Goal: Task Accomplishment & Management: Use online tool/utility

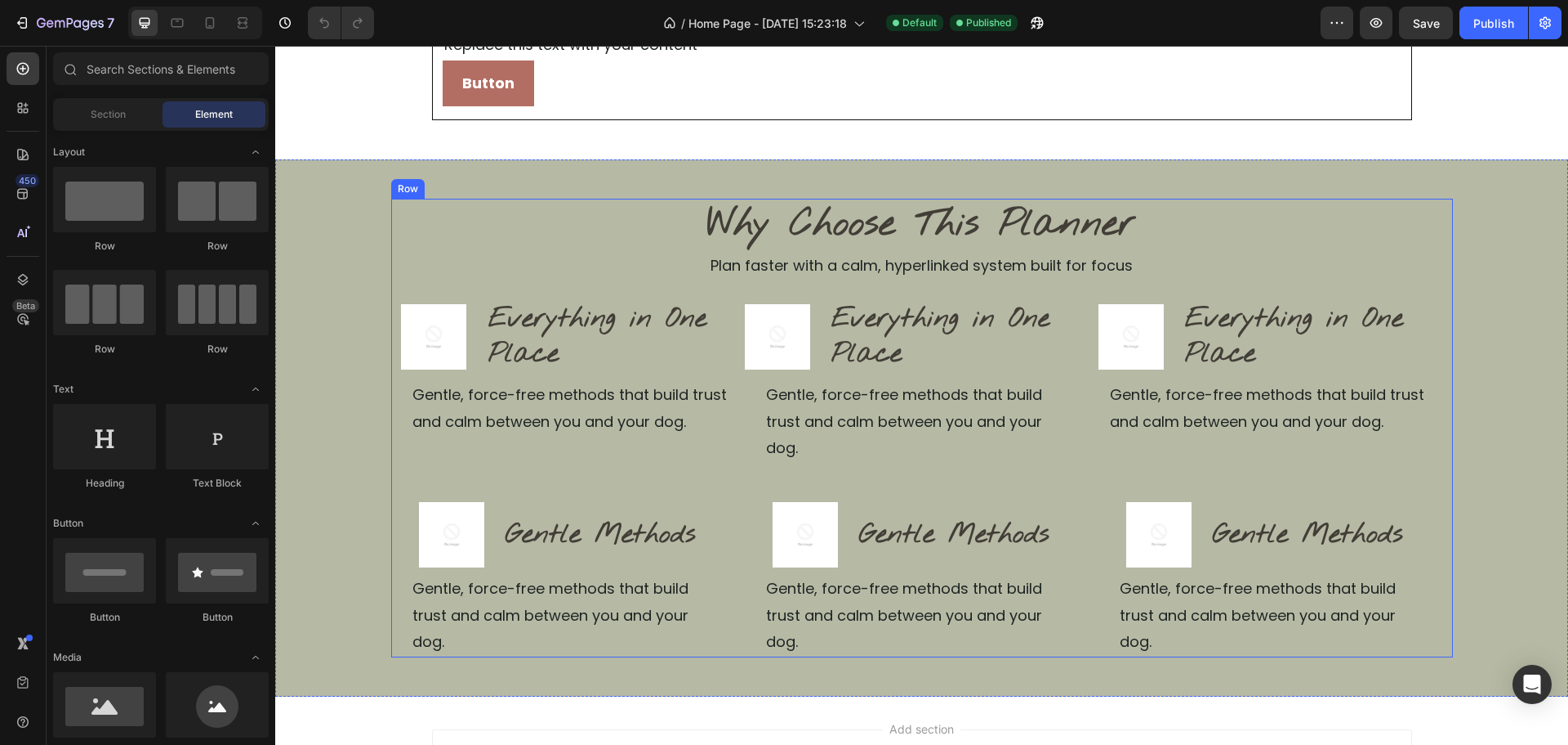
scroll to position [327, 0]
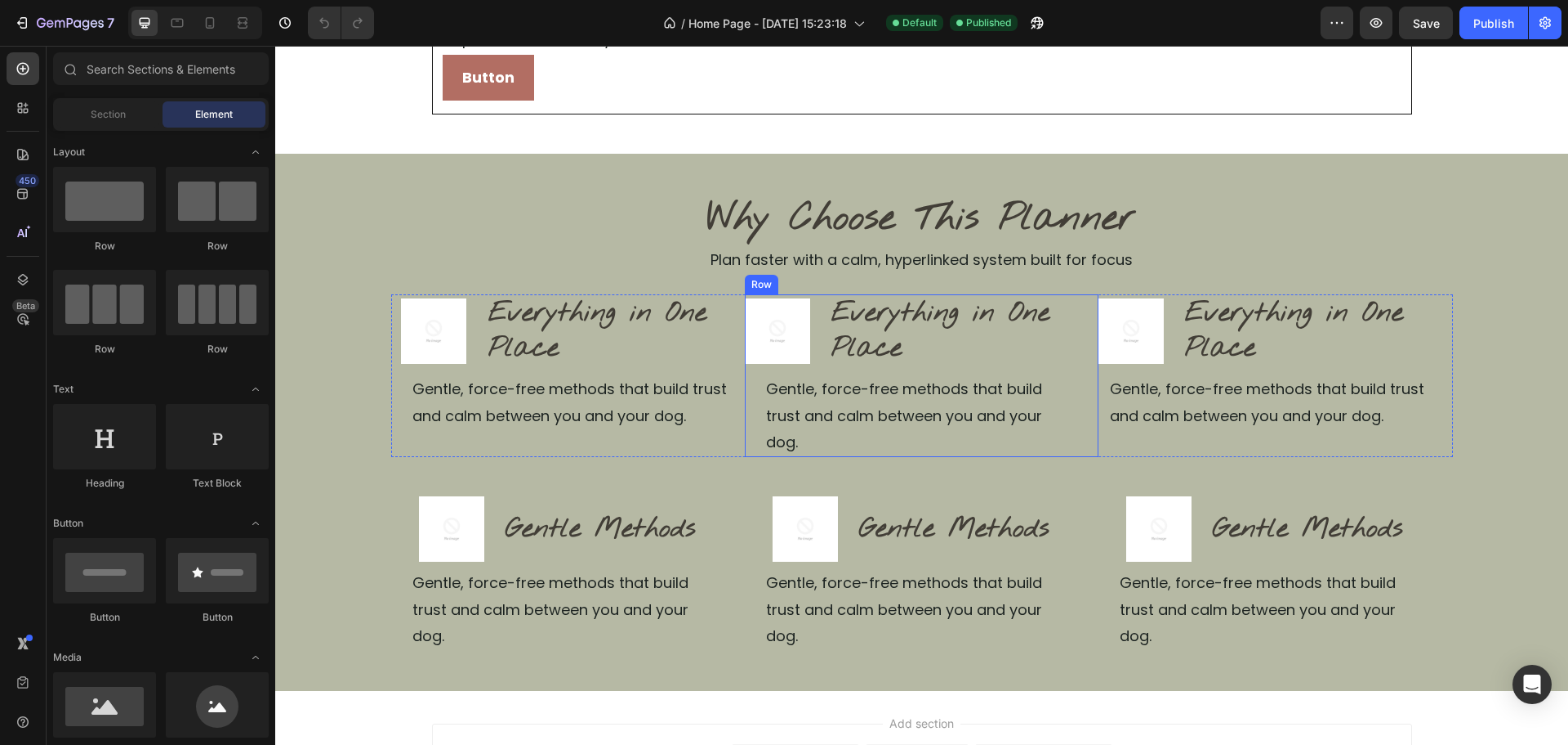
click at [1082, 303] on div "Image Everything in One Place Heading Row Gentle, force-free methods that build…" at bounding box center [921, 375] width 353 height 162
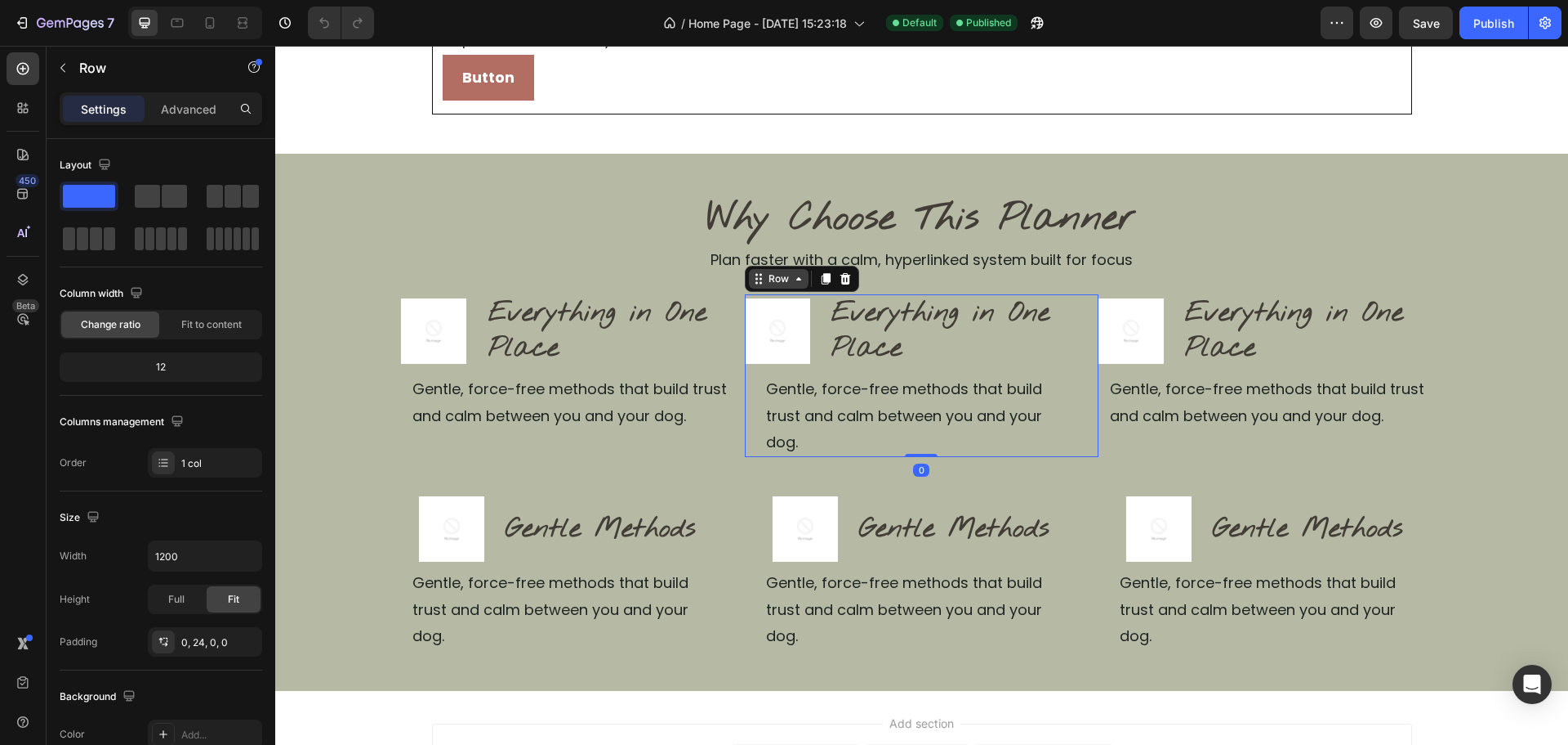
click at [756, 282] on icon at bounding box center [759, 278] width 13 height 13
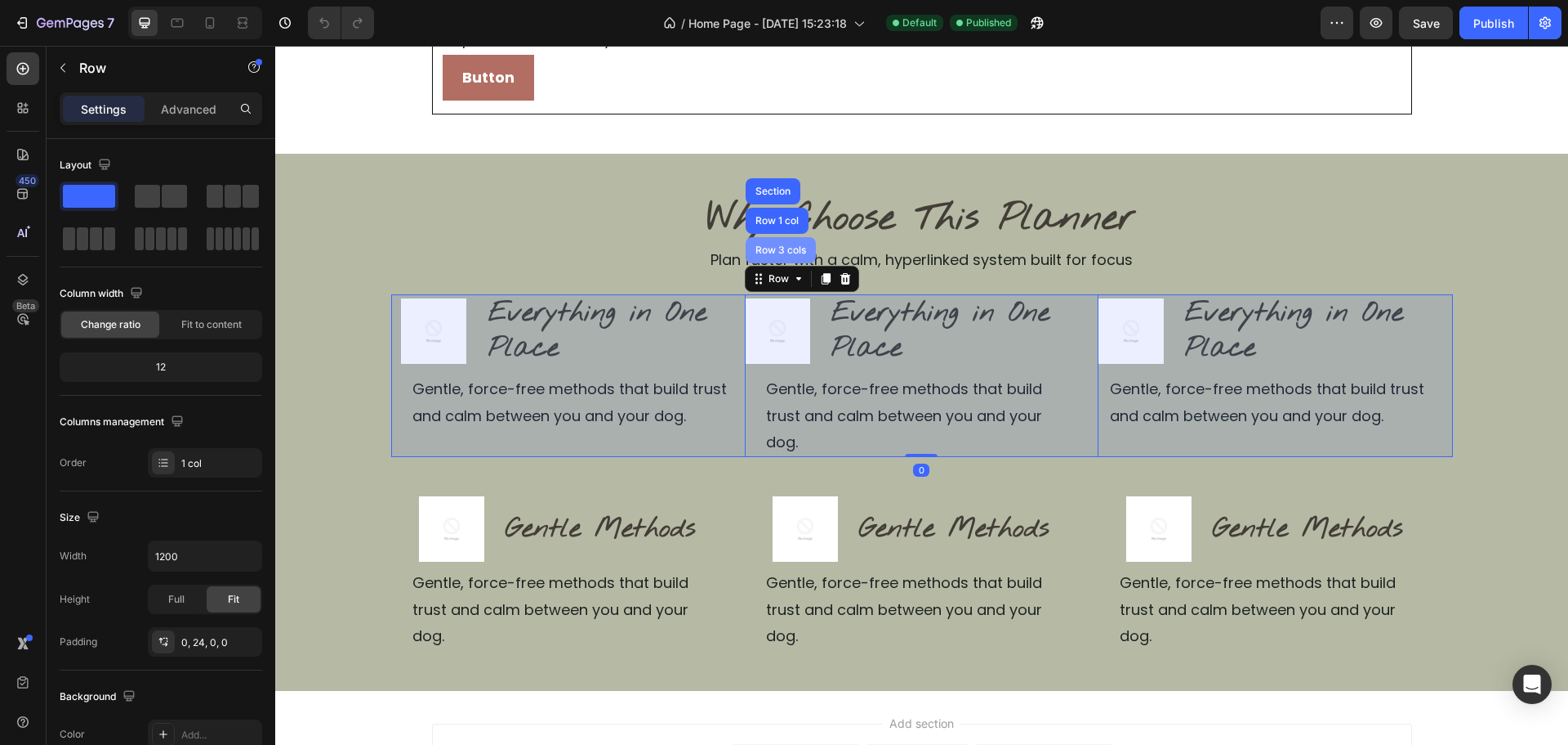
click at [767, 251] on div "Row 3 cols" at bounding box center [781, 250] width 57 height 10
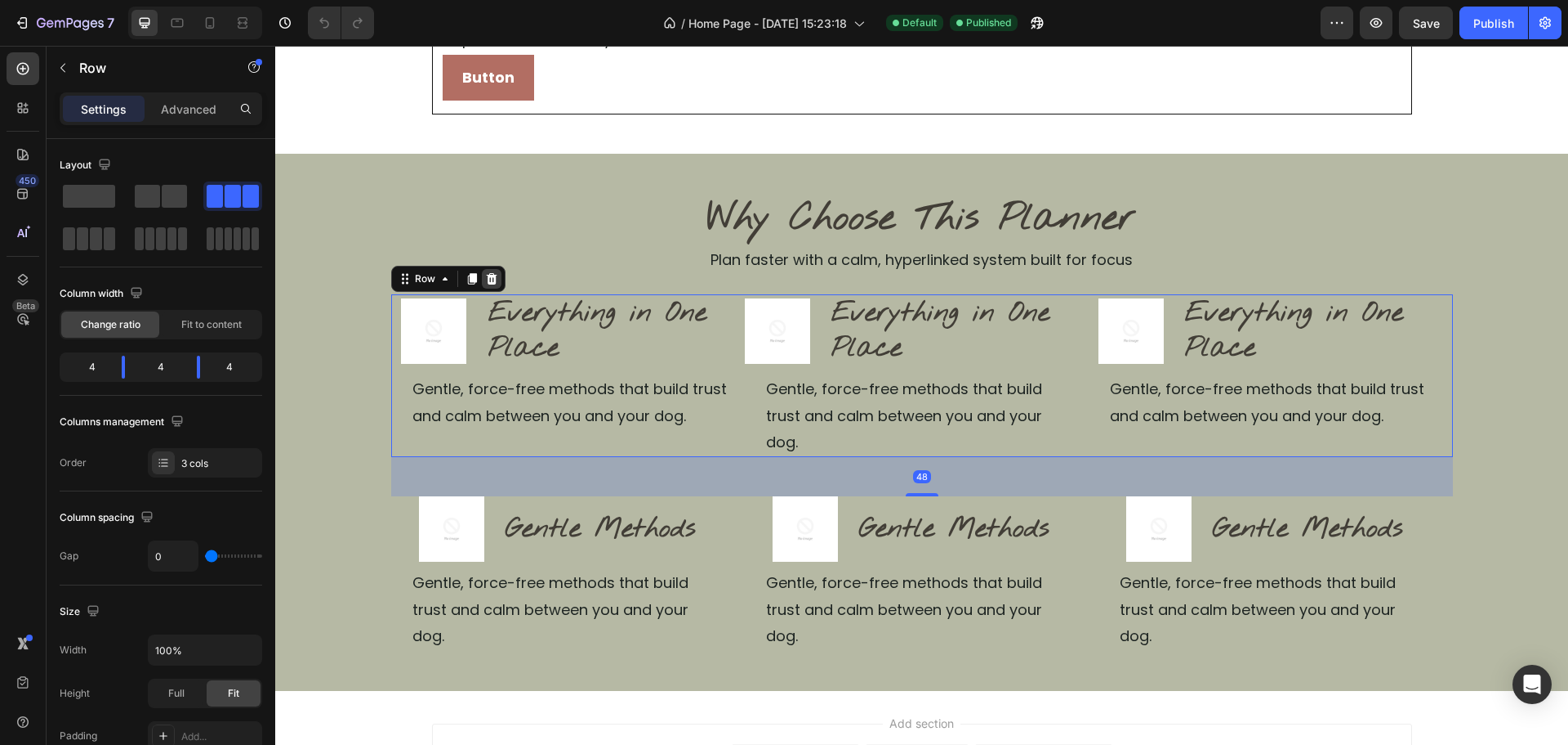
click at [486, 279] on icon at bounding box center [492, 278] width 11 height 12
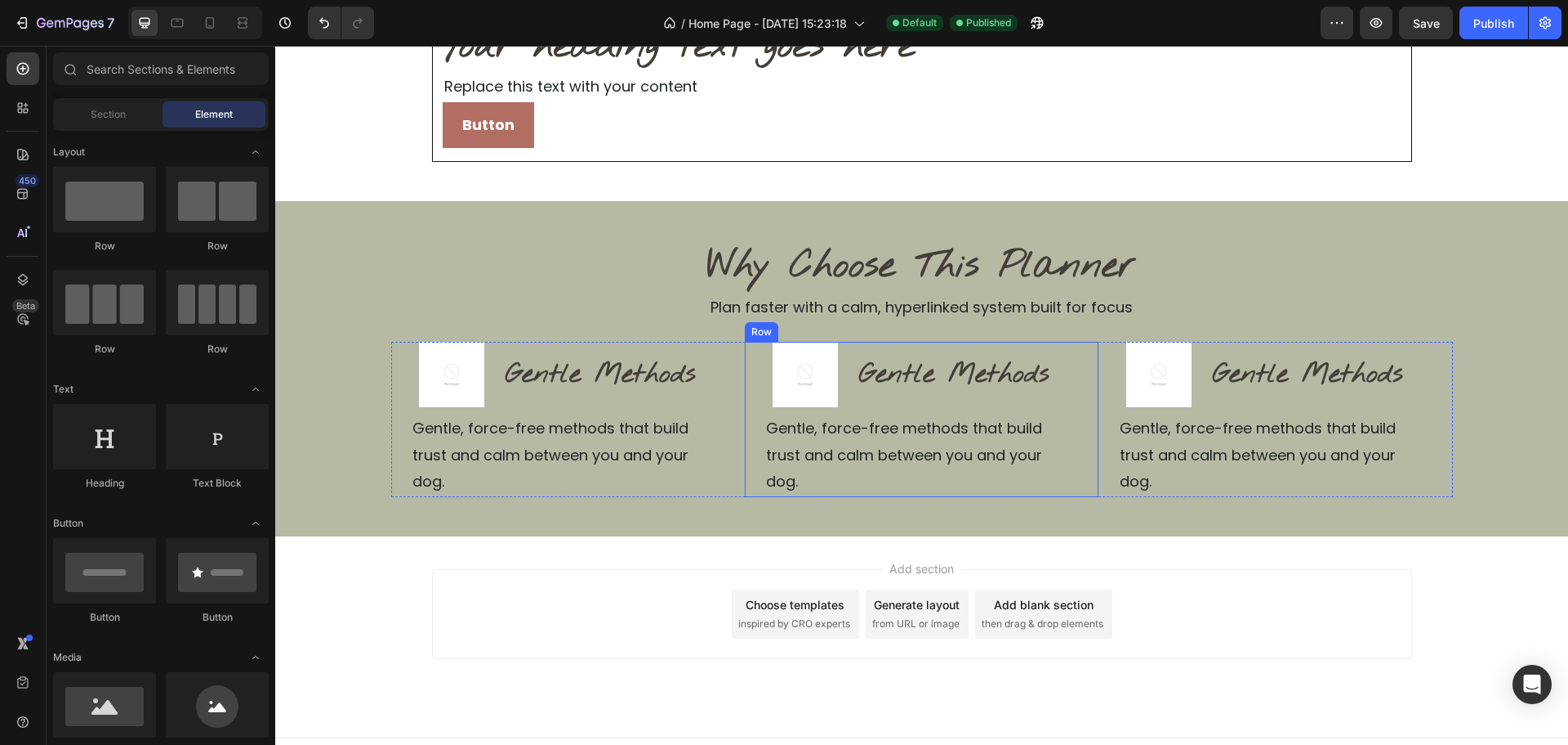
click at [1090, 403] on div "Image Gentle Methods Heading Row Gentle, force-free methods that build trust an…" at bounding box center [921, 419] width 353 height 154
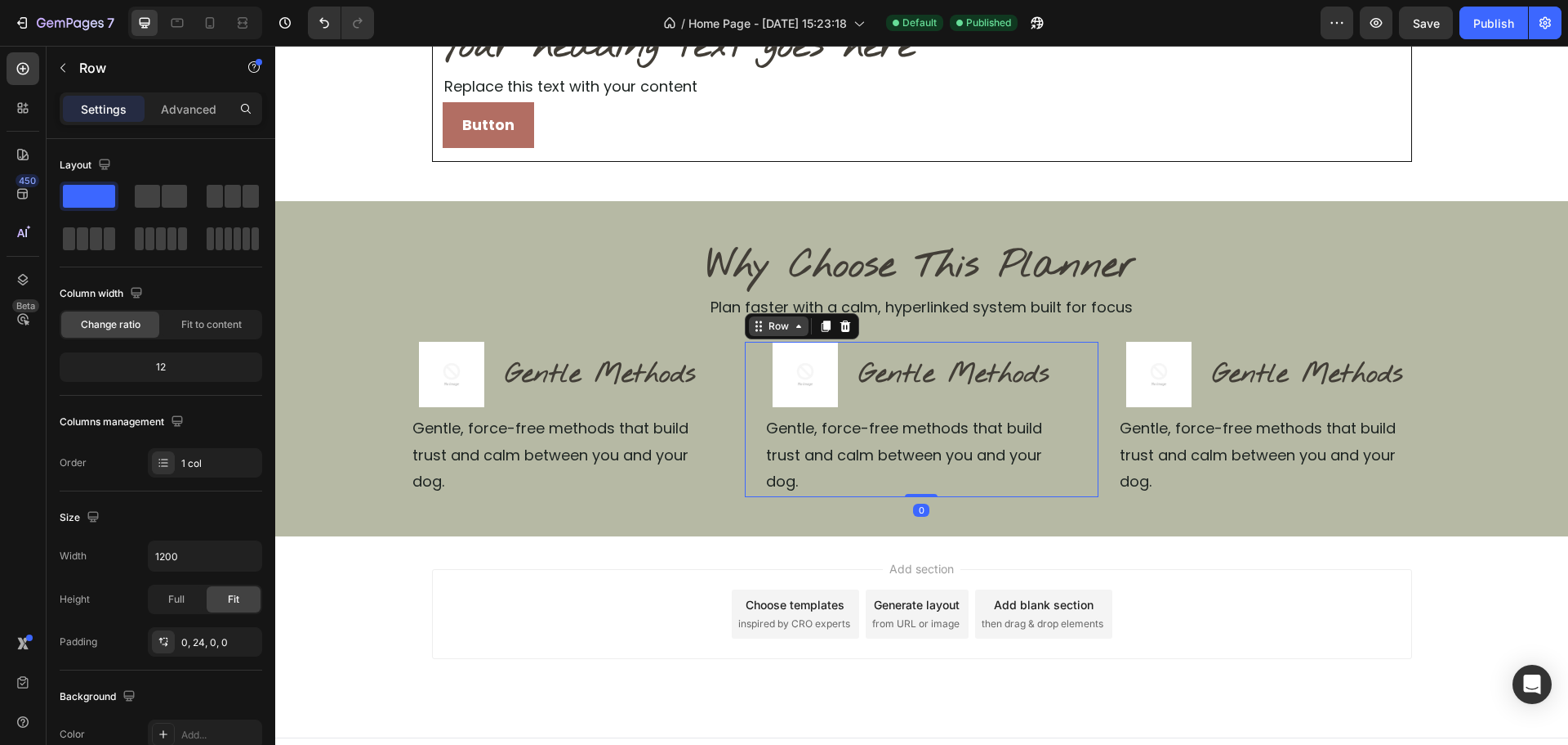
click at [754, 334] on div "Row" at bounding box center [779, 326] width 59 height 20
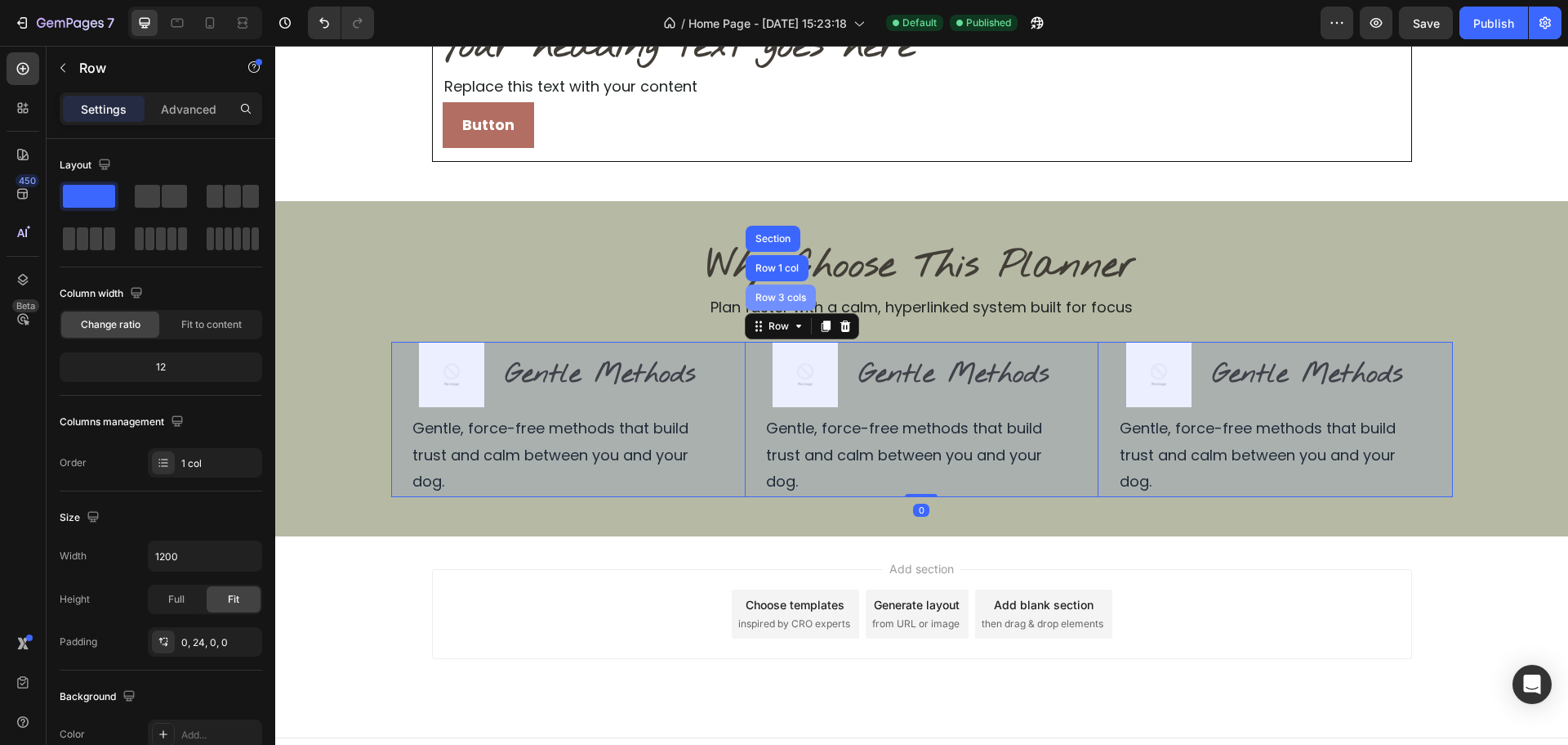
click at [766, 306] on div "Row 3 cols" at bounding box center [780, 297] width 70 height 26
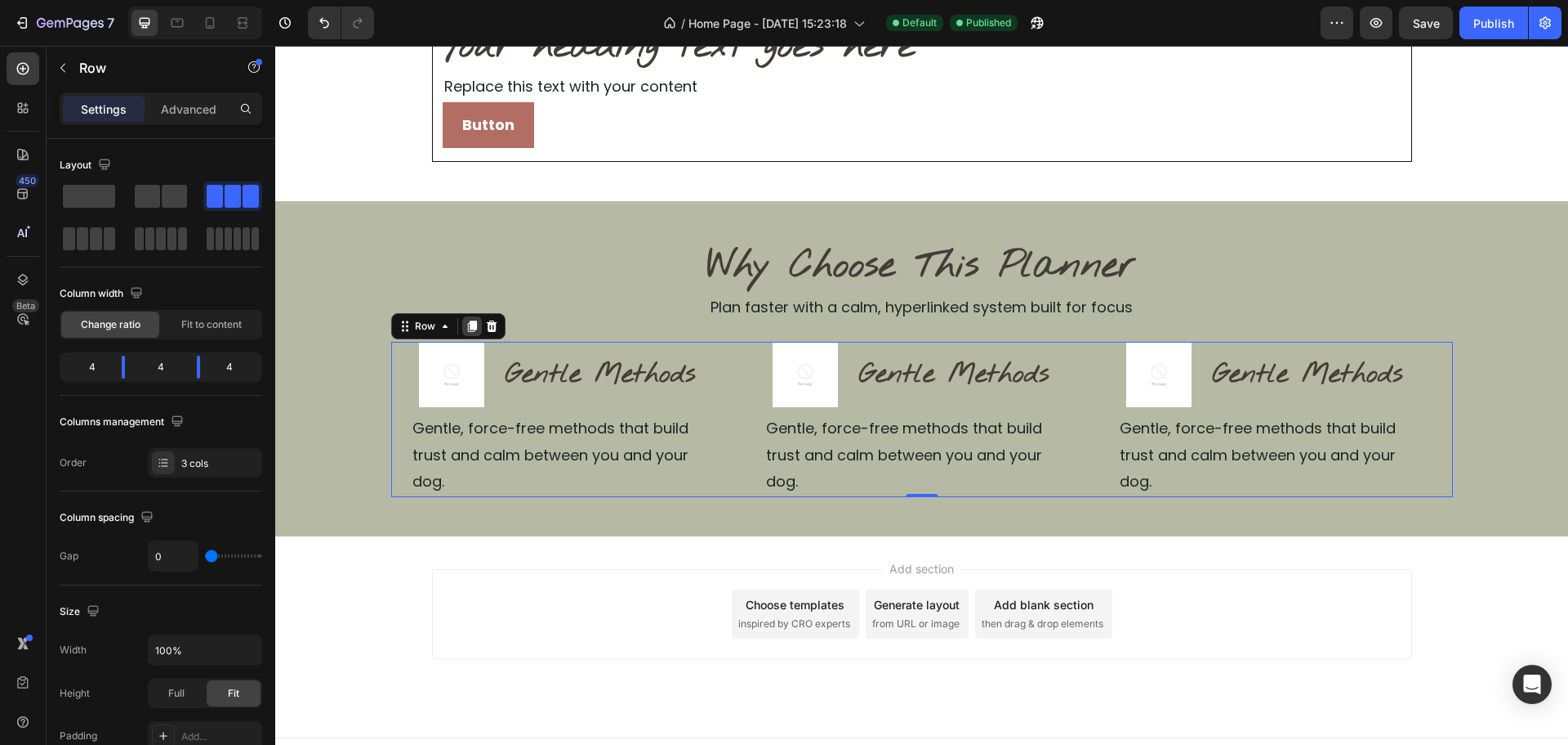
click at [467, 331] on icon at bounding box center [472, 326] width 13 height 13
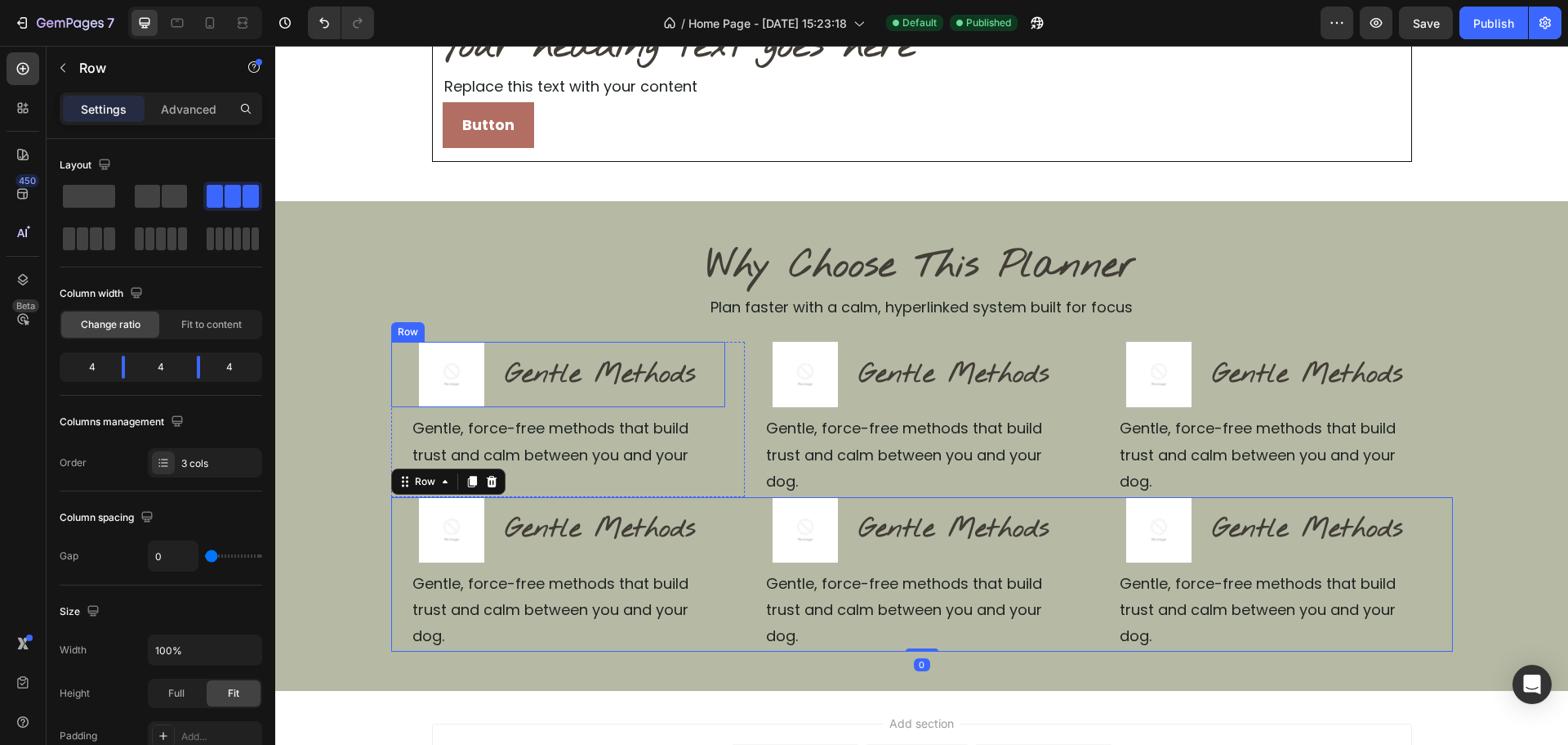
scroll to position [327, 0]
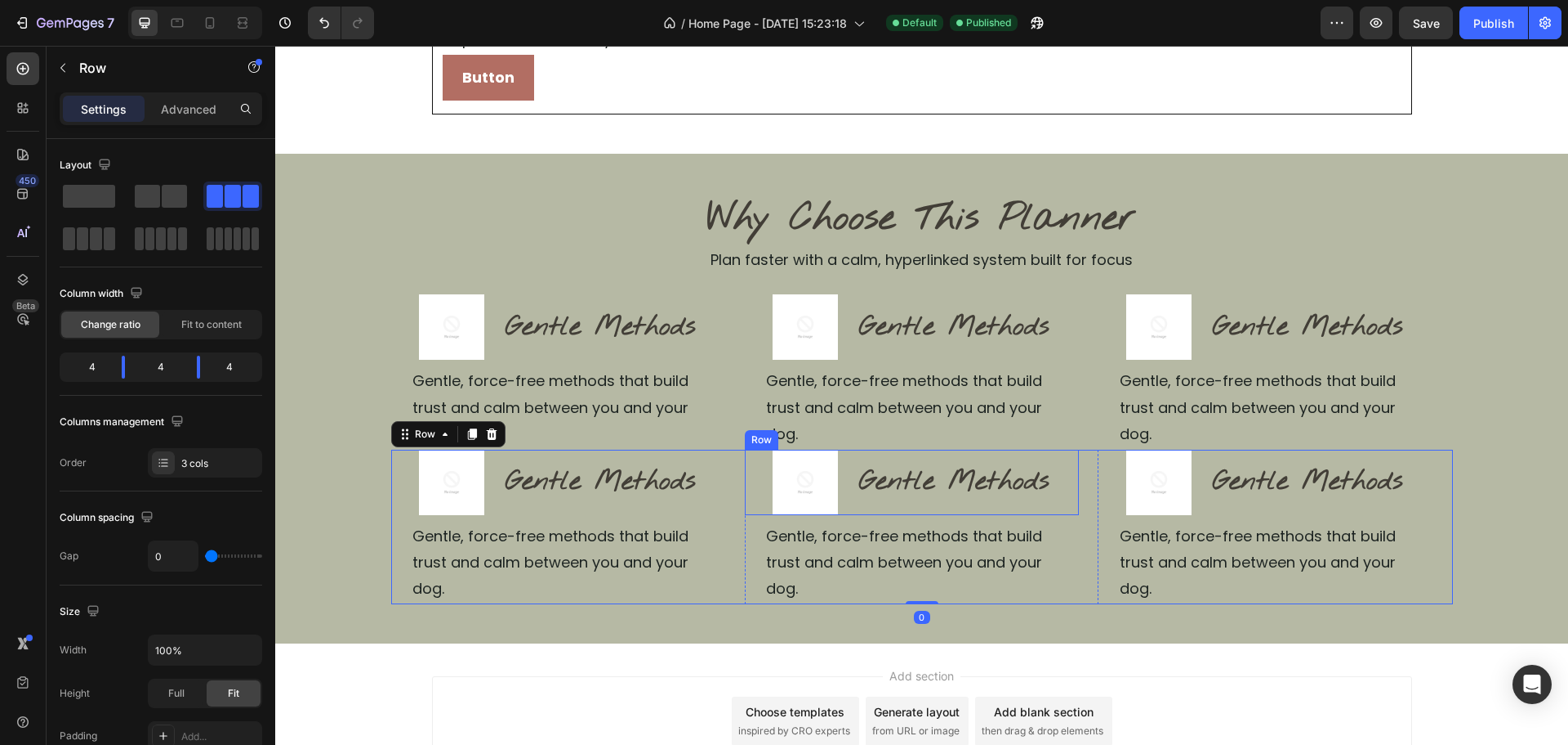
click at [745, 430] on div "Row" at bounding box center [761, 440] width 33 height 20
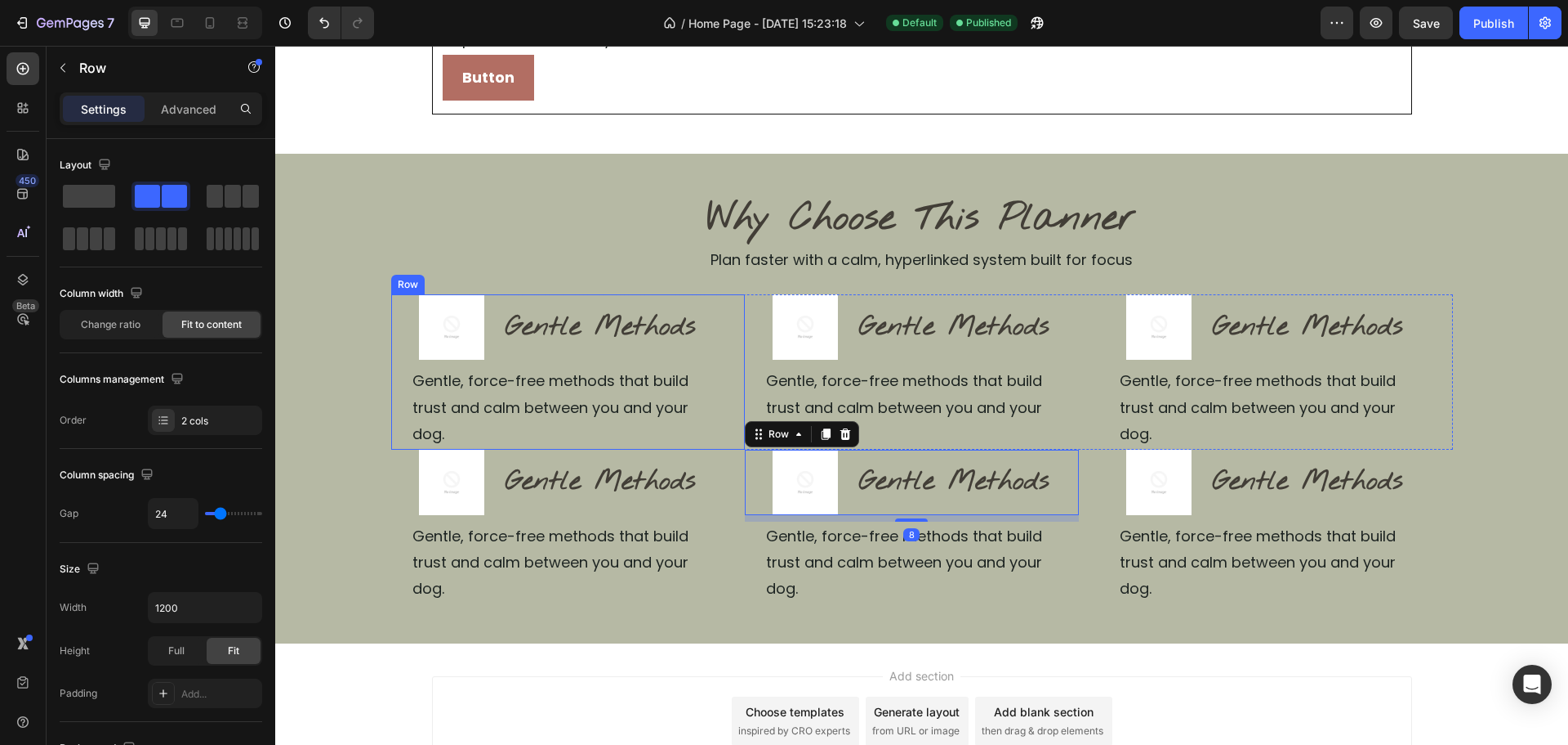
click at [731, 408] on div "Image Gentle Methods Heading Row Gentle, force-free methods that build trust an…" at bounding box center [568, 372] width 353 height 154
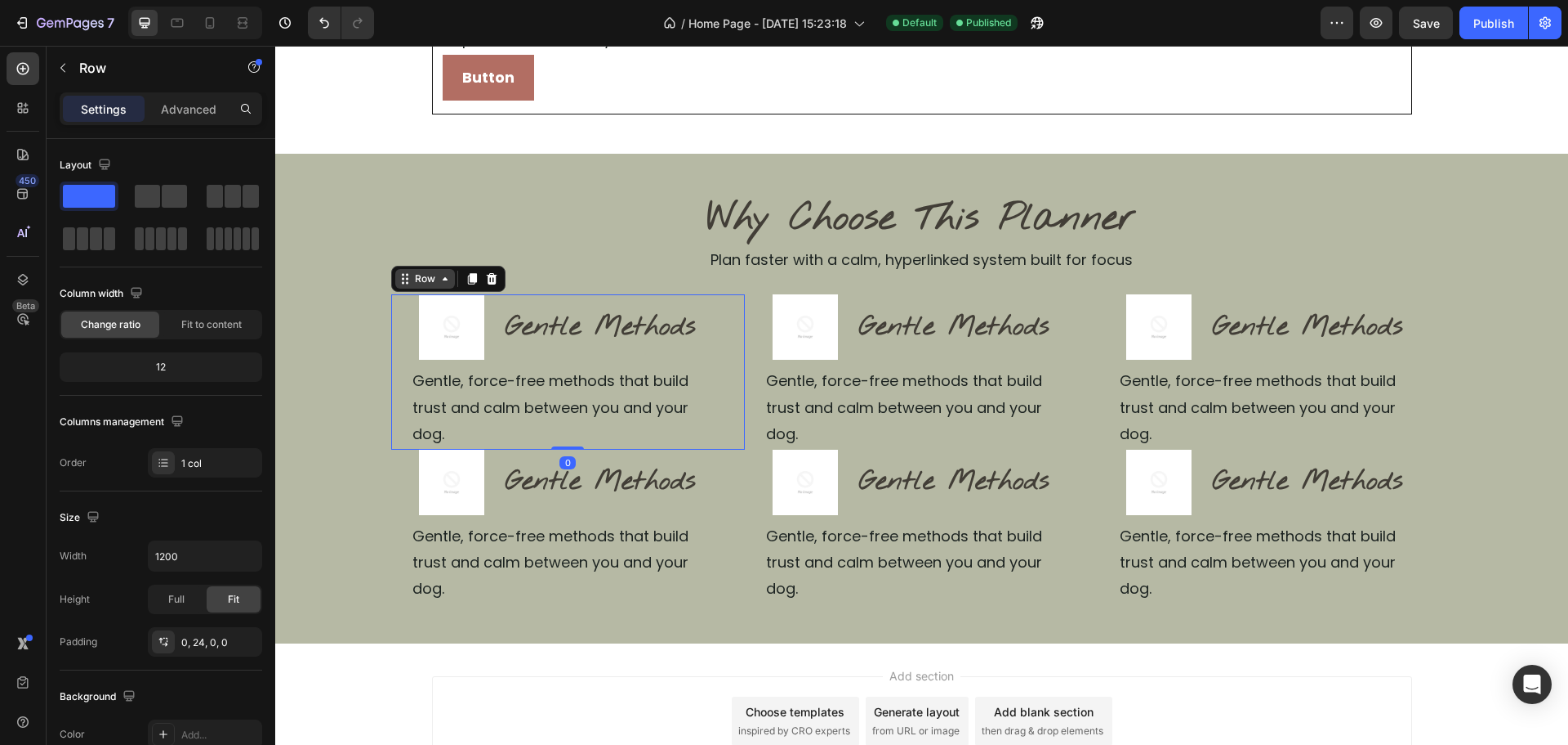
click at [403, 272] on icon at bounding box center [405, 278] width 13 height 13
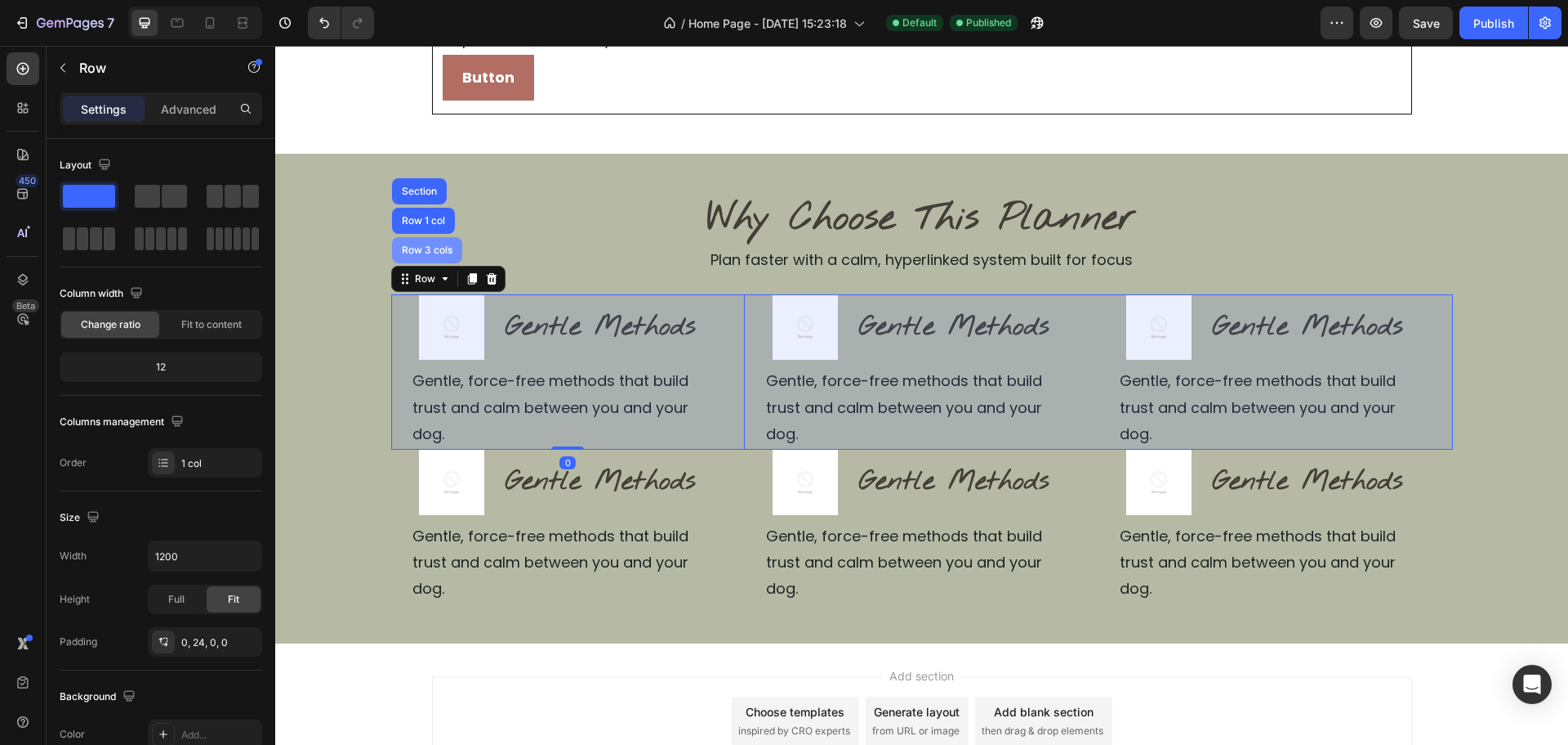
click at [410, 246] on div "Row 3 cols" at bounding box center [427, 250] width 57 height 10
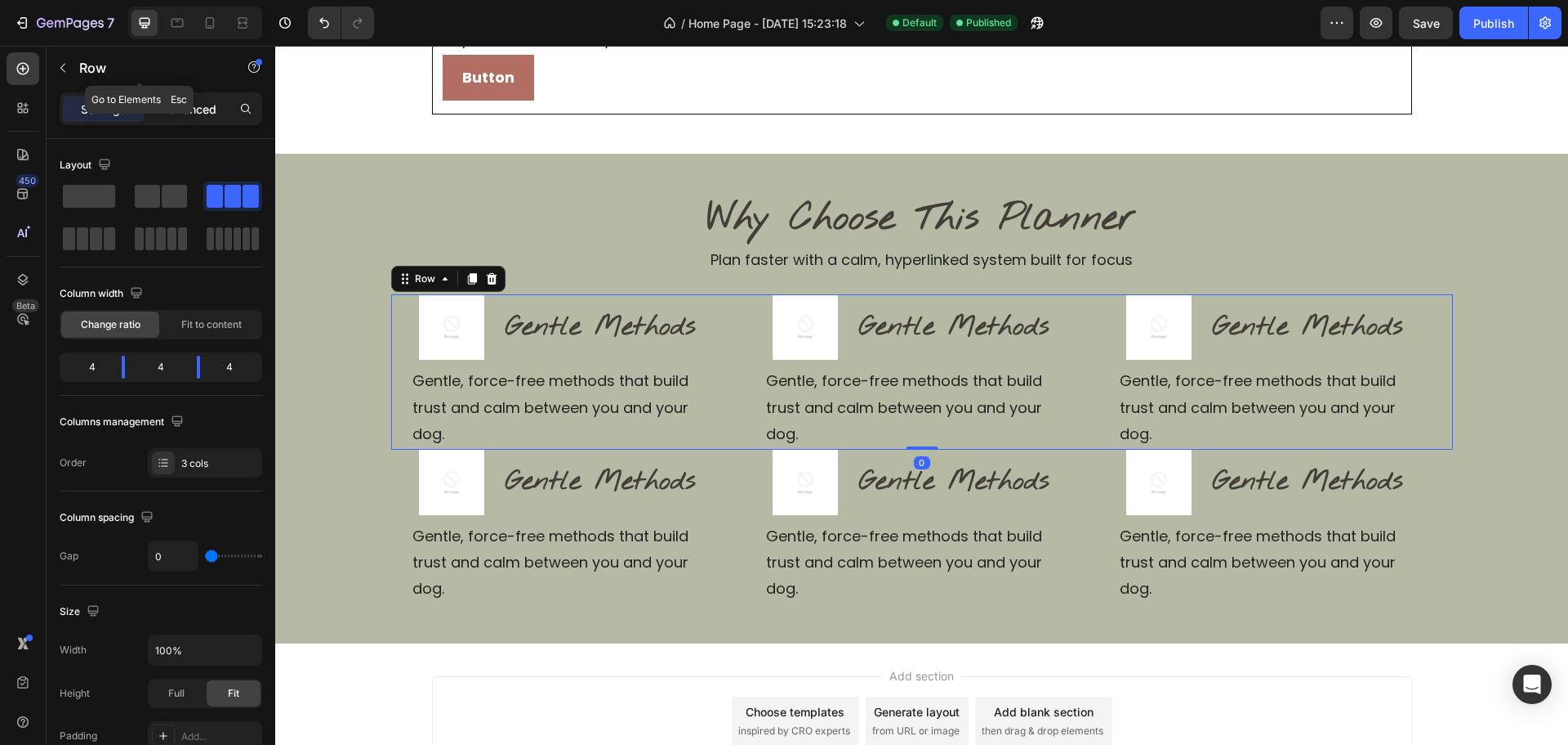
click at [208, 103] on p "Advanced" at bounding box center [188, 109] width 56 height 17
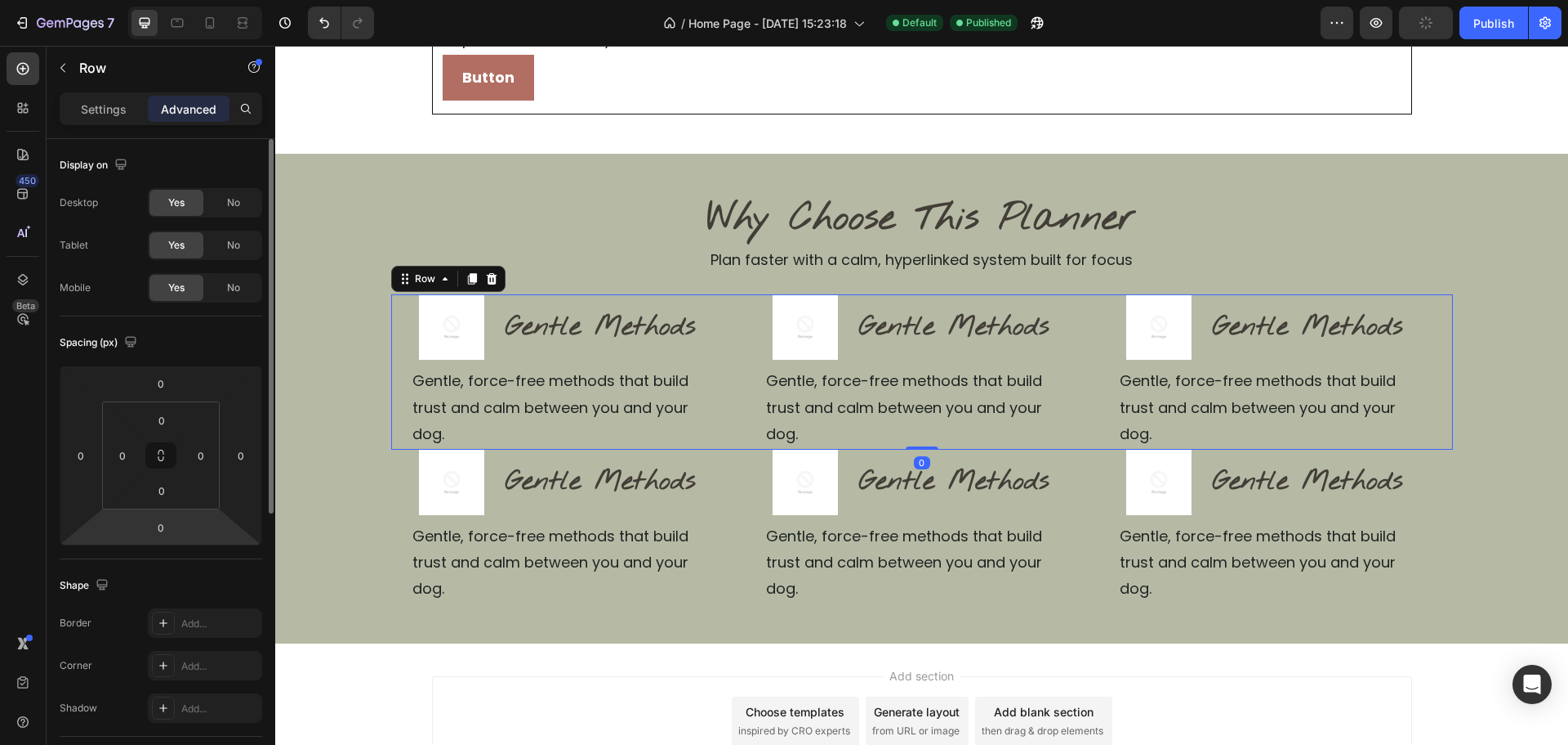
click at [164, 0] on html "7 / Home Page - [DATE] 15:23:18 Default Published Preview Publish 450 Beta Sect…" at bounding box center [784, 0] width 1568 height 0
click at [147, 523] on input "0" at bounding box center [161, 527] width 32 height 24
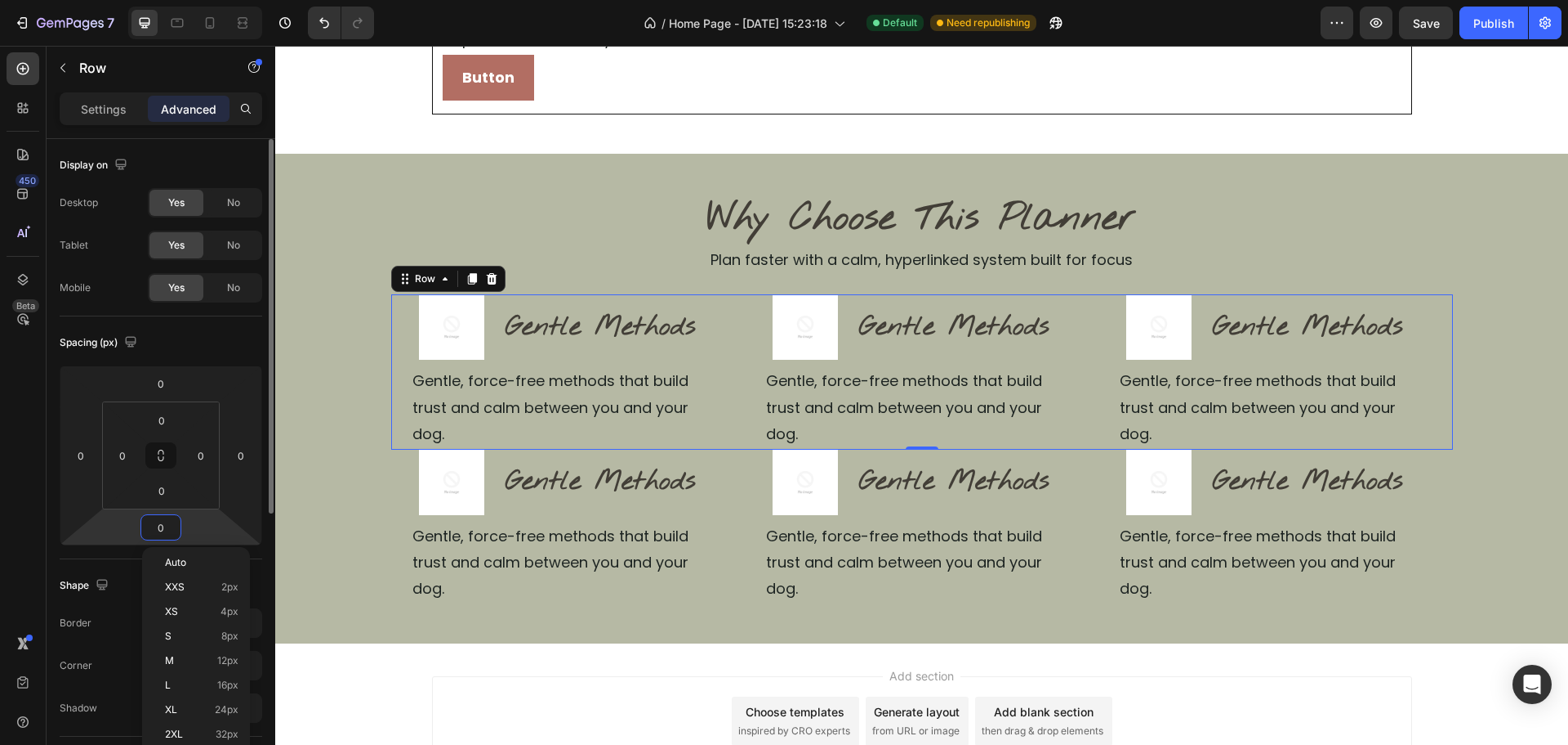
scroll to position [82, 0]
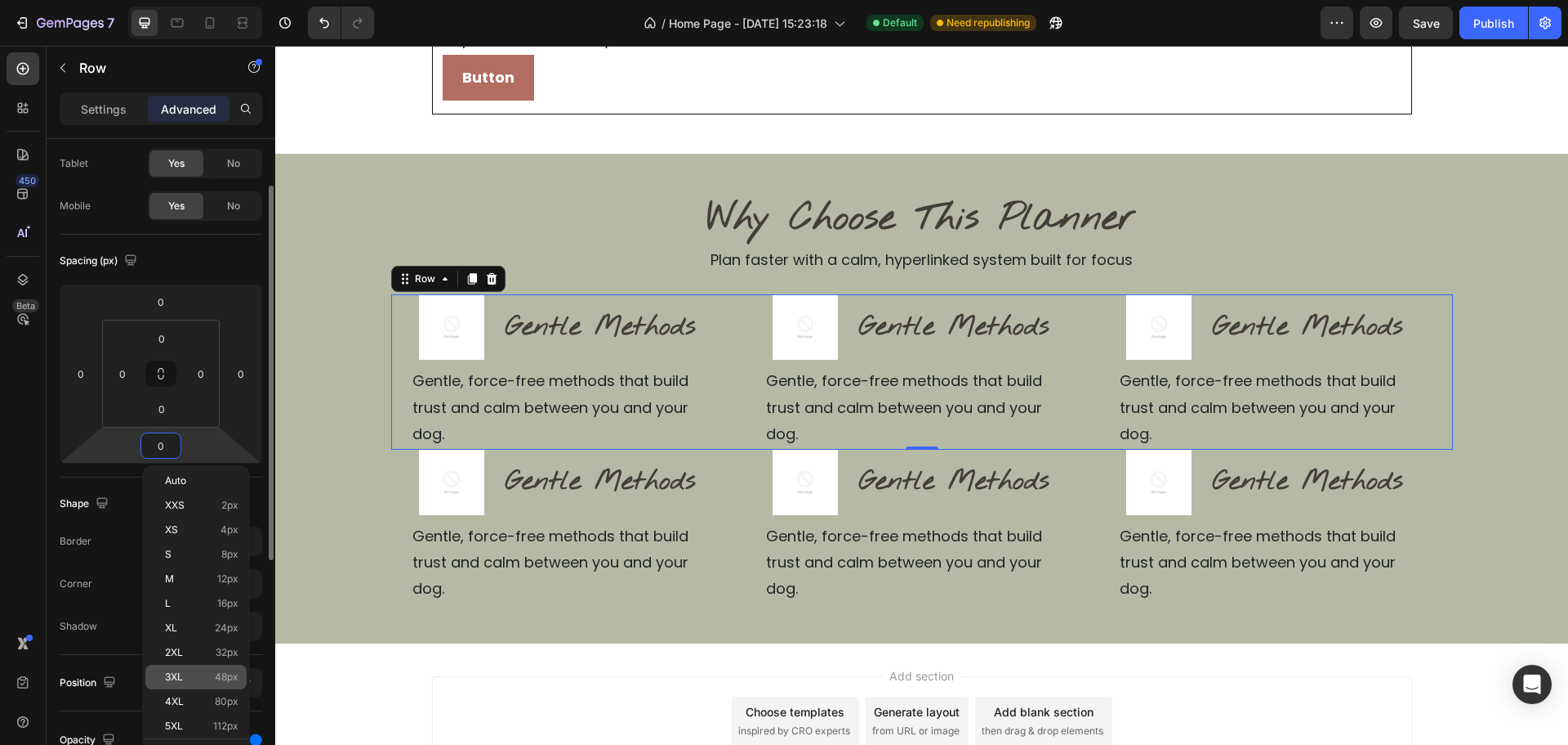
click at [185, 675] on p "3XL 48px" at bounding box center [202, 677] width 74 height 12
type input "48"
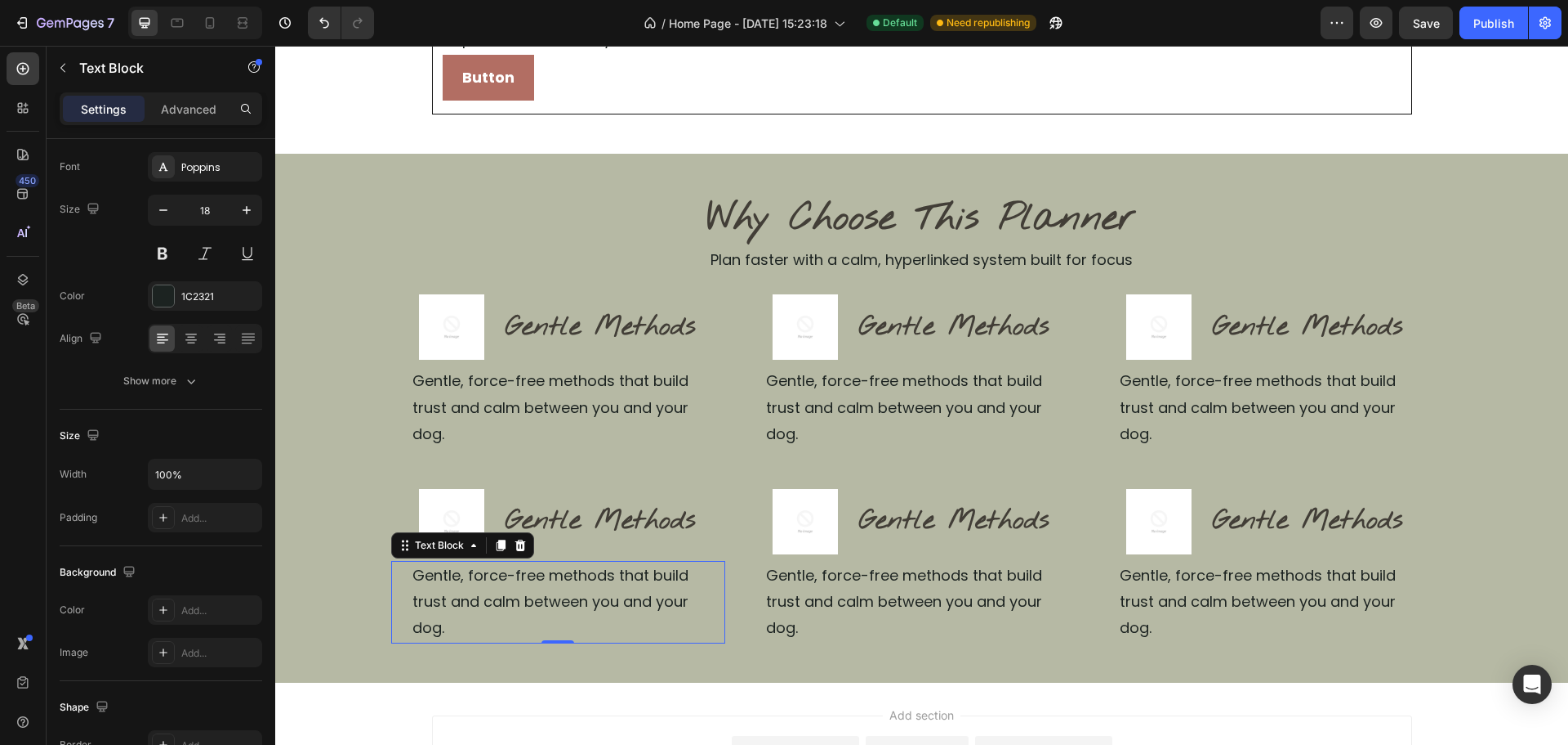
click at [575, 590] on div "Gentle, force-free methods that build trust and calm between you and your dog." at bounding box center [568, 602] width 315 height 83
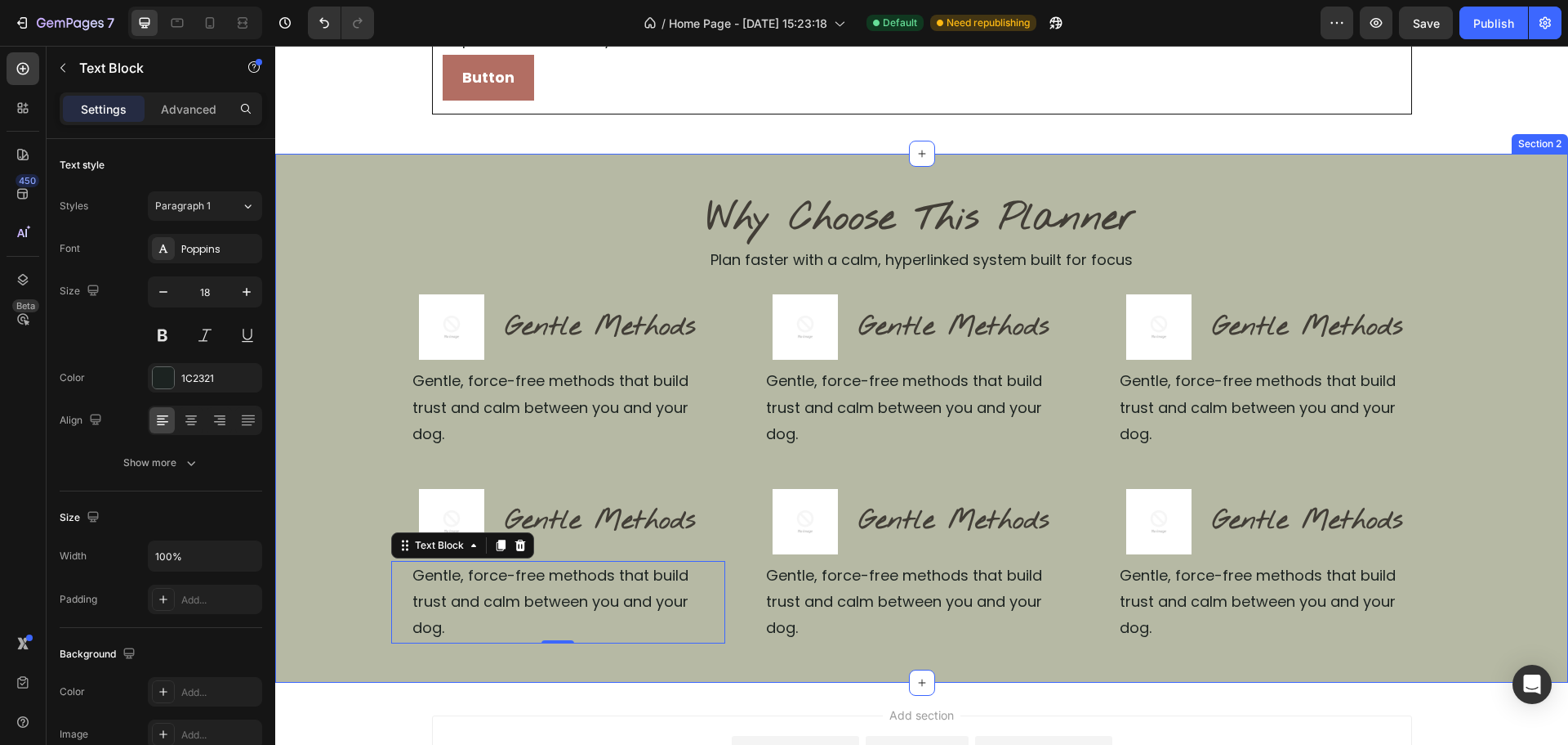
click at [1512, 377] on div "Why Choose This Planner Heading Plan faster with a calm, hyperlinked system bui…" at bounding box center [921, 418] width 1293 height 451
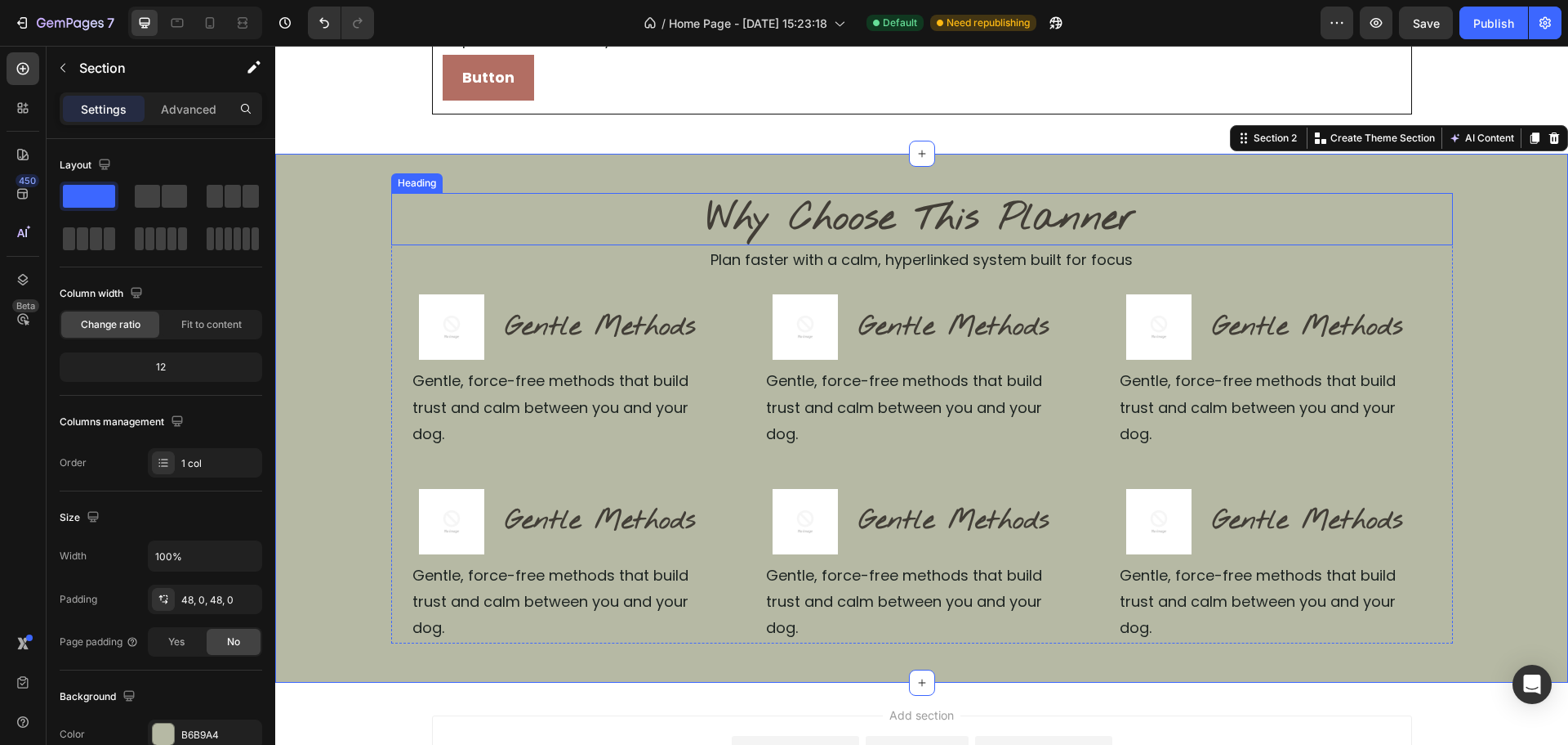
click at [1047, 216] on h2 "Why Choose This Planner" at bounding box center [922, 219] width 1062 height 52
click at [339, 306] on div "Why Choose This Planner Heading Plan faster with a calm, hyperlinked system bui…" at bounding box center [921, 418] width 1293 height 451
click at [362, 189] on div "Why Choose This Planner Heading Plan faster with a calm, hyperlinked system bui…" at bounding box center [921, 417] width 1293 height 529
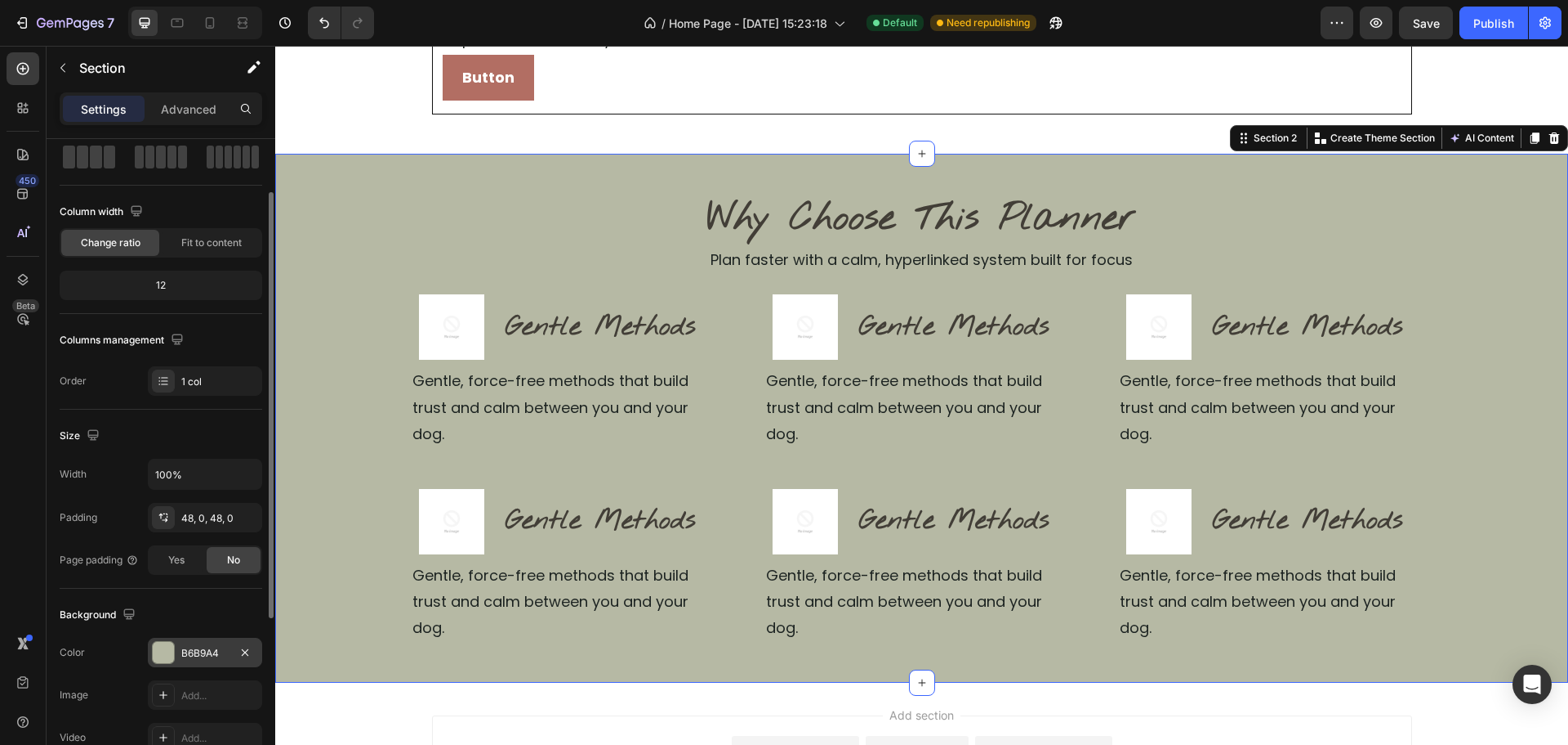
click at [196, 664] on div "B6B9A4" at bounding box center [205, 652] width 114 height 30
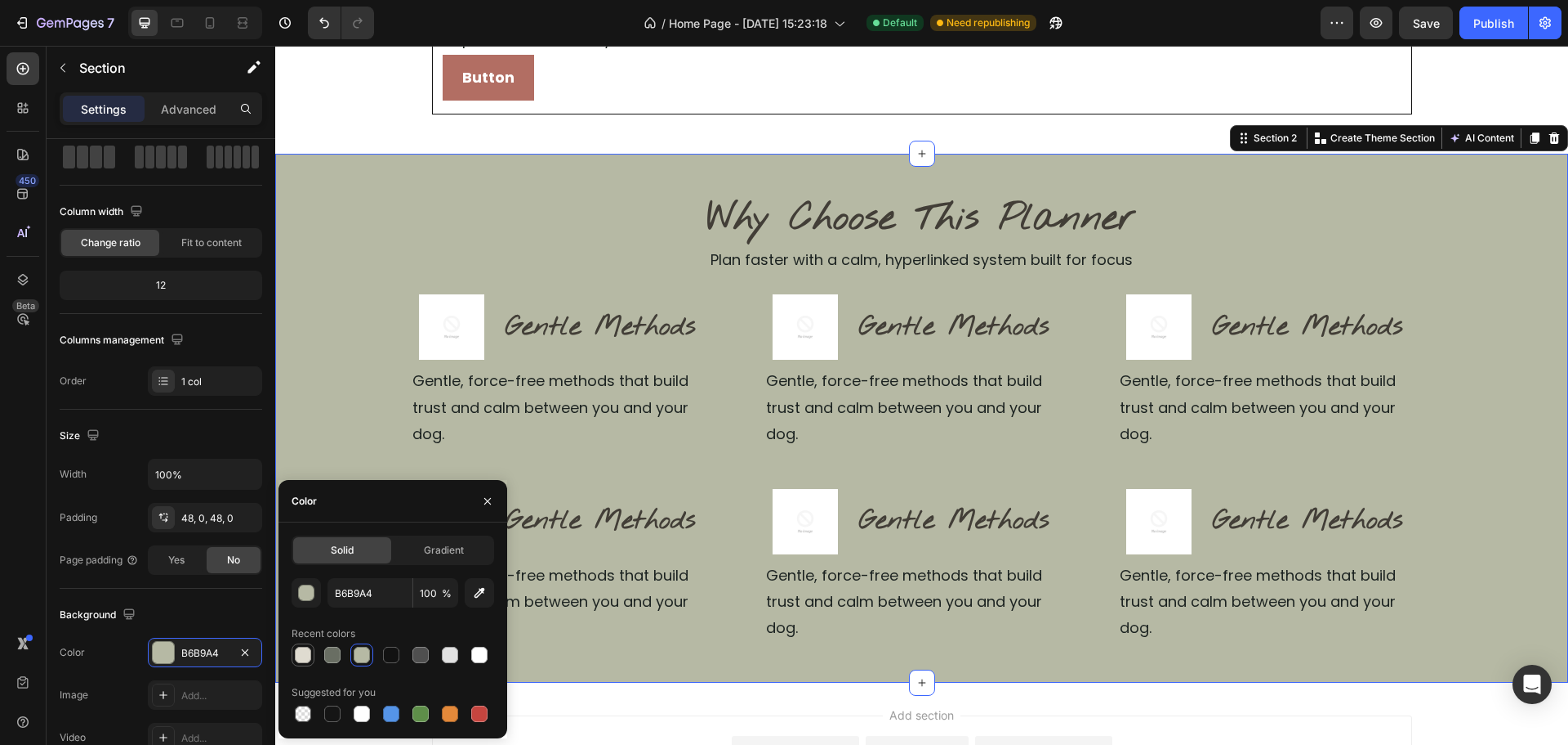
click at [293, 656] on div at bounding box center [303, 654] width 20 height 20
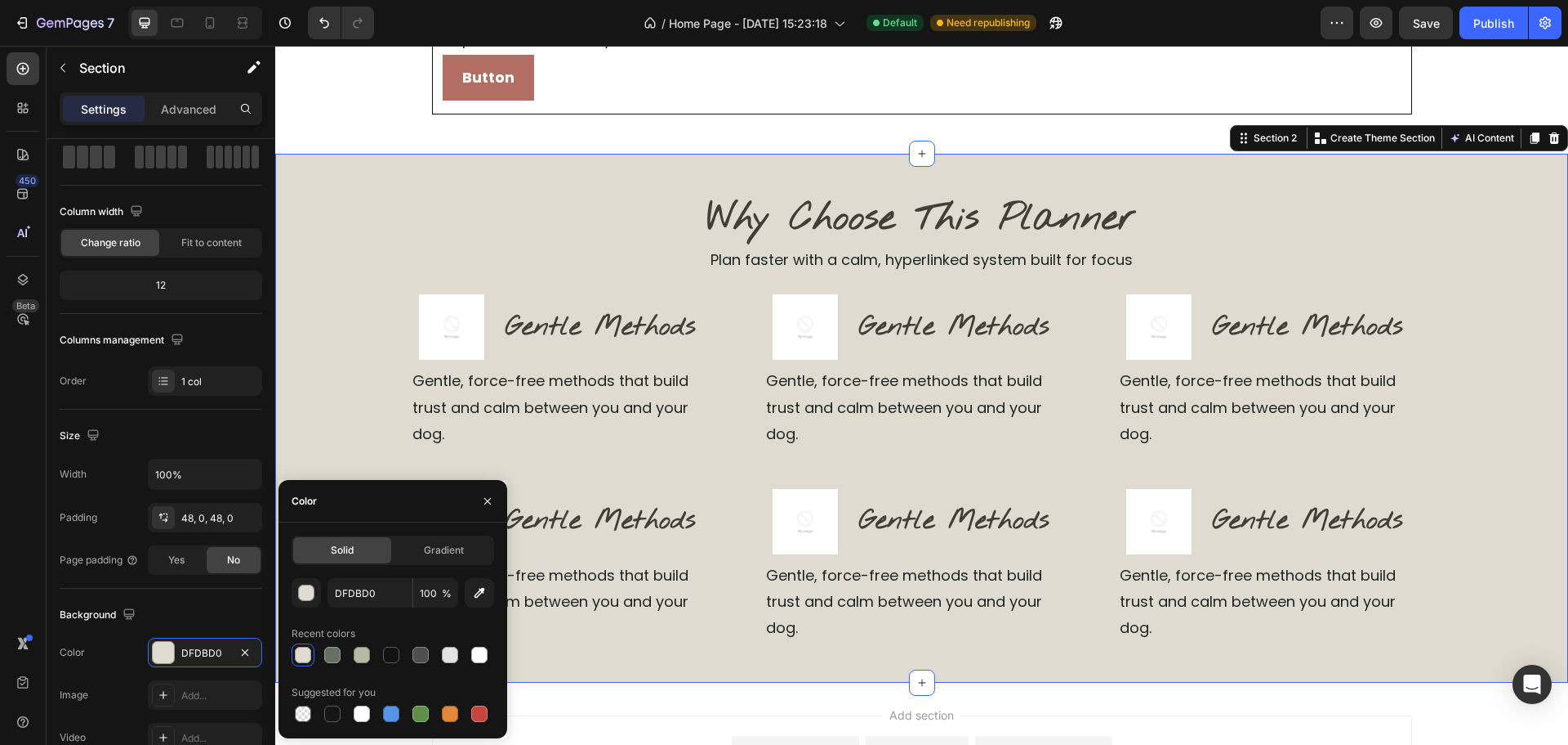
click at [355, 542] on div "Solid" at bounding box center [342, 549] width 98 height 26
click at [380, 588] on input "DFDBD0" at bounding box center [370, 592] width 85 height 30
click at [380, 587] on input "DFDBD0" at bounding box center [370, 592] width 85 height 30
paste input "B6B9A4"
type input "B6B9A4"
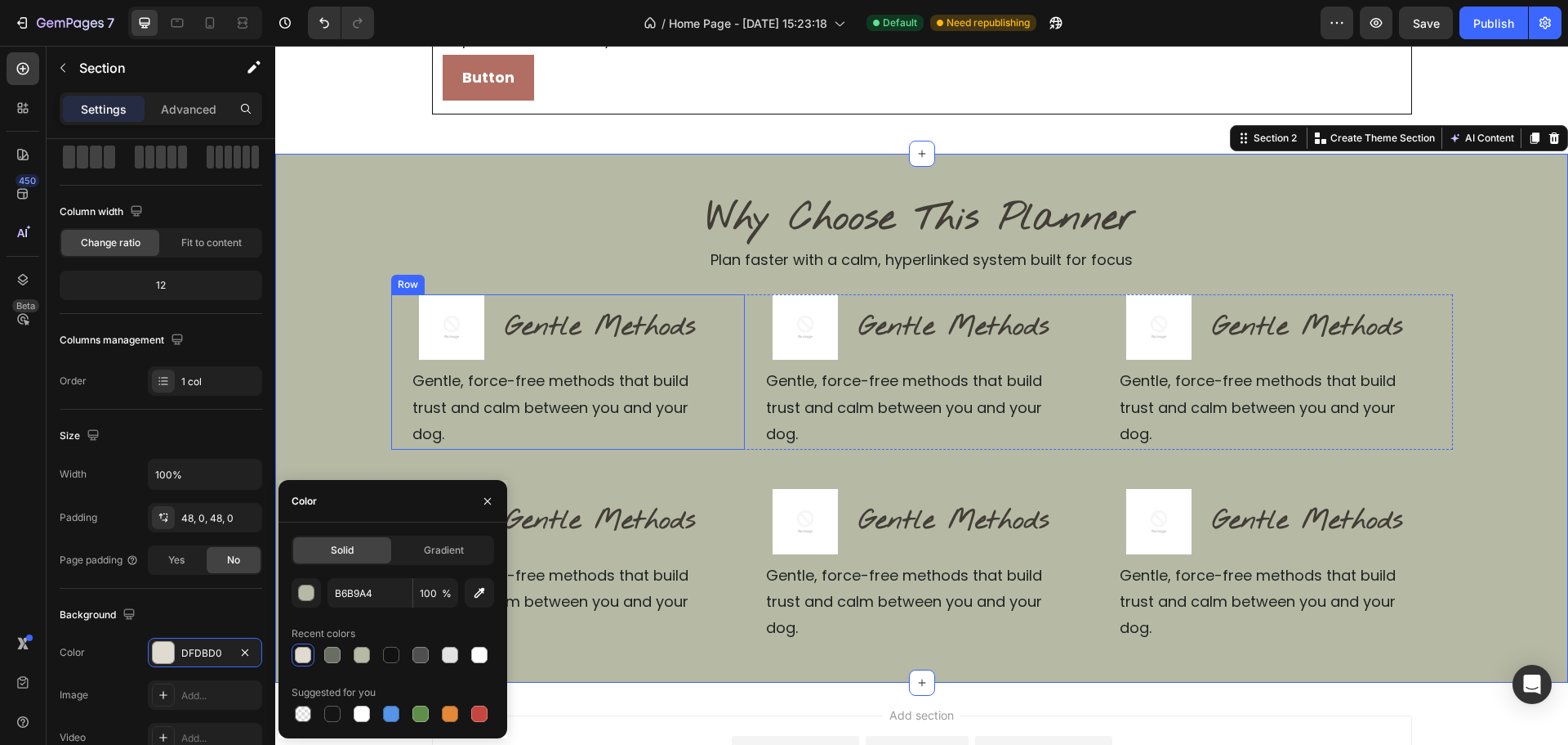
click at [731, 314] on div "Image Gentle Methods Heading Row Gentle, force-free methods that build trust an…" at bounding box center [568, 372] width 353 height 154
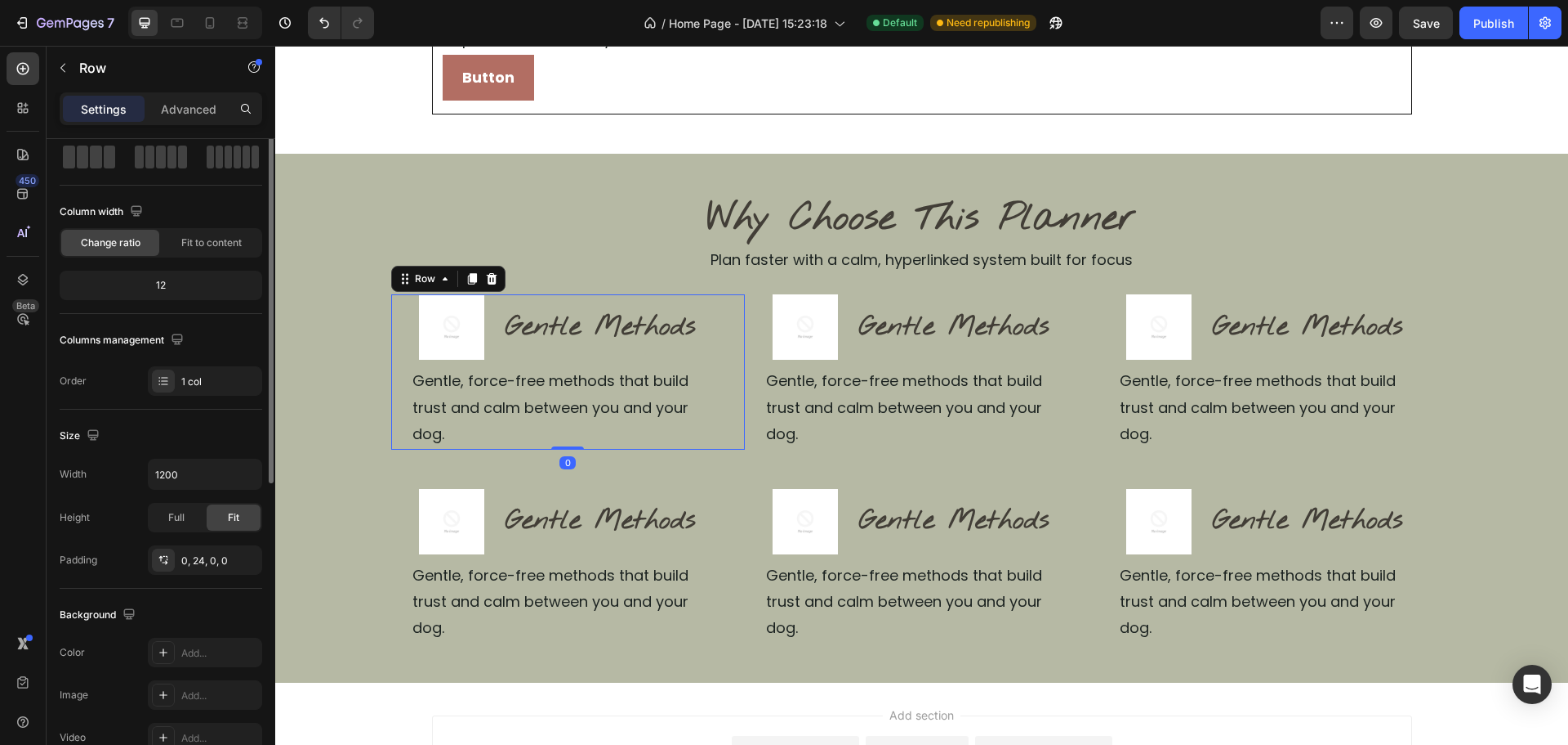
scroll to position [0, 0]
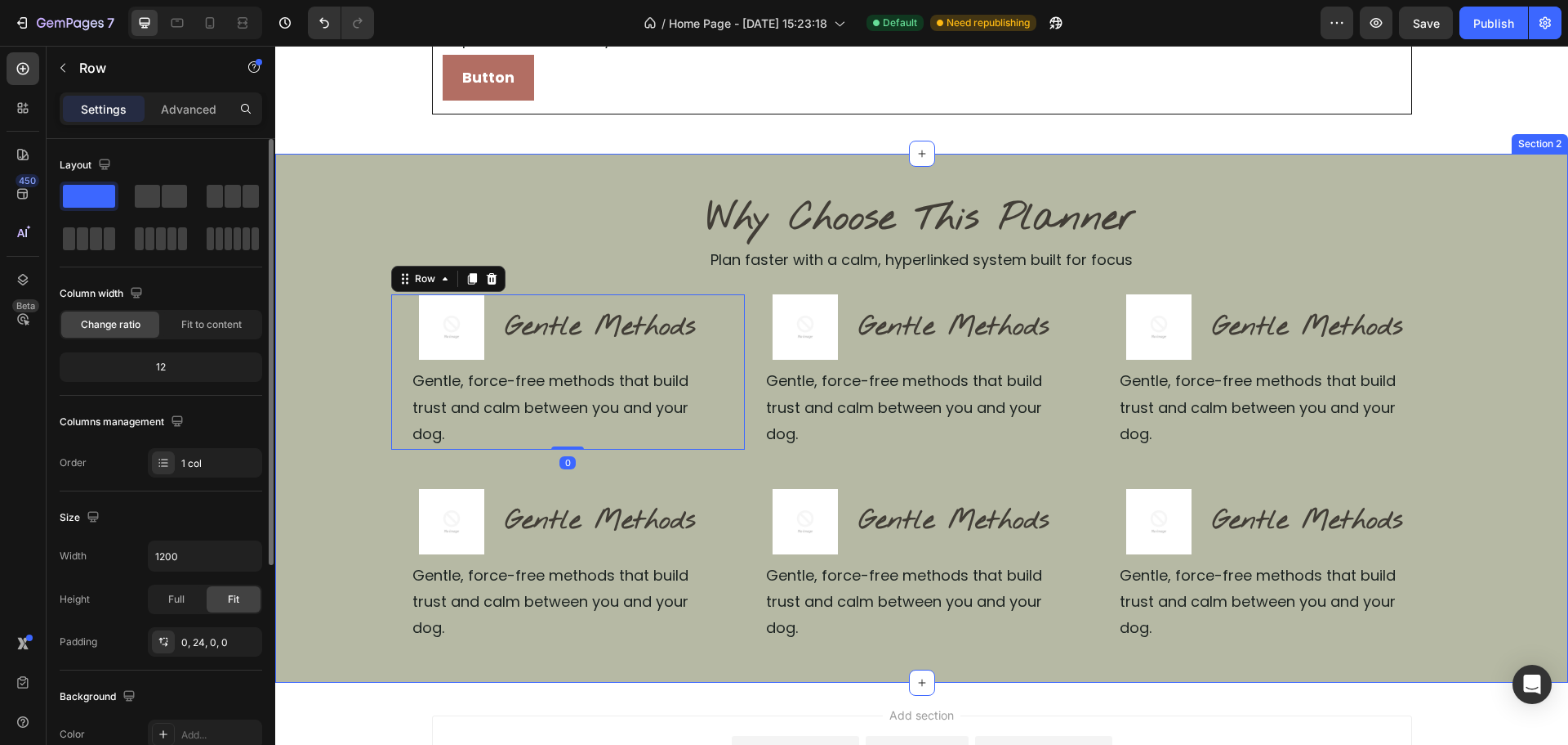
click at [1264, 179] on div "Why Choose This Planner Heading Plan faster with a calm, hyperlinked system bui…" at bounding box center [921, 417] width 1293 height 529
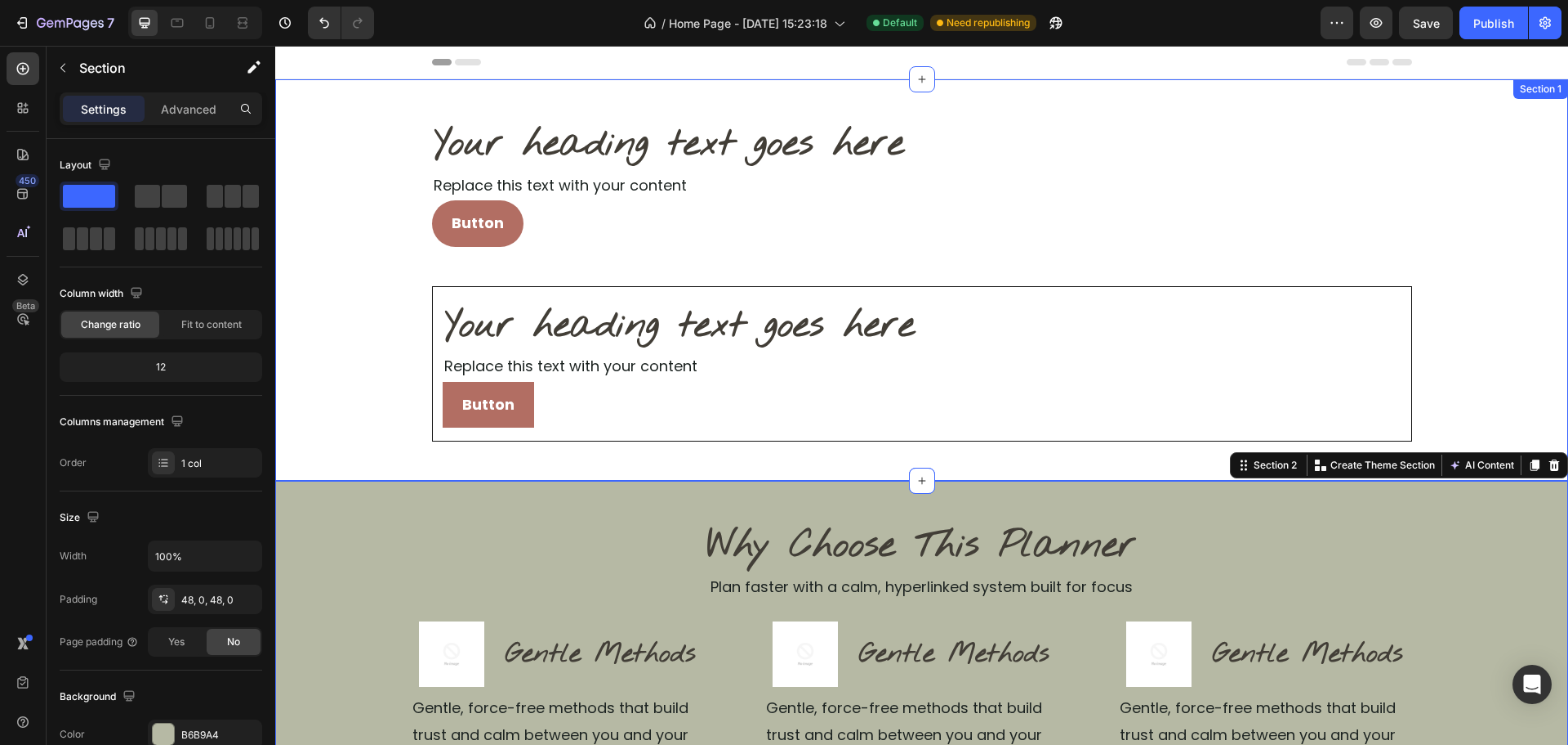
click at [323, 433] on div "Your heading text goes here Heading Replace this text with your content Text Bl…" at bounding box center [921, 280] width 1293 height 323
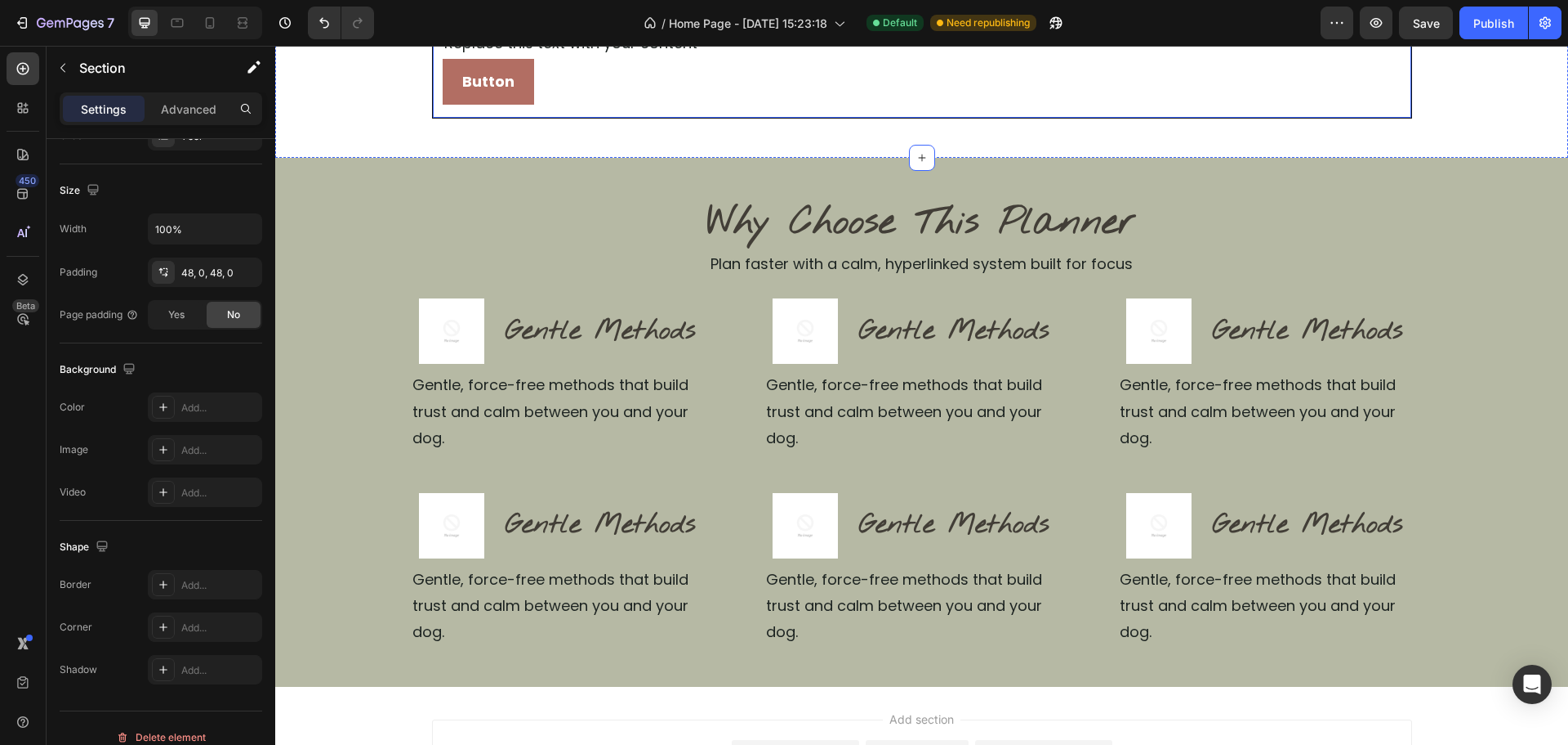
scroll to position [327, 0]
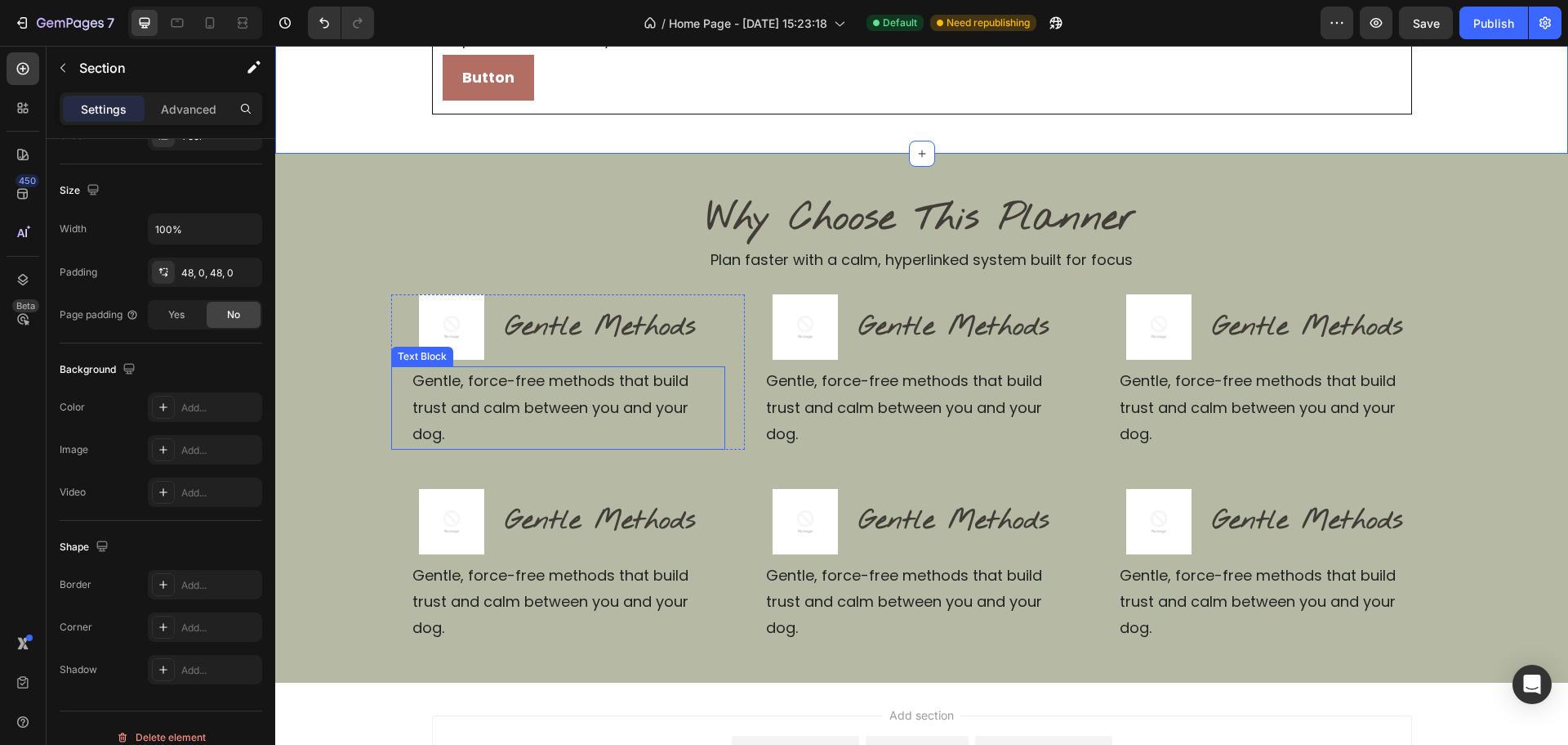
click at [657, 389] on p "Gentle, force-free methods that build trust and calm between you and your dog." at bounding box center [568, 408] width 311 height 79
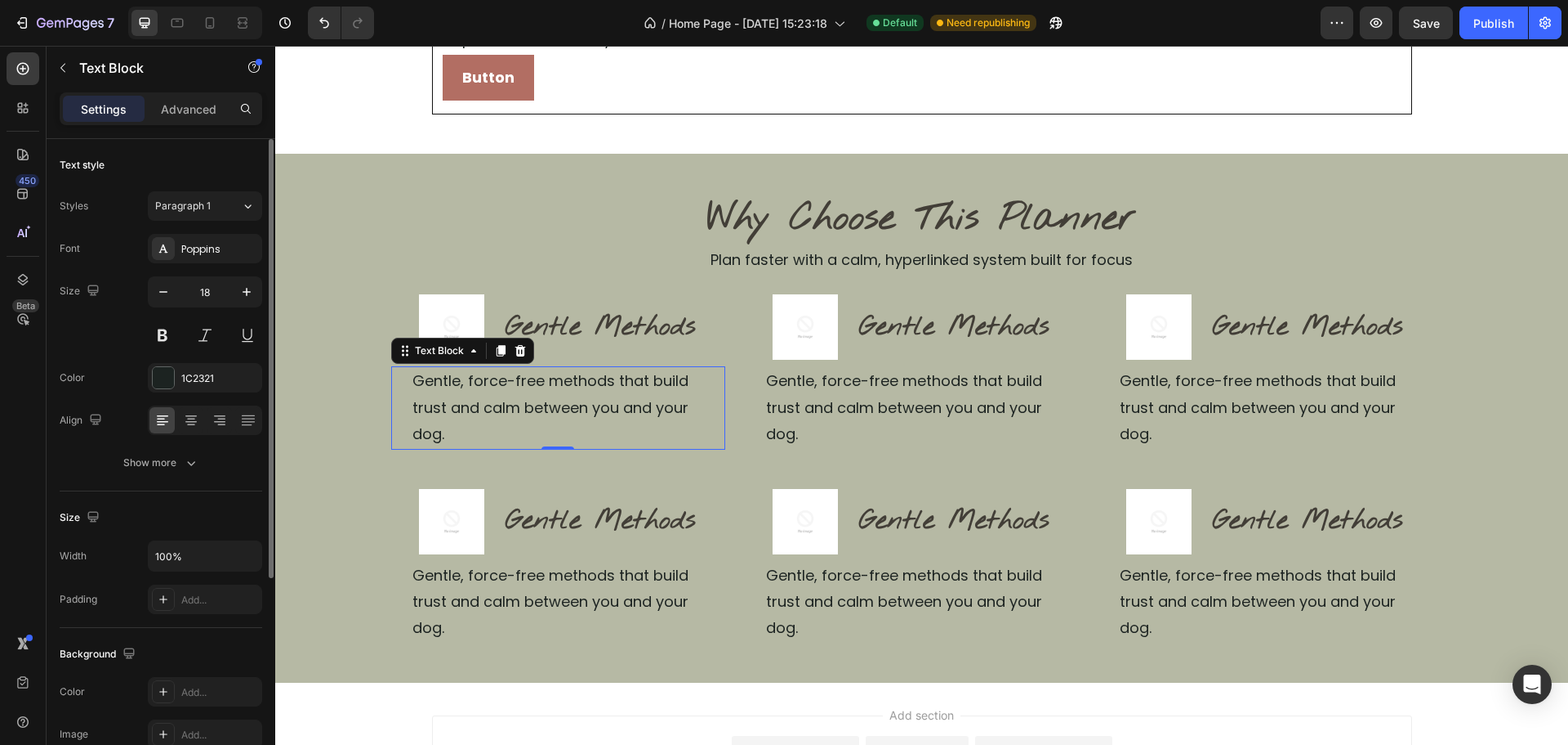
click at [657, 389] on p "Gentle, force-free methods that build trust and calm between you and your dog." at bounding box center [568, 408] width 311 height 79
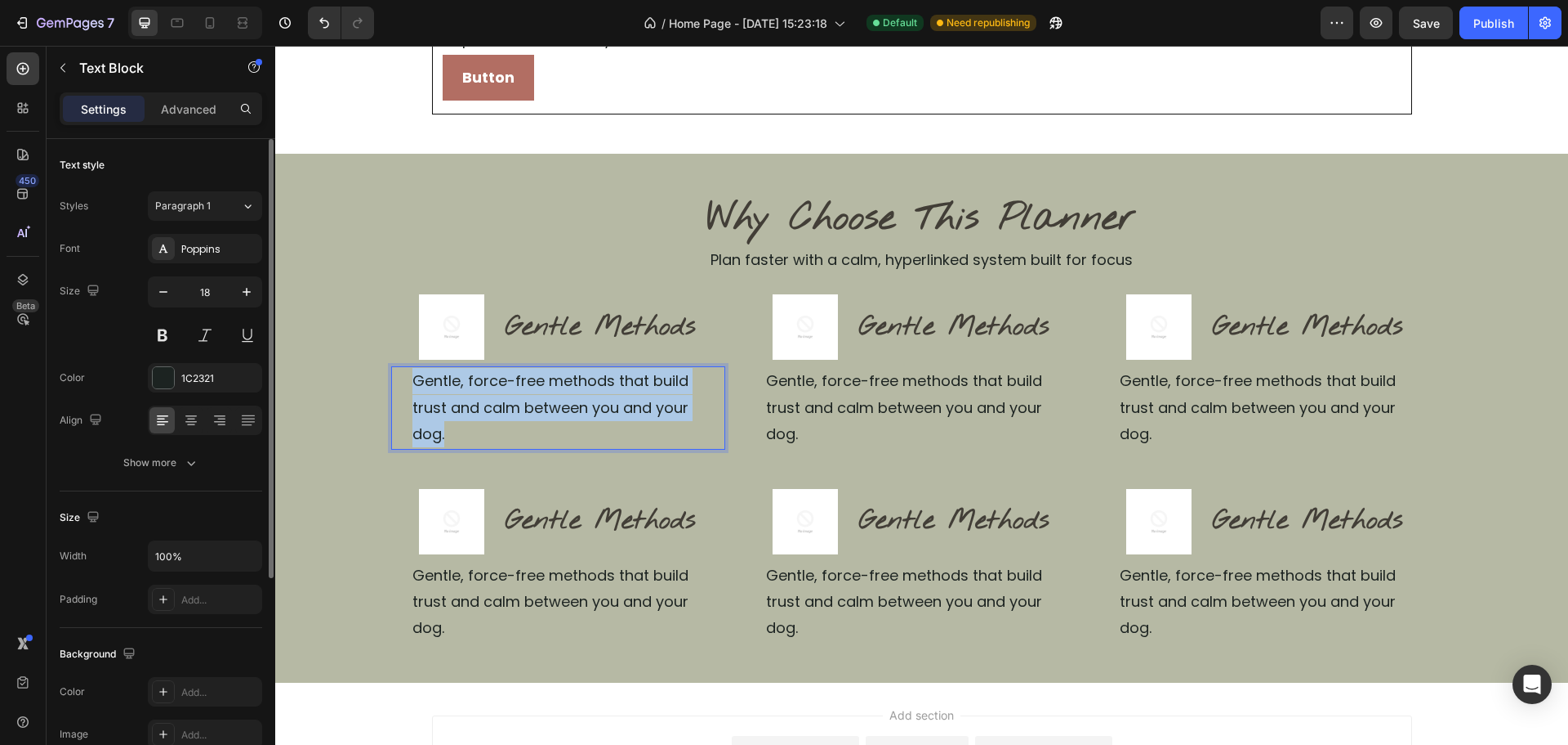
click at [657, 388] on p "Gentle, force-free methods that build trust and calm between you and your dog." at bounding box center [568, 408] width 311 height 79
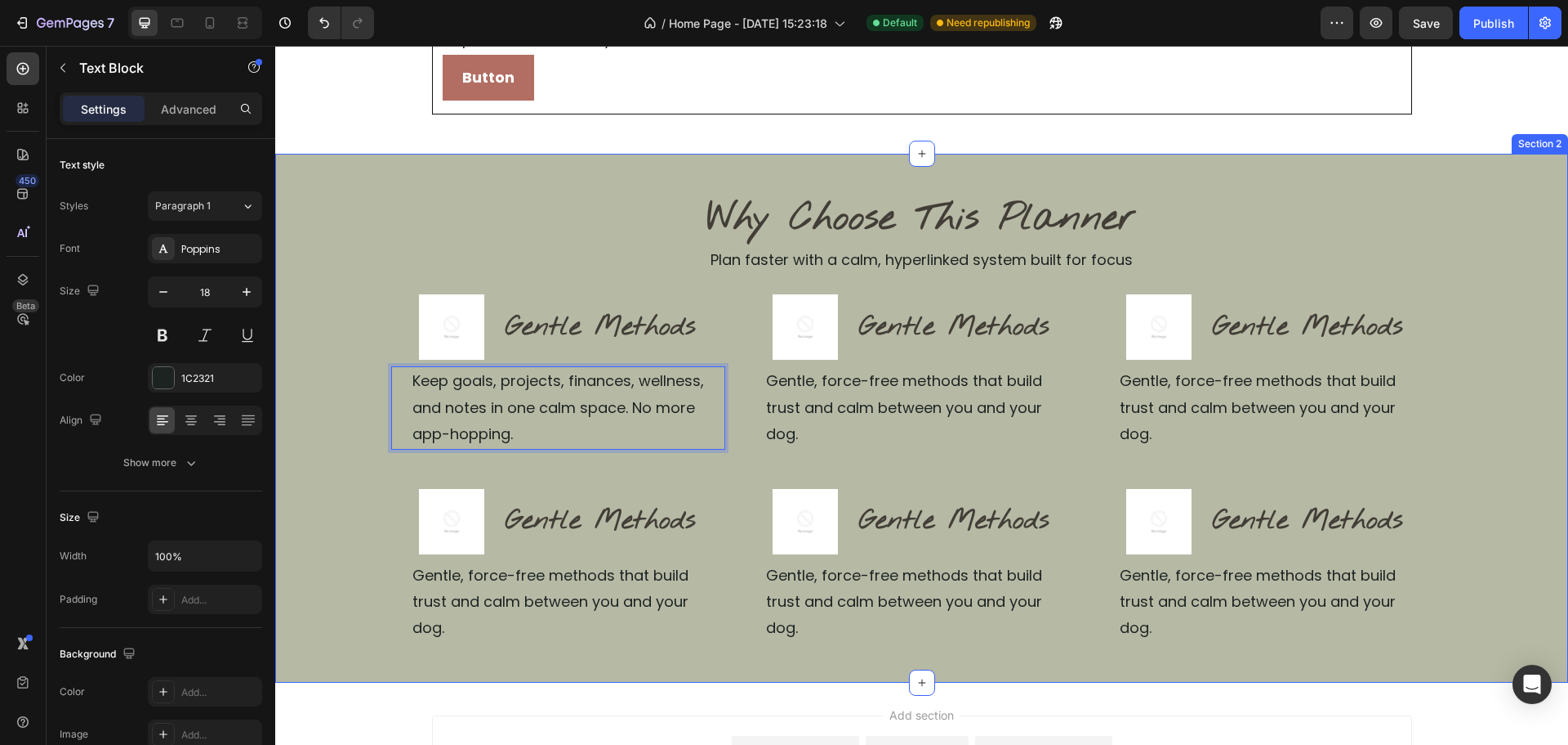
click at [1222, 186] on div "Why Choose This Planner Heading Plan faster with a calm, hyperlinked system bui…" at bounding box center [921, 417] width 1293 height 529
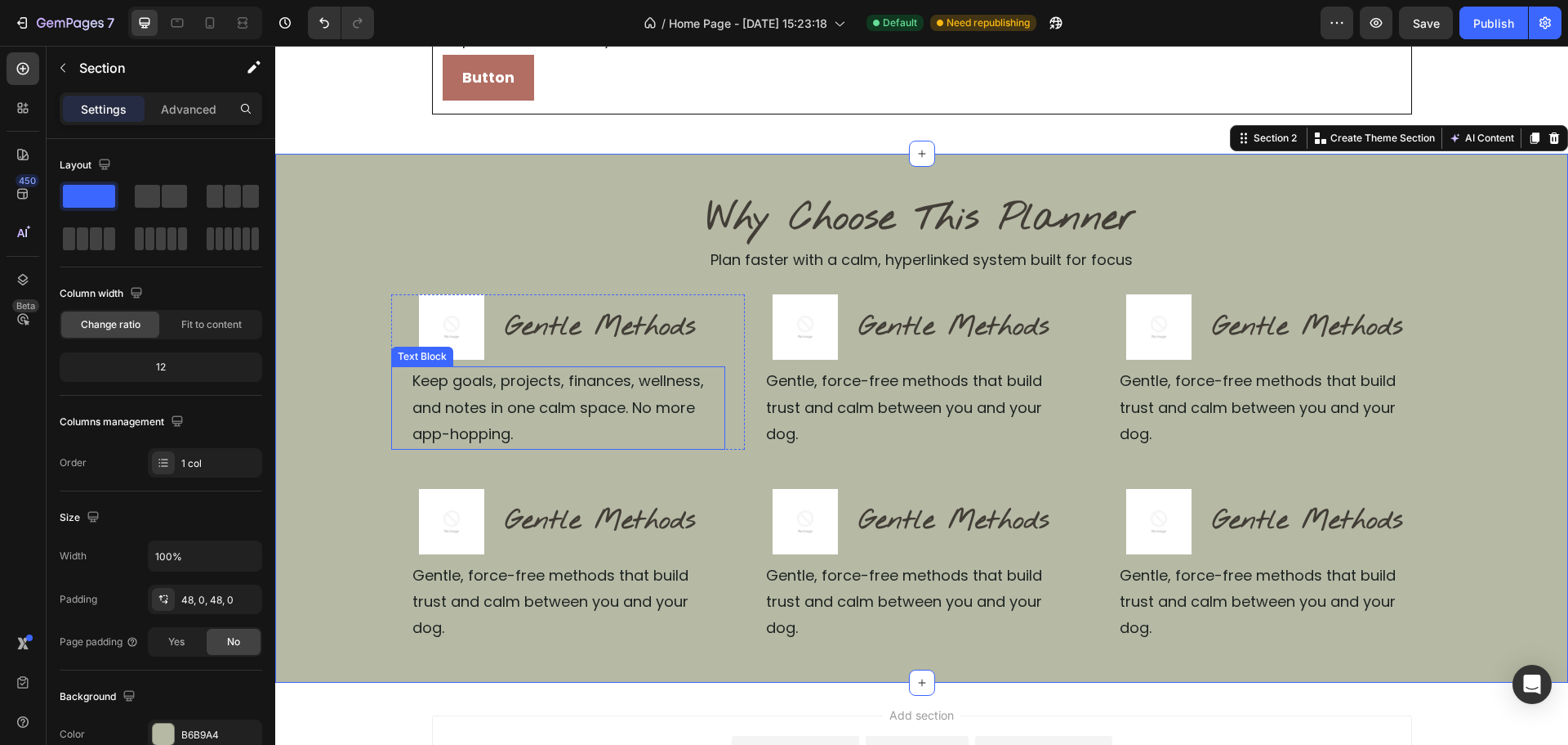
click at [592, 418] on p "Keep goals, projects, finances, wellness, and notes in one calm space. No more …" at bounding box center [568, 408] width 311 height 79
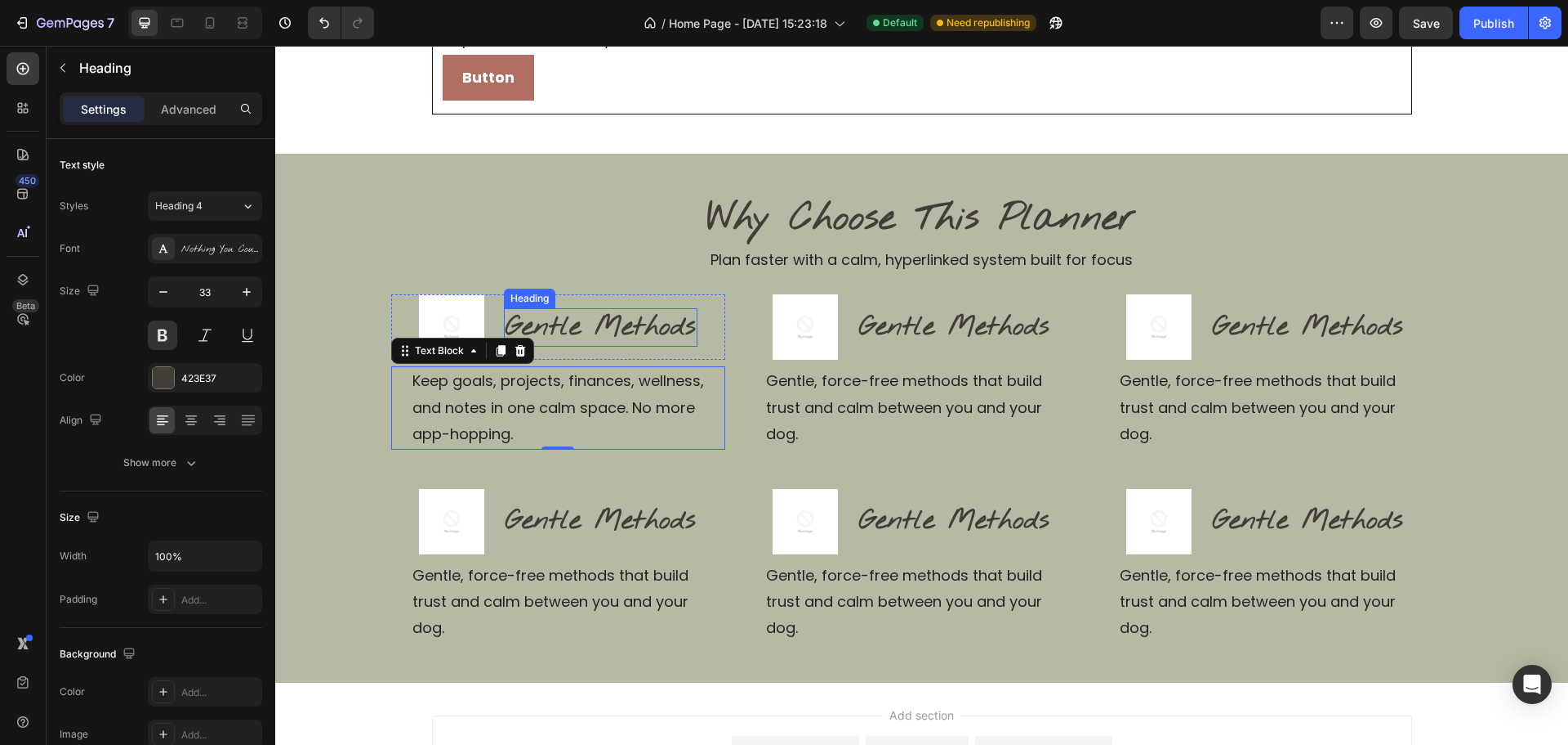
click at [628, 329] on h2 "Gentle Methods" at bounding box center [601, 327] width 194 height 39
click at [628, 329] on p "Gentle Methods" at bounding box center [601, 327] width 190 height 35
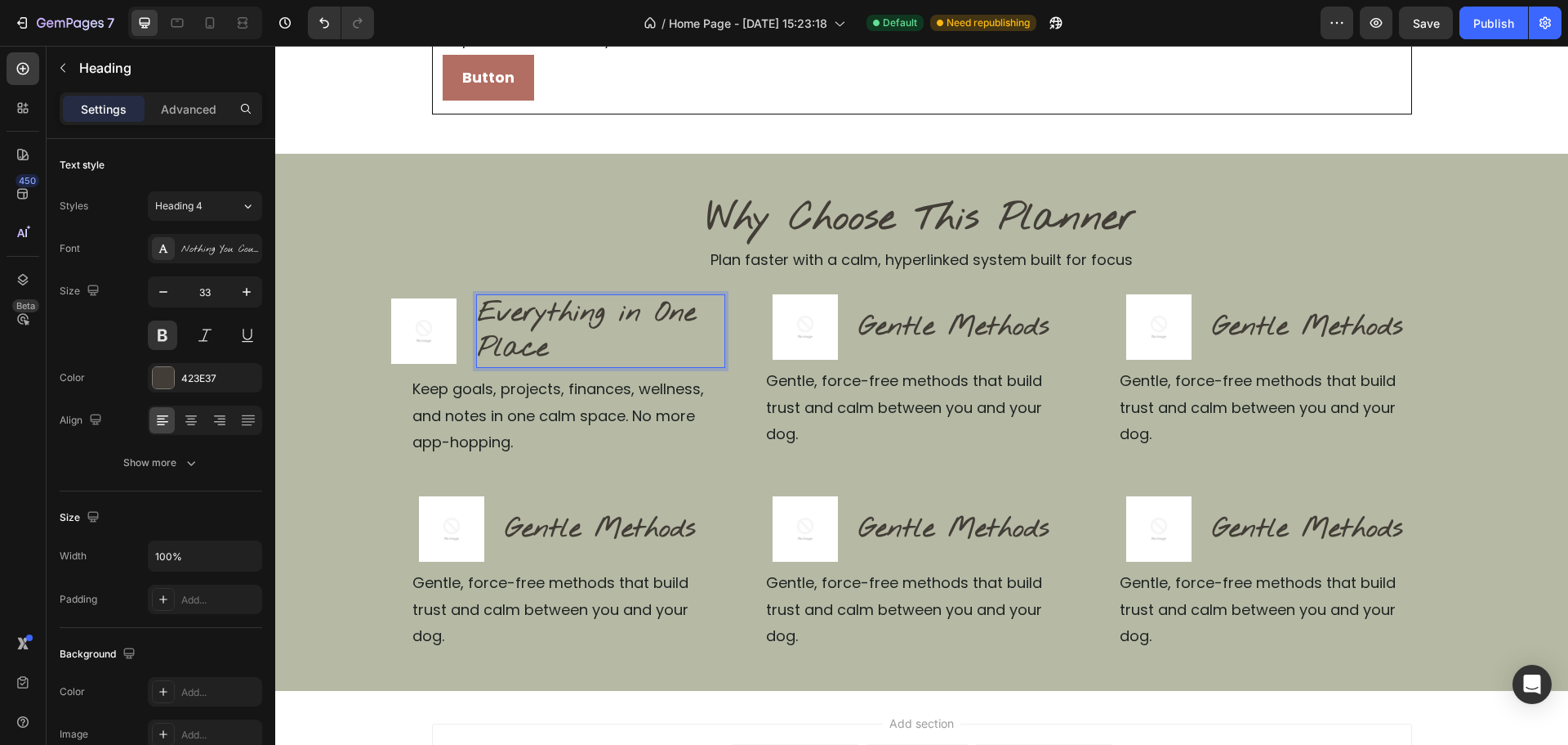
scroll to position [313, 0]
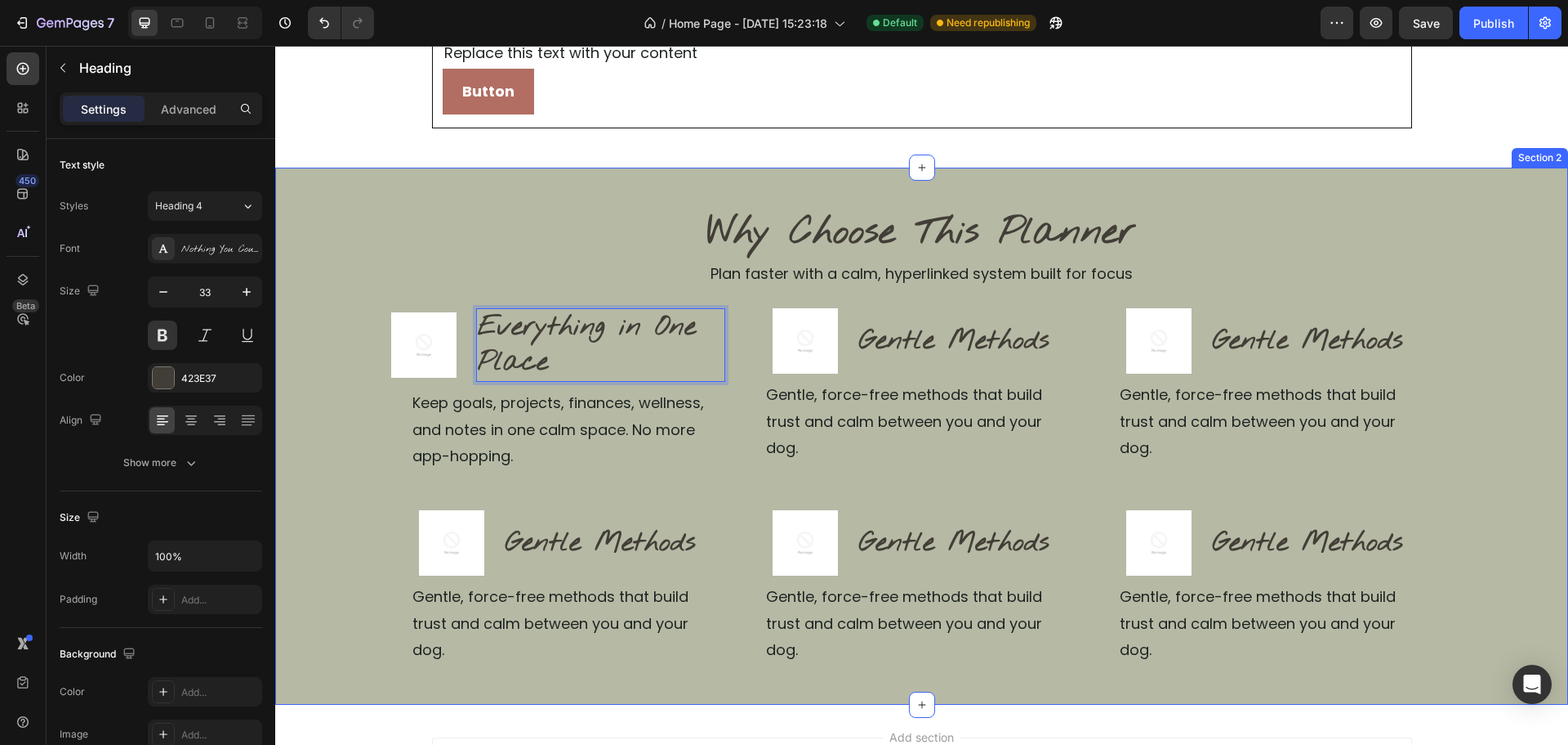
click at [1453, 278] on div "Why Choose This Planner Heading Plan faster with a calm, hyperlinked system bui…" at bounding box center [921, 435] width 1293 height 458
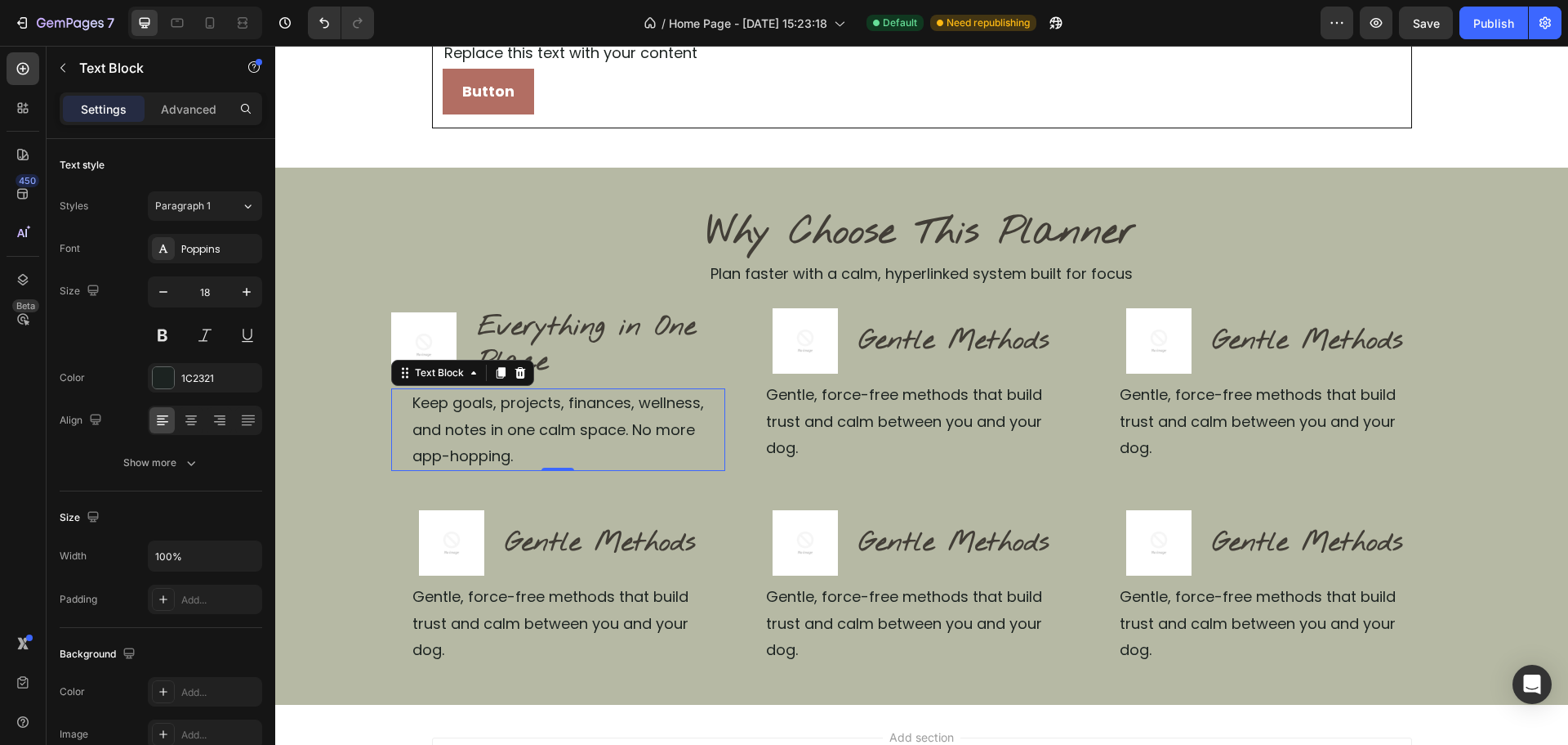
click at [602, 438] on p "Keep goals, projects, finances, wellness, and notes in one calm space. No more …" at bounding box center [568, 429] width 311 height 79
click at [194, 206] on span "Paragraph 1" at bounding box center [183, 206] width 56 height 14
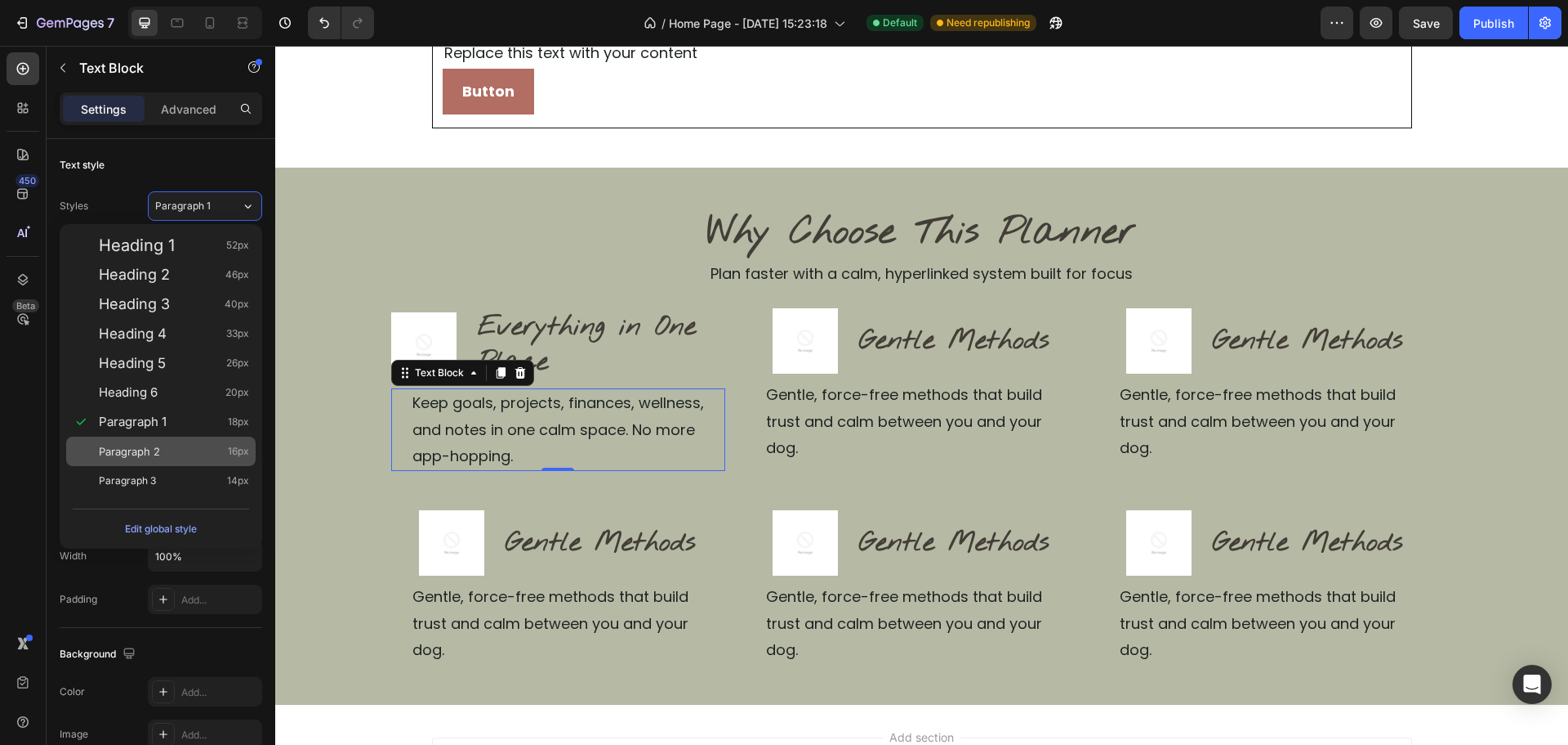
click at [152, 451] on span "Paragraph 2" at bounding box center [129, 451] width 61 height 16
type input "16"
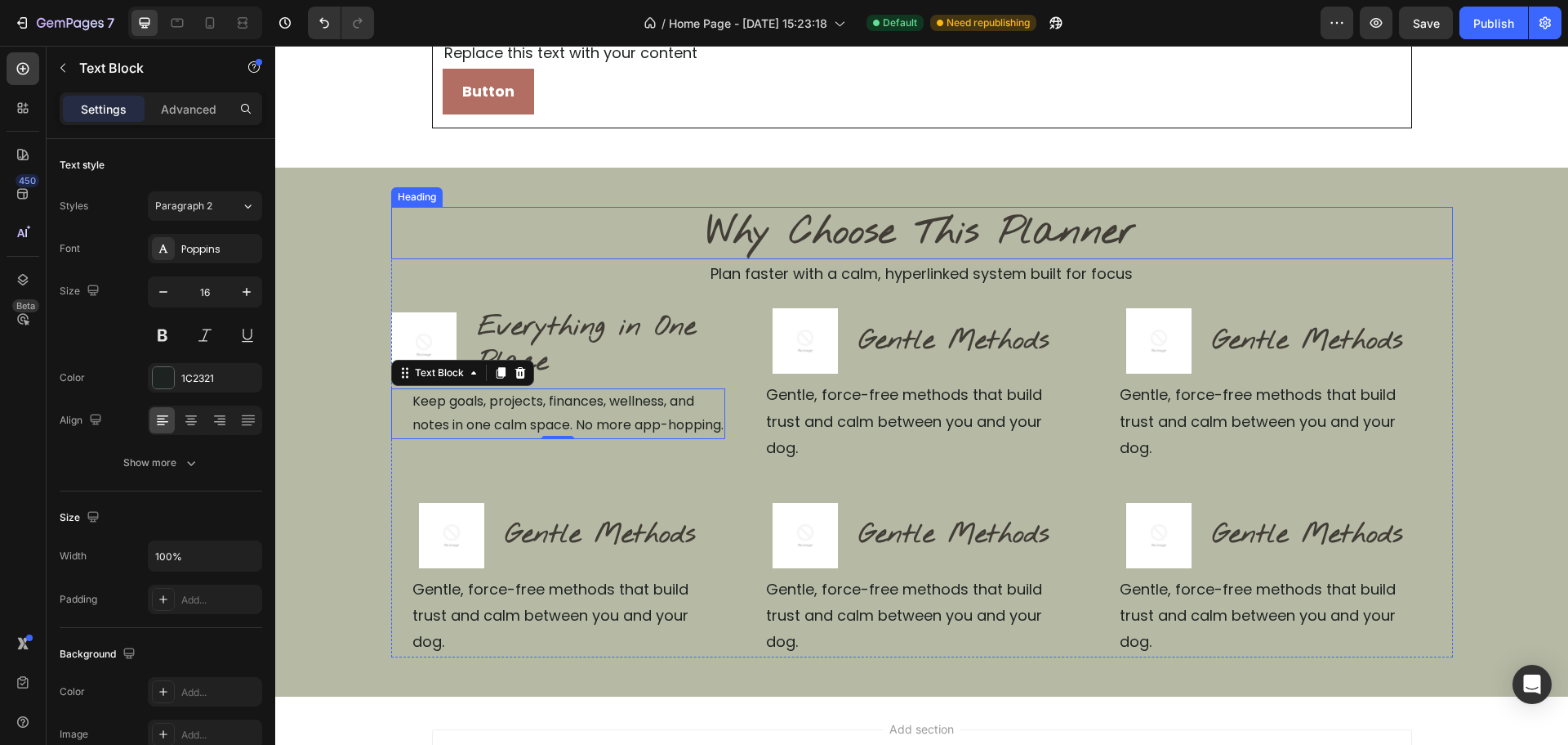
click at [534, 224] on h2 "Why Choose This Planner" at bounding box center [922, 232] width 1062 height 52
click at [560, 415] on p "Keep goals, projects, finances, wellness, and notes in one calm space. No more …" at bounding box center [568, 413] width 311 height 48
click at [967, 328] on h2 "Gentle Methods" at bounding box center [954, 341] width 194 height 39
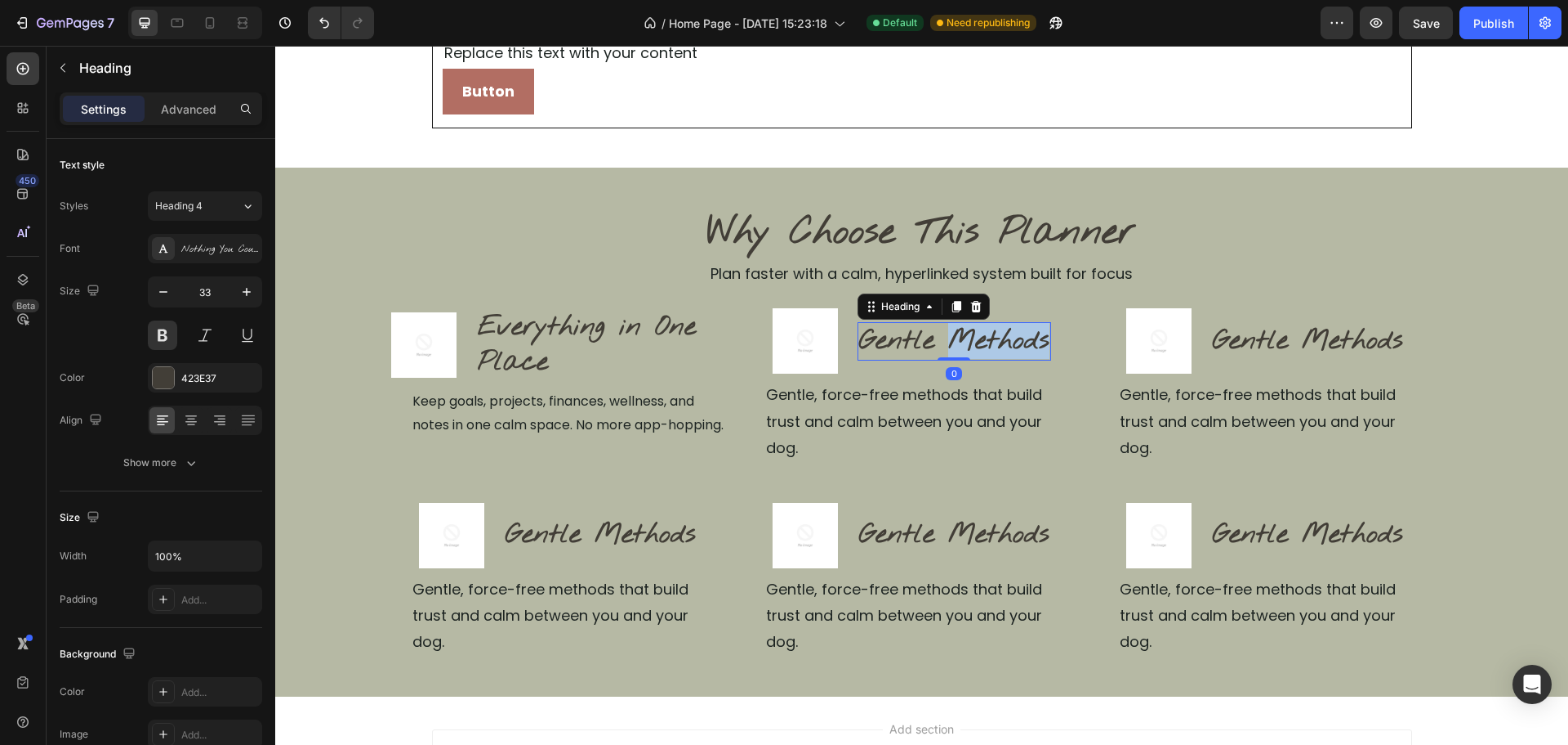
click at [967, 328] on h2 "Gentle Methods" at bounding box center [954, 341] width 194 height 39
click at [967, 328] on p "Gentle Methods" at bounding box center [954, 341] width 190 height 35
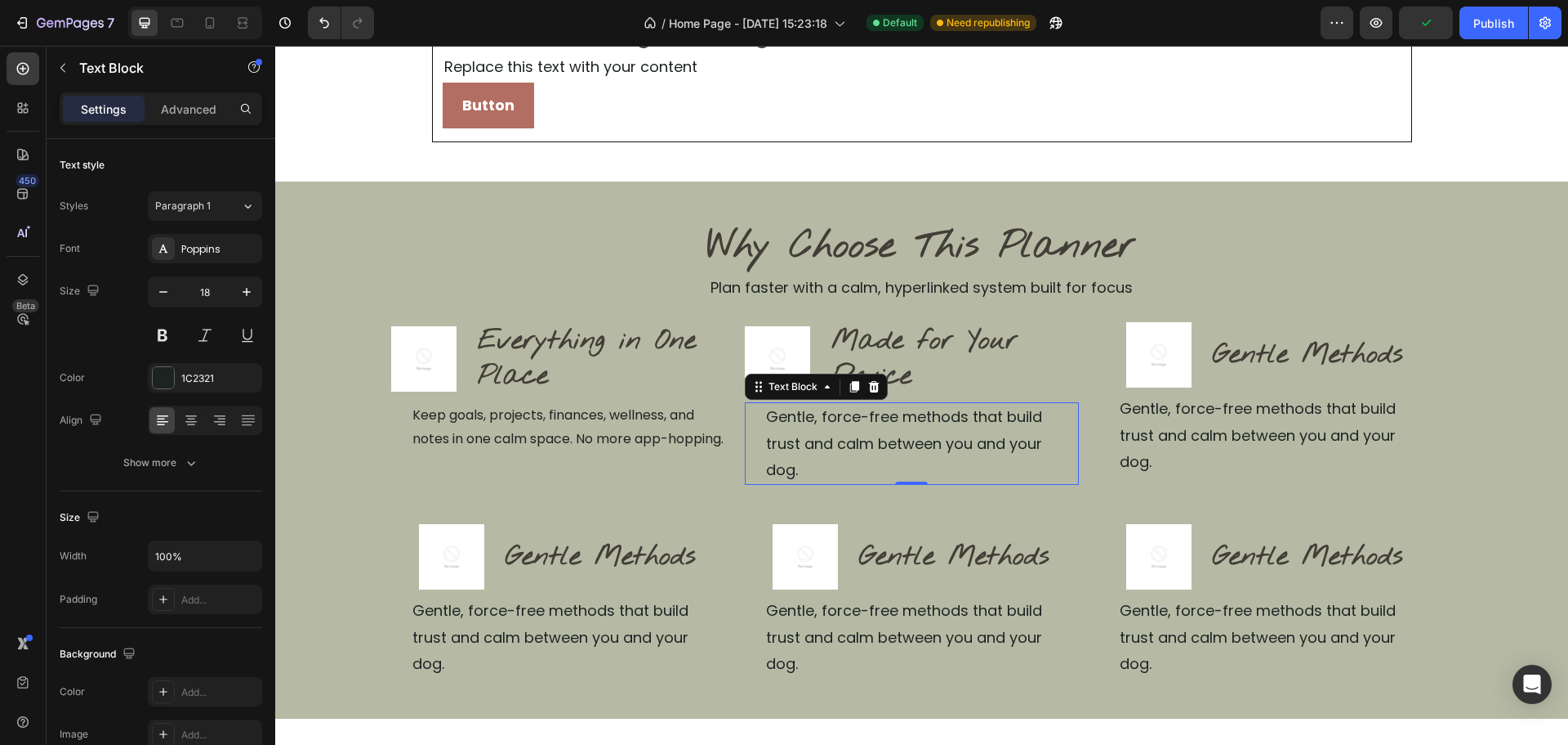
click at [890, 426] on p "Gentle, force-free methods that build trust and calm between you and your dog." at bounding box center [921, 443] width 311 height 79
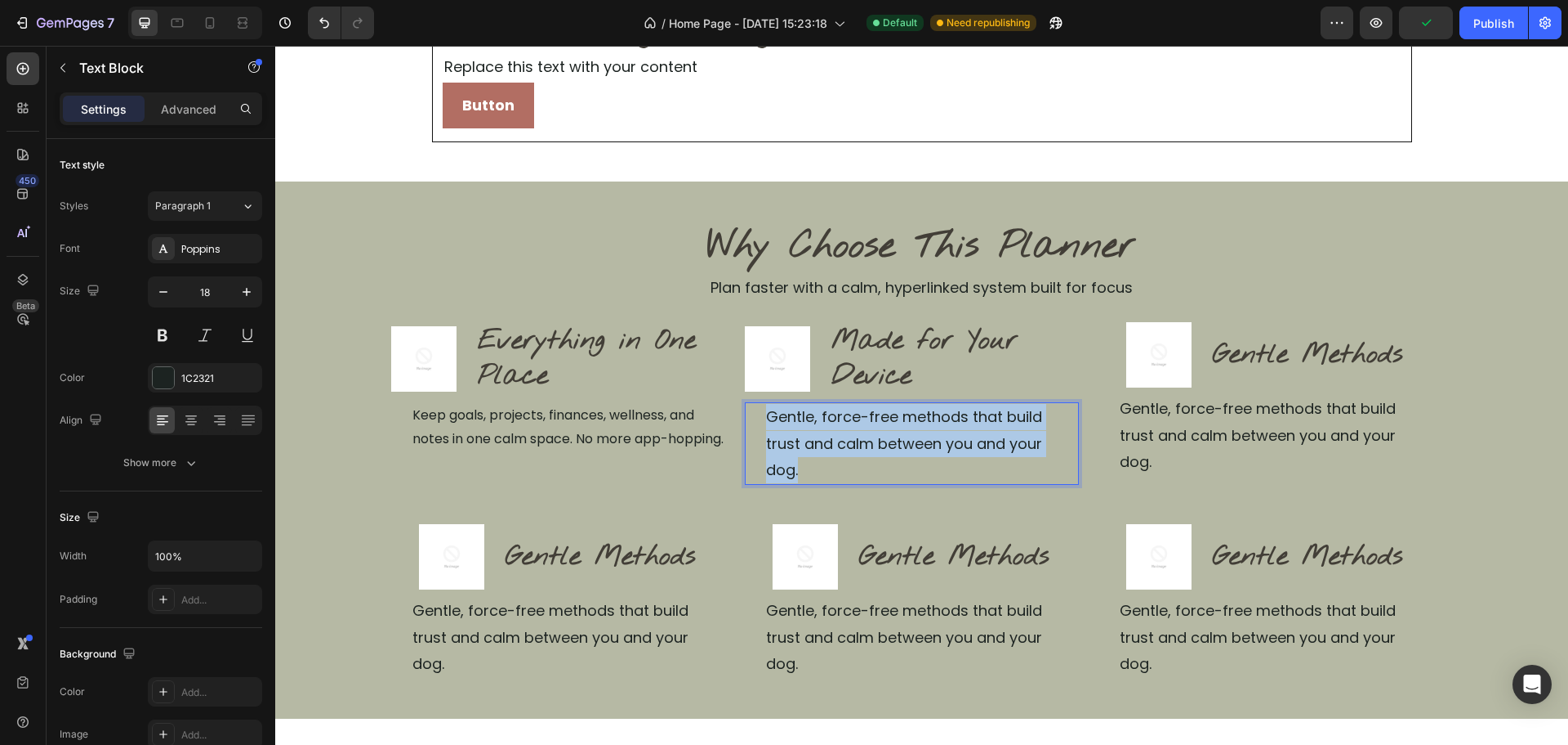
click at [890, 426] on p "Gentle, force-free methods that build trust and calm between you and your dog." at bounding box center [921, 443] width 311 height 79
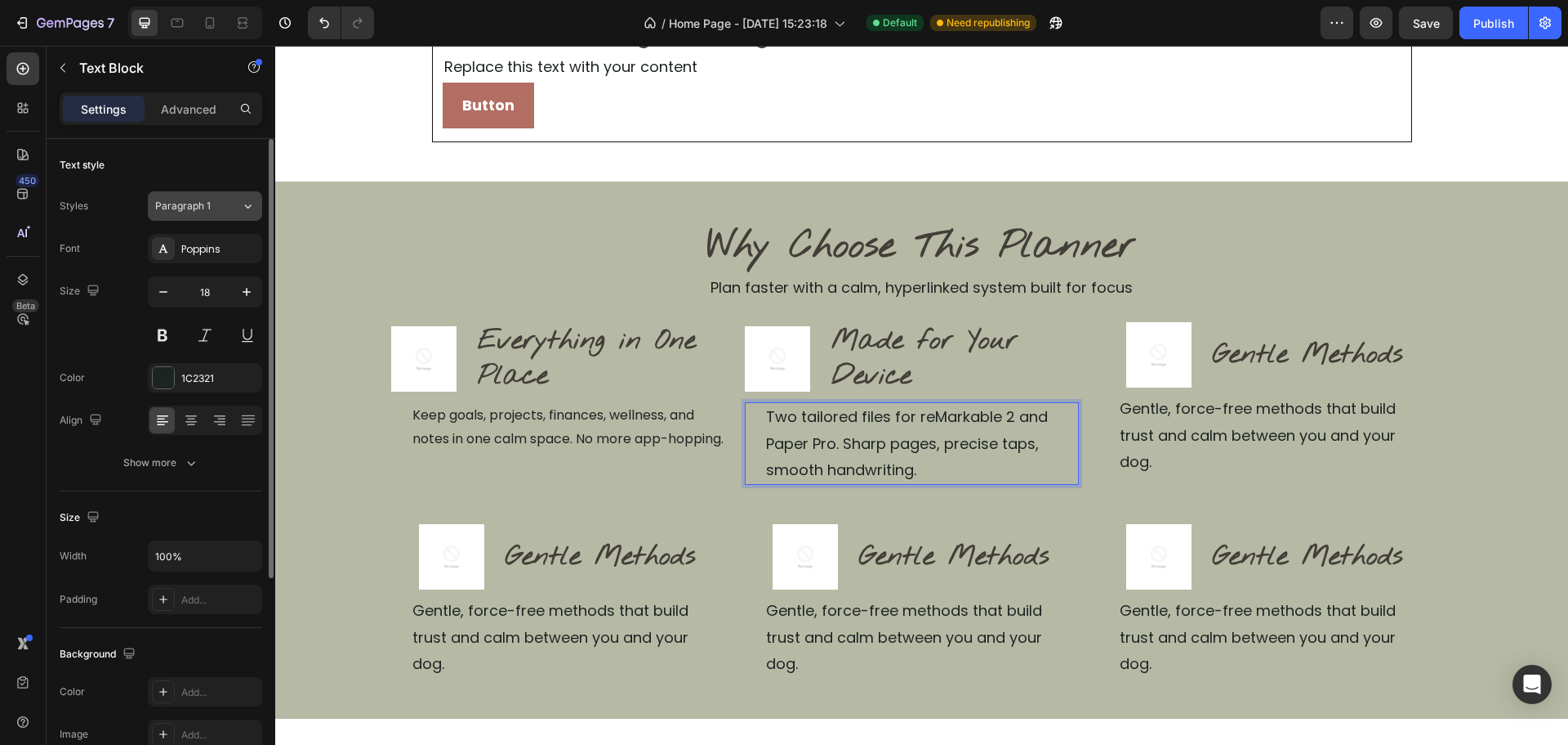
click at [218, 191] on button "Paragraph 1" at bounding box center [205, 206] width 114 height 30
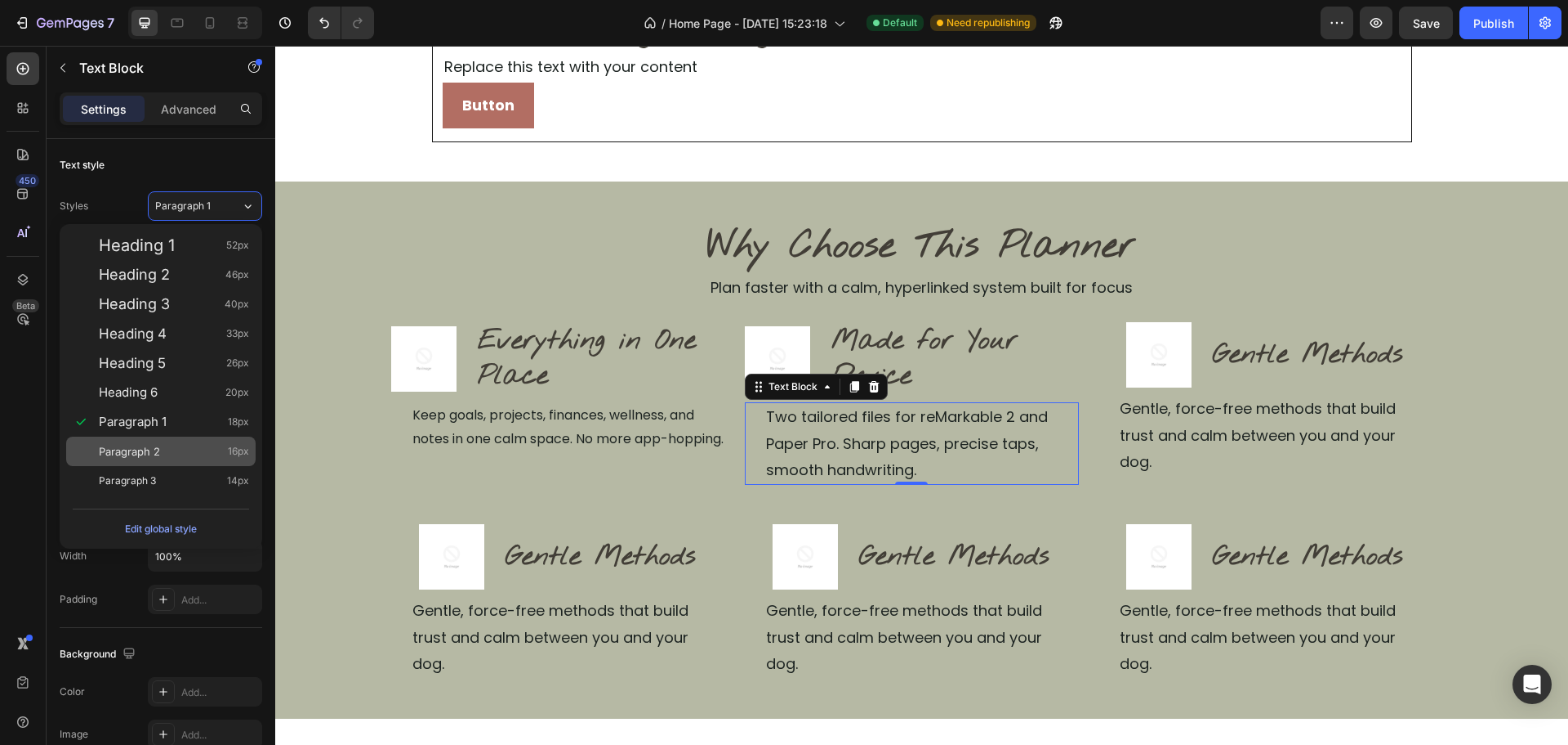
click at [179, 450] on div "Paragraph 2 16px" at bounding box center [174, 451] width 151 height 16
type input "16"
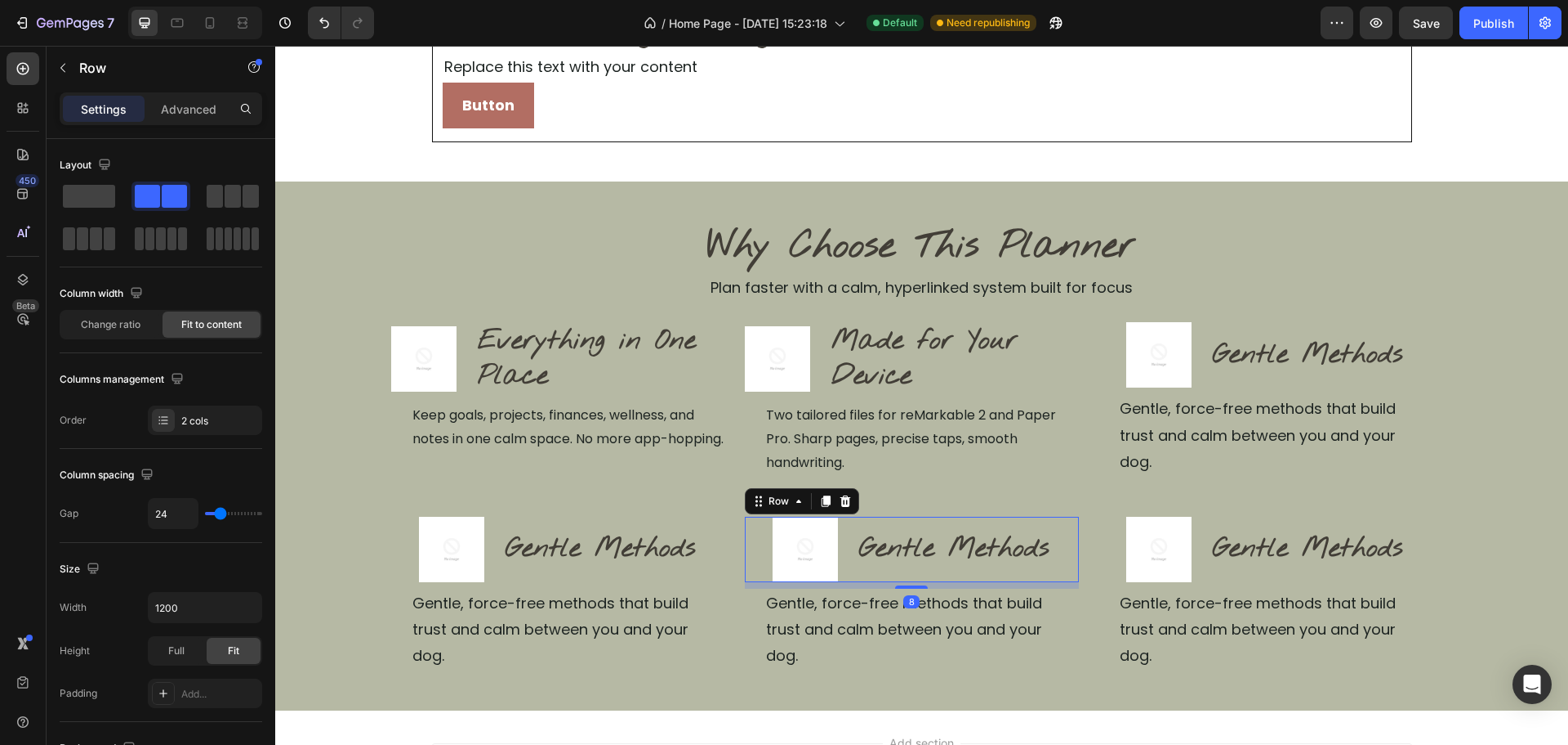
click at [1000, 525] on div "Gentle Methods Heading" at bounding box center [954, 548] width 194 height 66
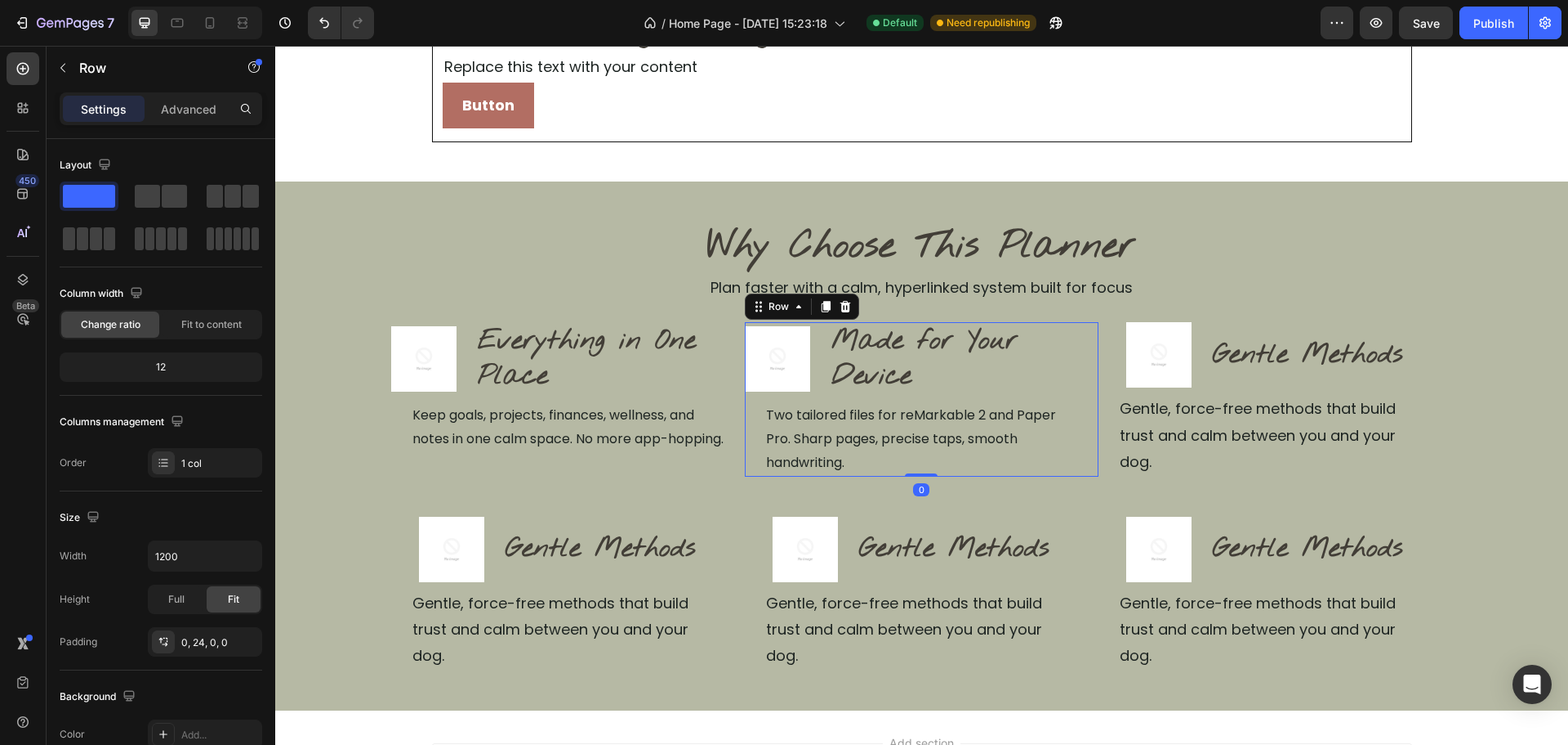
click at [1083, 476] on div "Image Made for Your Device Heading Row Two tailored files for reMarkable 2 and …" at bounding box center [921, 399] width 353 height 153
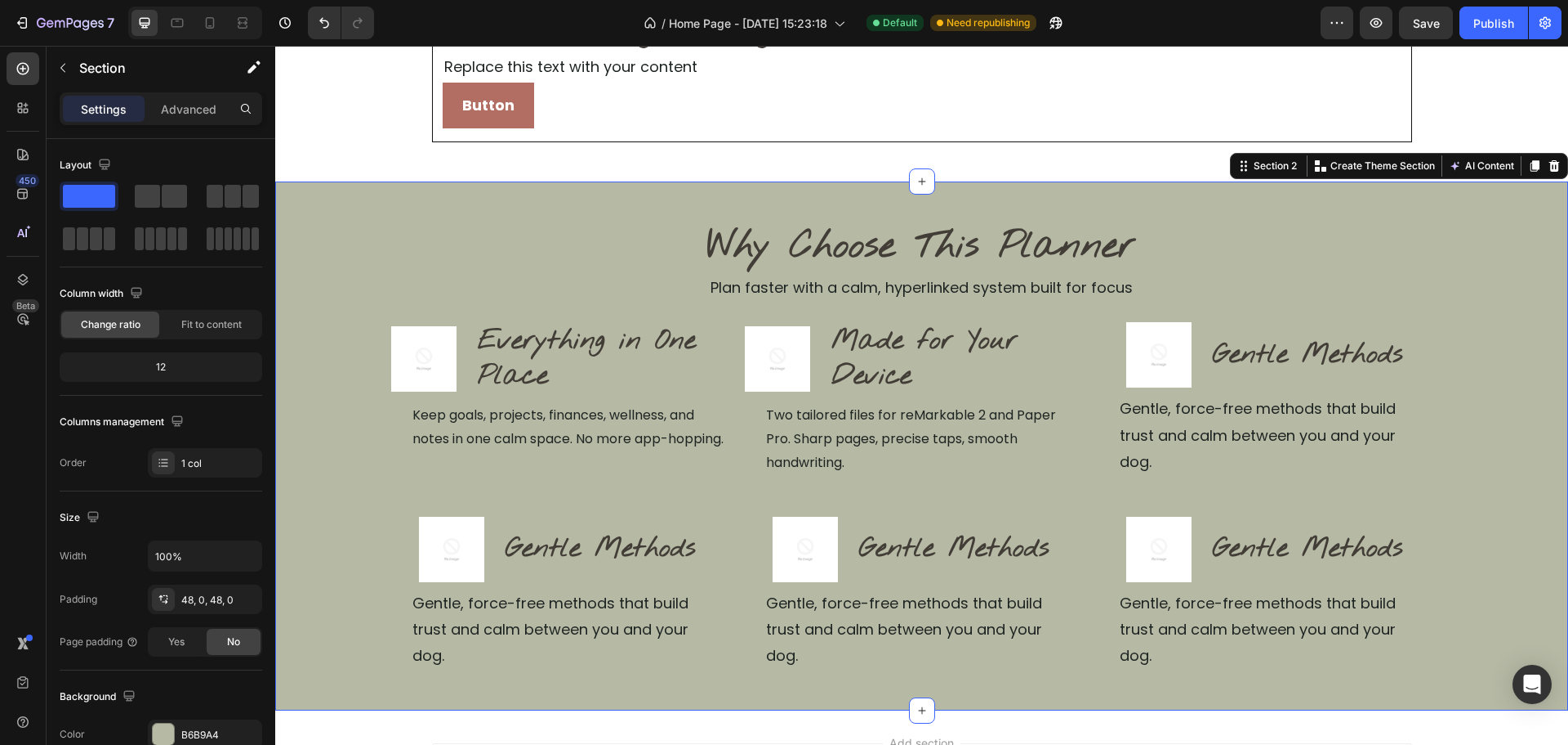
click at [1490, 496] on div "Why Choose This Planner Heading Plan faster with a calm, hyperlinked system bui…" at bounding box center [921, 446] width 1293 height 451
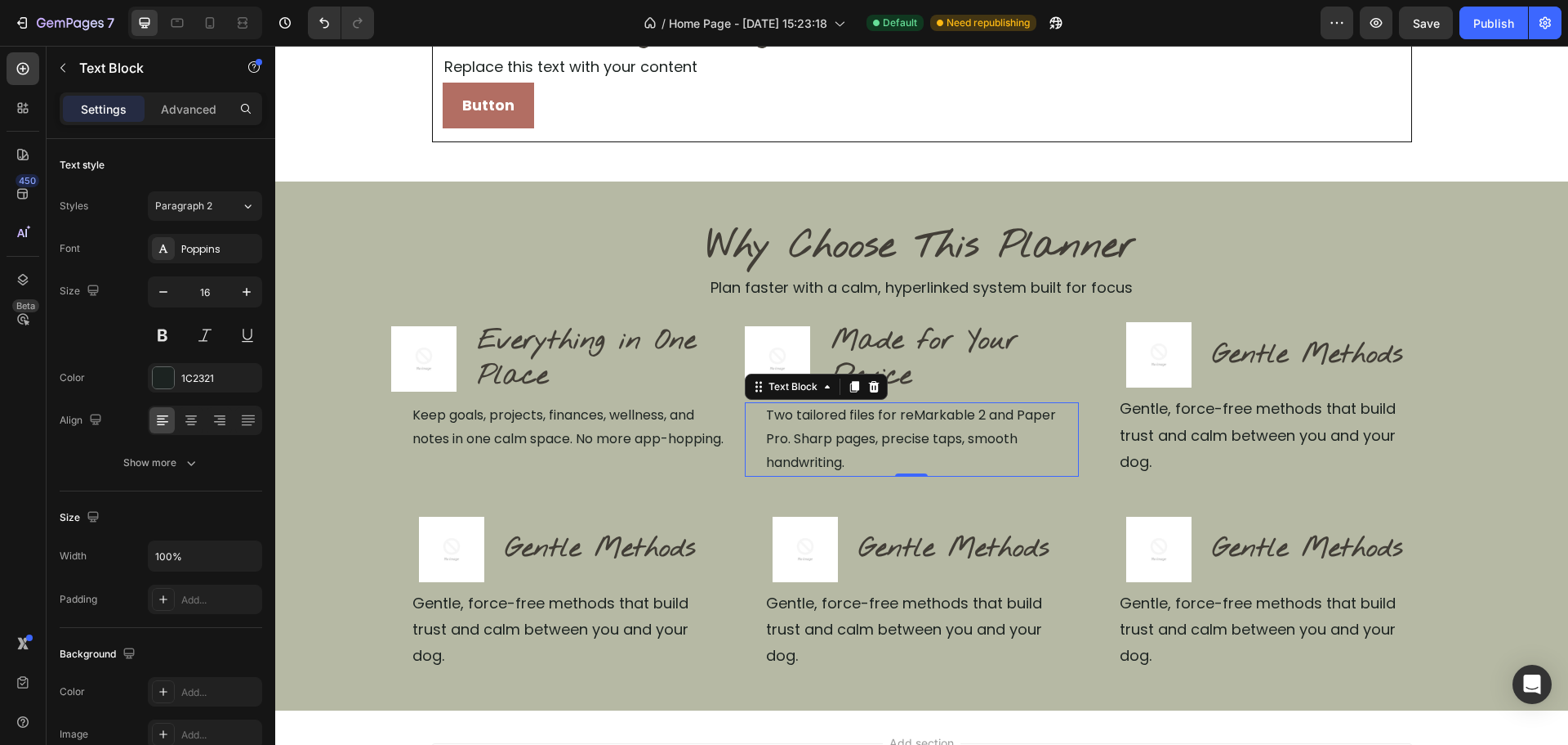
click at [1031, 433] on p "Two tailored files for reMarkable 2 and Paper Pro. Sharp pages, precise taps, s…" at bounding box center [921, 439] width 311 height 70
click at [184, 115] on p "Advanced" at bounding box center [188, 109] width 56 height 17
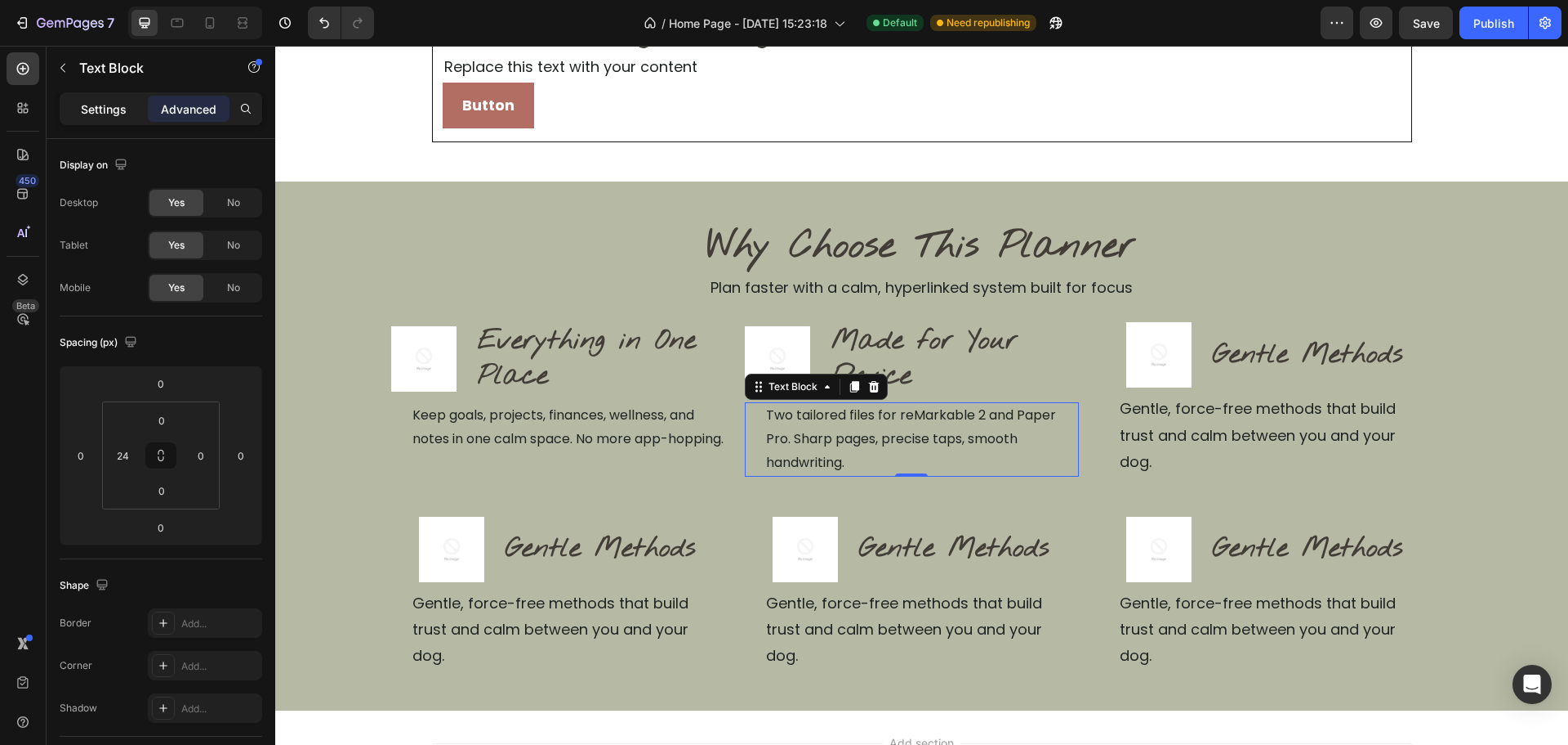
click at [82, 103] on p "Settings" at bounding box center [103, 109] width 46 height 17
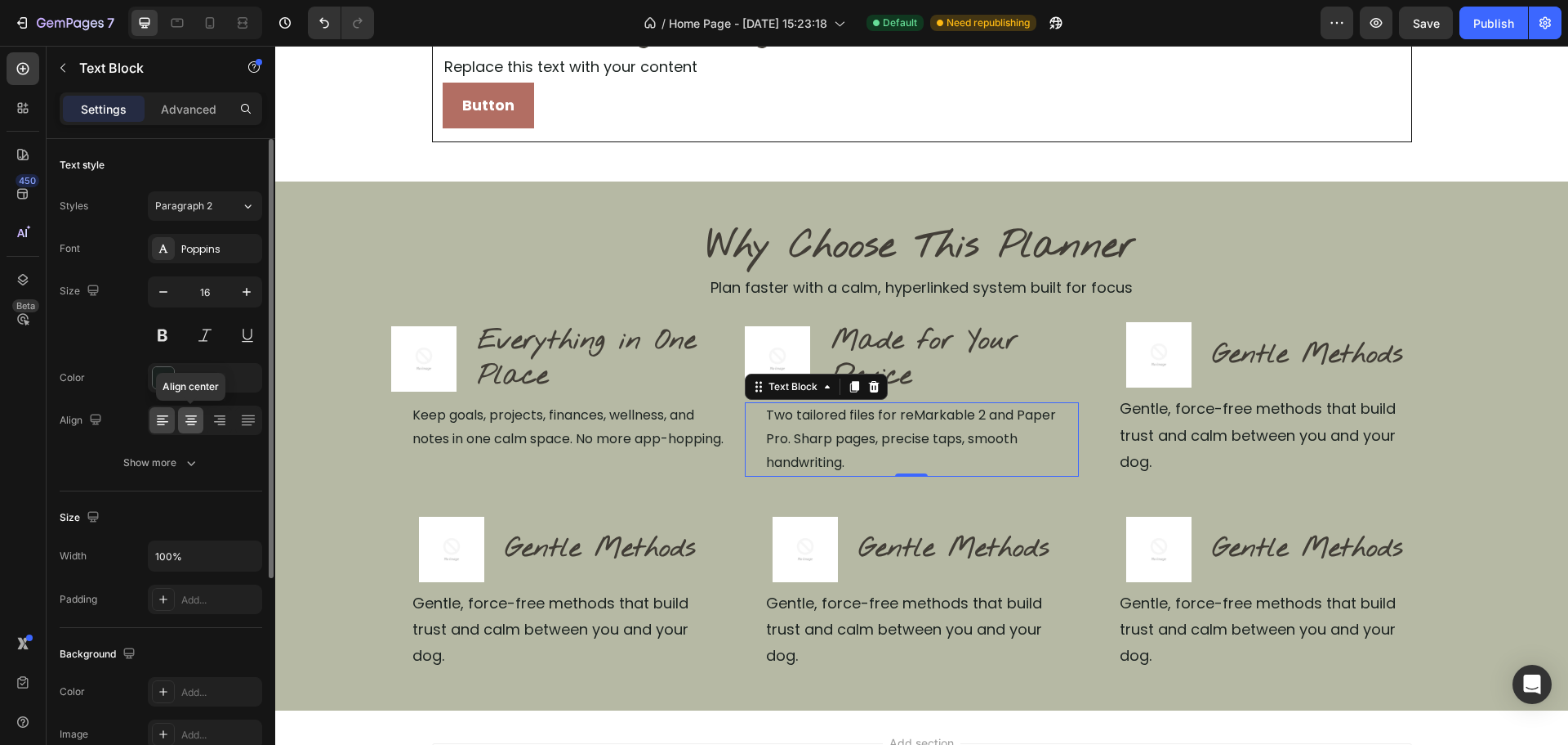
click at [190, 412] on icon at bounding box center [191, 420] width 16 height 16
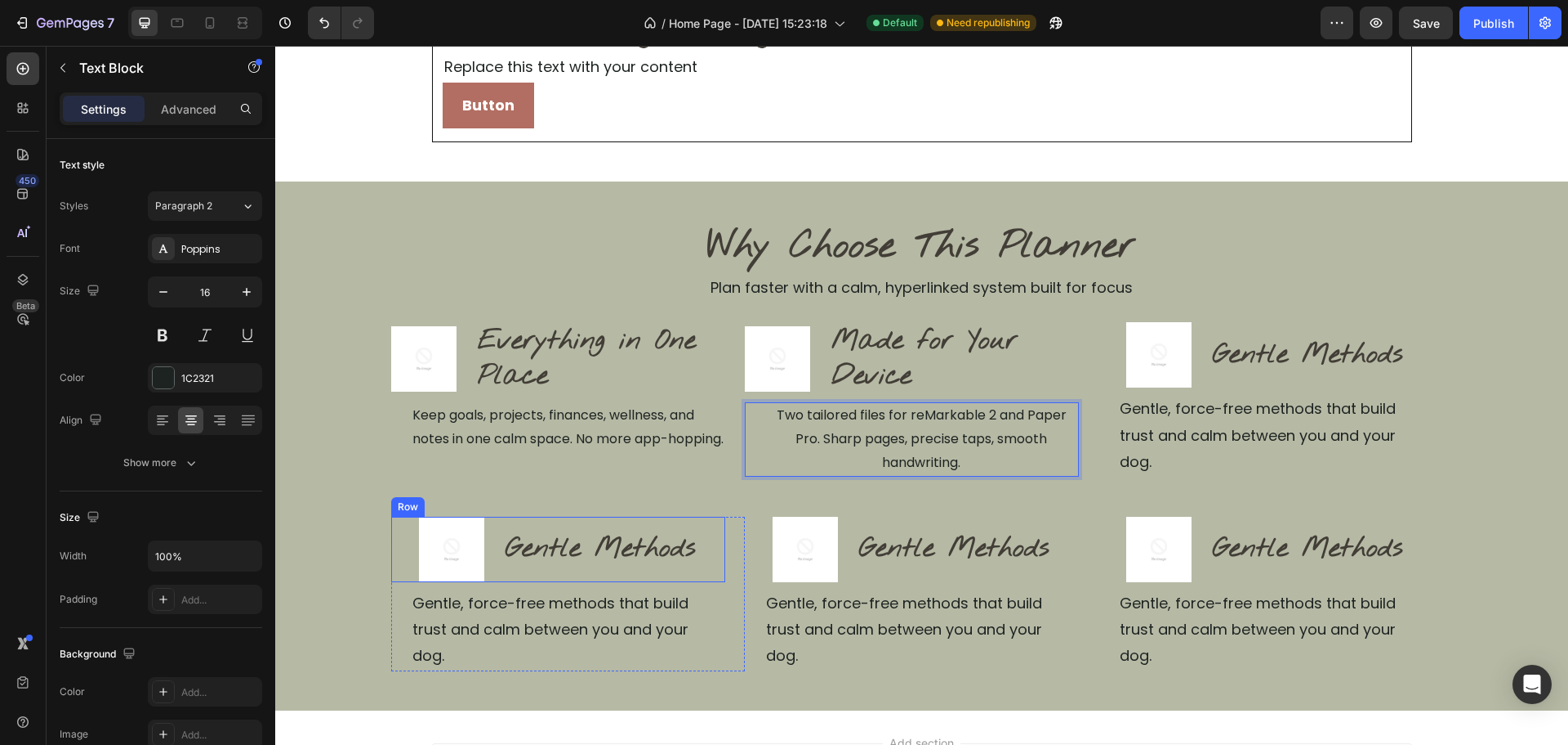
click at [710, 524] on div "Image Gentle Methods Heading Row" at bounding box center [558, 548] width 334 height 66
click at [949, 440] on p "Two tailored files for reMarkable 2 and Paper Pro. Sharp pages, precise taps, s…" at bounding box center [921, 439] width 311 height 70
drag, startPoint x: 179, startPoint y: 107, endPoint x: 176, endPoint y: 150, distance: 43.1
click at [179, 106] on p "Advanced" at bounding box center [188, 109] width 56 height 17
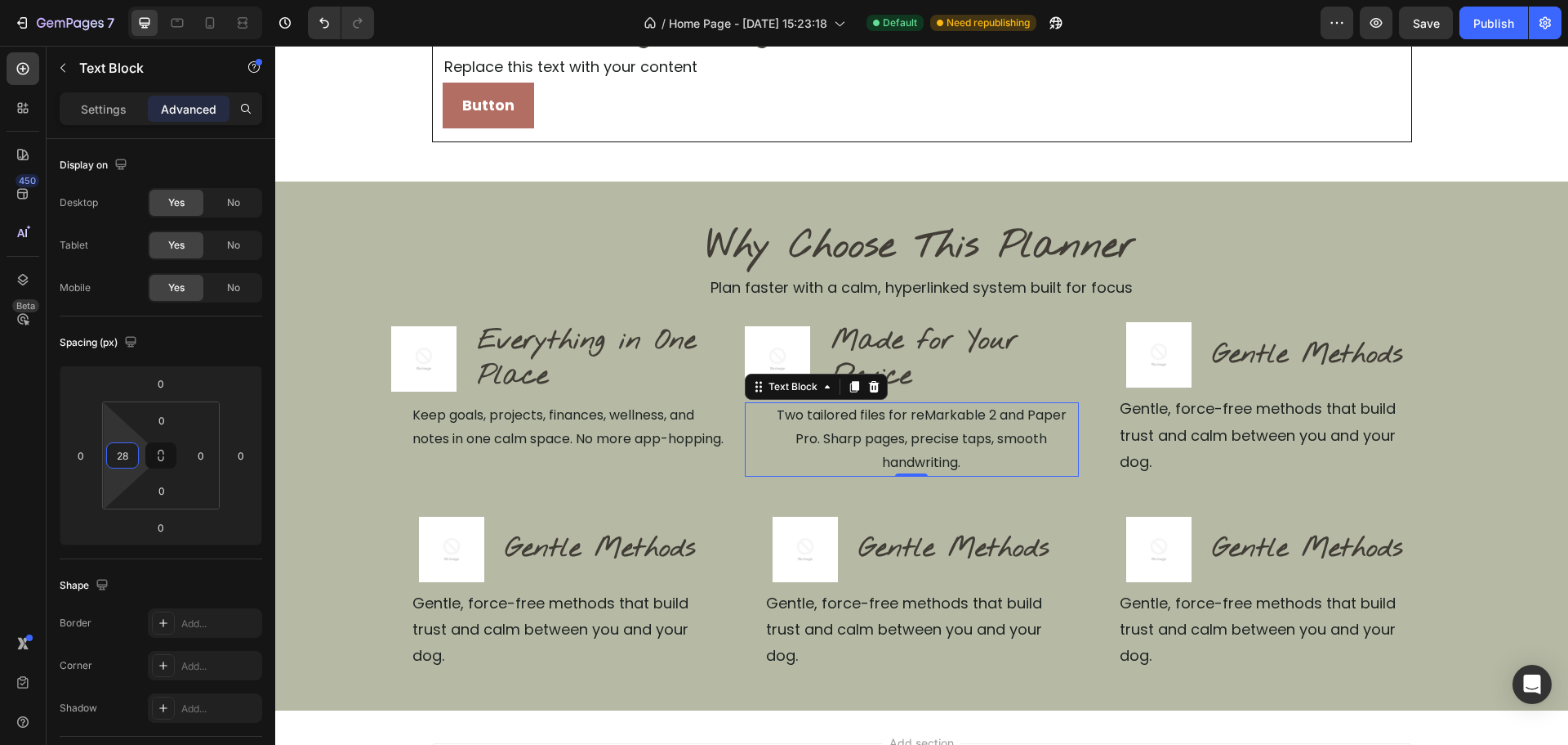
click at [117, 0] on html "7 / Home Page - [DATE] 15:23:18 Default Need republishing Preview Save Publish …" at bounding box center [784, 0] width 1568 height 0
click at [136, 448] on div "28" at bounding box center [122, 455] width 32 height 26
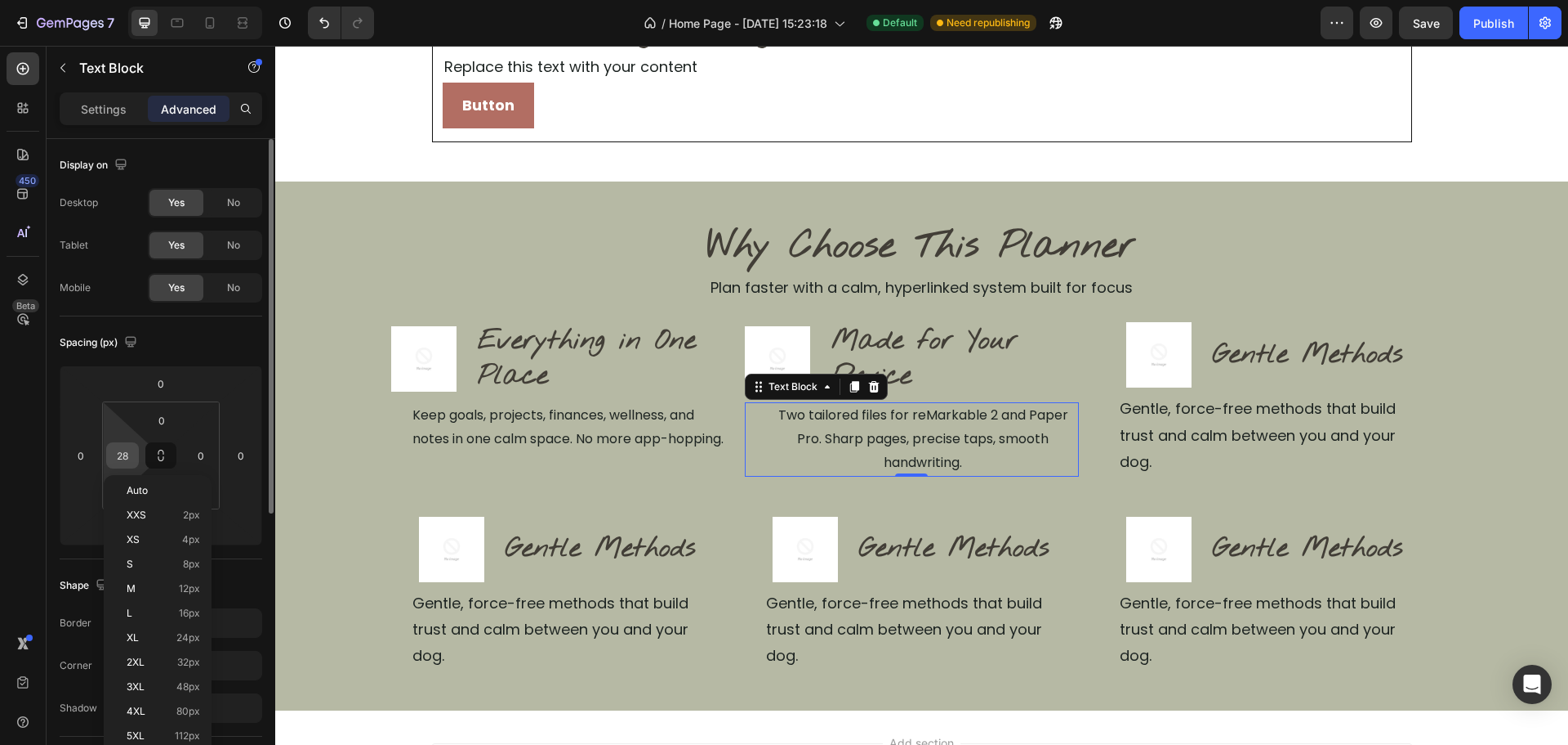
click at [130, 450] on input "28" at bounding box center [122, 455] width 24 height 24
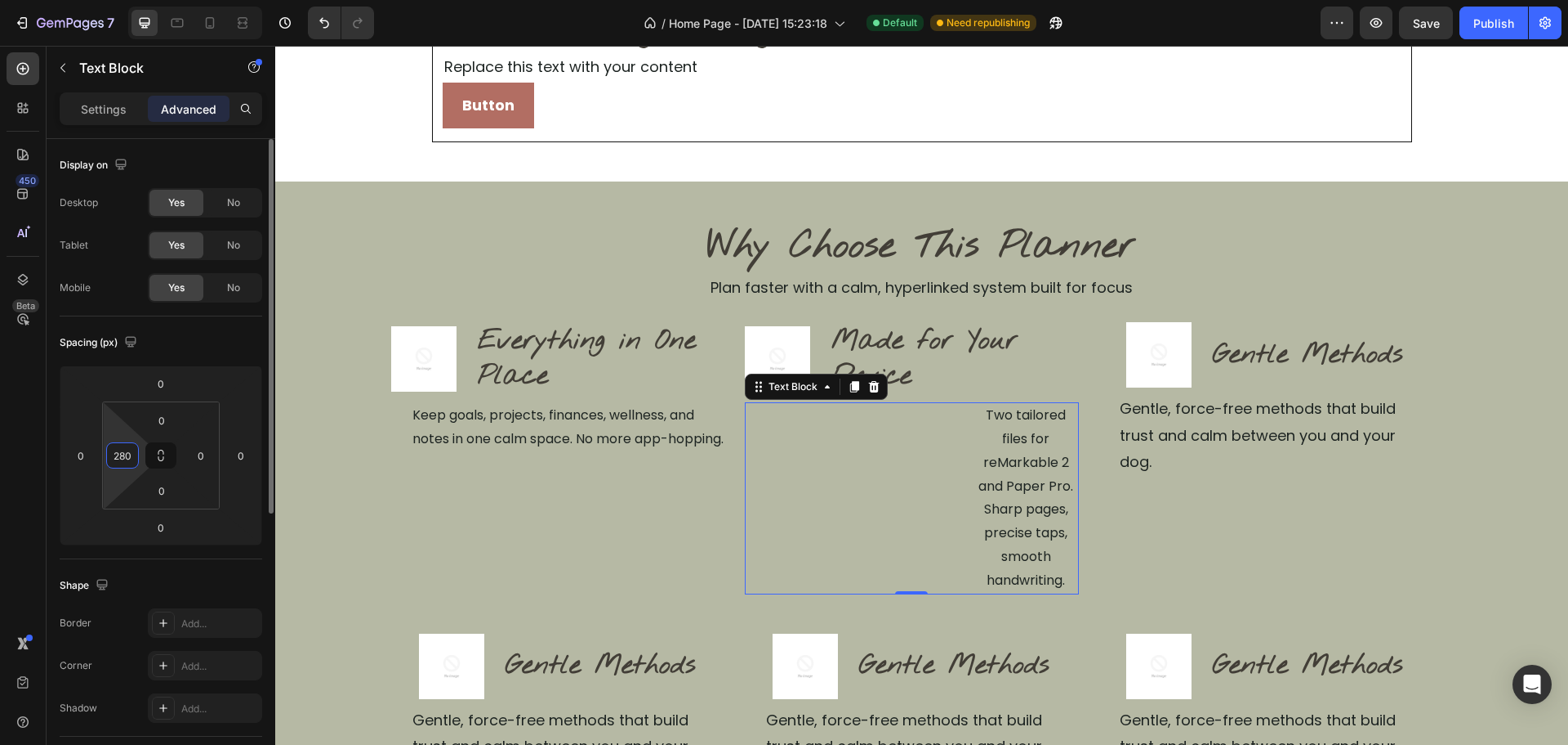
click at [129, 451] on input "280" at bounding box center [122, 455] width 24 height 24
click at [123, 457] on input "280" at bounding box center [122, 455] width 24 height 24
click at [124, 457] on input "280" at bounding box center [122, 455] width 24 height 24
type input "0"
click at [589, 201] on div "Why Choose This Planner Heading Plan faster with a calm, hyperlinked system bui…" at bounding box center [921, 504] width 1293 height 645
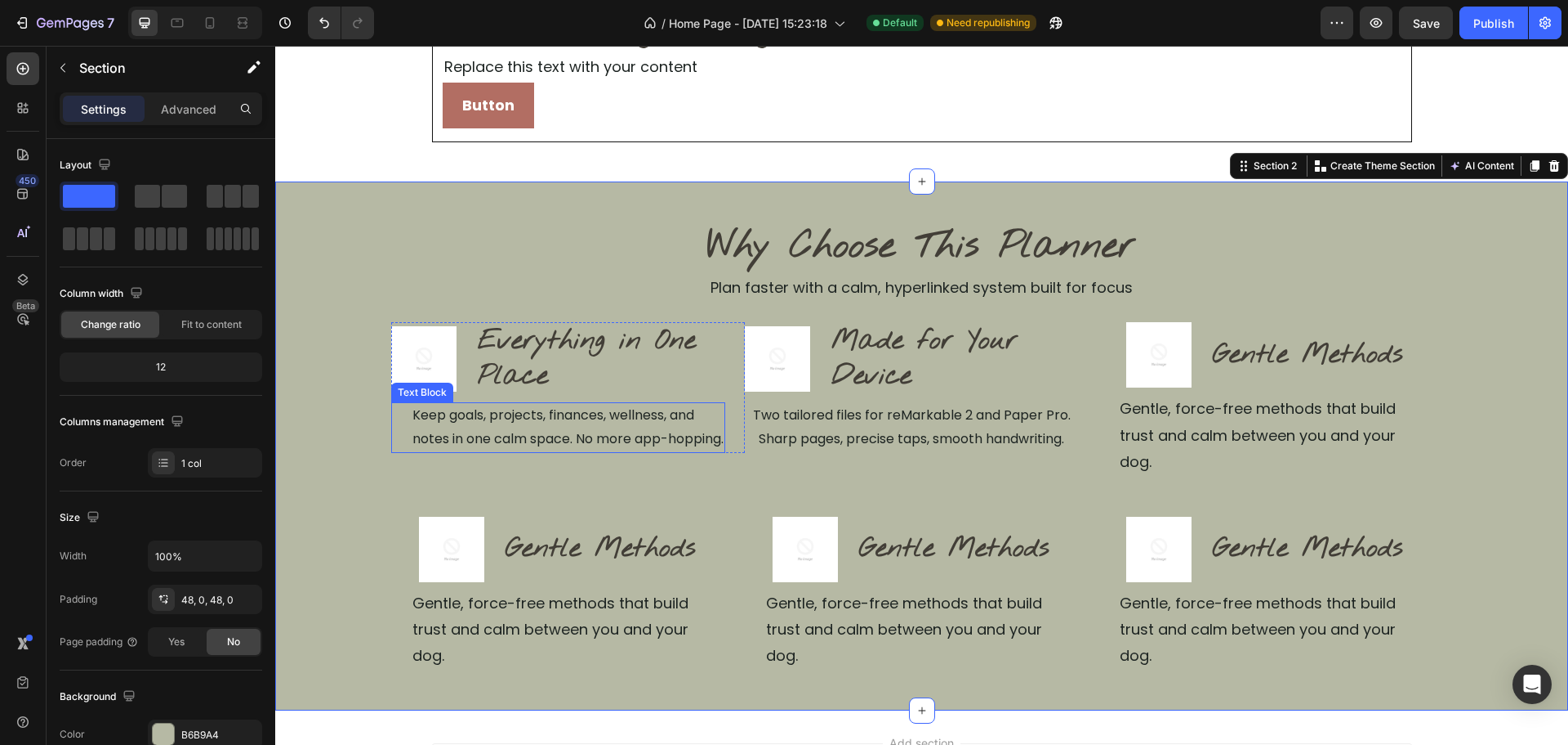
click at [491, 432] on p "Keep goals, projects, finances, wellness, and notes in one calm space. No more …" at bounding box center [568, 427] width 311 height 48
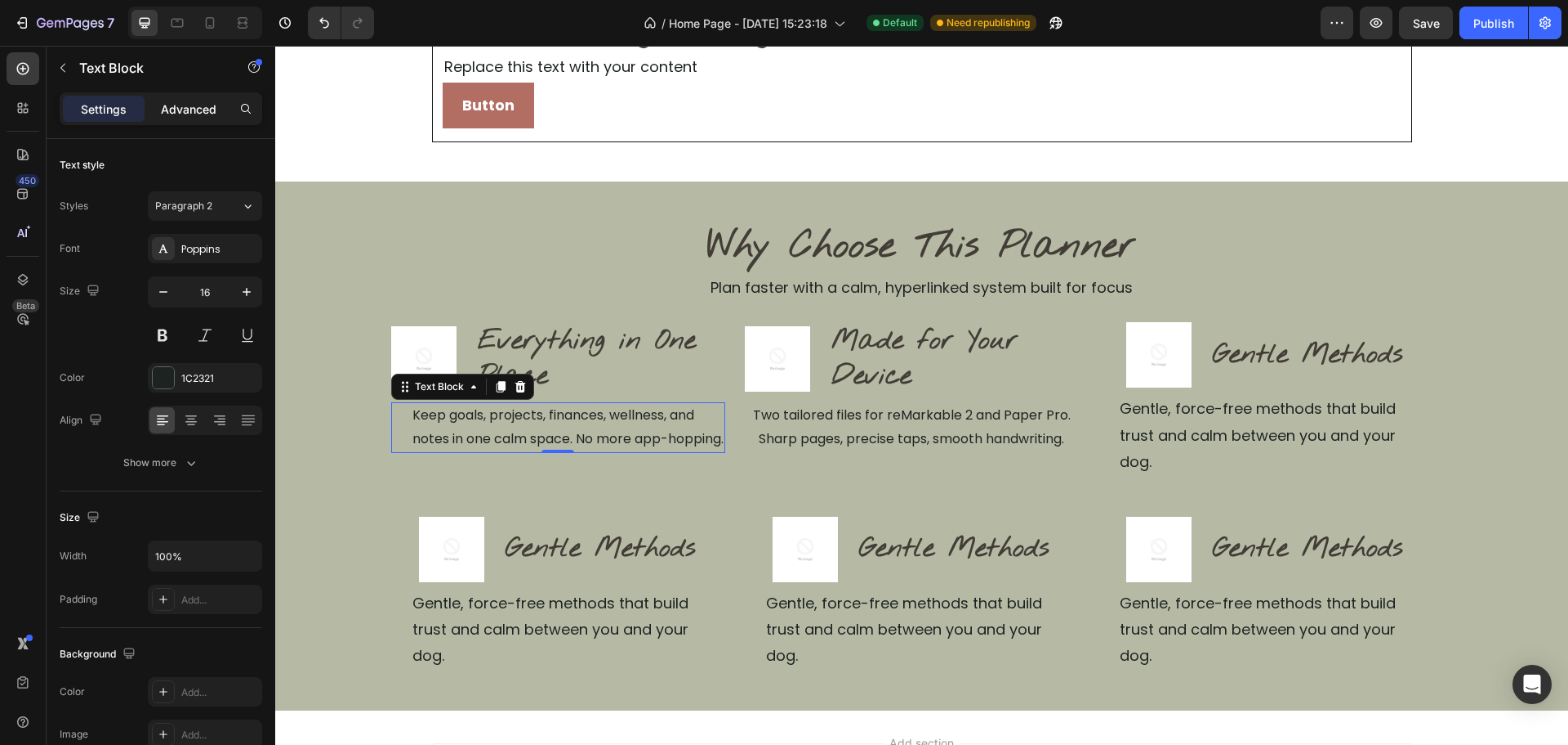
click at [205, 110] on p "Advanced" at bounding box center [188, 109] width 56 height 17
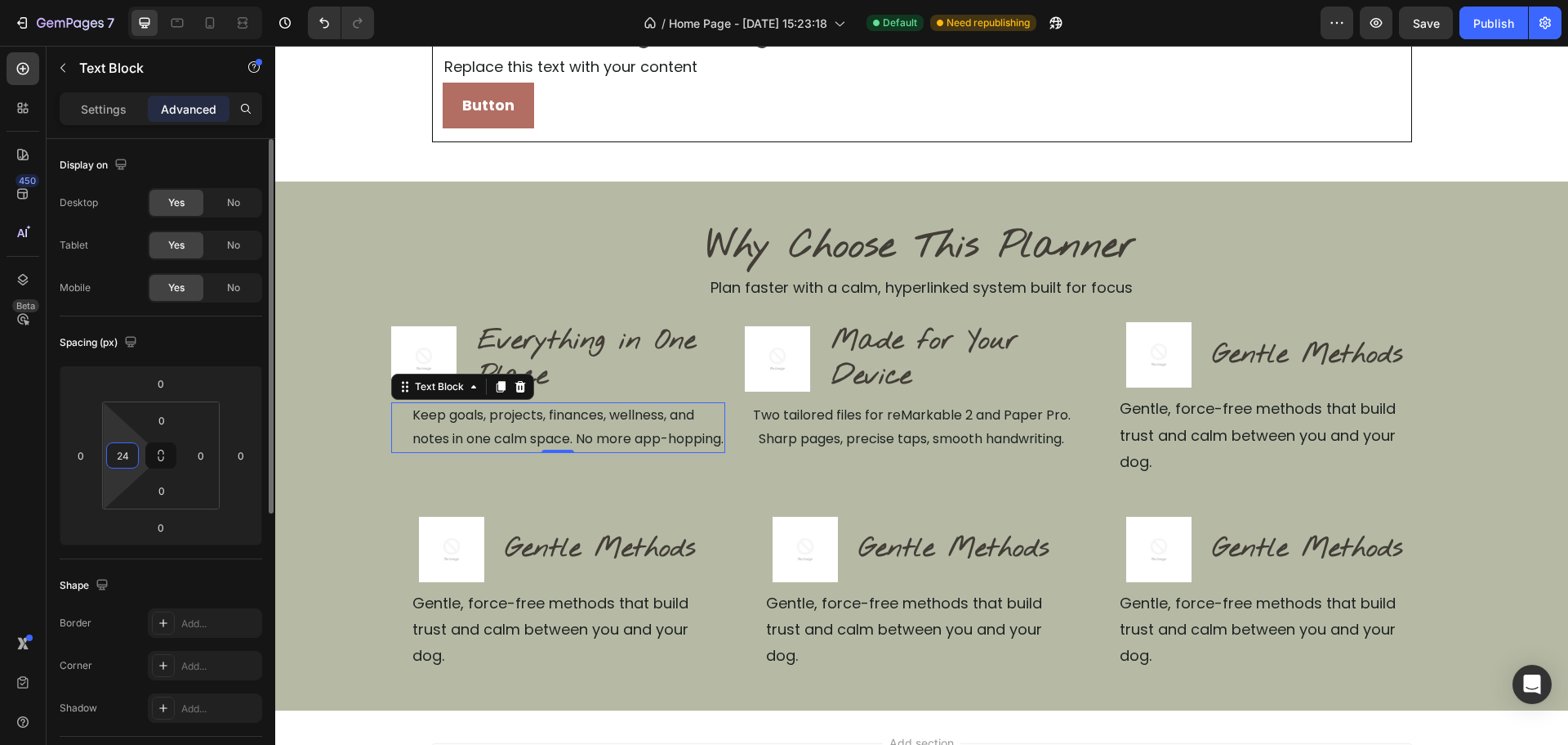
drag, startPoint x: 123, startPoint y: 455, endPoint x: 135, endPoint y: 455, distance: 12.0
click at [123, 454] on input "24" at bounding box center [122, 455] width 24 height 24
type input "0"
click at [99, 92] on div "Text Block" at bounding box center [140, 69] width 187 height 47
click at [100, 115] on p "Settings" at bounding box center [103, 109] width 46 height 17
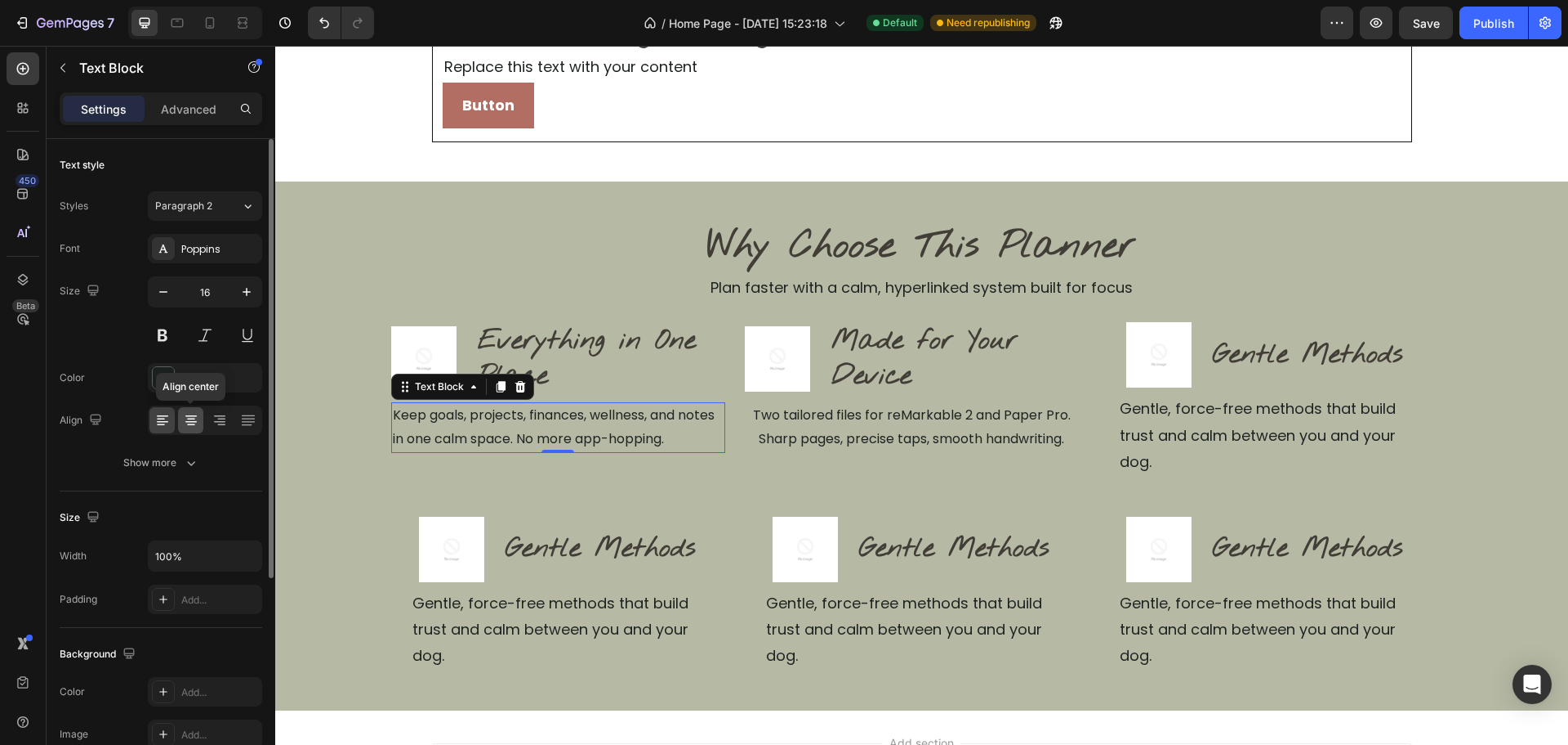
click at [187, 421] on icon at bounding box center [191, 422] width 12 height 2
click at [567, 470] on div "Why Choose This Planner Heading Plan faster with a calm, hyperlinked system bui…" at bounding box center [922, 446] width 1062 height 451
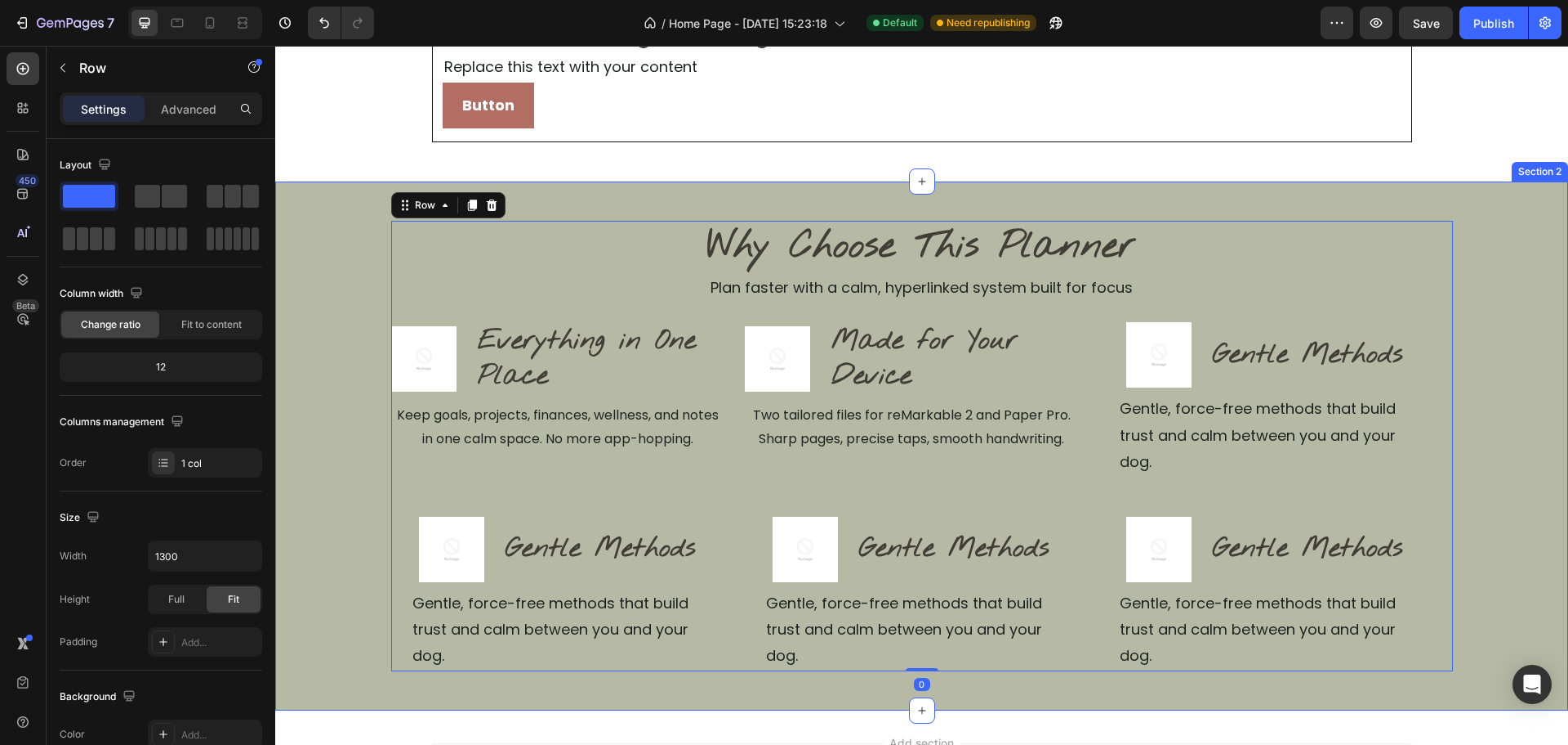
click at [373, 279] on div "Why Choose This Planner Heading Plan faster with a calm, hyperlinked system bui…" at bounding box center [921, 446] width 1293 height 451
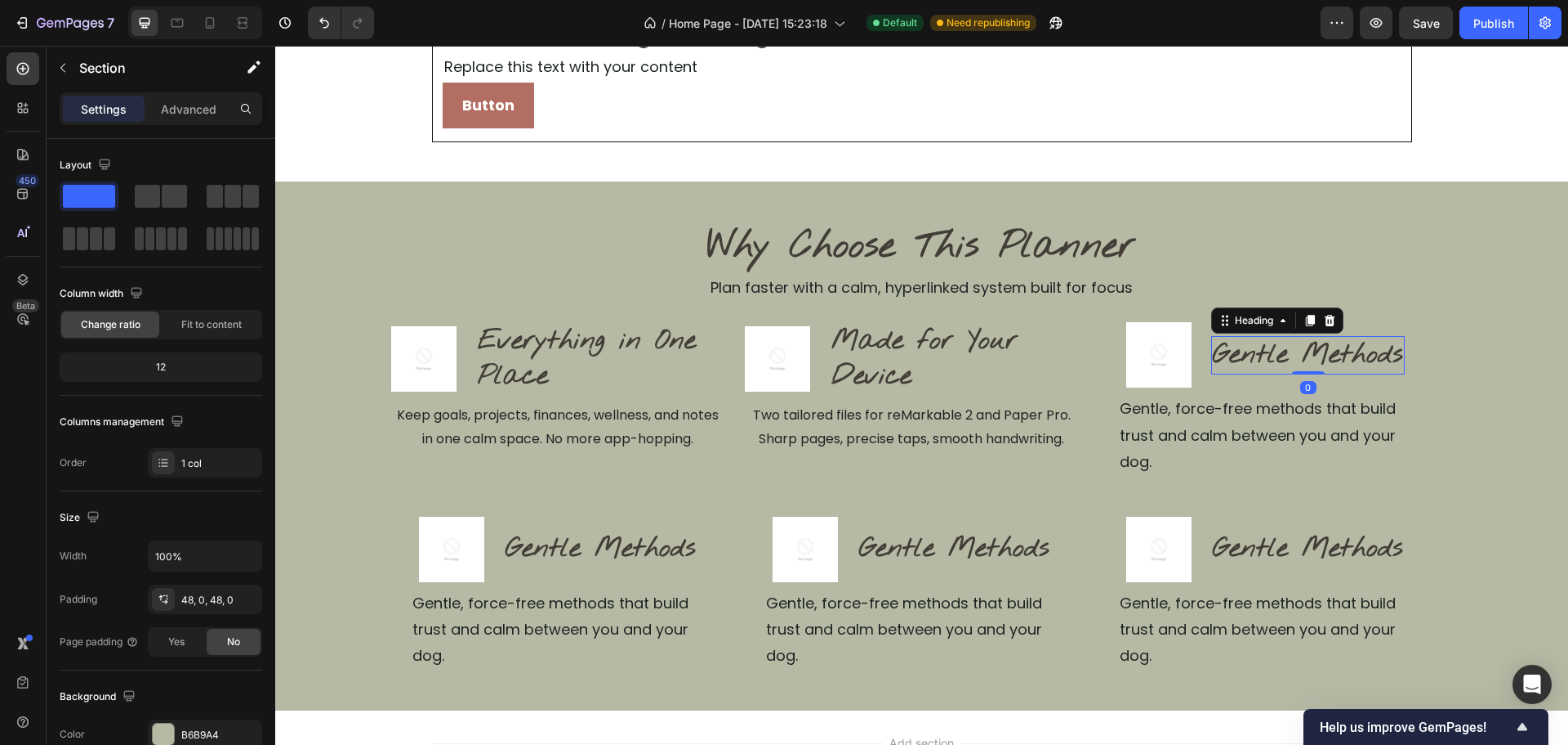
click at [1323, 338] on h2 "Gentle Methods" at bounding box center [1308, 355] width 194 height 39
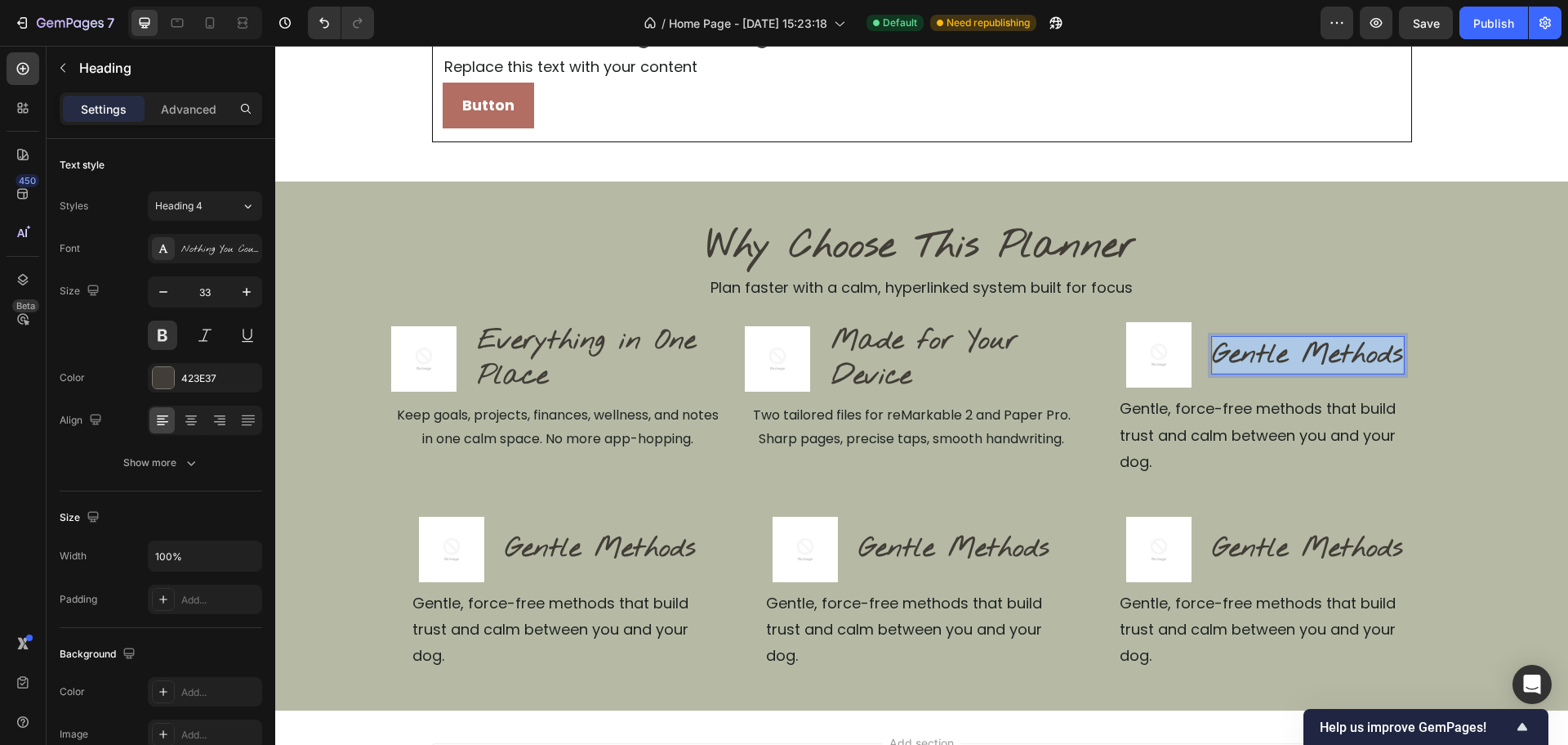
click at [1323, 338] on p "Gentle Methods" at bounding box center [1308, 355] width 190 height 35
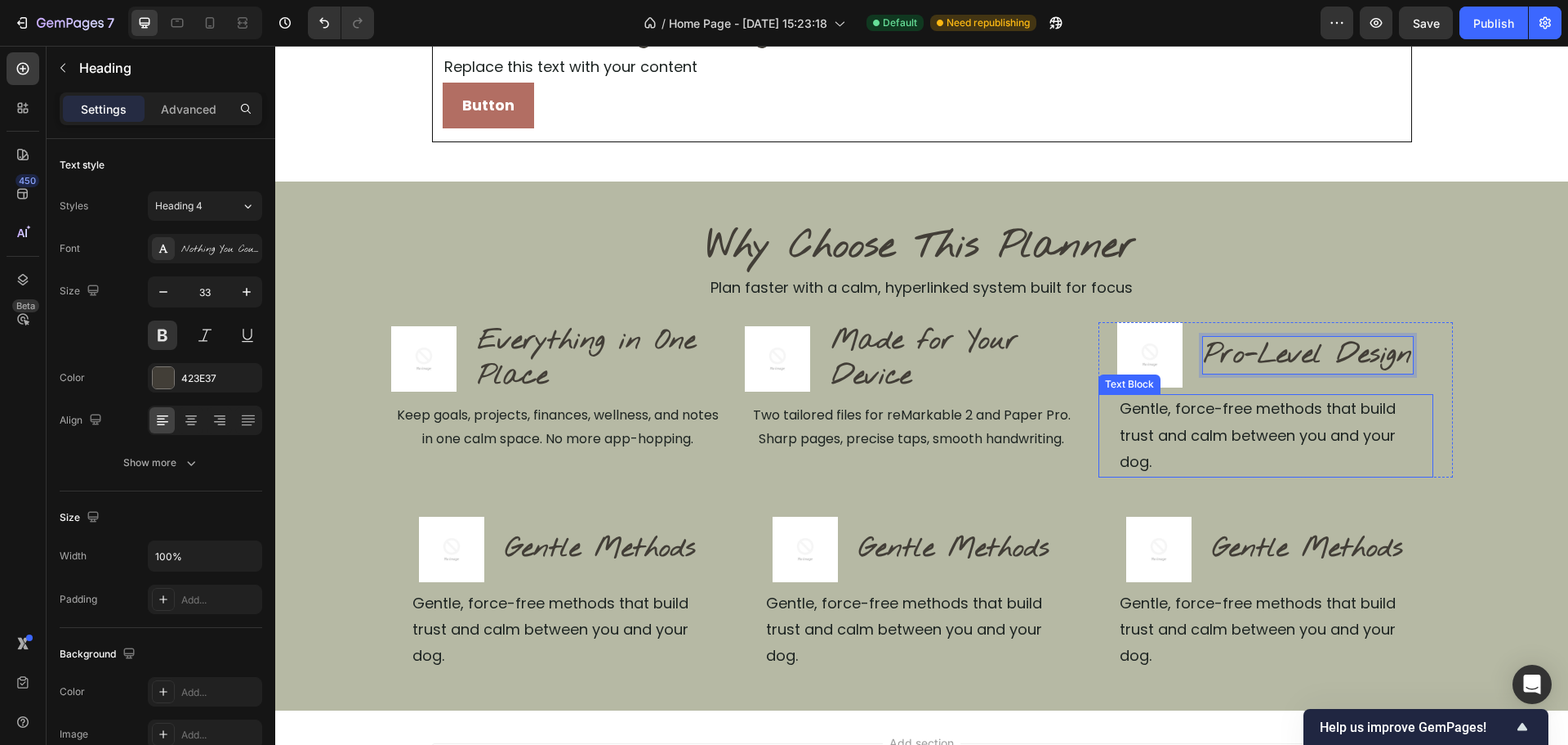
click at [1332, 419] on p "Gentle, force-free methods that build trust and calm between you and your dog." at bounding box center [1275, 435] width 311 height 79
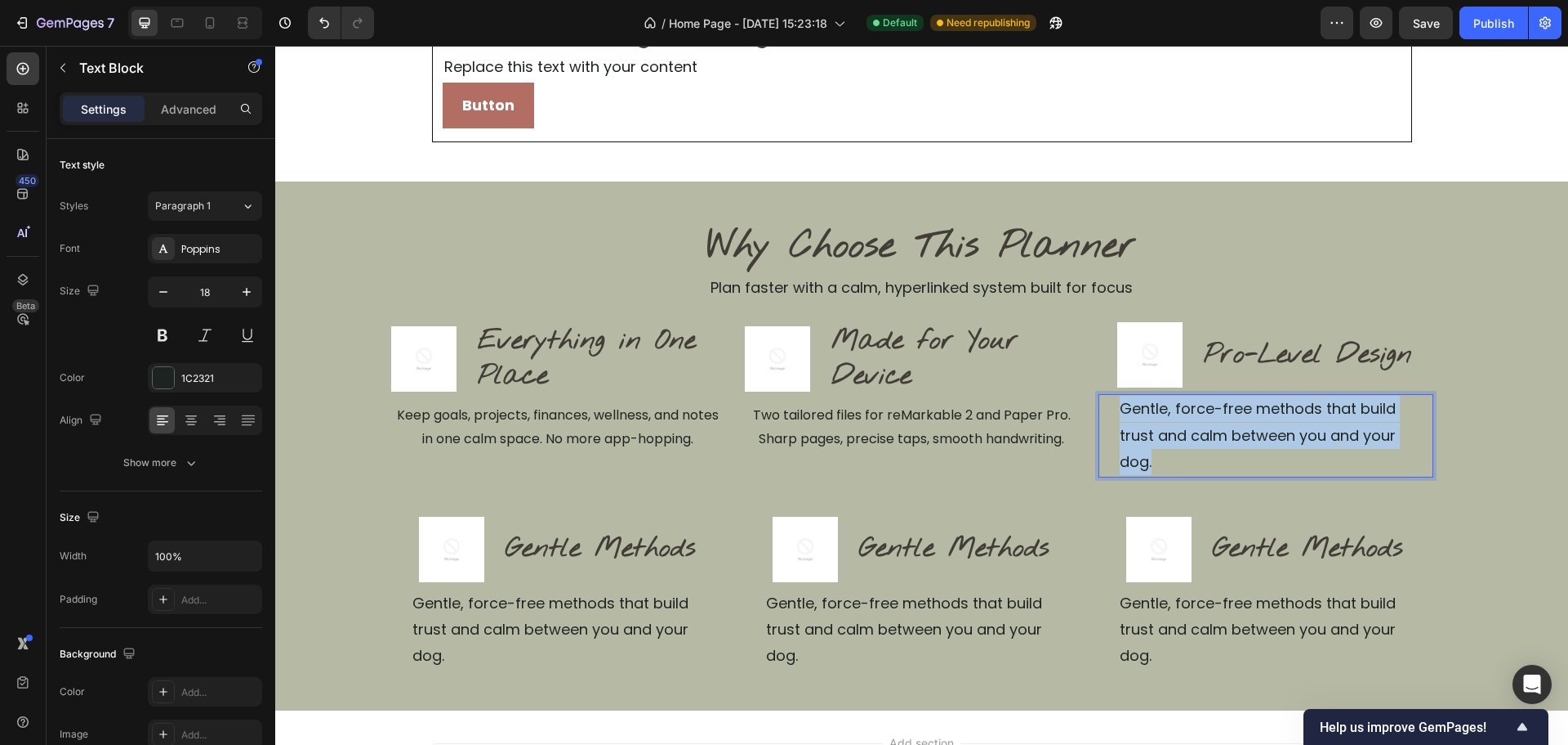
click at [1332, 419] on p "Gentle, force-free methods that build trust and calm between you and your dog." at bounding box center [1275, 435] width 311 height 79
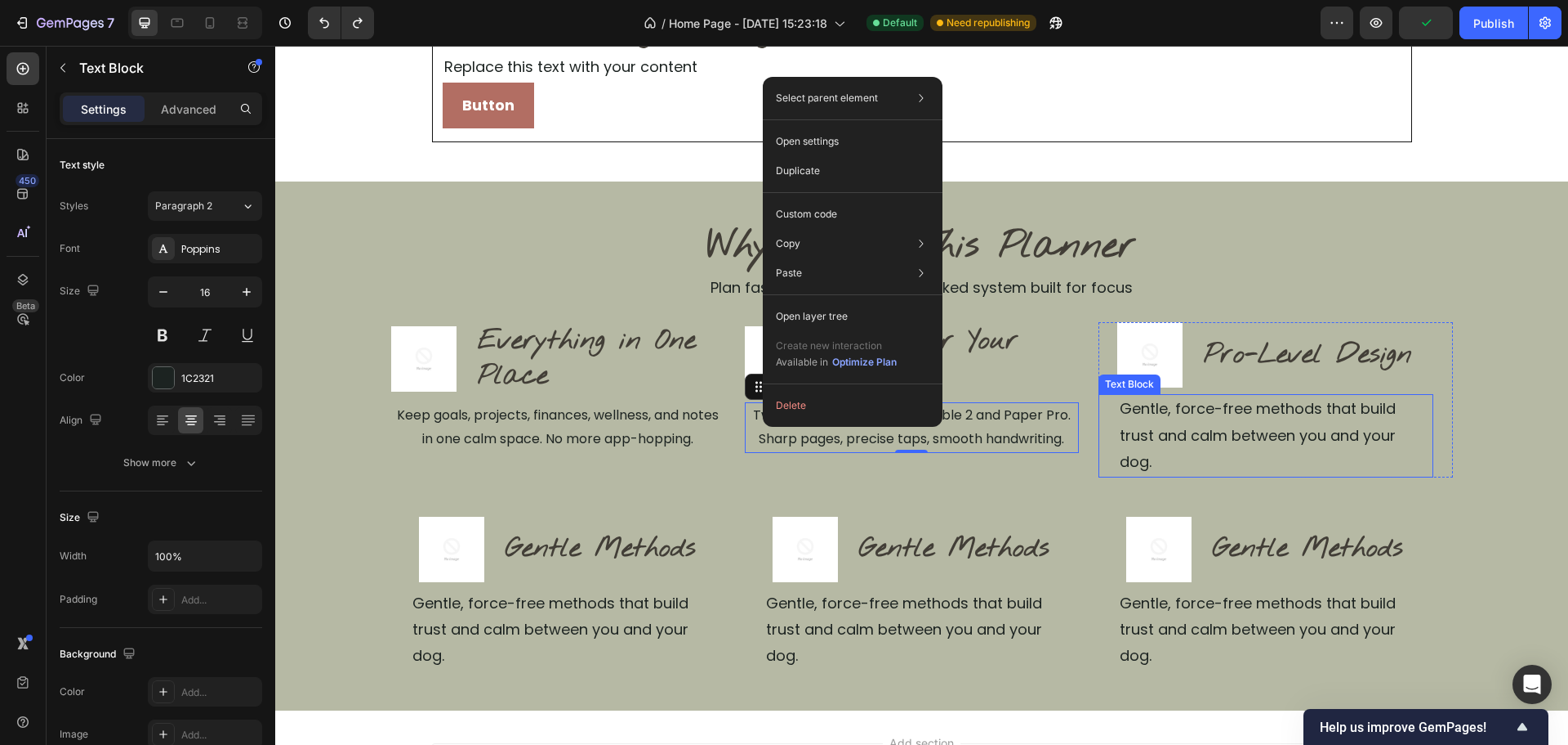
click at [1290, 421] on p "Gentle, force-free methods that build trust and calm between you and your dog." at bounding box center [1275, 435] width 311 height 79
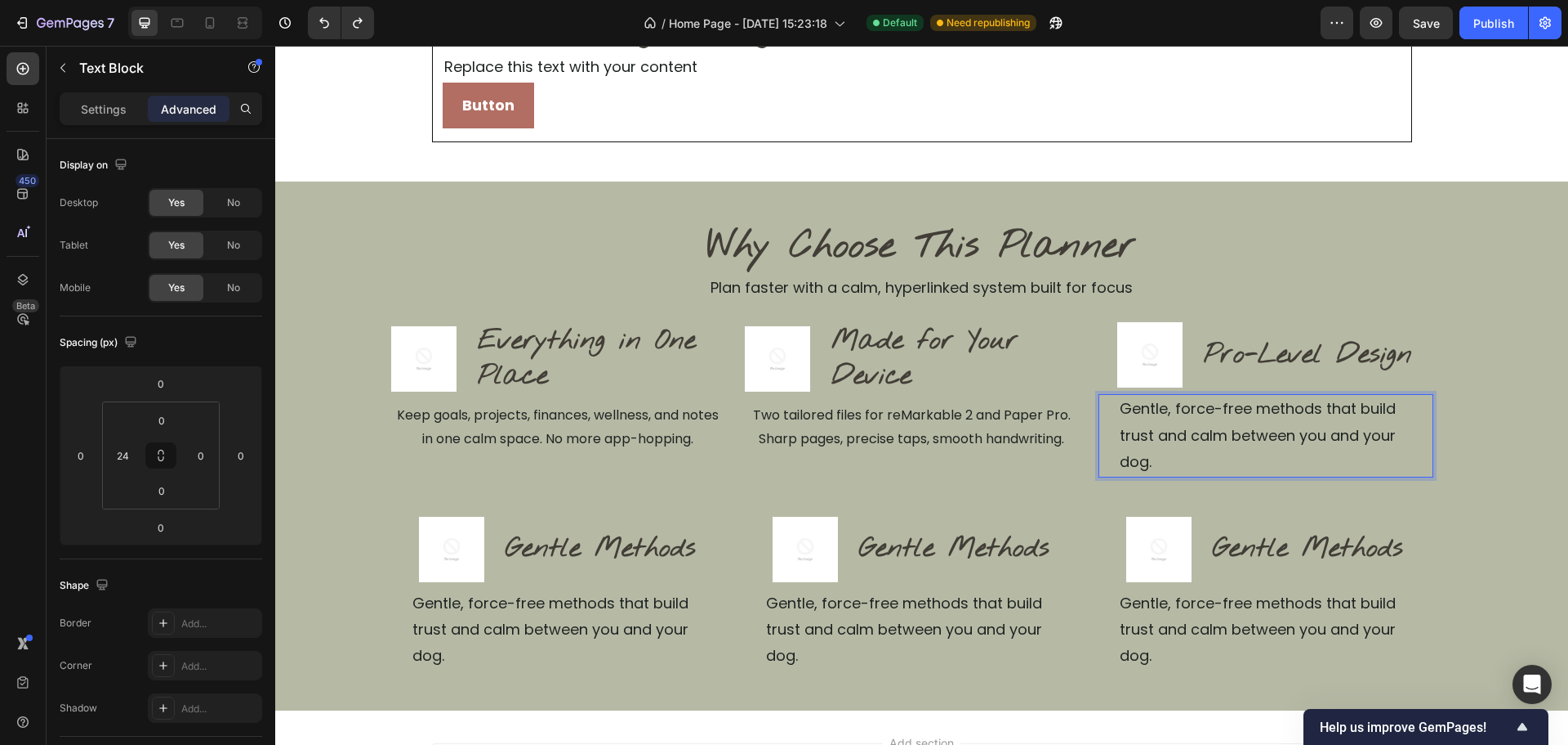
click at [1289, 421] on p "Gentle, force-free methods that build trust and calm between you and your dog." at bounding box center [1275, 435] width 311 height 79
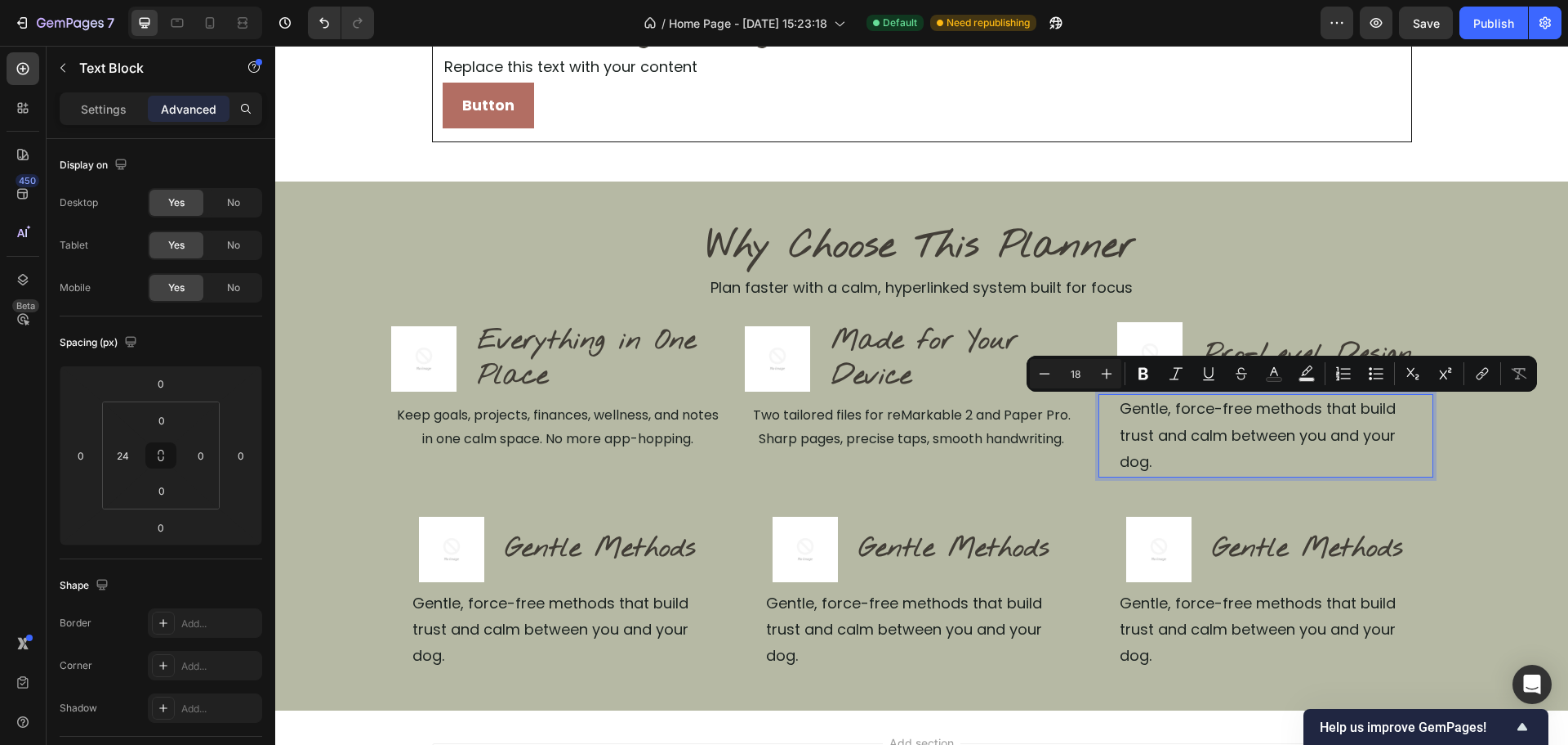
click at [1289, 421] on p "Gentle, force-free methods that build trust and calm between you and your dog." at bounding box center [1275, 435] width 311 height 79
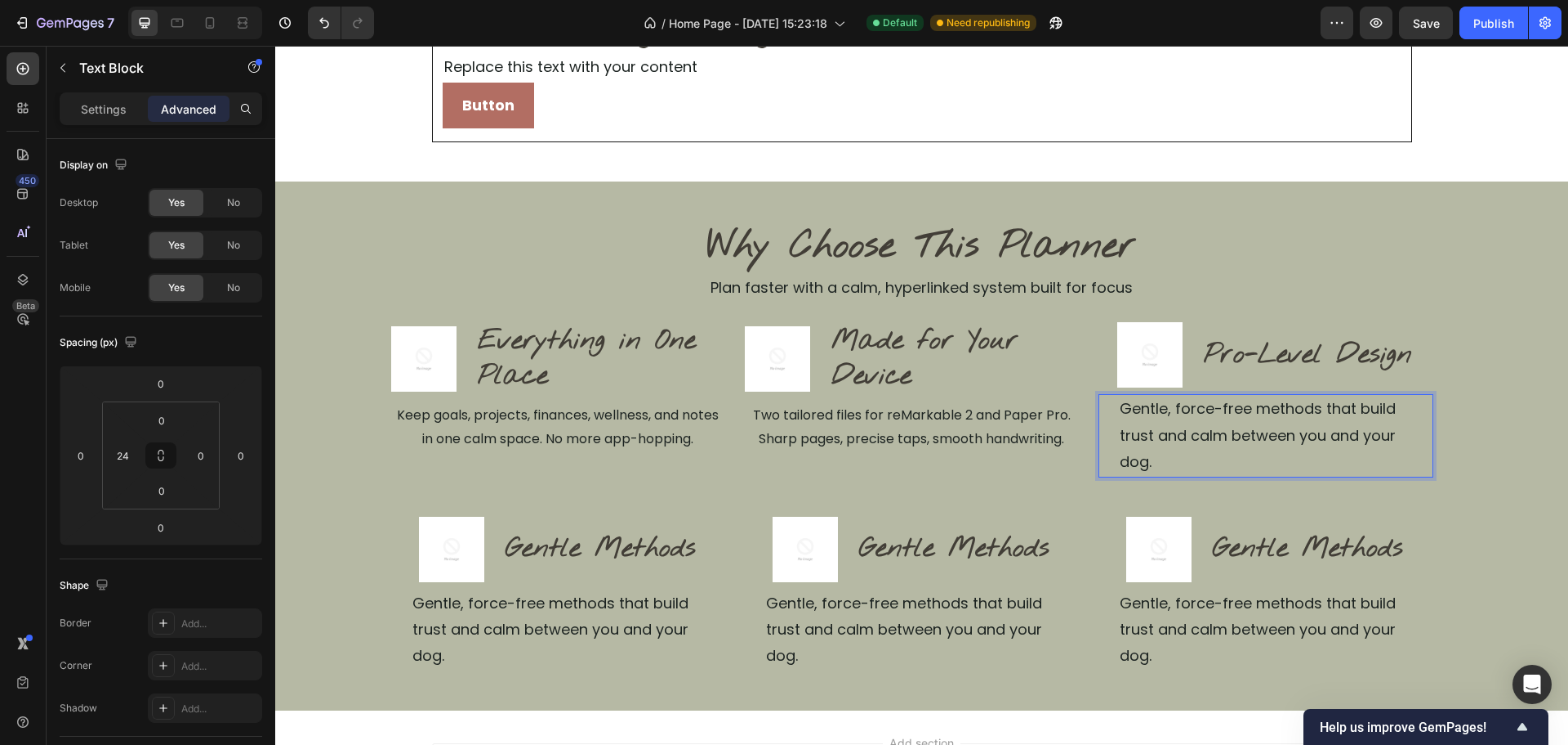
click at [1225, 423] on p "Gentle, force-free methods that build trust and calm between you and your dog." at bounding box center [1275, 435] width 311 height 79
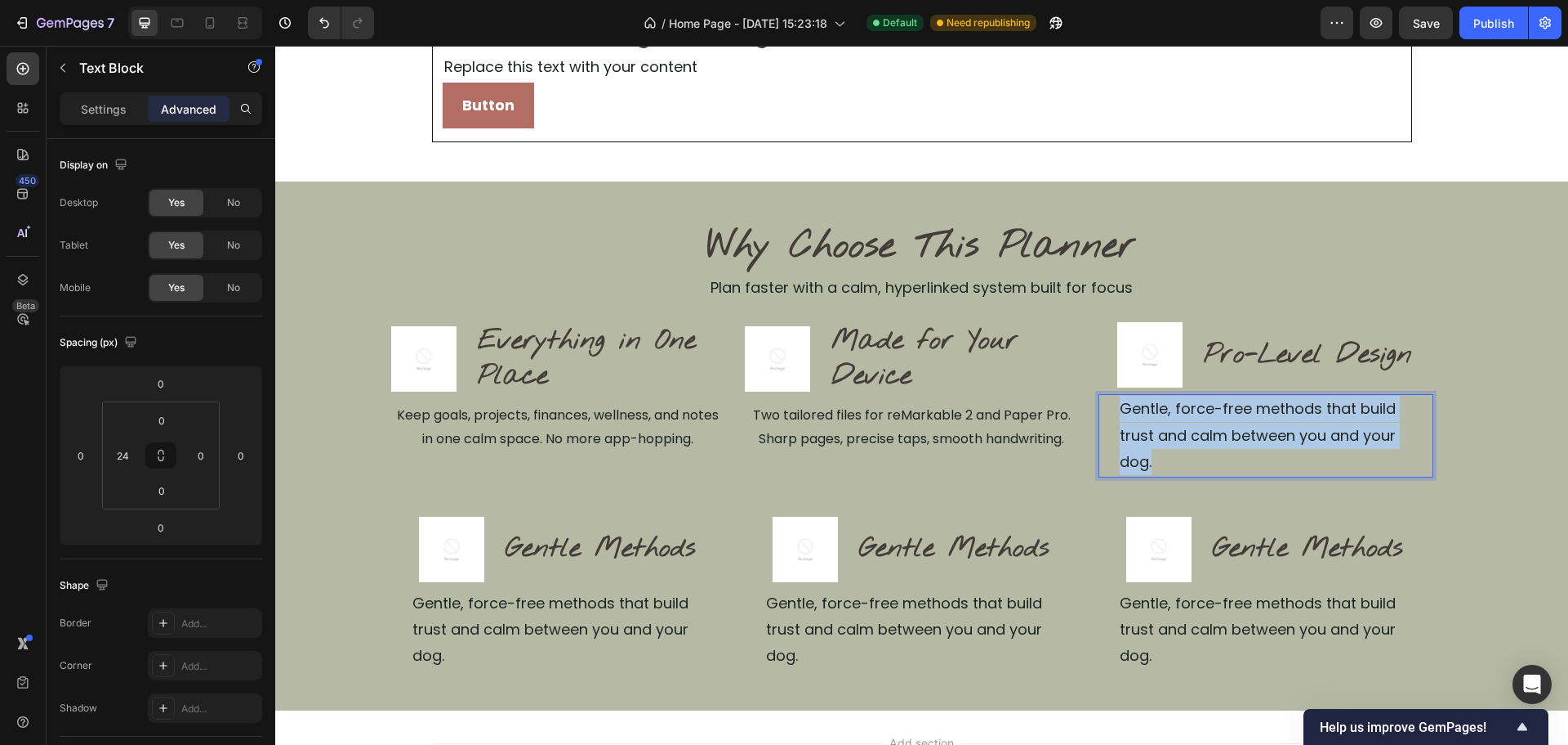
click at [1225, 423] on p "Gentle, force-free methods that build trust and calm between you and your dog." at bounding box center [1275, 435] width 311 height 79
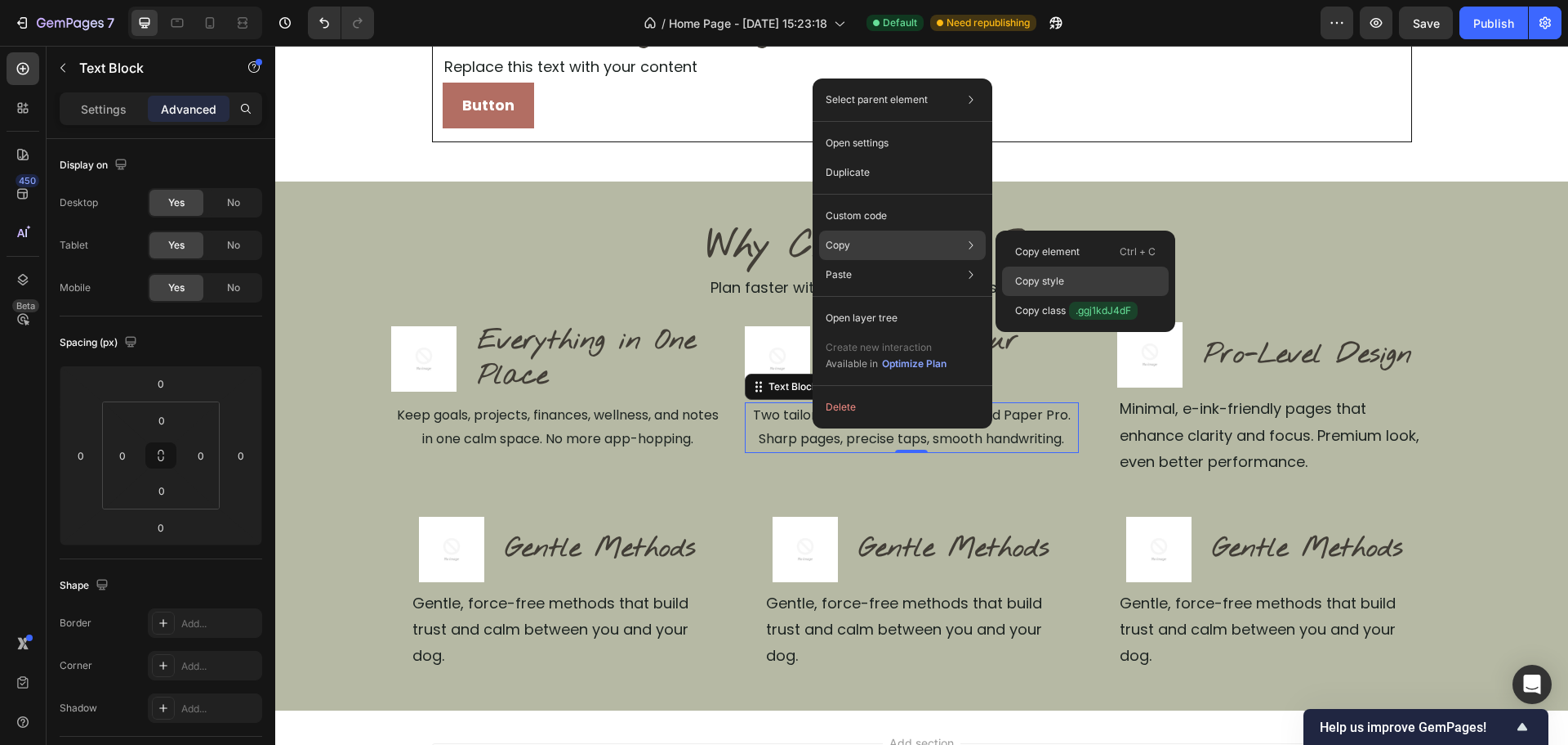
click at [1040, 276] on p "Copy style" at bounding box center [1040, 281] width 49 height 14
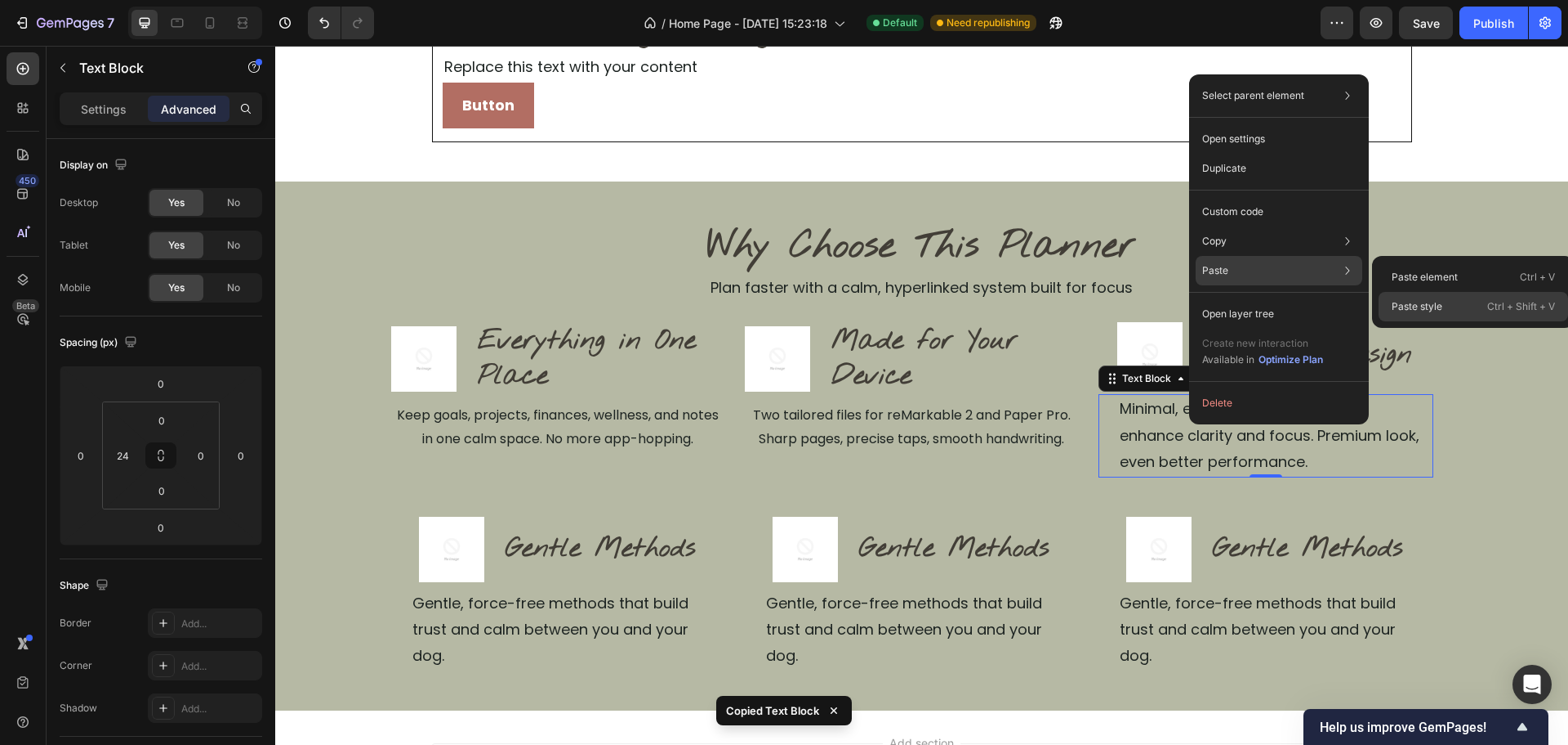
click at [1430, 305] on p "Paste style" at bounding box center [1417, 306] width 50 height 14
type input "0"
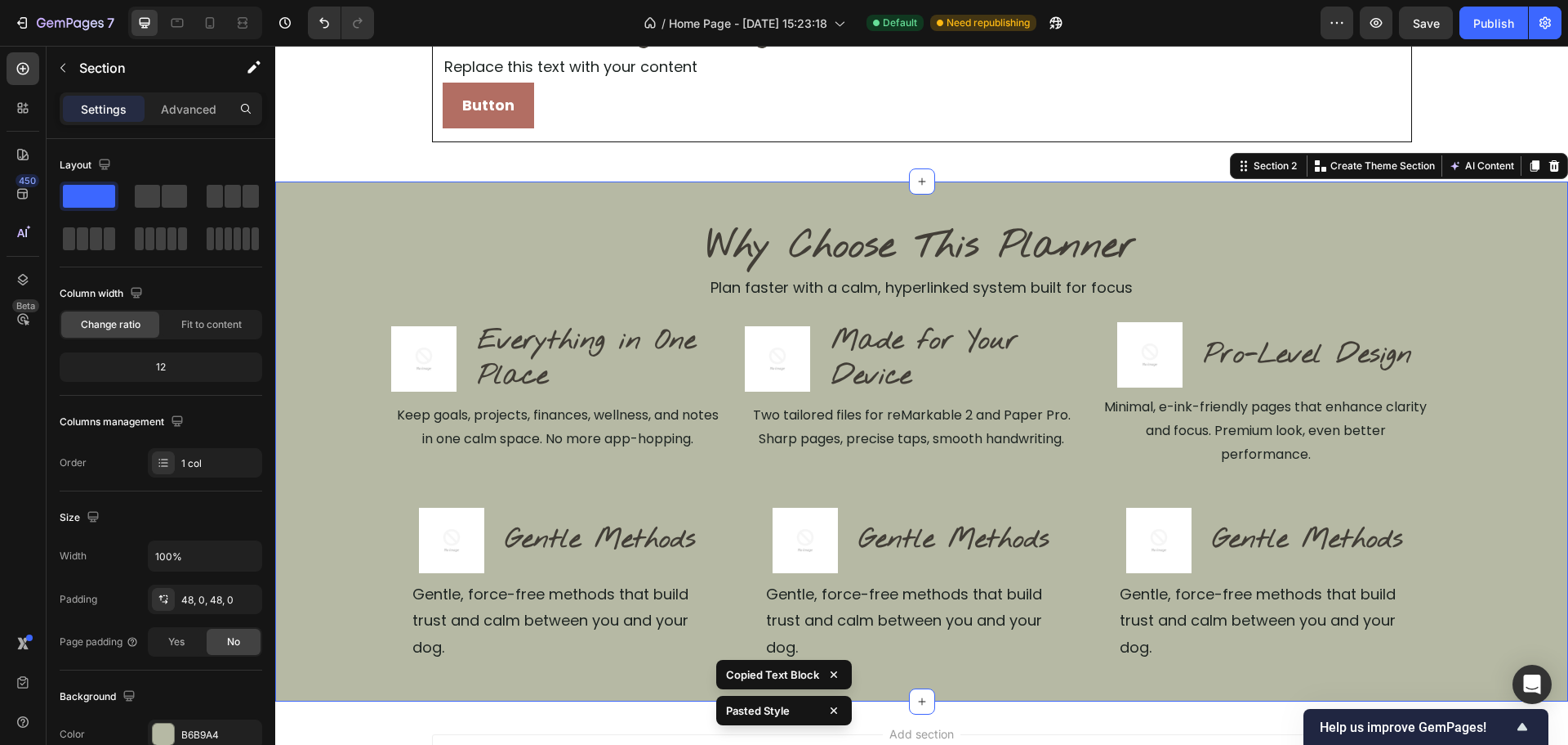
click at [1510, 446] on div "Why Choose This Planner Heading Plan faster with a calm, hyperlinked system bui…" at bounding box center [921, 442] width 1293 height 442
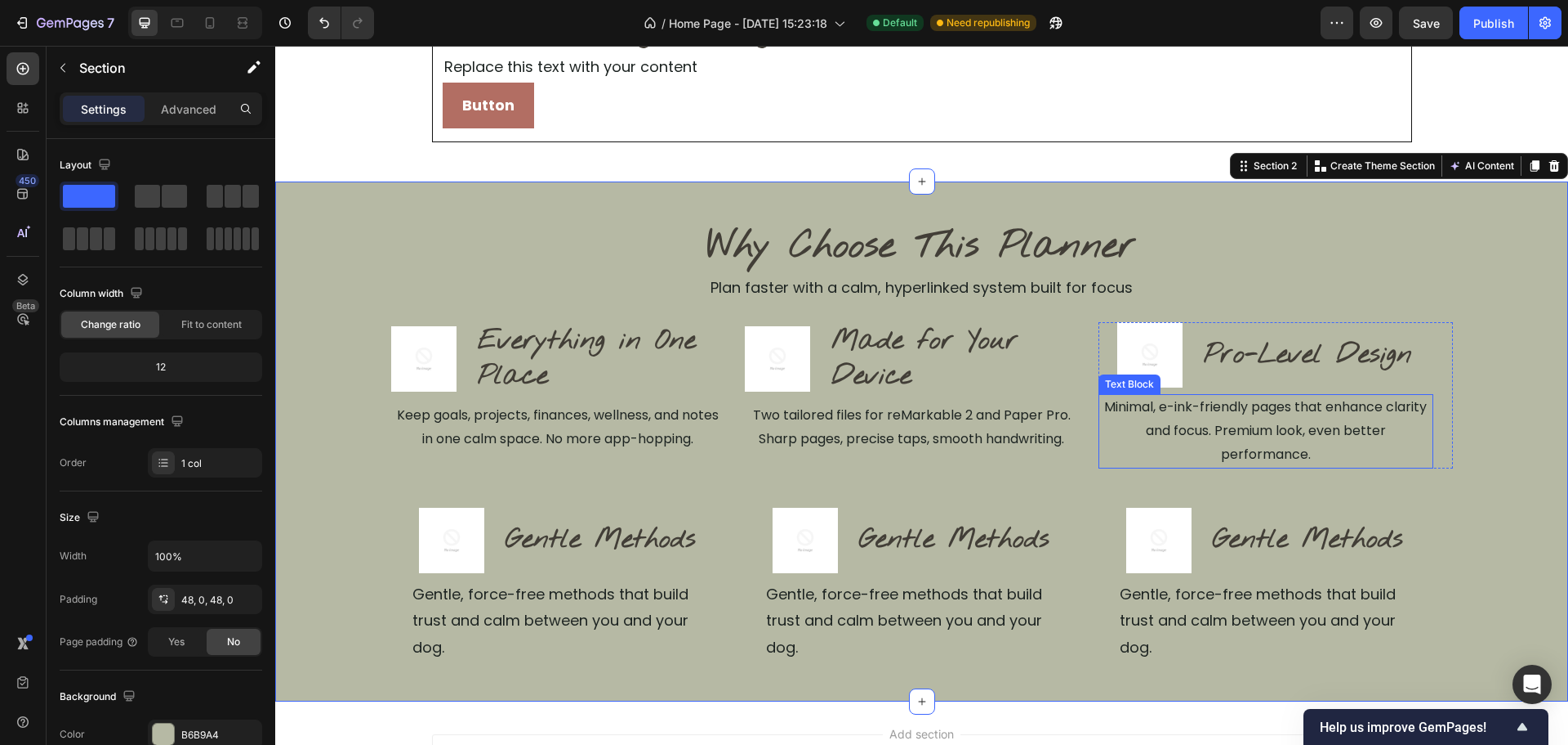
click at [1343, 434] on p "Minimal, e-ink-friendly pages that enhance clarity and focus. Premium look, eve…" at bounding box center [1266, 431] width 331 height 70
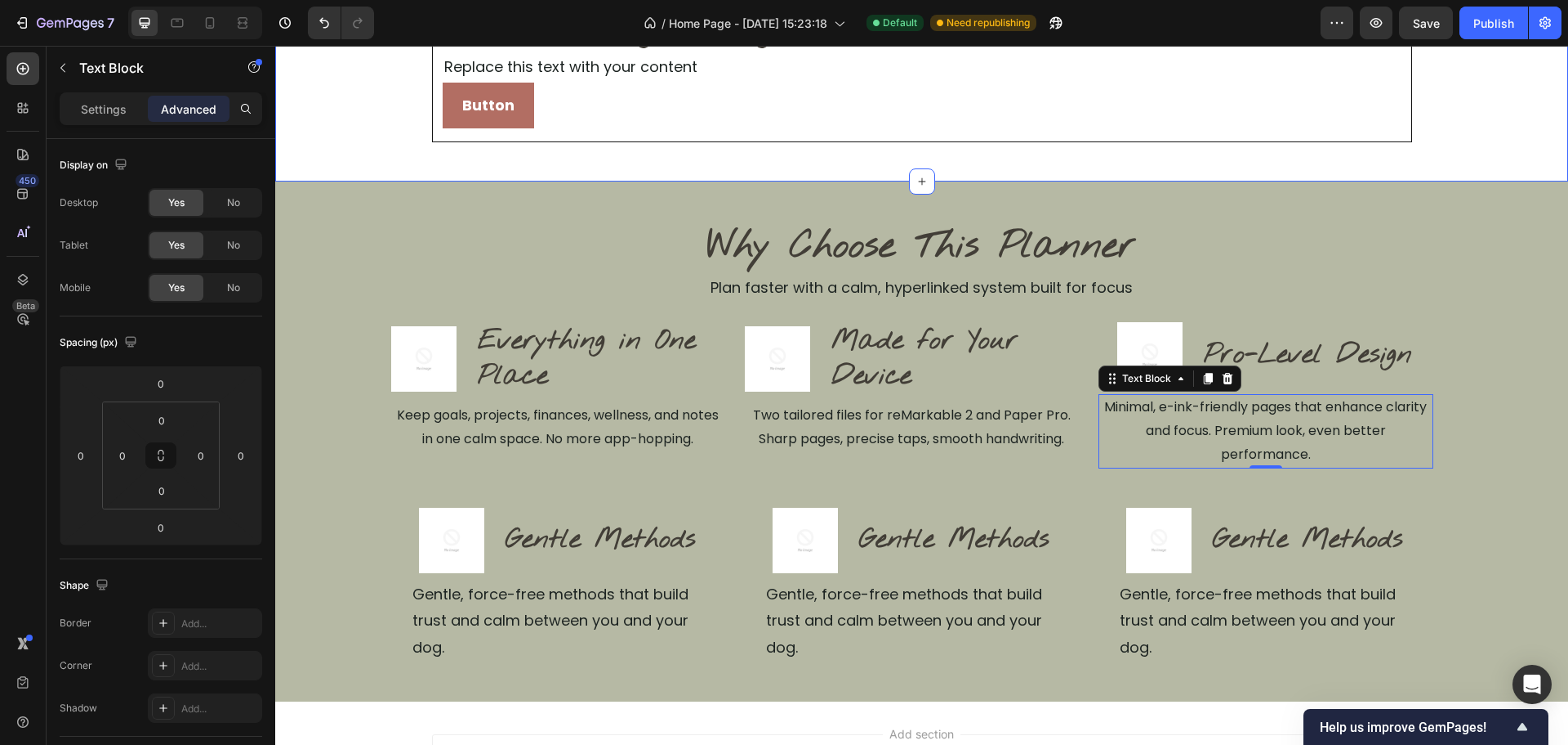
drag, startPoint x: 1358, startPoint y: 319, endPoint x: 1370, endPoint y: 319, distance: 12.0
click at [1361, 319] on div "Why Choose This Planner Heading Plan faster with a calm, hyperlinked system bui…" at bounding box center [922, 442] width 1062 height 442
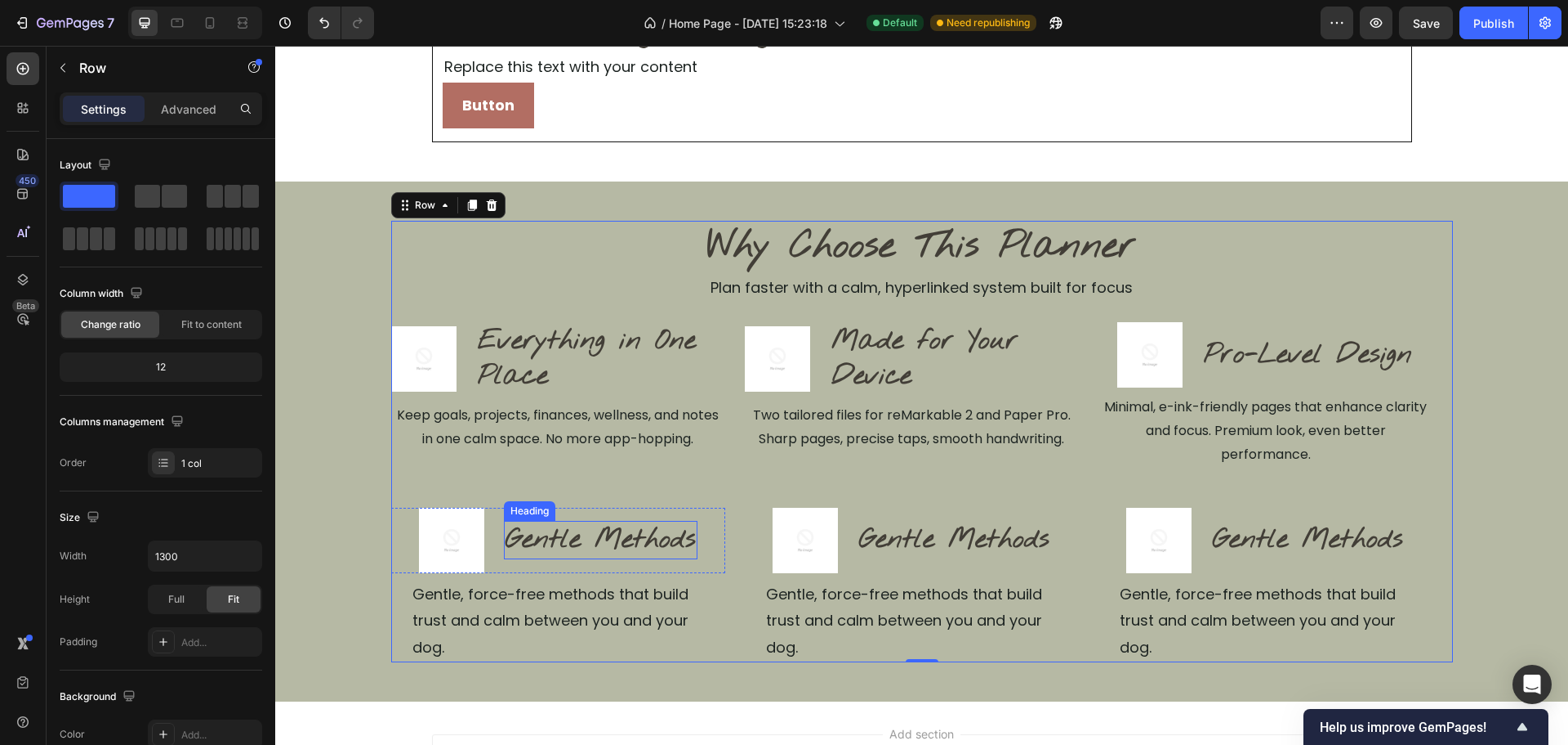
click at [613, 533] on h2 "Gentle Methods" at bounding box center [601, 539] width 194 height 39
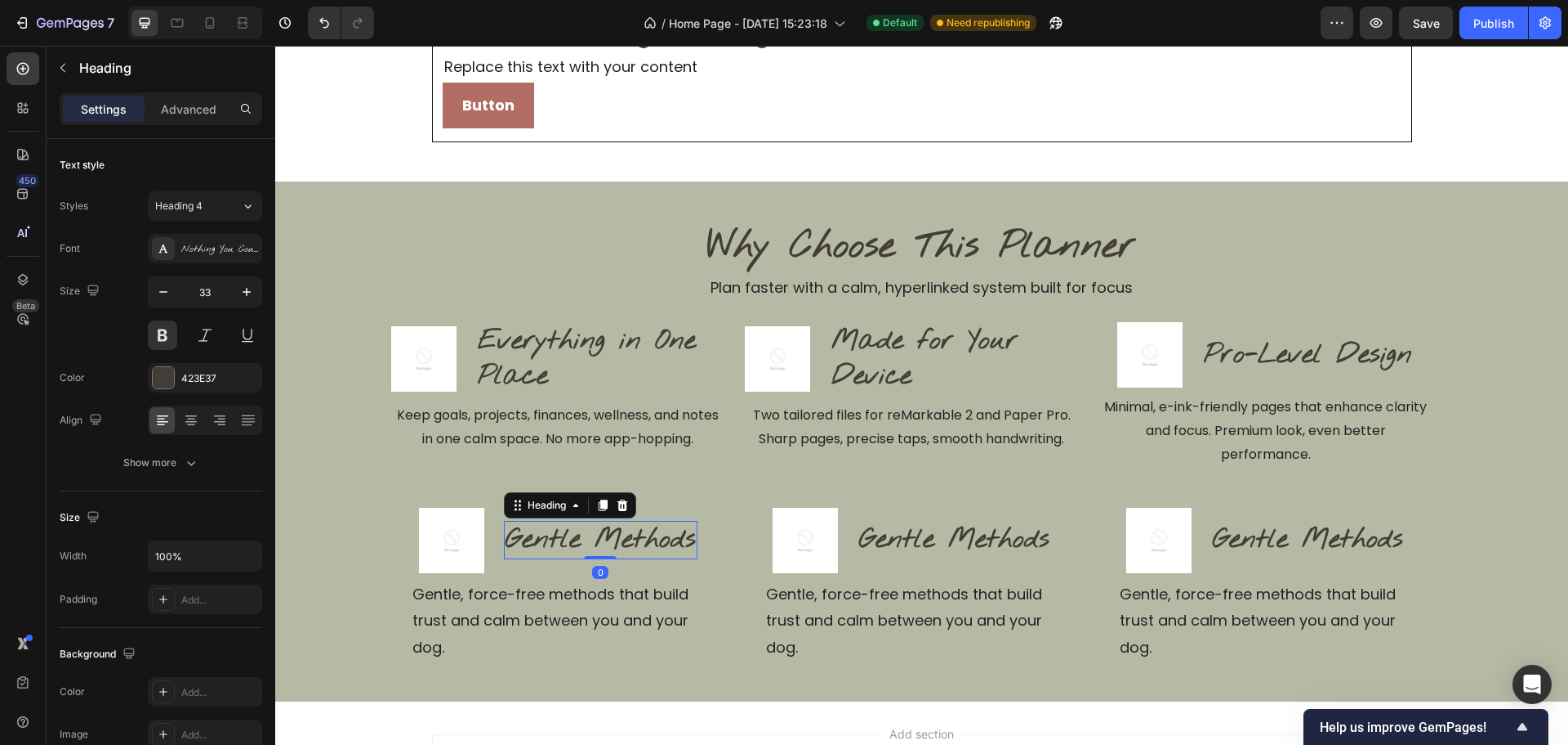
click at [613, 533] on h2 "Gentle Methods" at bounding box center [601, 539] width 194 height 39
click at [613, 532] on p "Gentle Methods" at bounding box center [601, 539] width 190 height 35
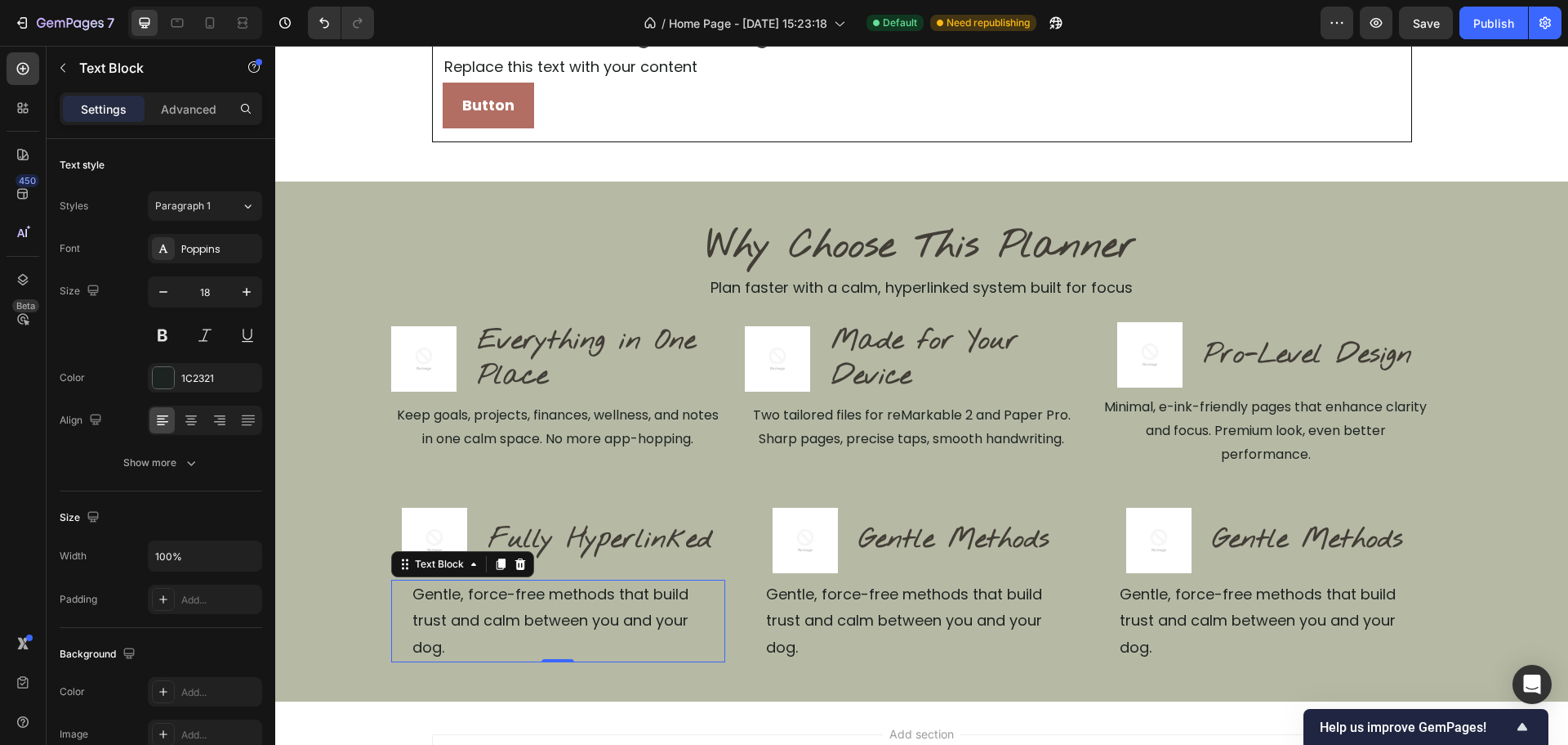
click at [653, 598] on p "Gentle, force-free methods that build trust and calm between you and your dog." at bounding box center [568, 620] width 311 height 79
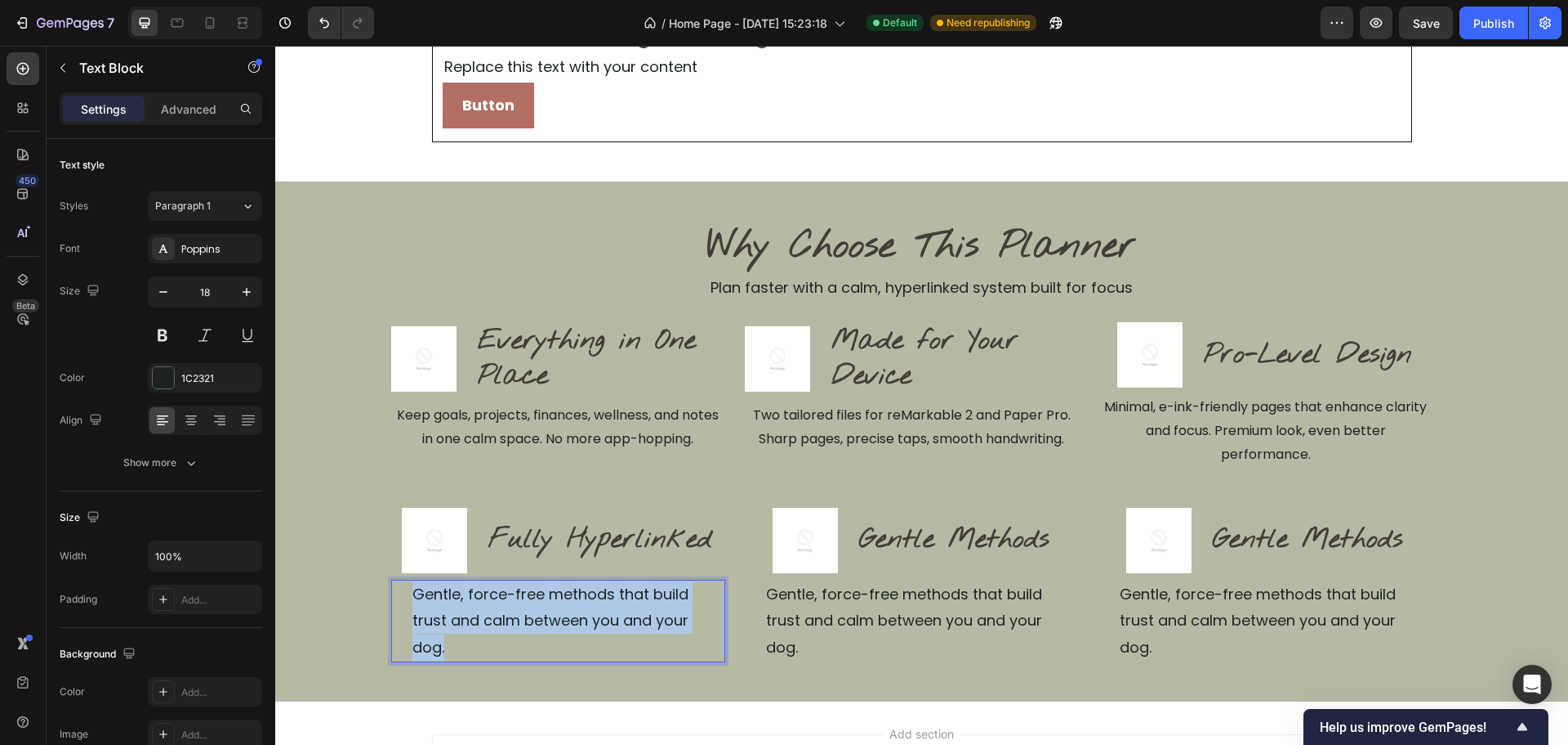
click at [653, 598] on p "Gentle, force-free methods that build trust and calm between you and your dog." at bounding box center [568, 620] width 311 height 79
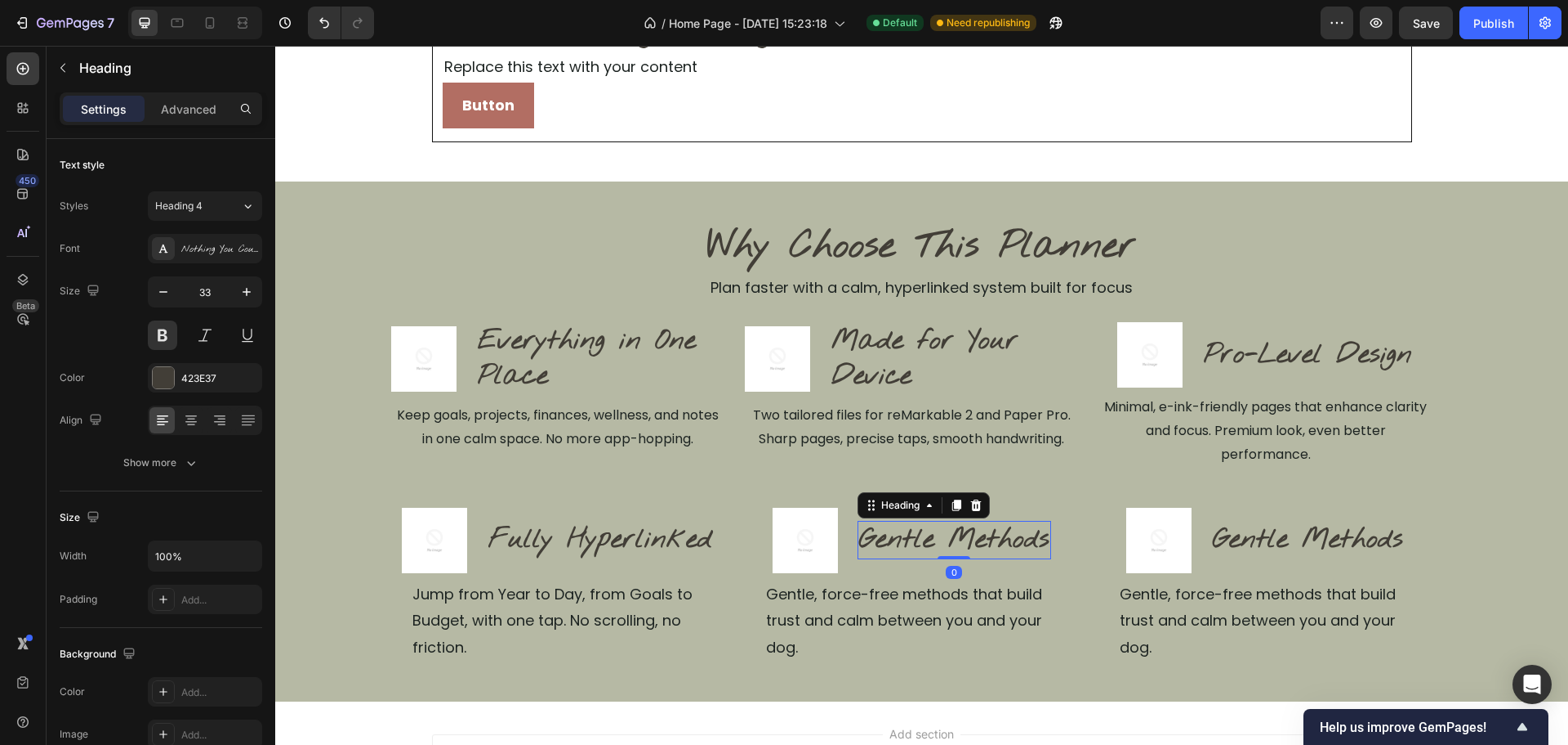
click at [975, 528] on h2 "Gentle Methods" at bounding box center [954, 539] width 194 height 39
drag, startPoint x: 975, startPoint y: 528, endPoint x: 1055, endPoint y: 547, distance: 82.2
click at [976, 528] on p "Gentle Methods" at bounding box center [954, 539] width 190 height 35
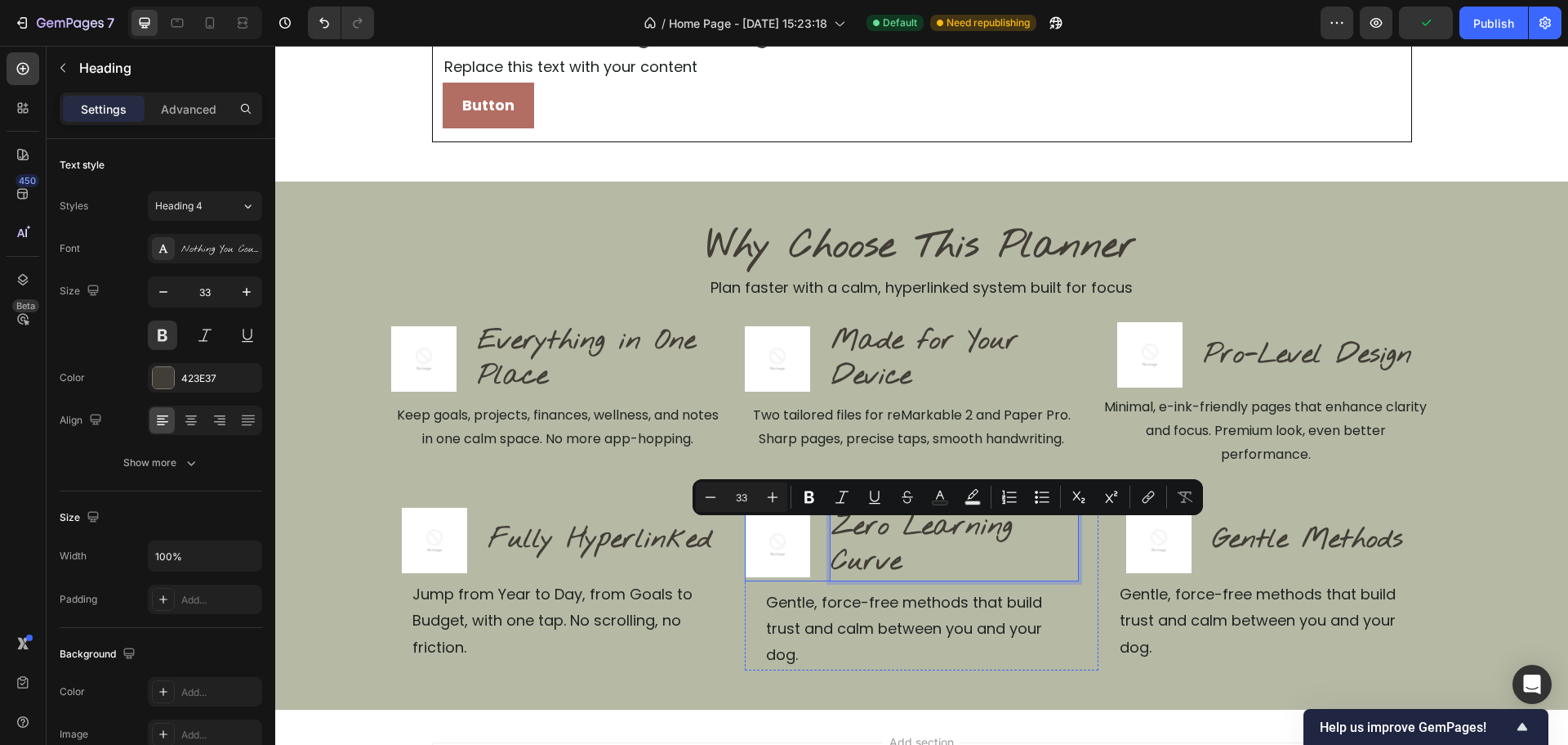
scroll to position [286, 0]
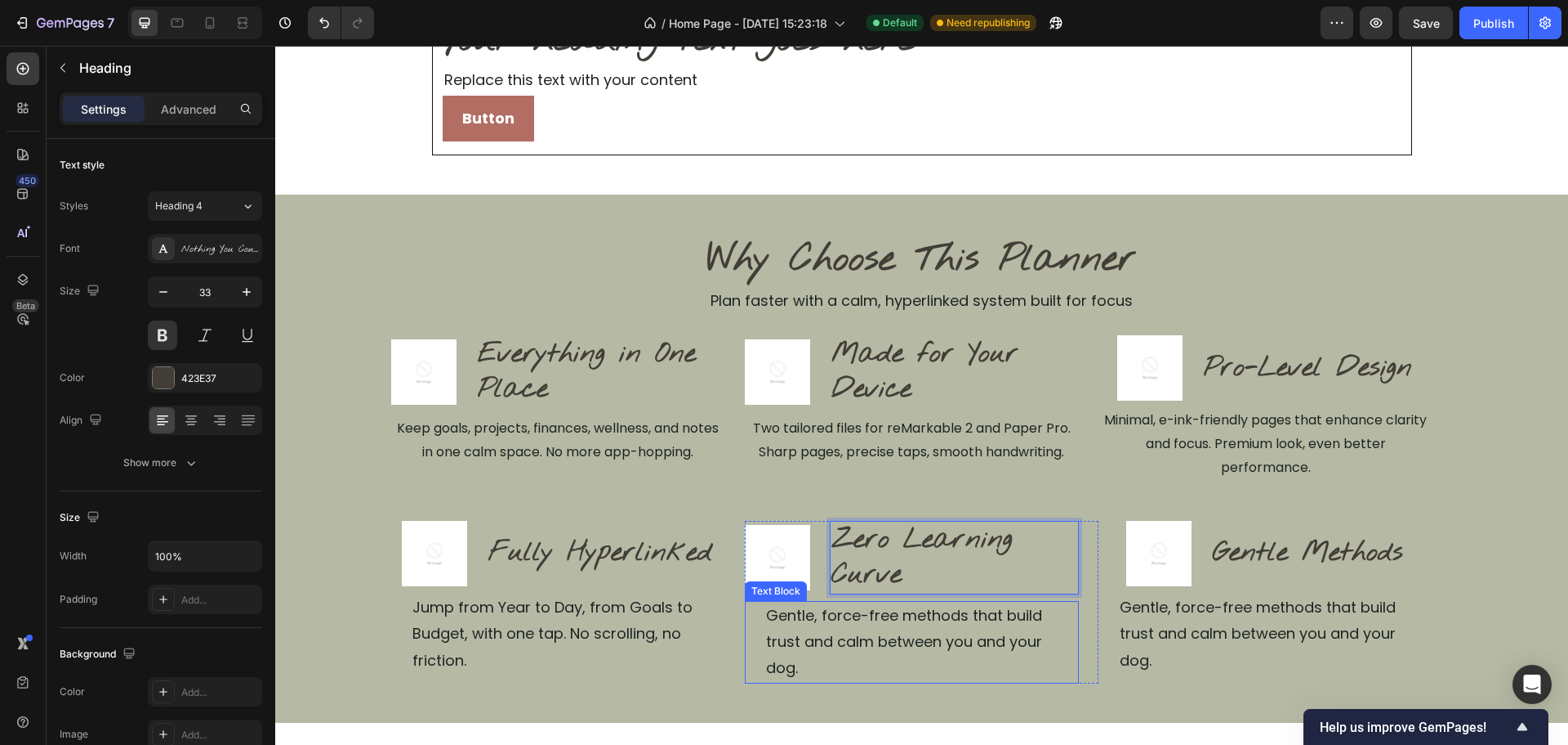
click at [922, 625] on p "Gentle, force-free methods that build trust and calm between you and your dog." at bounding box center [921, 642] width 311 height 79
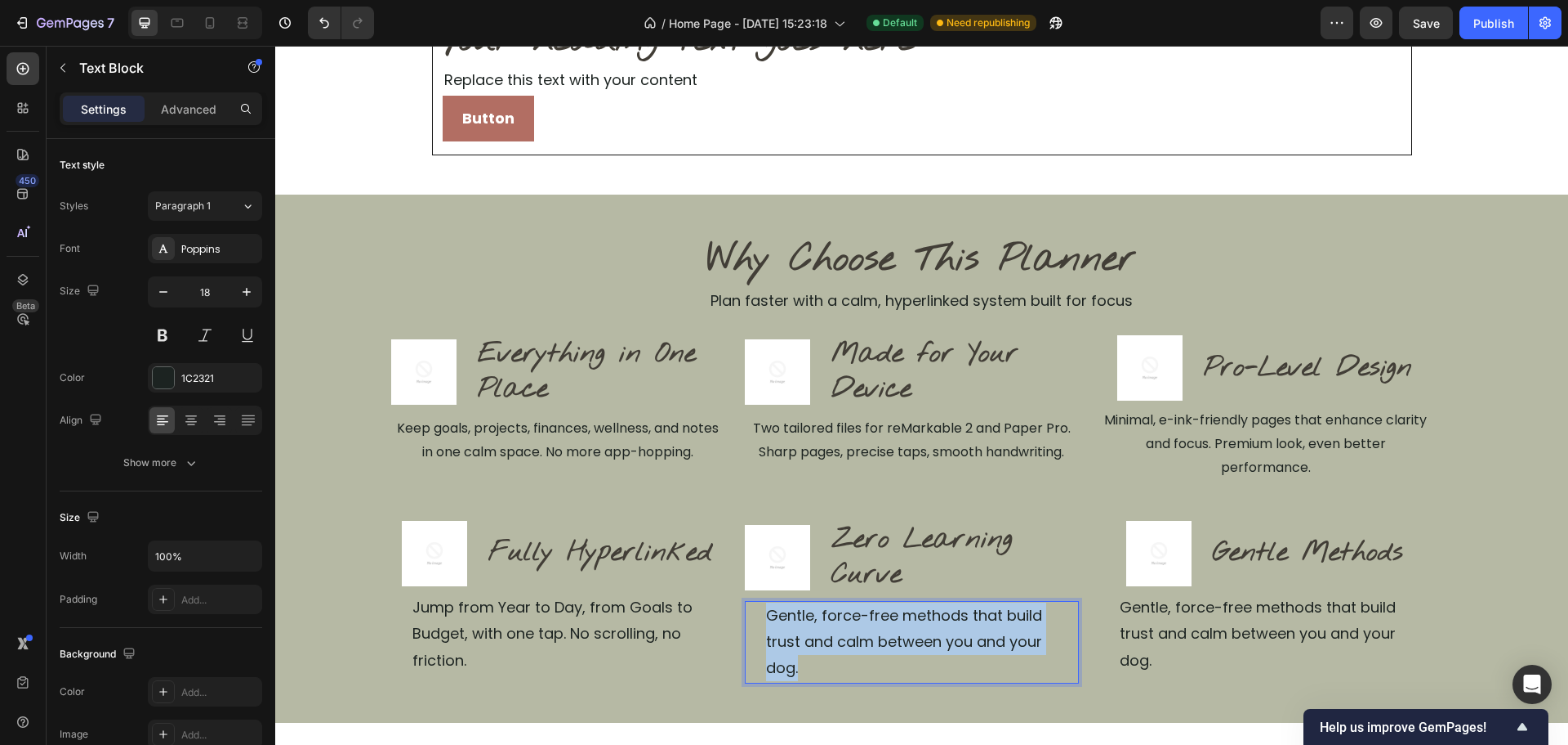
click at [922, 625] on p "Gentle, force-free methods that build trust and calm between you and your dog." at bounding box center [921, 642] width 311 height 79
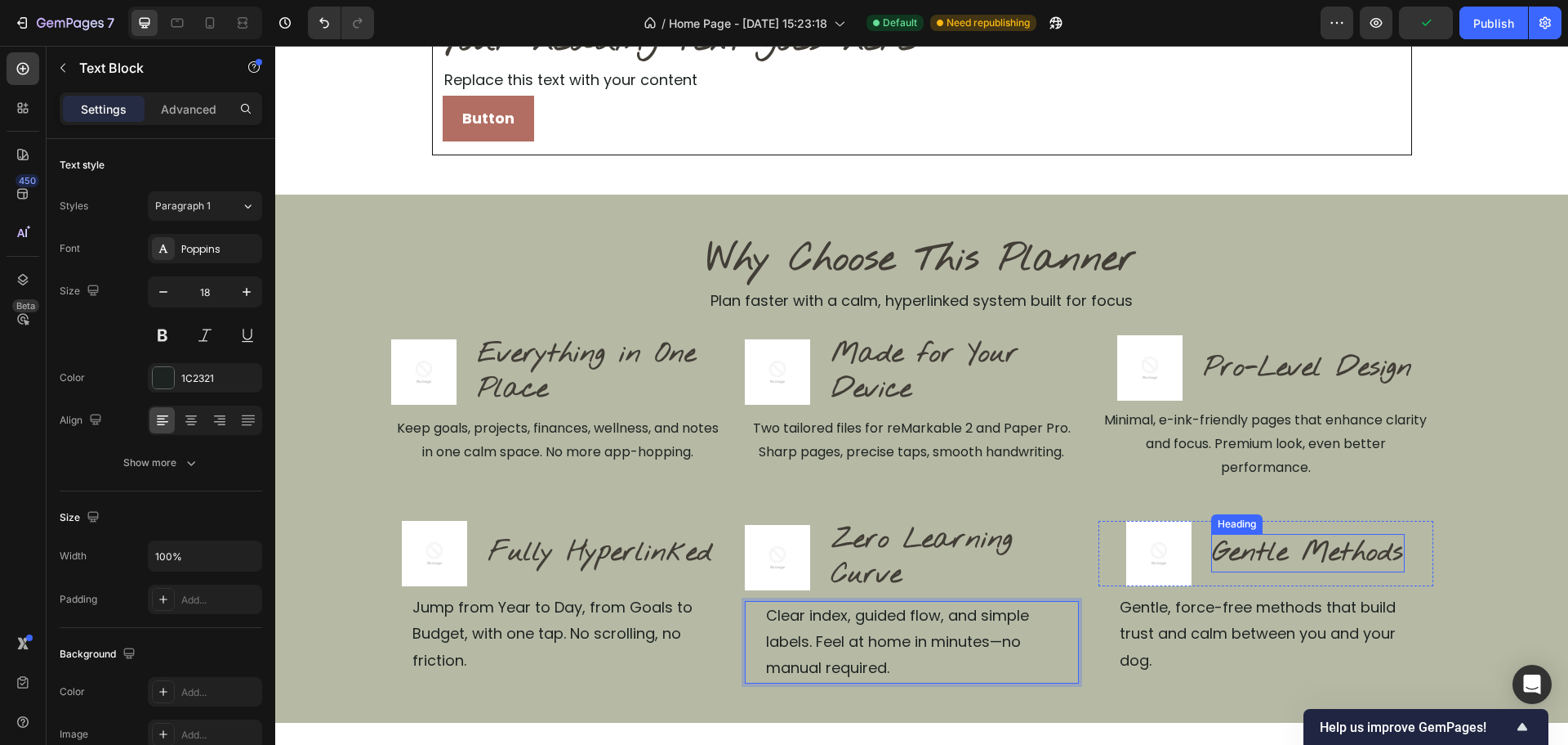
click at [1280, 556] on h2 "Gentle Methods" at bounding box center [1308, 553] width 194 height 39
click at [1280, 556] on p "Gentle Methods" at bounding box center [1308, 552] width 190 height 35
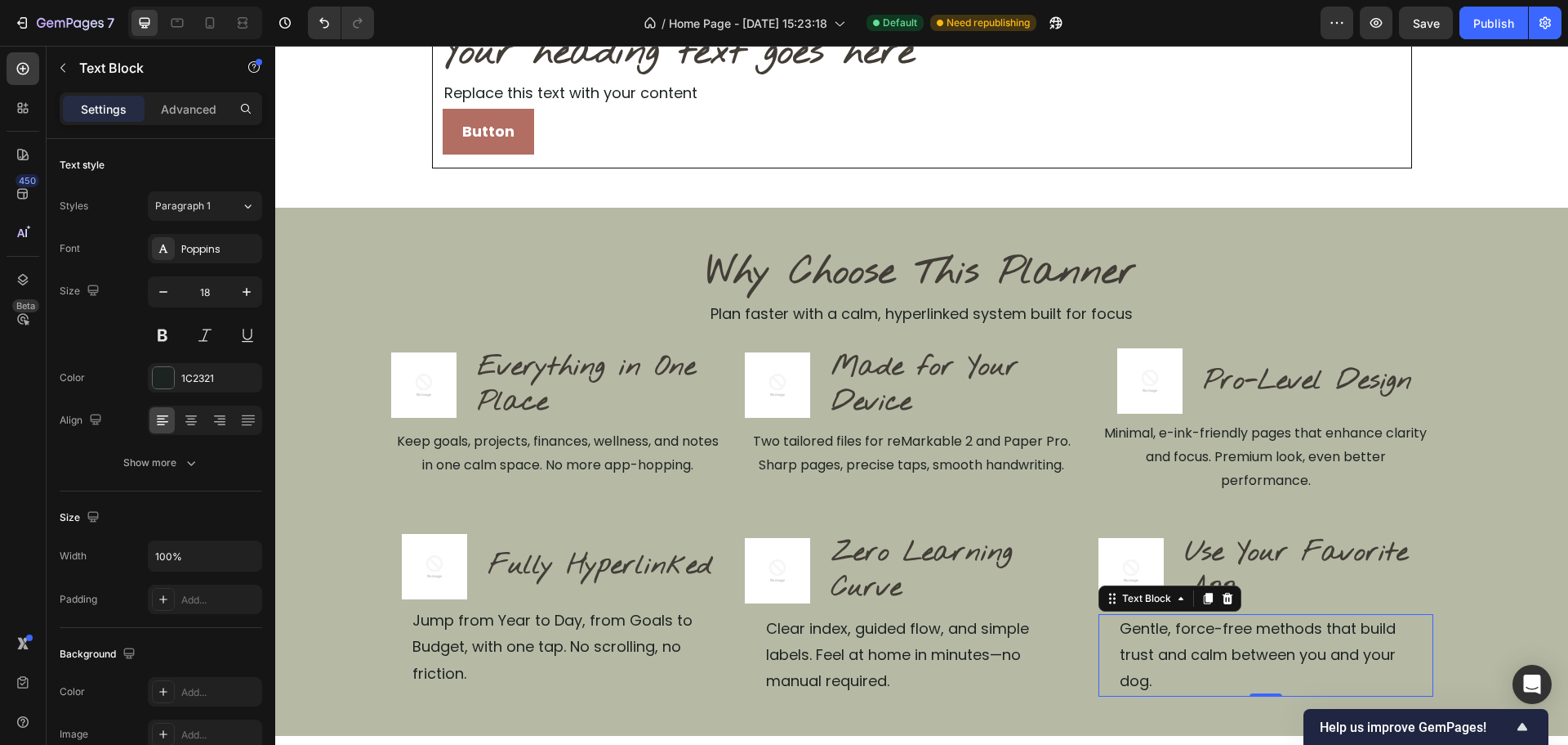
click at [1259, 639] on p "Gentle, force-free methods that build trust and calm between you and your dog." at bounding box center [1275, 655] width 311 height 79
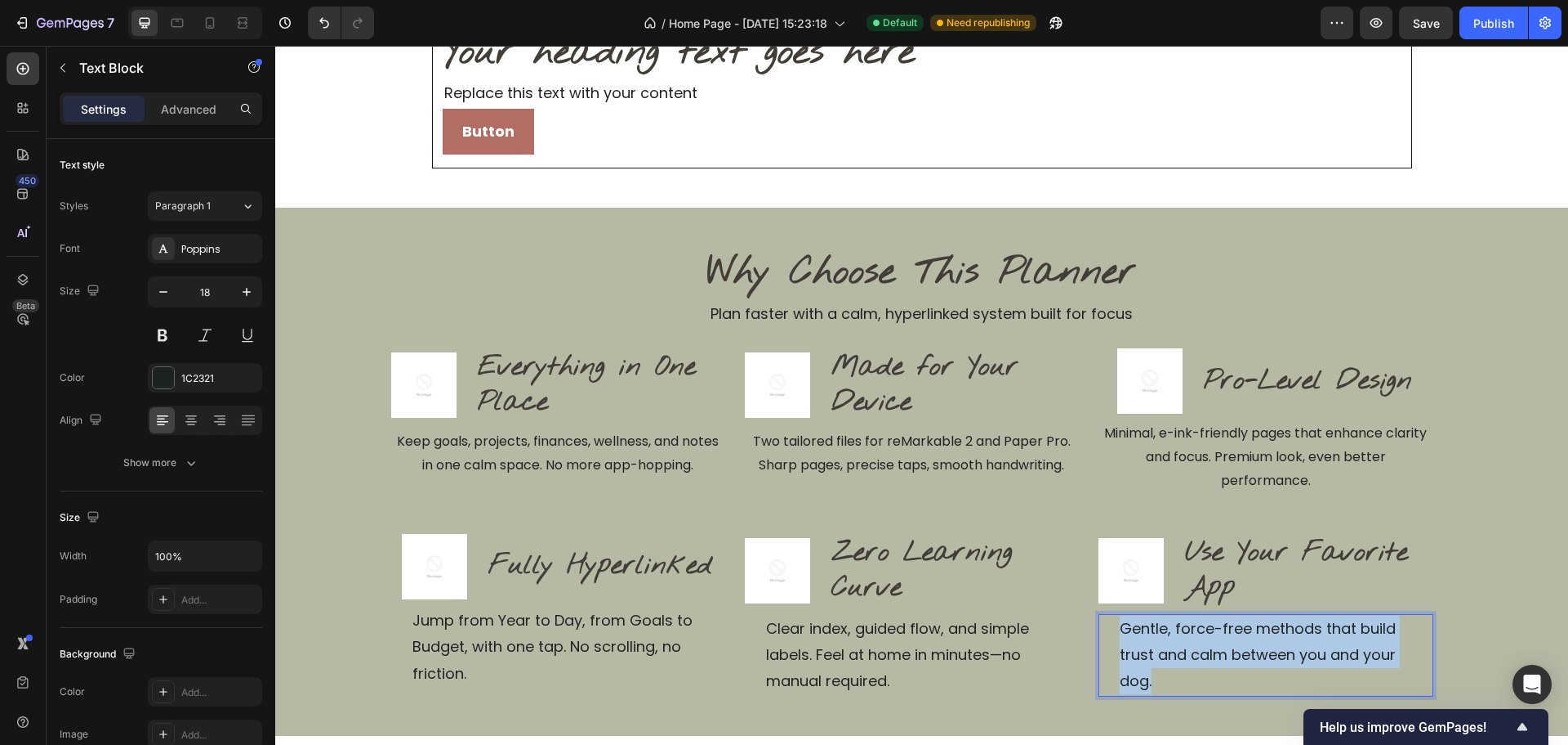
click at [1259, 639] on p "Gentle, force-free methods that build trust and calm between you and your dog." at bounding box center [1275, 655] width 311 height 79
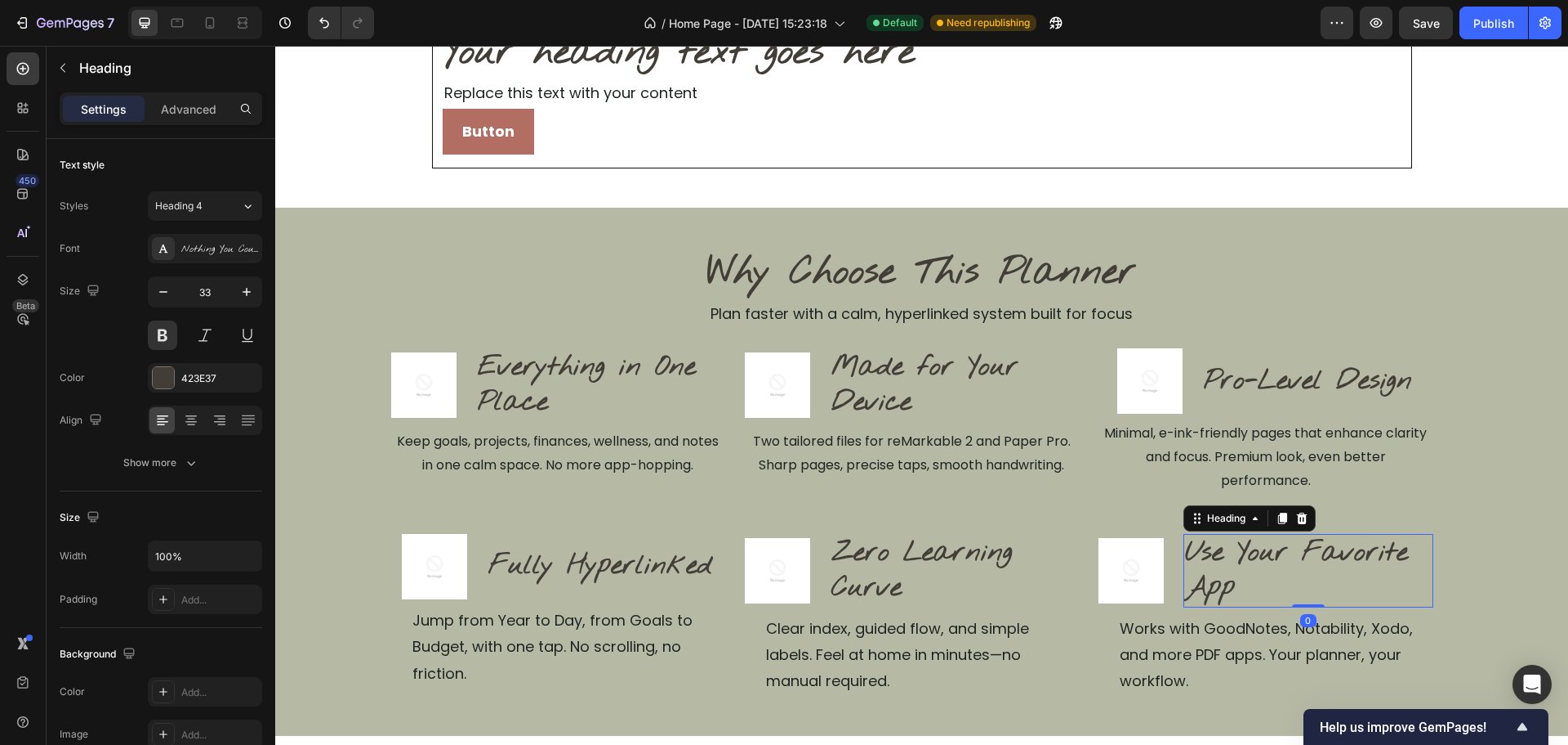
click at [1362, 539] on p "Use Your Favorite App" at bounding box center [1308, 570] width 246 height 70
click at [1439, 502] on div "Why Choose This Planner Heading Plan faster with a calm, hyperlinked system bui…" at bounding box center [922, 471] width 1062 height 450
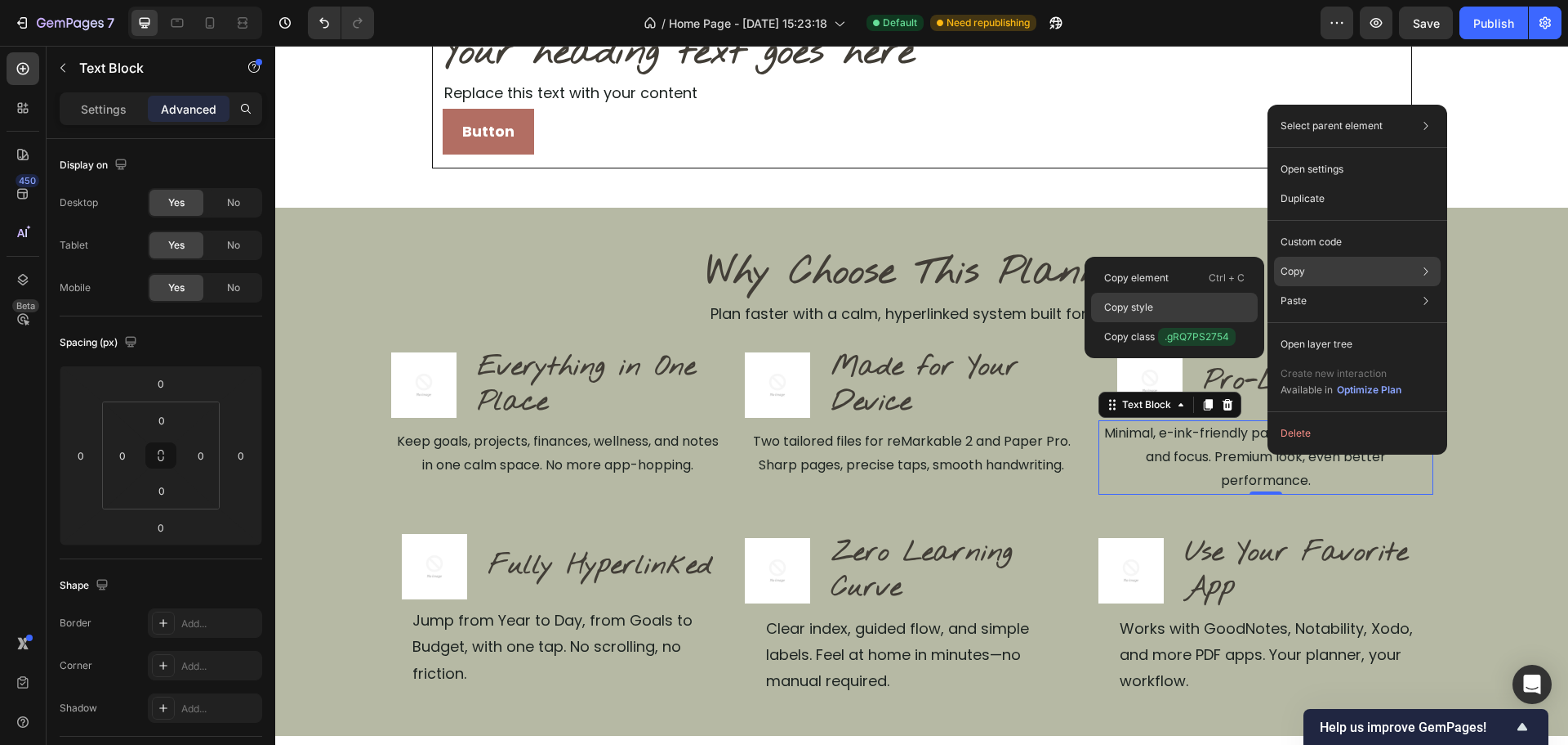
click at [1146, 306] on p "Copy style" at bounding box center [1128, 307] width 49 height 14
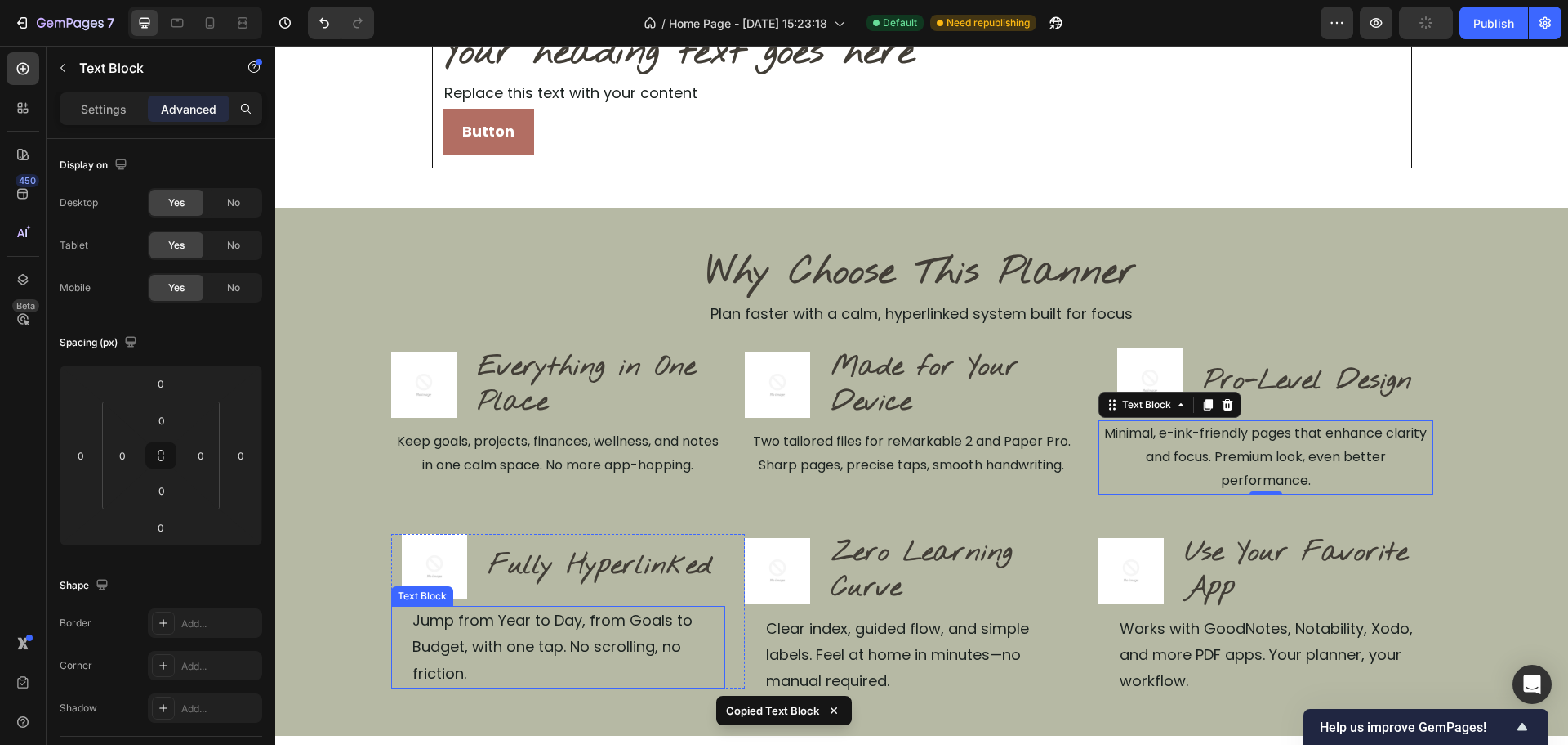
click at [617, 617] on p "Jump from Year to Day, from Goals to Budget, with one tap. No scrolling, no fri…" at bounding box center [568, 647] width 311 height 79
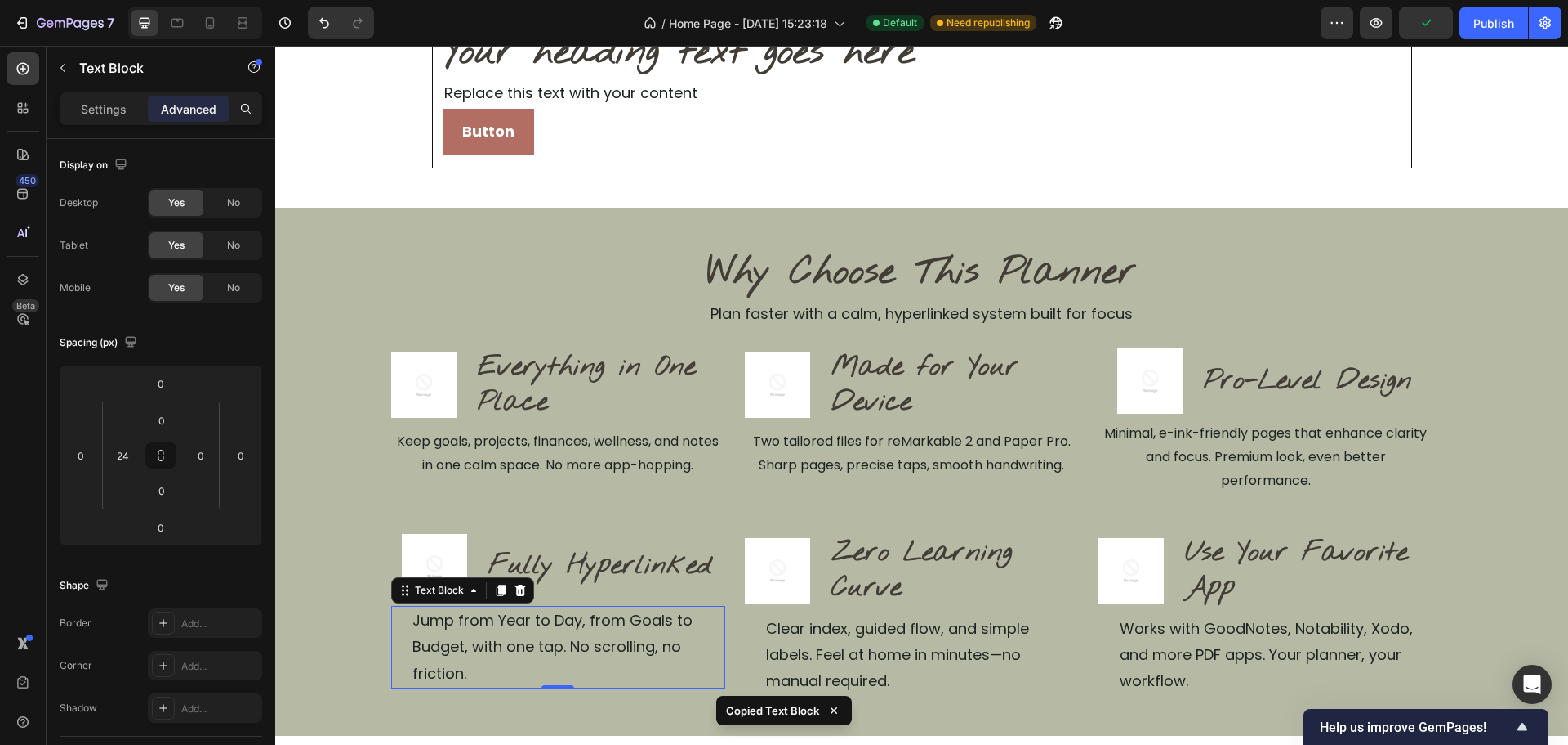
type input "0"
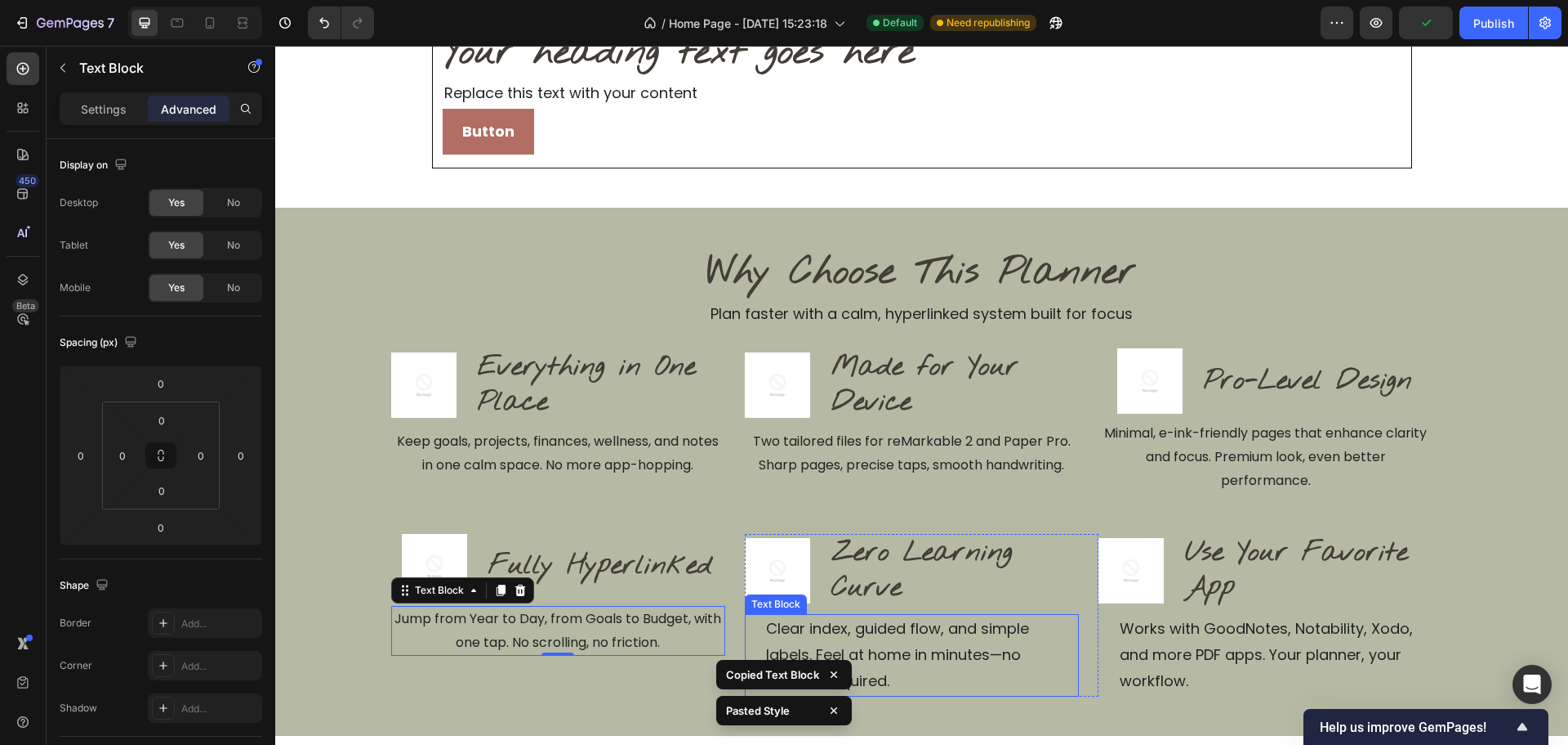
click at [919, 641] on p "Clear index, guided flow, and simple labels. Feel at home in minutes—no manual …" at bounding box center [921, 655] width 311 height 79
type input "0"
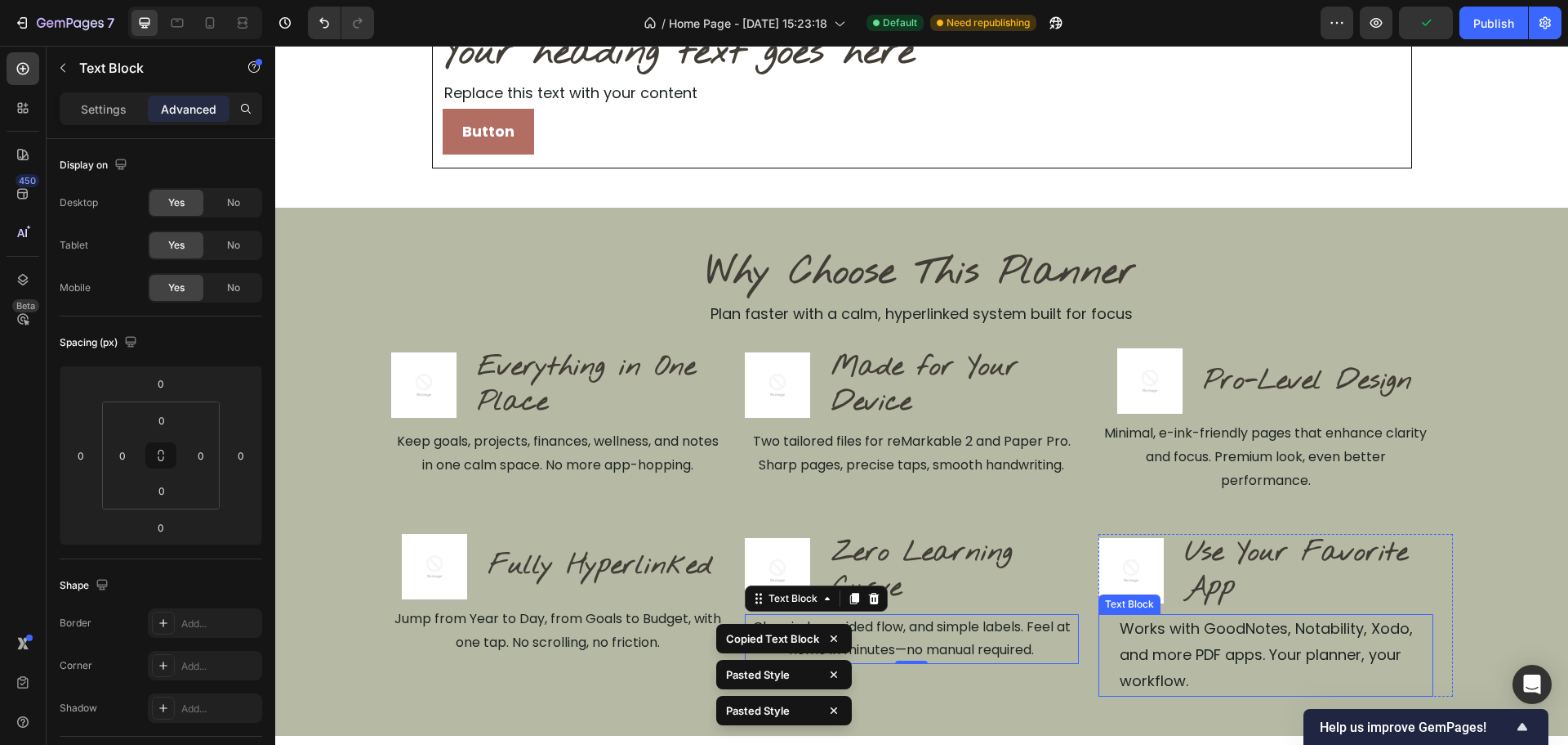
click at [1263, 662] on p "Works with GoodNotes, Notability, Xodo, and more PDF apps. Your planner, your w…" at bounding box center [1275, 655] width 311 height 79
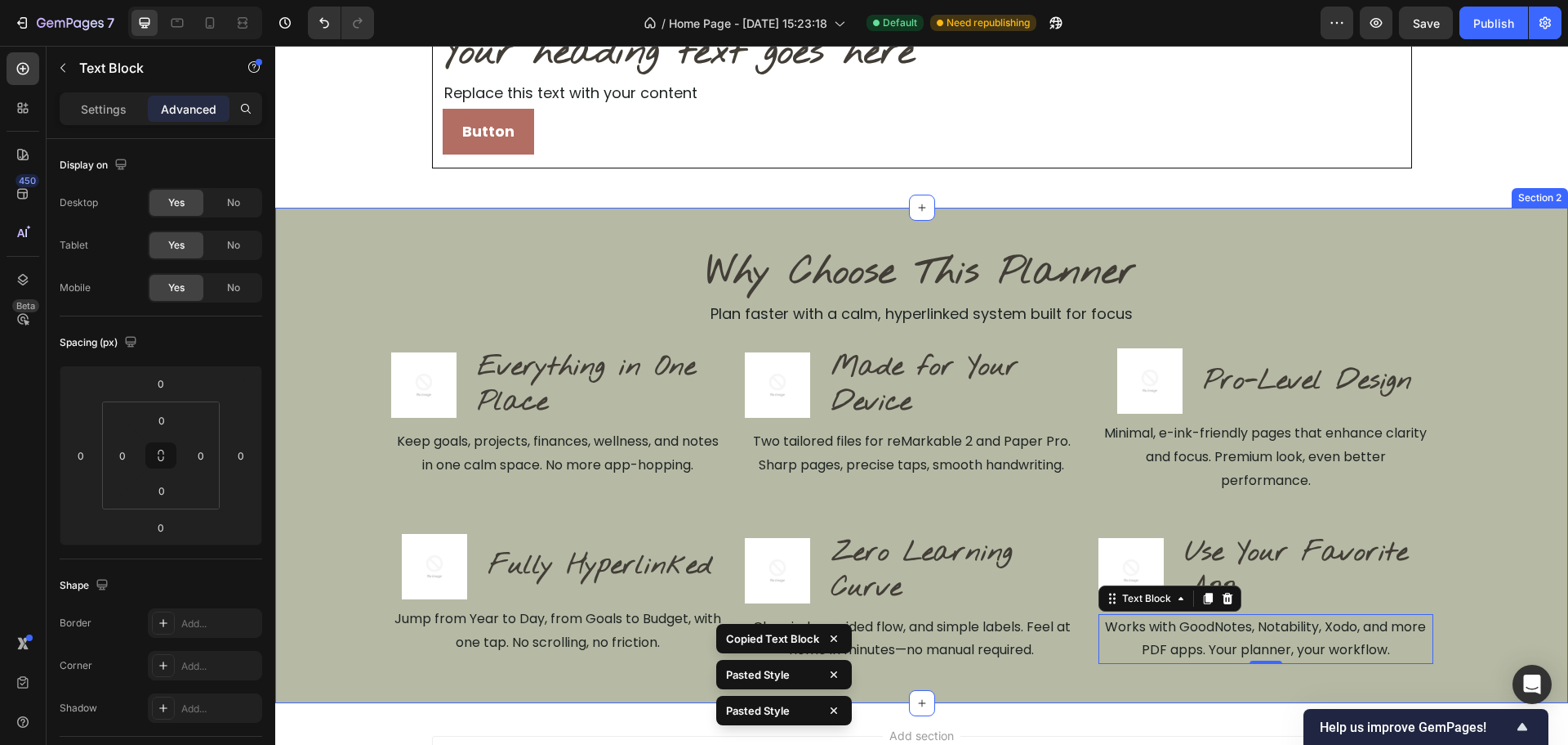
click at [1484, 555] on div "Why Choose This Planner Heading Plan faster with a calm, hyperlinked system bui…" at bounding box center [921, 455] width 1293 height 416
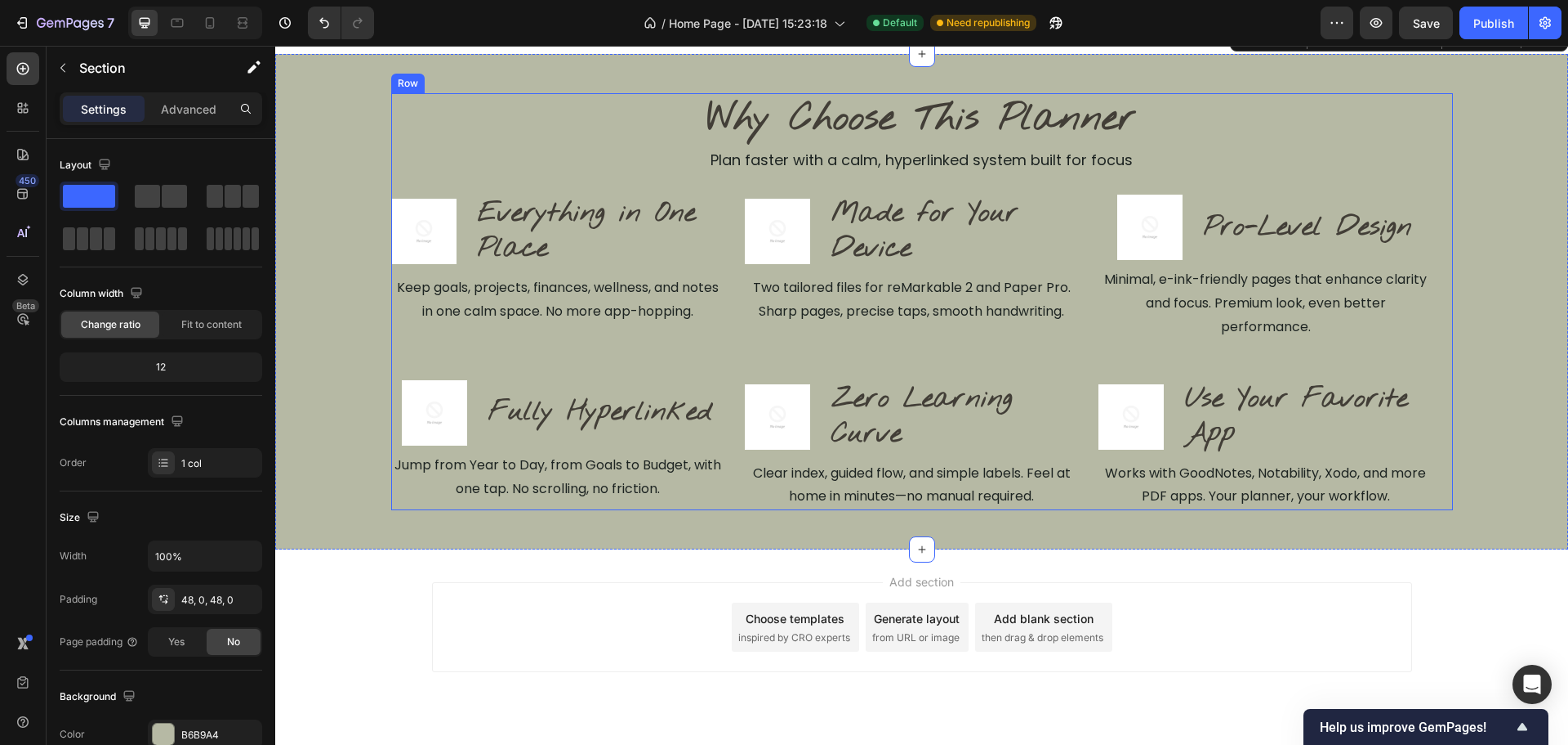
scroll to position [436, 0]
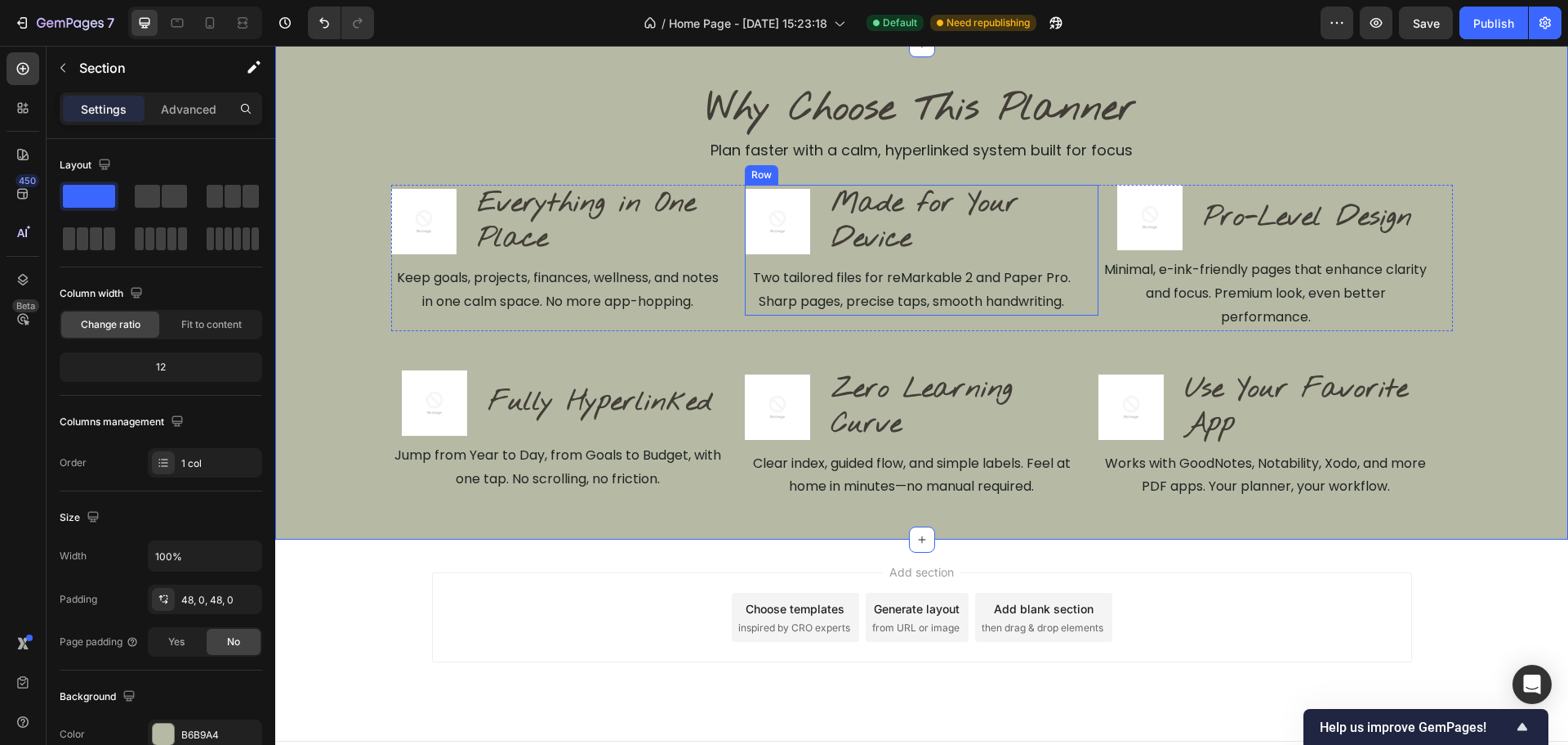
click at [1078, 268] on div "Image Made for Your Device Heading Row Two tailored files for reMarkable 2 and …" at bounding box center [921, 250] width 353 height 130
click at [1498, 273] on div "Why Choose This Planner Heading Plan faster with a calm, hyperlinked system bui…" at bounding box center [921, 292] width 1293 height 416
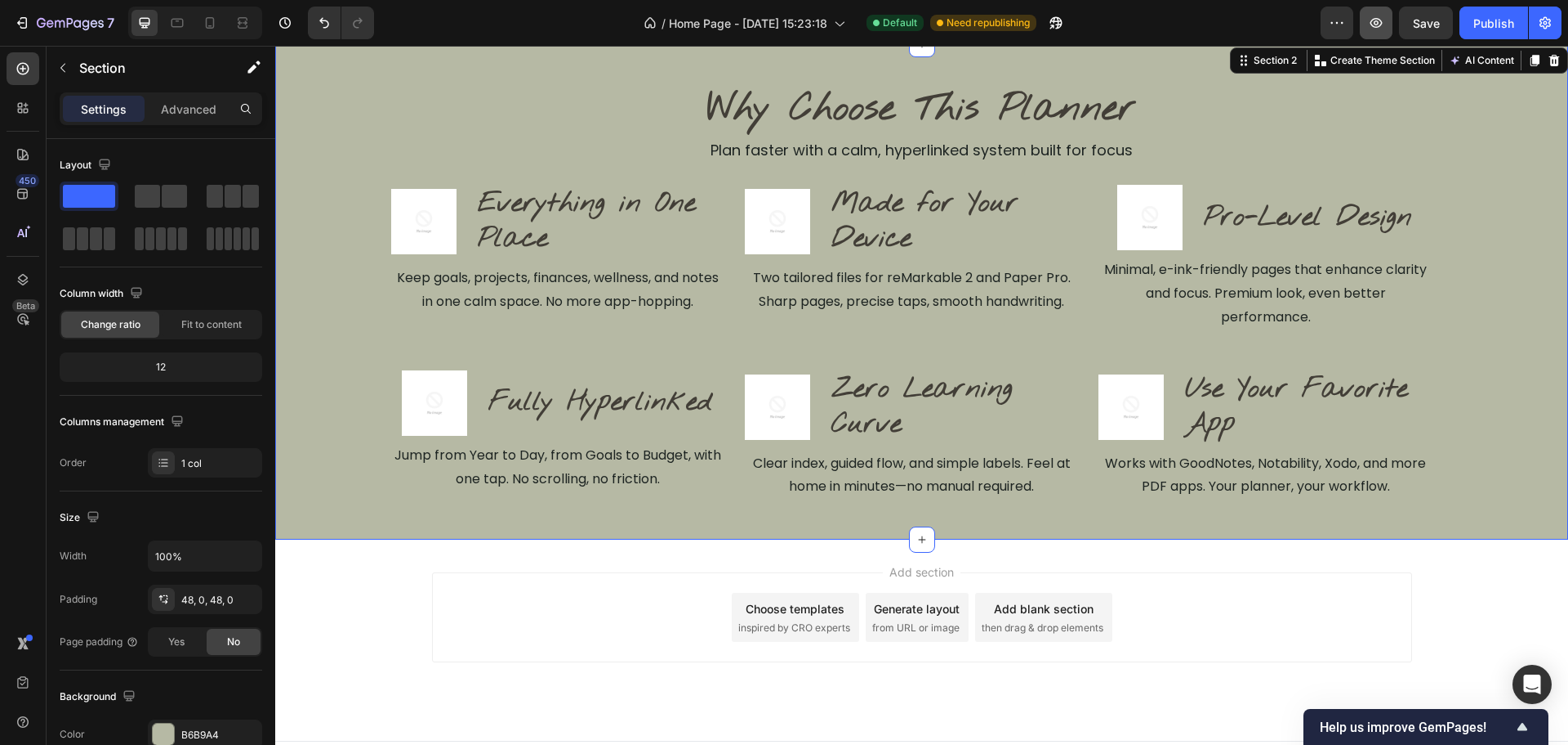
click at [1375, 33] on button "button" at bounding box center [1376, 22] width 32 height 32
click at [615, 278] on p "Keep goals, projects, finances, wellness, and notes in one calm space. No more …" at bounding box center [558, 290] width 331 height 48
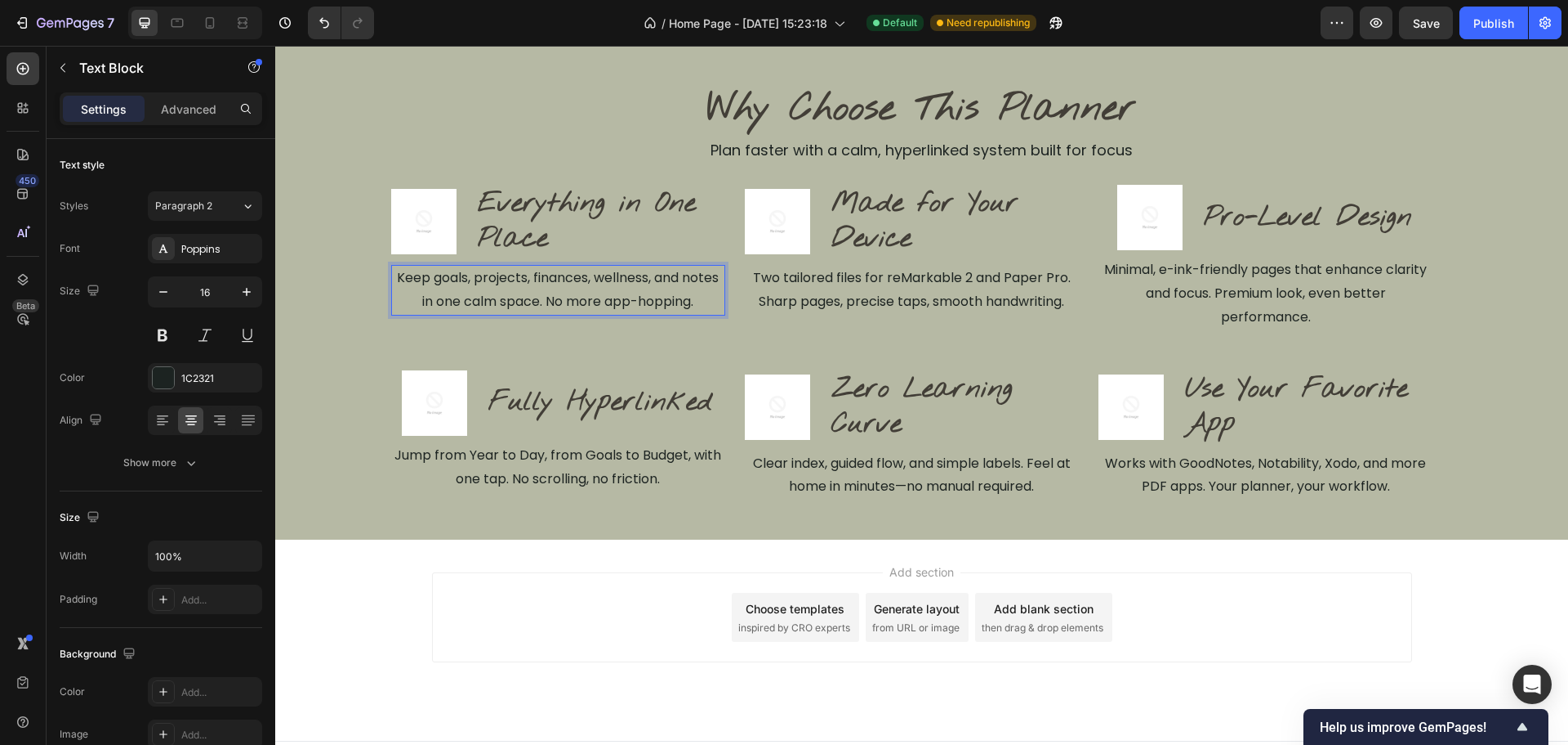
click at [652, 281] on p "Keep goals, projects, finances, wellness, and notes in one calm space. No more …" at bounding box center [558, 290] width 331 height 48
click at [942, 301] on p "Two tailored files for reMarkable 2 and Paper Pro. Sharp pages, precise taps, s…" at bounding box center [911, 290] width 331 height 48
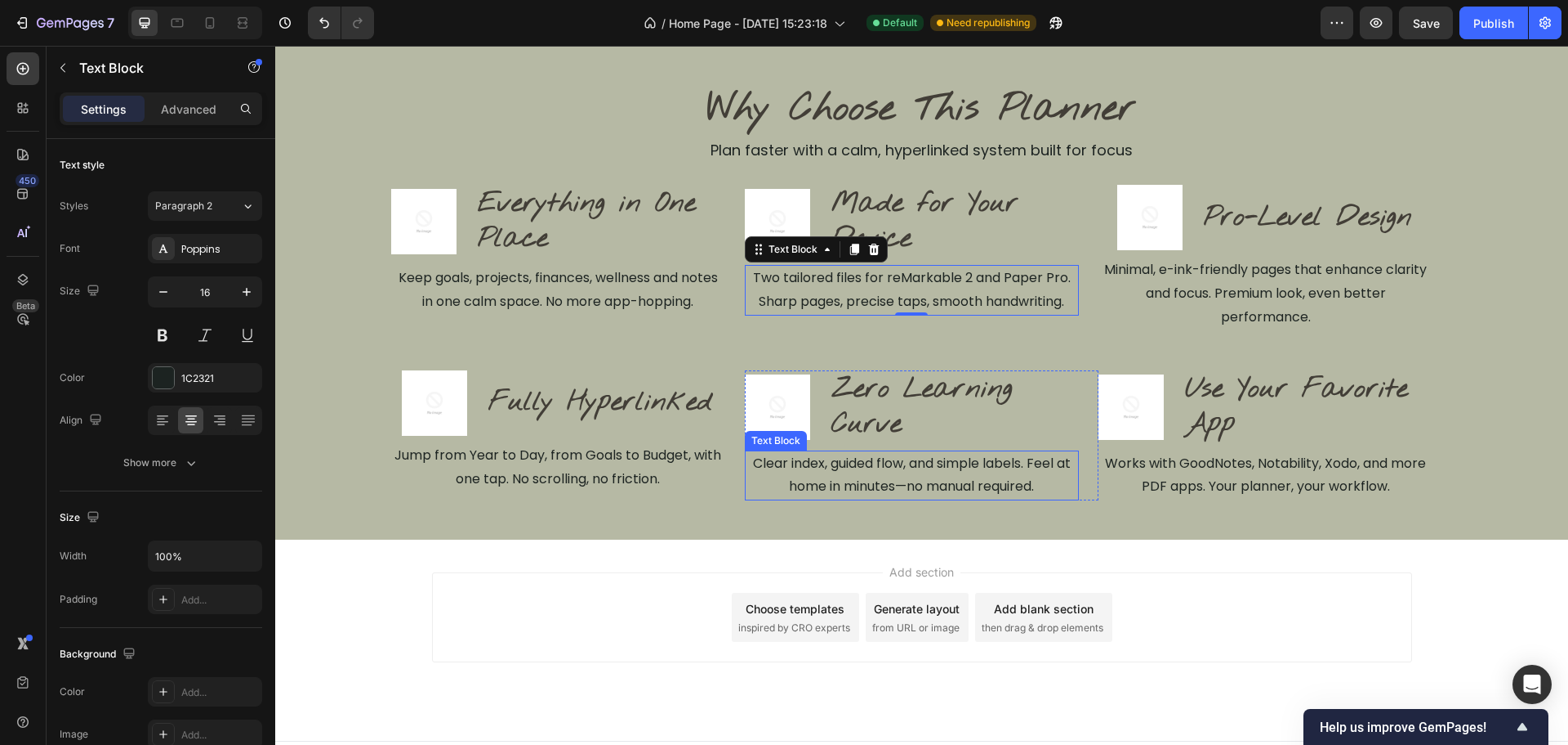
click at [920, 495] on p "Clear index, guided flow, and simple labels. Feel at home in minutes—no manual …" at bounding box center [911, 476] width 331 height 48
click at [902, 490] on p "Clear index, guided flow, and simple labels. Feel at home in minutes—no manual …" at bounding box center [911, 476] width 331 height 48
drag, startPoint x: 1321, startPoint y: 465, endPoint x: 1330, endPoint y: 462, distance: 9.5
click at [1326, 463] on p "Works with GoodNotes, Notability, Xodo, and more PDF apps. Your planner, your w…" at bounding box center [1266, 476] width 331 height 48
click at [1358, 467] on p "Works with GoodNotes, Notability, Xodo, and more PDF apps. Your planner, your w…" at bounding box center [1266, 476] width 331 height 48
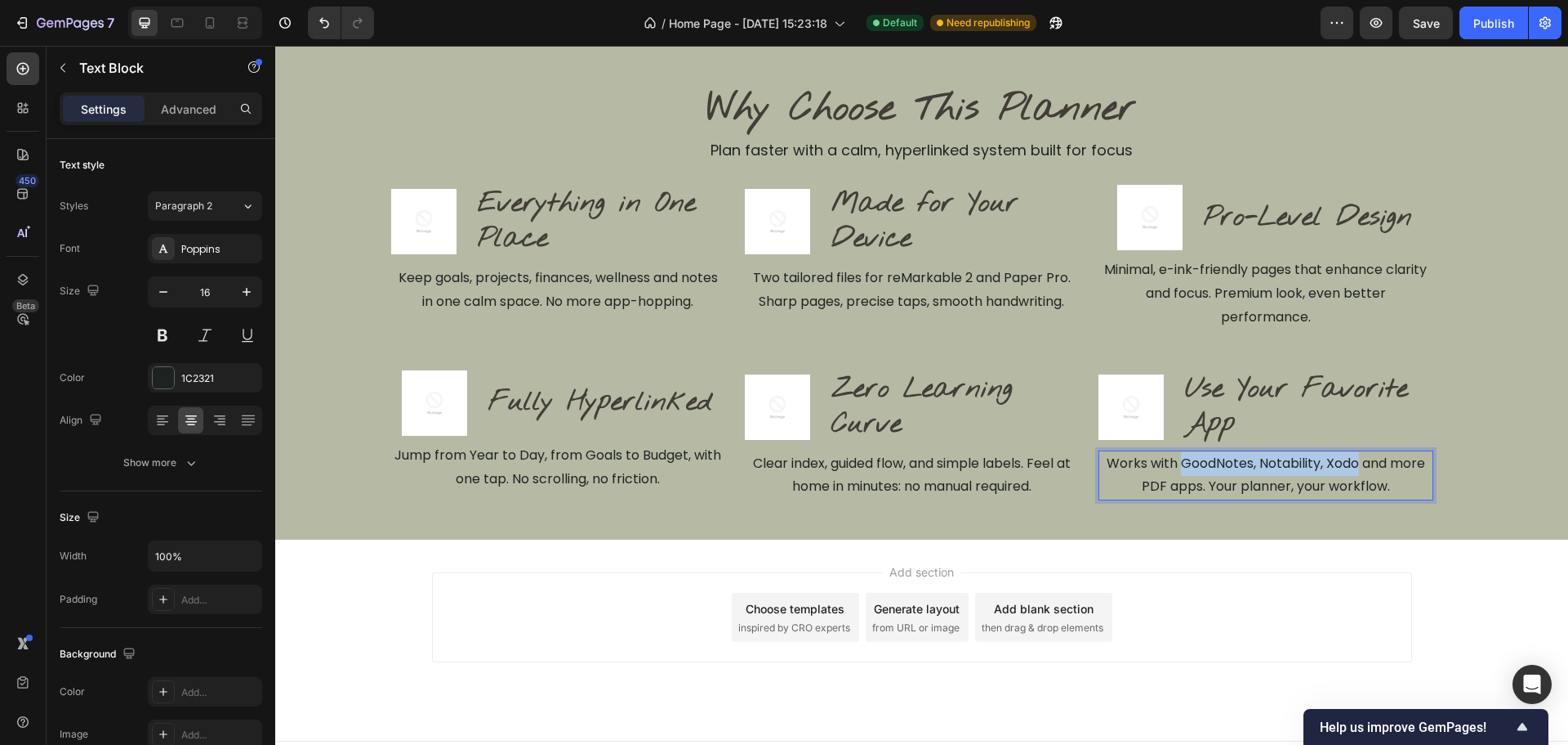
drag, startPoint x: 1351, startPoint y: 467, endPoint x: 1175, endPoint y: 469, distance: 176.0
click at [1175, 469] on p "Works with GoodNotes, Notability, Xodo and more PDF apps. Your planner, your wo…" at bounding box center [1266, 476] width 331 height 48
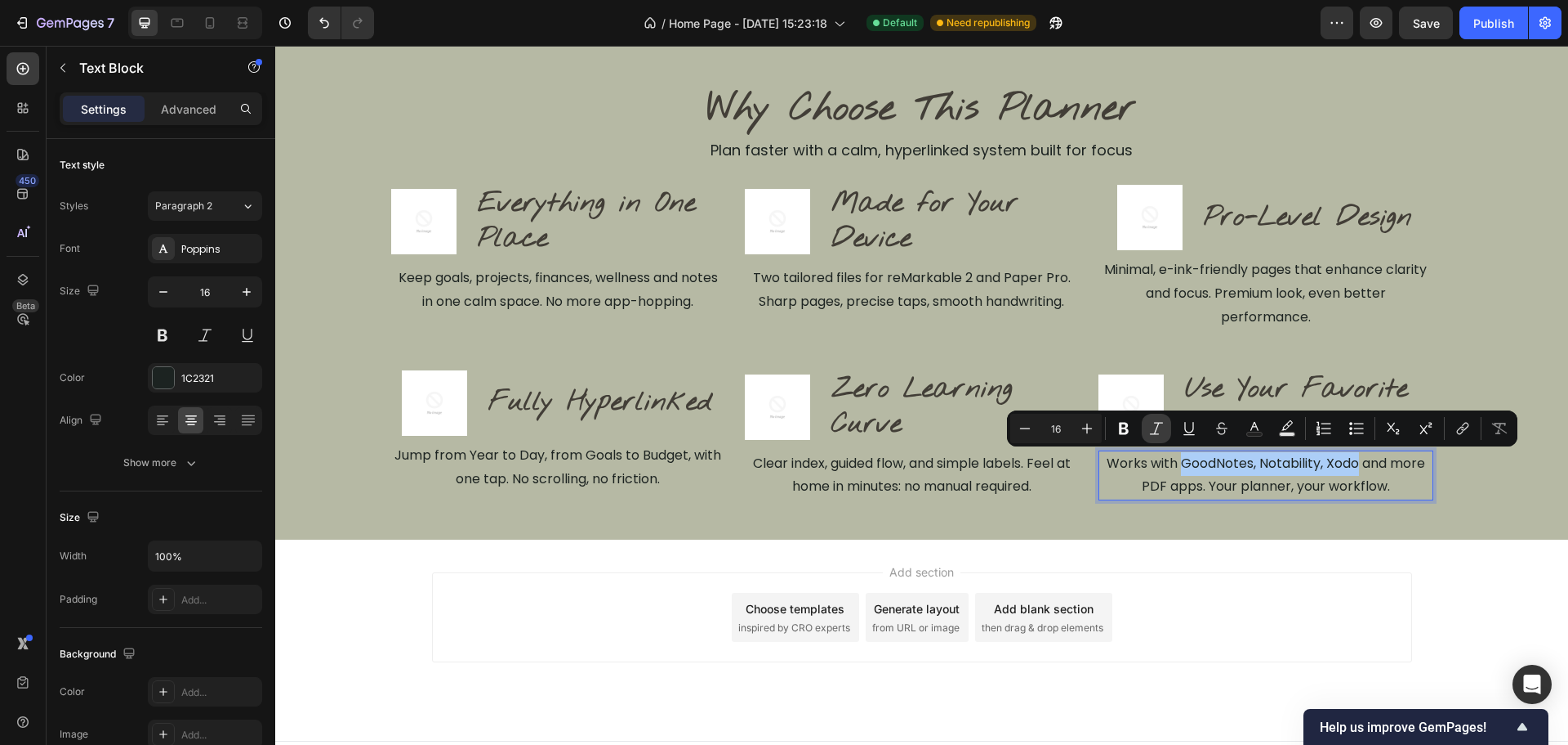
click at [1152, 437] on button "Italic" at bounding box center [1156, 428] width 30 height 30
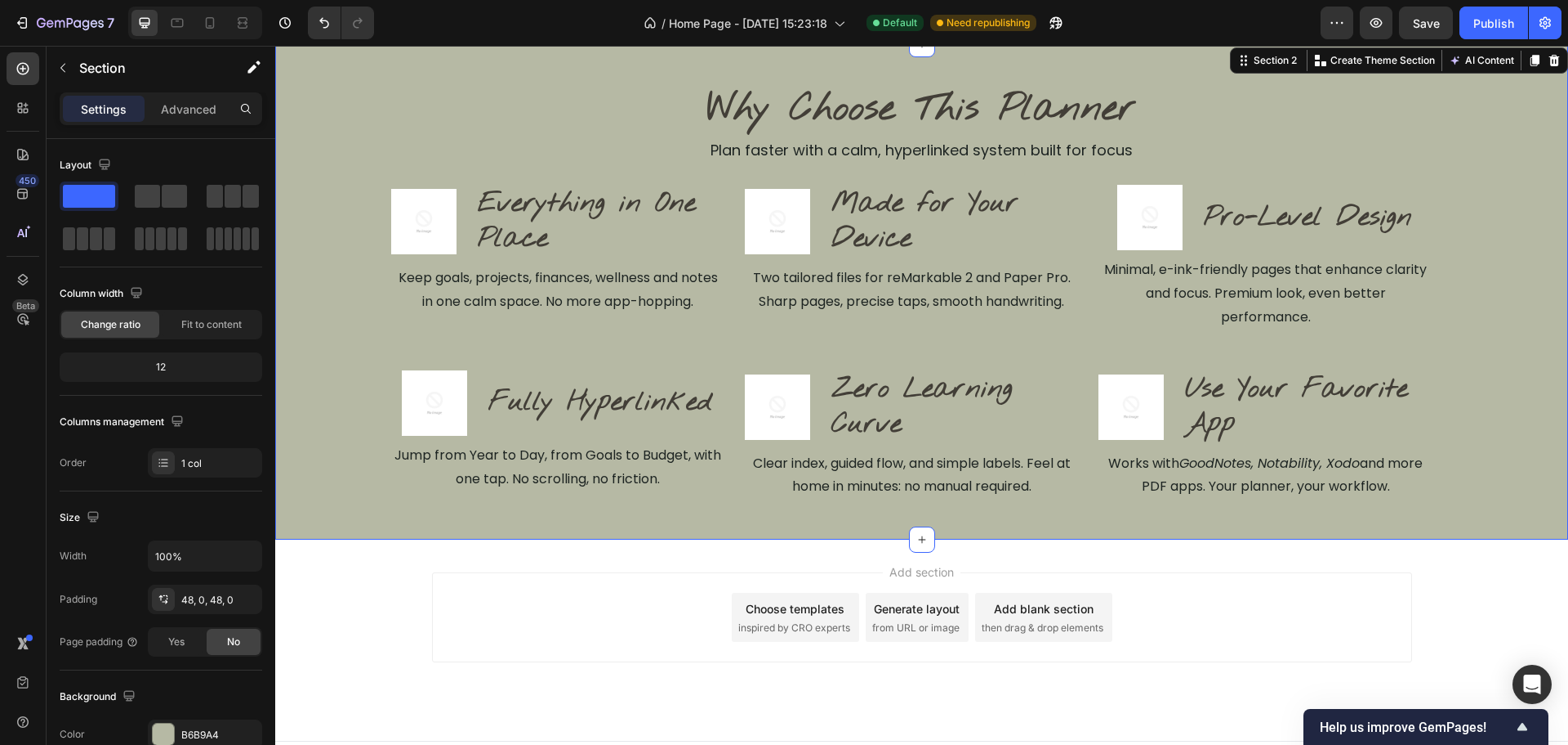
click at [1163, 504] on div "Why Choose This Planner Heading Plan faster with a calm, hyperlinked system bui…" at bounding box center [921, 292] width 1293 height 495
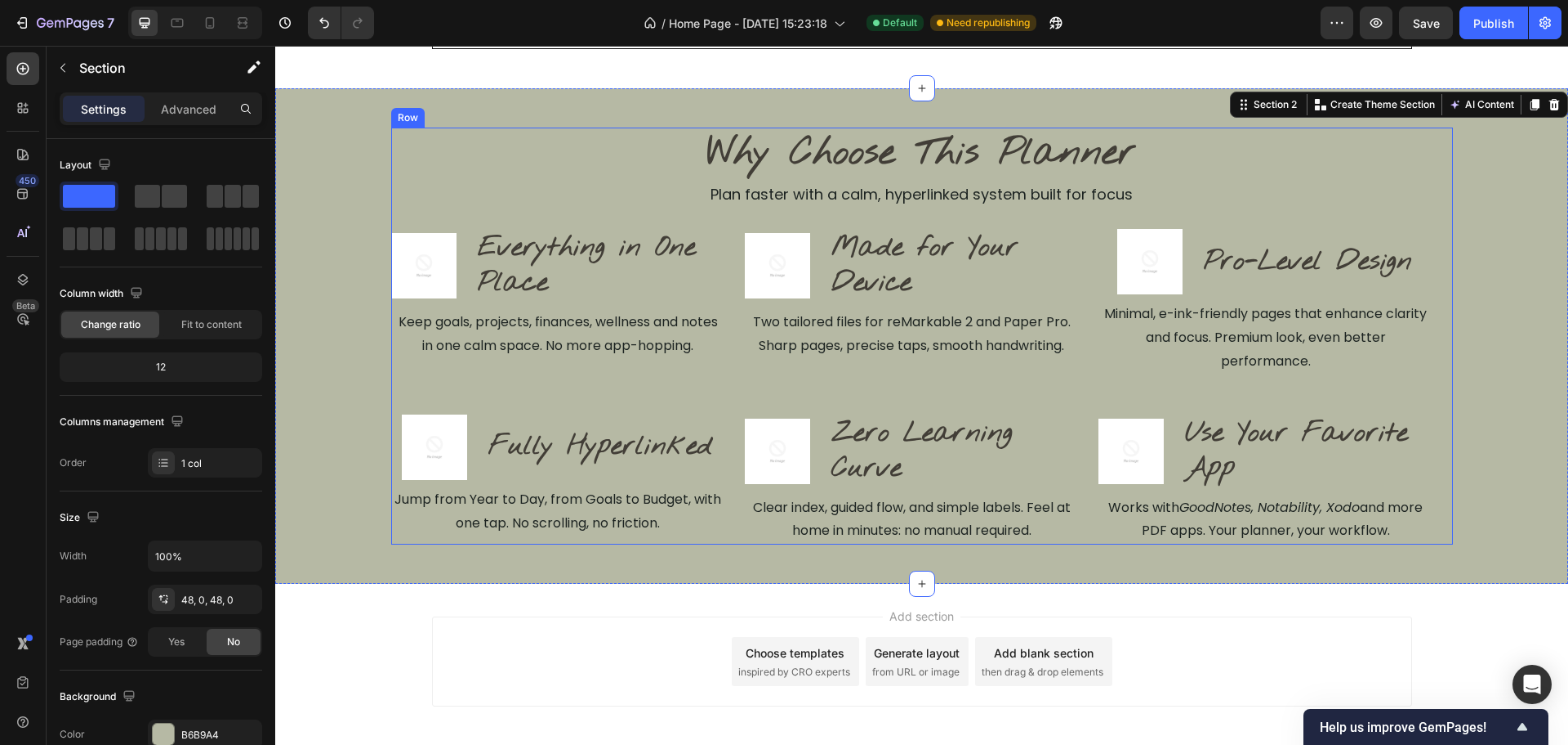
scroll to position [273, 0]
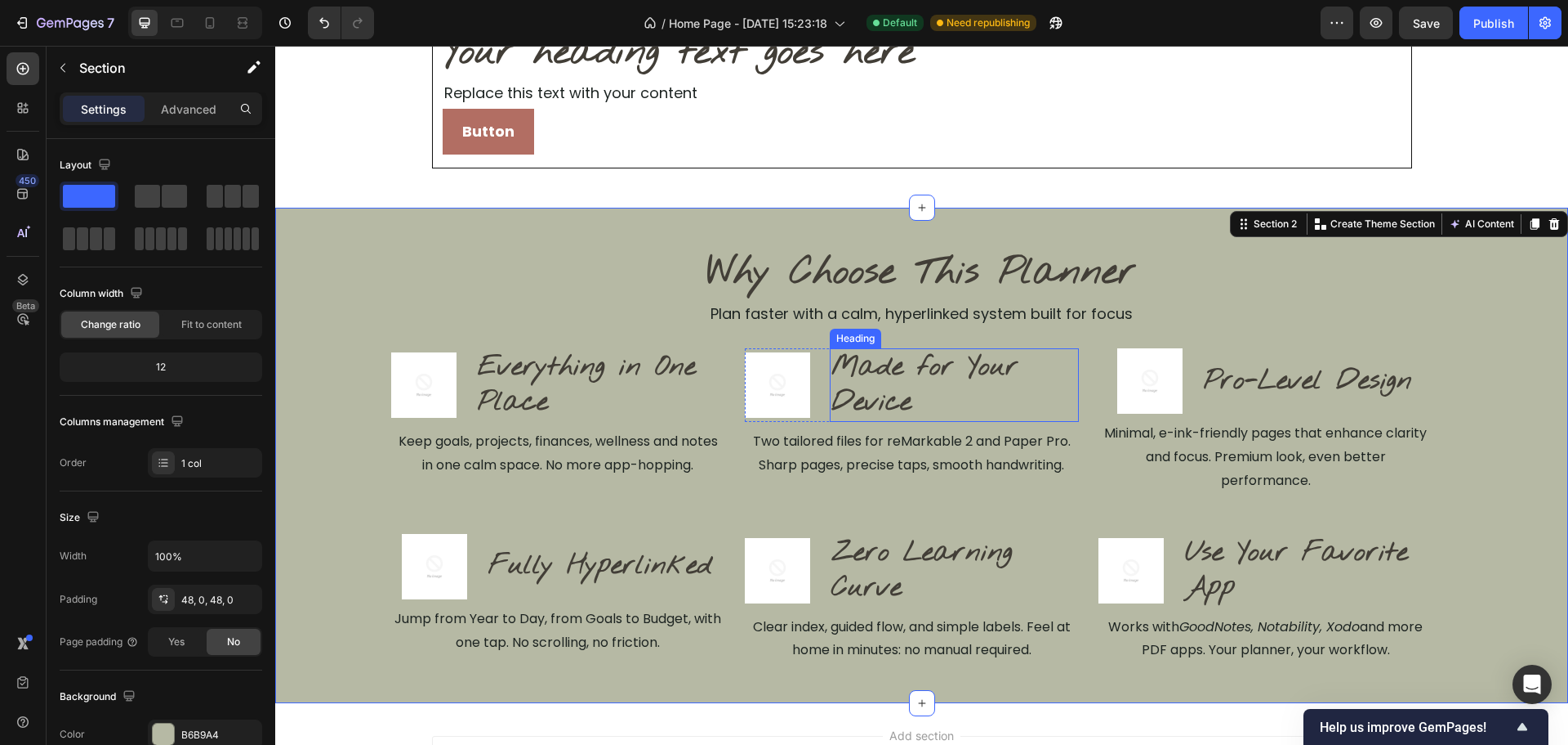
click at [965, 374] on p "Made for Your Device" at bounding box center [954, 385] width 246 height 70
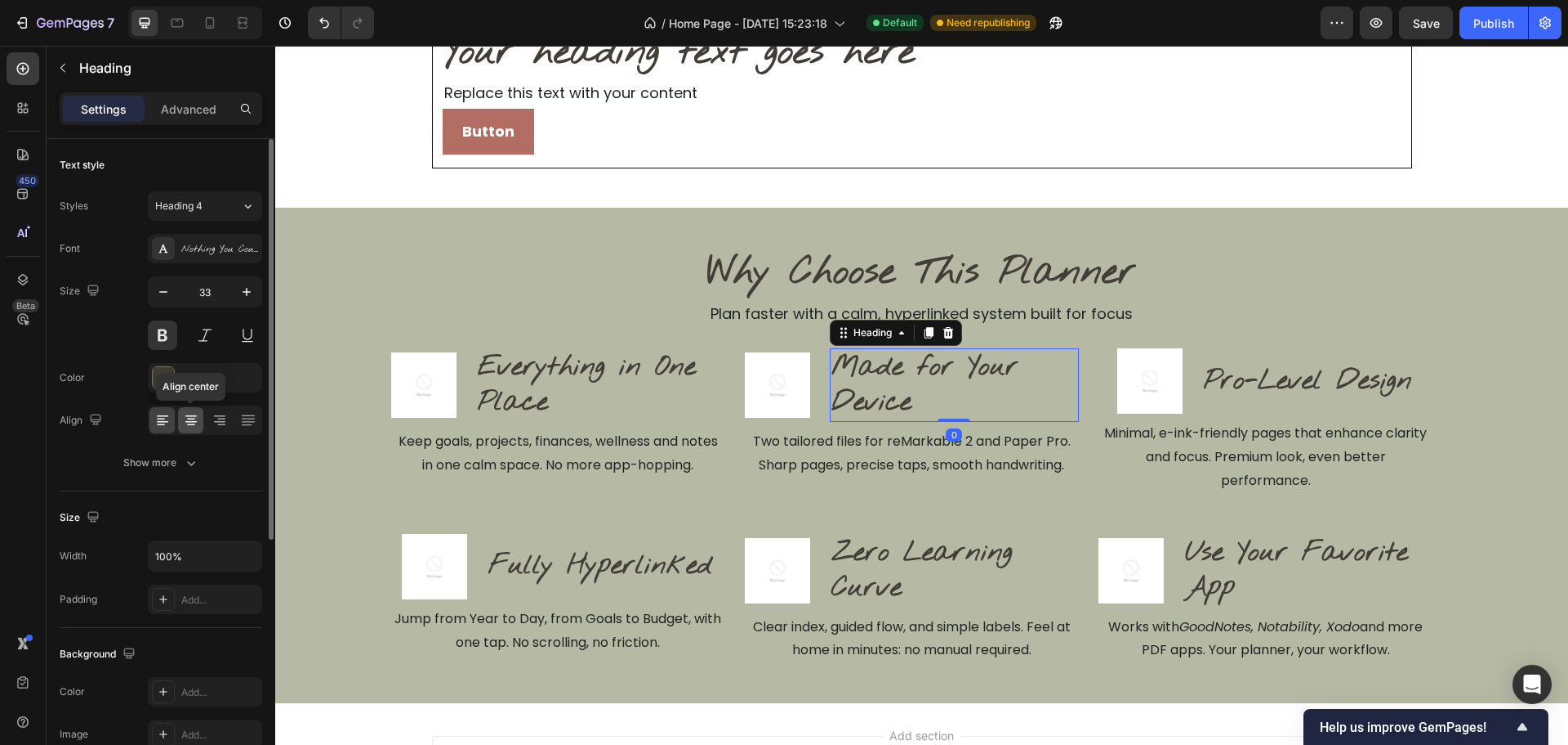
click at [193, 425] on icon at bounding box center [191, 420] width 16 height 16
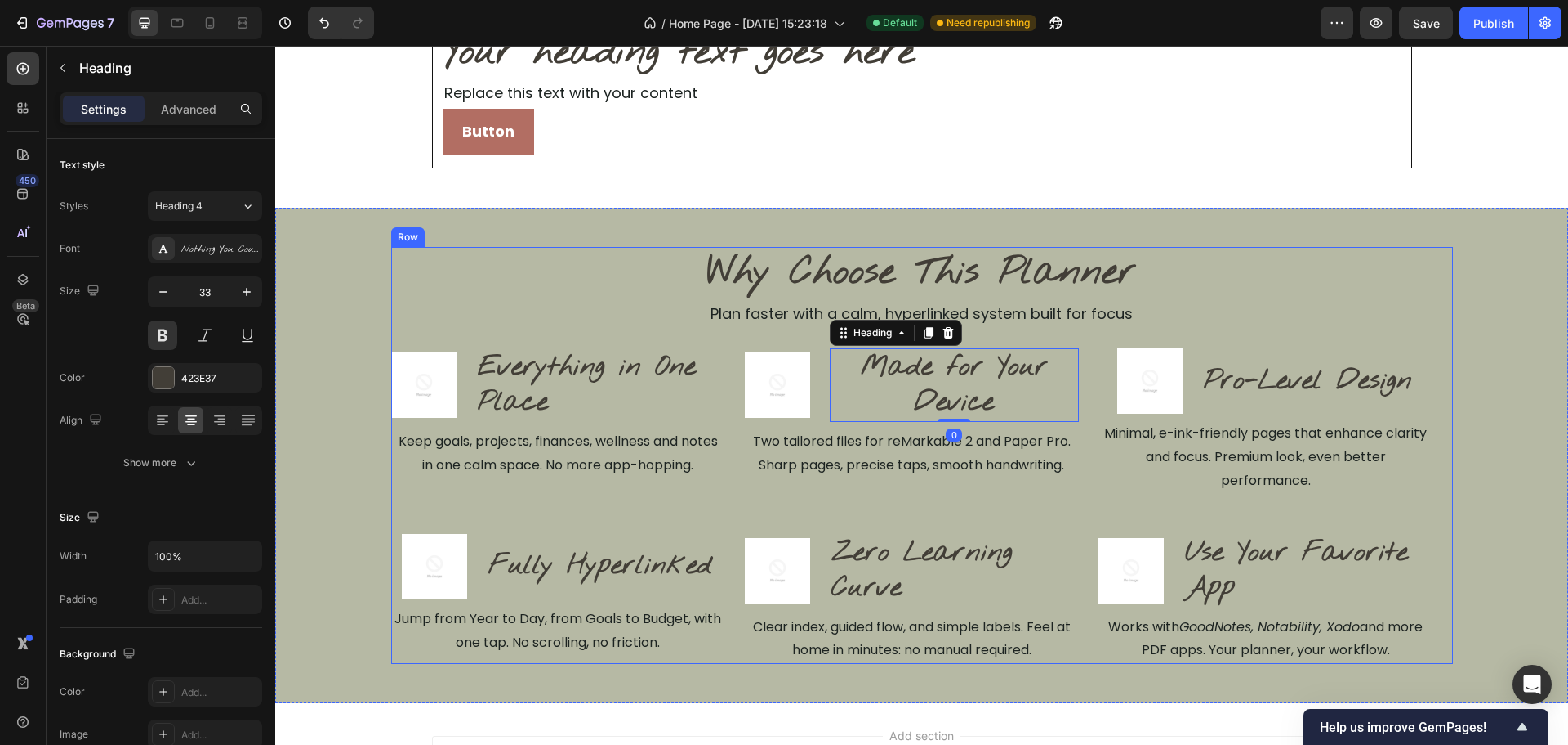
drag, startPoint x: 552, startPoint y: 499, endPoint x: 570, endPoint y: 512, distance: 22.2
click at [556, 499] on div "Why Choose This Planner Heading Plan faster with a calm, hyperlinked system bui…" at bounding box center [922, 455] width 1062 height 416
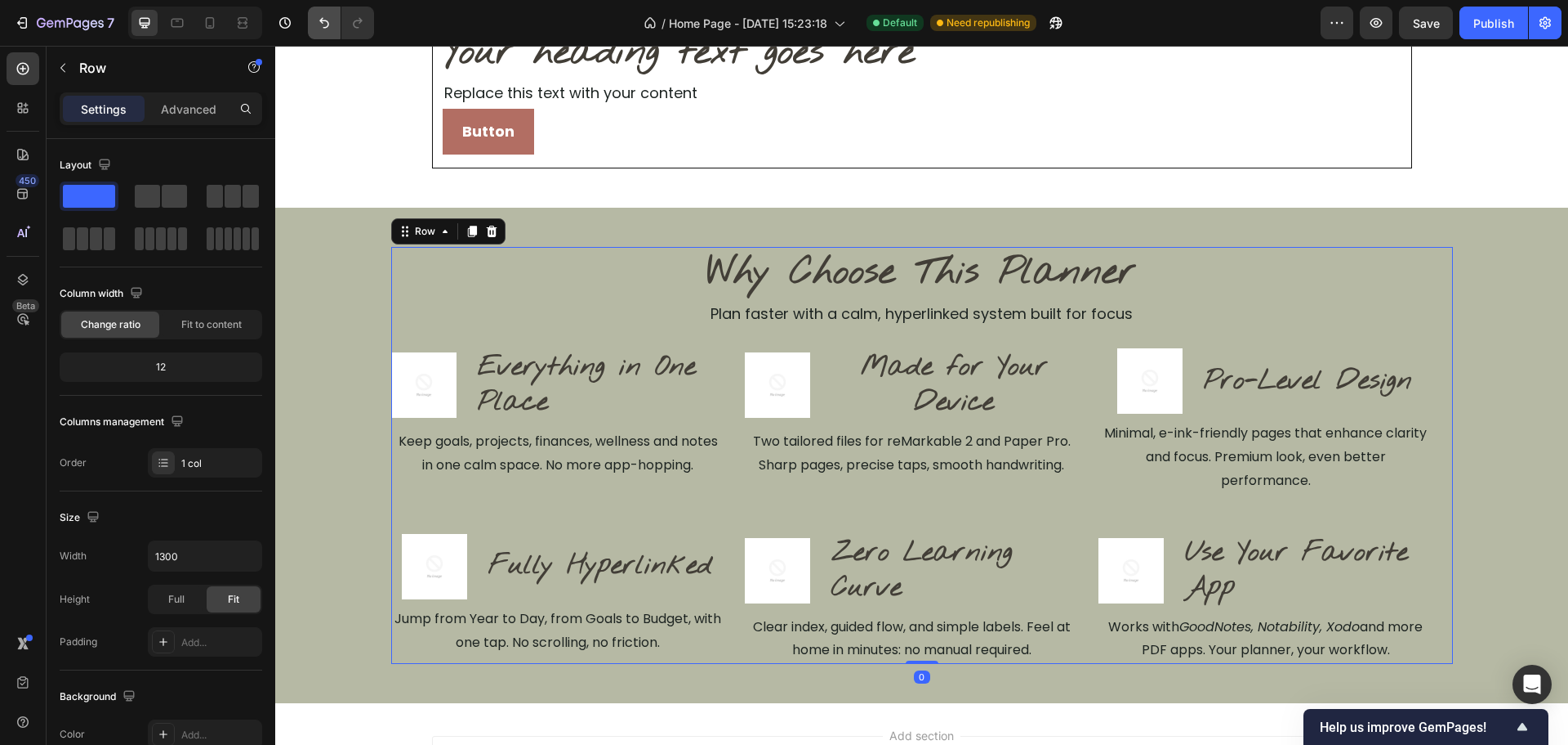
click at [315, 18] on button "Undo/Redo" at bounding box center [324, 22] width 32 height 32
click at [325, 18] on icon "Undo/Redo" at bounding box center [324, 22] width 16 height 16
click at [319, 13] on button "Undo/Redo" at bounding box center [324, 22] width 32 height 32
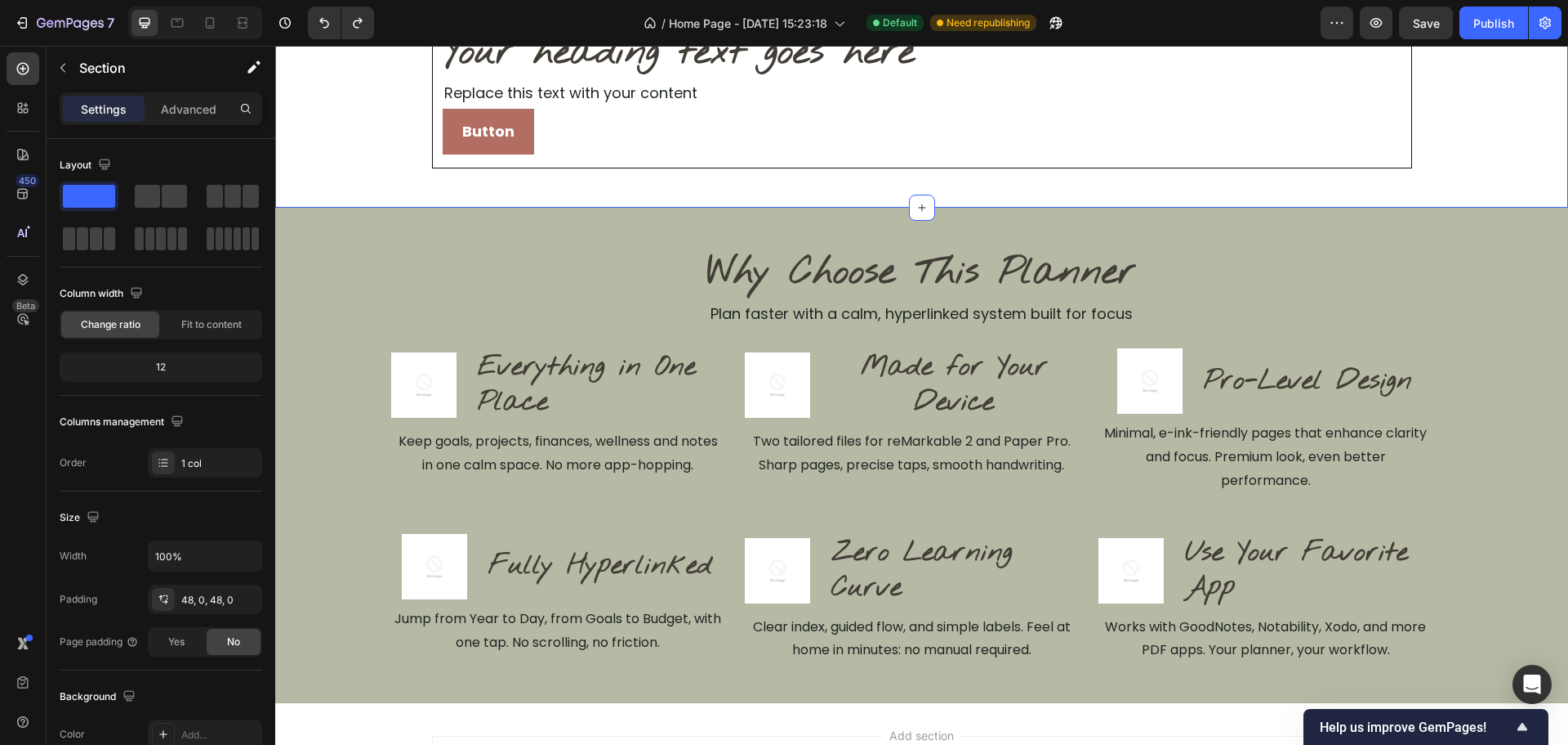
drag, startPoint x: 406, startPoint y: 202, endPoint x: 684, endPoint y: 66, distance: 309.5
click at [406, 202] on div "Your heading text goes here Heading Replace this text with your content Text Bl…" at bounding box center [921, 6] width 1293 height 401
click at [366, 23] on icon "Undo/Redo" at bounding box center [358, 22] width 16 height 16
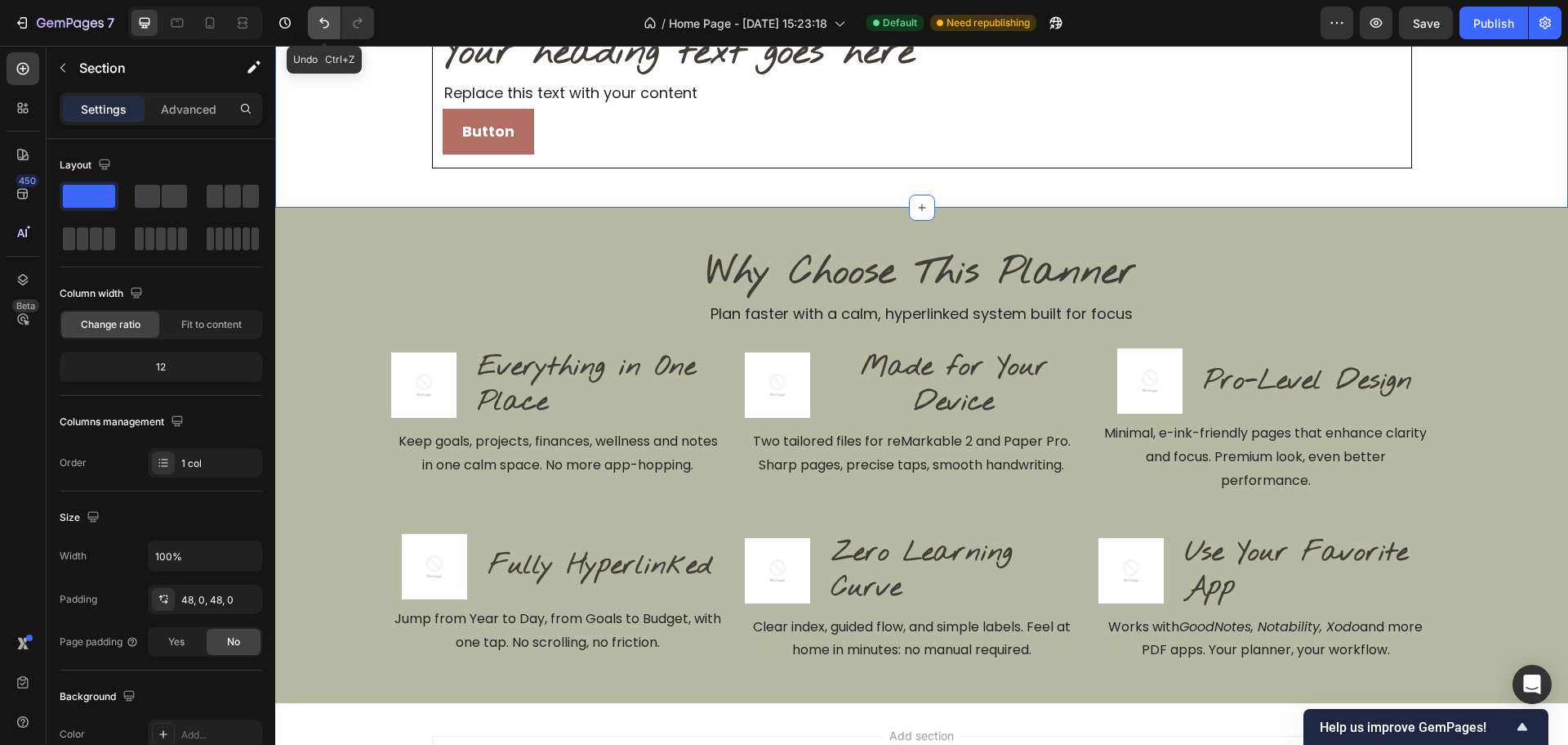
click at [316, 27] on icon "Undo/Redo" at bounding box center [324, 22] width 16 height 16
click at [317, 27] on icon "Undo/Redo" at bounding box center [324, 22] width 16 height 16
click at [360, 26] on icon "Undo/Redo" at bounding box center [358, 22] width 16 height 16
click at [361, 26] on icon "Undo/Redo" at bounding box center [358, 22] width 16 height 16
drag, startPoint x: 900, startPoint y: 377, endPoint x: 749, endPoint y: 414, distance: 155.5
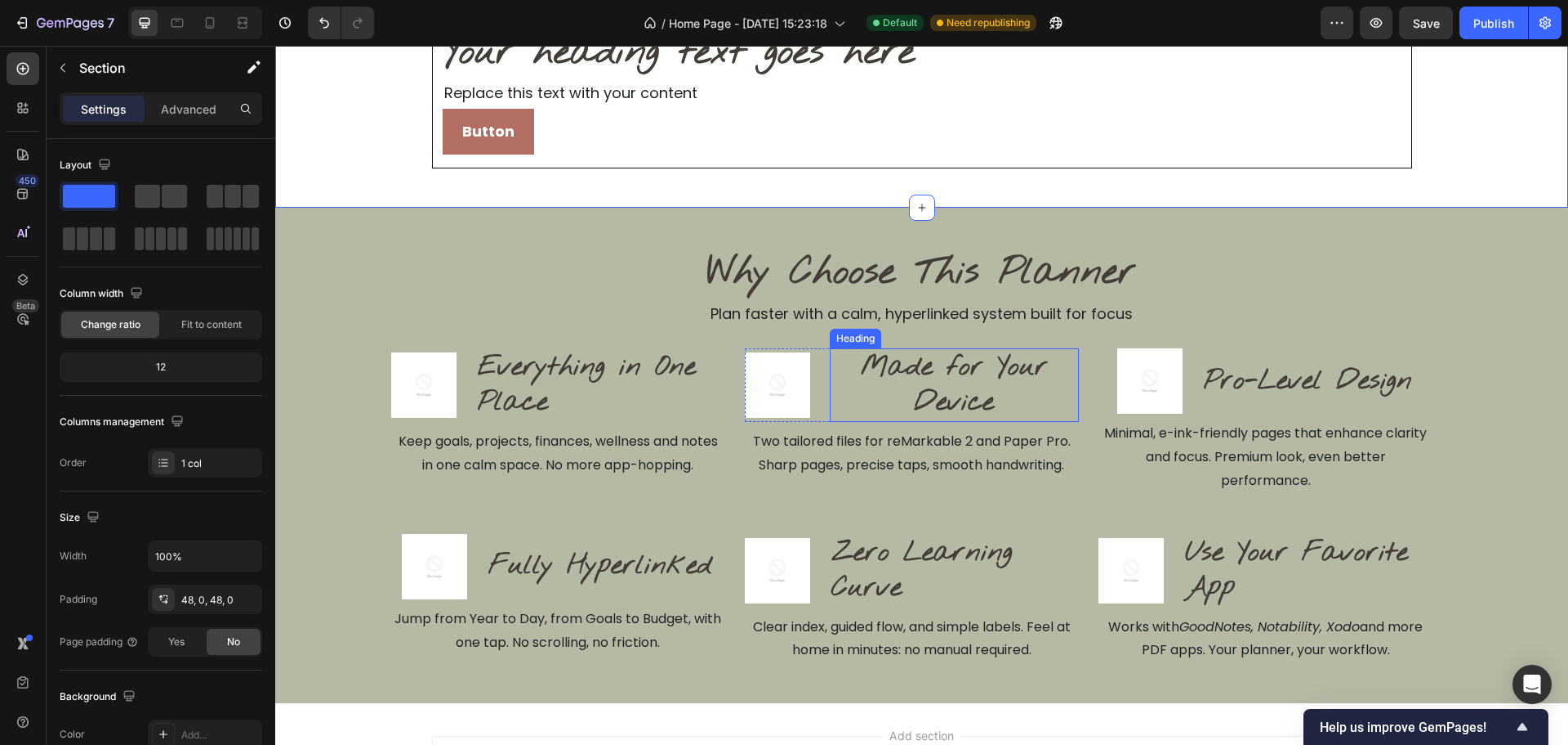
click at [901, 377] on p "Made for Your Device" at bounding box center [954, 385] width 246 height 70
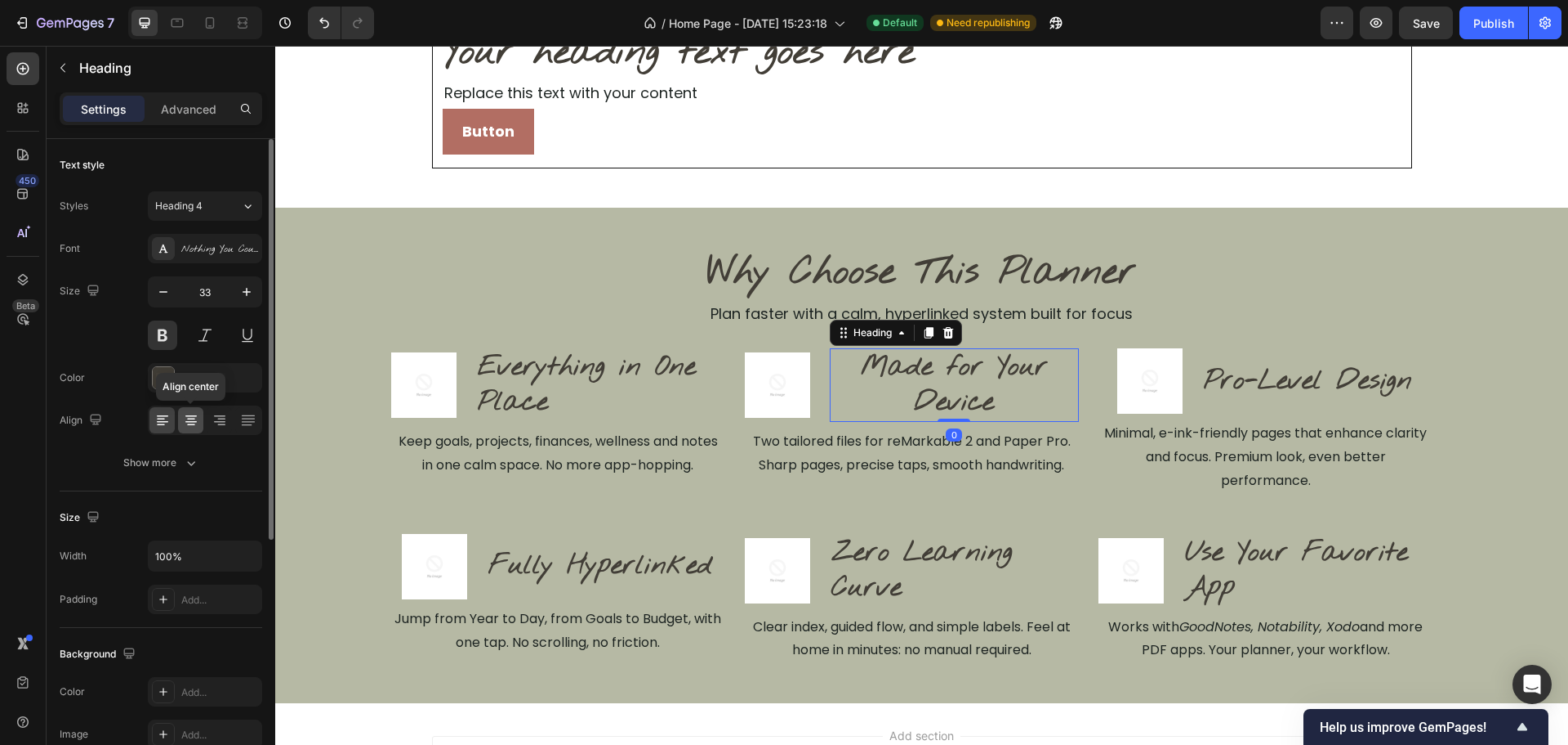
click at [186, 421] on icon at bounding box center [191, 420] width 16 height 16
click at [158, 425] on icon at bounding box center [161, 425] width 8 height 2
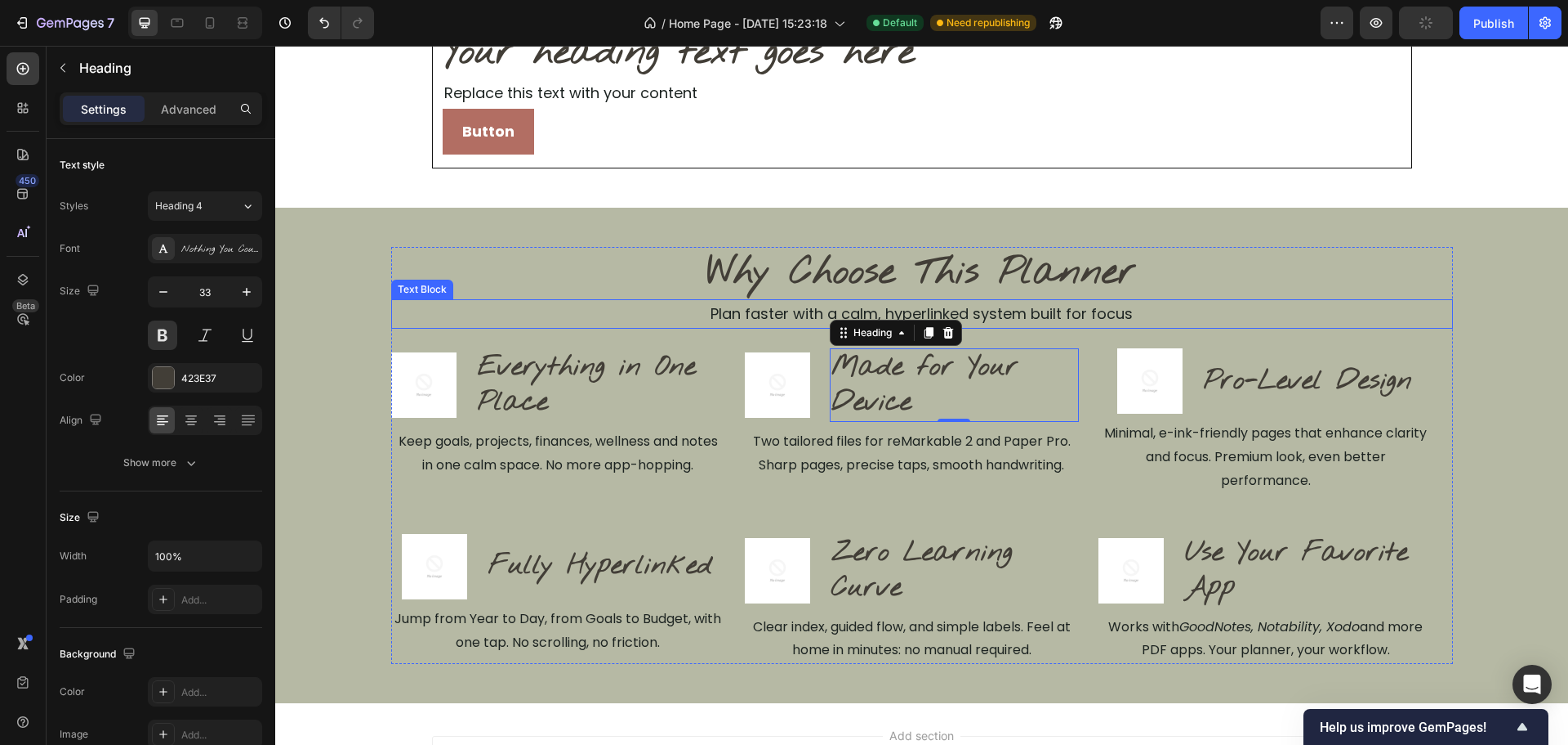
click at [460, 302] on p "Plan faster with a calm, hyperlinked system built for focus" at bounding box center [922, 313] width 1058 height 26
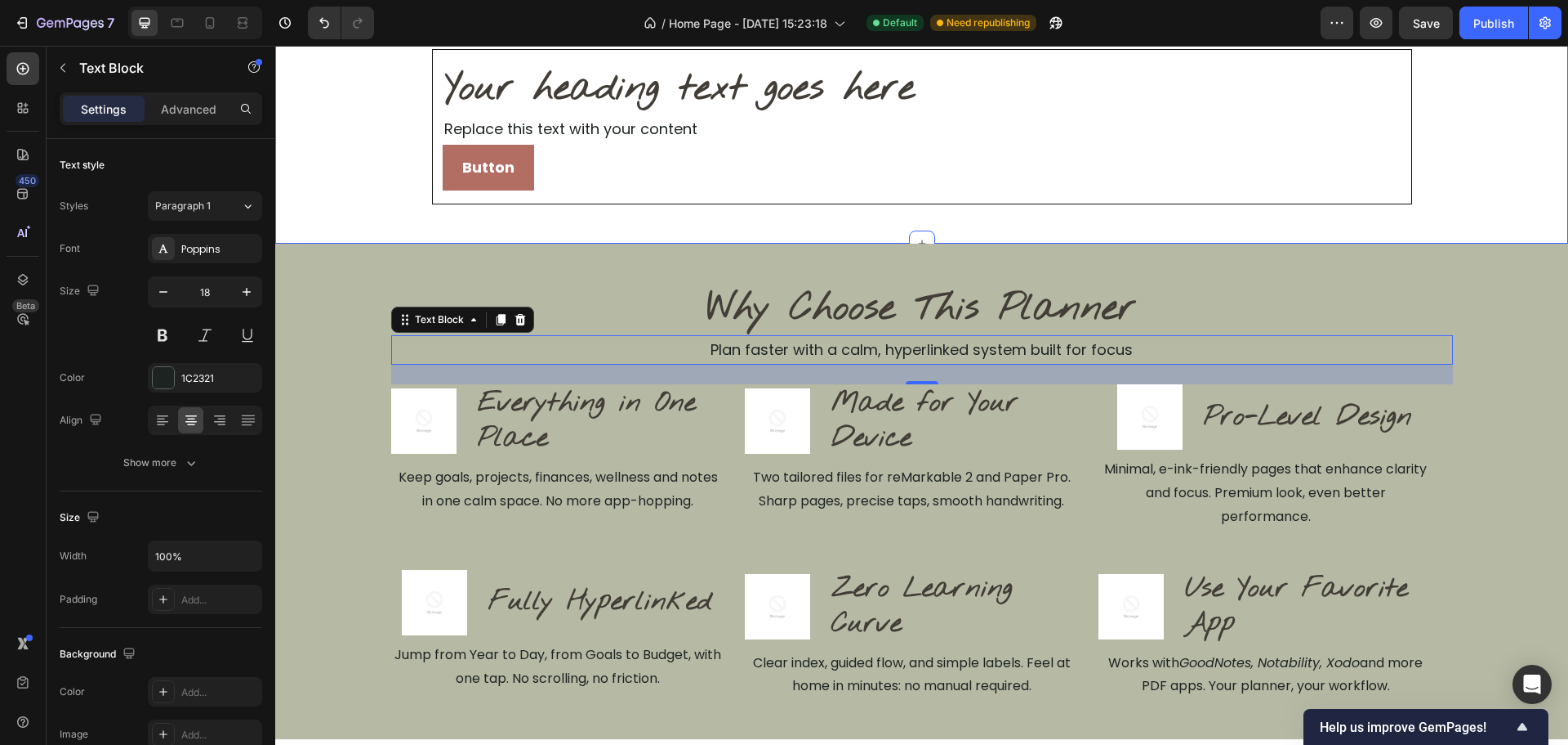
scroll to position [245, 0]
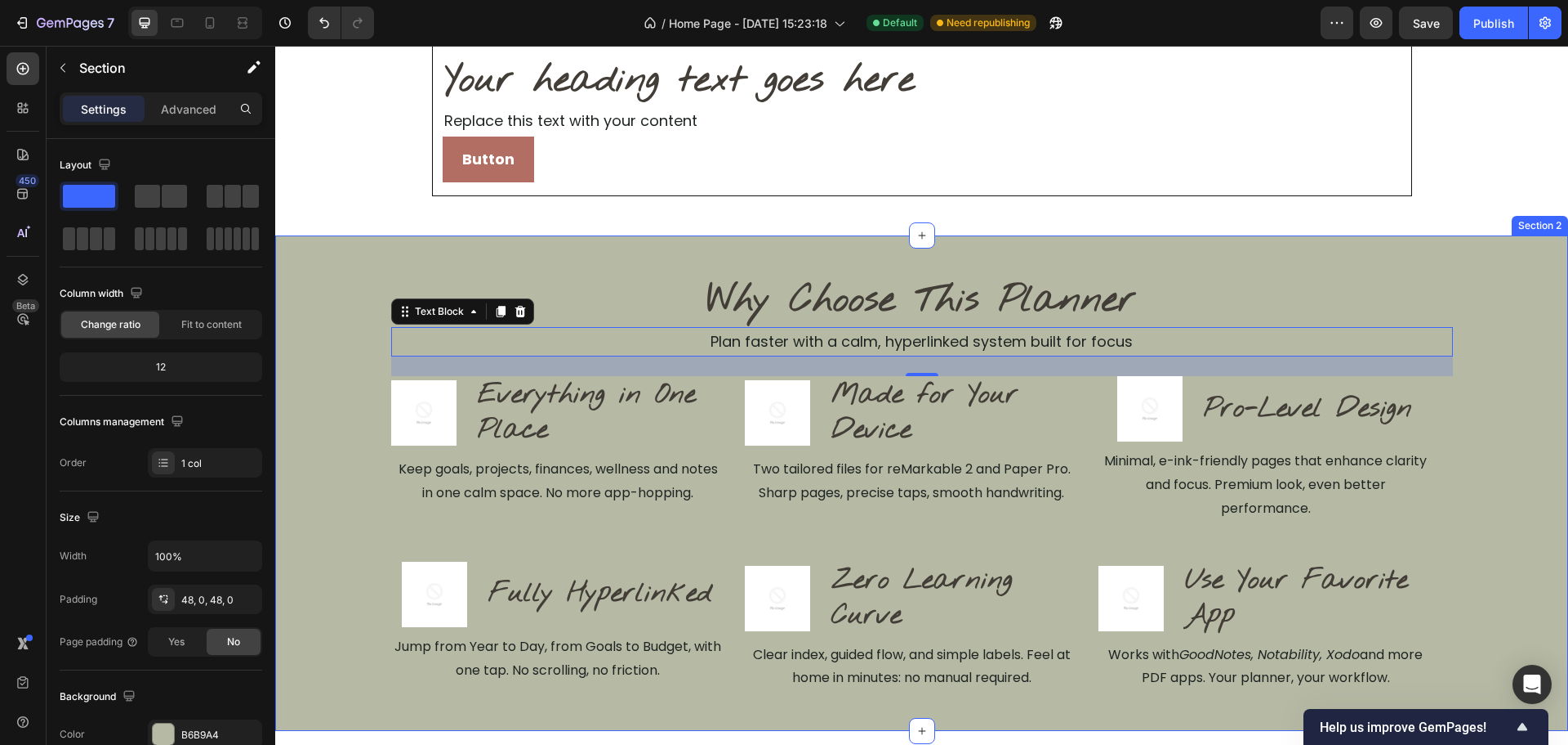
click at [1504, 315] on div "Why Choose This Planner Heading Plan faster with a calm, hyperlinked system bui…" at bounding box center [921, 483] width 1293 height 416
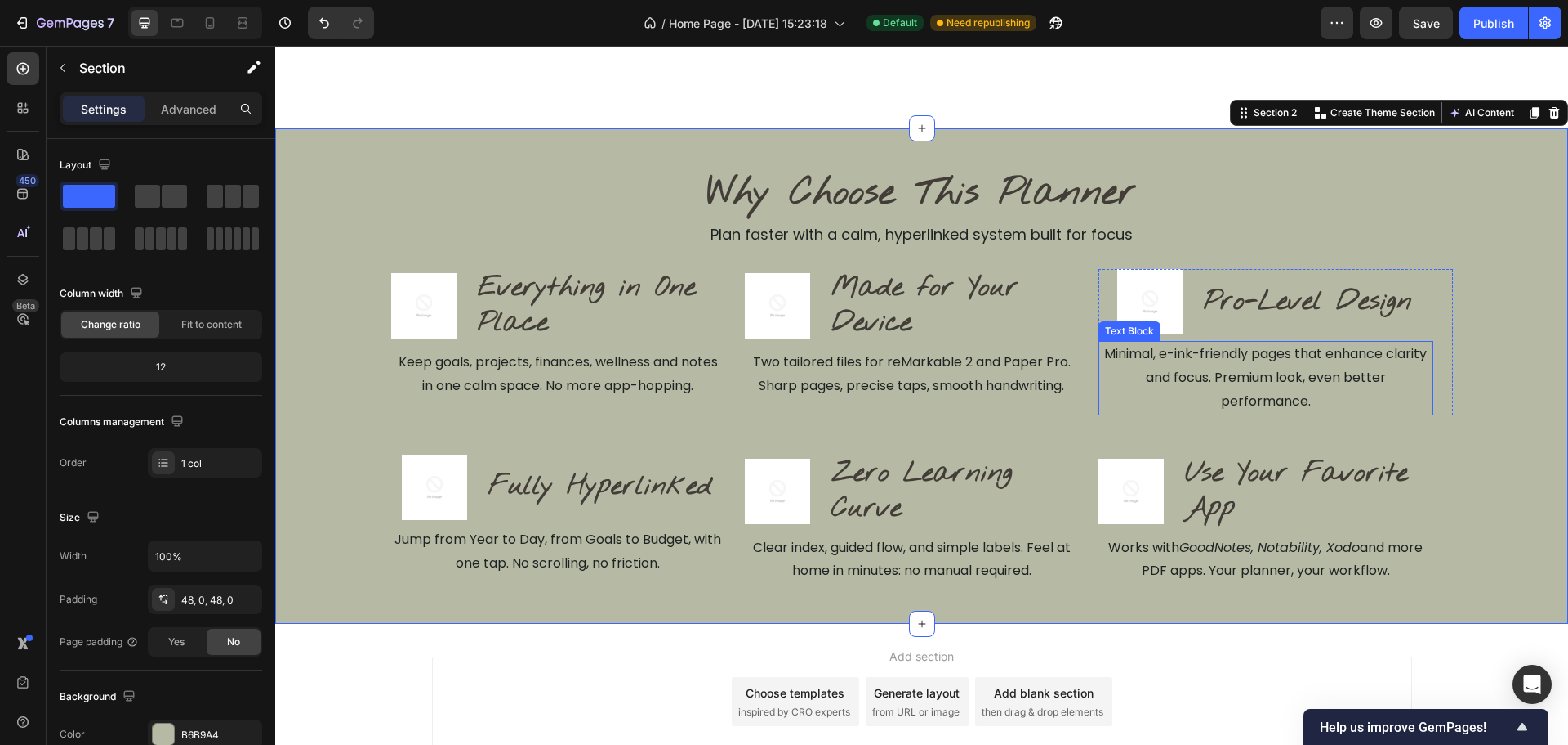
scroll to position [467, 0]
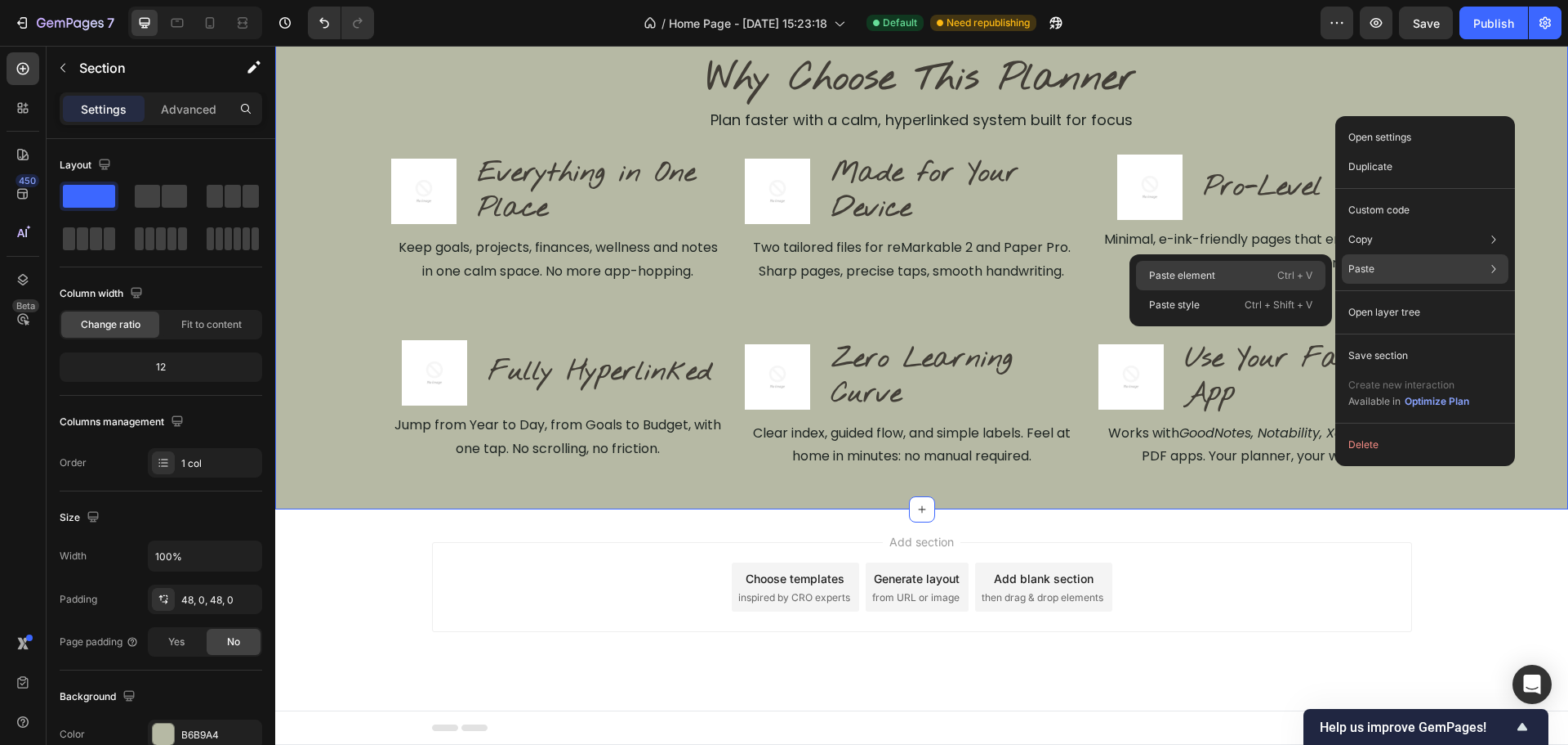
click at [1236, 281] on div "Paste element Ctrl + V" at bounding box center [1231, 275] width 189 height 30
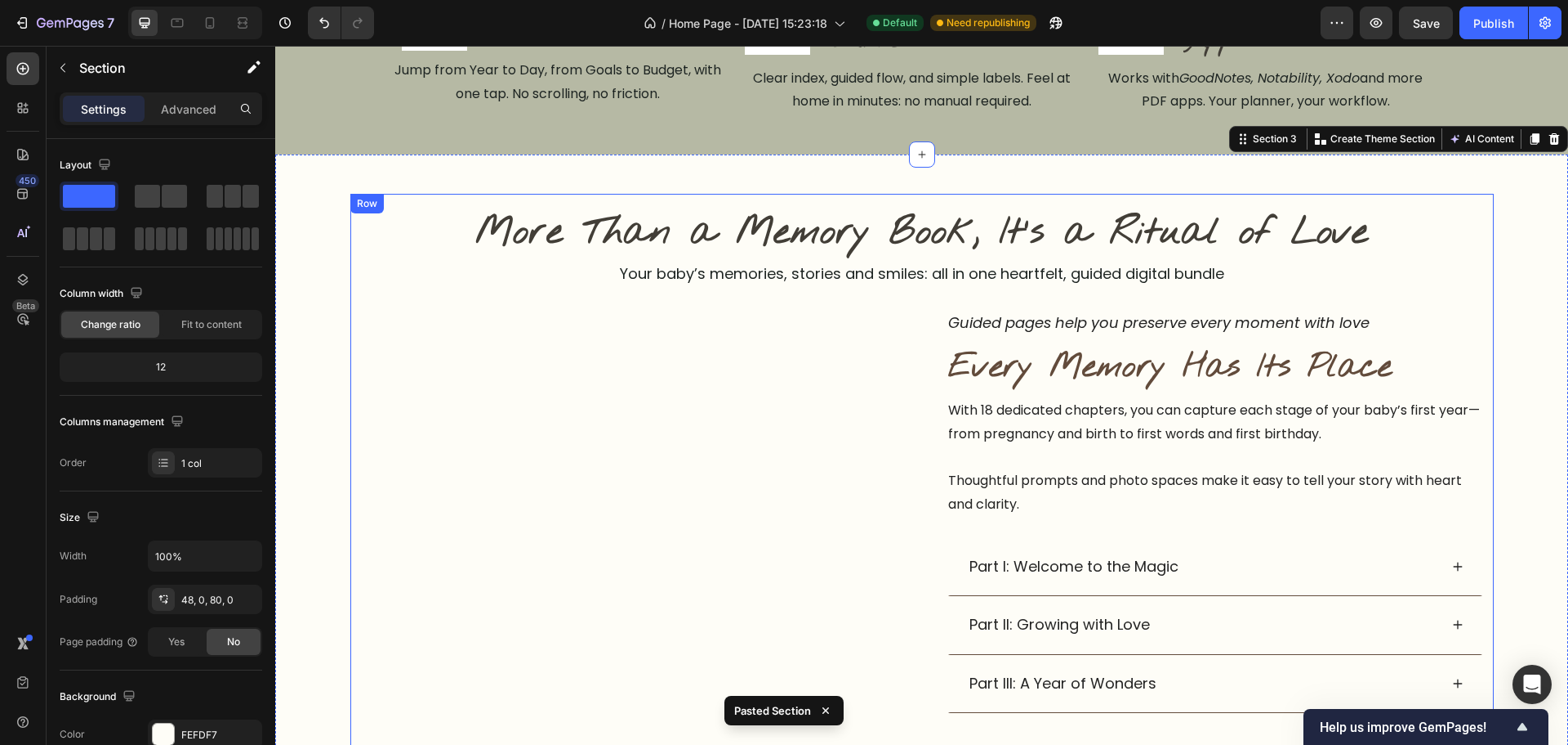
scroll to position [782, 0]
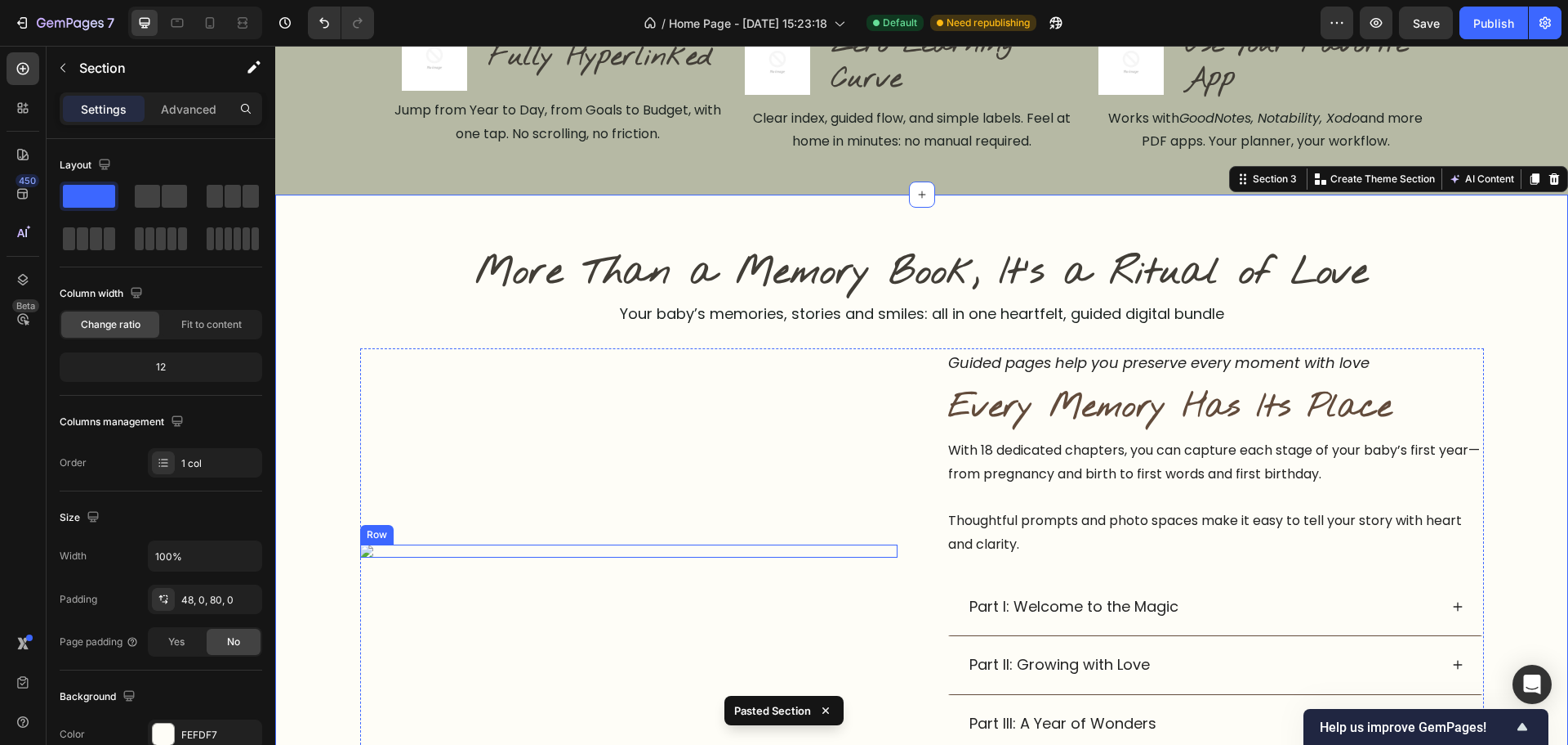
click at [373, 554] on div "Image Row" at bounding box center [629, 550] width 537 height 13
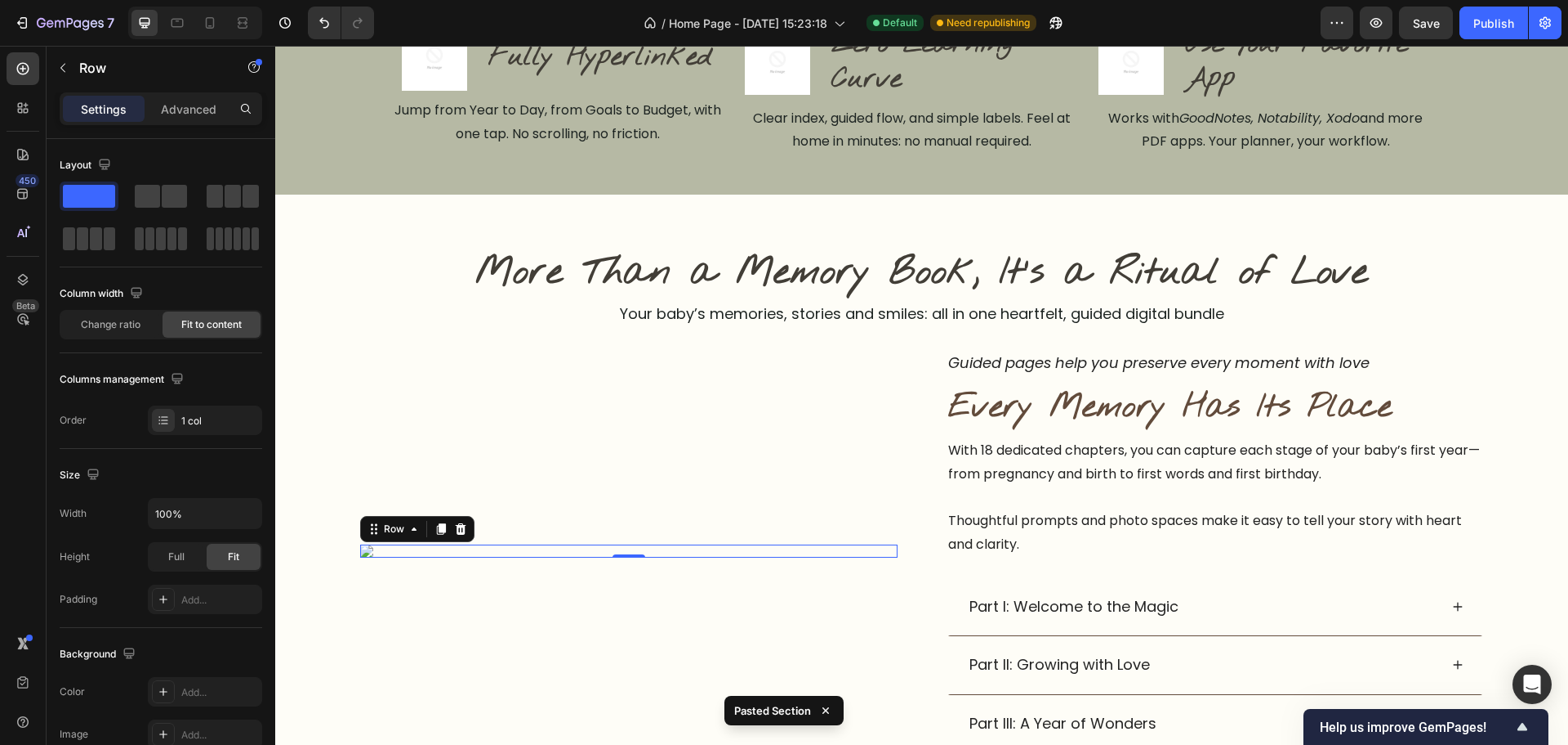
click at [80, 109] on div "Settings" at bounding box center [103, 109] width 82 height 26
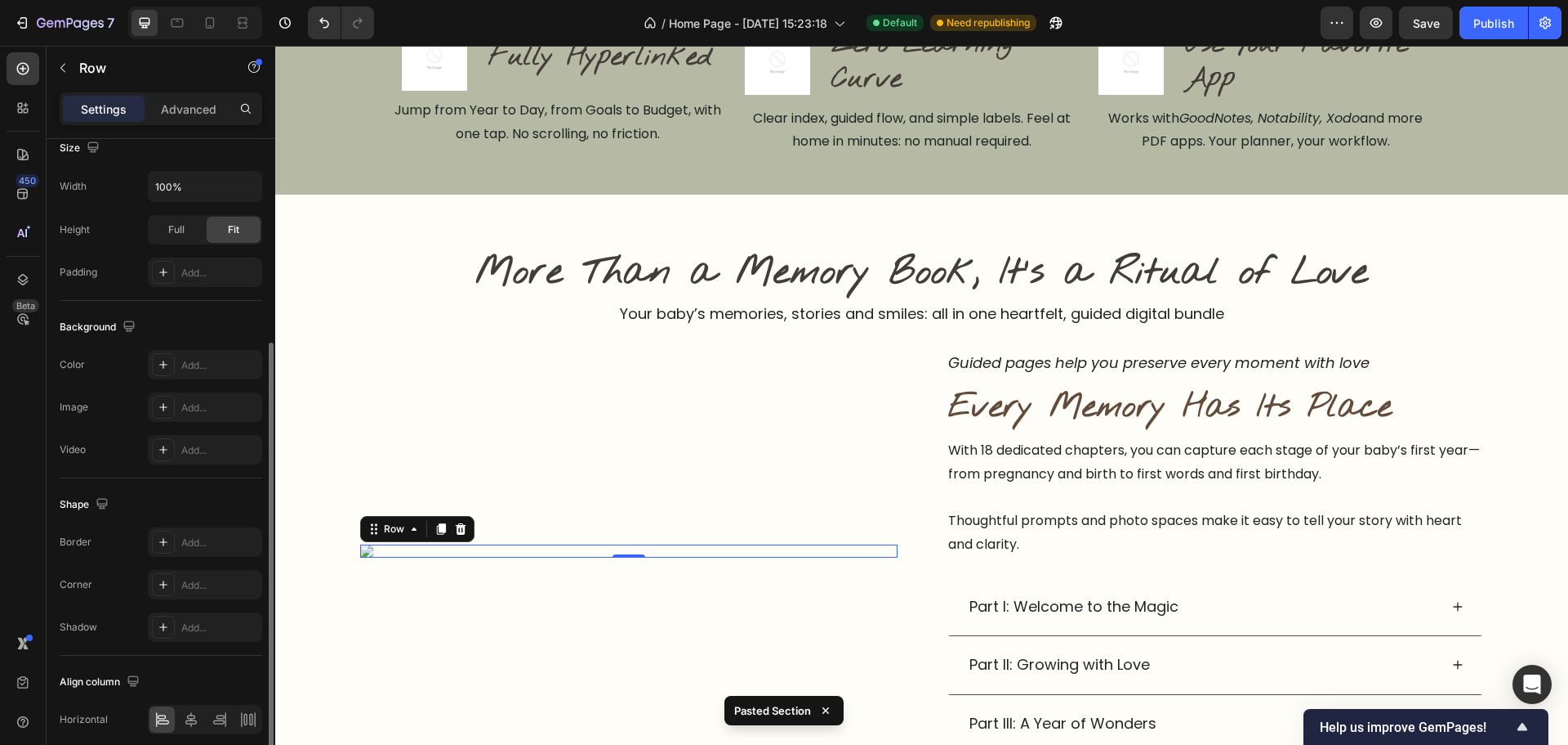
scroll to position [0, 0]
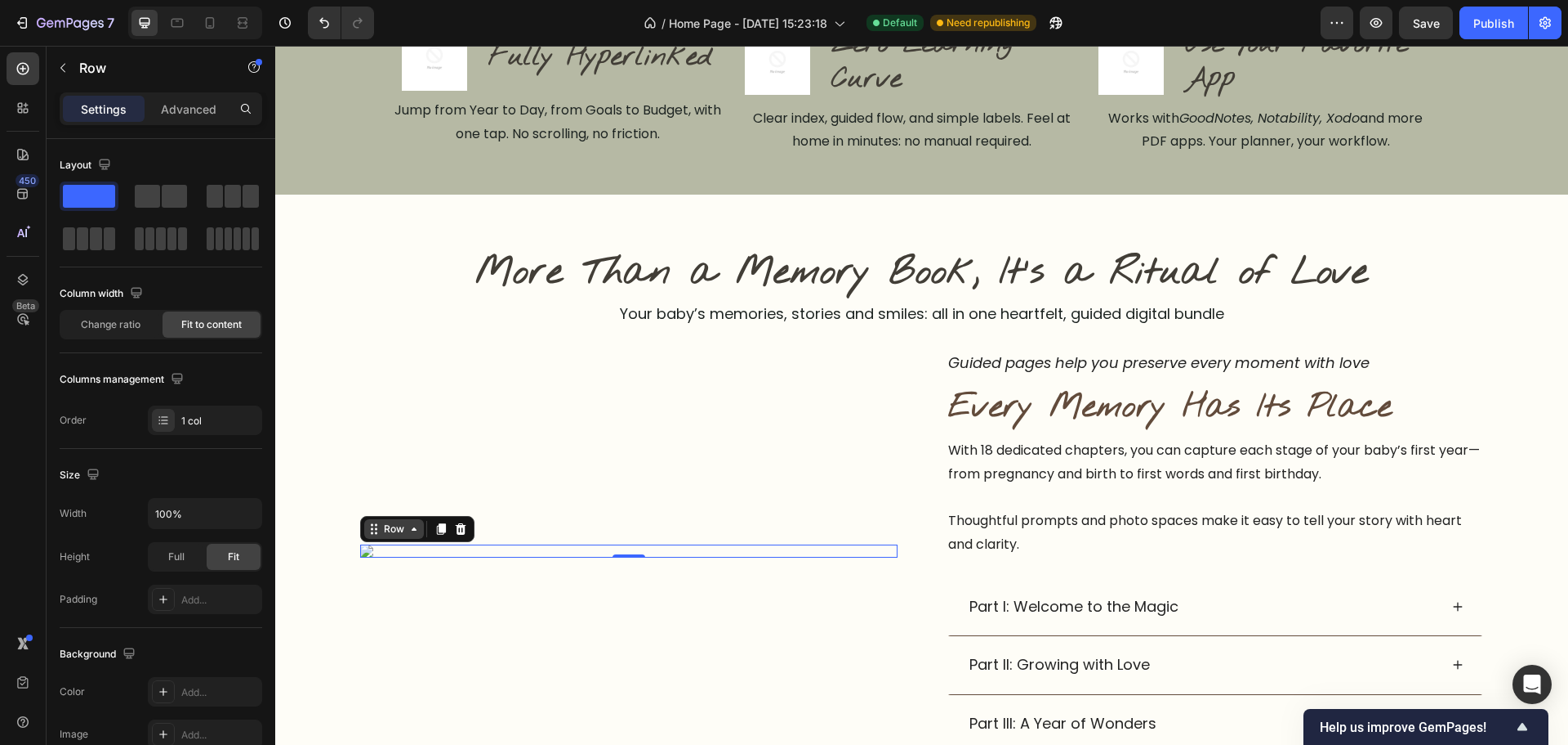
click at [385, 530] on div "Row" at bounding box center [394, 529] width 27 height 14
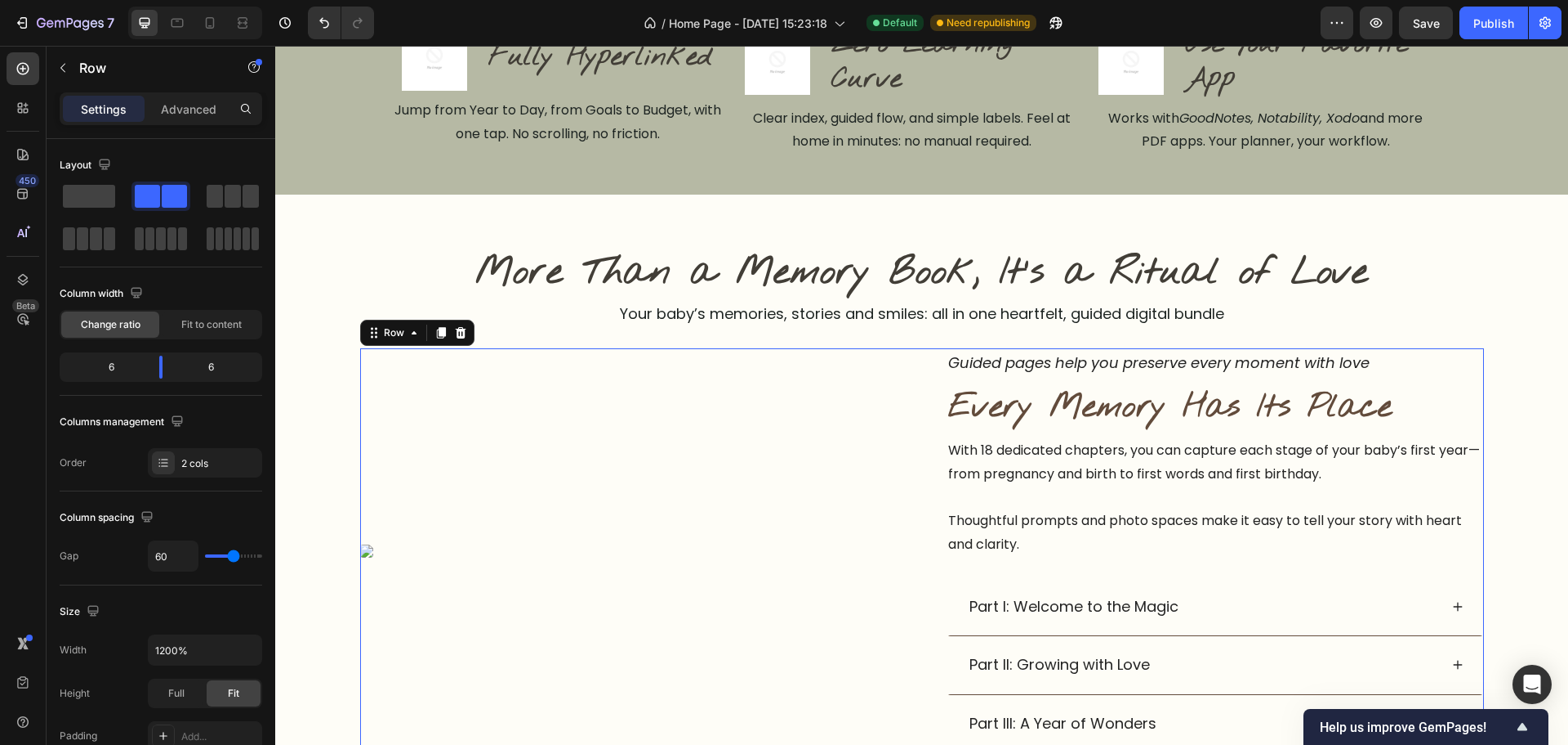
click at [687, 526] on div "Image Row" at bounding box center [629, 550] width 537 height 405
click at [571, 548] on div "Image Row" at bounding box center [629, 550] width 537 height 13
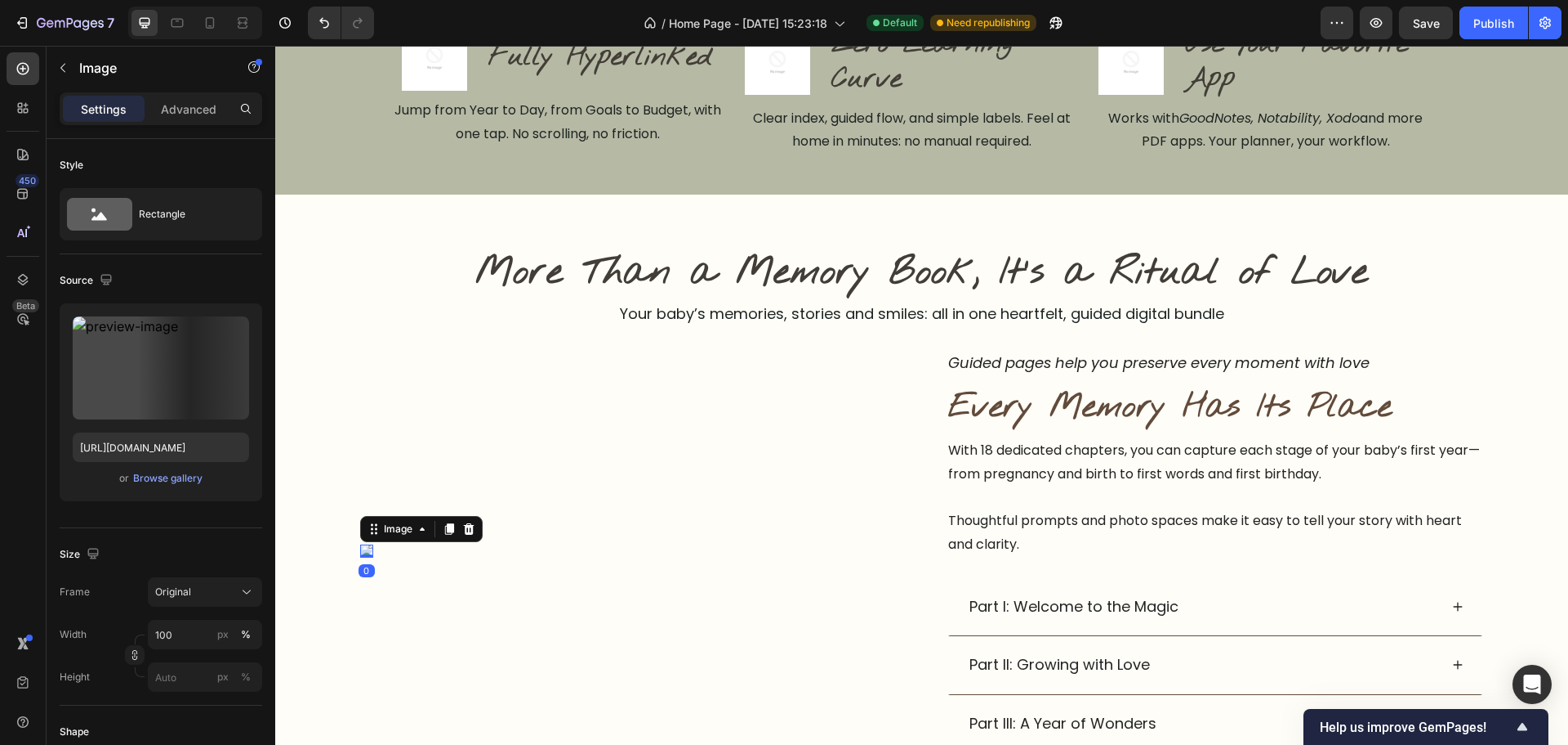
click at [364, 550] on img at bounding box center [367, 550] width 13 height 13
click at [361, 553] on div at bounding box center [367, 555] width 13 height 4
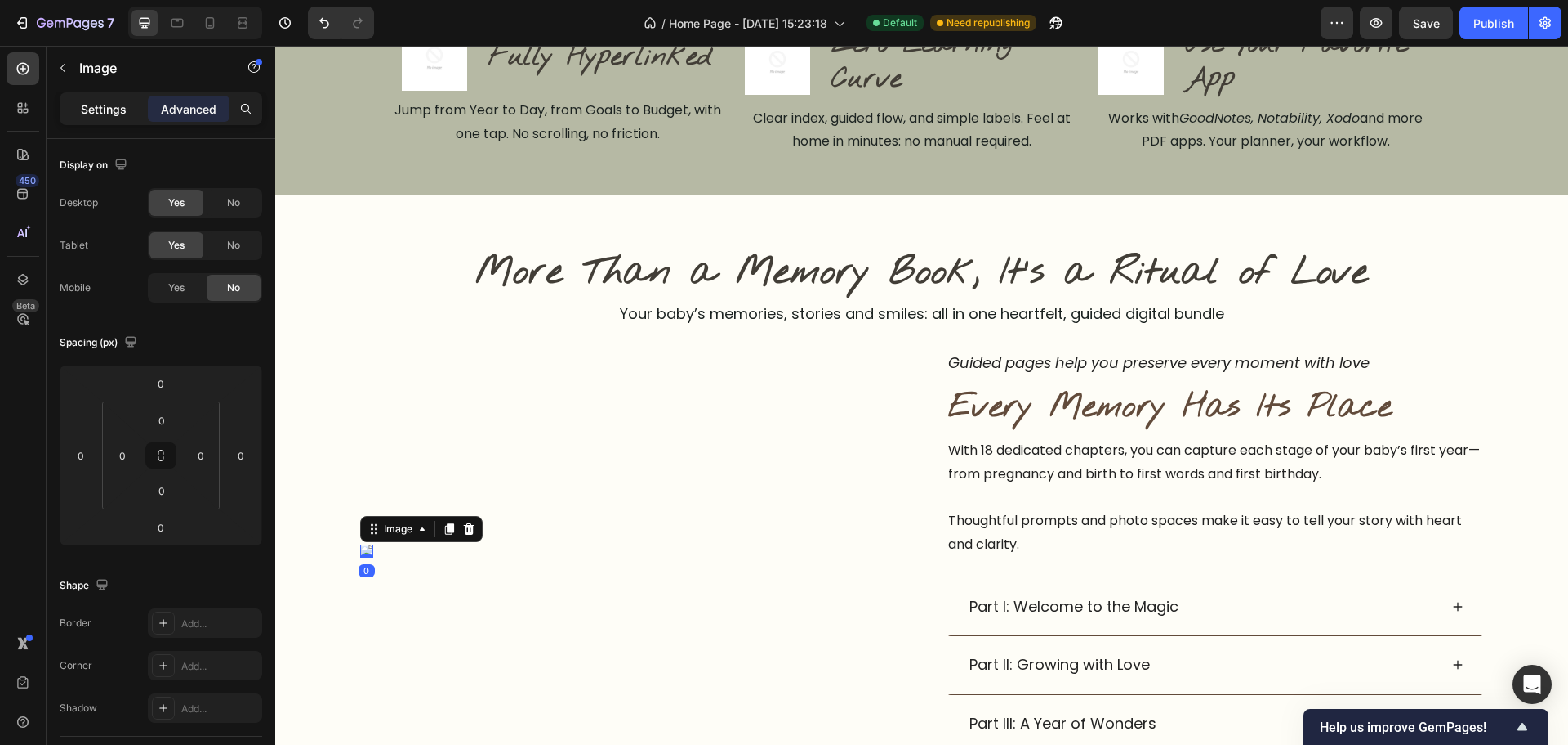
click at [79, 107] on div "Settings" at bounding box center [103, 109] width 82 height 26
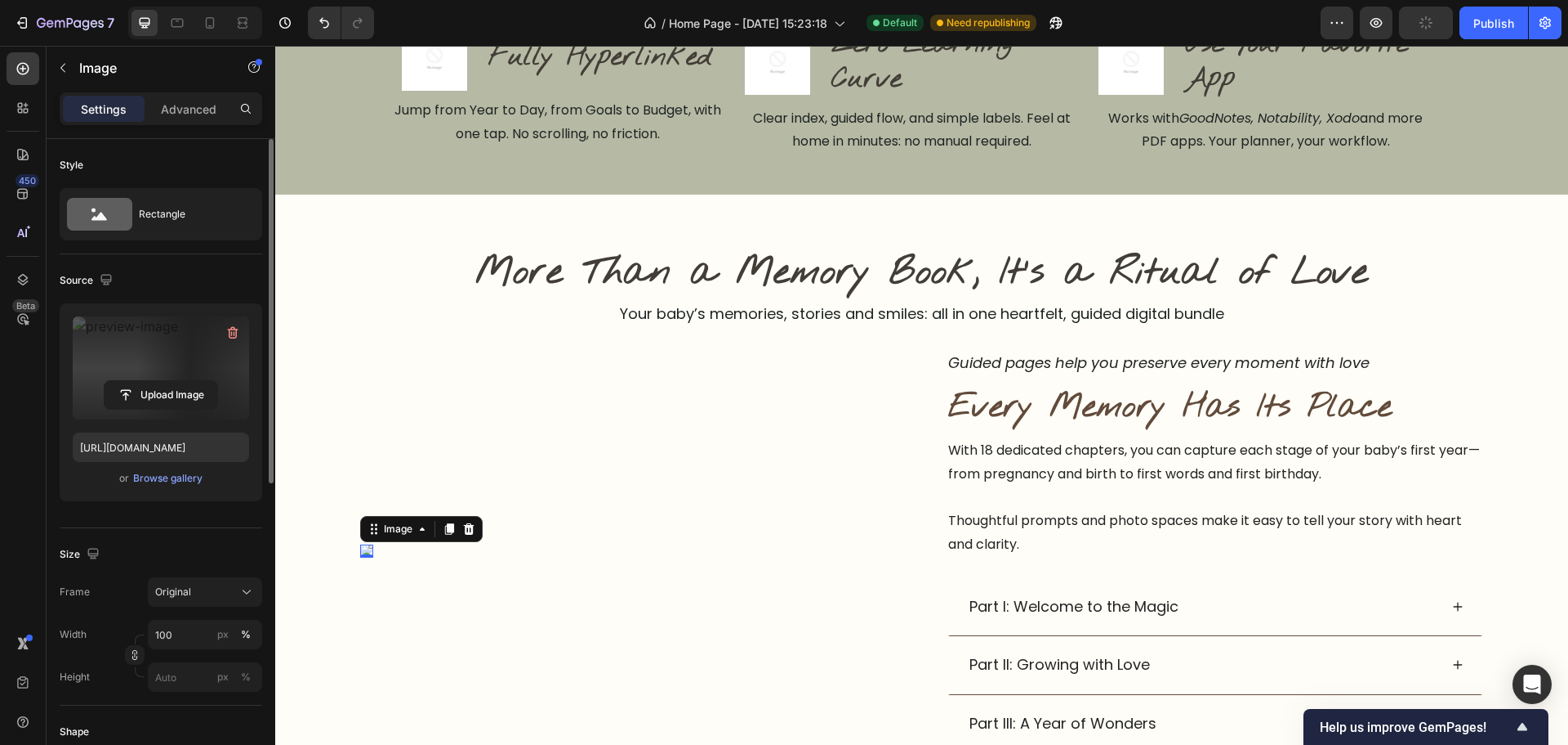
click at [155, 375] on label at bounding box center [161, 367] width 177 height 103
click at [155, 381] on input "file" at bounding box center [161, 394] width 113 height 28
type input "[URL][DOMAIN_NAME]"
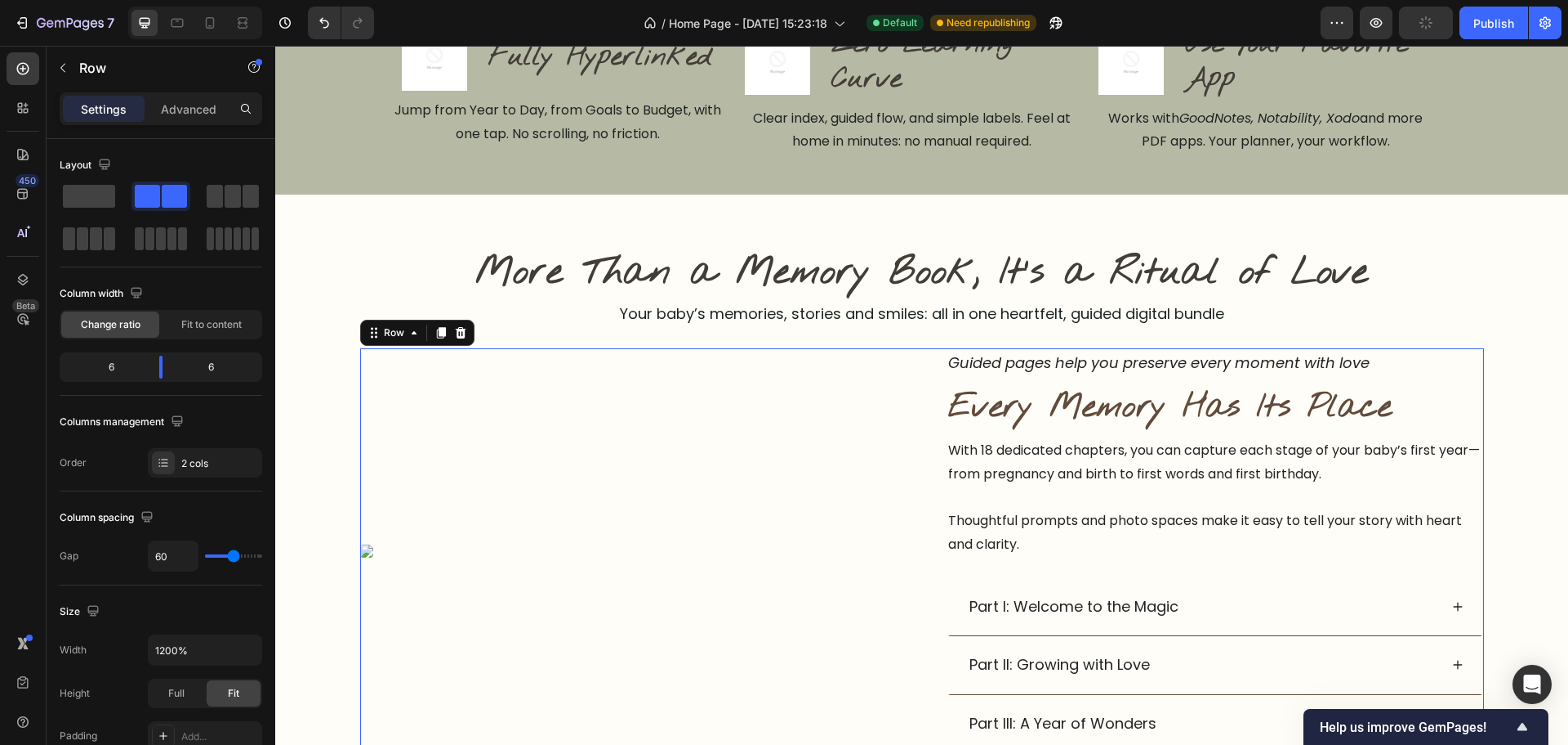
click at [589, 626] on div "Image Row" at bounding box center [629, 550] width 537 height 405
click at [362, 554] on div "Image" at bounding box center [367, 550] width 13 height 13
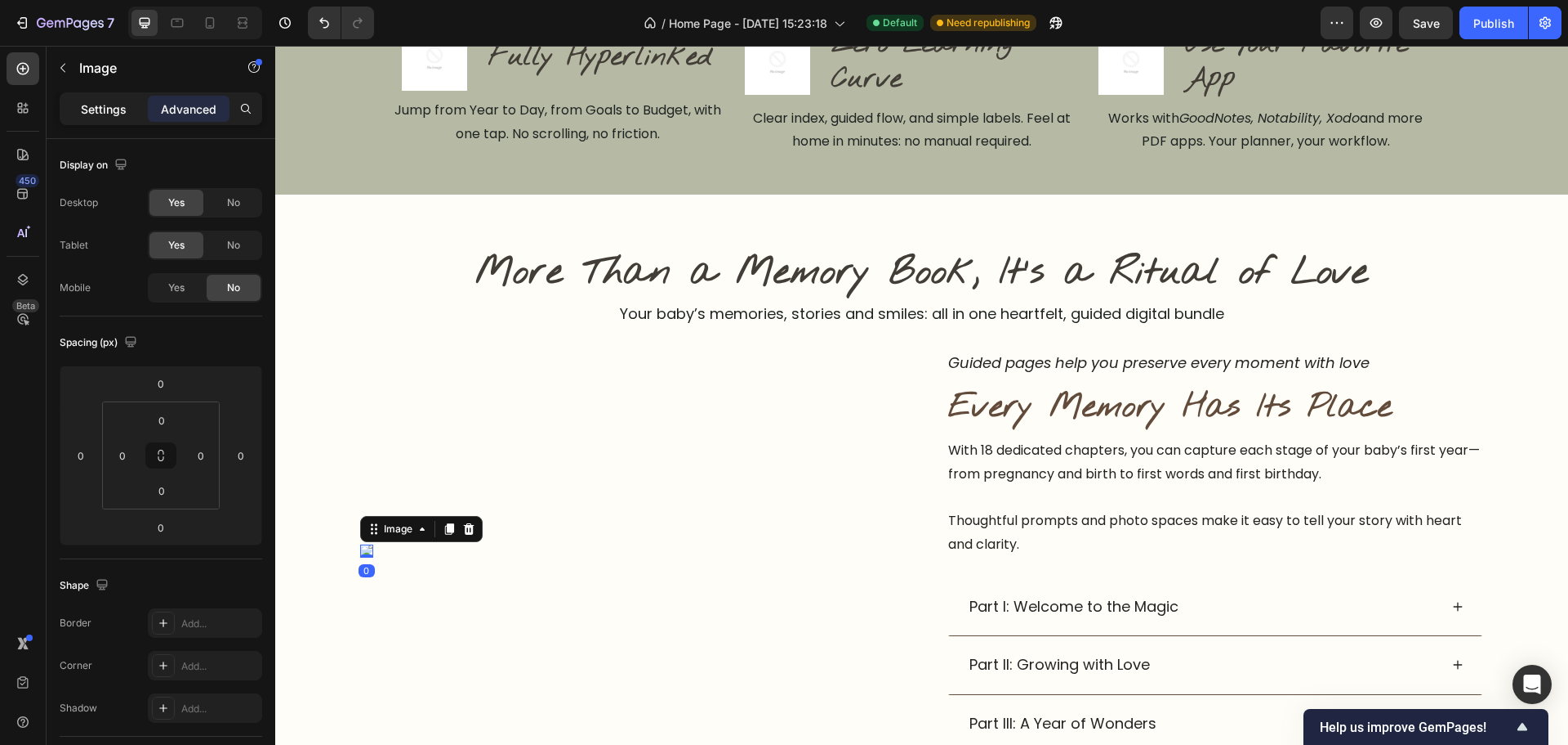
click at [108, 117] on div "Settings" at bounding box center [103, 109] width 82 height 26
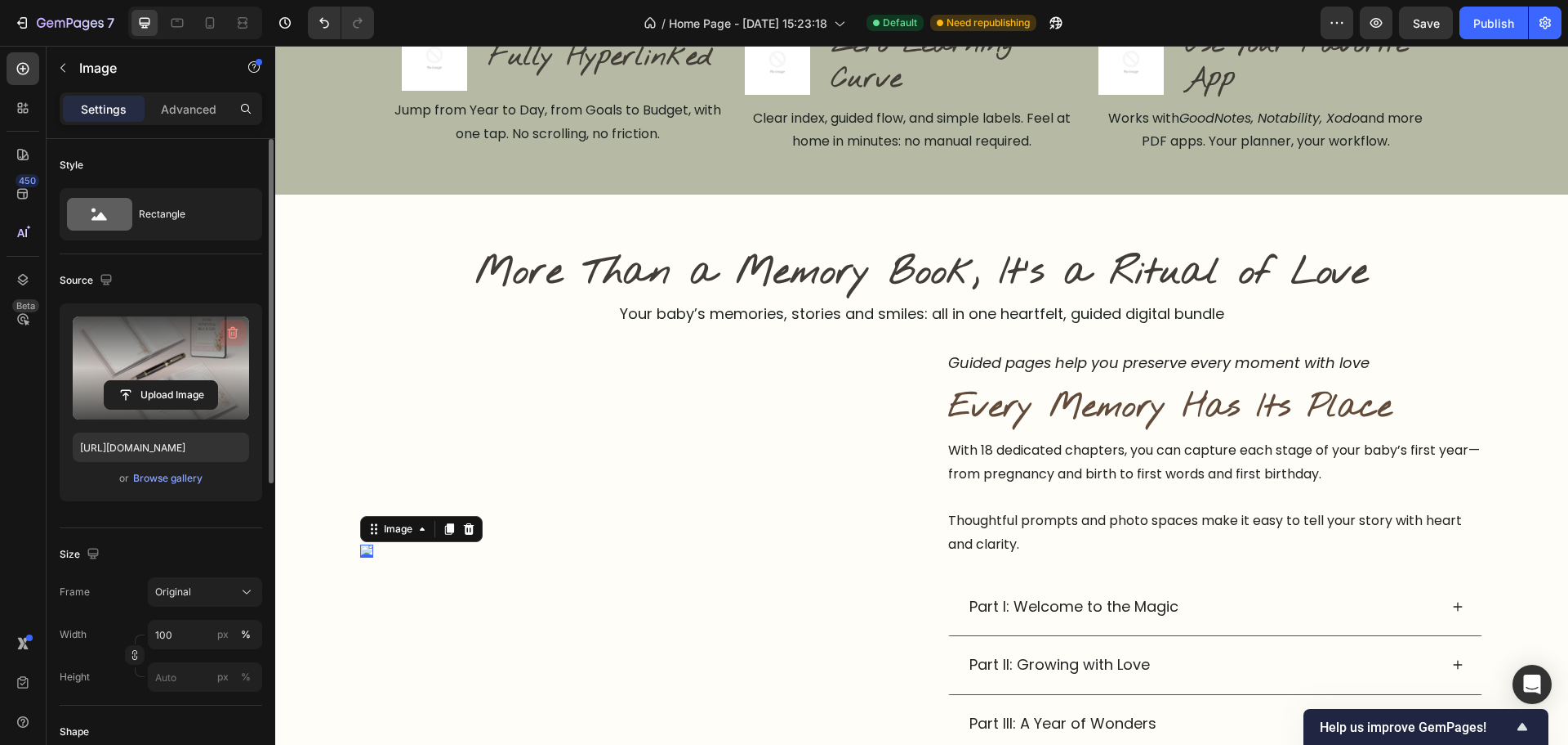
click at [233, 337] on icon "button" at bounding box center [232, 333] width 16 height 16
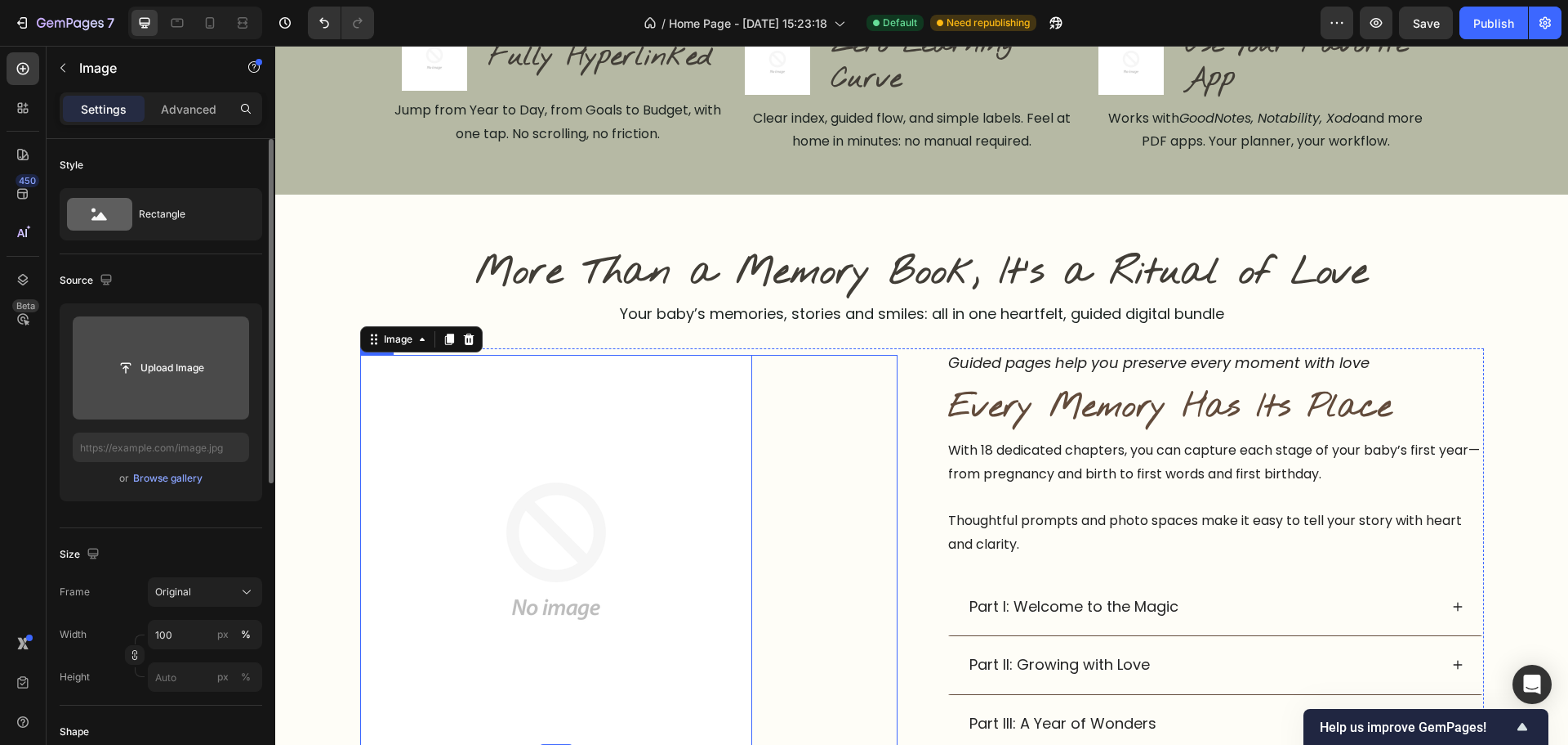
click at [830, 553] on div "Image 0 Row" at bounding box center [629, 550] width 537 height 392
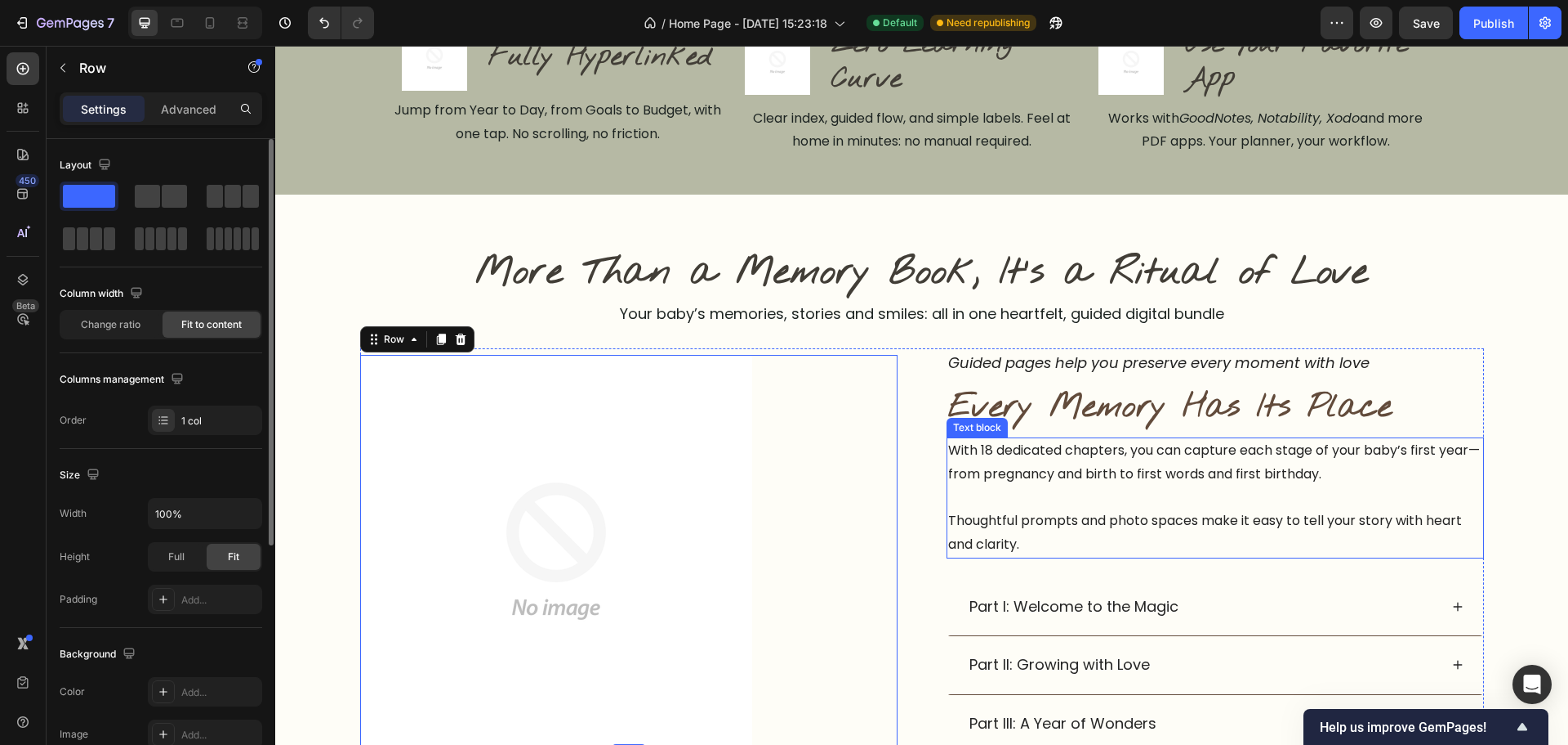
click at [1037, 505] on p at bounding box center [1215, 497] width 535 height 23
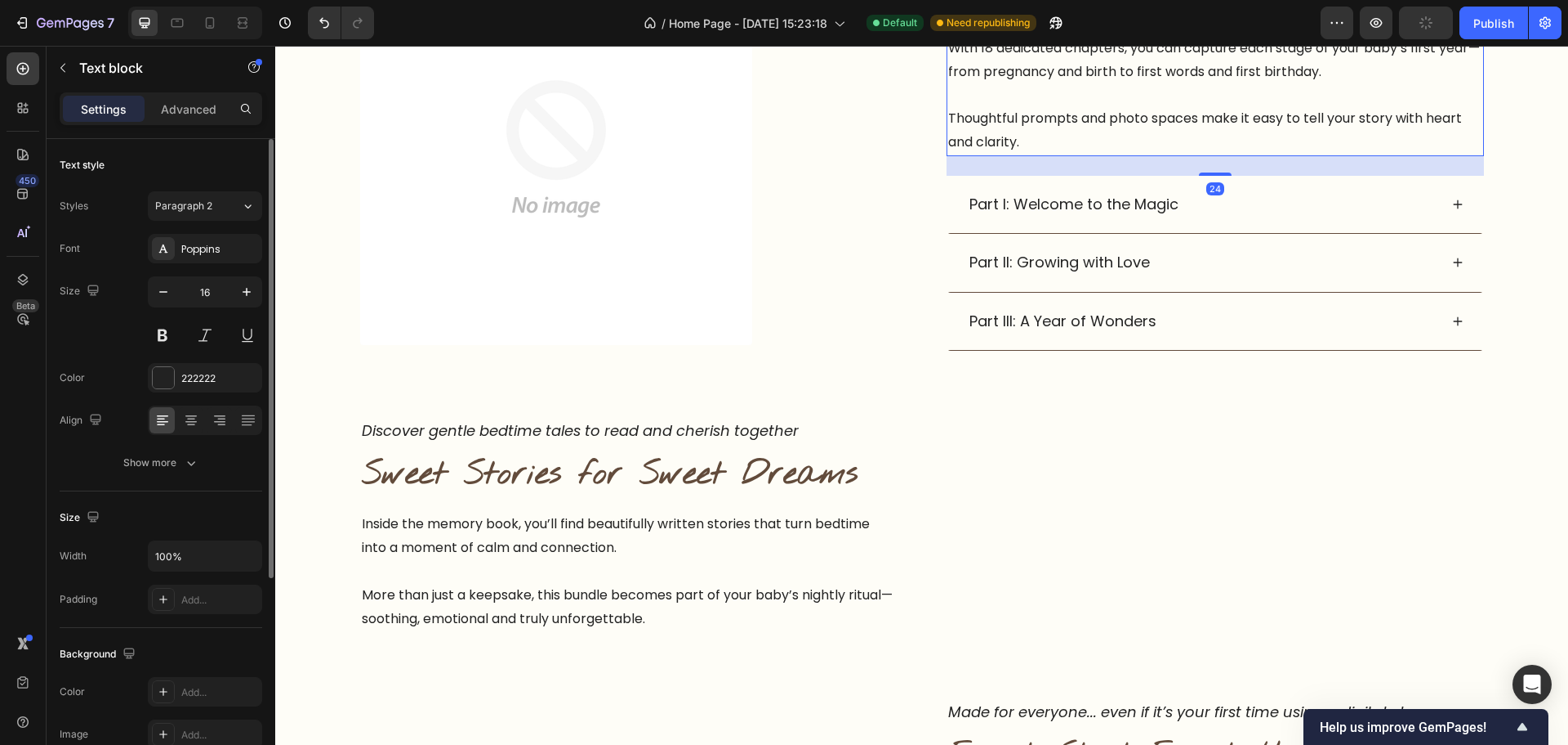
scroll to position [1190, 0]
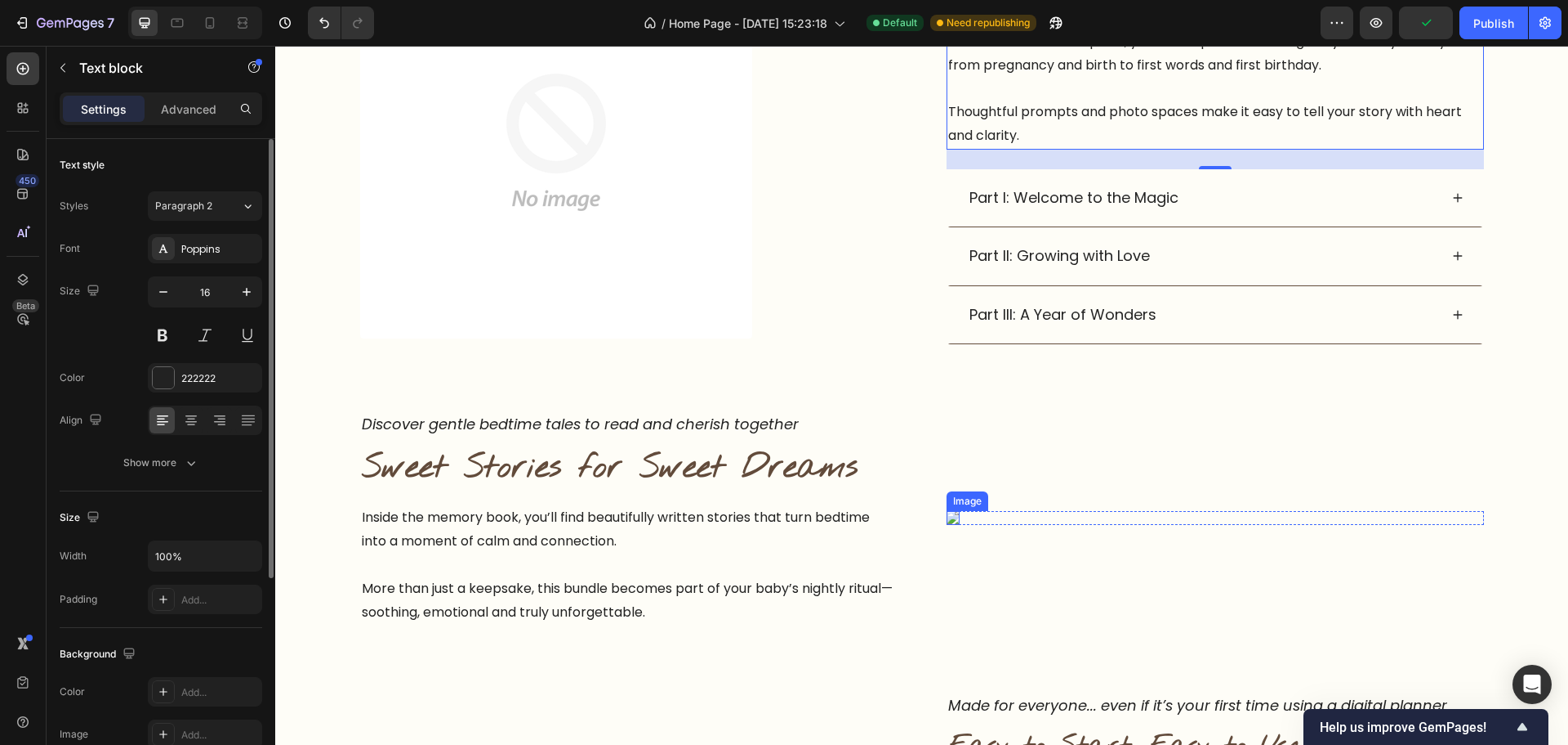
click at [949, 520] on img at bounding box center [953, 517] width 13 height 13
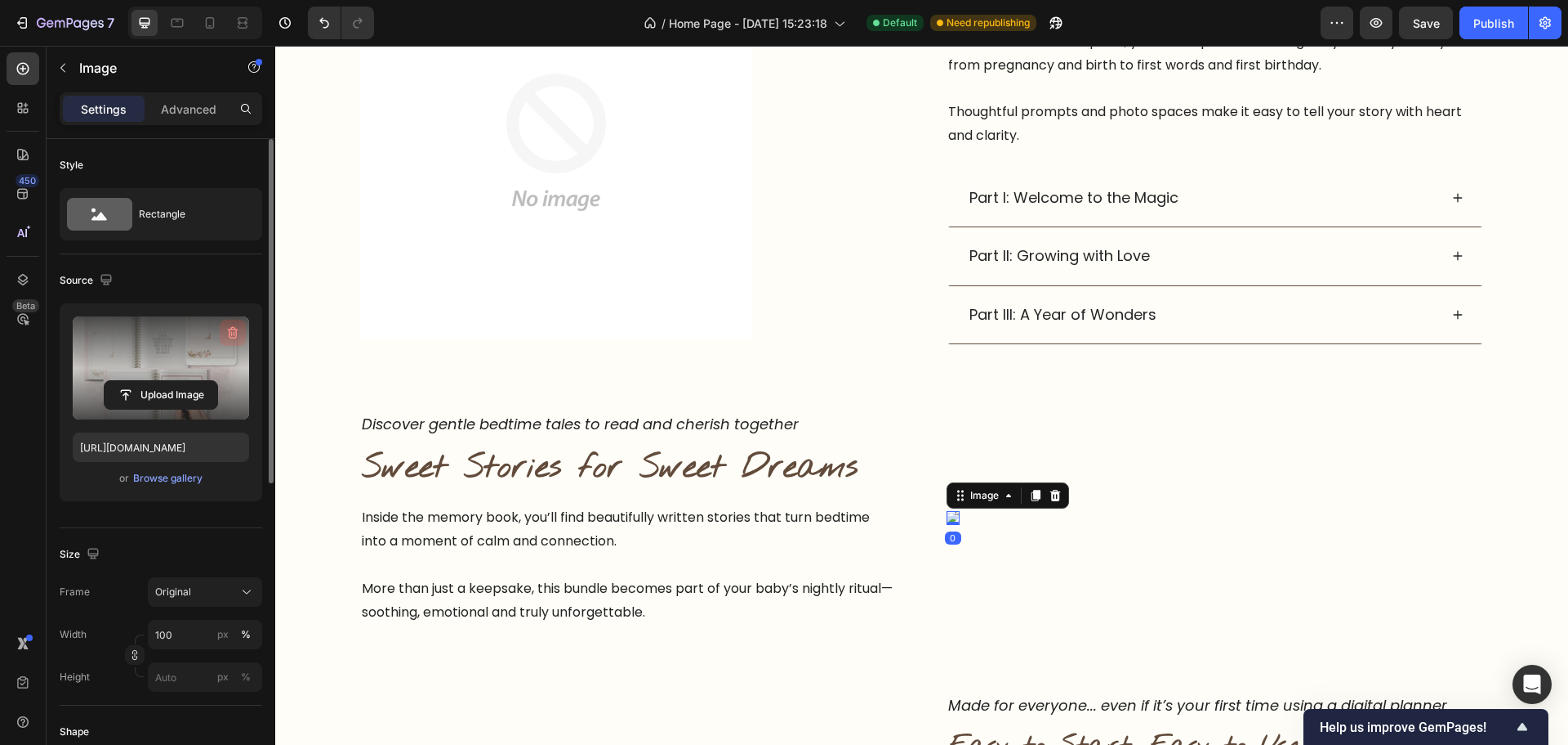
click at [225, 329] on icon "button" at bounding box center [232, 333] width 16 height 16
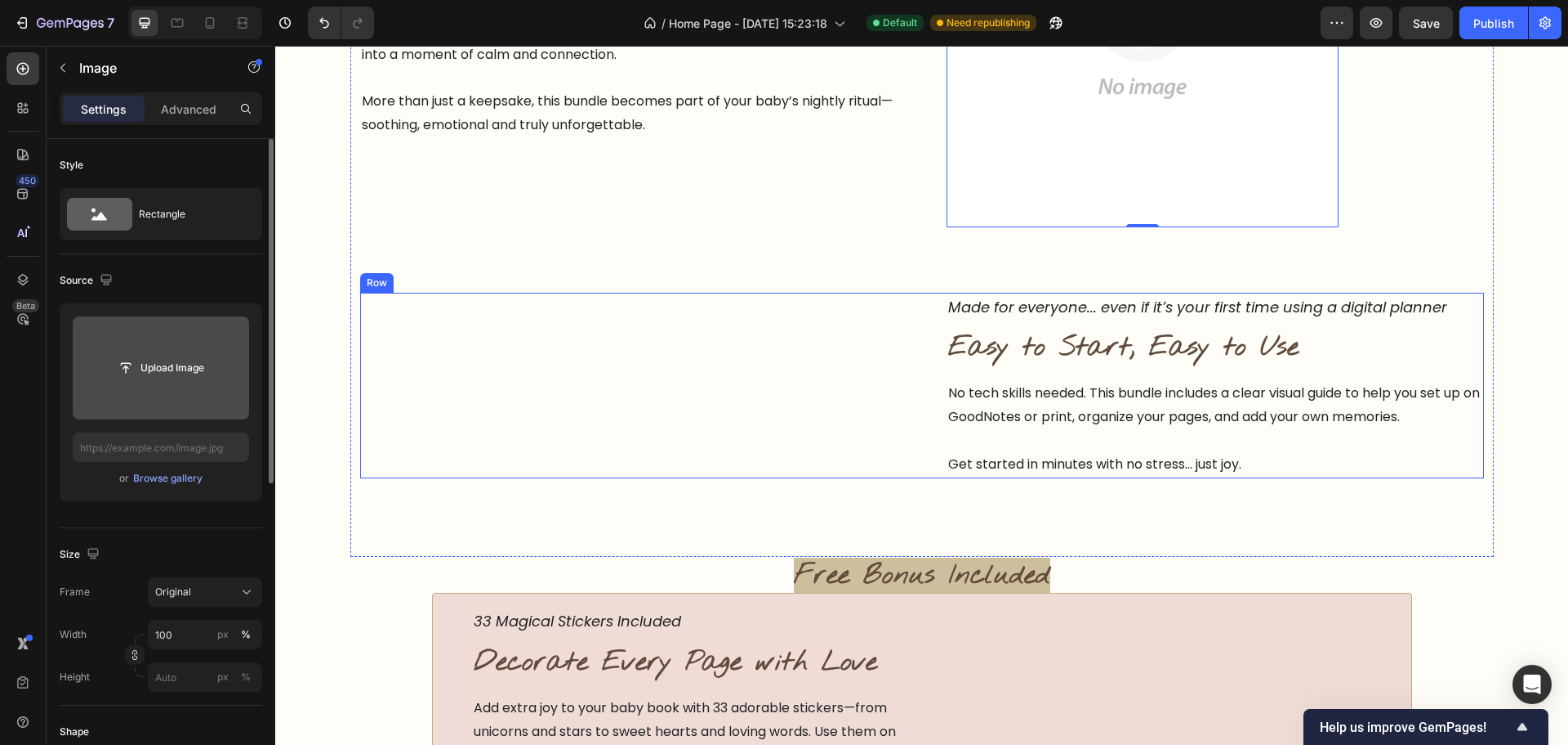
scroll to position [1762, 0]
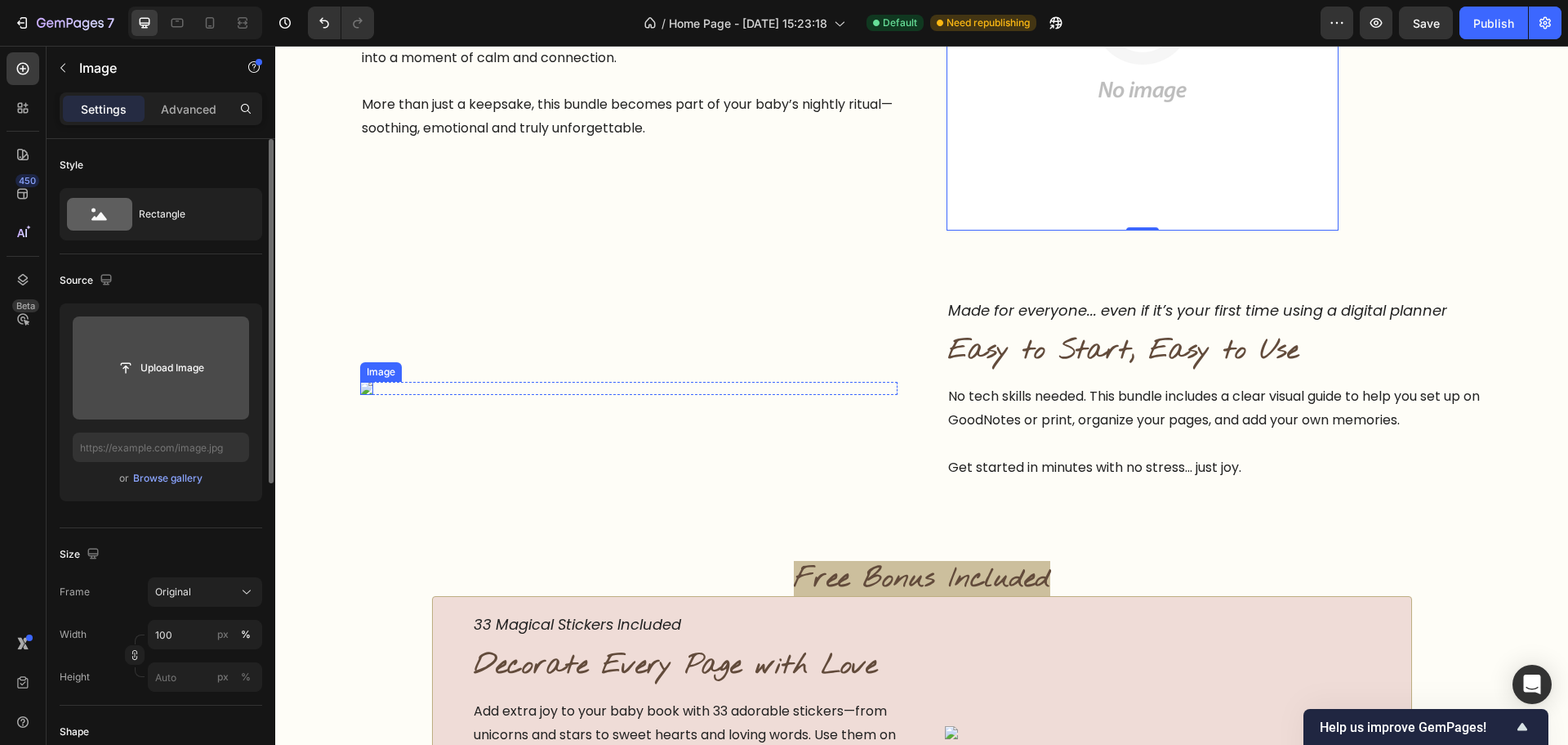
click at [361, 390] on img at bounding box center [367, 388] width 13 height 13
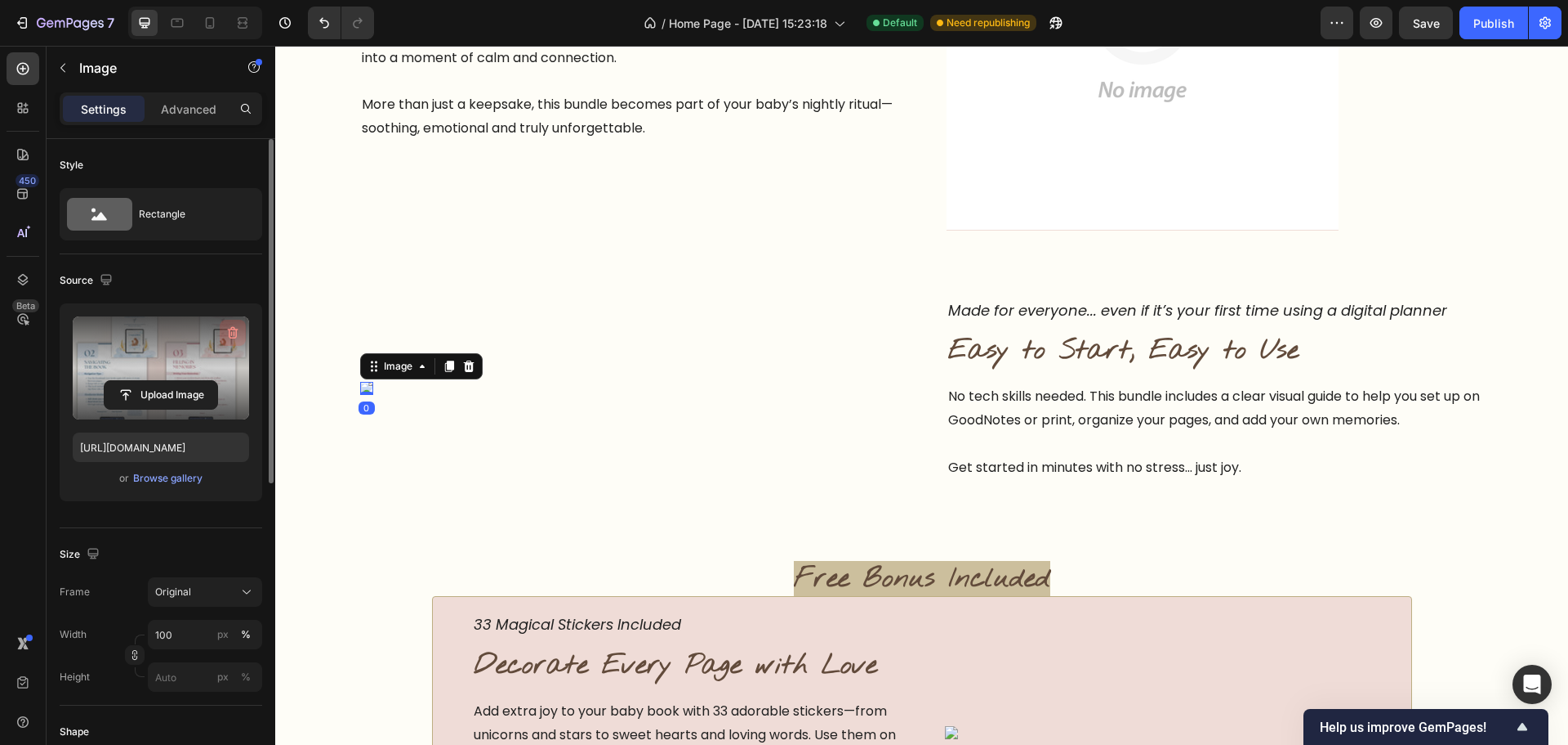
click at [235, 334] on icon "button" at bounding box center [232, 333] width 16 height 16
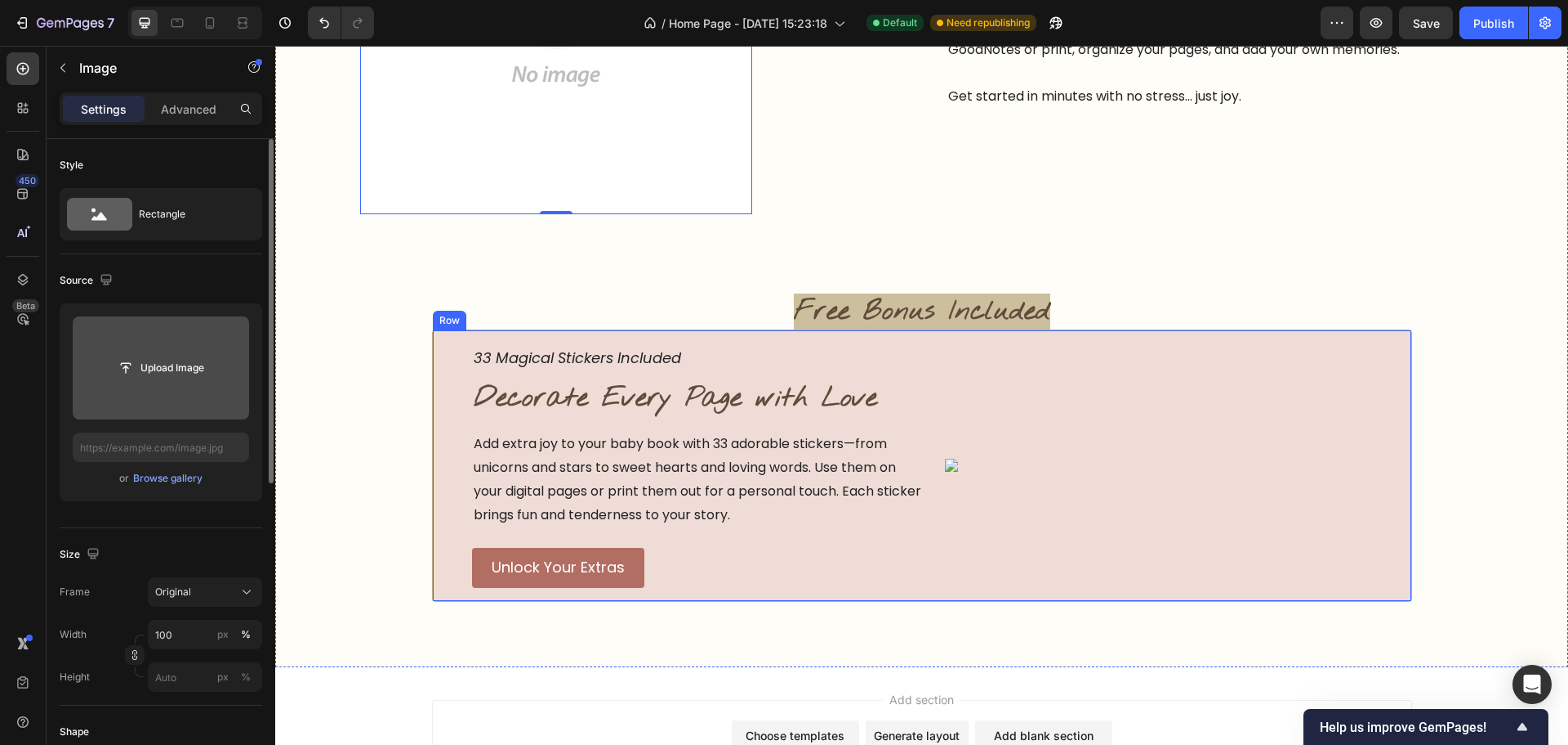
scroll to position [2394, 0]
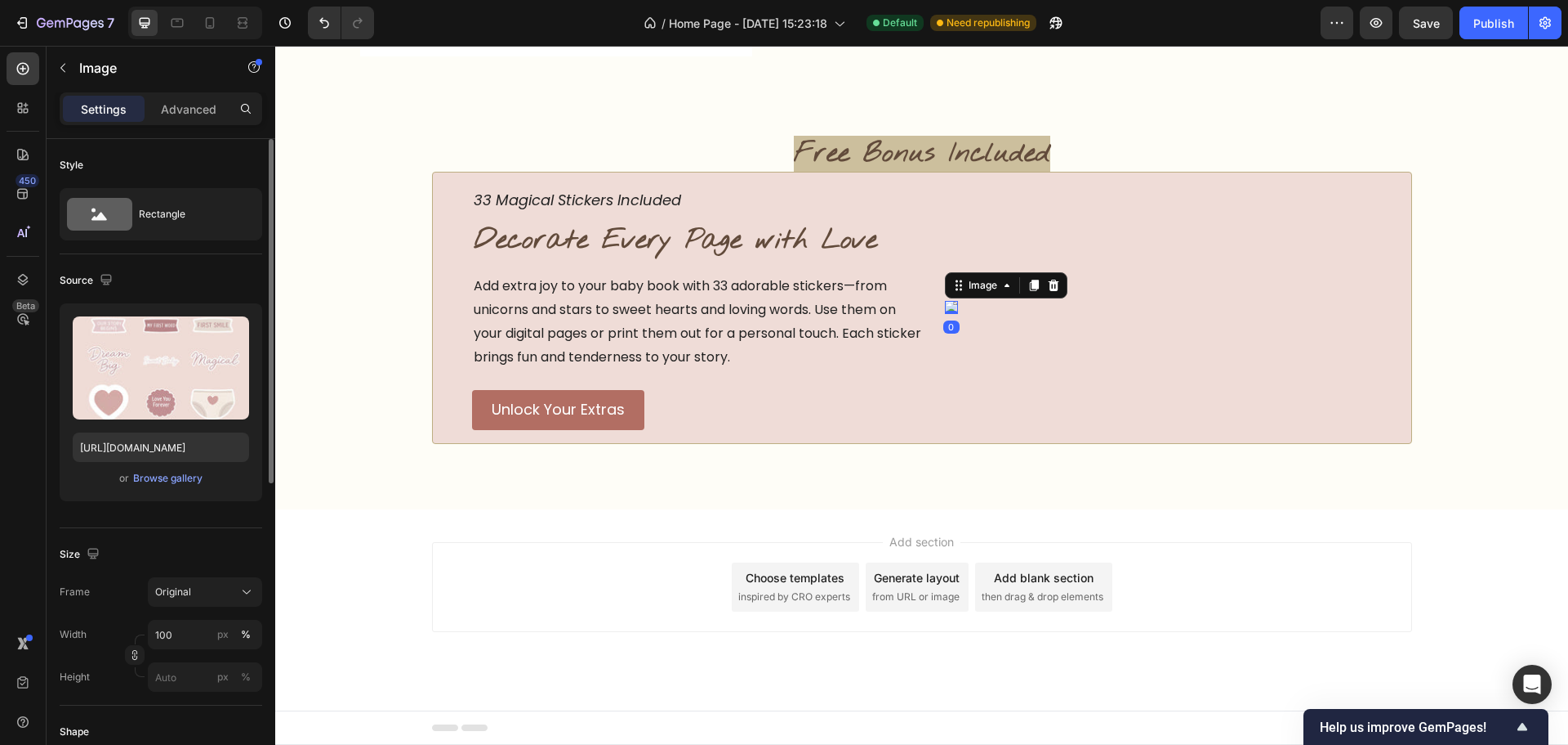
click at [946, 308] on img at bounding box center [952, 307] width 13 height 13
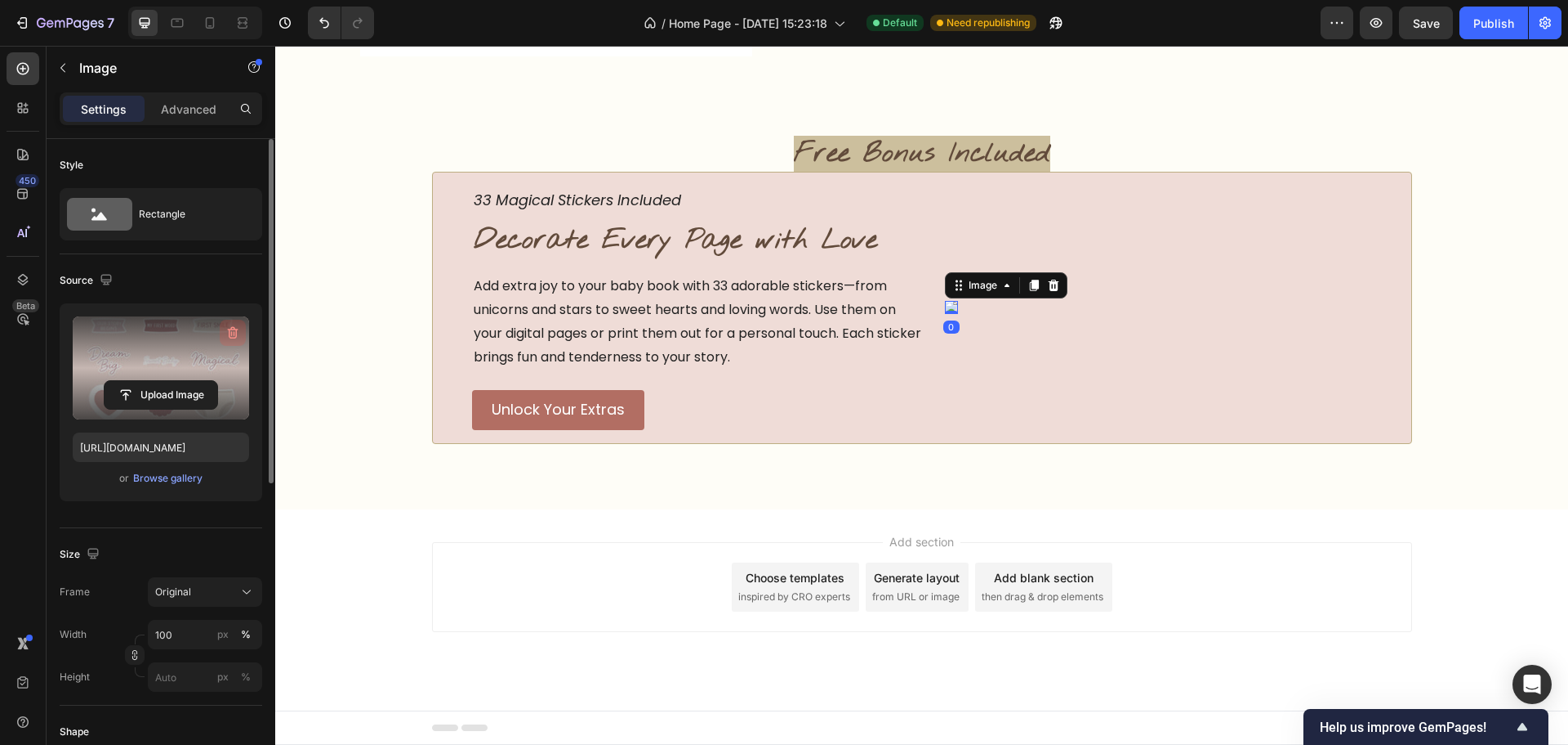
click at [237, 336] on icon "button" at bounding box center [232, 333] width 16 height 16
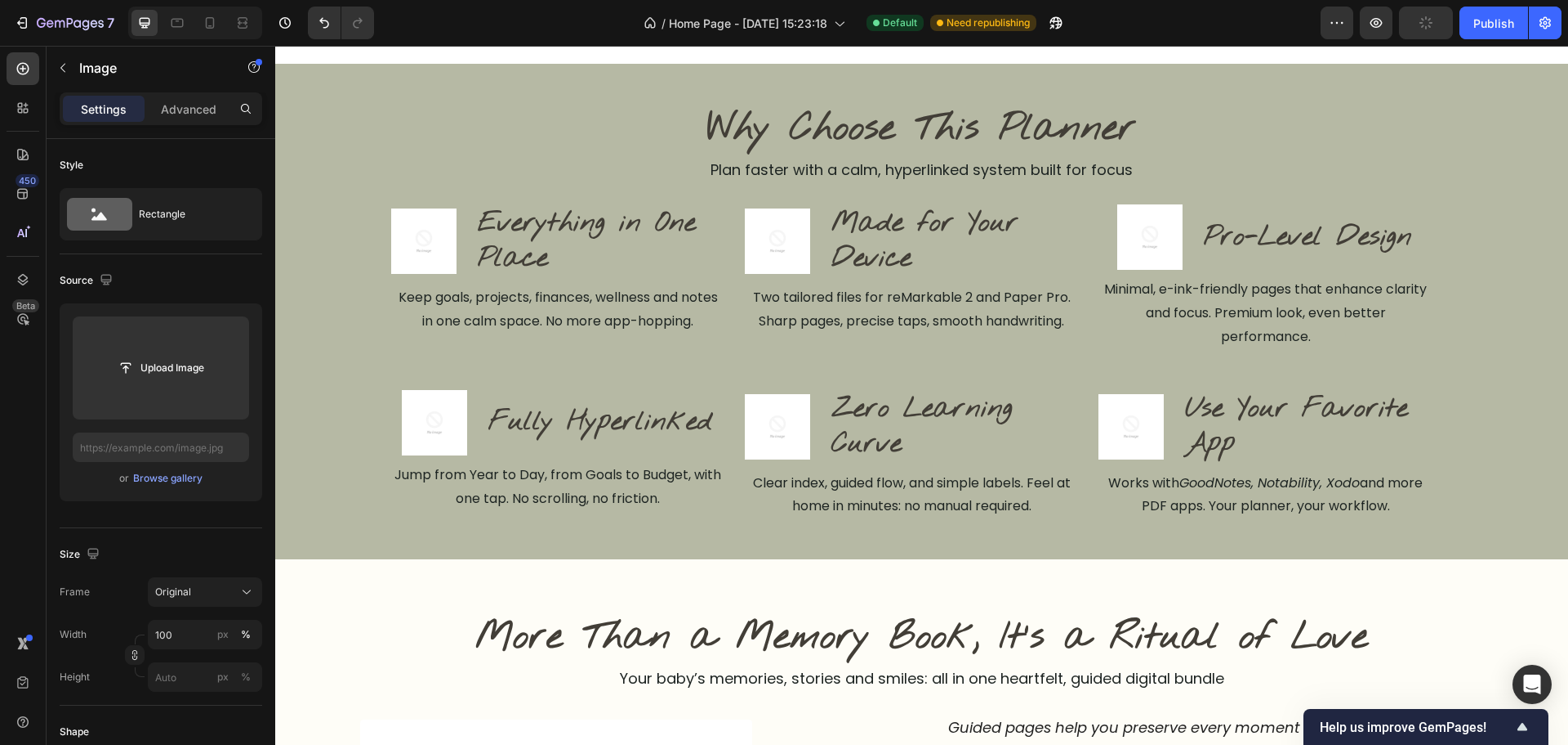
scroll to position [989, 0]
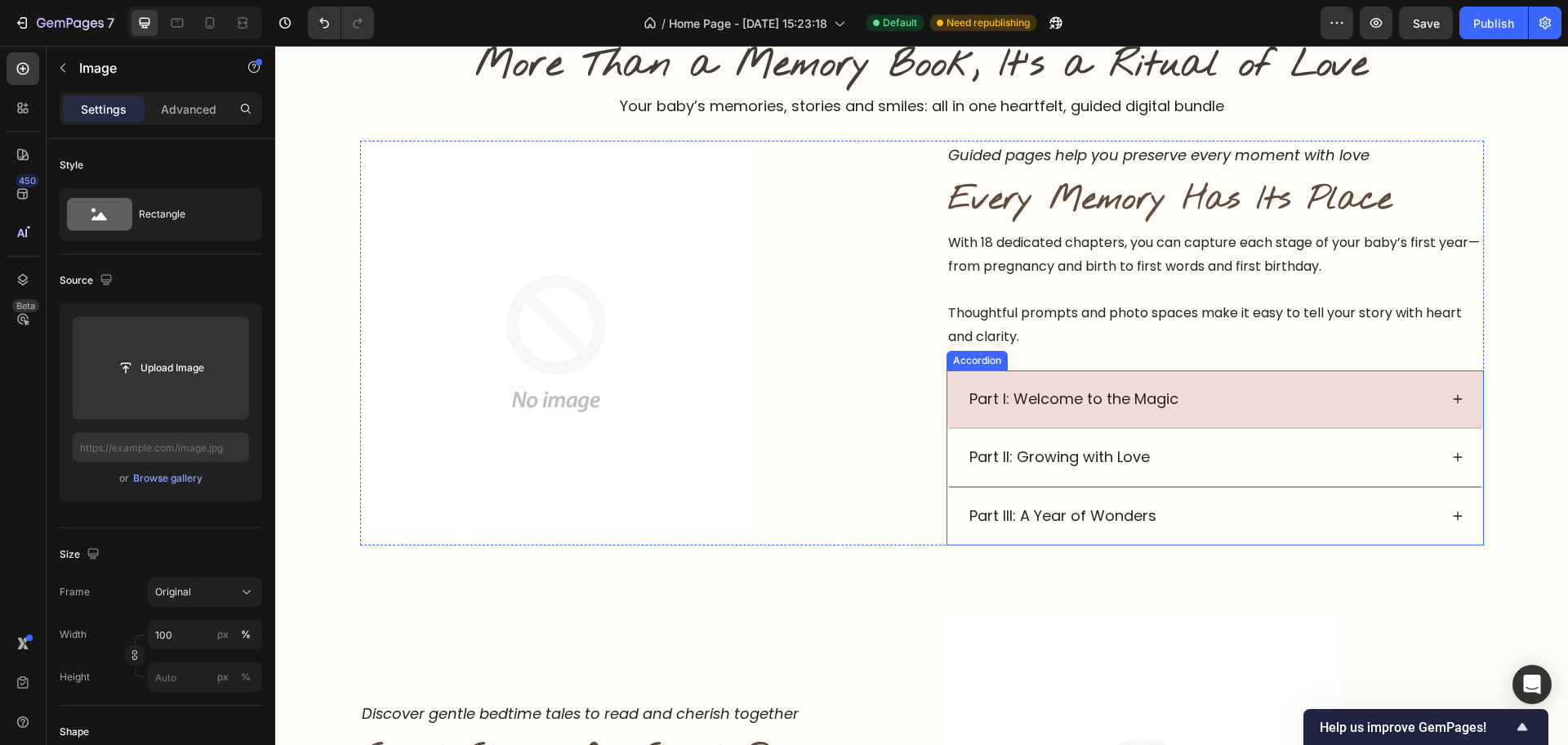
click at [1419, 405] on div "Part I: Welcome to the Magic" at bounding box center [1203, 399] width 472 height 31
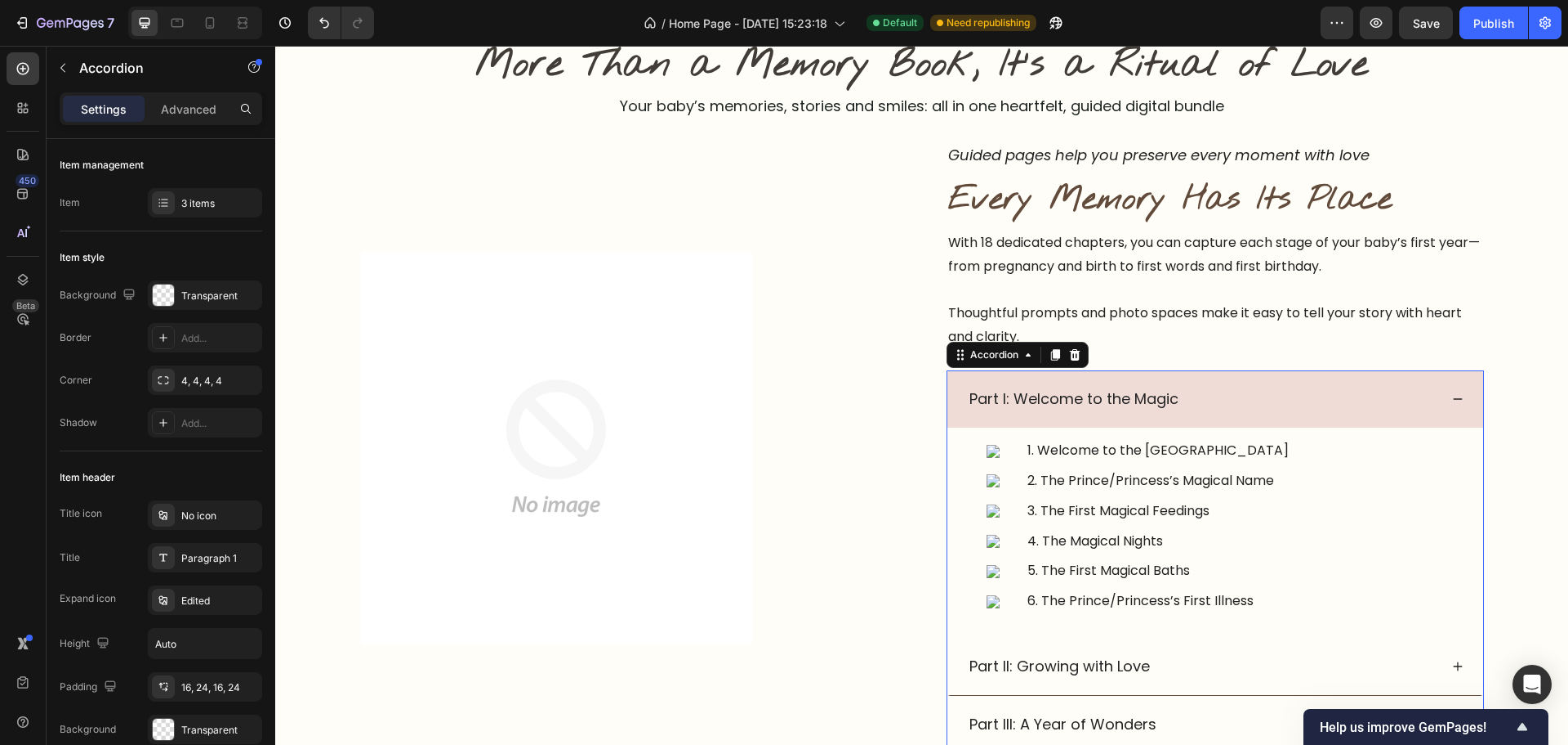
click at [1443, 405] on div "Part I: Welcome to the Magic" at bounding box center [1215, 399] width 536 height 57
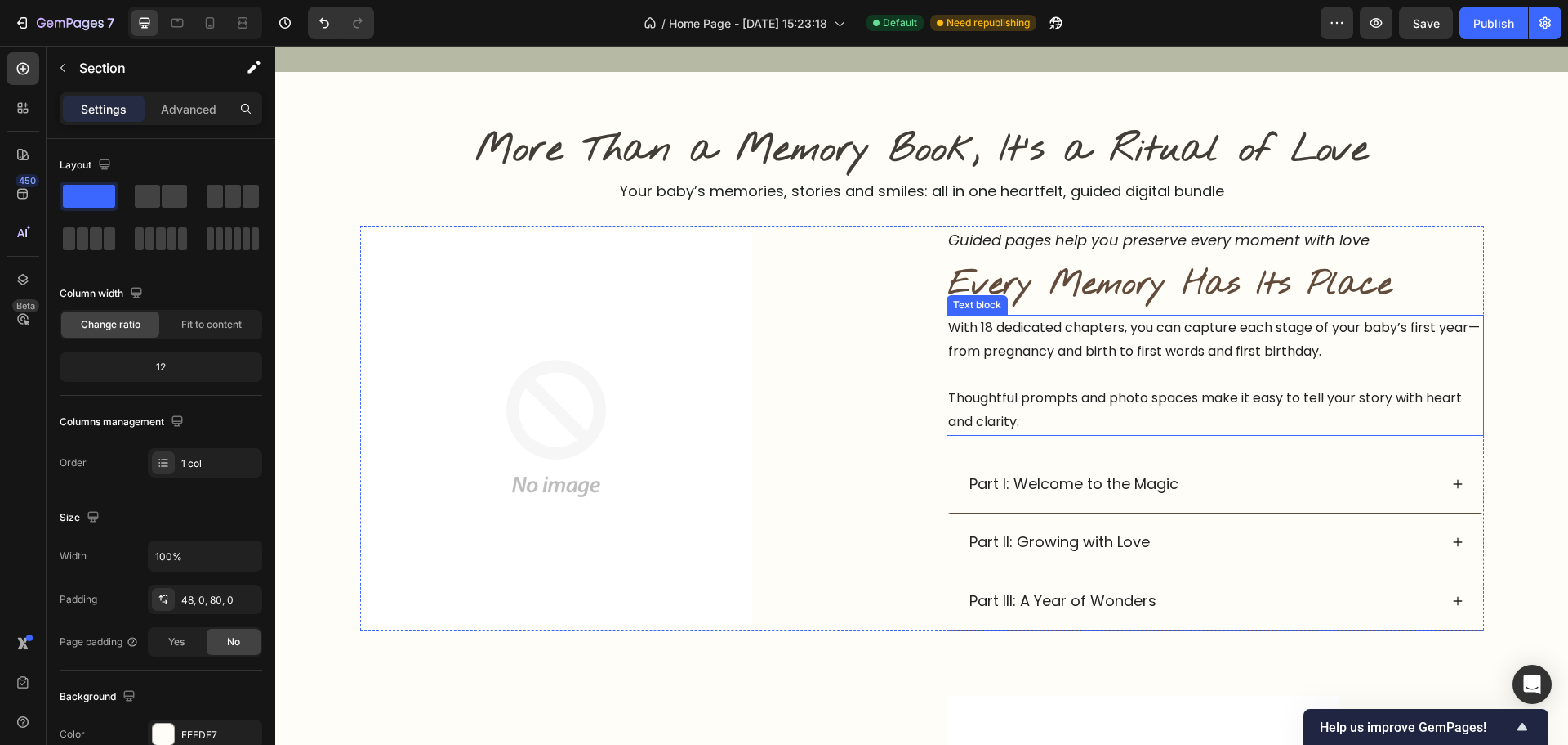
scroll to position [899, 0]
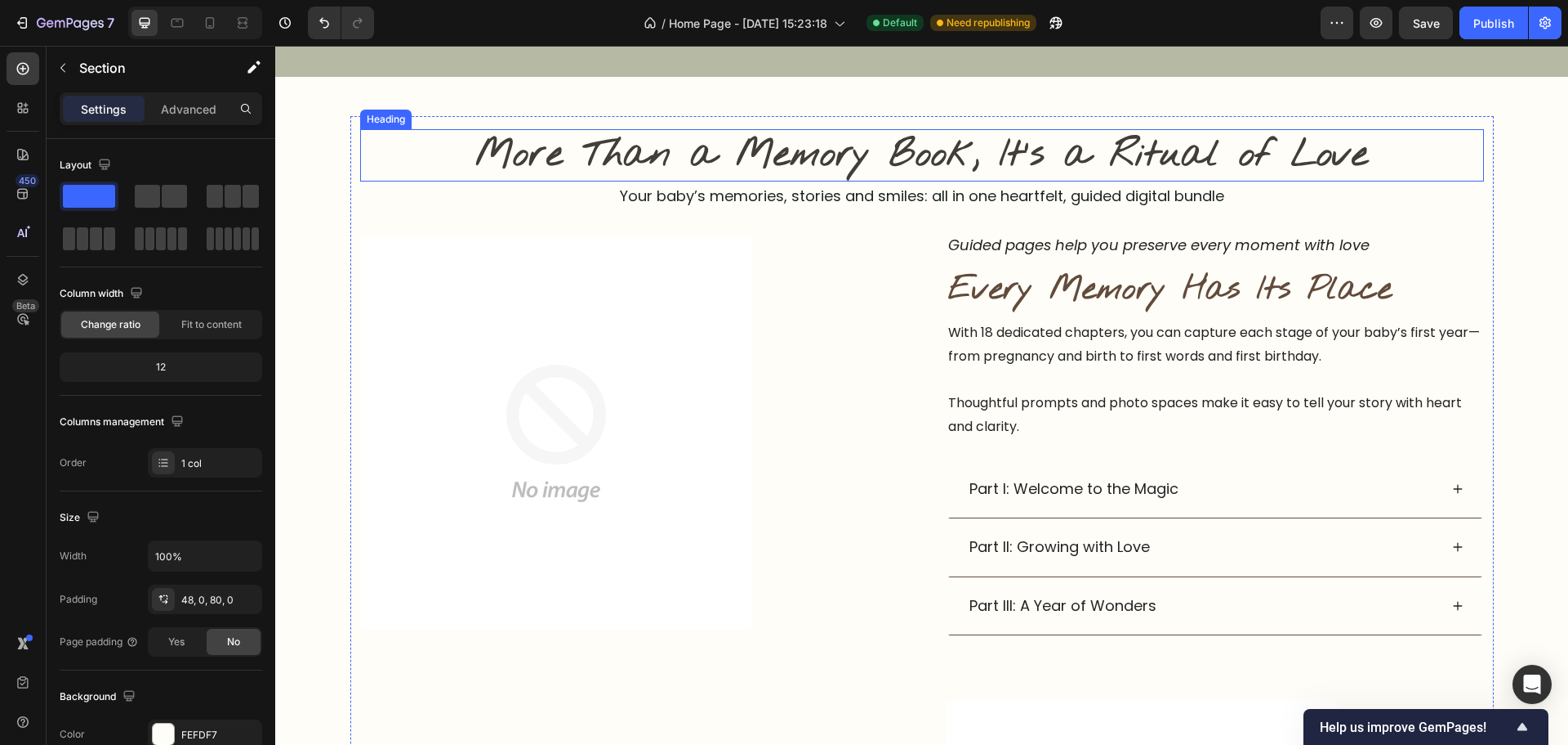
click at [966, 160] on h2 "More Than a Memory Book, It’s a Ritual of Love" at bounding box center [922, 155] width 1124 height 52
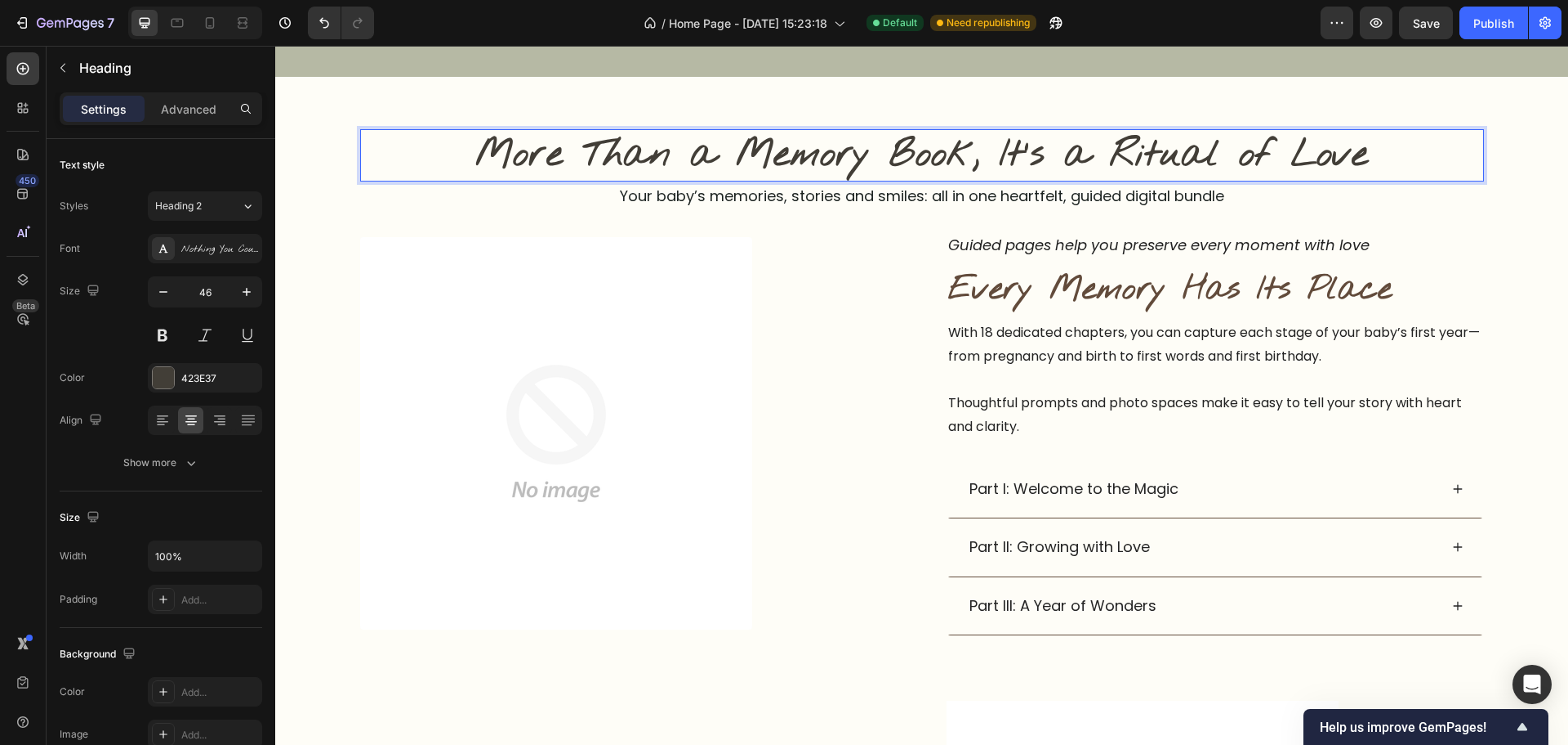
click at [966, 160] on h2 "More Than a Memory Book, It’s a Ritual of Love" at bounding box center [922, 155] width 1124 height 52
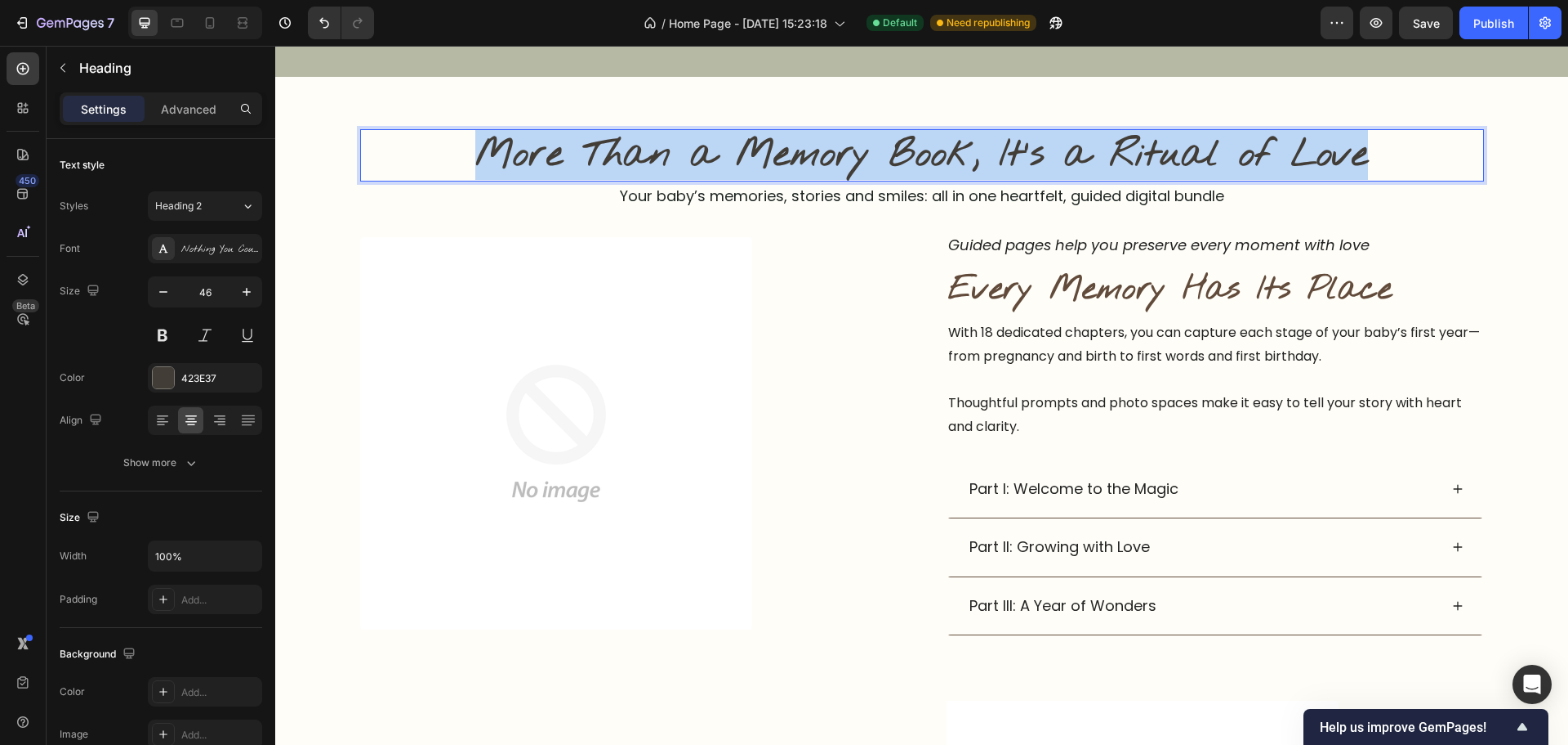
click at [966, 160] on p "More Than a Memory Book, It’s a Ritual of Love" at bounding box center [921, 155] width 1120 height 49
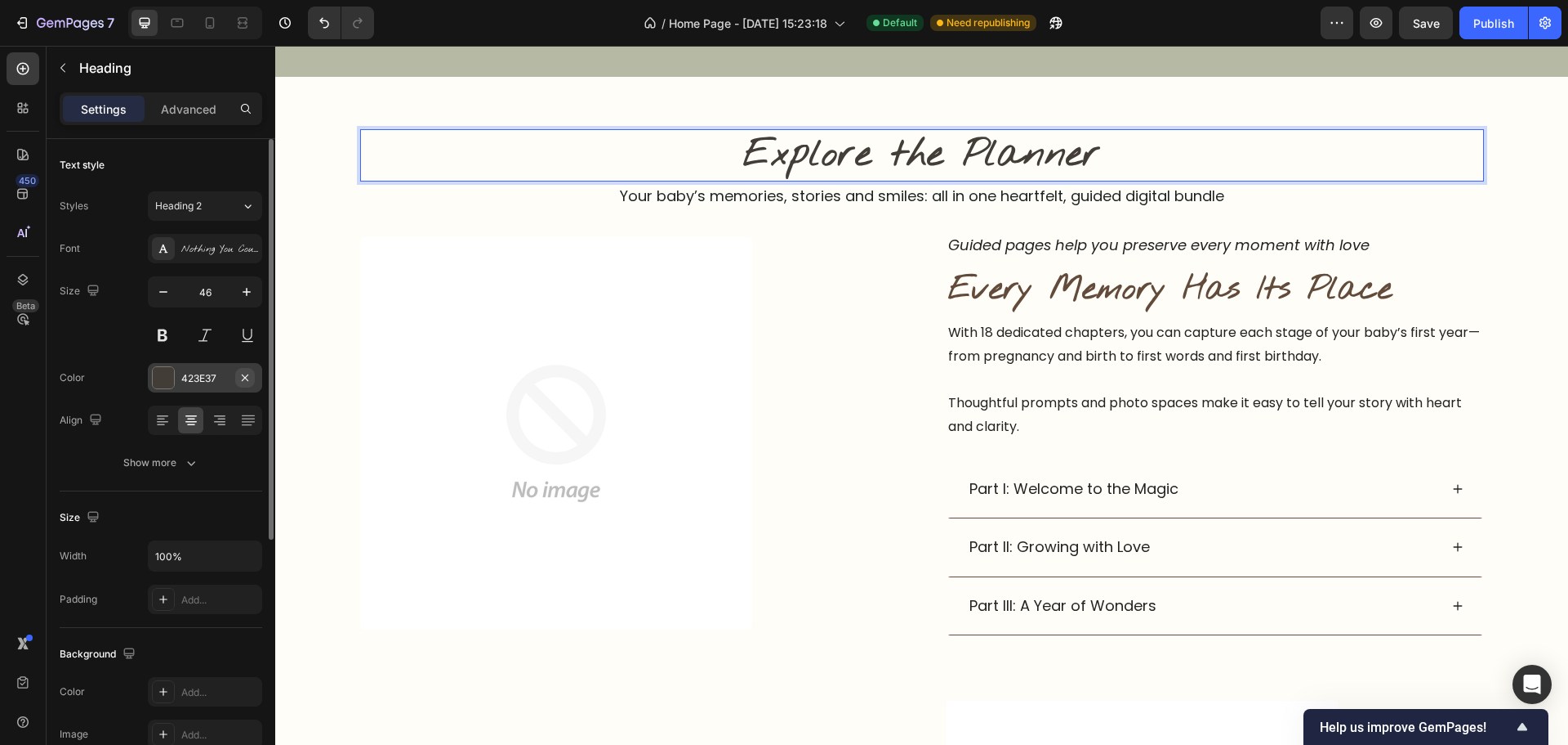
drag, startPoint x: 245, startPoint y: 380, endPoint x: 209, endPoint y: 390, distance: 37.4
click at [243, 380] on icon "button" at bounding box center [245, 377] width 13 height 13
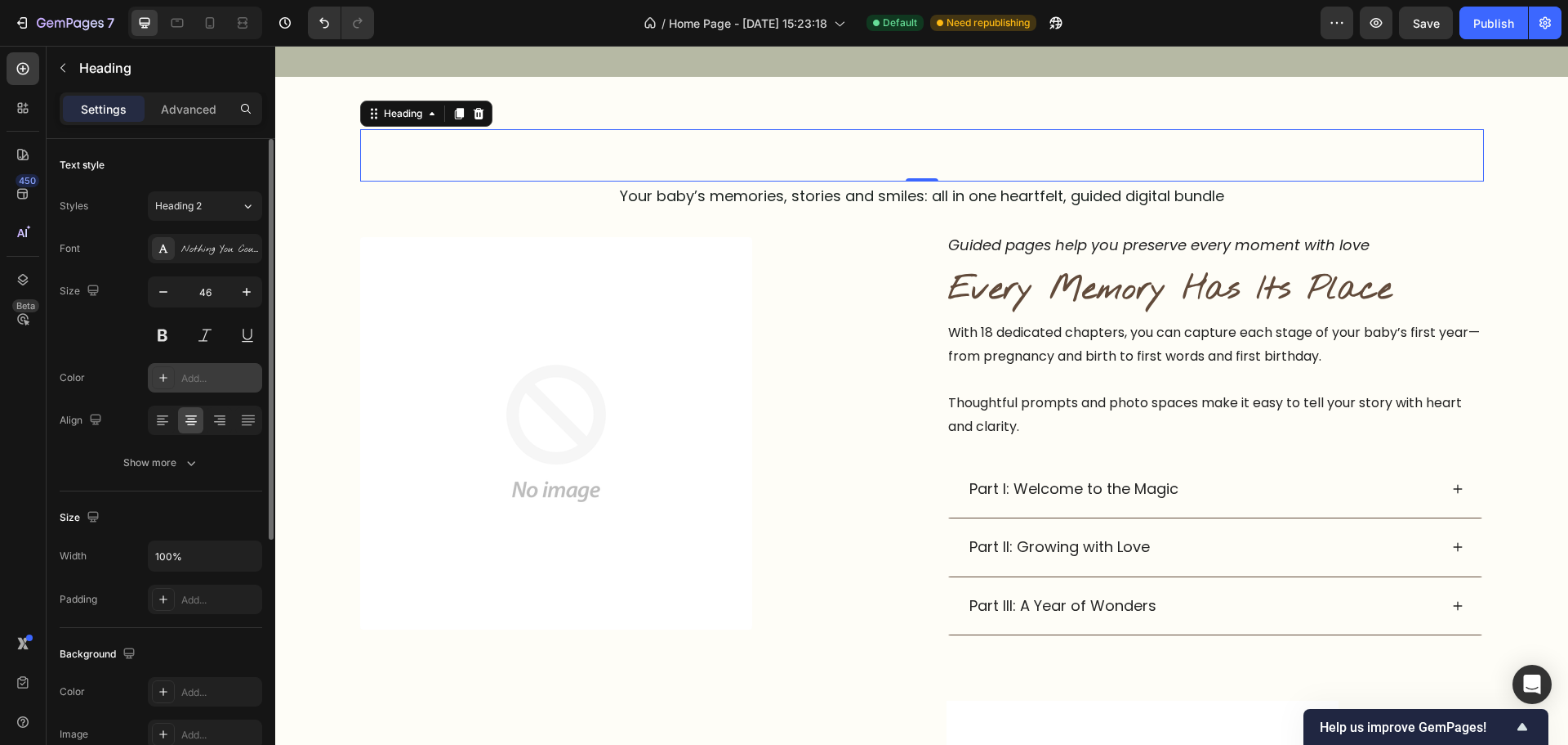
click at [196, 380] on div "Add..." at bounding box center [220, 378] width 77 height 14
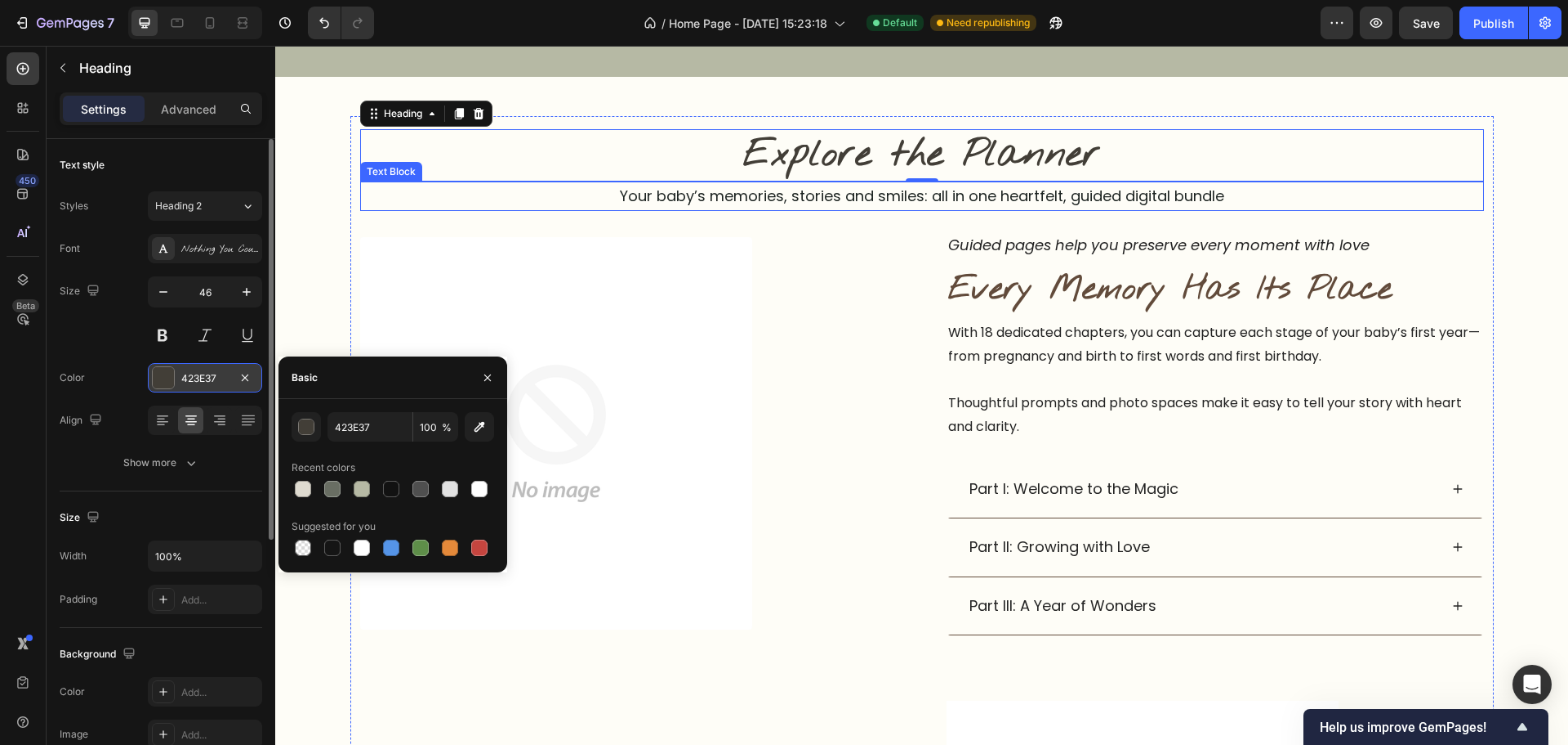
click at [808, 198] on p "Your baby’s memories, stories and smiles: all in one heartfelt, guided digital …" at bounding box center [921, 196] width 1120 height 26
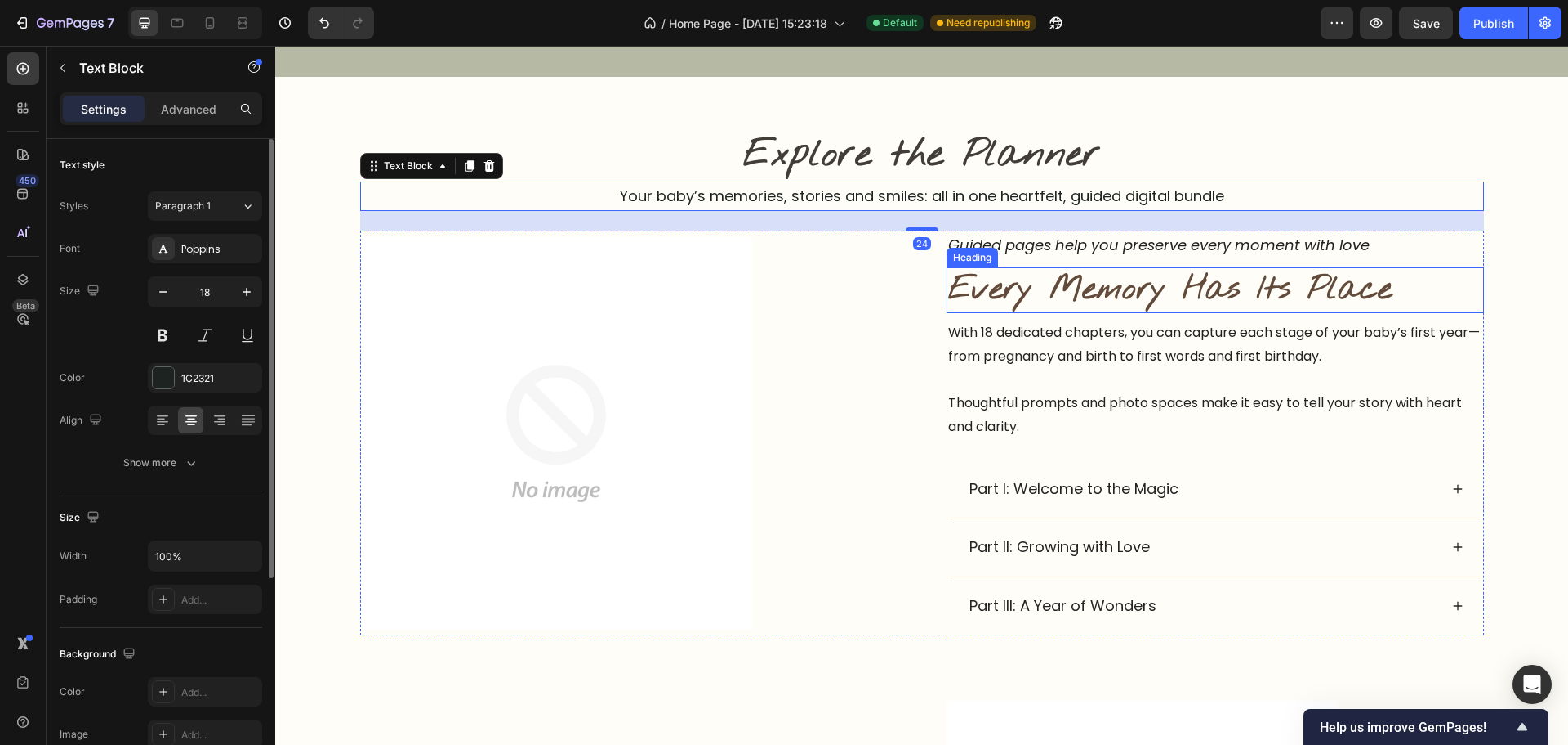
click at [1118, 282] on h2 "Every Memory Has Its Place" at bounding box center [1215, 290] width 537 height 46
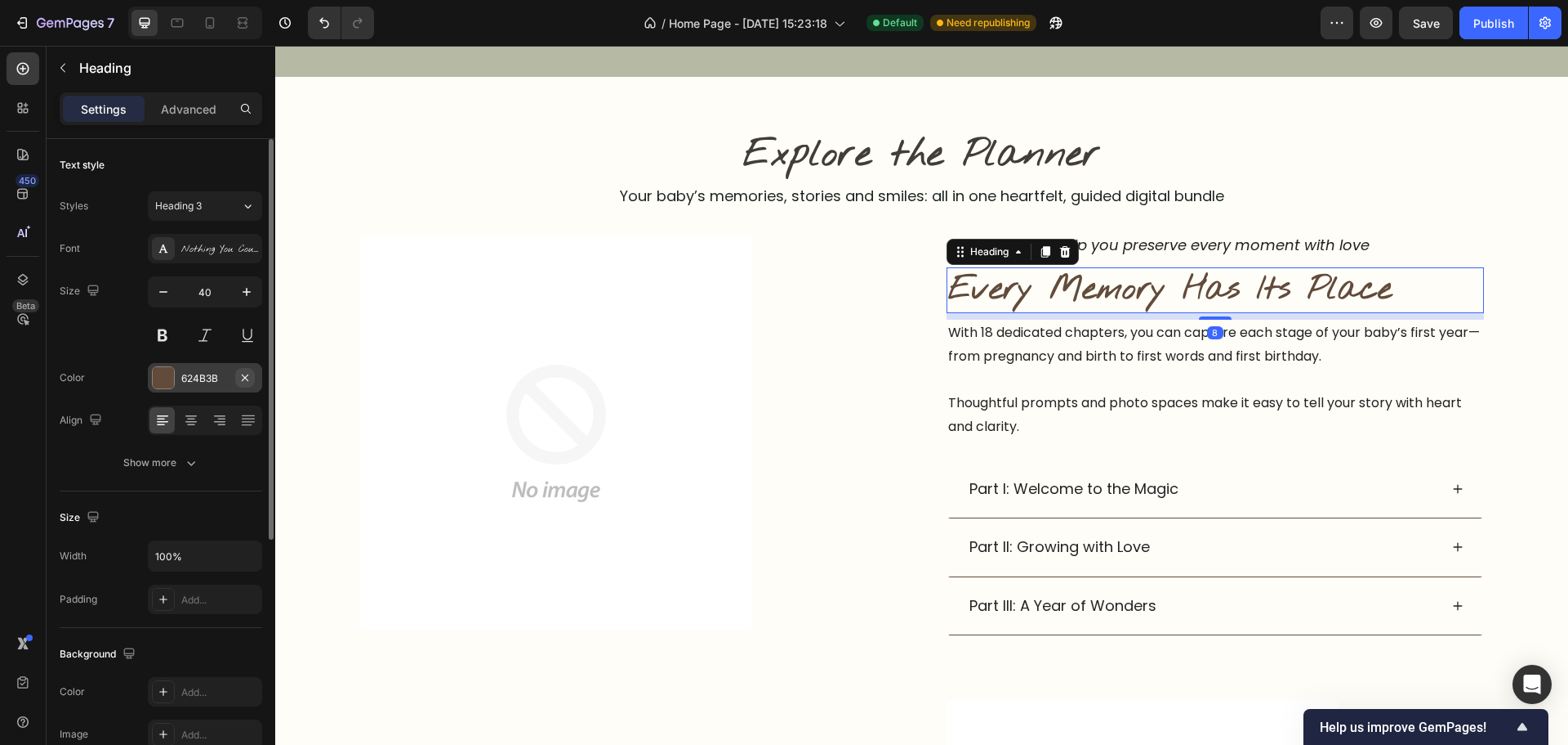
click at [251, 372] on icon "button" at bounding box center [245, 377] width 13 height 13
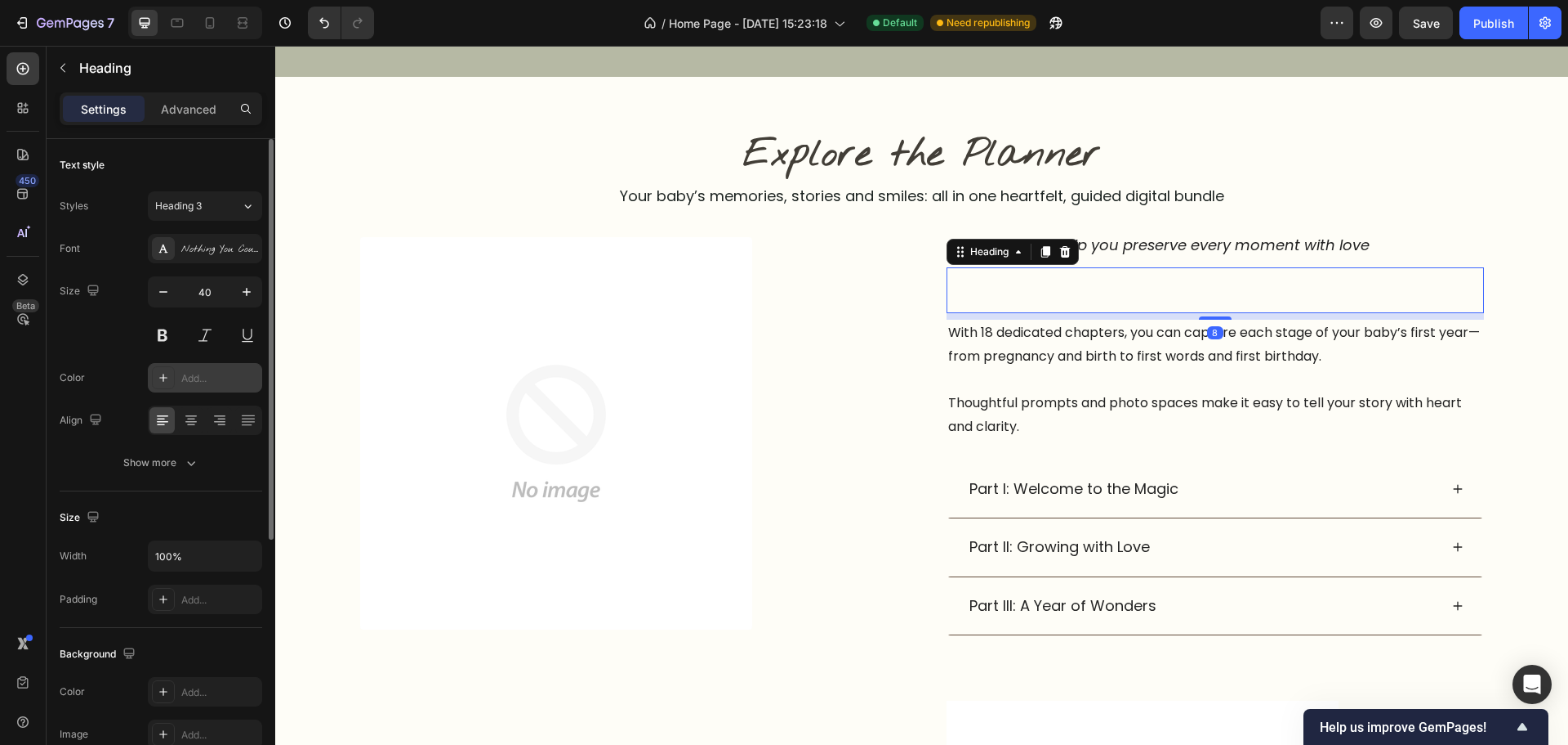
click at [194, 382] on div "Add..." at bounding box center [220, 378] width 77 height 14
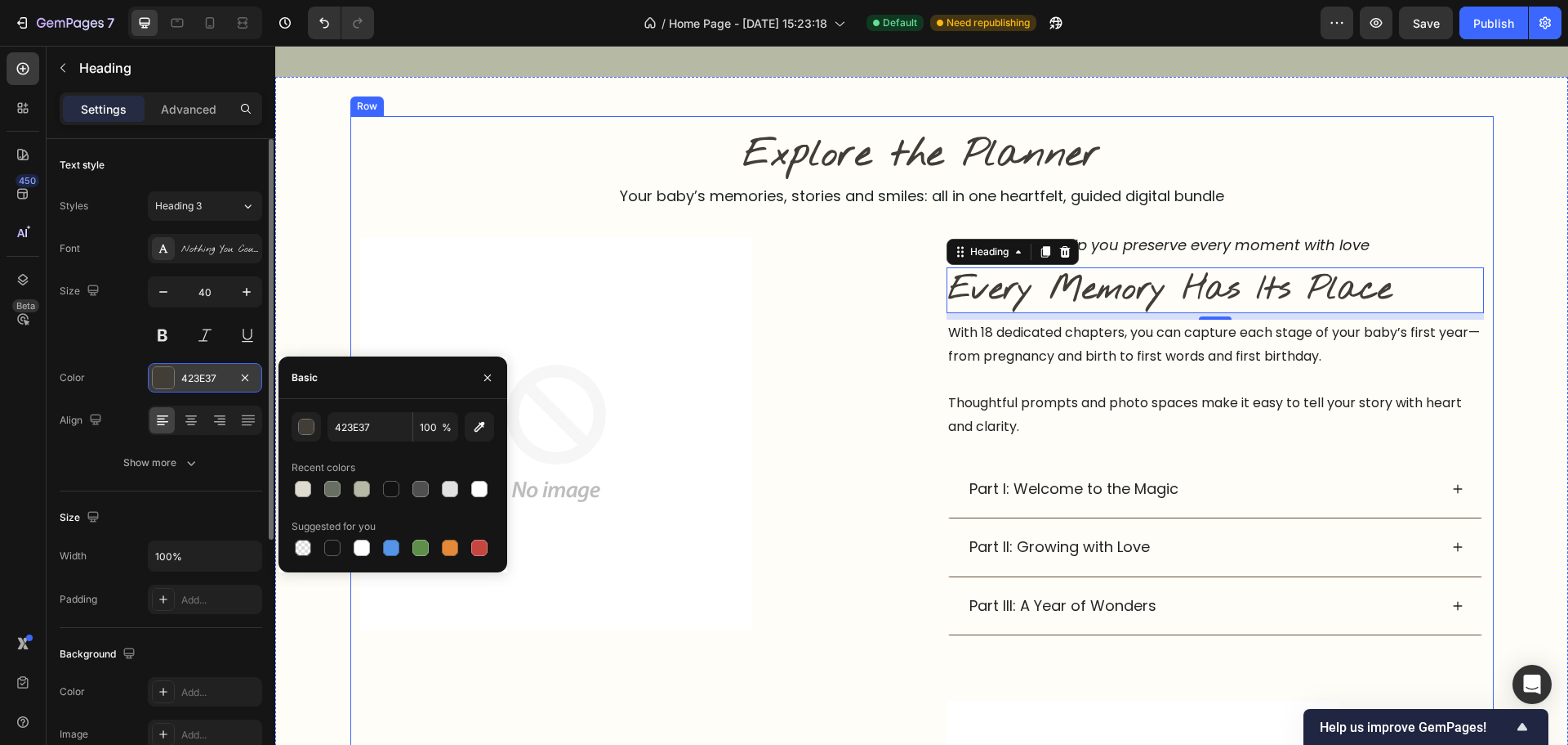
click at [1294, 205] on p "Your baby’s memories, stories and smiles: all in one heartfelt, guided digital …" at bounding box center [921, 196] width 1120 height 26
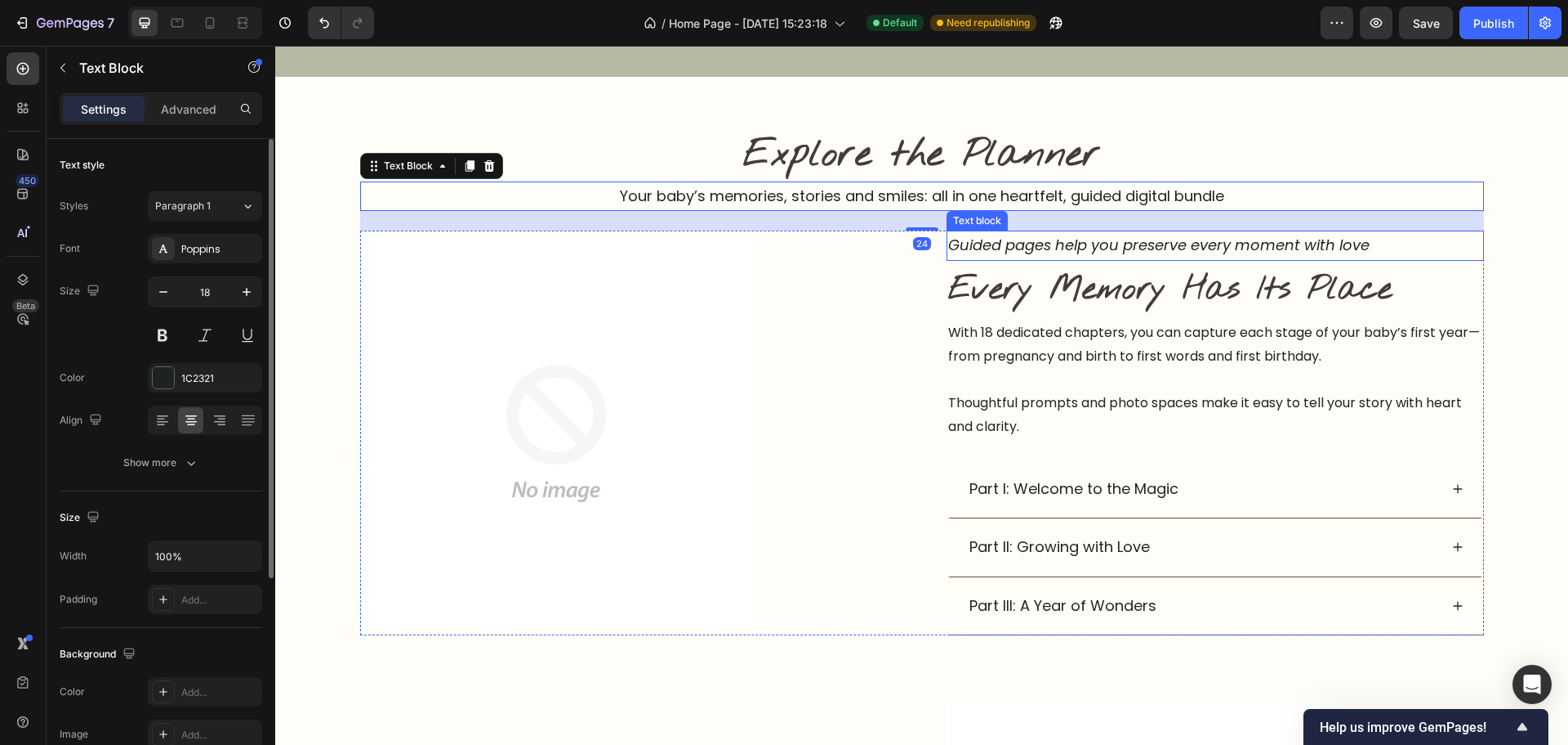
click at [1267, 238] on p "Guided pages help you preserve every moment with love" at bounding box center [1215, 245] width 535 height 26
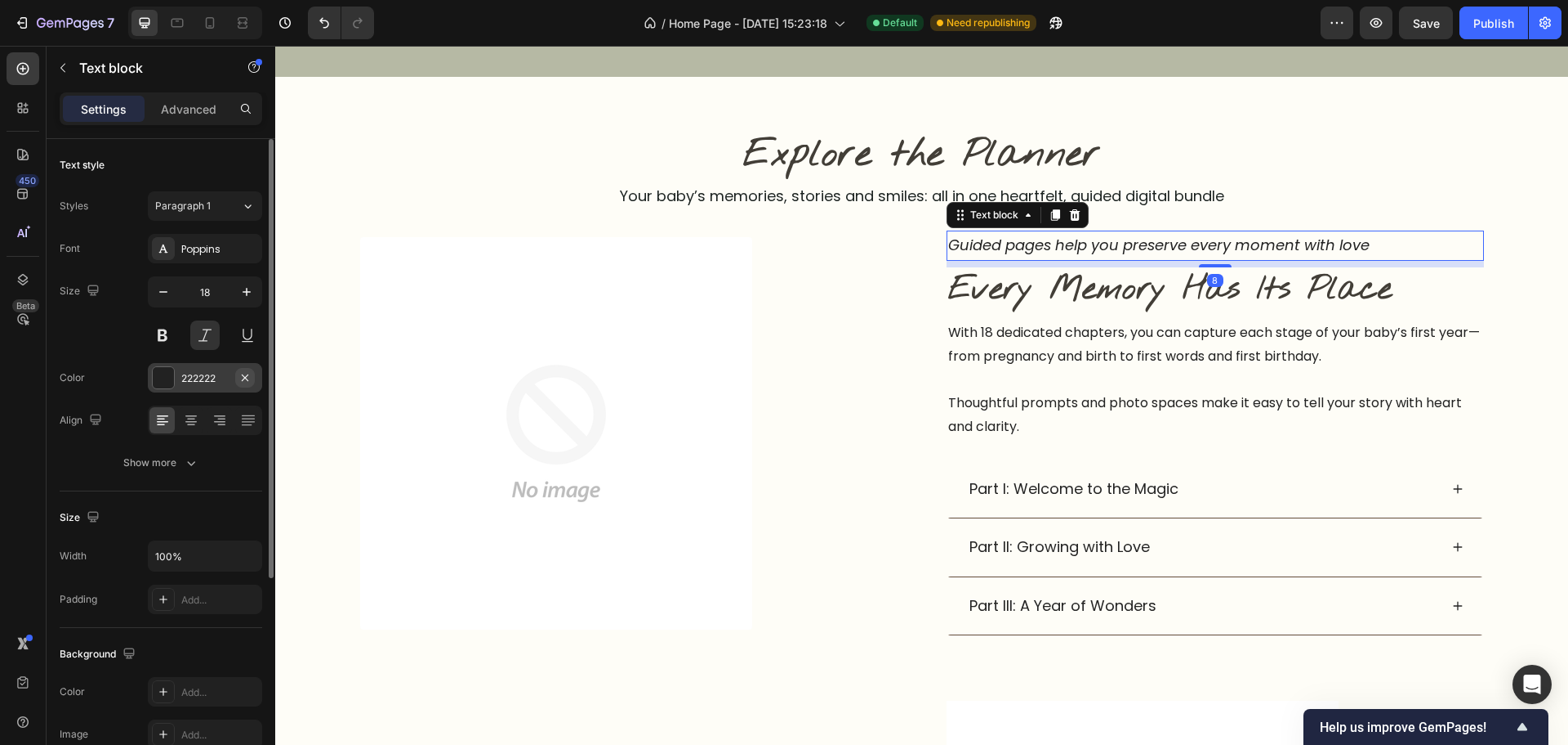
click at [241, 380] on icon "button" at bounding box center [245, 377] width 13 height 13
click at [204, 386] on div "Add..." at bounding box center [205, 377] width 114 height 30
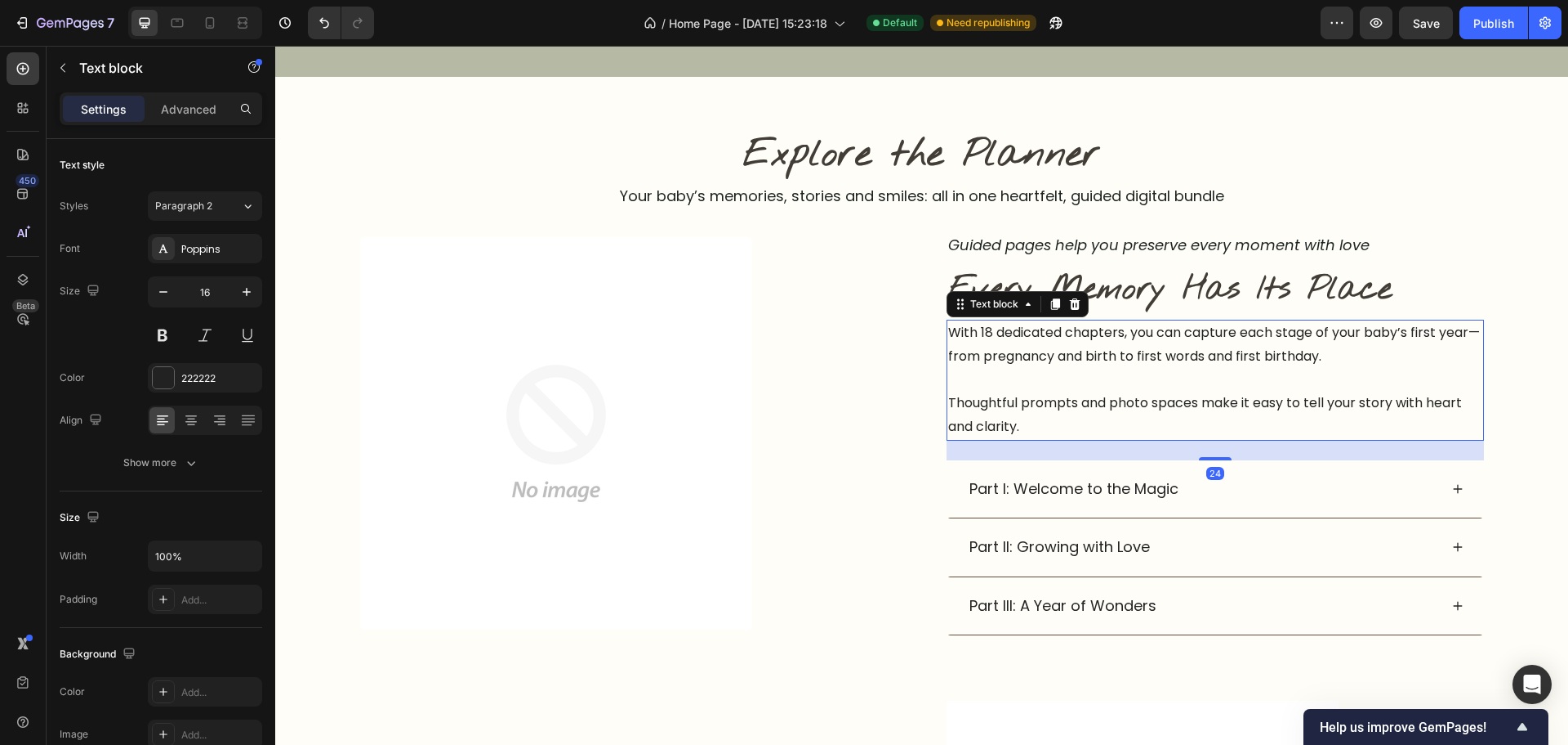
click at [1086, 370] on p at bounding box center [1215, 380] width 535 height 23
click at [240, 385] on button "button" at bounding box center [245, 378] width 20 height 20
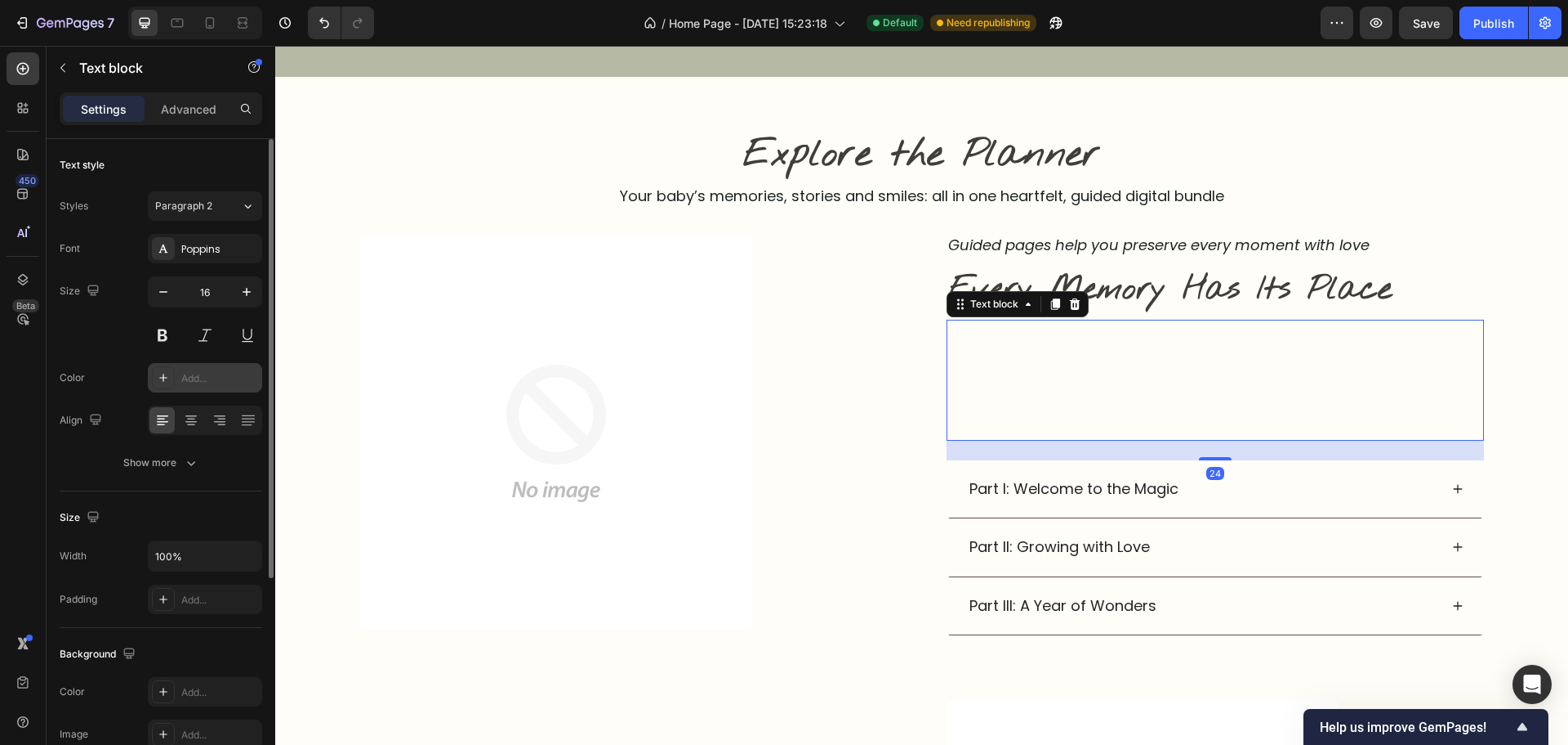
click at [194, 385] on div "Add..." at bounding box center [220, 378] width 77 height 14
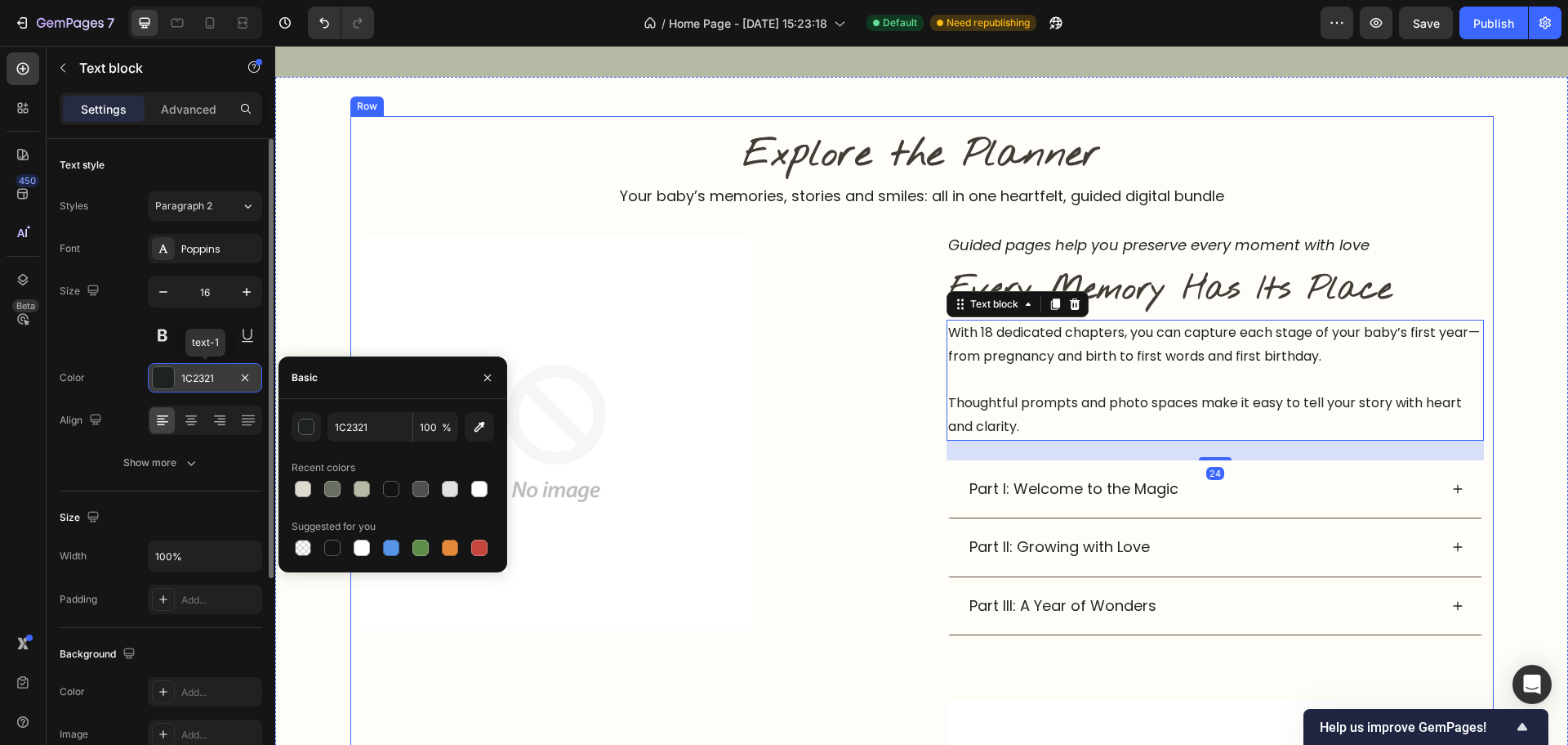
drag, startPoint x: 719, startPoint y: 646, endPoint x: 736, endPoint y: 639, distance: 18.4
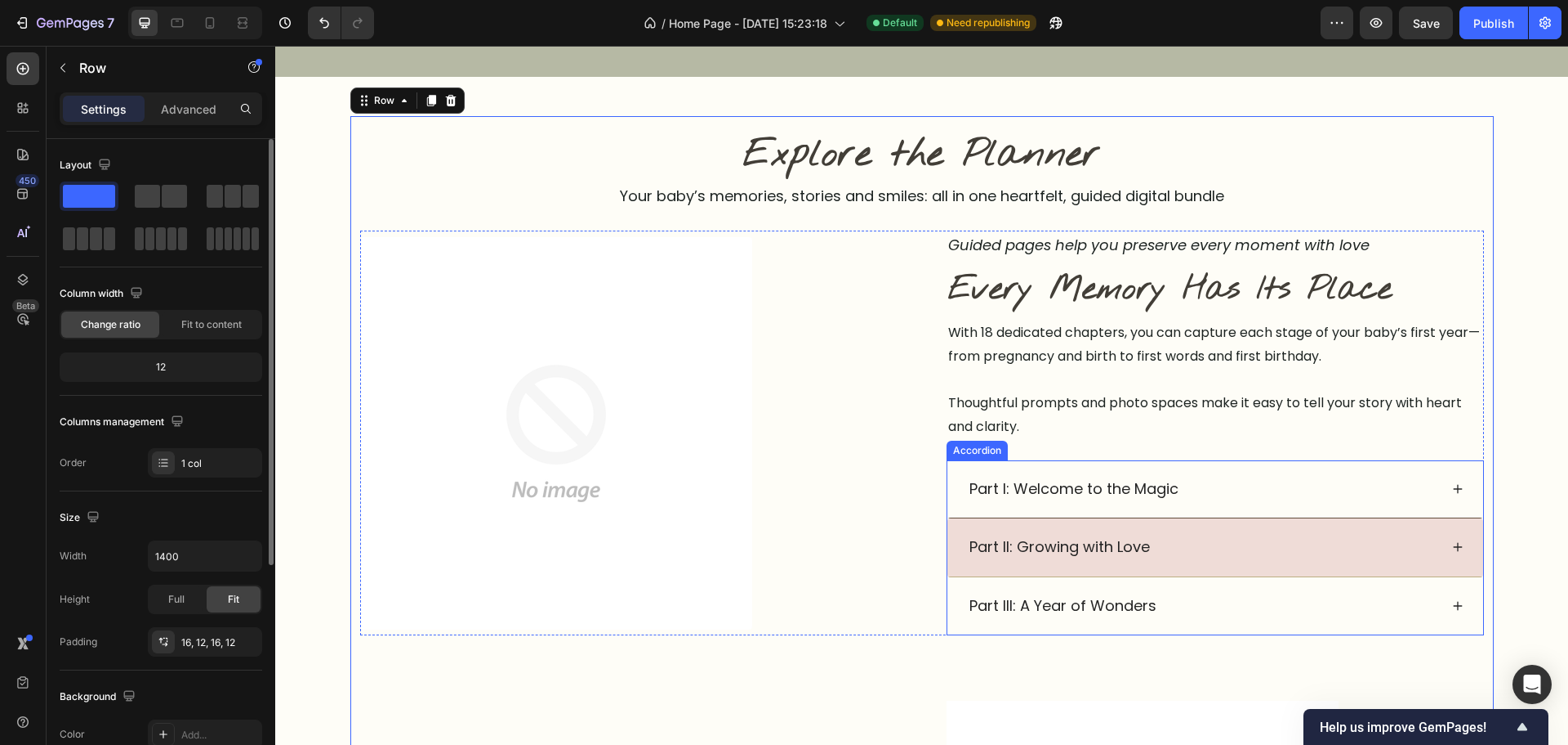
click at [1294, 551] on div "Part II: Growing with Love" at bounding box center [1203, 547] width 472 height 31
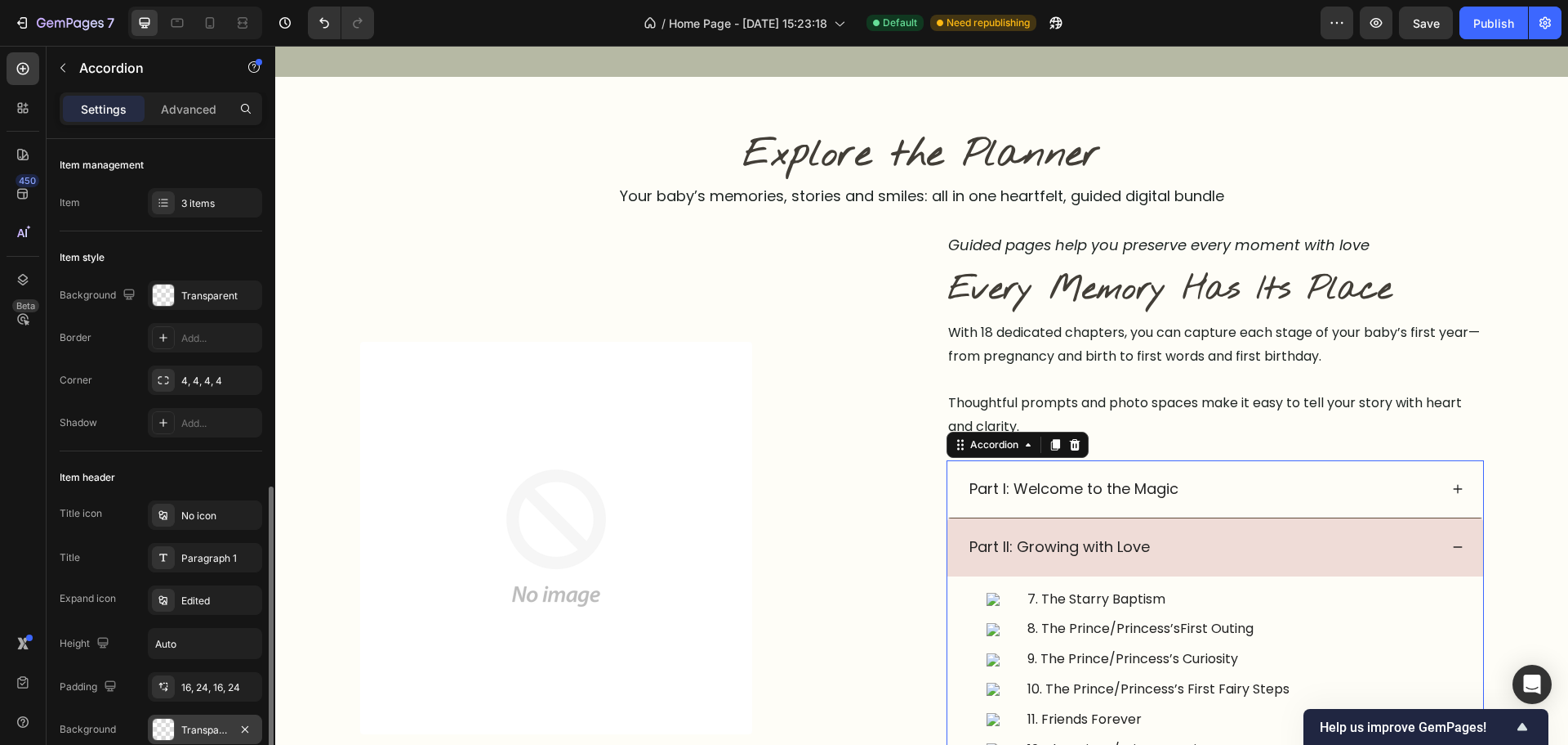
scroll to position [245, 0]
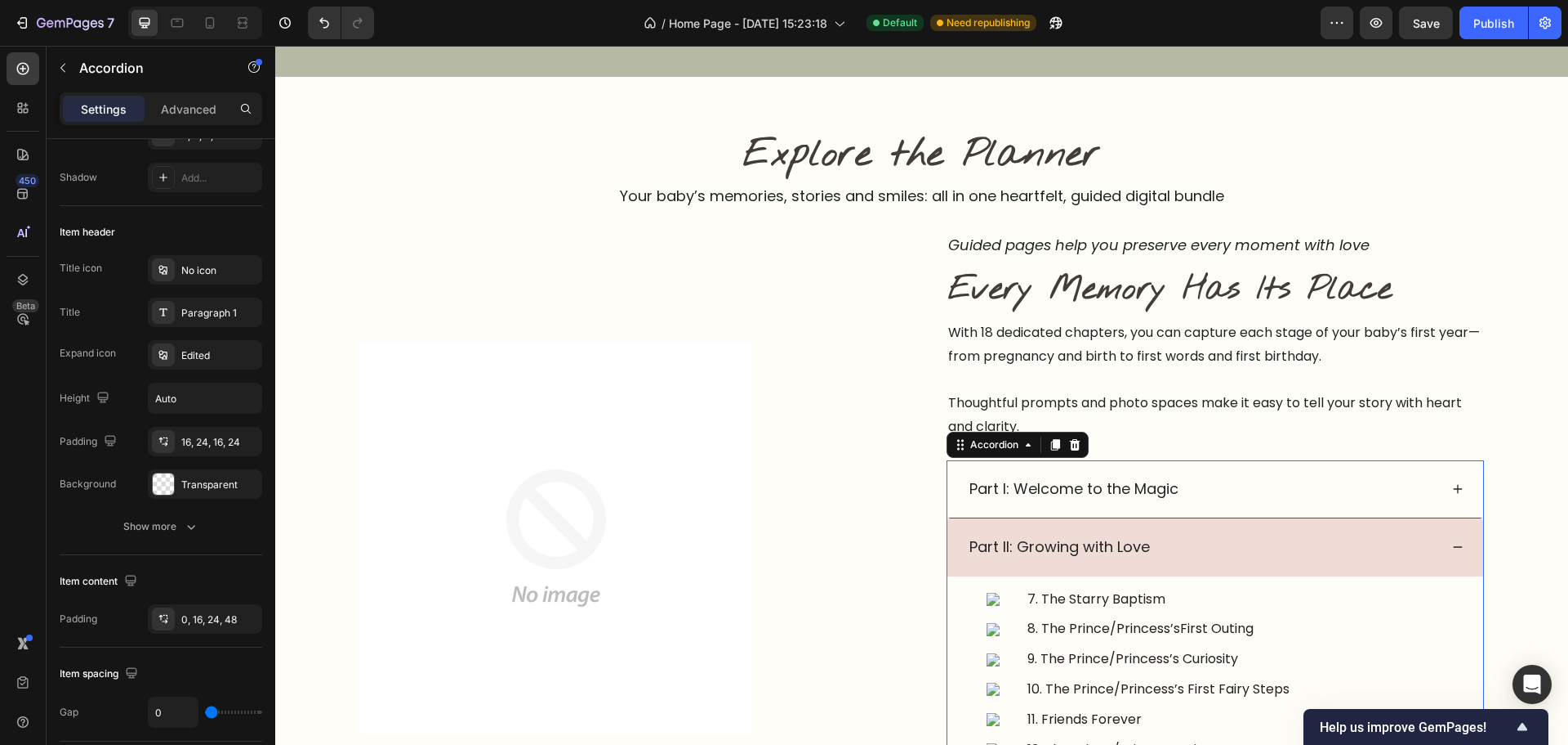
click at [1263, 554] on div "Part II: Growing with Love" at bounding box center [1203, 547] width 472 height 31
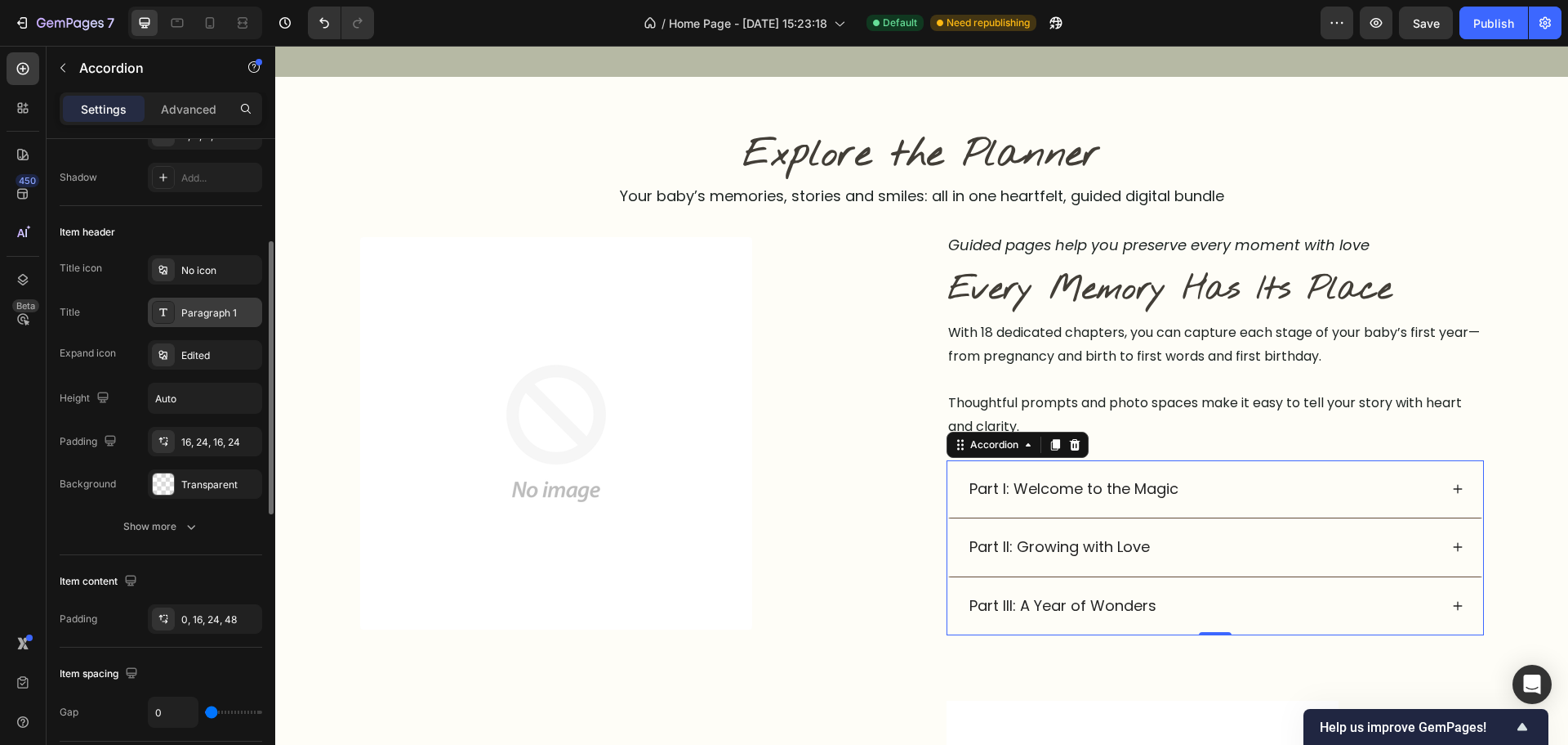
click at [213, 309] on div "Paragraph 1" at bounding box center [220, 313] width 77 height 14
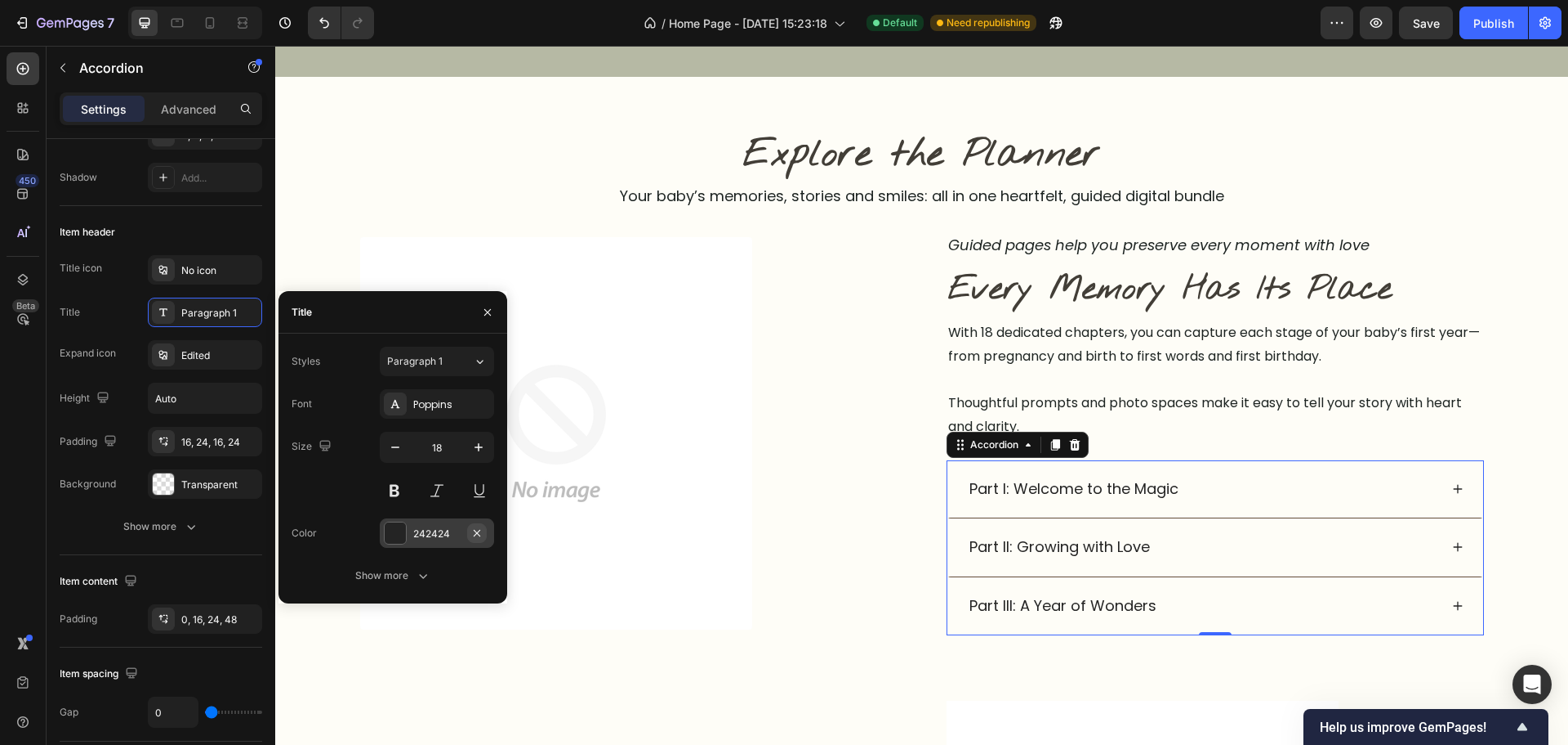
click at [477, 539] on icon "button" at bounding box center [477, 532] width 13 height 13
click at [430, 539] on div "Add..." at bounding box center [452, 533] width 77 height 14
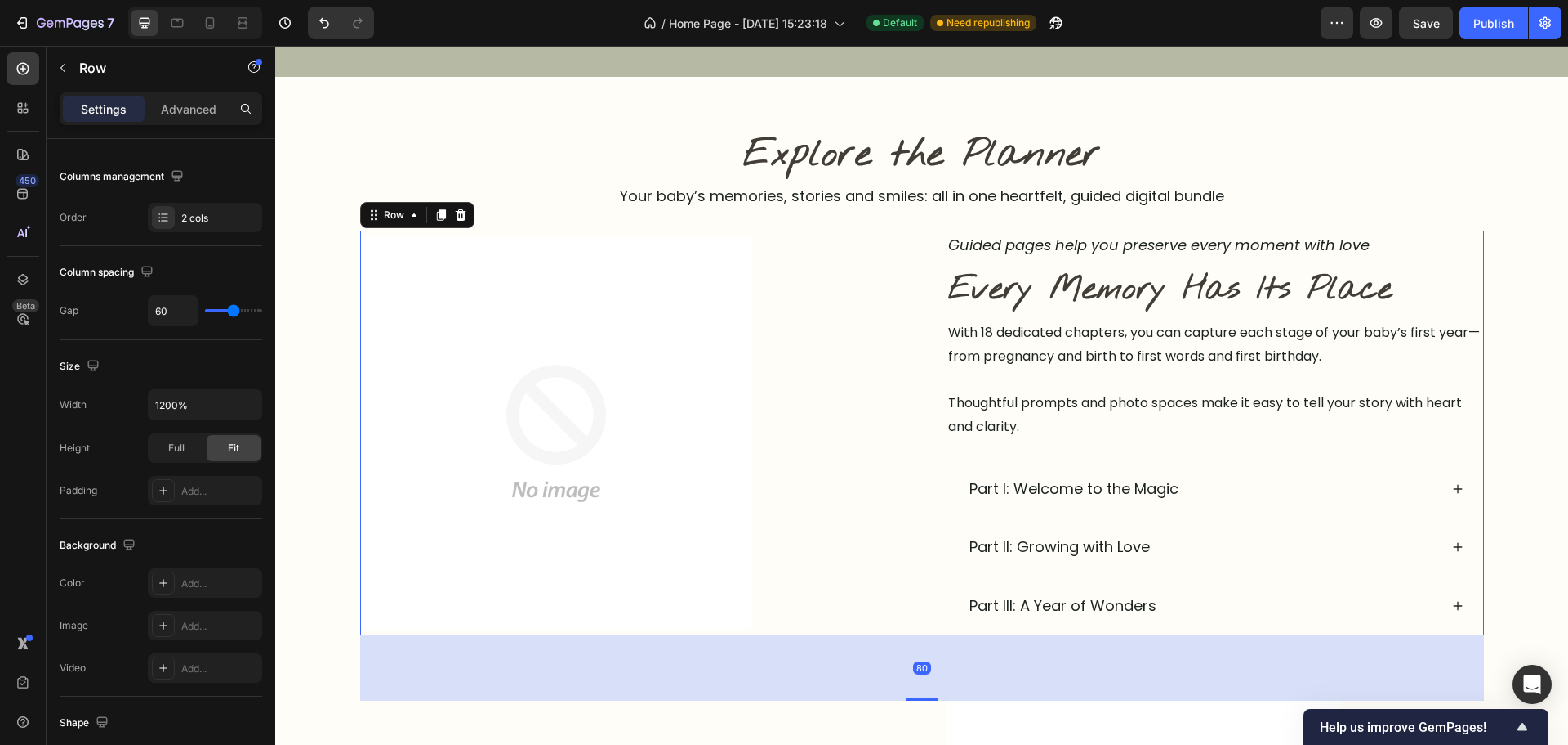
click at [895, 312] on div "Guided pages help you preserve every moment with love Text block Image Every Me…" at bounding box center [922, 433] width 1124 height 405
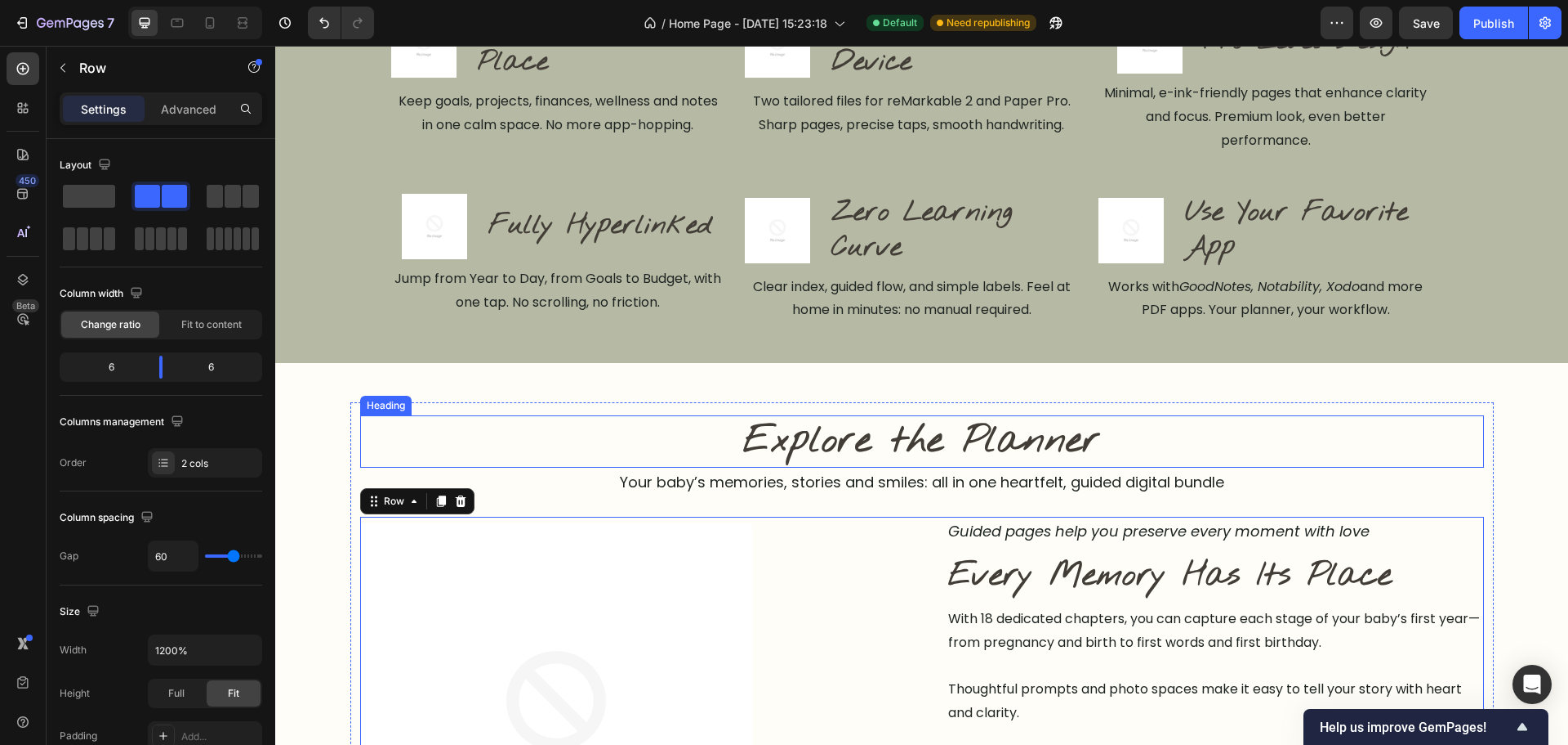
scroll to position [736, 0]
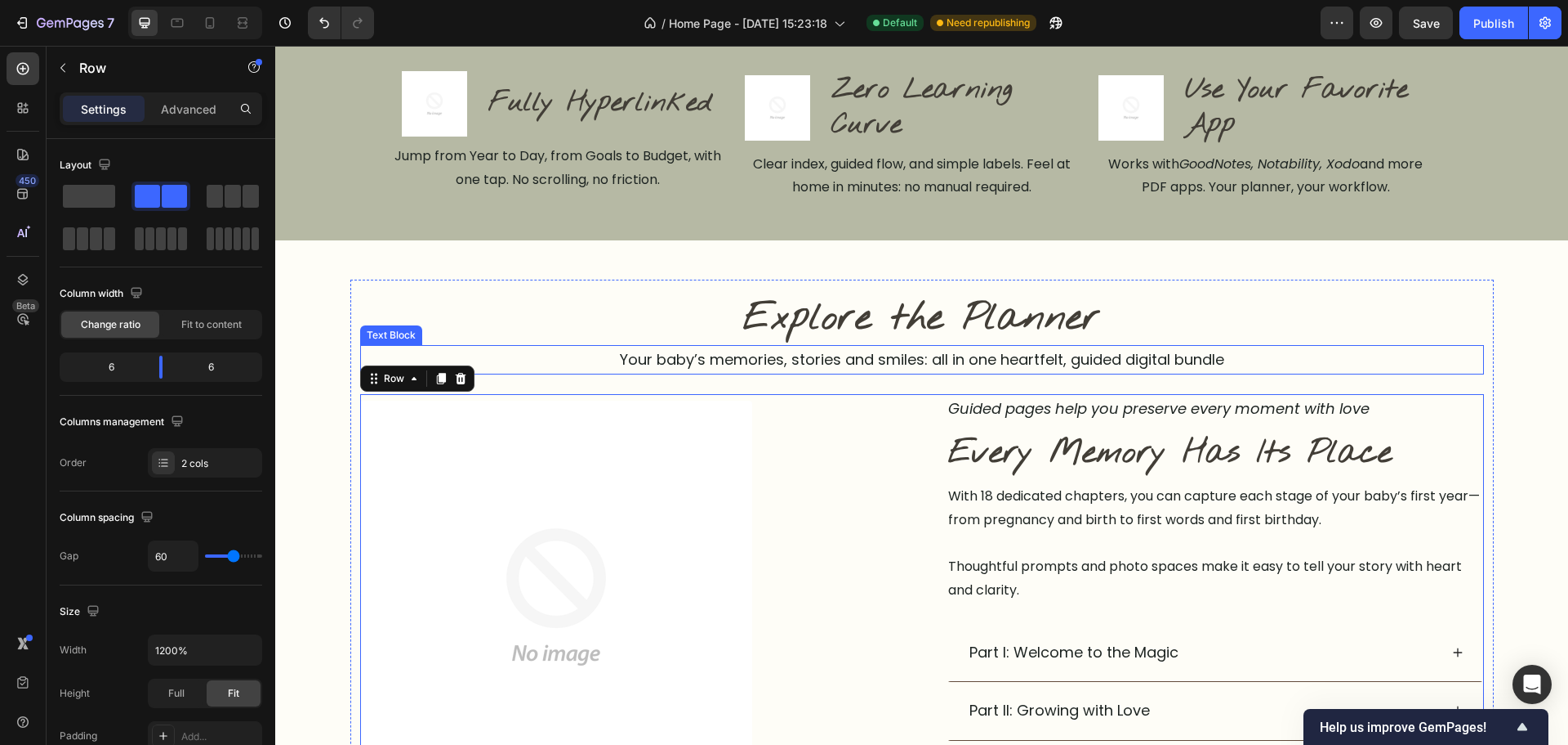
click at [938, 367] on p "Your baby’s memories, stories and smiles: all in one heartfelt, guided digital …" at bounding box center [921, 359] width 1120 height 26
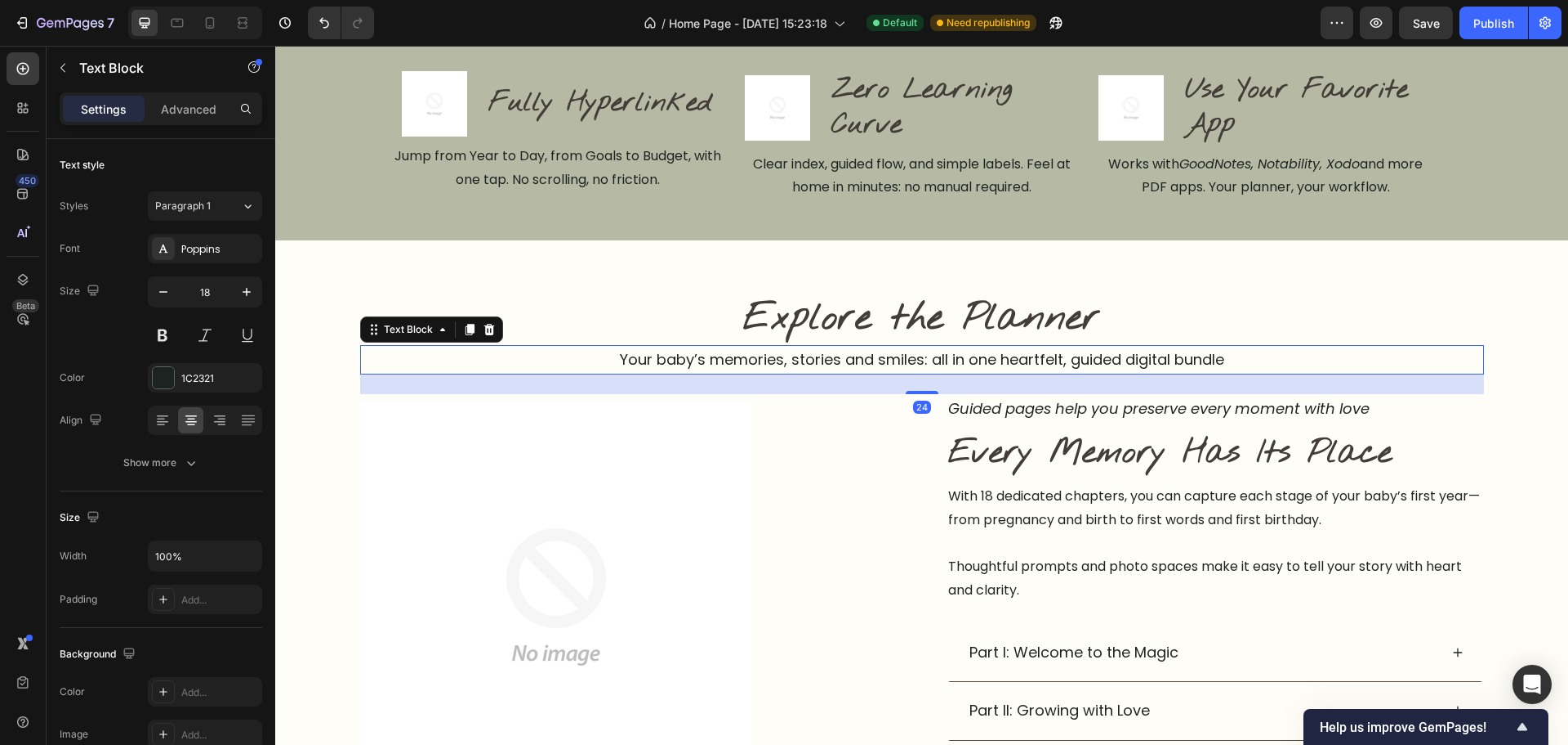
click at [938, 367] on p "Your baby’s memories, stories and smiles: all in one heartfelt, guided digital …" at bounding box center [921, 359] width 1120 height 26
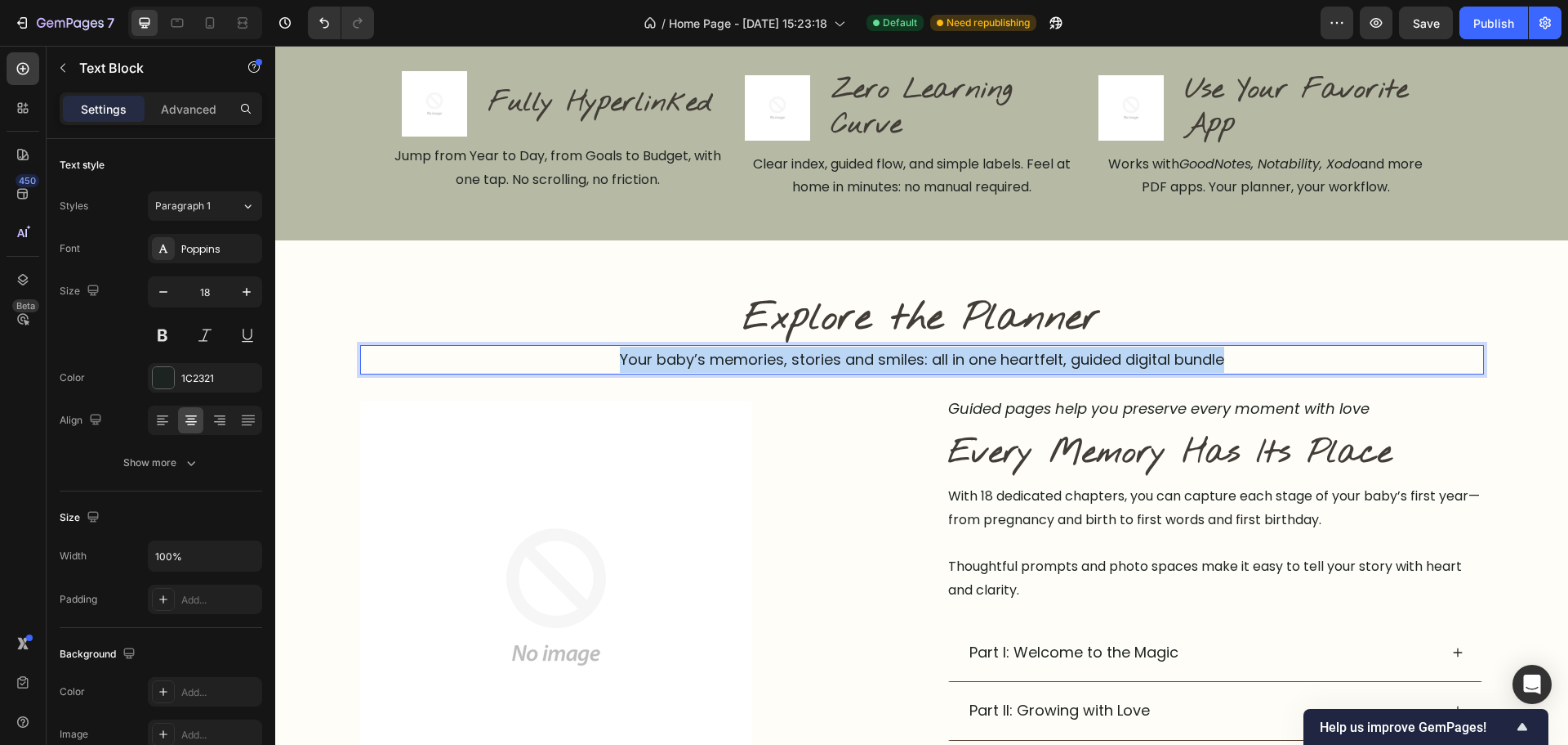
click at [938, 367] on p "Your baby’s memories, stories and smiles: all in one heartfelt, guided digital …" at bounding box center [921, 359] width 1120 height 26
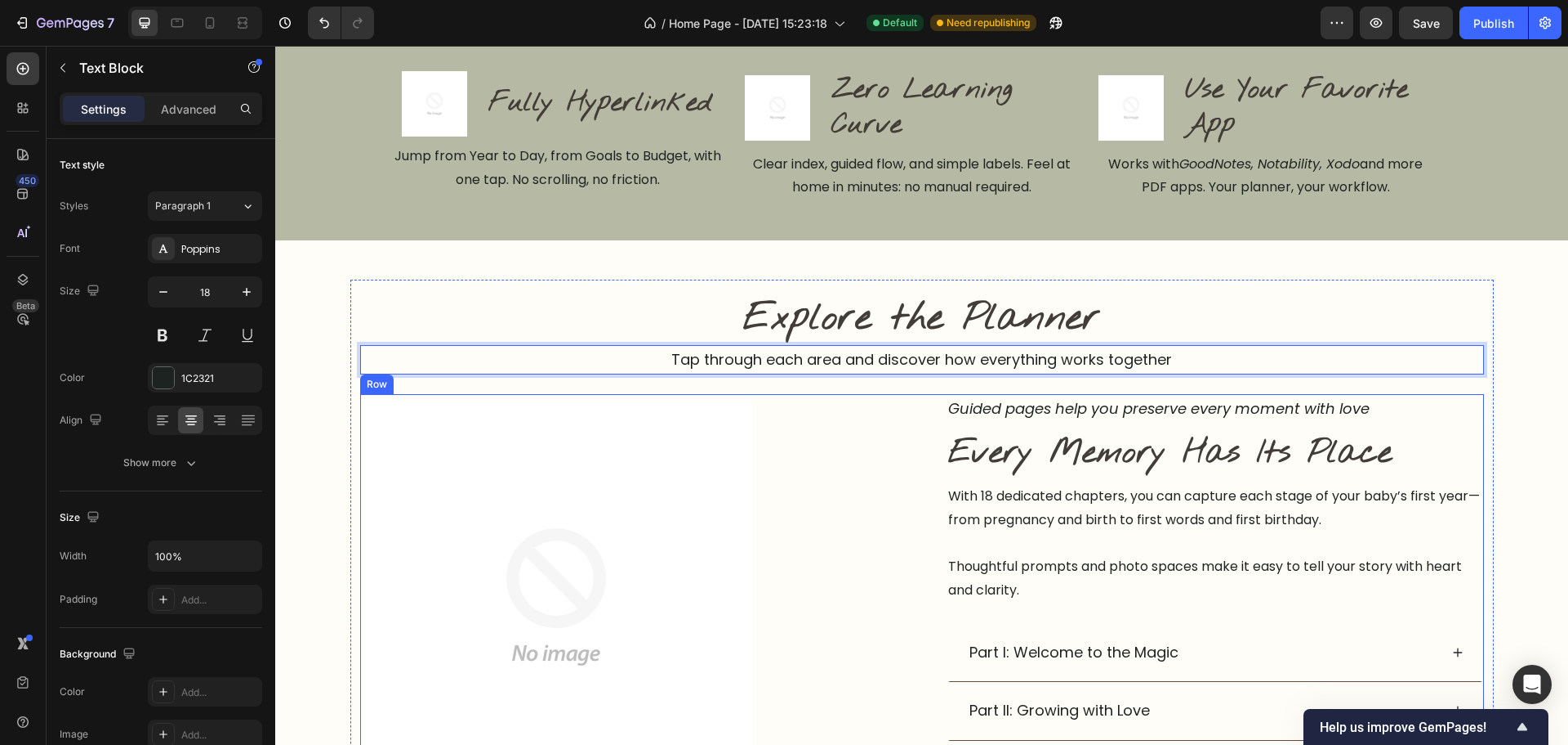
click at [924, 638] on div "Guided pages help you preserve every moment with love Text block Image Every Me…" at bounding box center [922, 596] width 1124 height 405
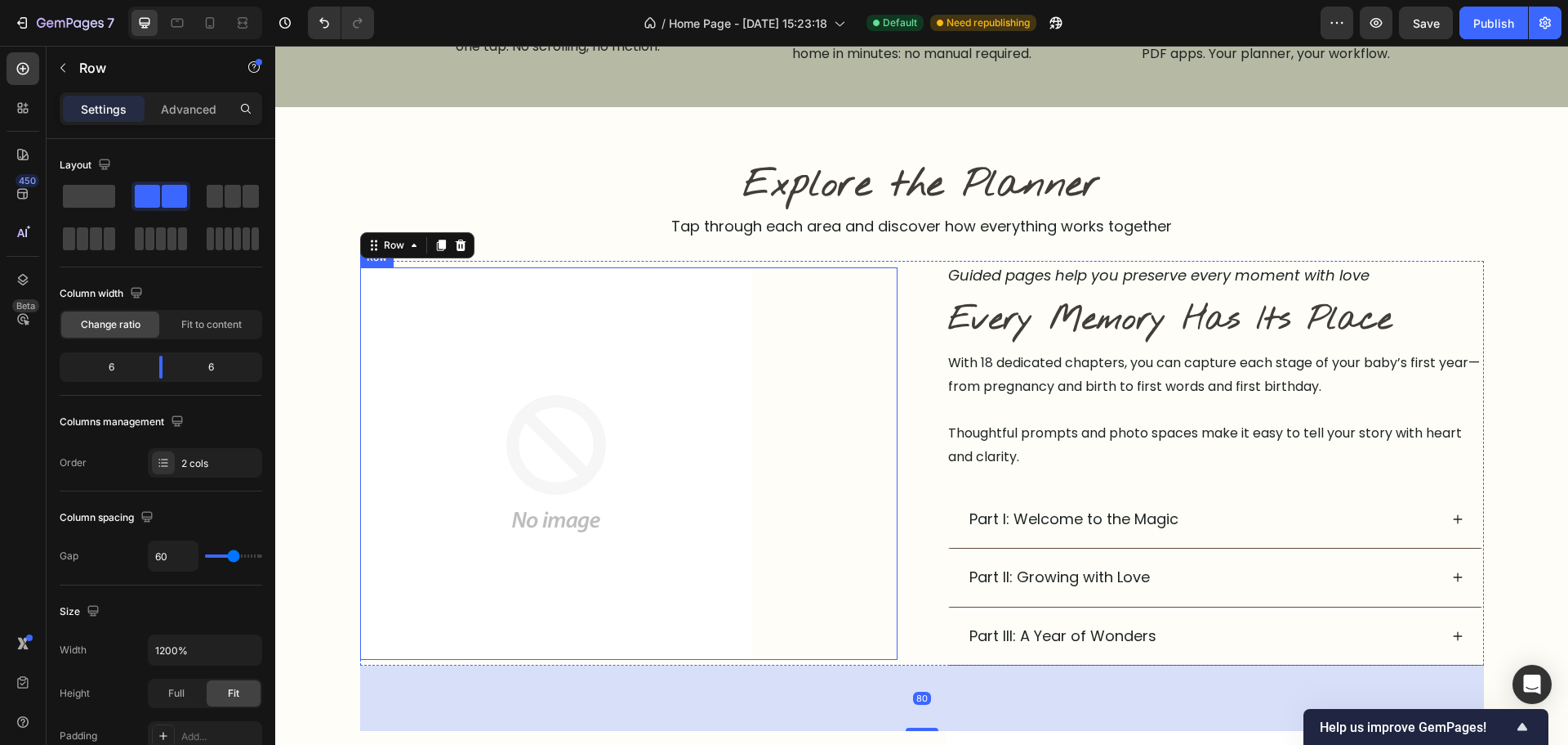
scroll to position [899, 0]
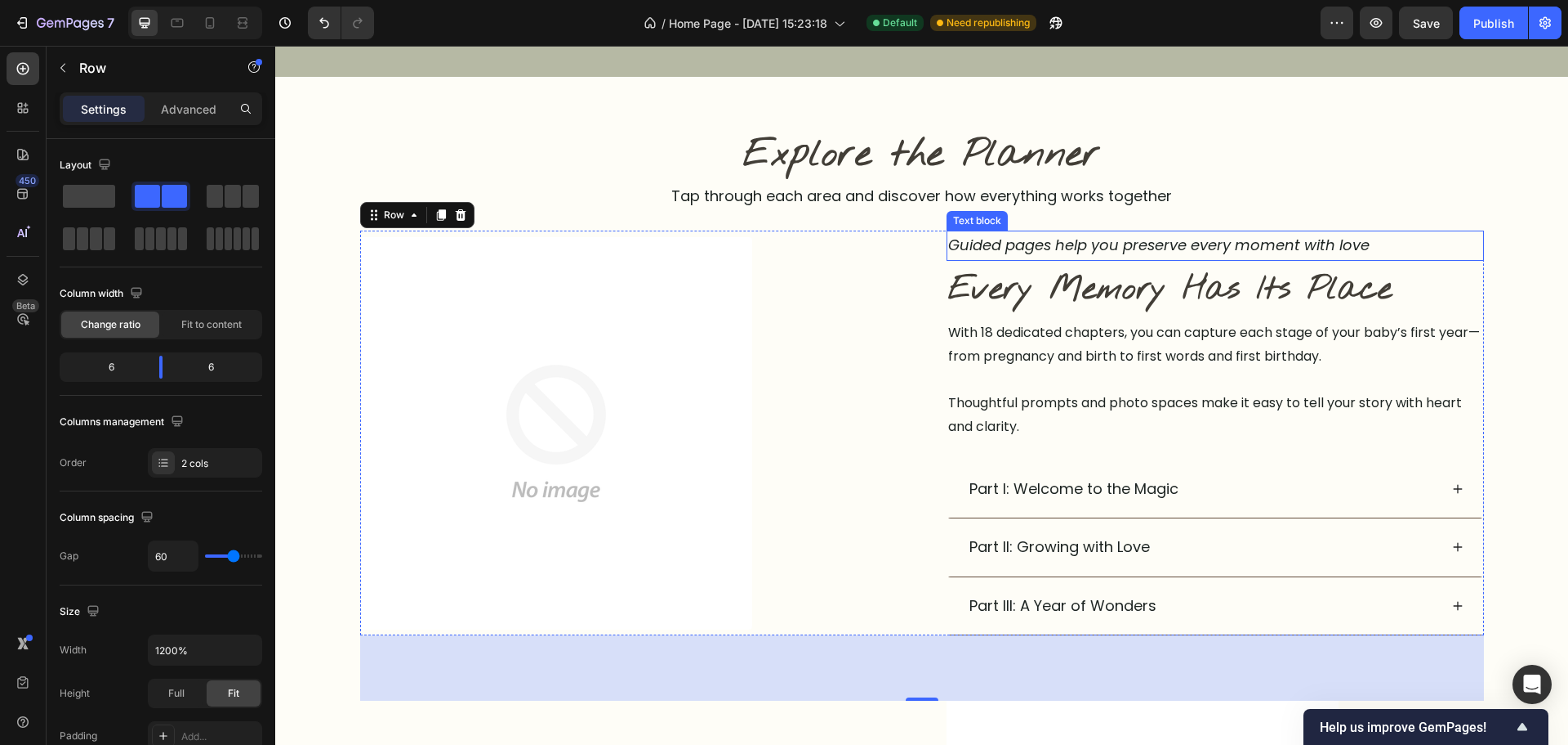
click at [1095, 254] on p "Guided pages help you preserve every moment with love" at bounding box center [1215, 245] width 535 height 26
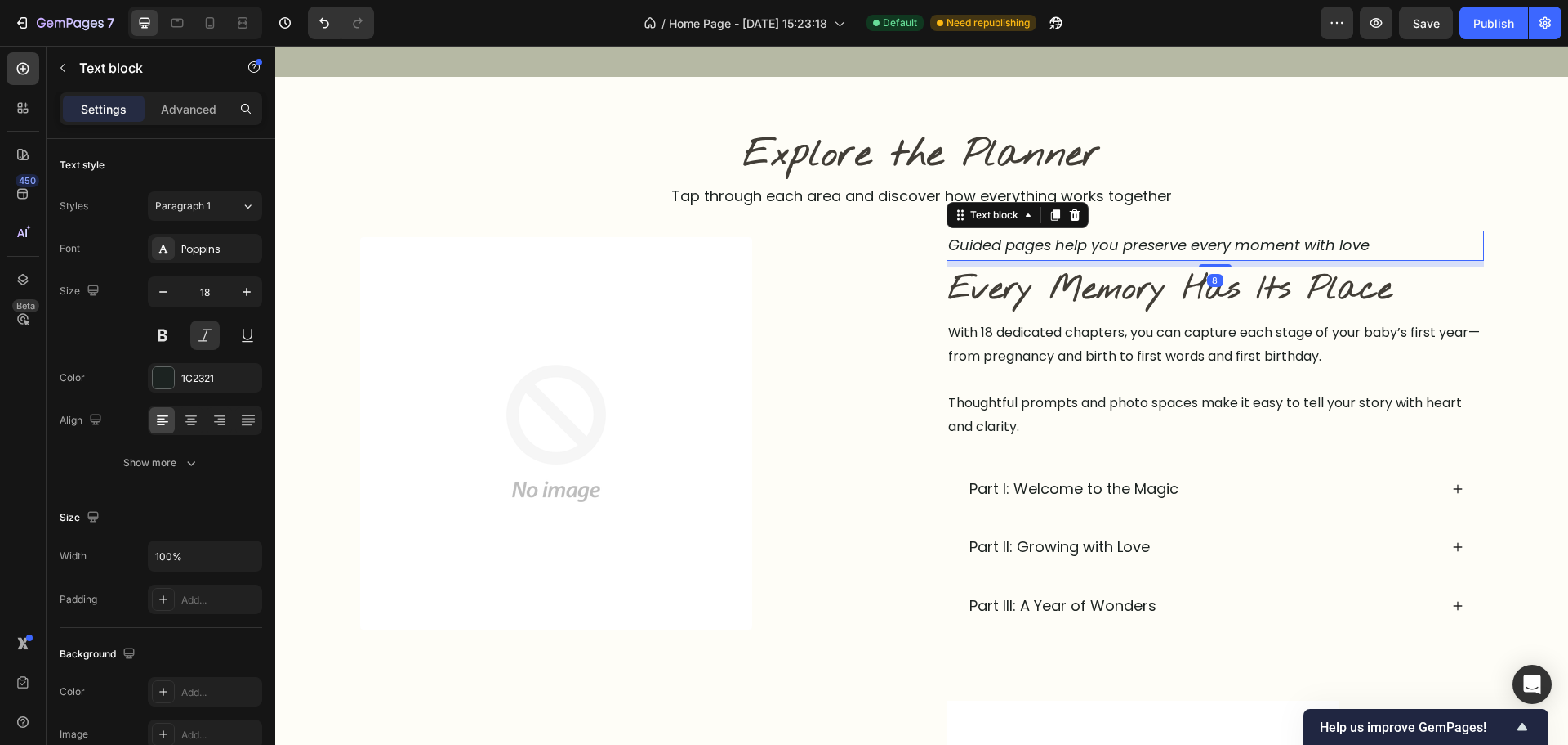
click at [1095, 254] on p "Guided pages help you preserve every moment with love" at bounding box center [1215, 245] width 535 height 26
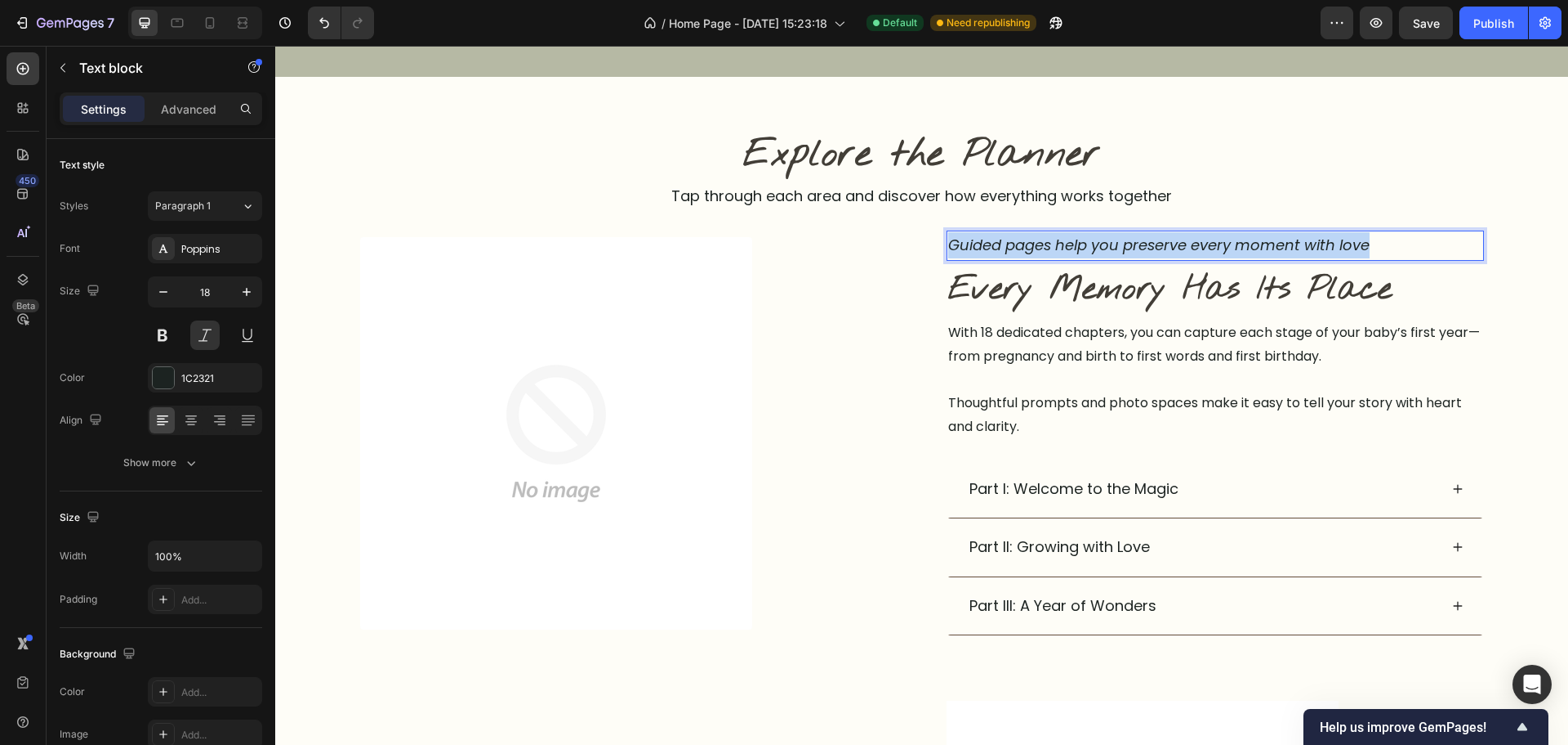
click at [1095, 254] on p "Guided pages help you preserve every moment with love" at bounding box center [1215, 245] width 535 height 26
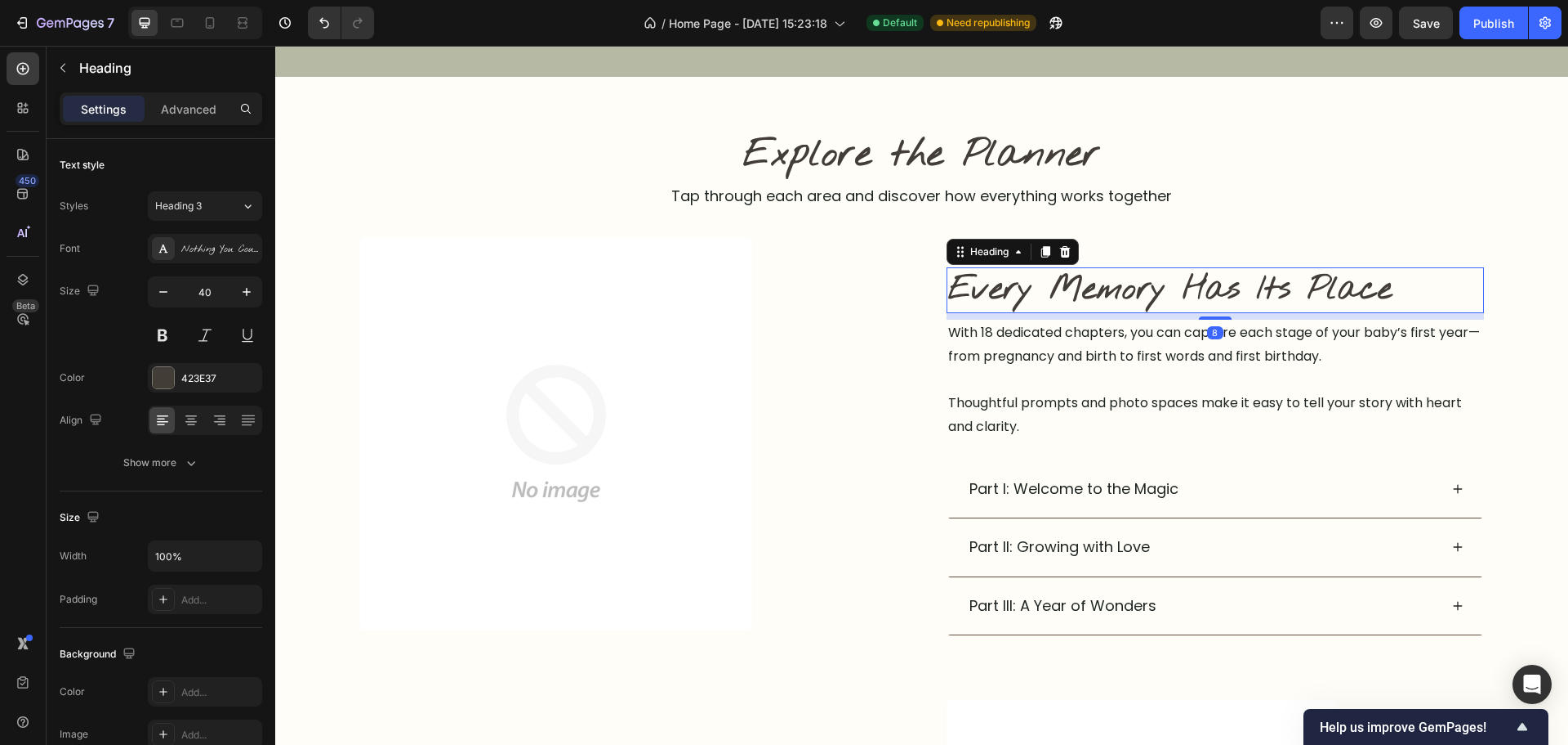
click at [988, 249] on div "Heading" at bounding box center [1013, 251] width 133 height 26
click at [988, 249] on p "LIFESTYLE" at bounding box center [1215, 245] width 535 height 26
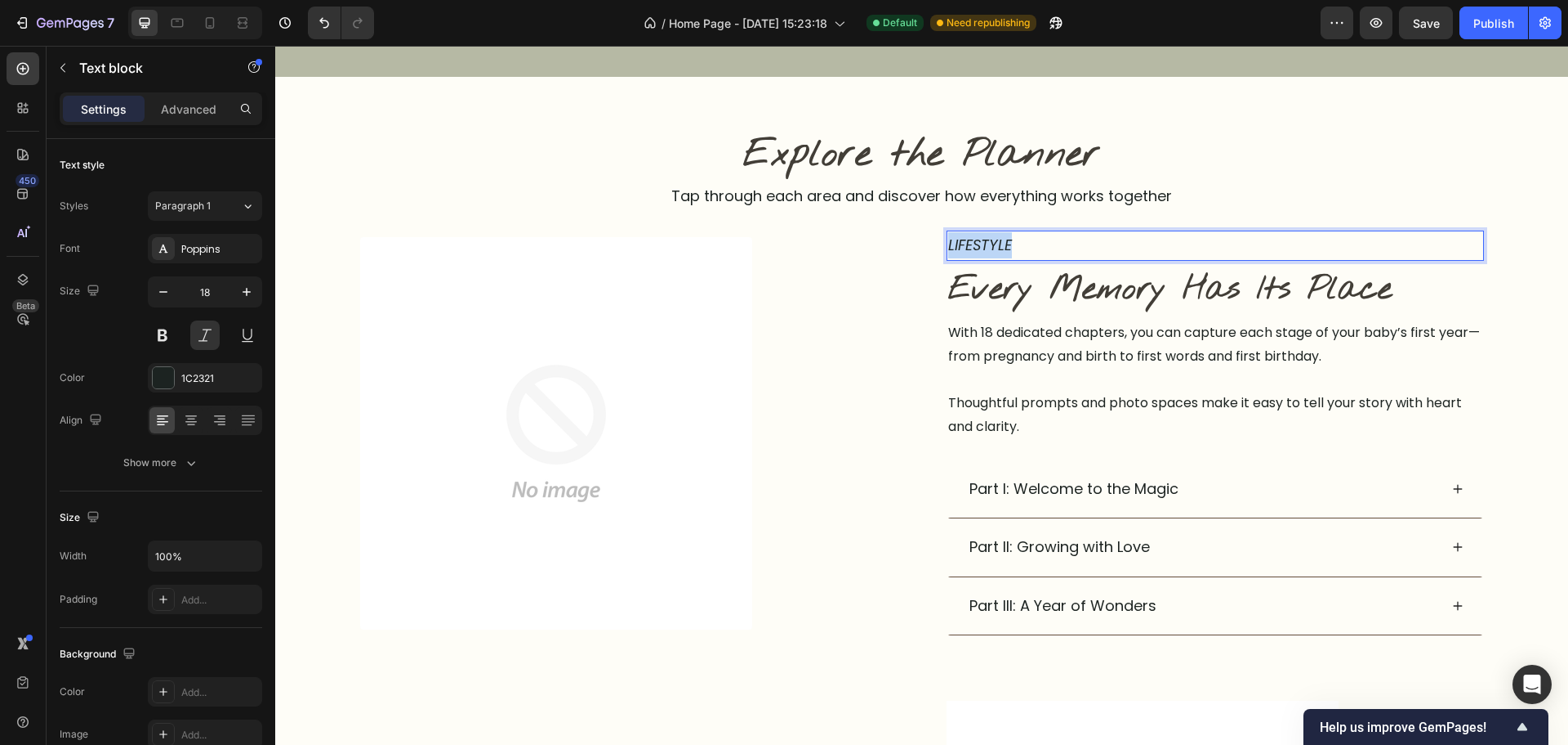
click at [988, 250] on p "LIFESTYLE" at bounding box center [1215, 245] width 535 height 26
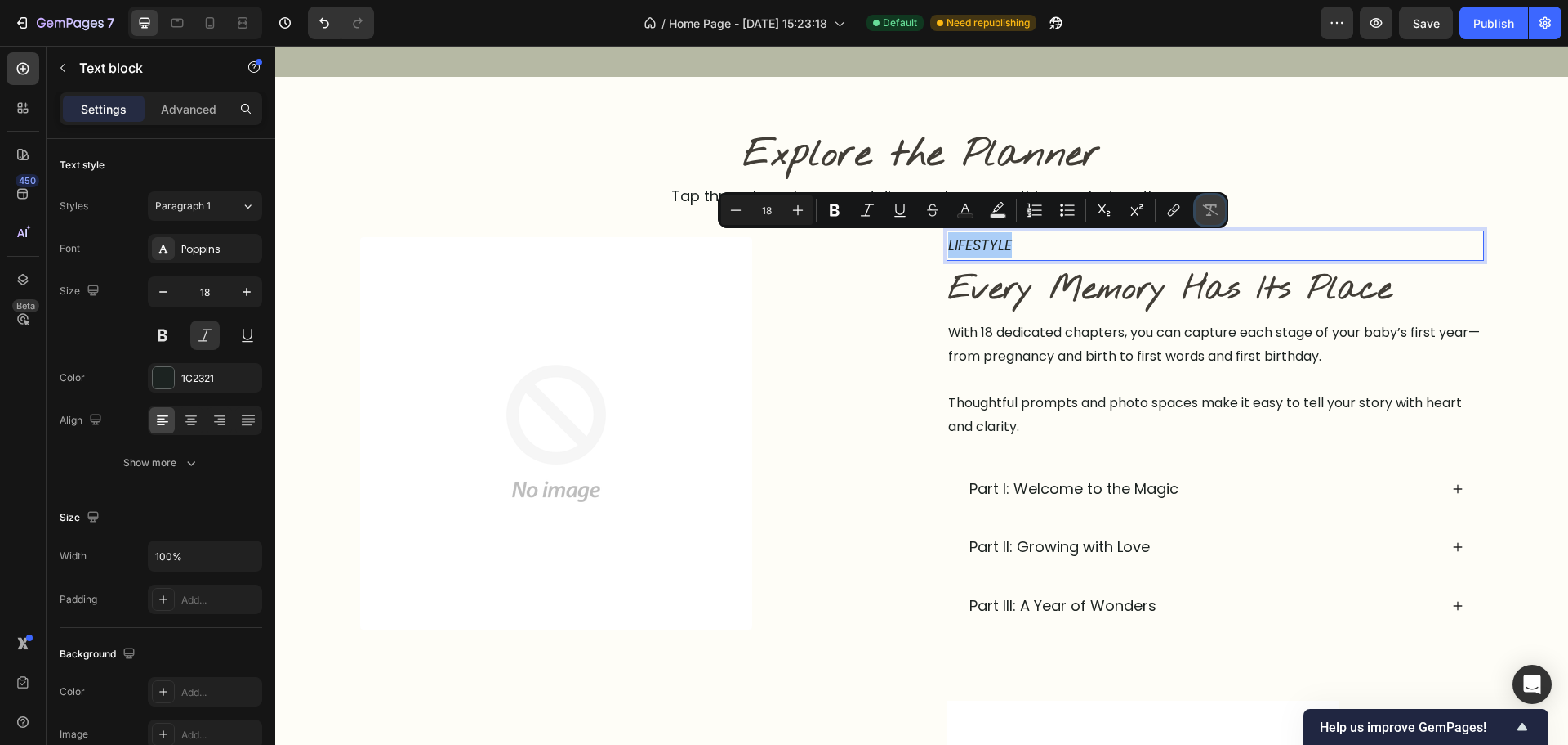
click at [1211, 214] on icon "Editor contextual toolbar" at bounding box center [1210, 210] width 16 height 16
click at [189, 463] on icon "button" at bounding box center [191, 463] width 8 height 4
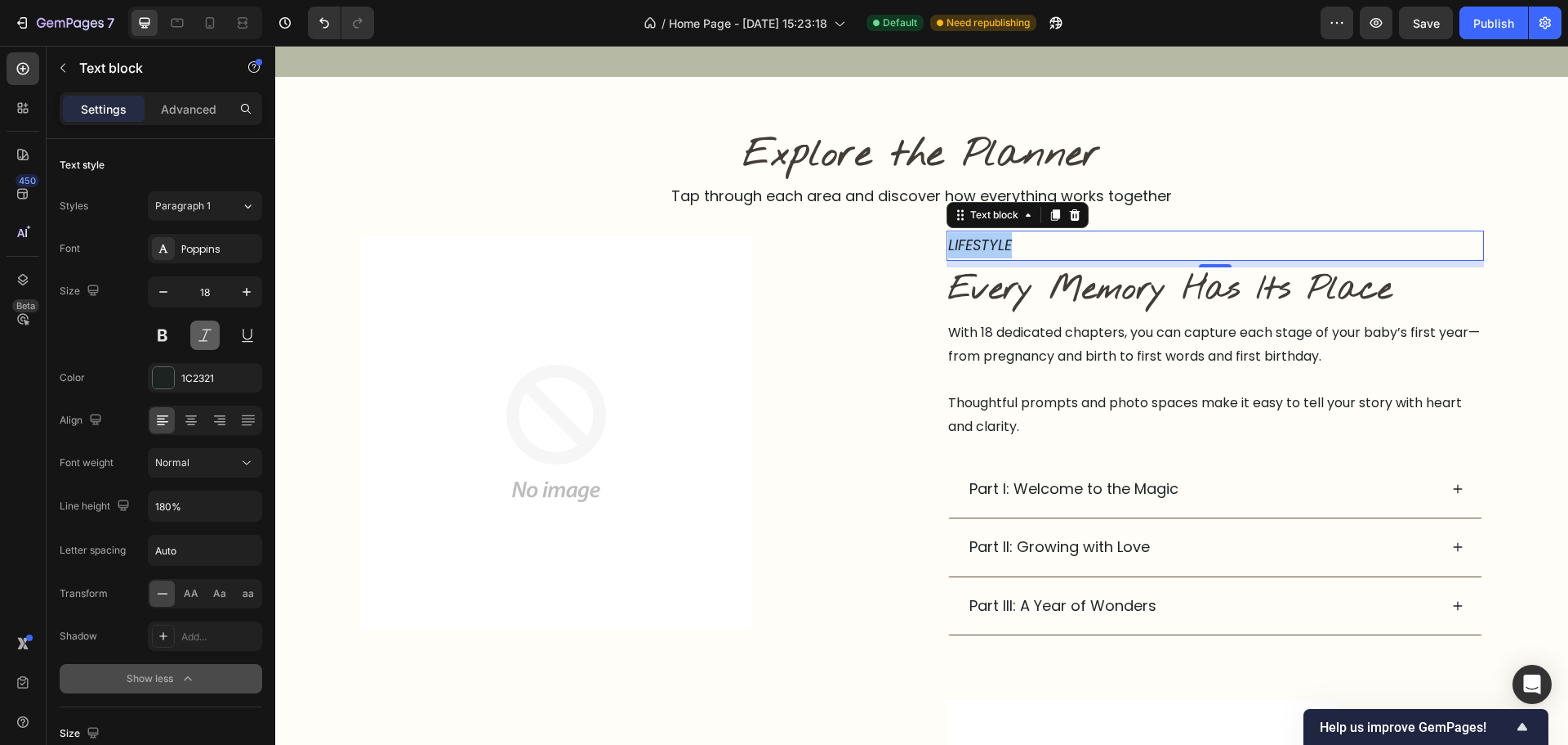
click at [205, 326] on button at bounding box center [205, 335] width 30 height 30
click at [244, 294] on icon "button" at bounding box center [247, 292] width 16 height 16
type input "20"
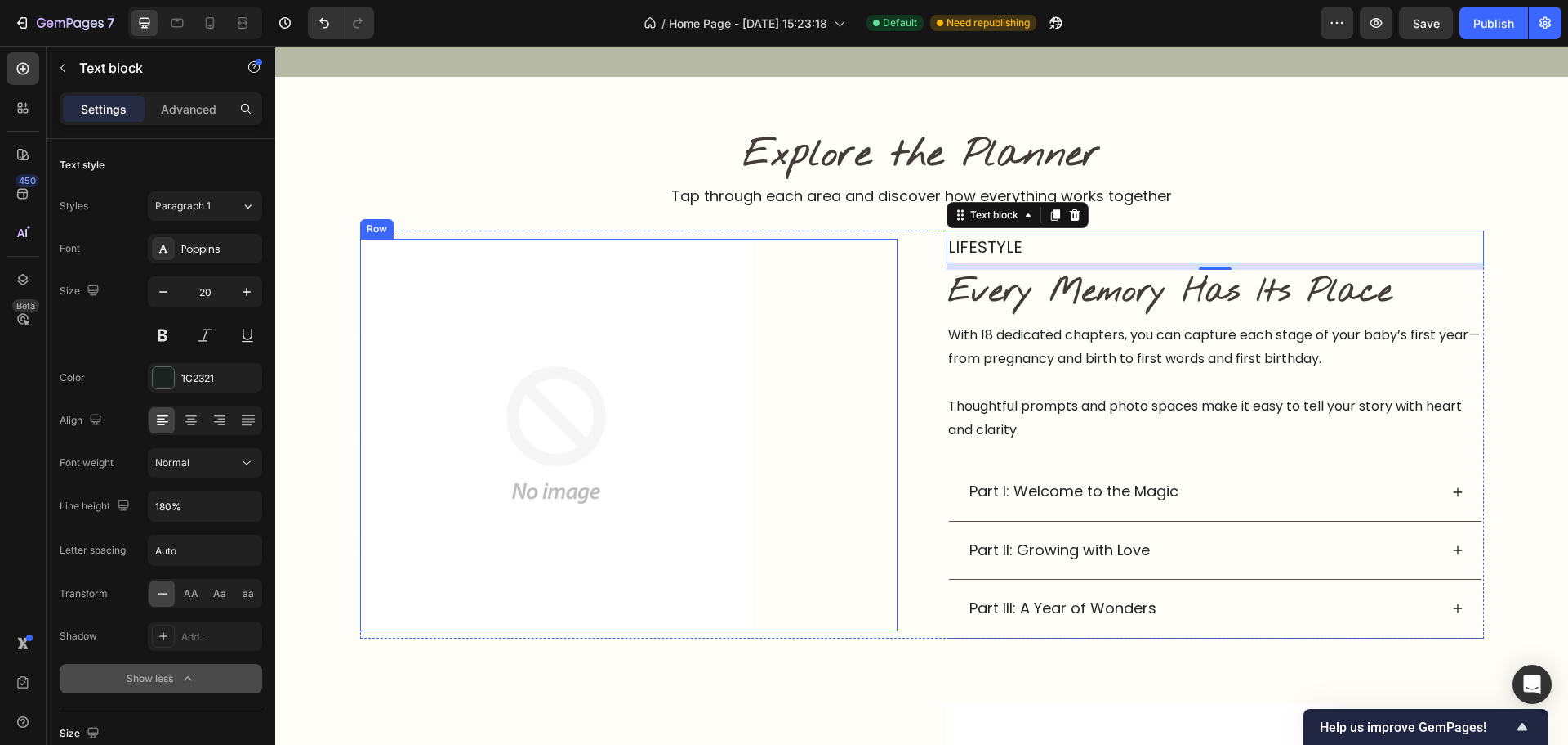
click at [844, 489] on div "Image Row" at bounding box center [629, 434] width 537 height 392
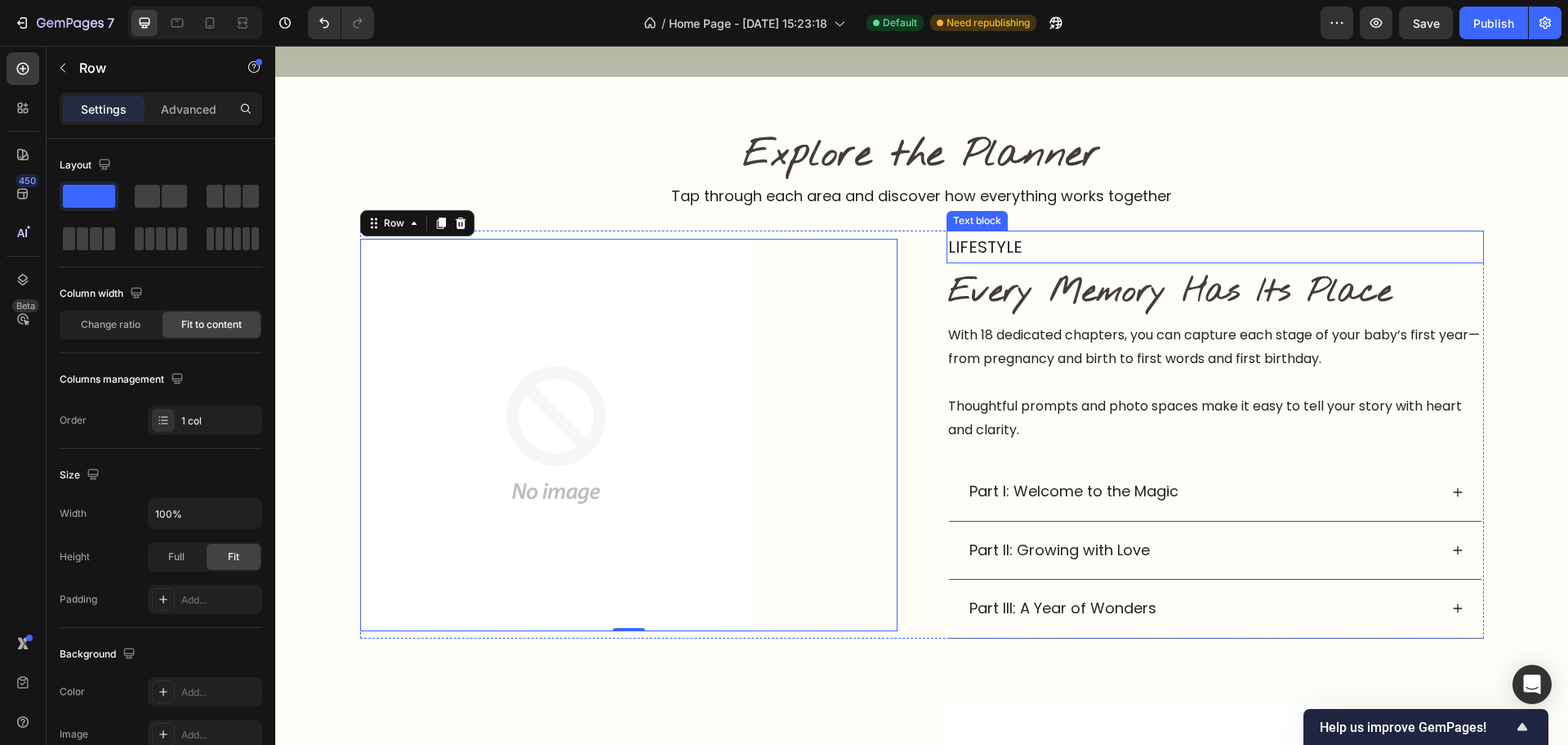
click at [951, 238] on p "LIFESTYLE" at bounding box center [1215, 247] width 535 height 30
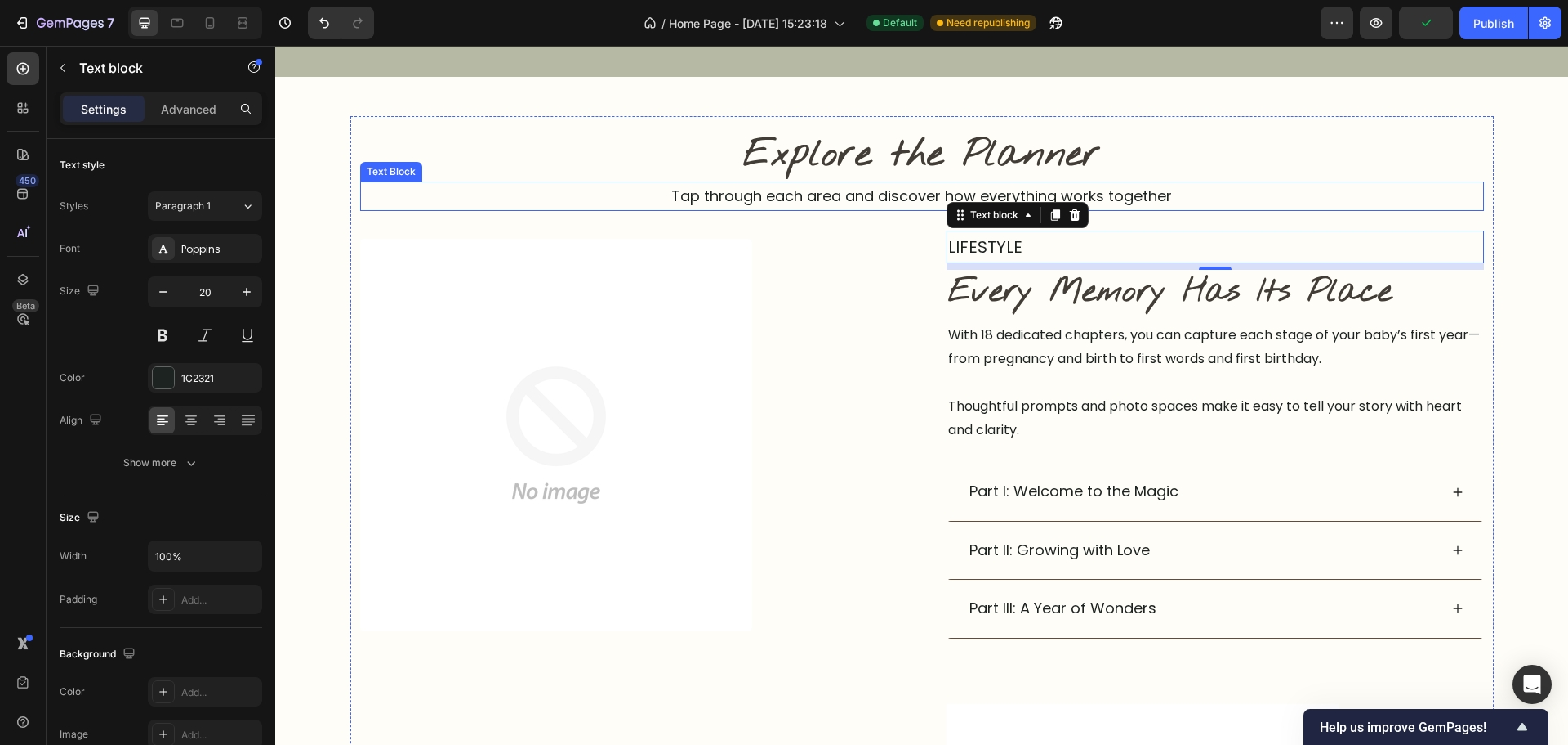
click at [1189, 206] on p "Tap through each area and discover how everything works together" at bounding box center [921, 196] width 1120 height 26
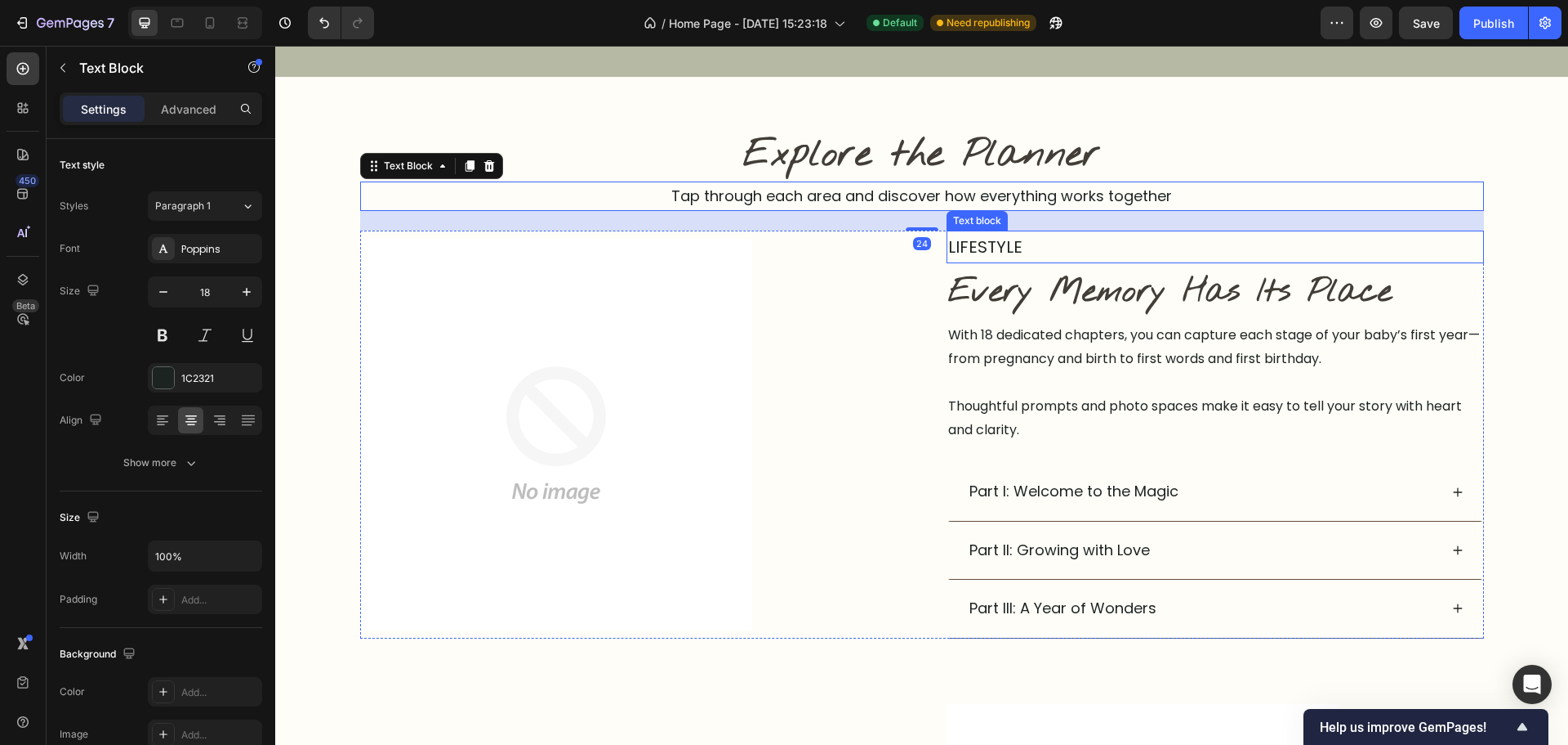
click at [1034, 259] on p "LIFESTYLE" at bounding box center [1215, 247] width 535 height 30
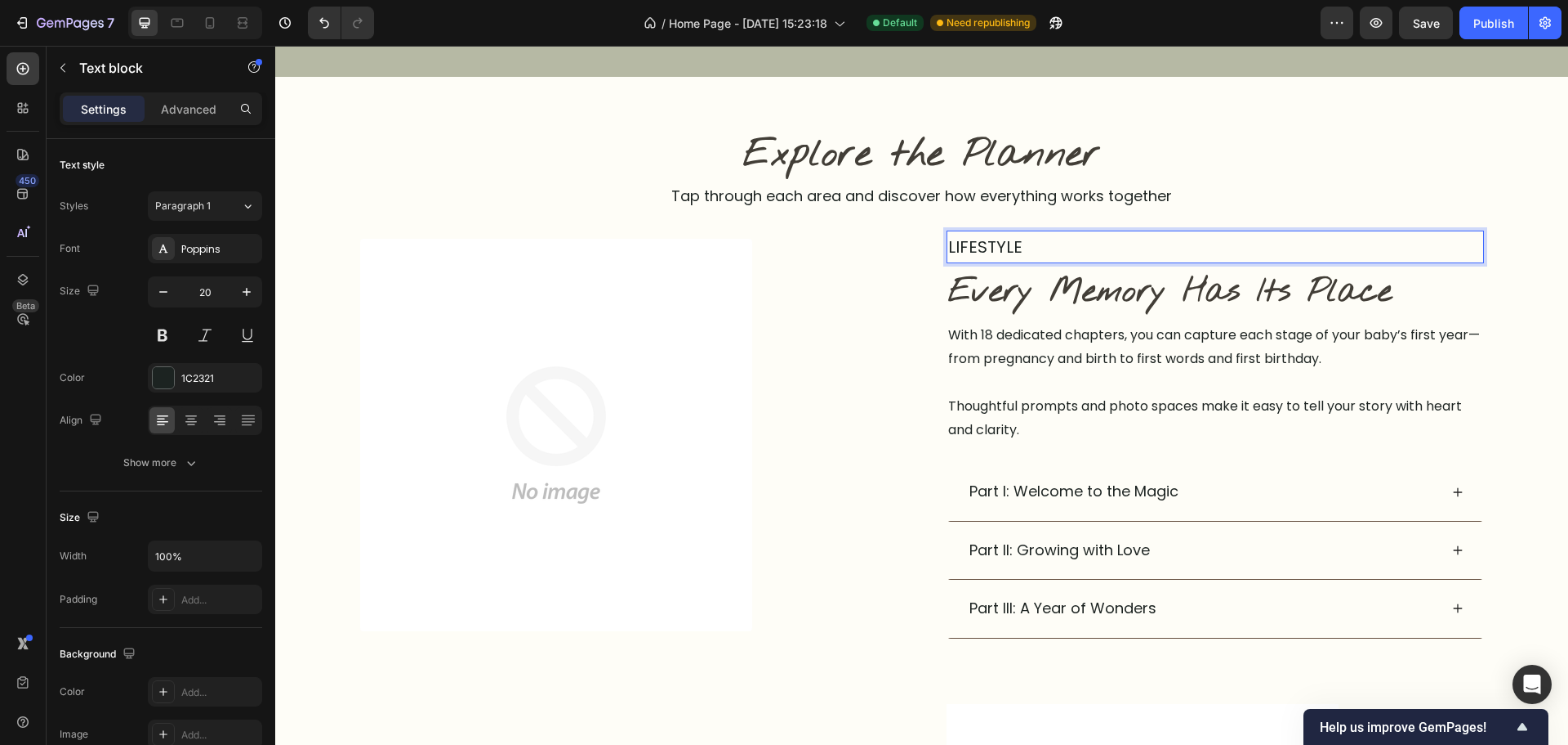
click at [973, 257] on p "LIFESTYLE" at bounding box center [1215, 247] width 535 height 30
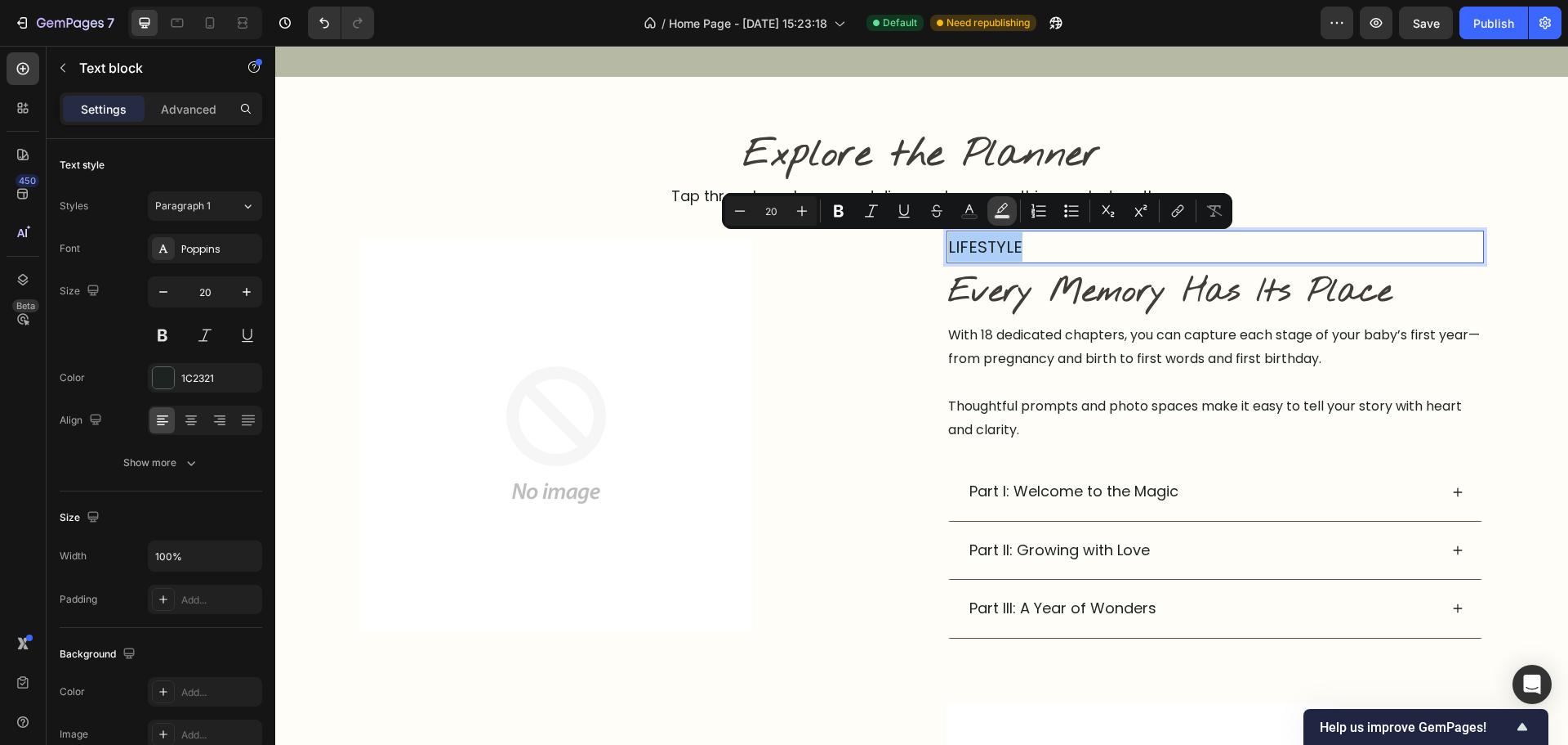
drag, startPoint x: 1000, startPoint y: 206, endPoint x: 1002, endPoint y: 224, distance: 18.1
click at [1001, 205] on icon "Editor contextual toolbar" at bounding box center [1002, 211] width 16 height 16
type input "000000"
type input "77"
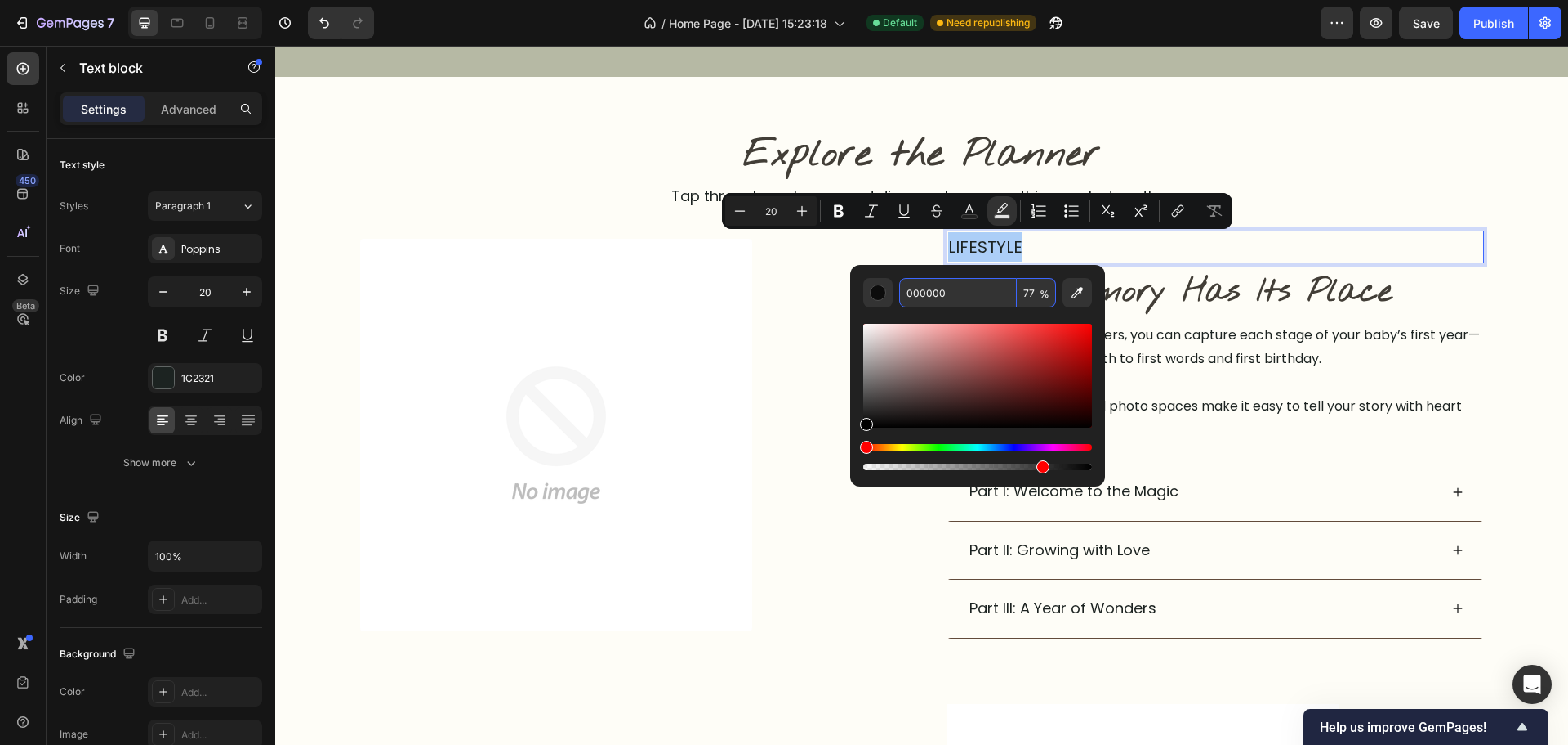
click at [975, 288] on input "000000" at bounding box center [958, 293] width 118 height 30
paste input "B6B9A4"
type input "B6B9A4"
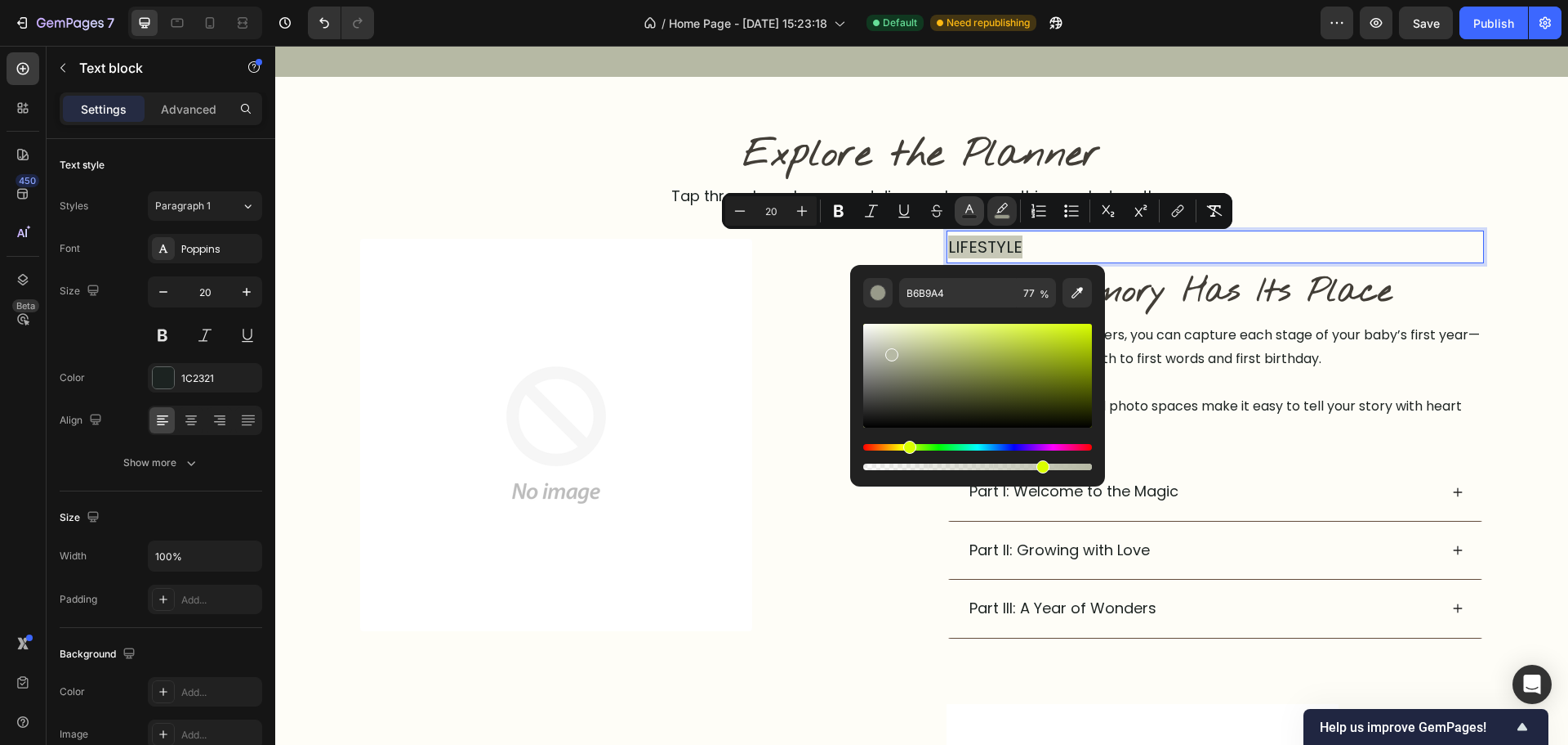
click at [964, 215] on rect "Editor contextual toolbar" at bounding box center [970, 216] width 15 height 4
type input "1C2321"
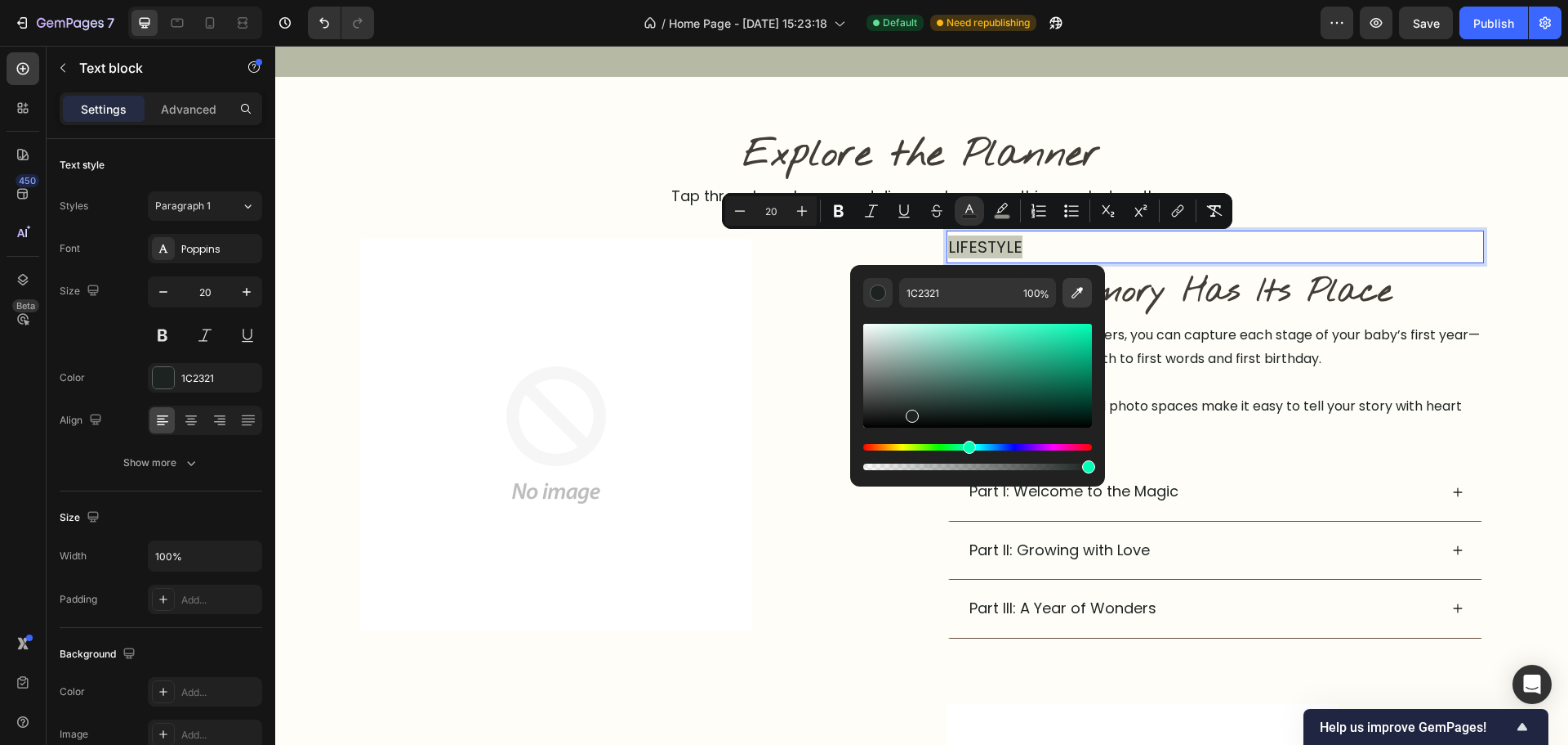
click at [1082, 291] on icon "Editor contextual toolbar" at bounding box center [1077, 293] width 16 height 16
type input "FEFDF7"
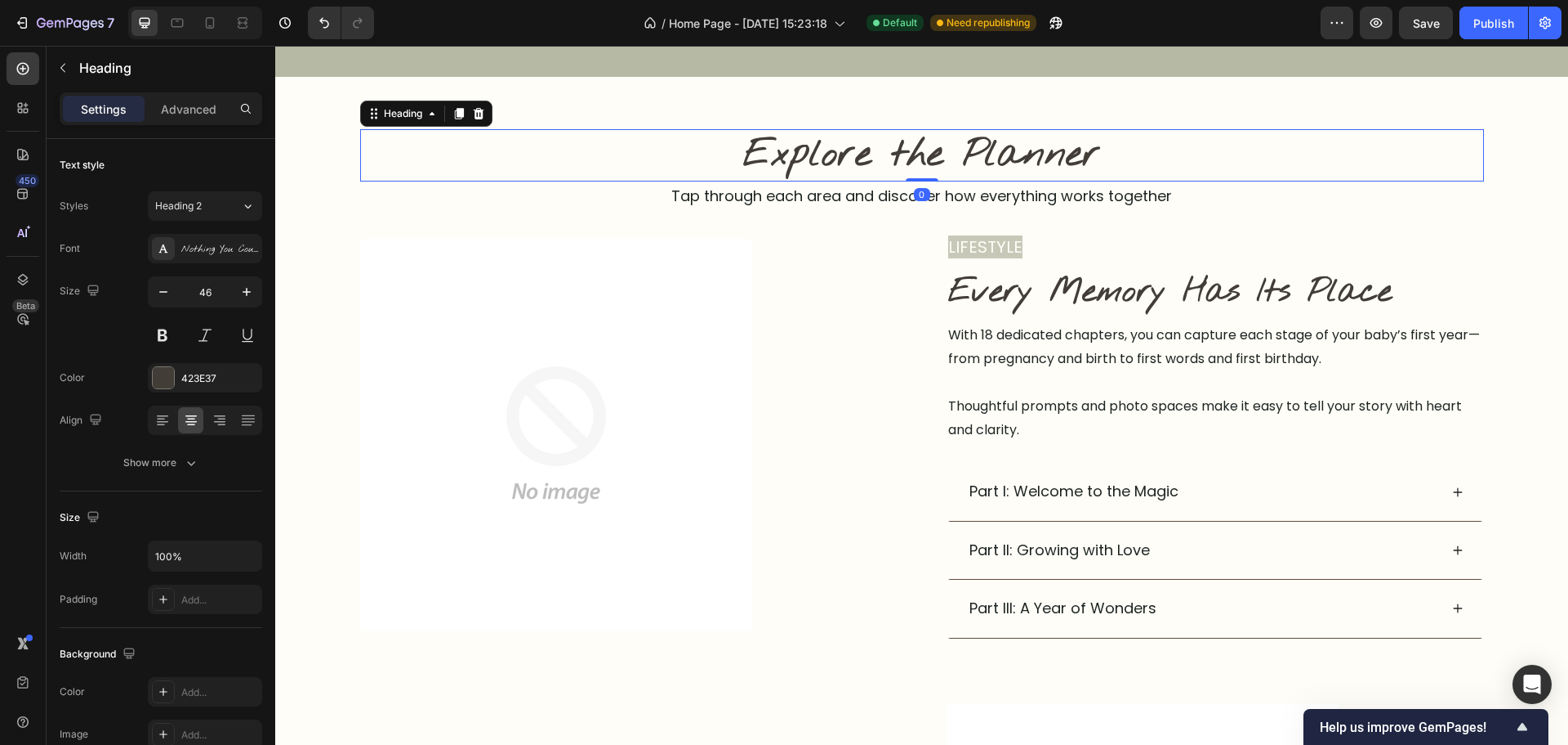
click at [1343, 134] on p "Explore the Planner" at bounding box center [921, 155] width 1120 height 49
click at [946, 263] on div "Heading" at bounding box center [971, 260] width 51 height 20
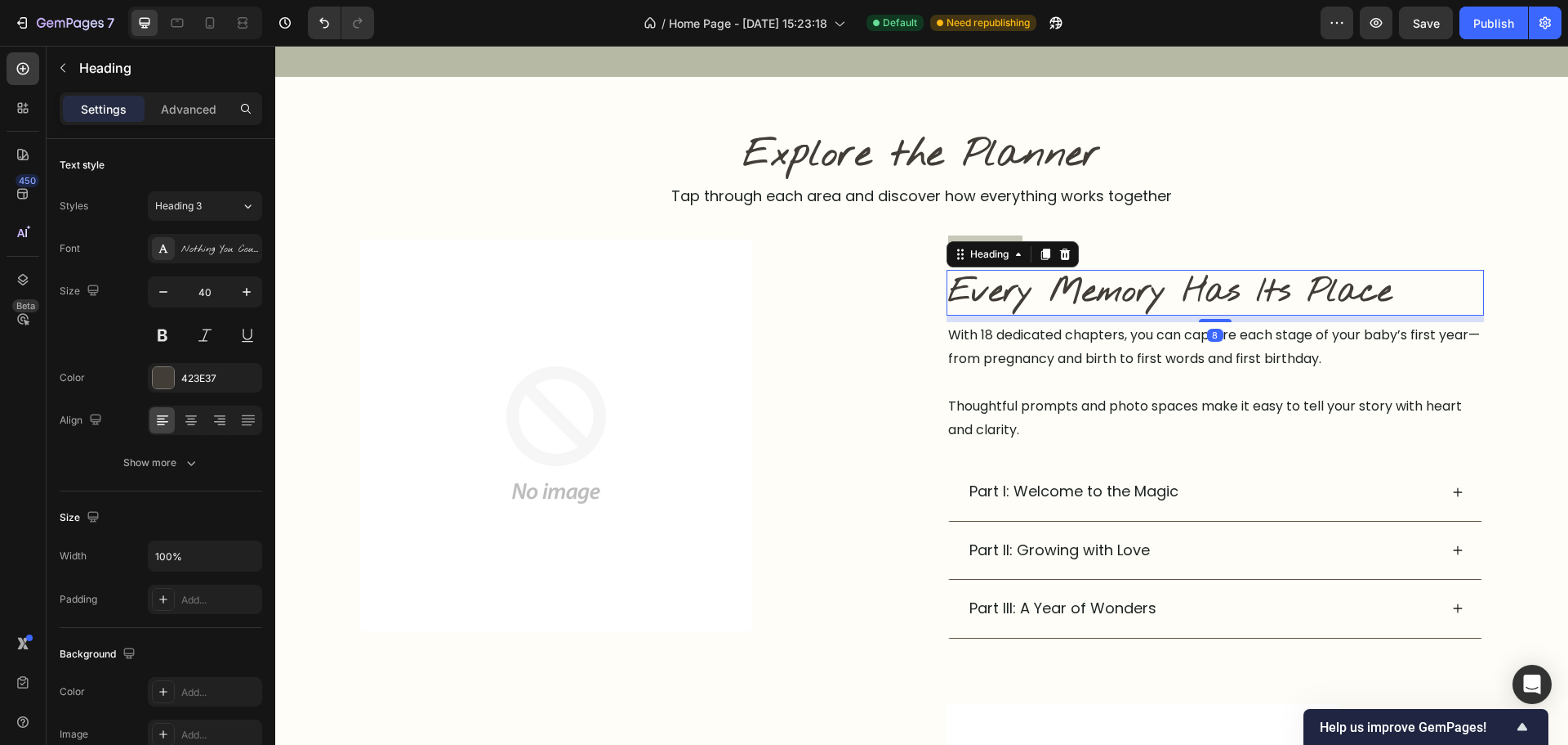
click at [961, 240] on span "LIFESTYLE" at bounding box center [985, 246] width 74 height 22
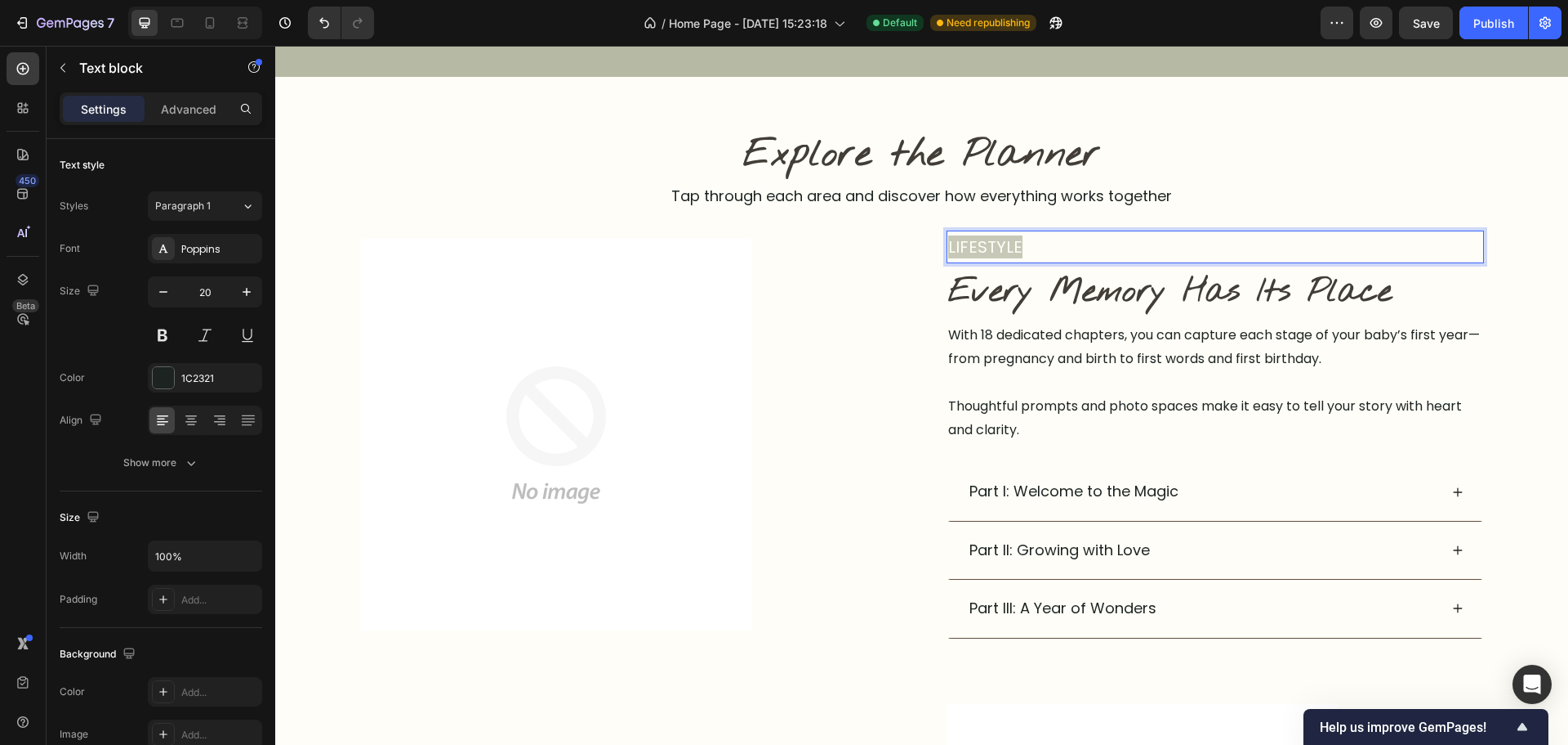
click at [1015, 251] on span "LIFESTYLE" at bounding box center [985, 246] width 74 height 22
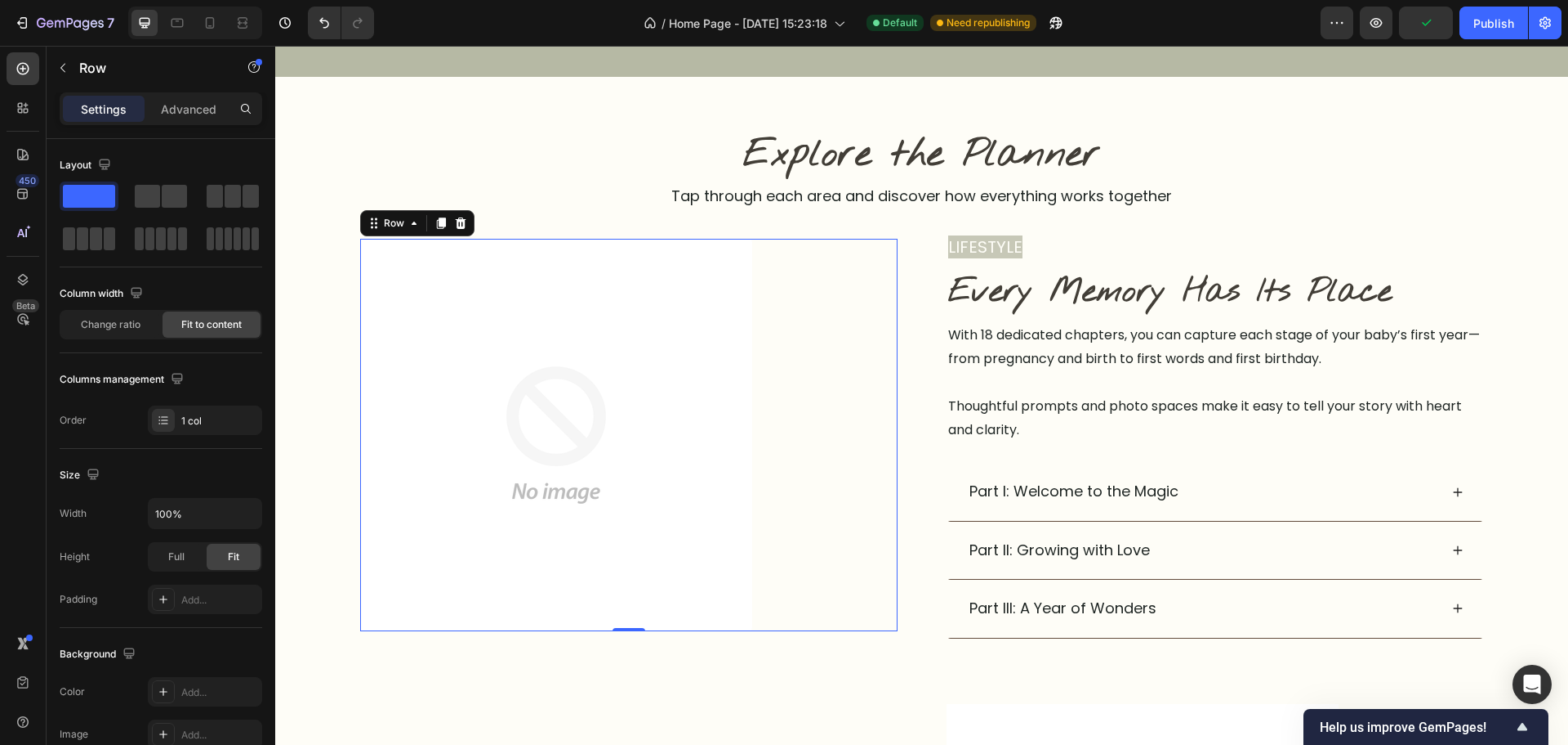
click at [804, 461] on div "Image Row 0" at bounding box center [629, 434] width 537 height 392
click at [991, 248] on span "LIFESTYLE" at bounding box center [985, 246] width 74 height 22
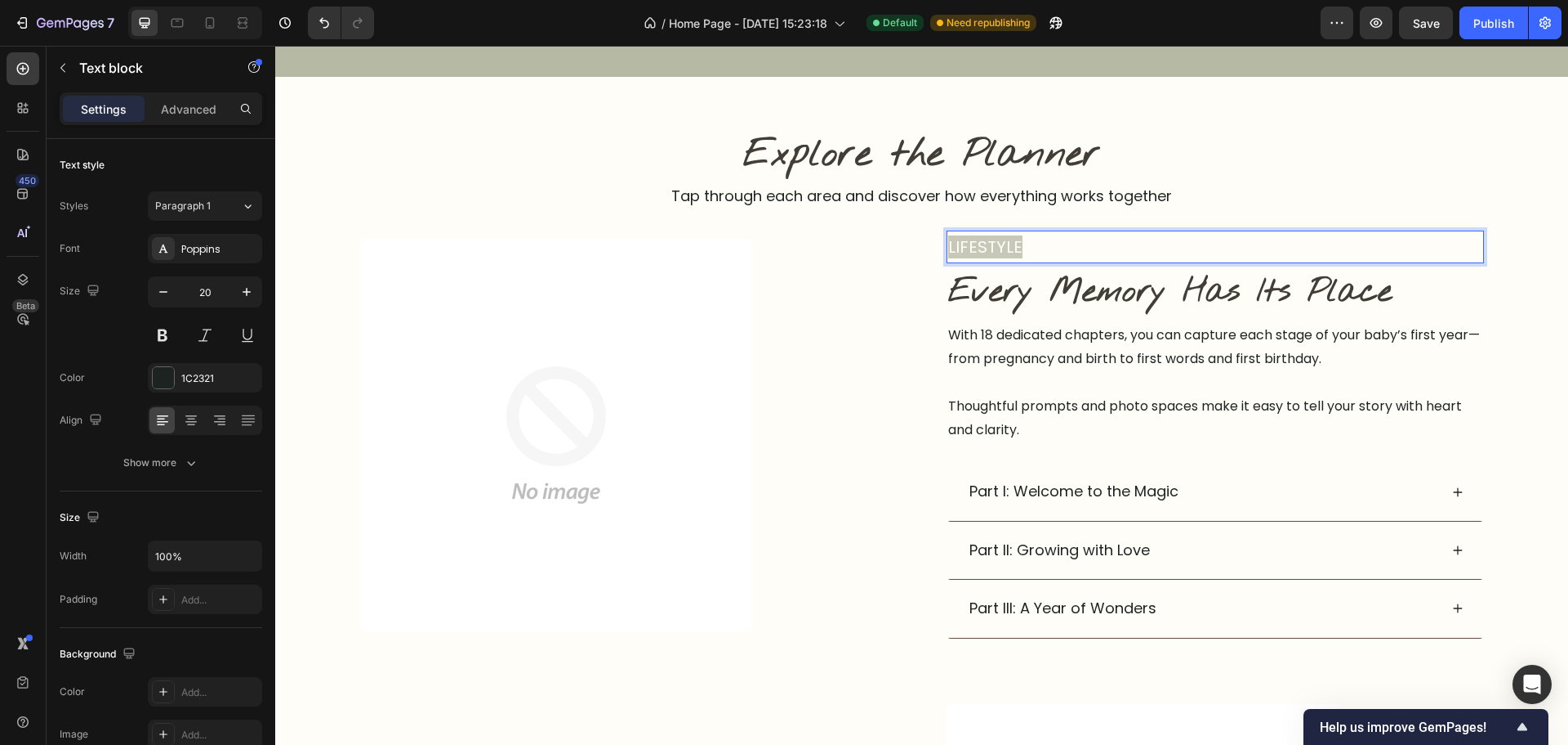
click at [985, 247] on span "LIFESTYLE" at bounding box center [985, 246] width 74 height 22
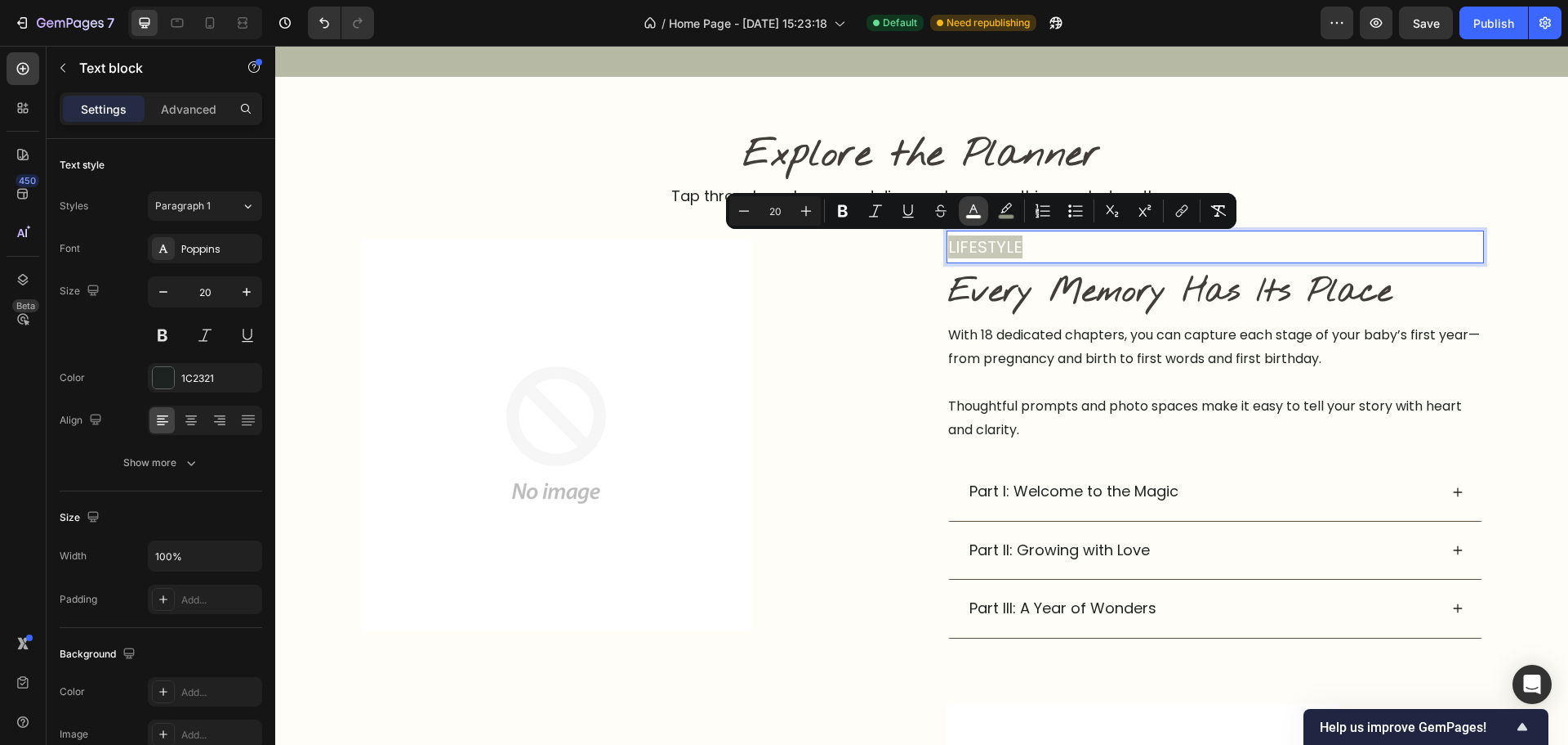
click at [985, 211] on button "color" at bounding box center [973, 211] width 30 height 30
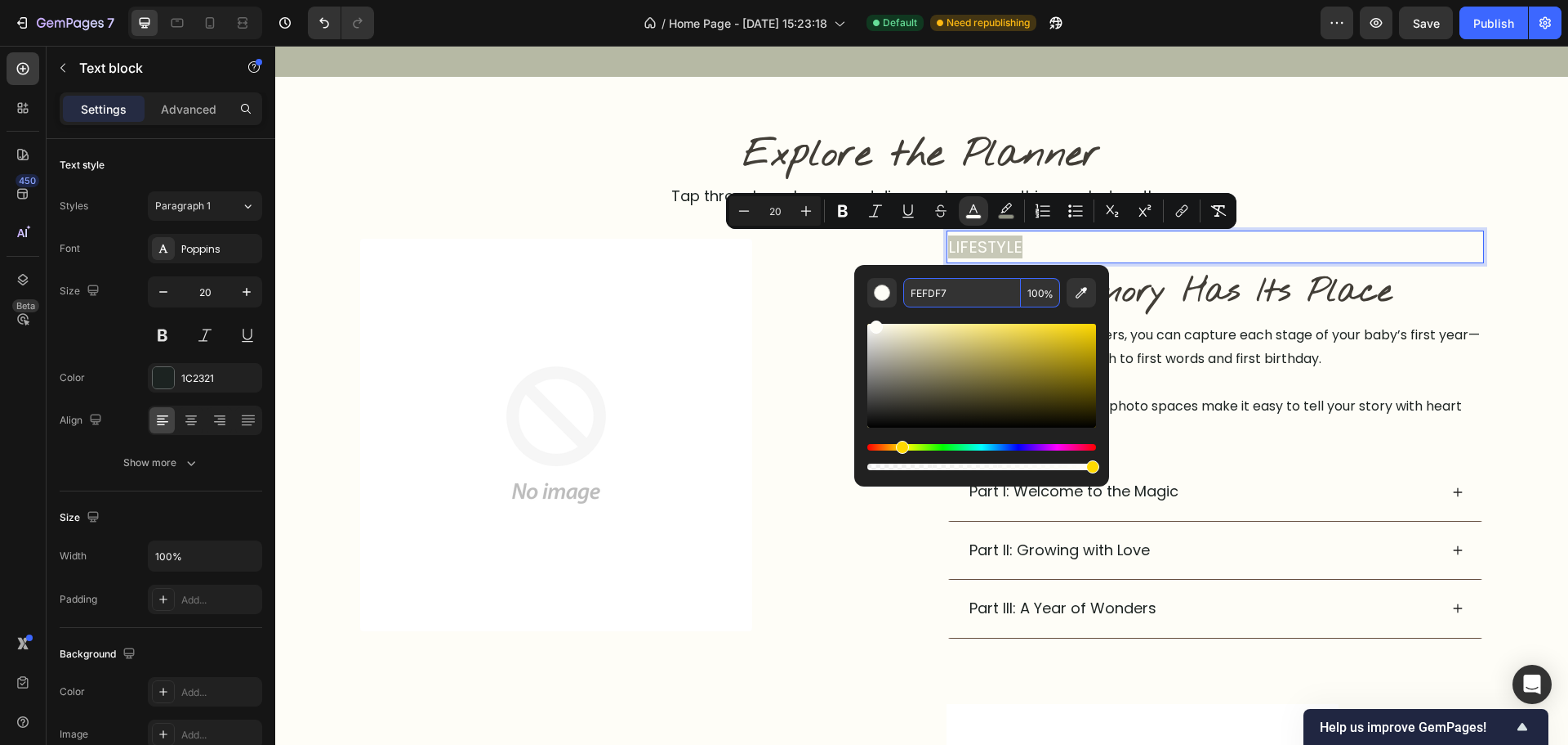
click at [964, 281] on input "FEFDF7" at bounding box center [962, 293] width 118 height 30
click at [964, 282] on input "FEFDF7" at bounding box center [962, 293] width 118 height 30
paste input "423E3"
type input "423E37"
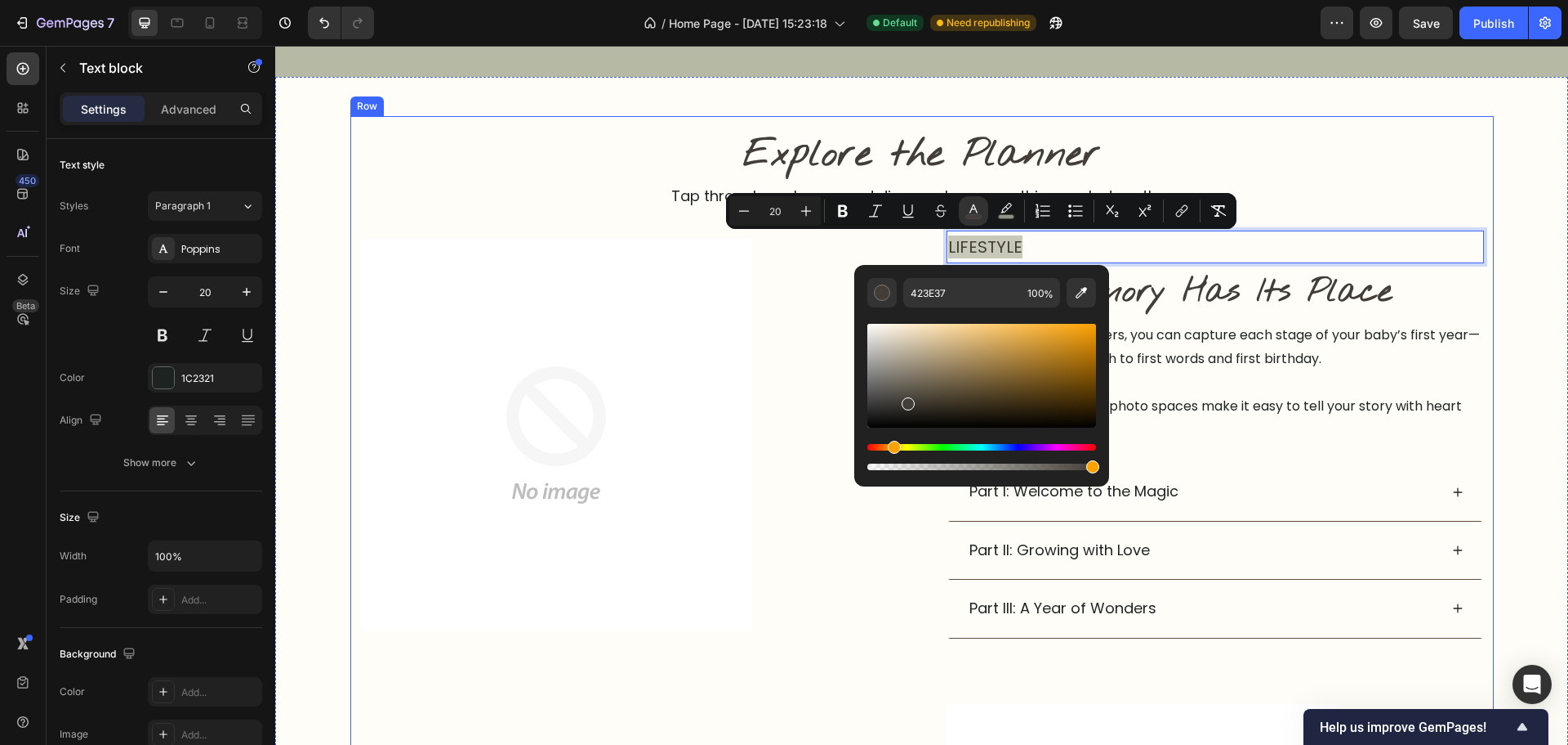
click at [1417, 137] on p "Explore the Planner" at bounding box center [921, 155] width 1120 height 49
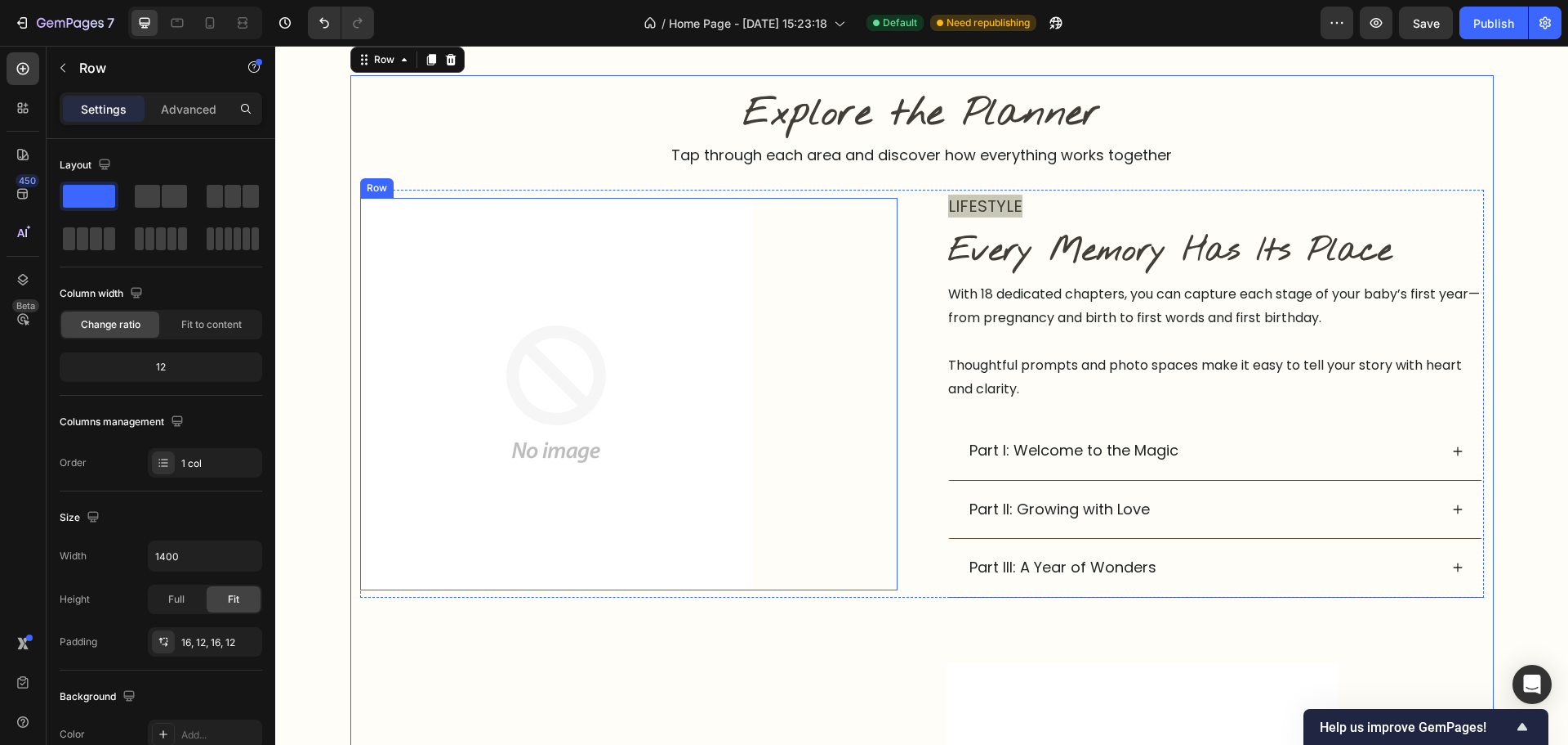
scroll to position [981, 0]
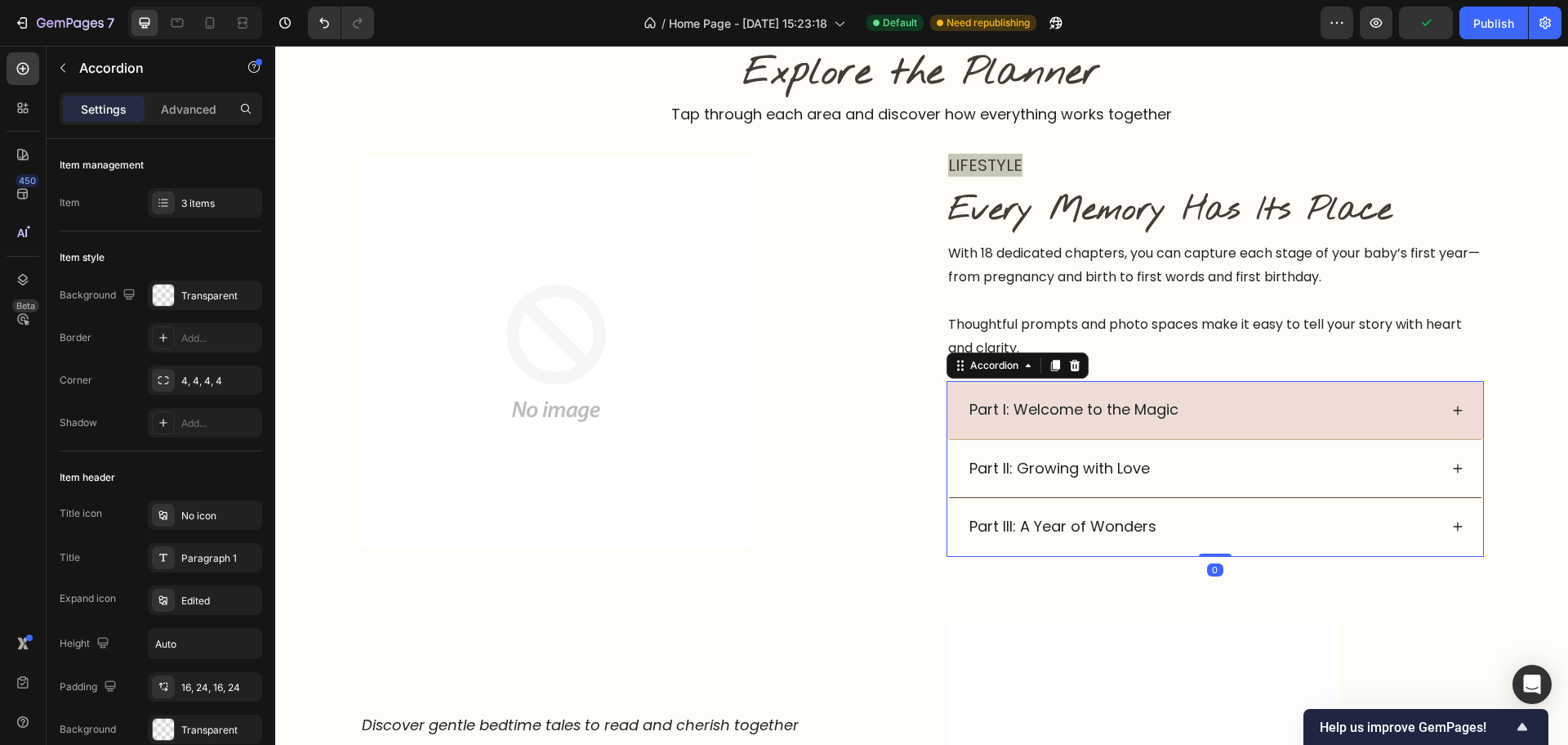
click at [1290, 398] on div "Part I: Welcome to the Magic" at bounding box center [1203, 409] width 472 height 31
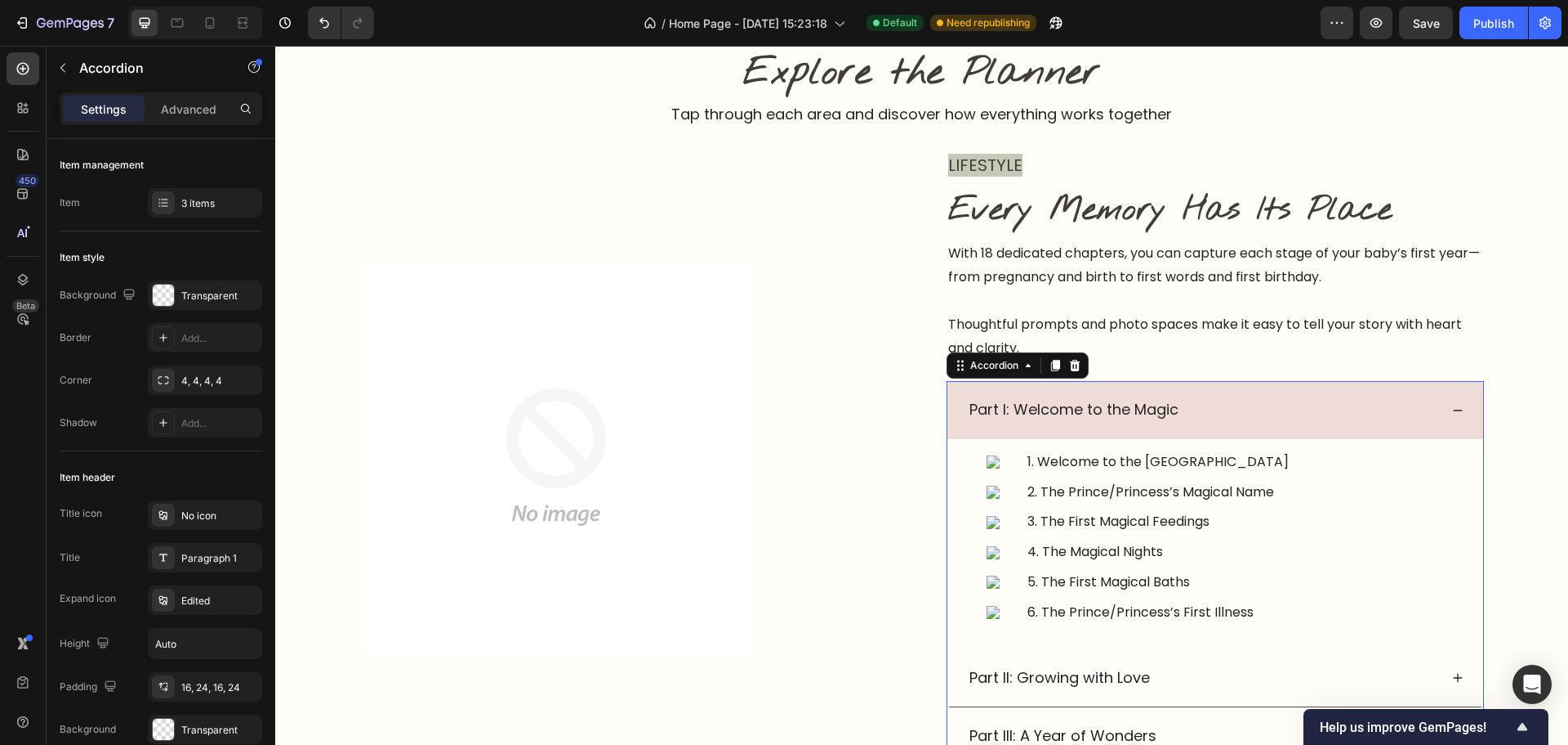
click at [1328, 407] on div "Part I: Welcome to the Magic" at bounding box center [1203, 409] width 472 height 31
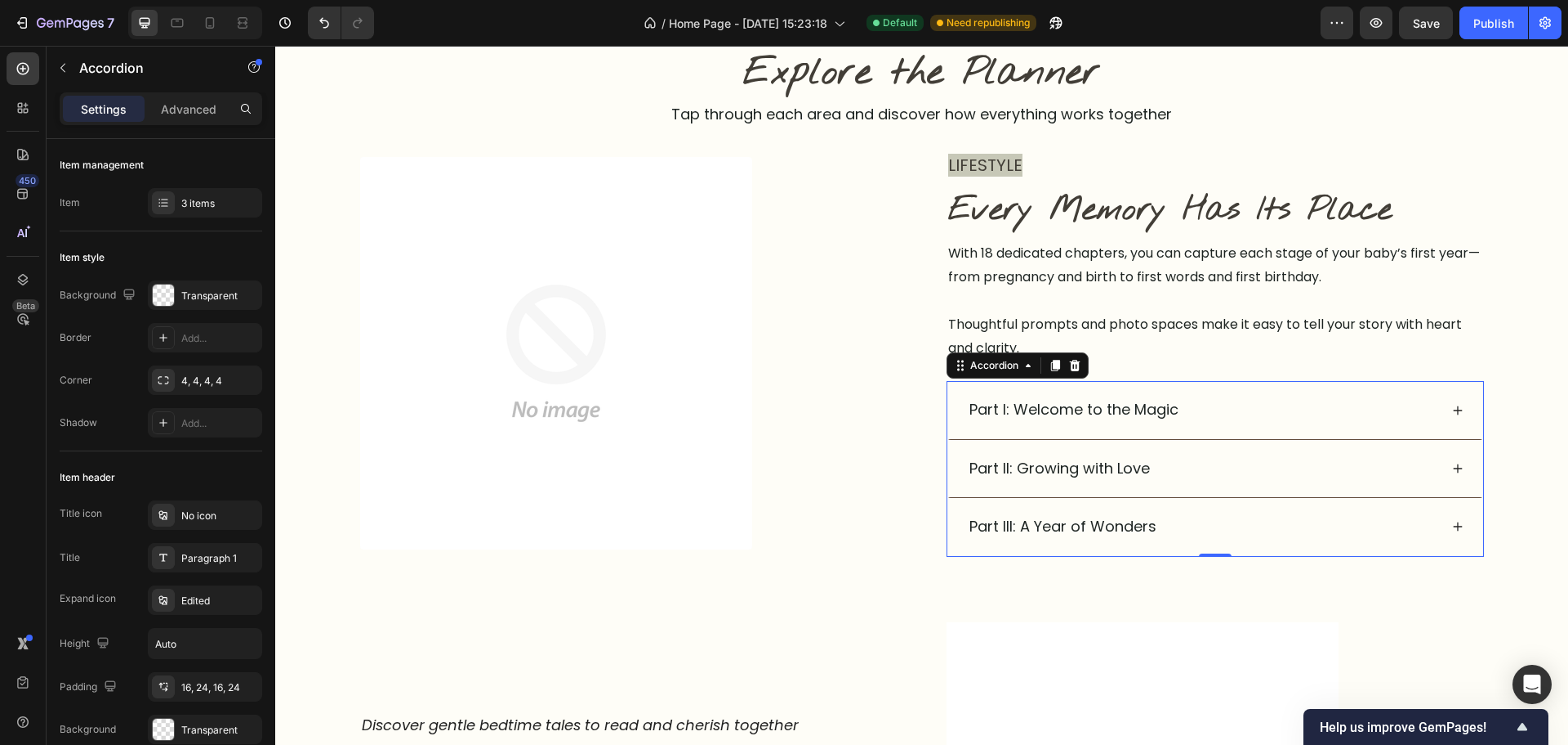
drag, startPoint x: 991, startPoint y: 405, endPoint x: 839, endPoint y: 405, distance: 152.0
click at [989, 405] on p "Part I: Welcome to the Magic" at bounding box center [1074, 409] width 209 height 26
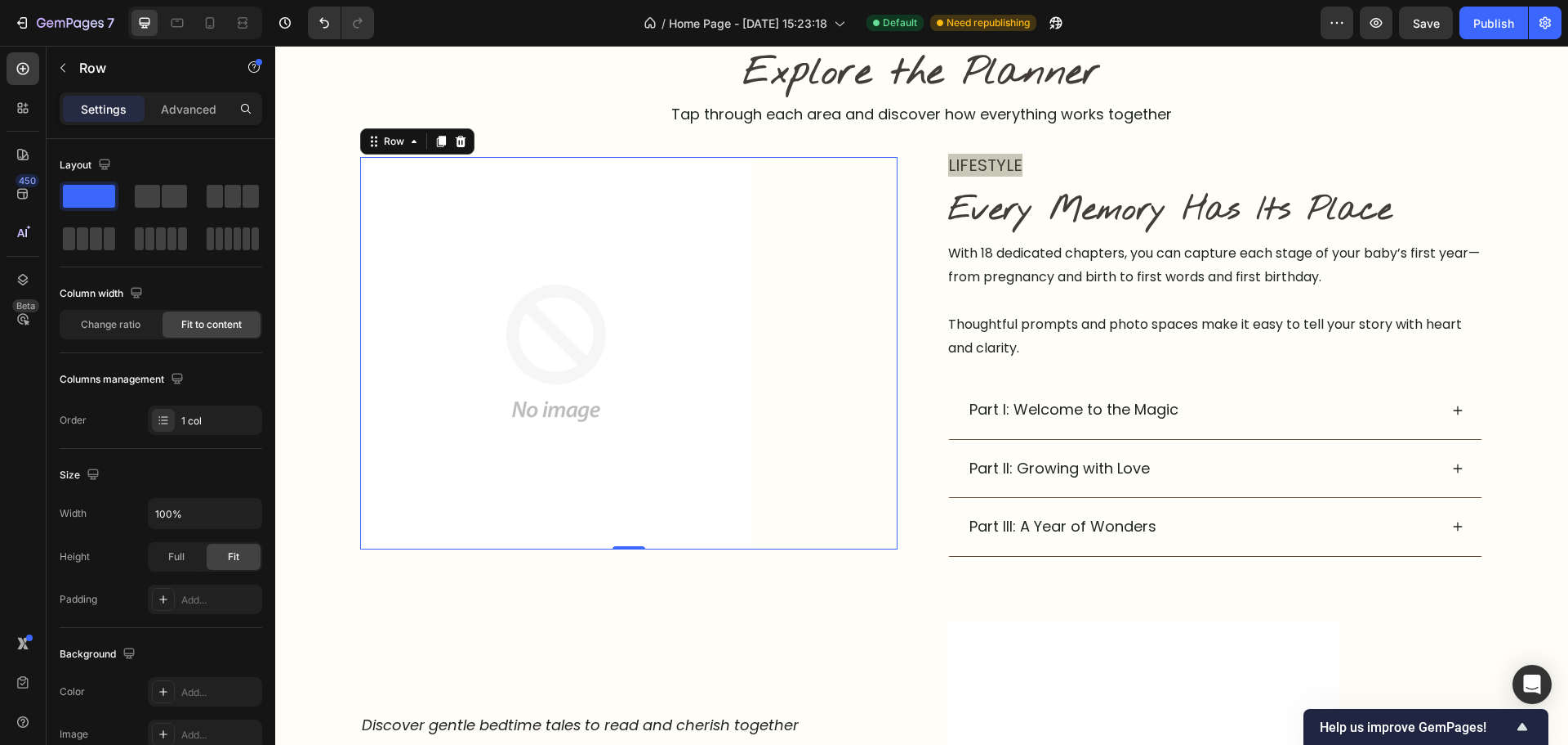
click at [746, 405] on div "Image Row 0" at bounding box center [629, 353] width 537 height 392
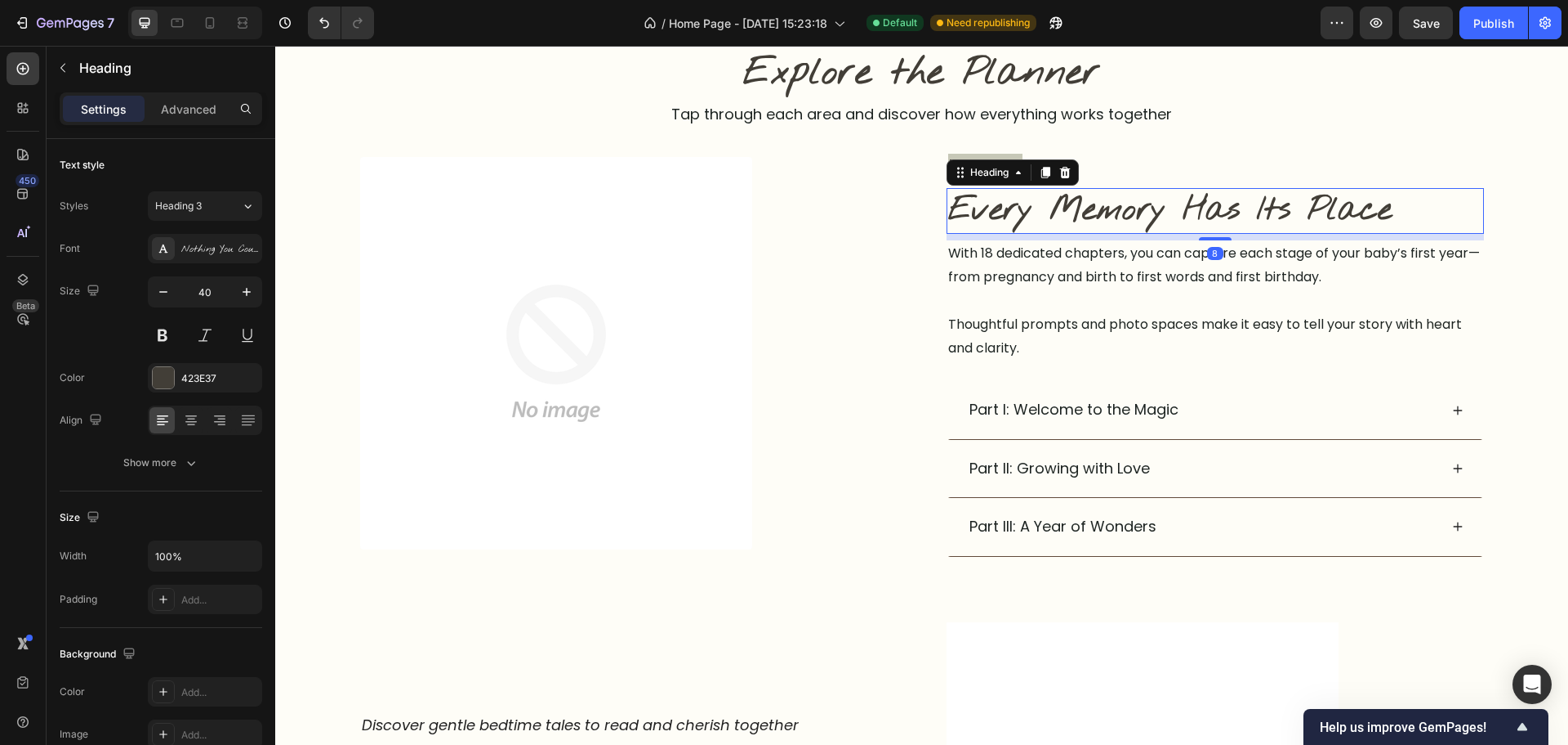
click at [1186, 213] on p "Every Memory Has Its Place" at bounding box center [1215, 210] width 535 height 42
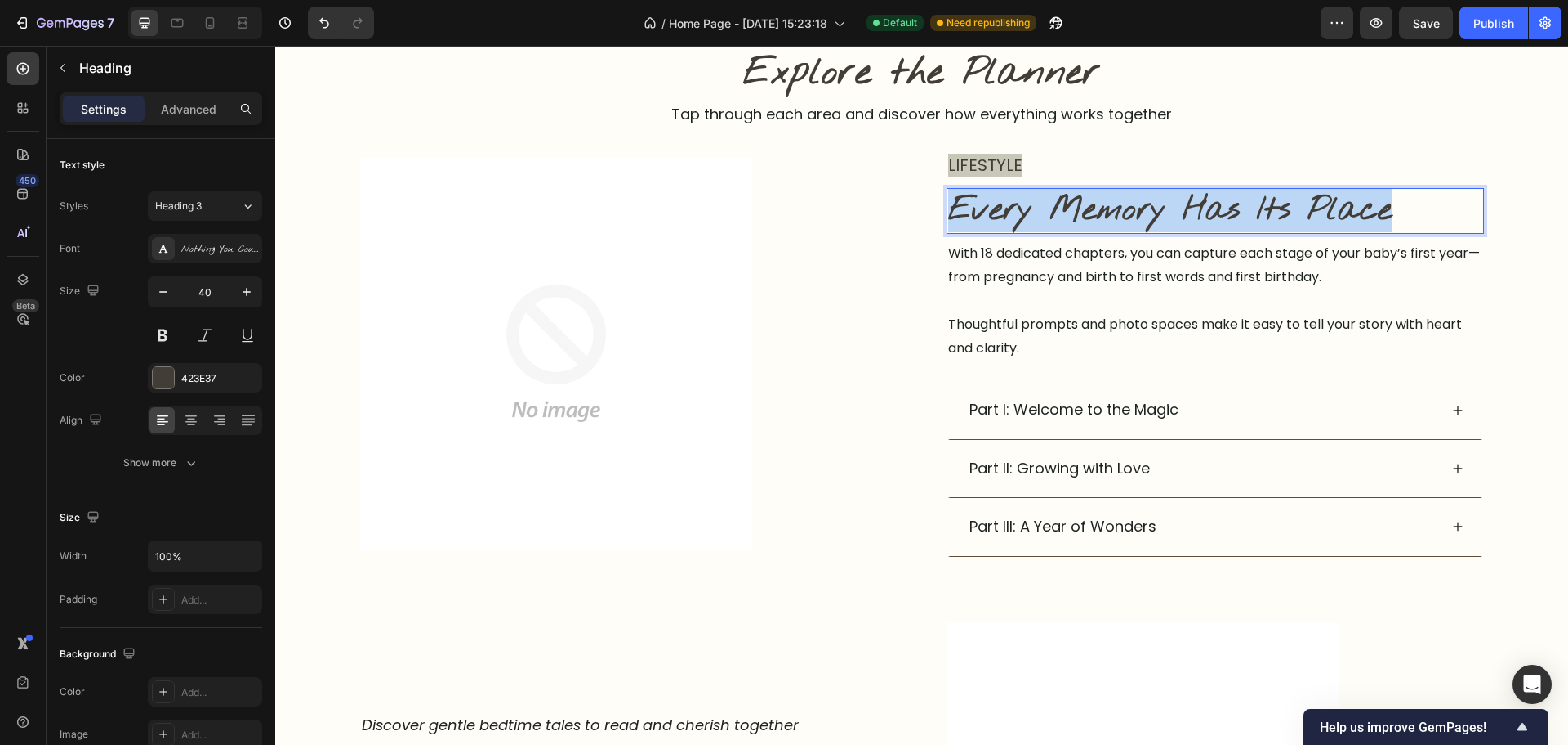
click at [1186, 213] on p "Every Memory Has Its Place" at bounding box center [1215, 210] width 535 height 42
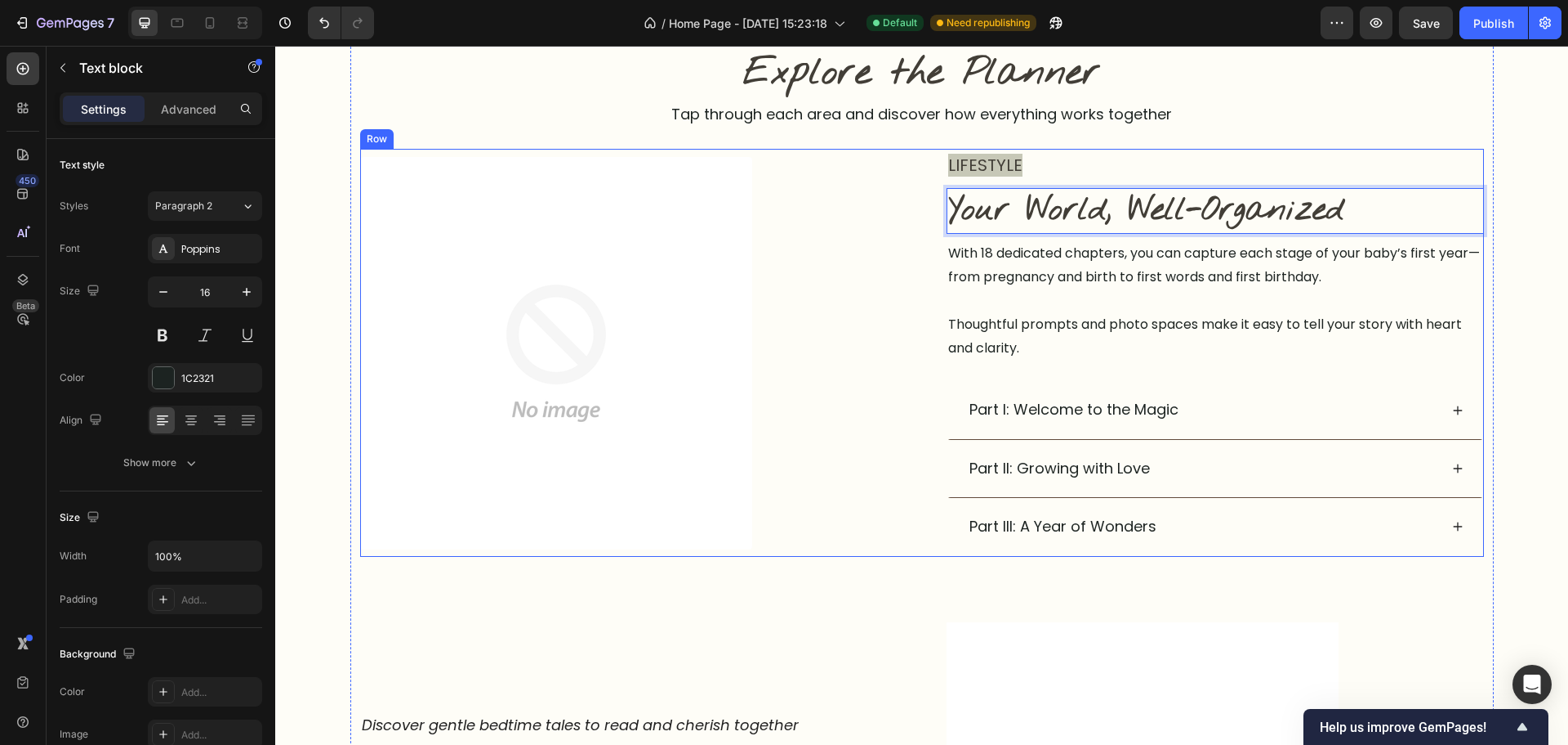
click at [1241, 350] on p "Thoughtful prompts and photo spaces make it easy to tell your story with heart …" at bounding box center [1215, 337] width 535 height 48
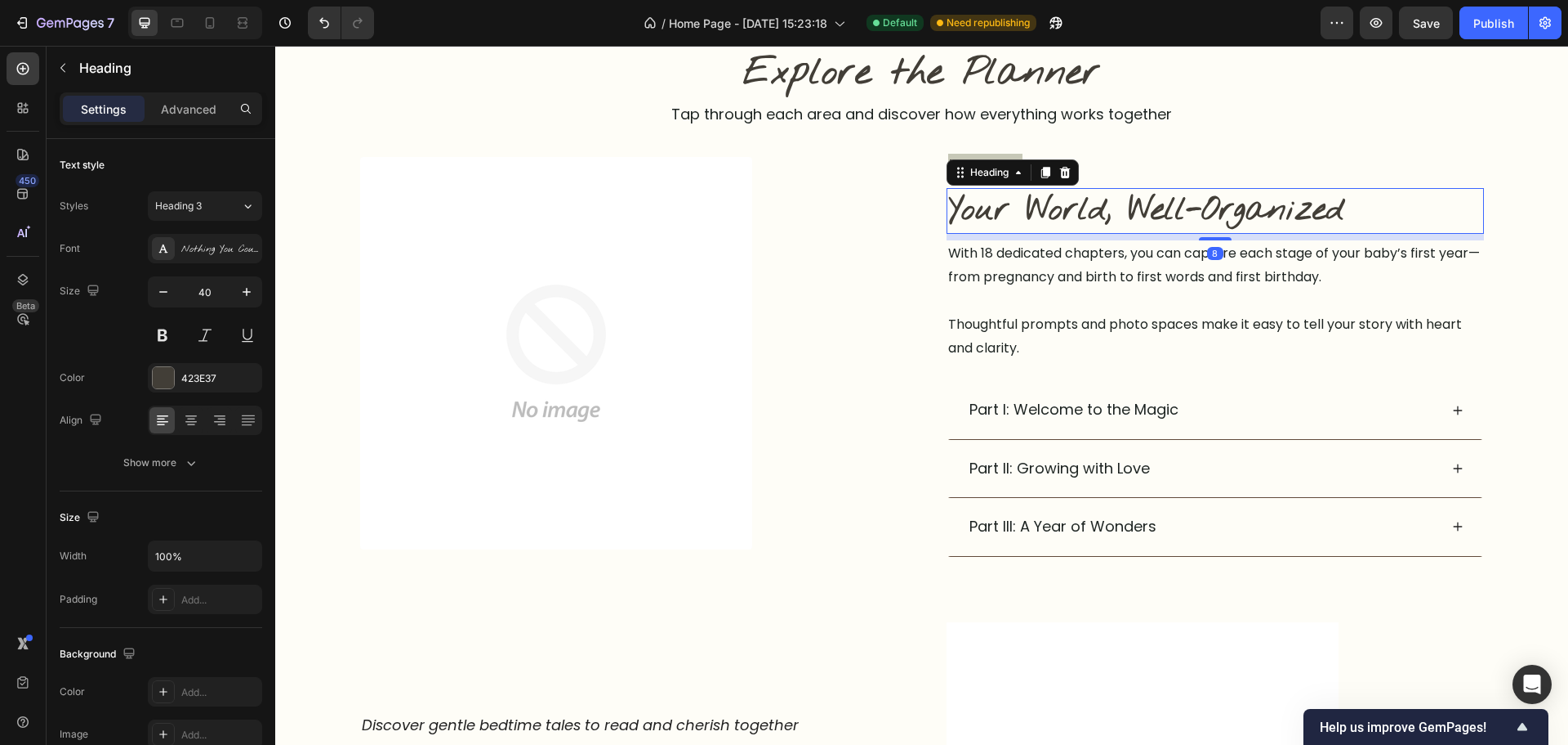
click at [1260, 213] on p "Your World, Well-Organized" at bounding box center [1215, 210] width 535 height 42
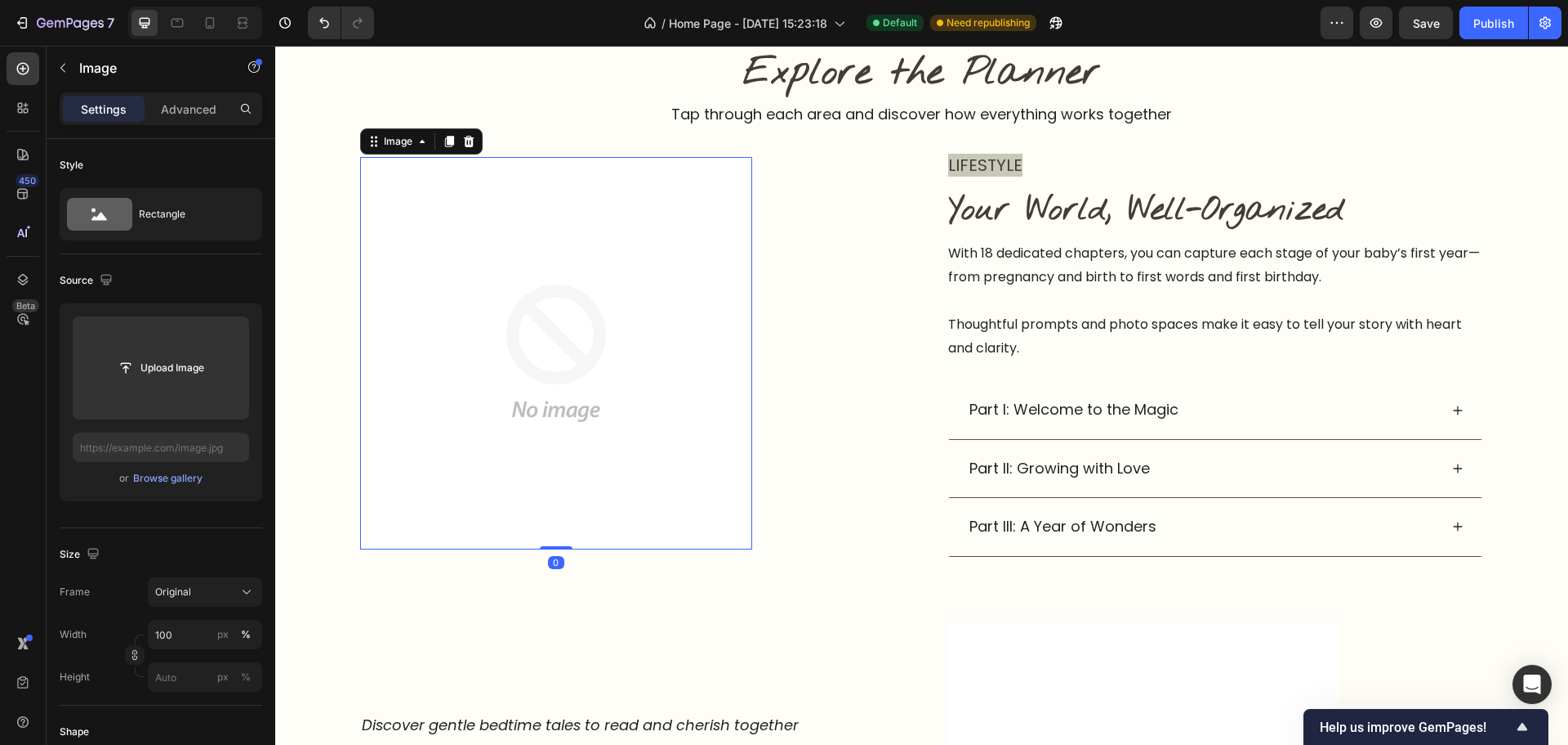
click at [629, 420] on img at bounding box center [556, 353] width 392 height 392
click at [1172, 319] on p "Thoughtful prompts and photo spaces make it easy to tell your story with heart …" at bounding box center [1215, 337] width 535 height 48
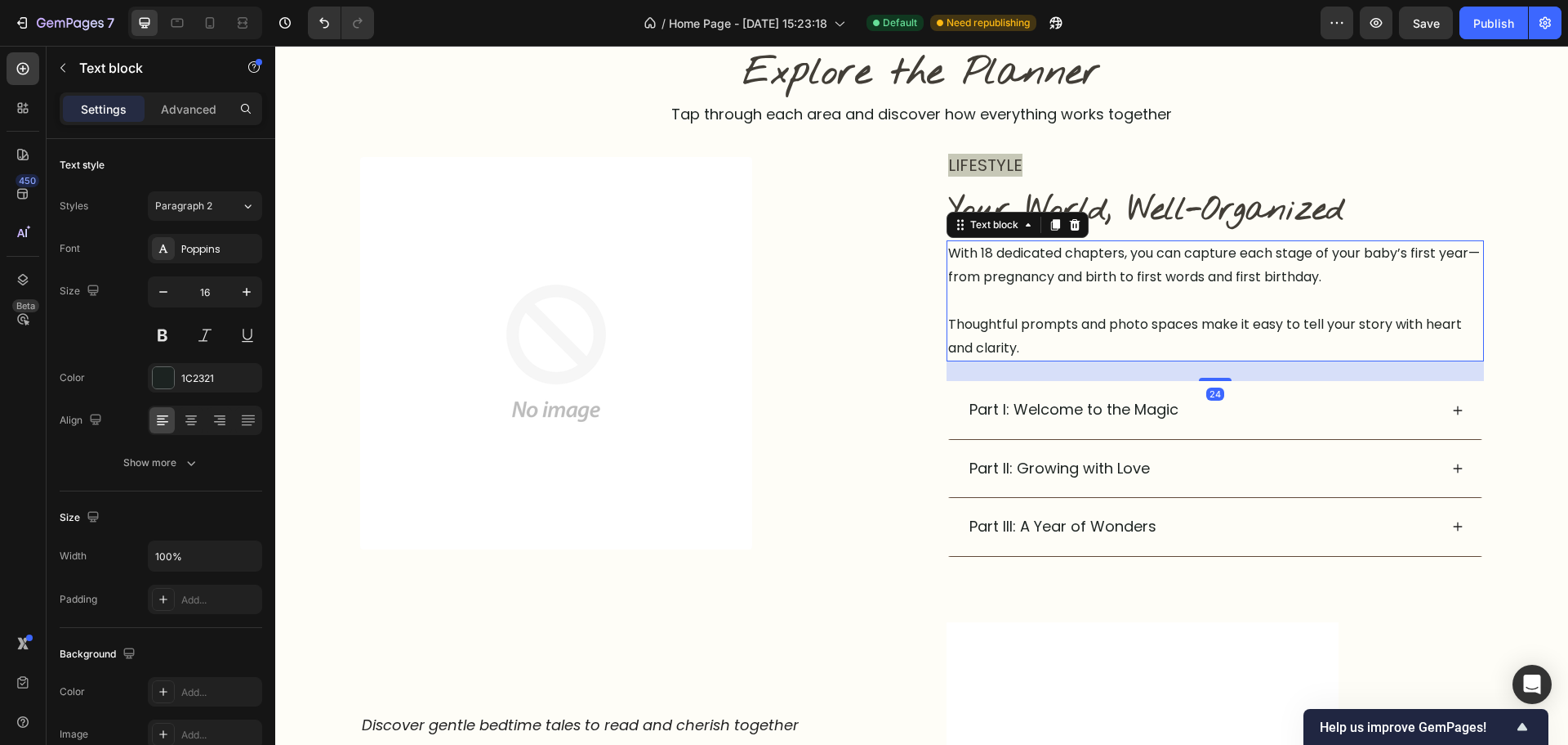
click at [1172, 319] on p "Thoughtful prompts and photo spaces make it easy to tell your story with heart …" at bounding box center [1215, 337] width 535 height 48
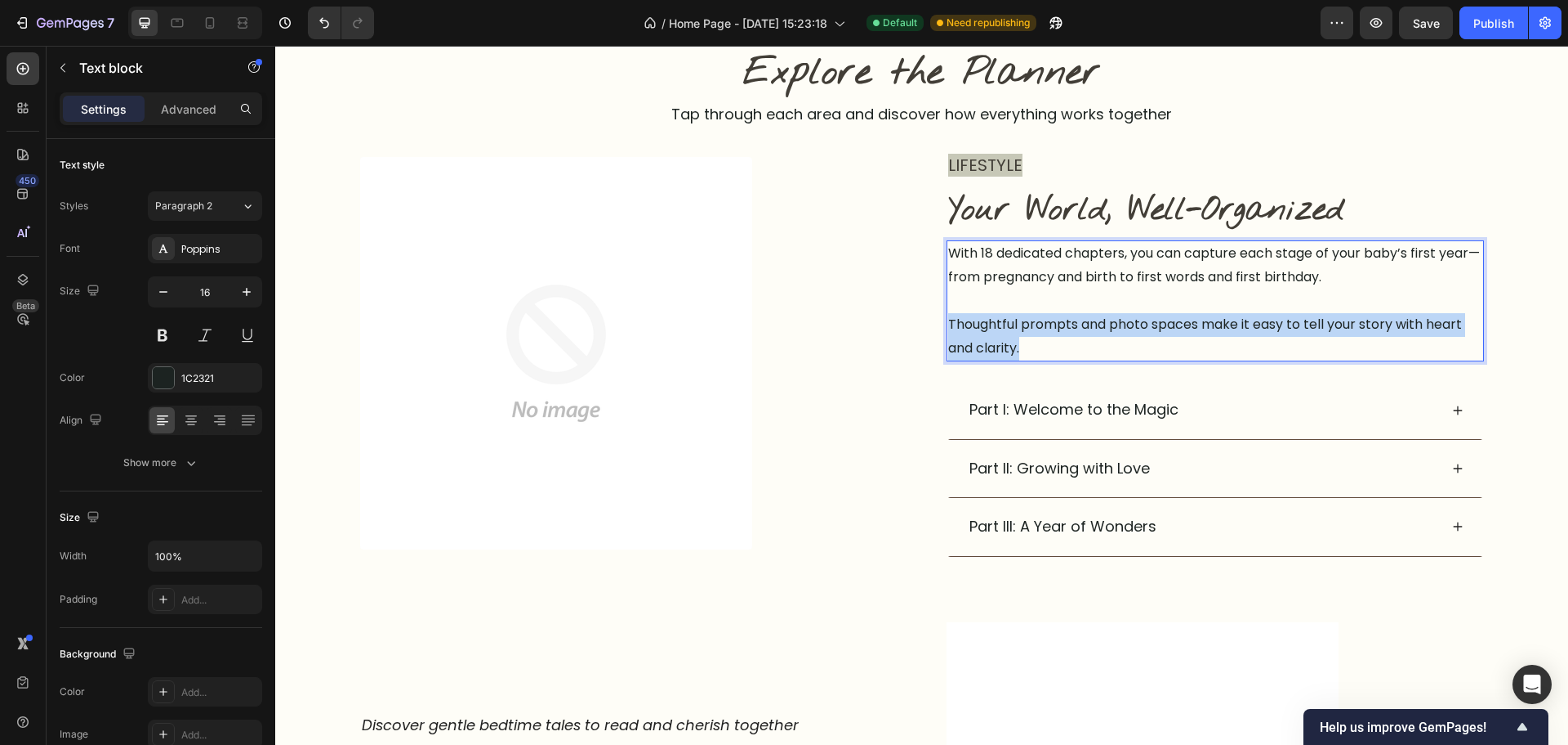
click at [1172, 319] on p "Thoughtful prompts and photo spaces make it easy to tell your story with heart …" at bounding box center [1215, 337] width 535 height 48
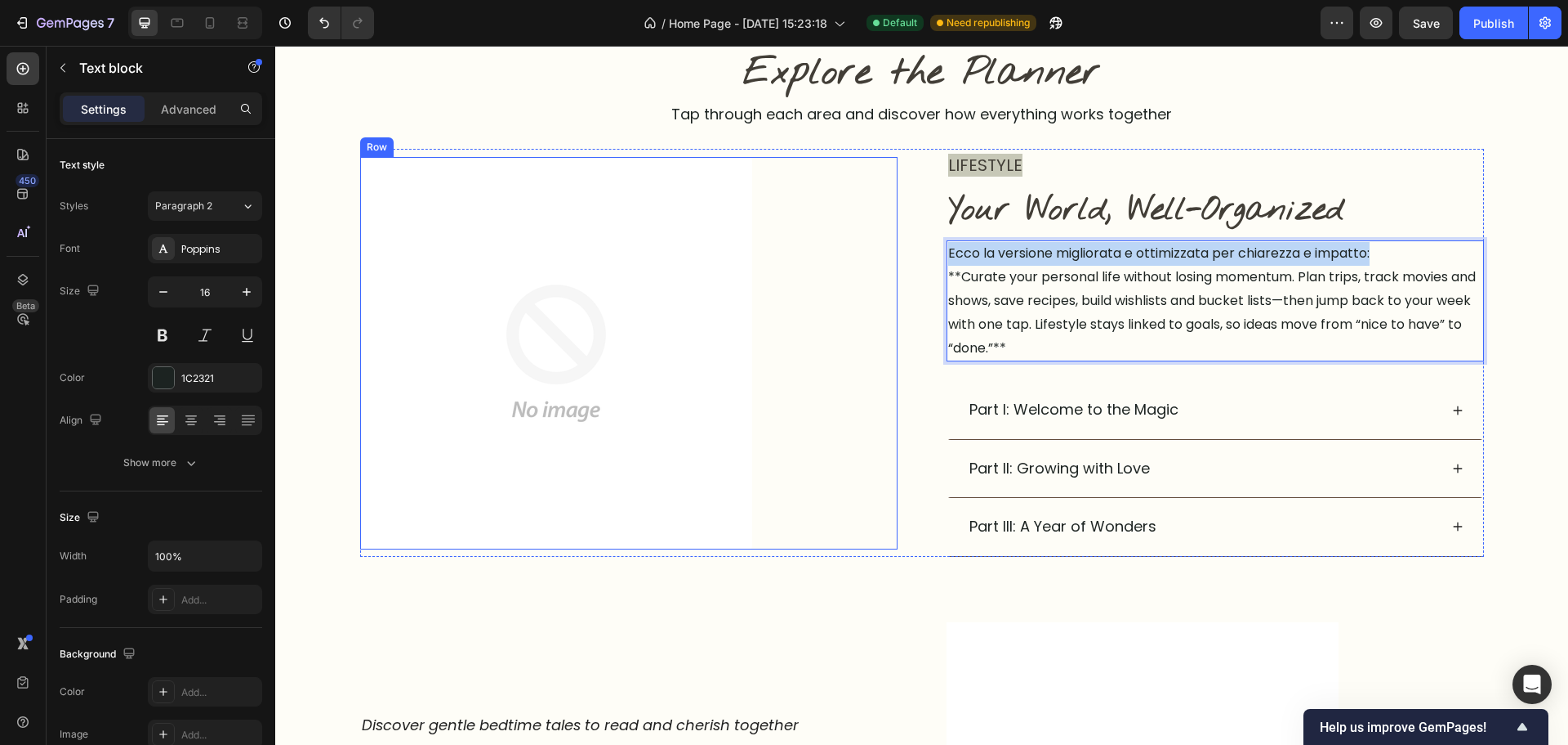
drag, startPoint x: 1354, startPoint y: 254, endPoint x: 884, endPoint y: 251, distance: 470.0
click at [884, 251] on div "LIFESTYLE Text block Image Your World, Well-Organized Heading Ecco la versione …" at bounding box center [922, 352] width 1124 height 407
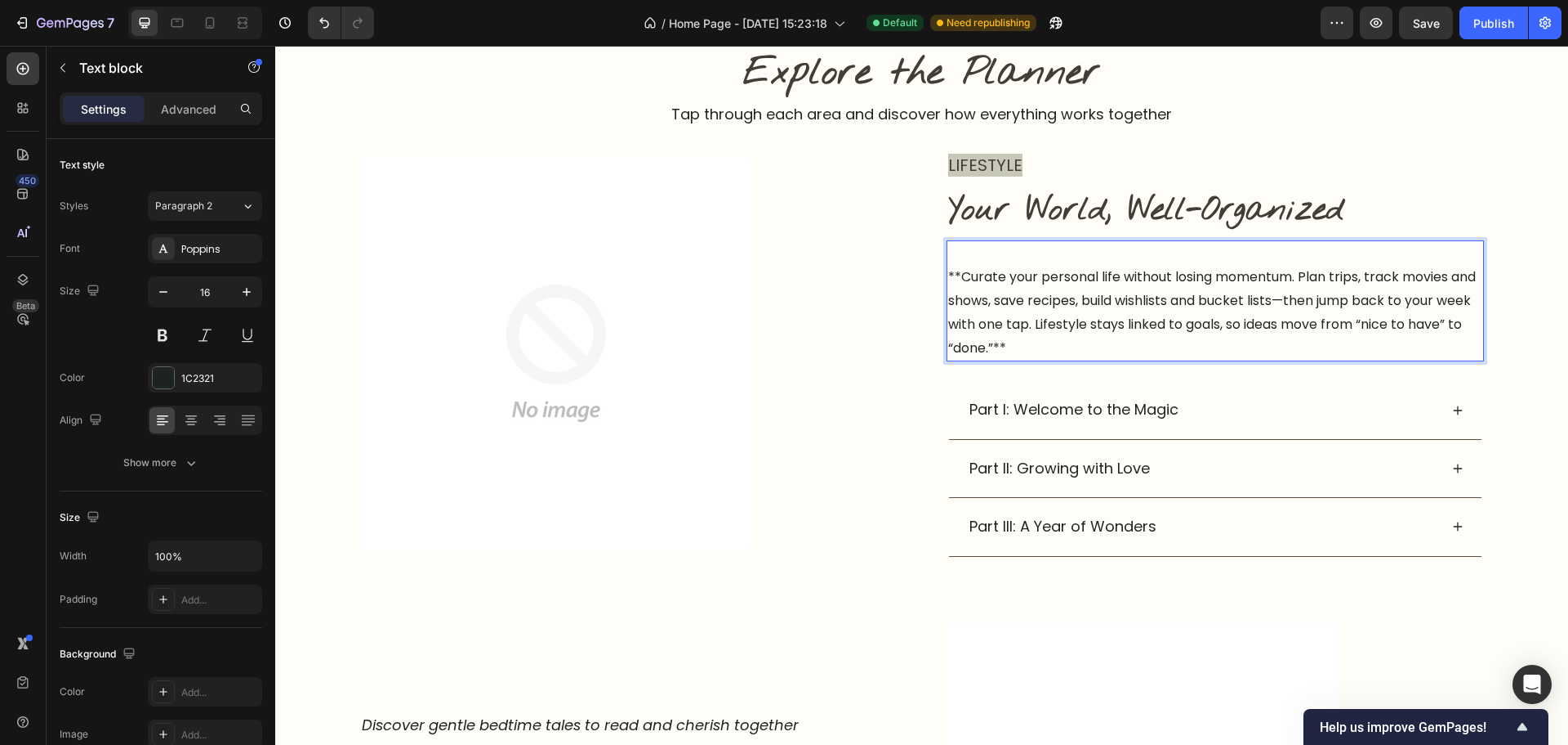
click at [1084, 341] on p "**Curate your personal life without losing momentum. Plan trips, track movies a…" at bounding box center [1215, 312] width 535 height 94
click at [963, 281] on p "**Curate your personal life without losing momentum. Plan trips, track movies a…" at bounding box center [1215, 312] width 535 height 94
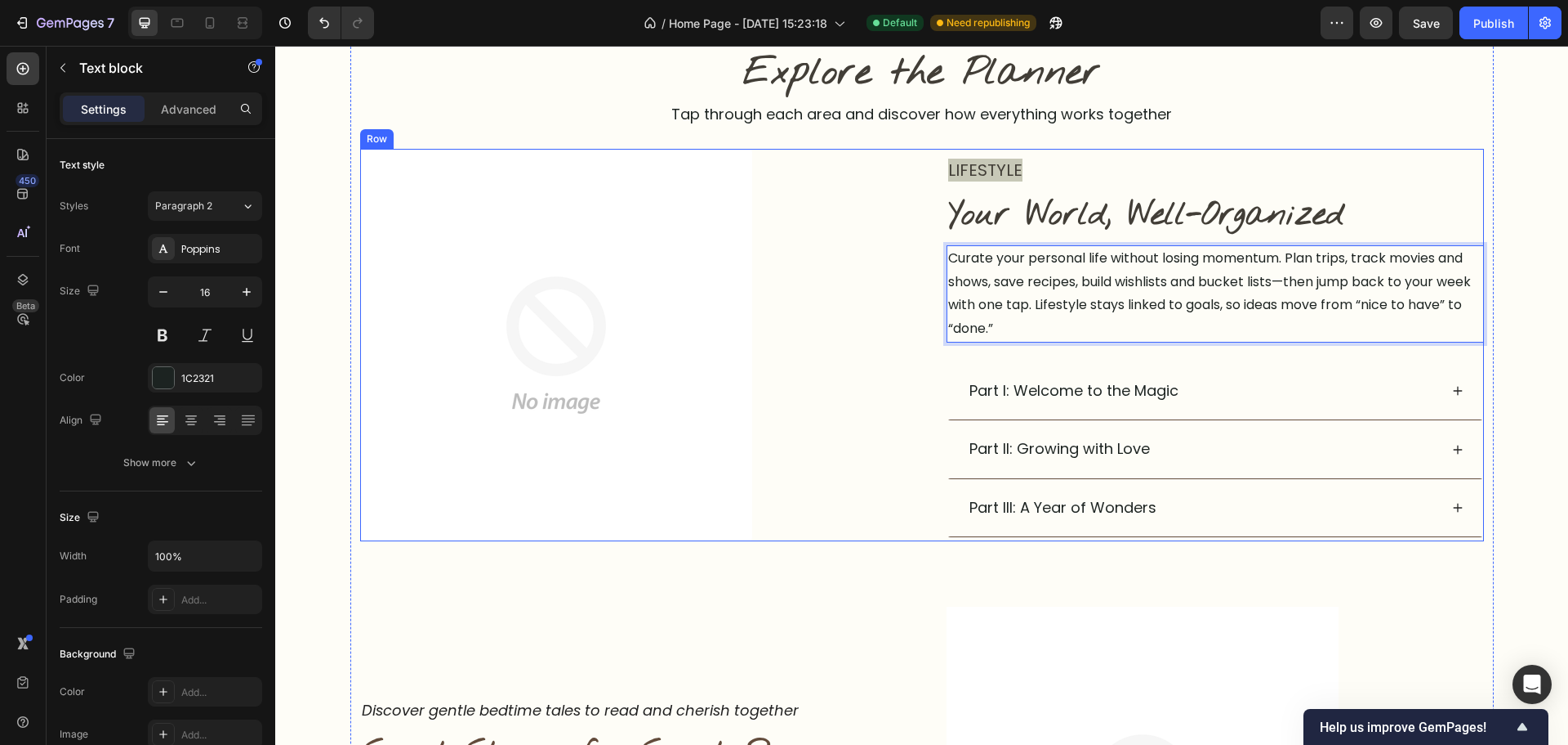
scroll to position [986, 0]
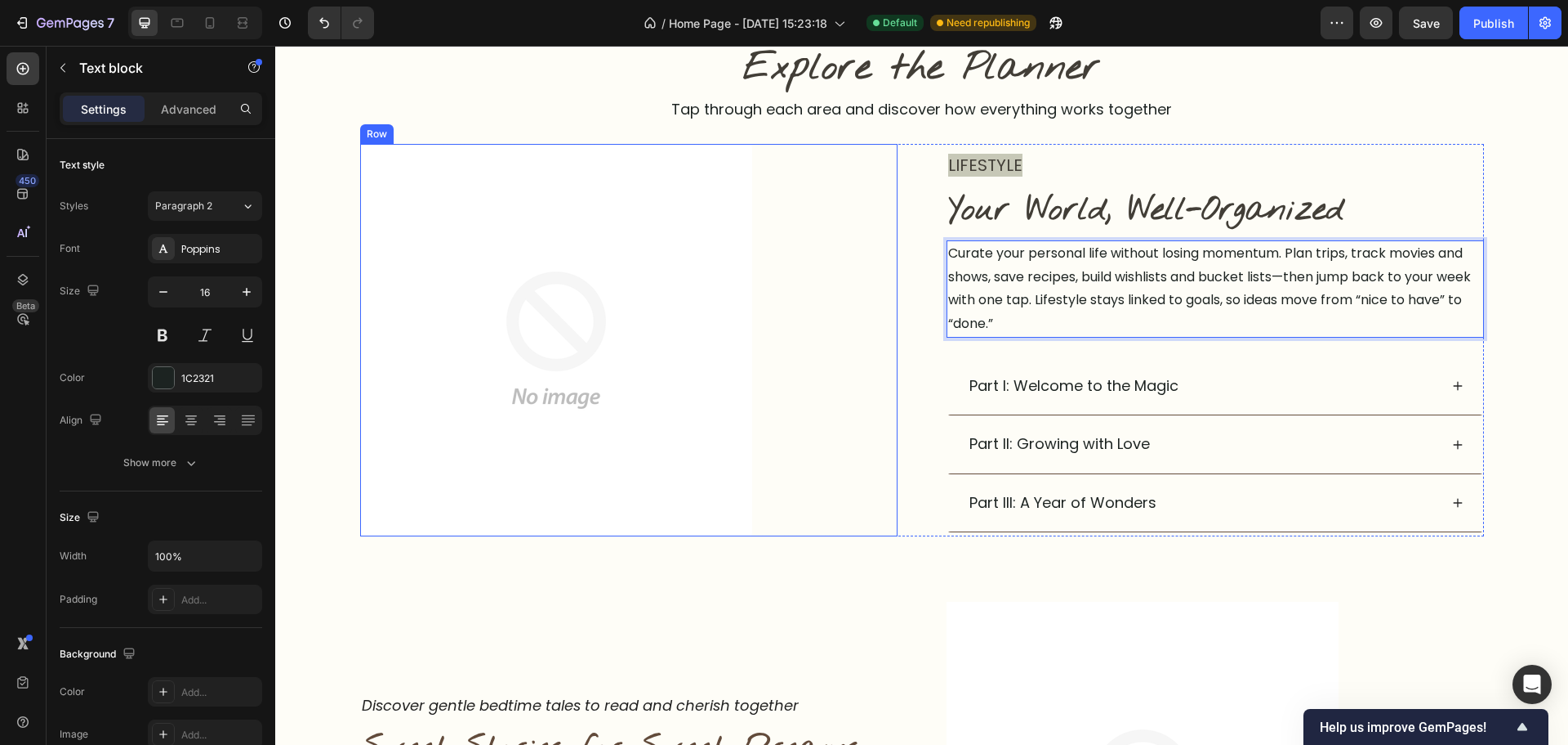
click at [856, 382] on div "Image Row" at bounding box center [629, 339] width 537 height 392
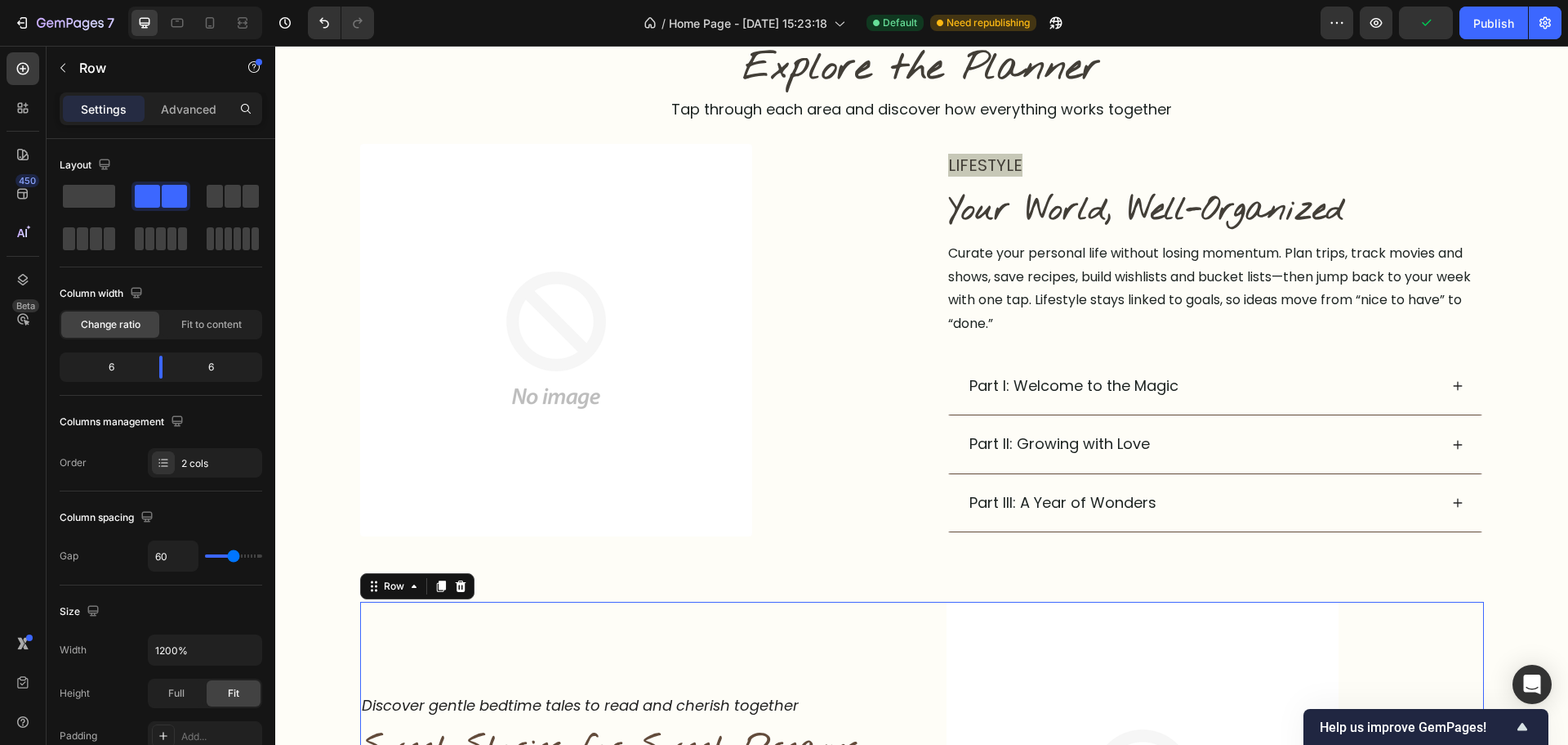
click at [1189, 288] on p "Curate your personal life without losing momentum. Plan trips, track movies and…" at bounding box center [1215, 289] width 535 height 94
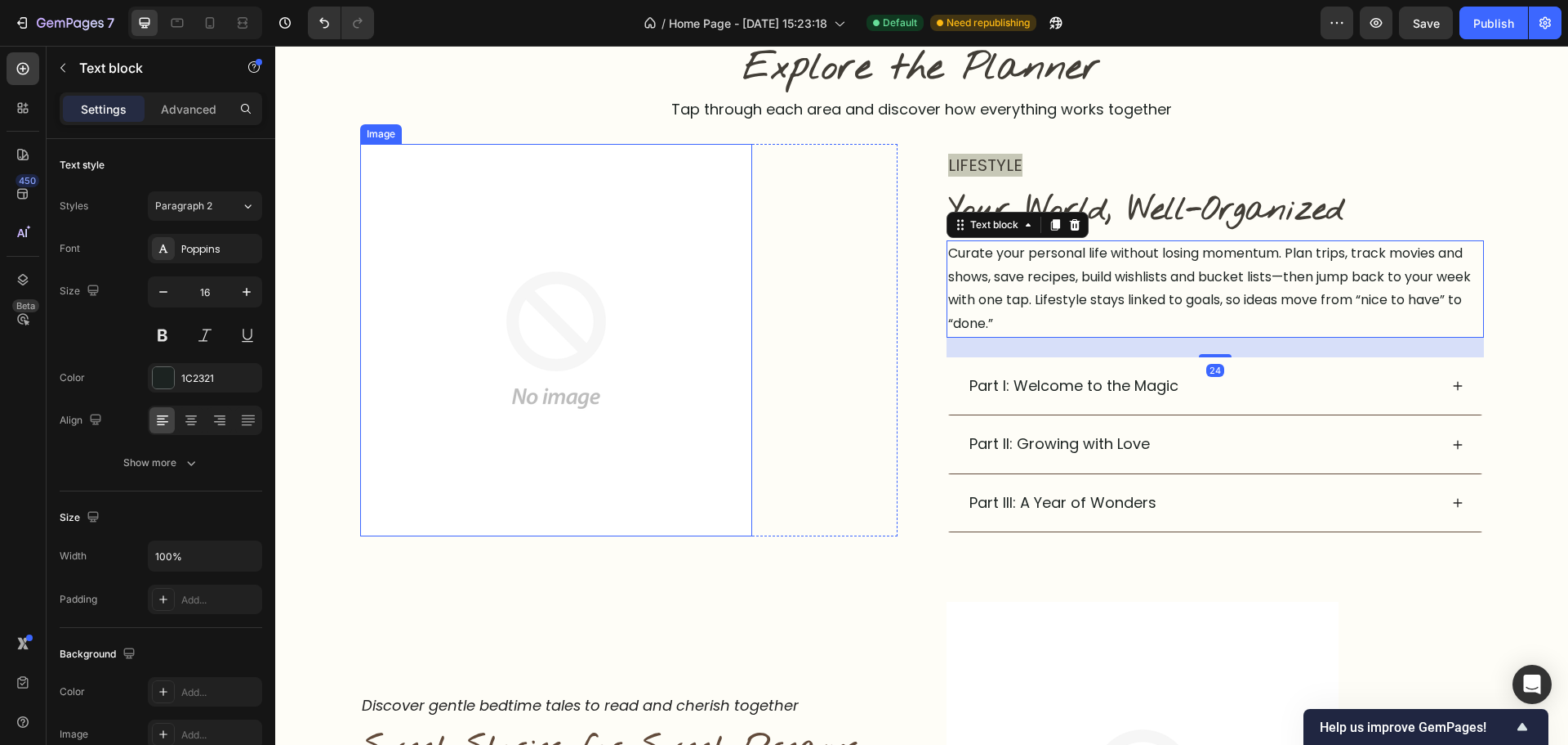
click at [740, 513] on img at bounding box center [556, 339] width 392 height 392
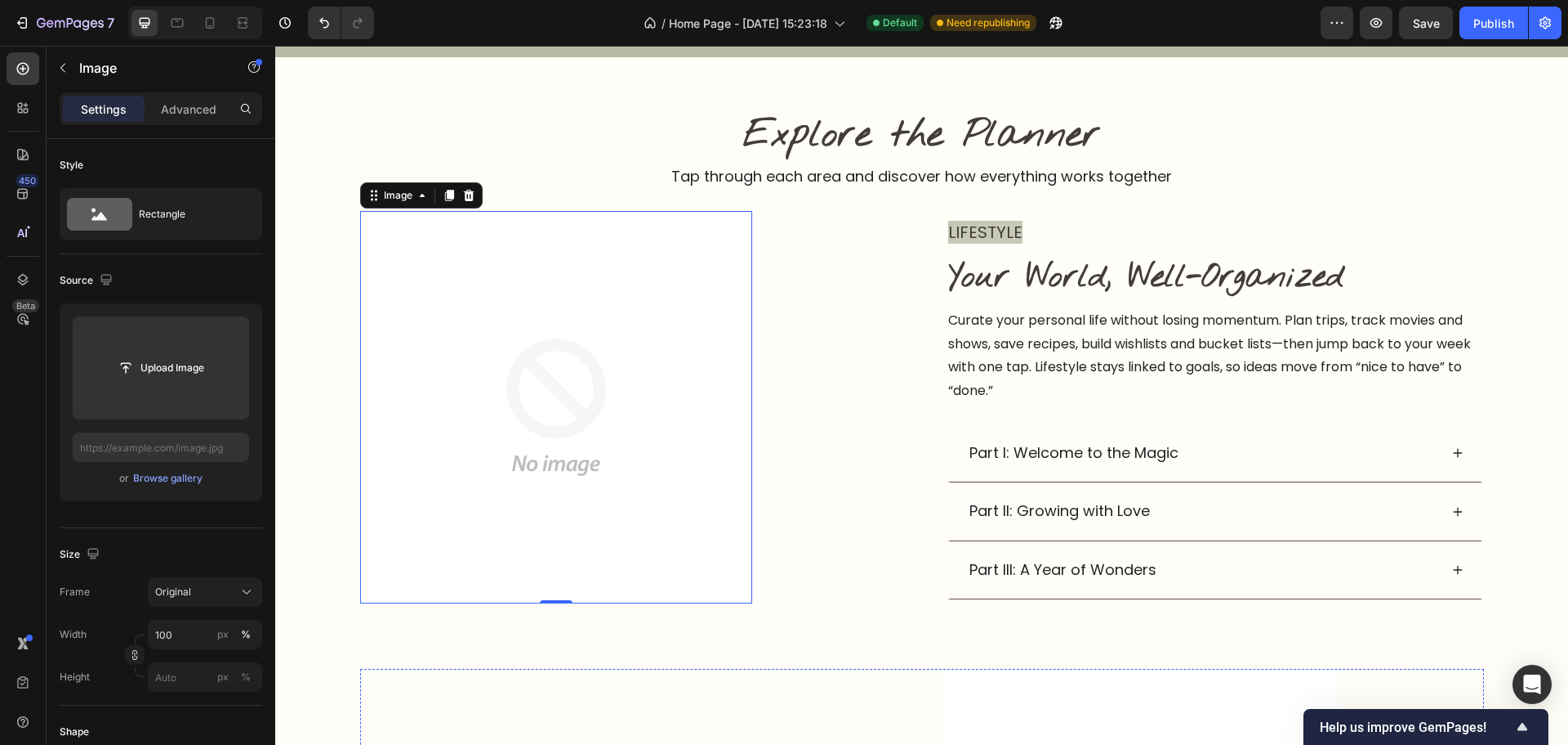
scroll to position [904, 0]
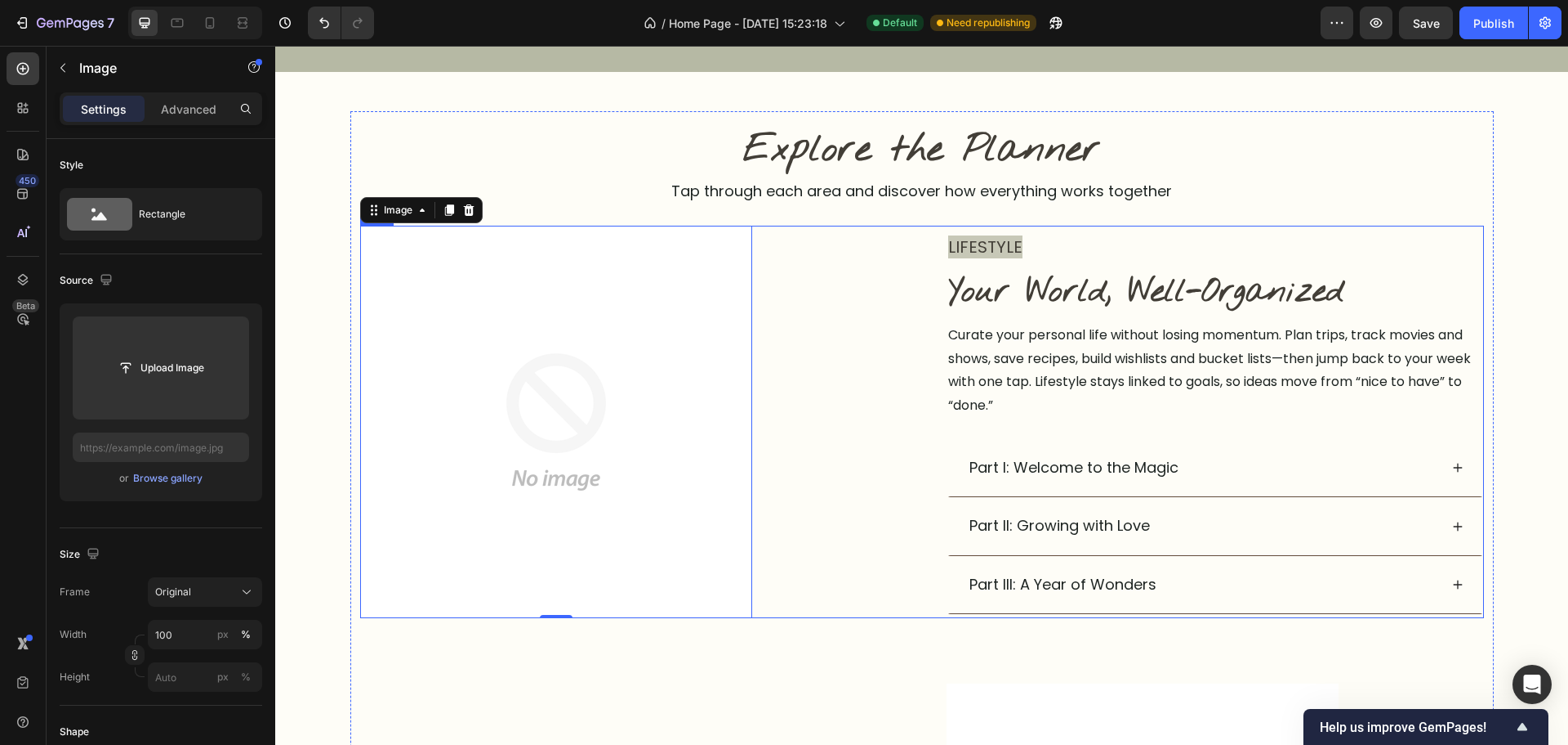
click at [1051, 375] on p "Curate your personal life without losing momentum. Plan trips, track movies and…" at bounding box center [1215, 371] width 535 height 94
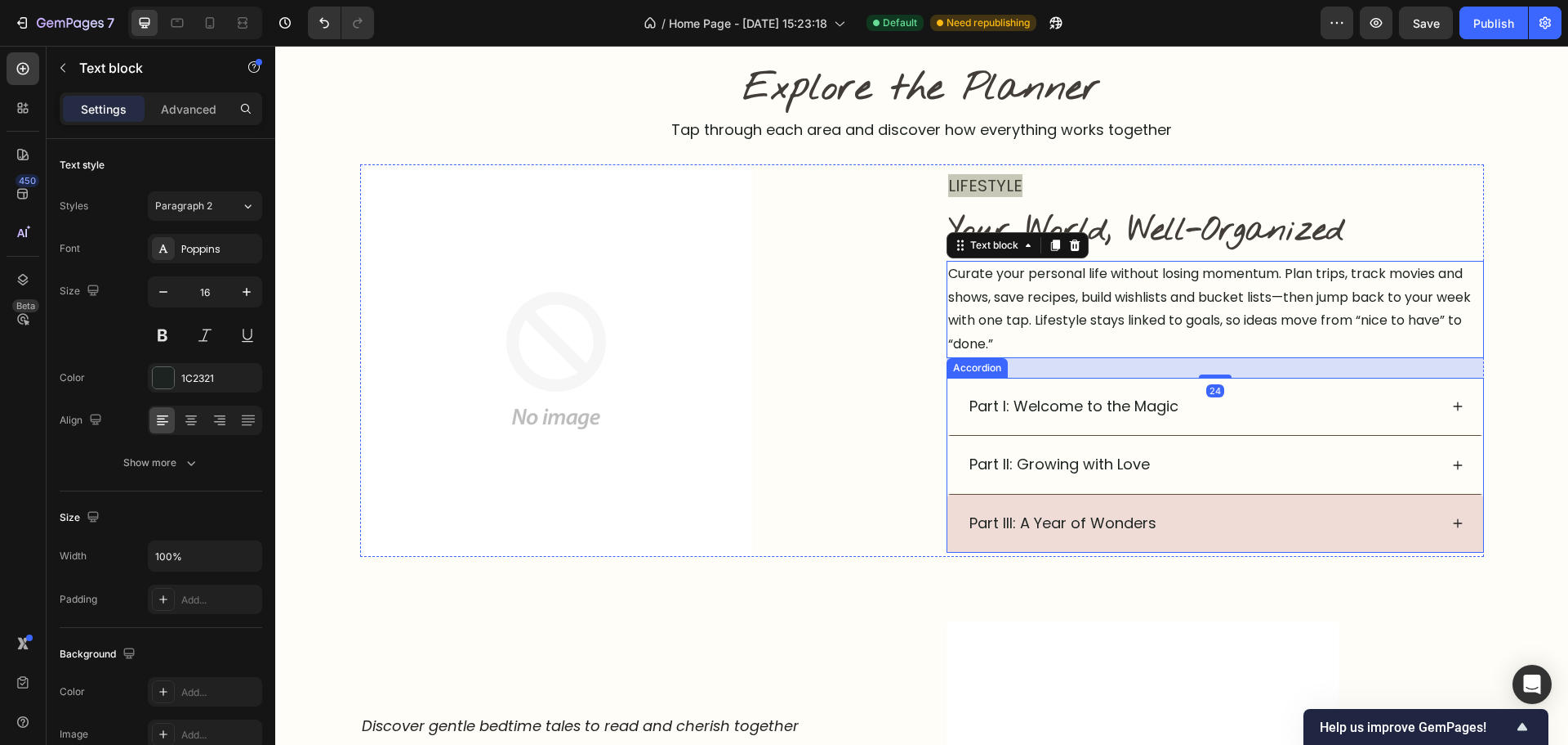
scroll to position [1149, 0]
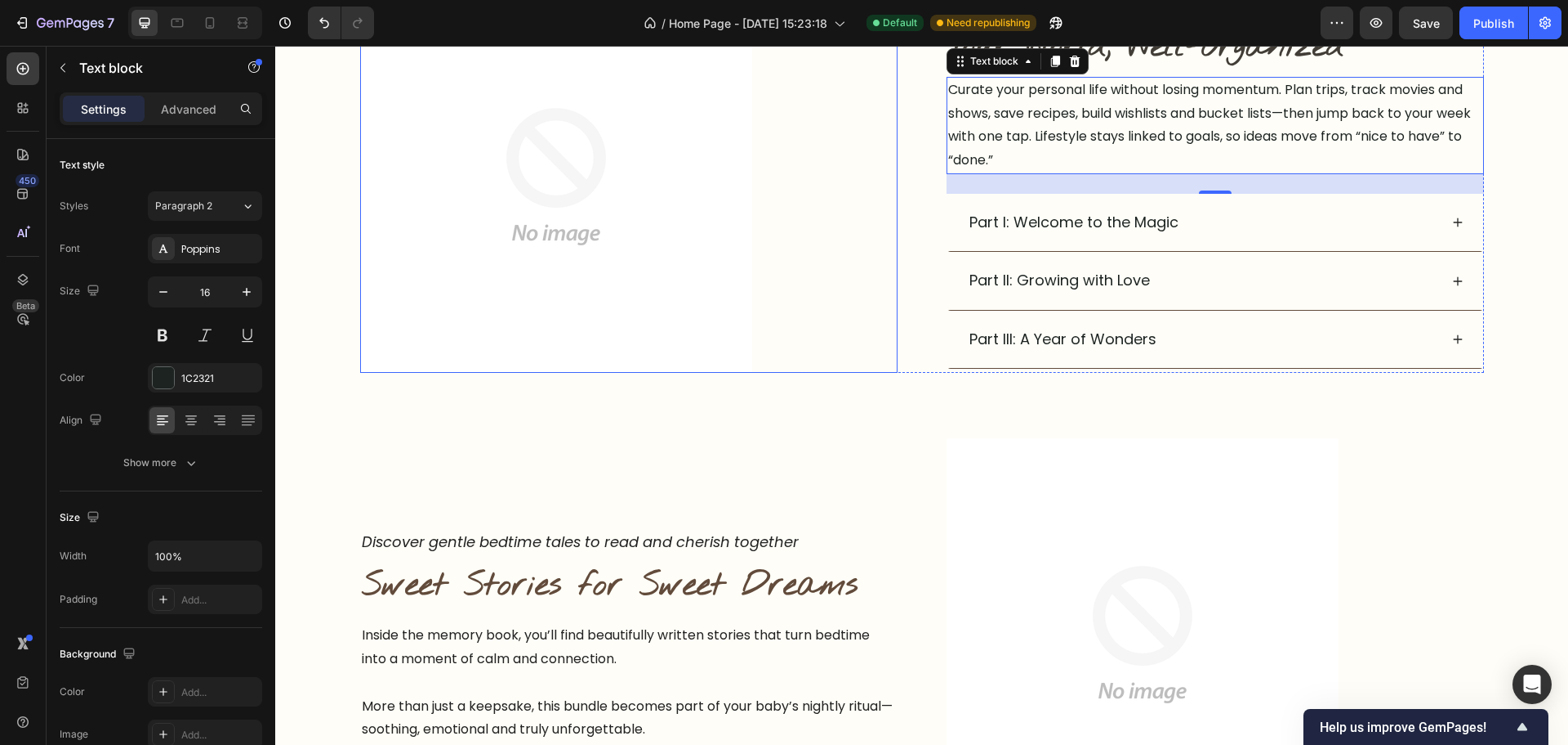
click at [854, 370] on div "Image Row" at bounding box center [629, 176] width 537 height 392
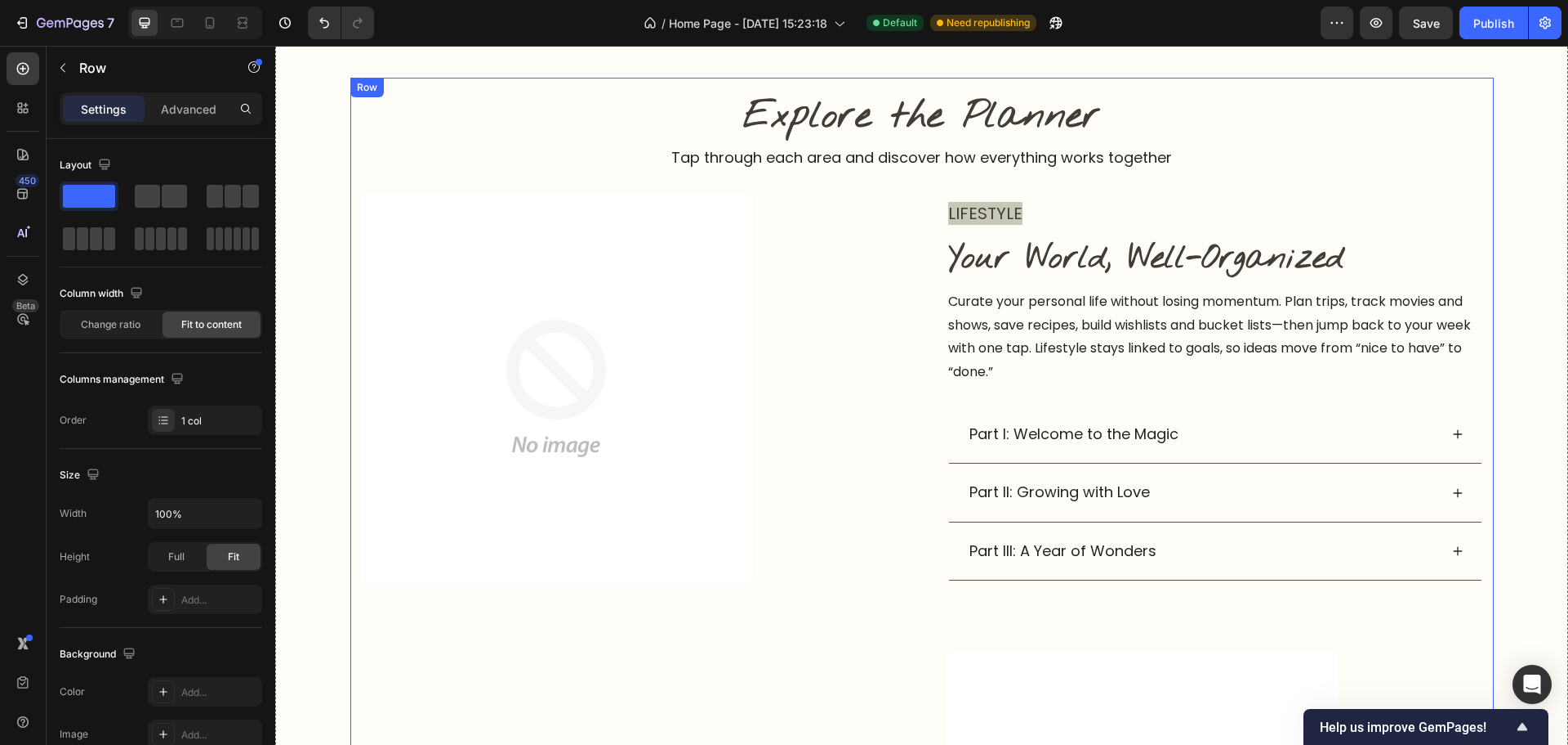
scroll to position [904, 0]
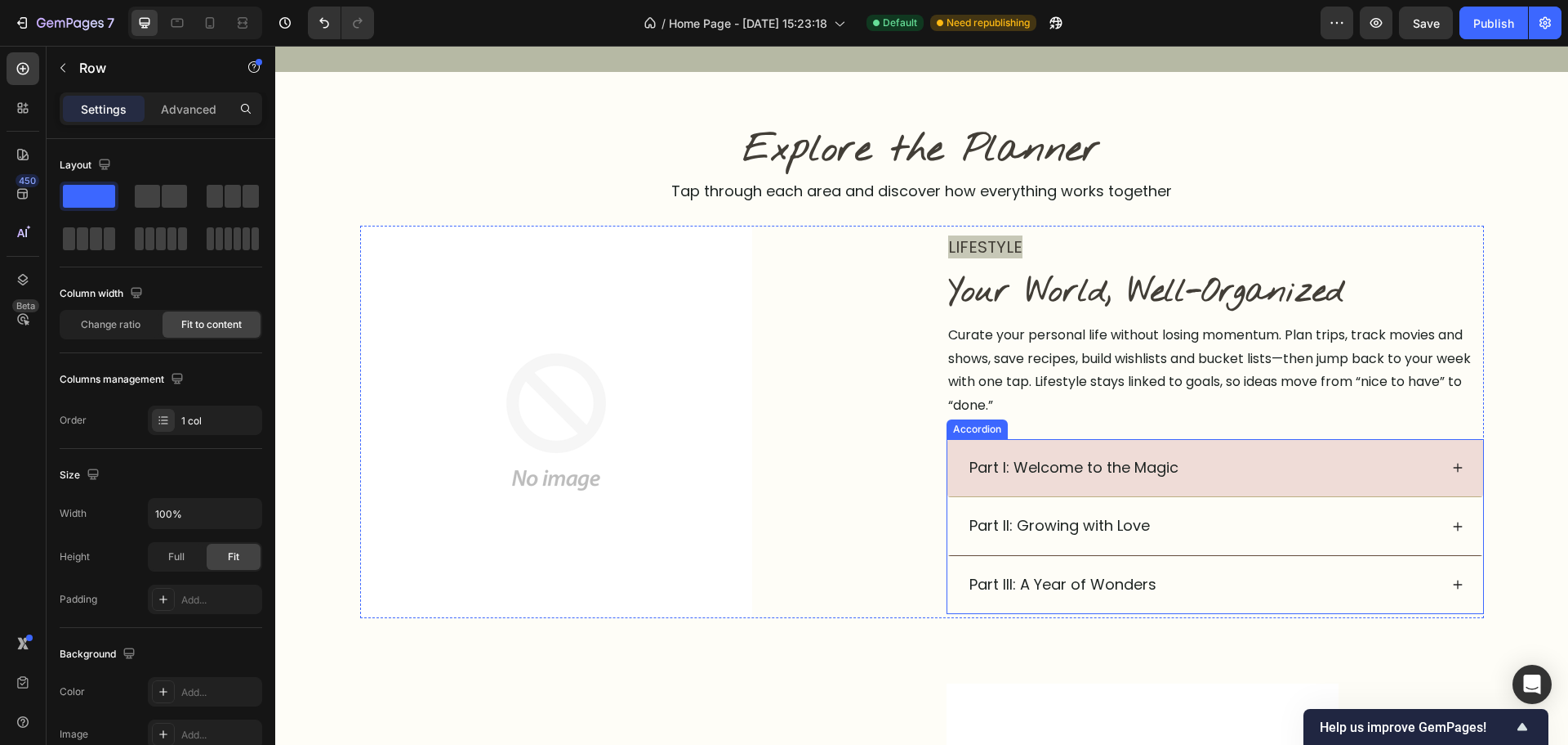
click at [949, 472] on div "Part I: Welcome to the Magic" at bounding box center [1215, 468] width 536 height 58
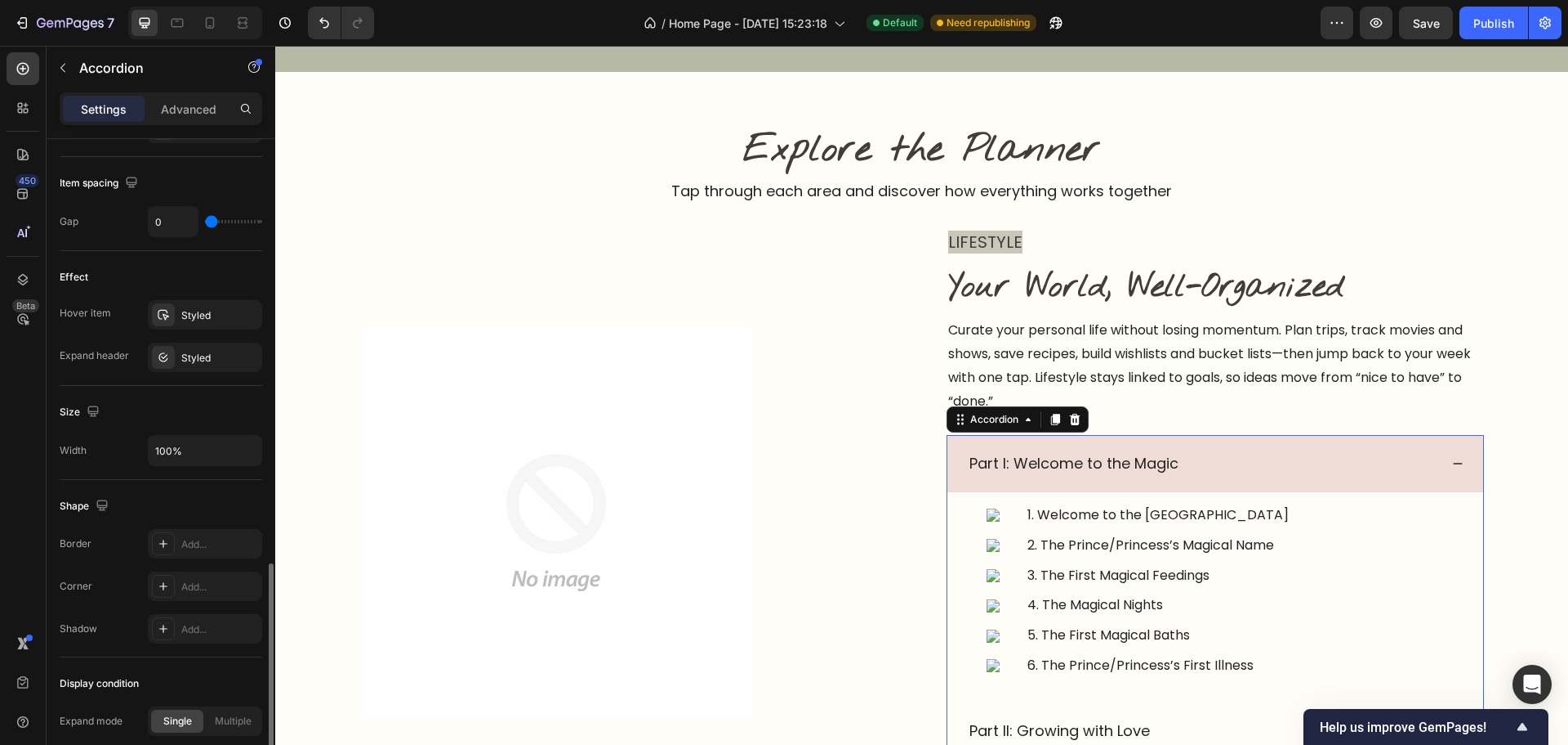
scroll to position [818, 0]
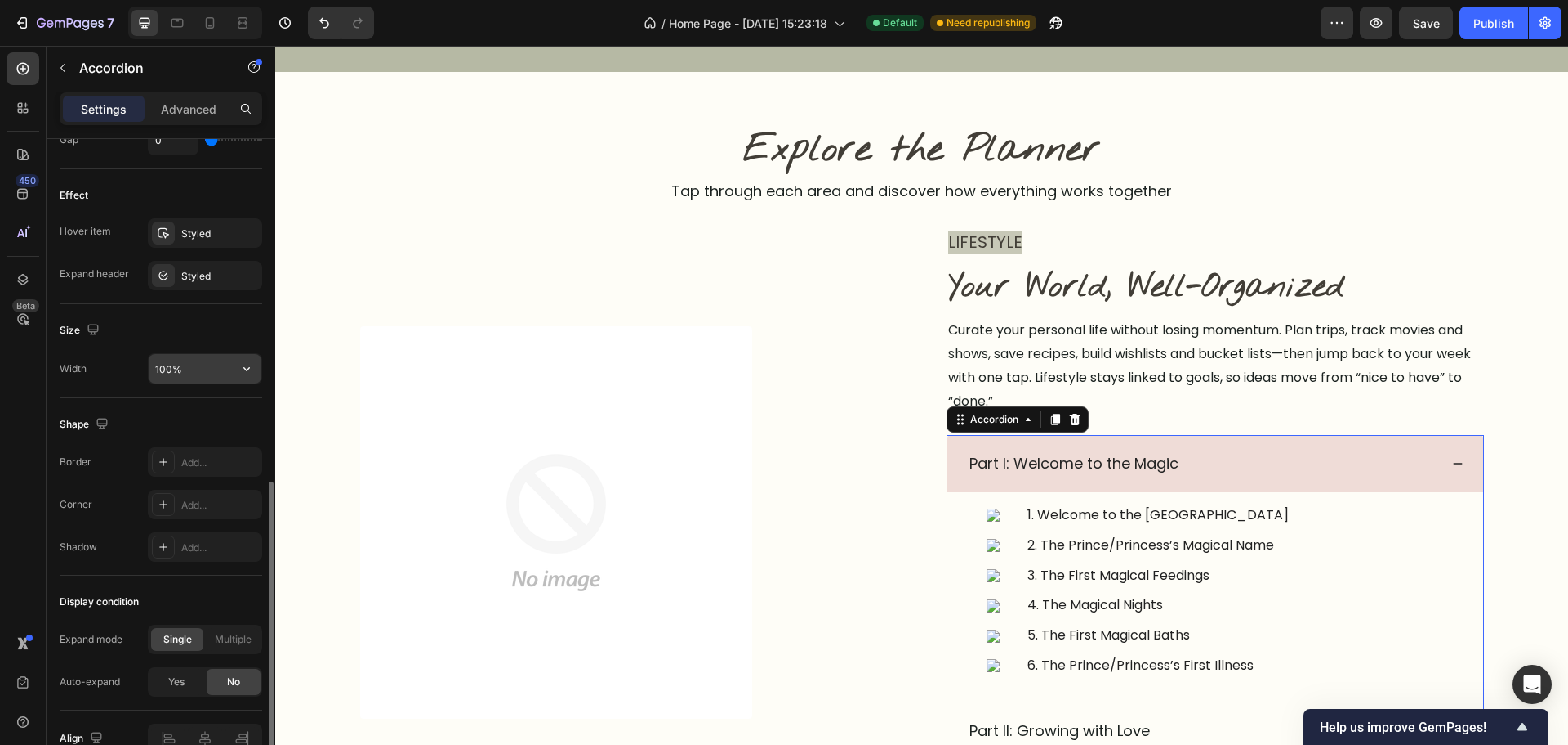
click at [195, 371] on input "100%" at bounding box center [205, 368] width 113 height 30
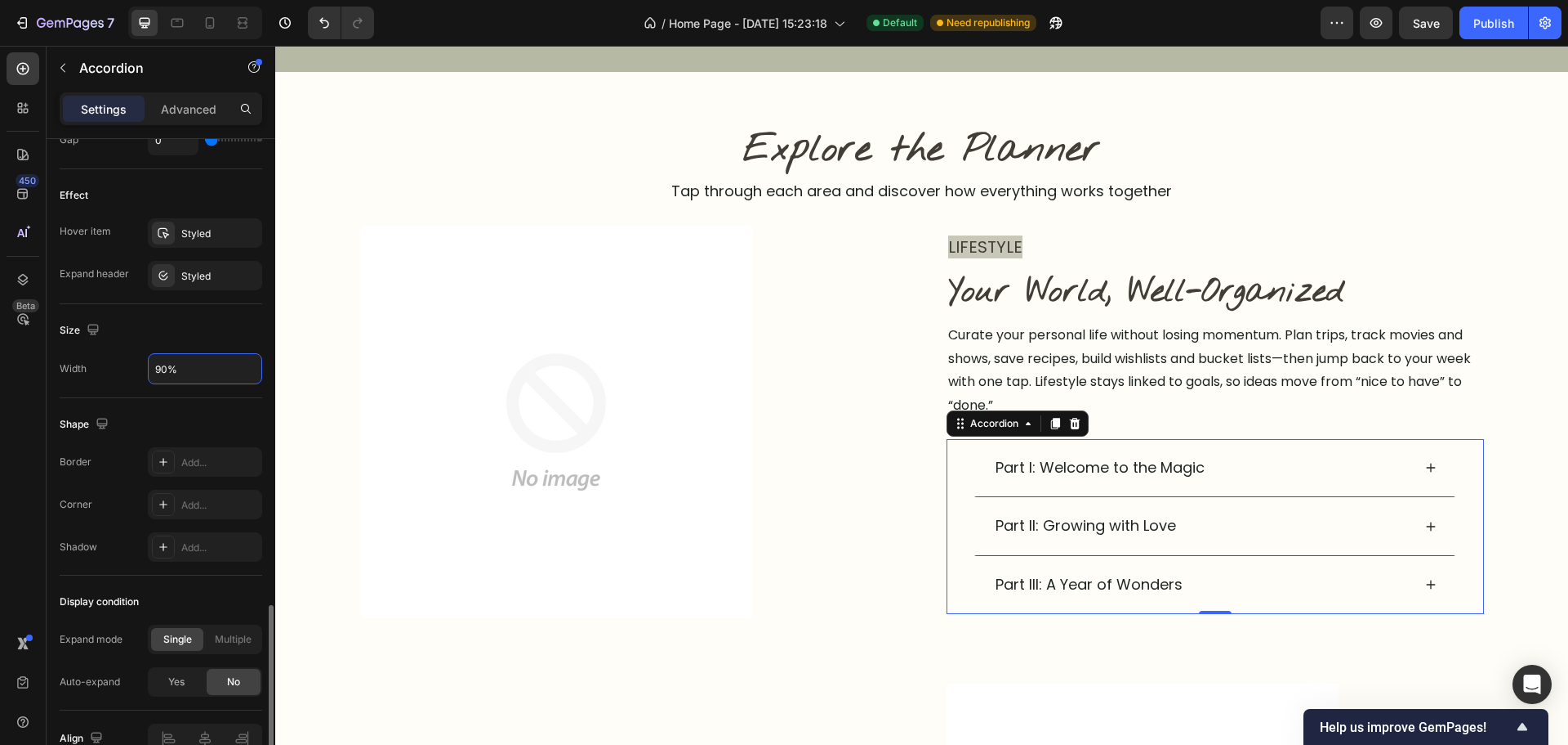
scroll to position [904, 0]
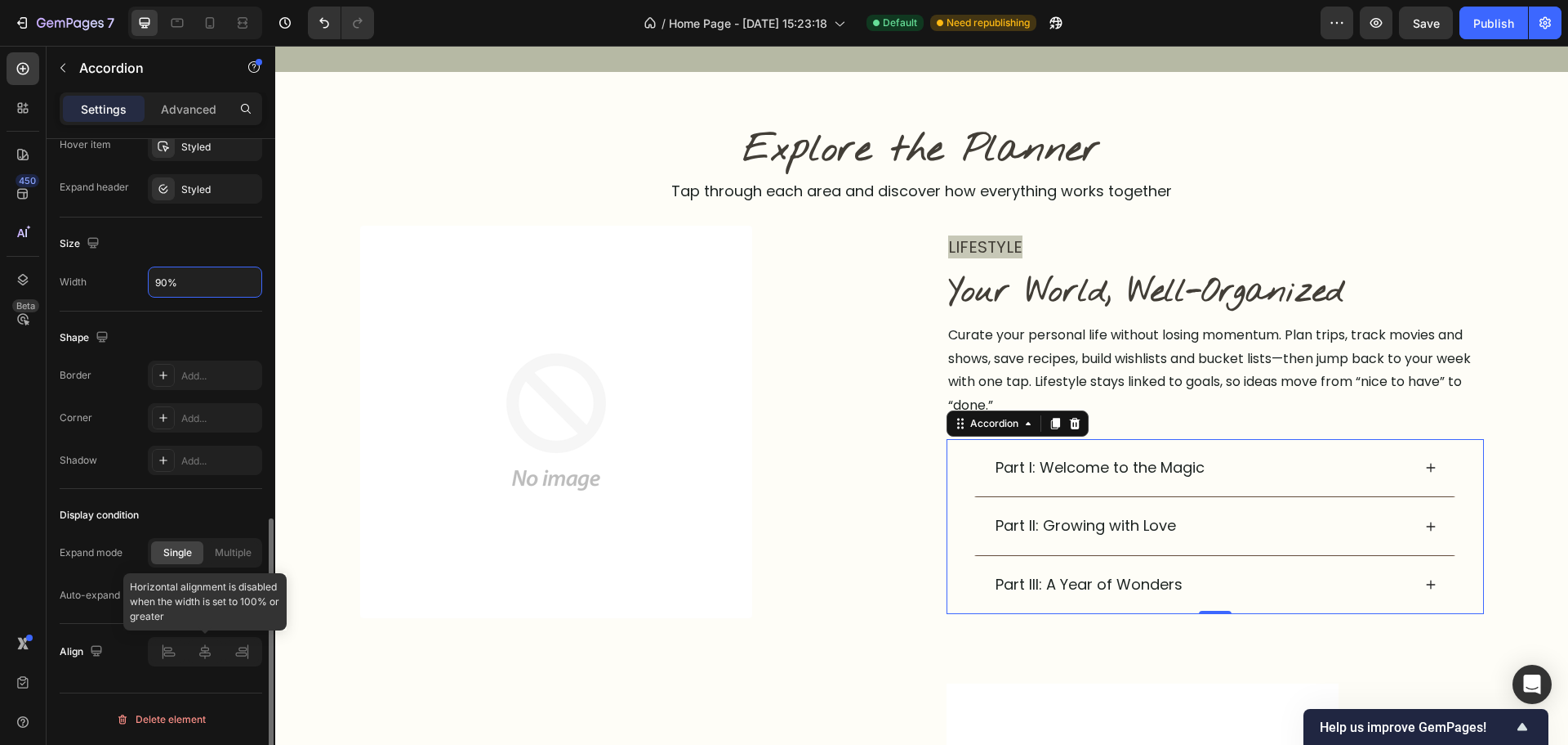
type input "90%"
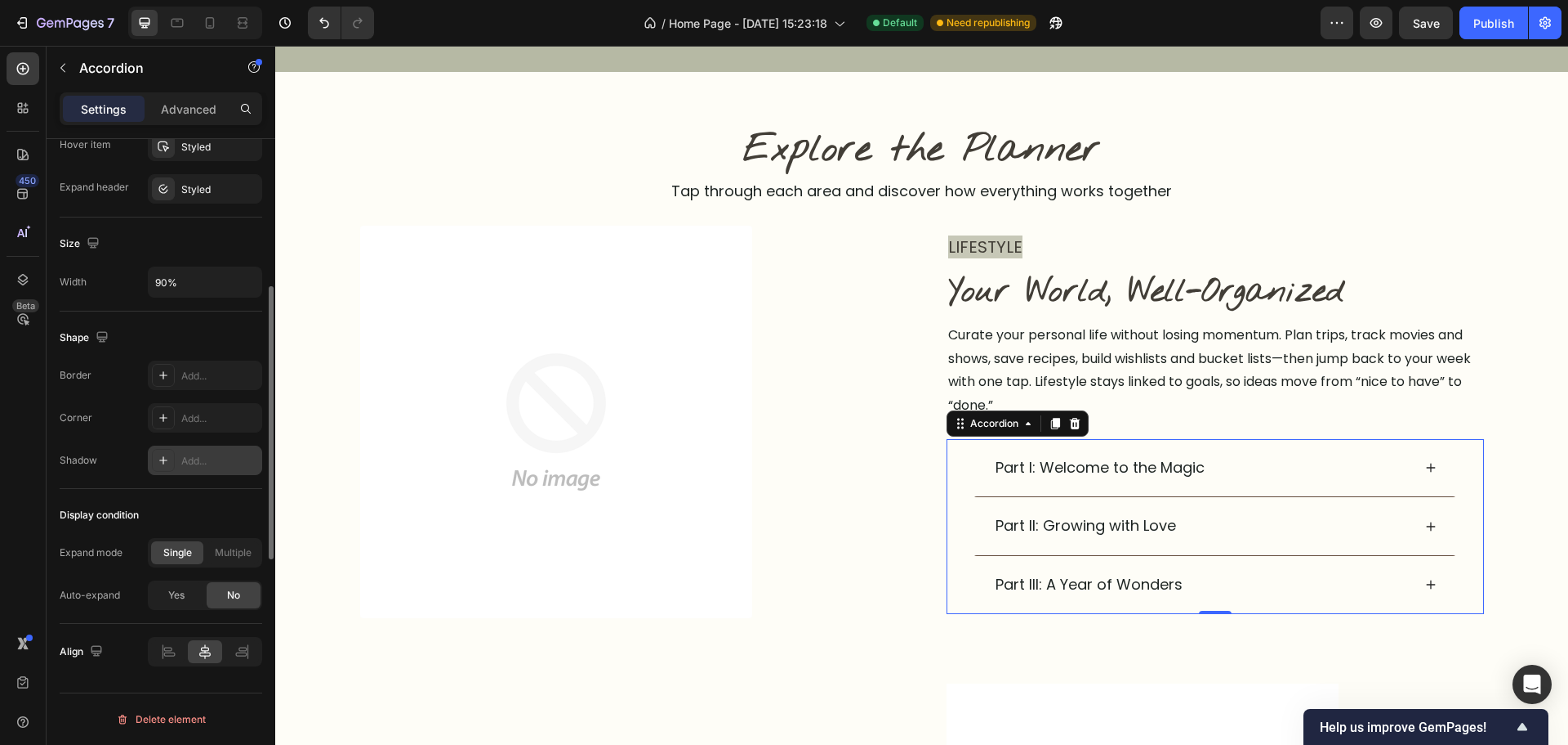
scroll to position [577, 0]
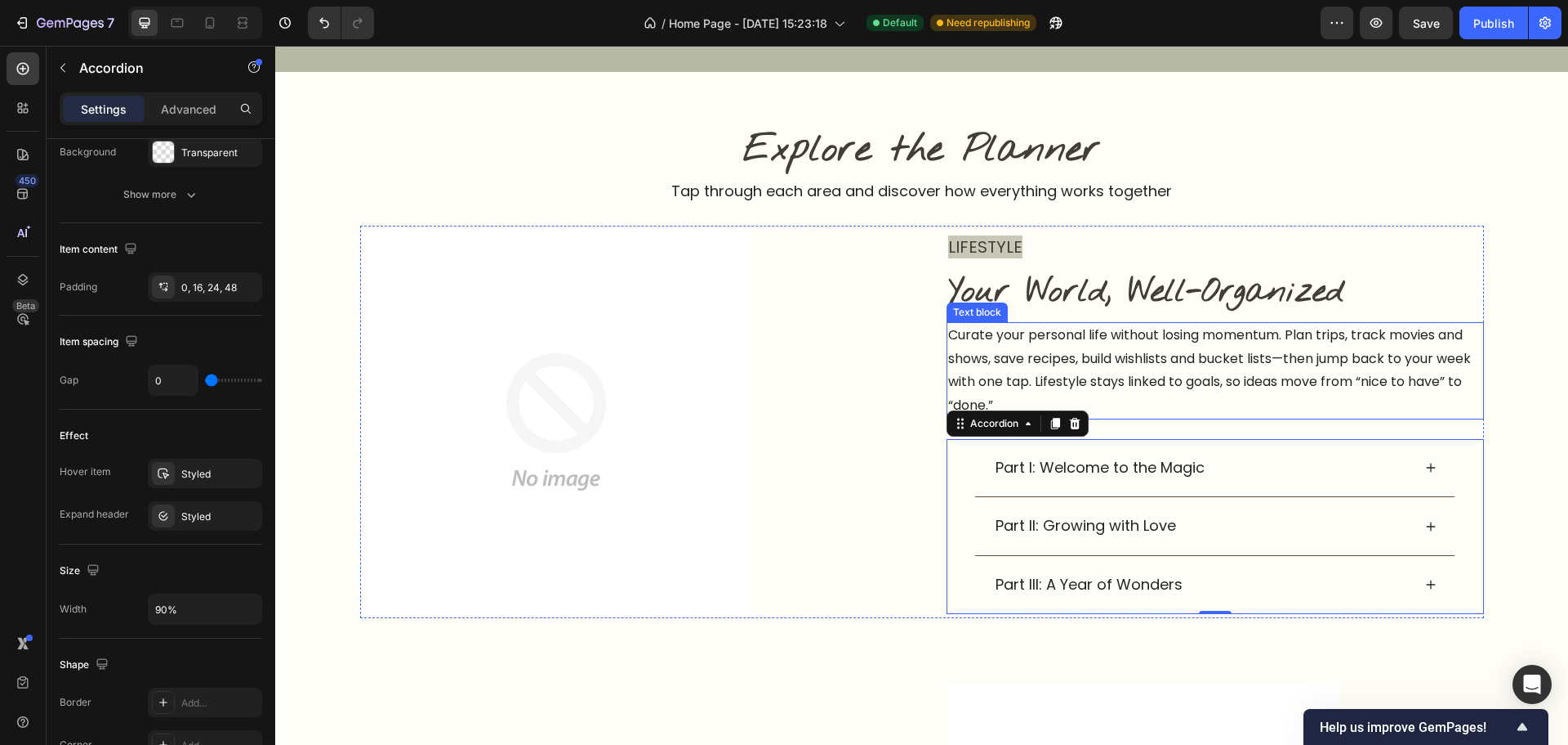
click at [1392, 353] on p "Curate your personal life without losing momentum. Plan trips, track movies and…" at bounding box center [1215, 371] width 535 height 94
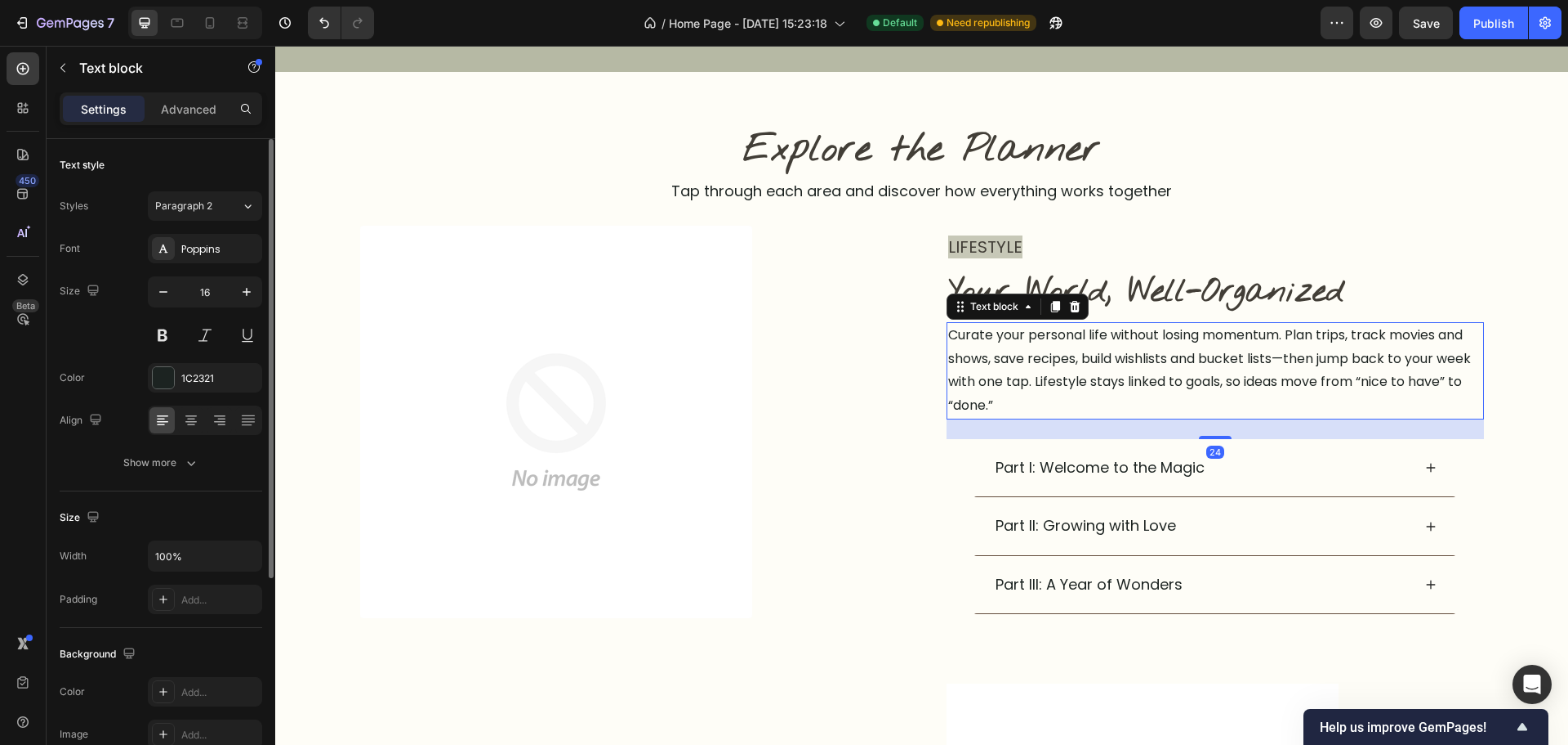
click at [1419, 365] on p "Curate your personal life without losing momentum. Plan trips, track movies and…" at bounding box center [1215, 371] width 535 height 94
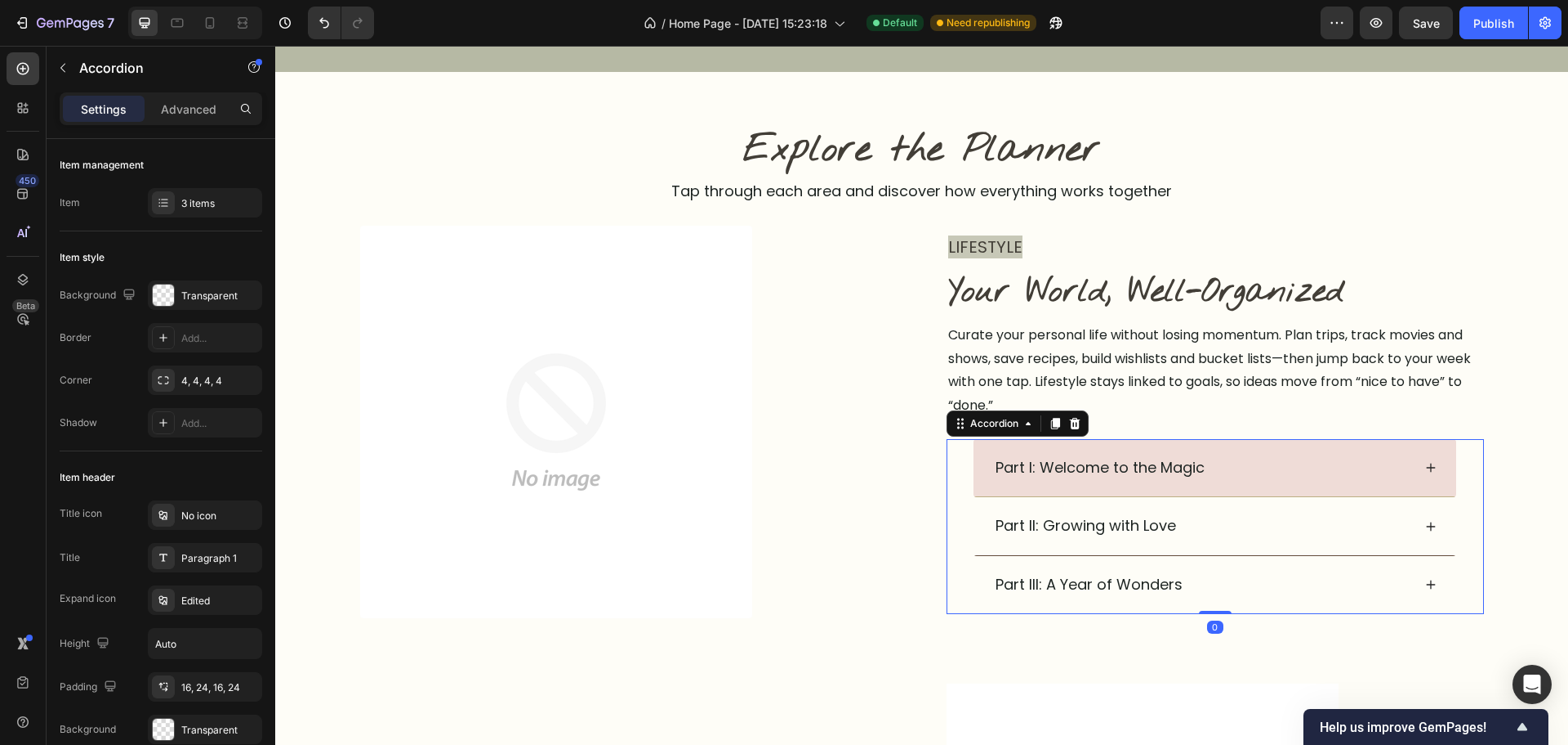
click at [1309, 473] on div "Part I: Welcome to the Magic" at bounding box center [1202, 468] width 418 height 31
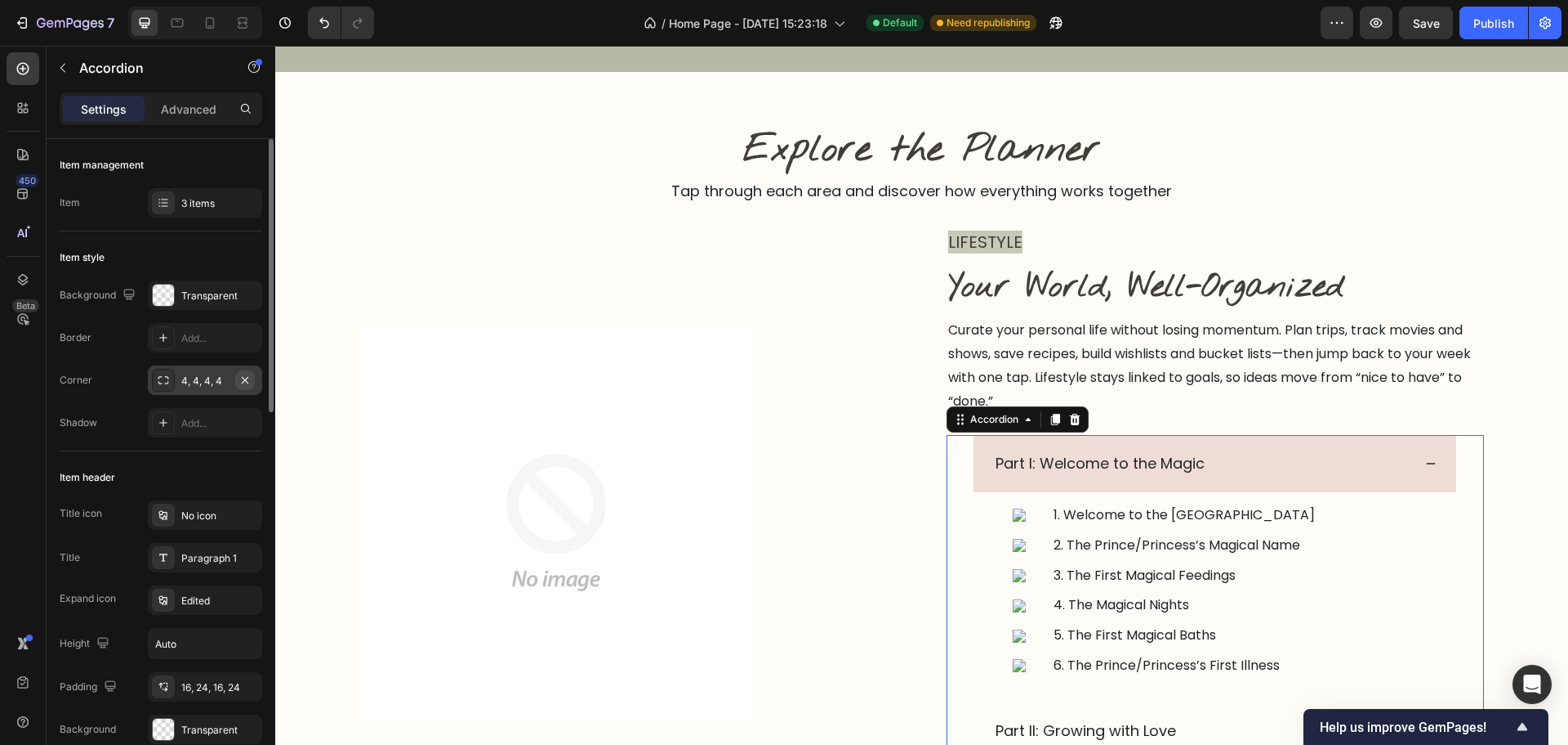
click at [246, 378] on icon "button" at bounding box center [245, 380] width 13 height 13
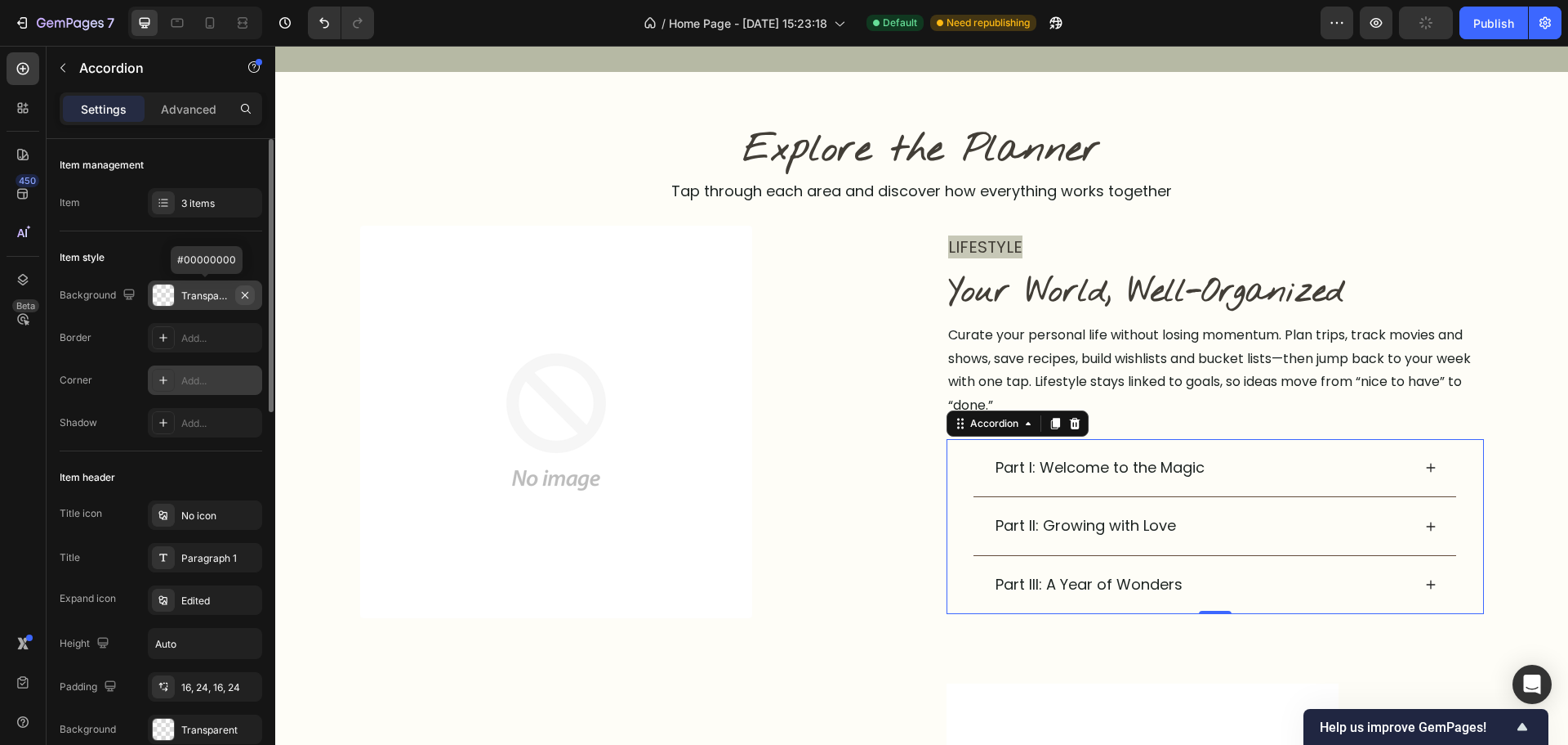
click at [245, 297] on icon "button" at bounding box center [245, 294] width 13 height 13
click at [196, 343] on div "Add..." at bounding box center [220, 338] width 77 height 14
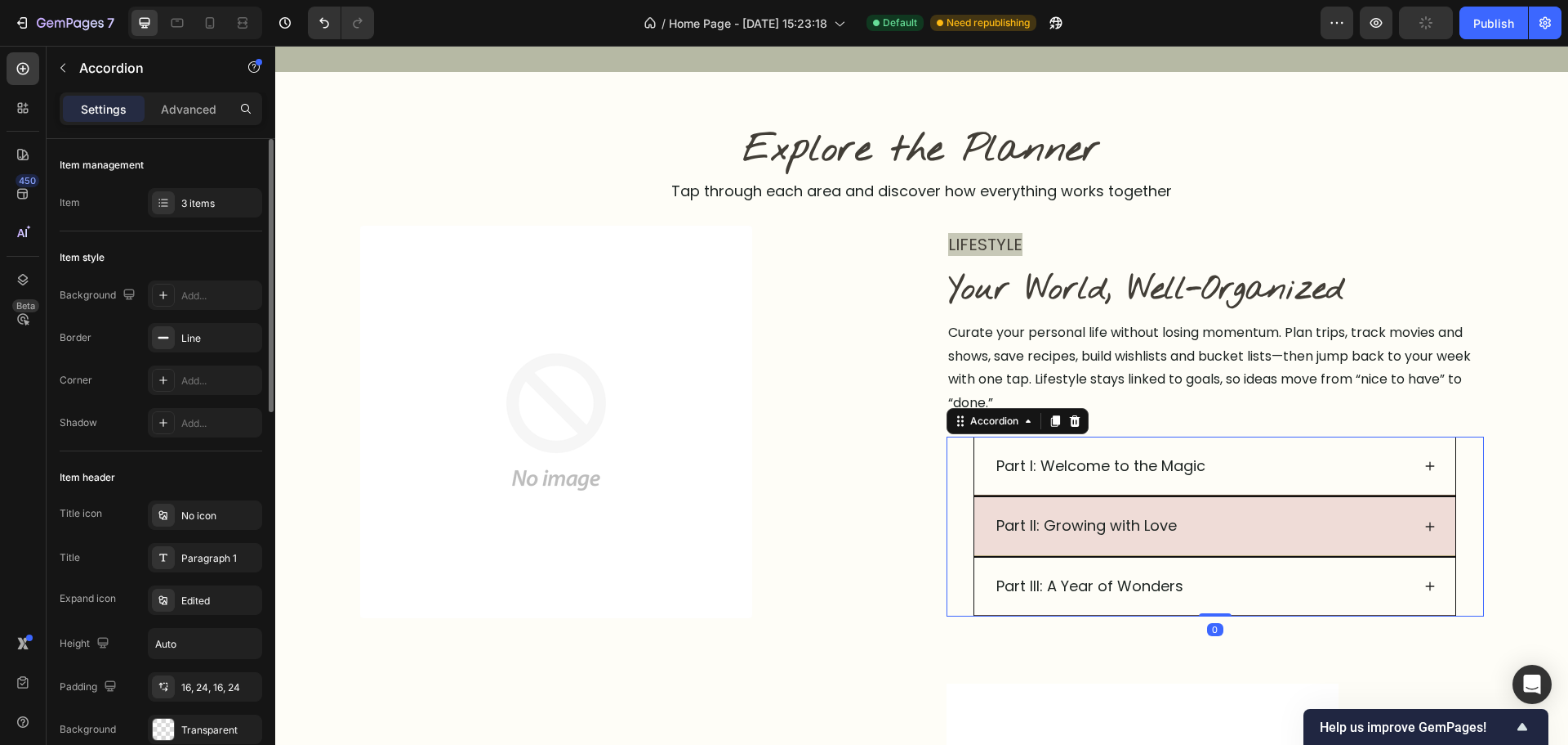
click at [996, 502] on div "Part II: Growing with Love" at bounding box center [1214, 526] width 480 height 58
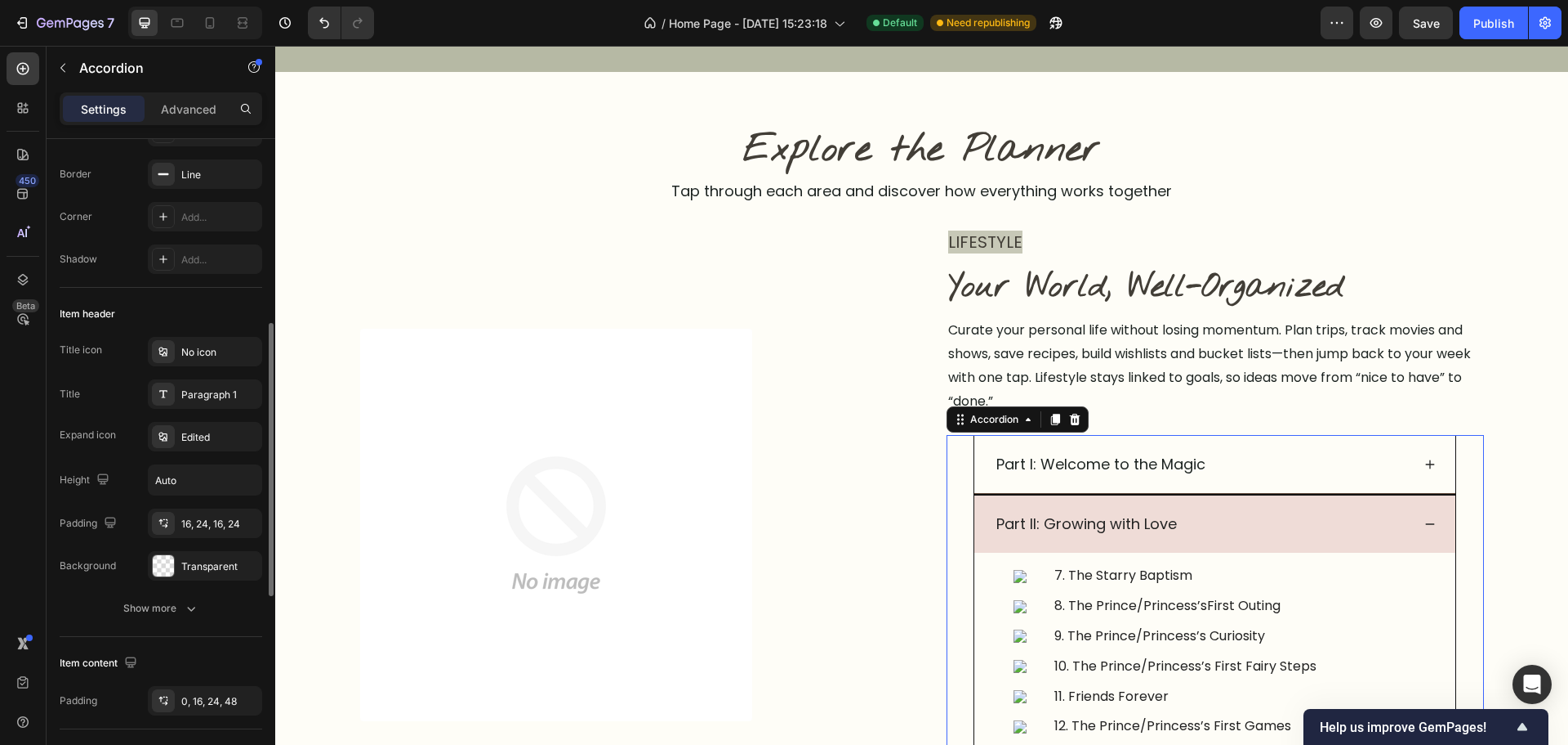
scroll to position [327, 0]
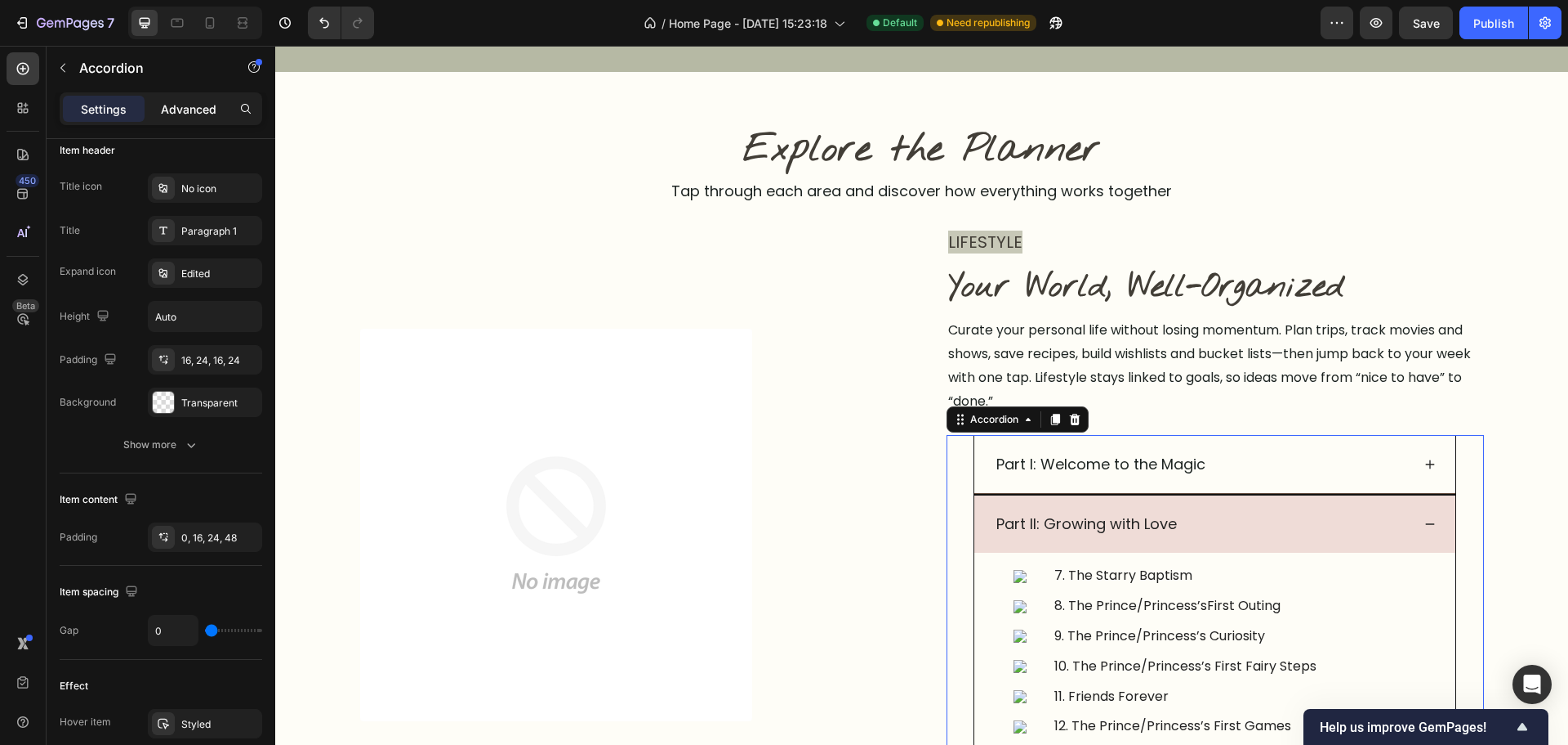
click at [201, 121] on div "Settings Advanced" at bounding box center [161, 109] width 203 height 32
click at [202, 118] on div "Advanced" at bounding box center [188, 109] width 82 height 26
type input "100%"
type input "100"
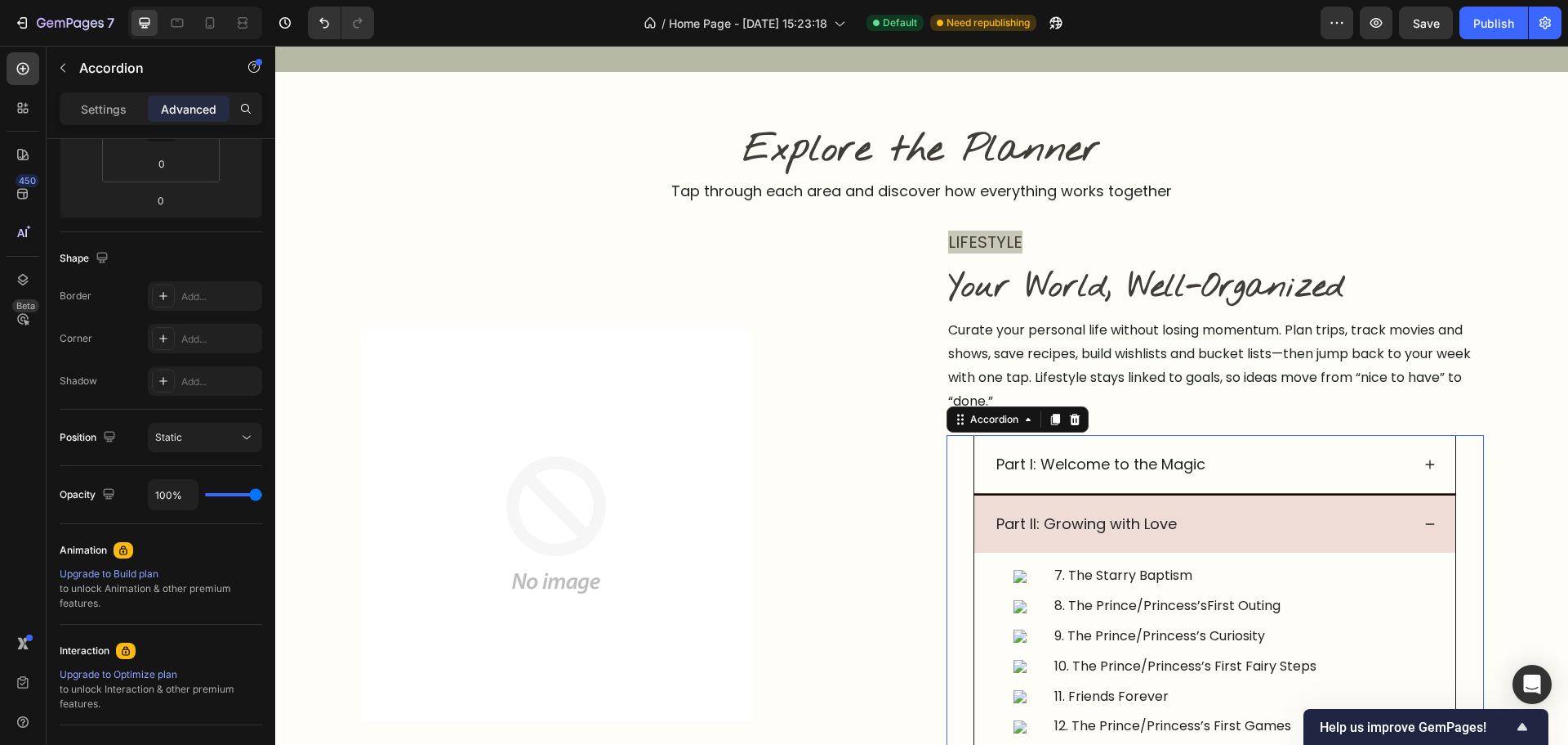
click at [114, 102] on p "Settings" at bounding box center [103, 109] width 46 height 17
type input "0"
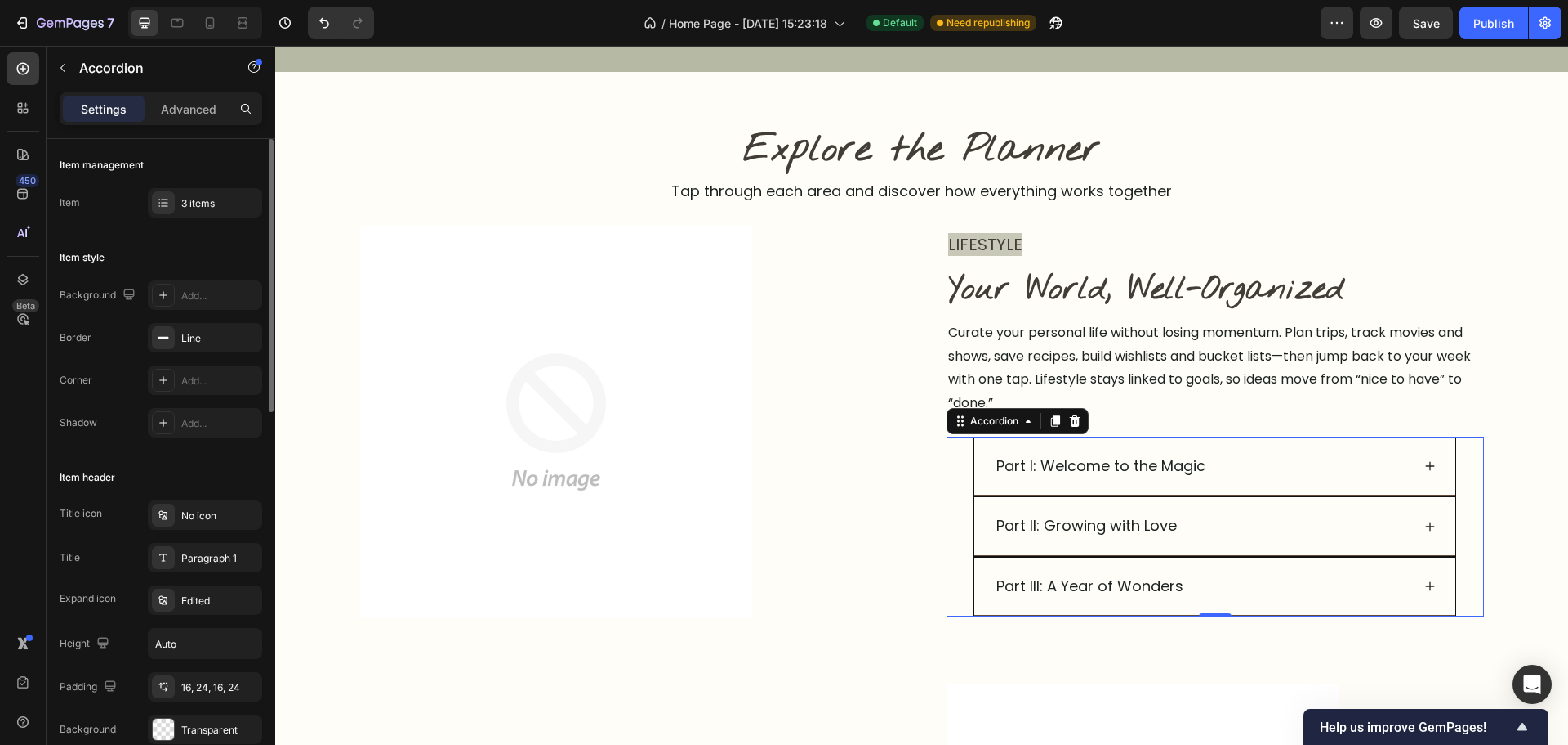
scroll to position [82, 0]
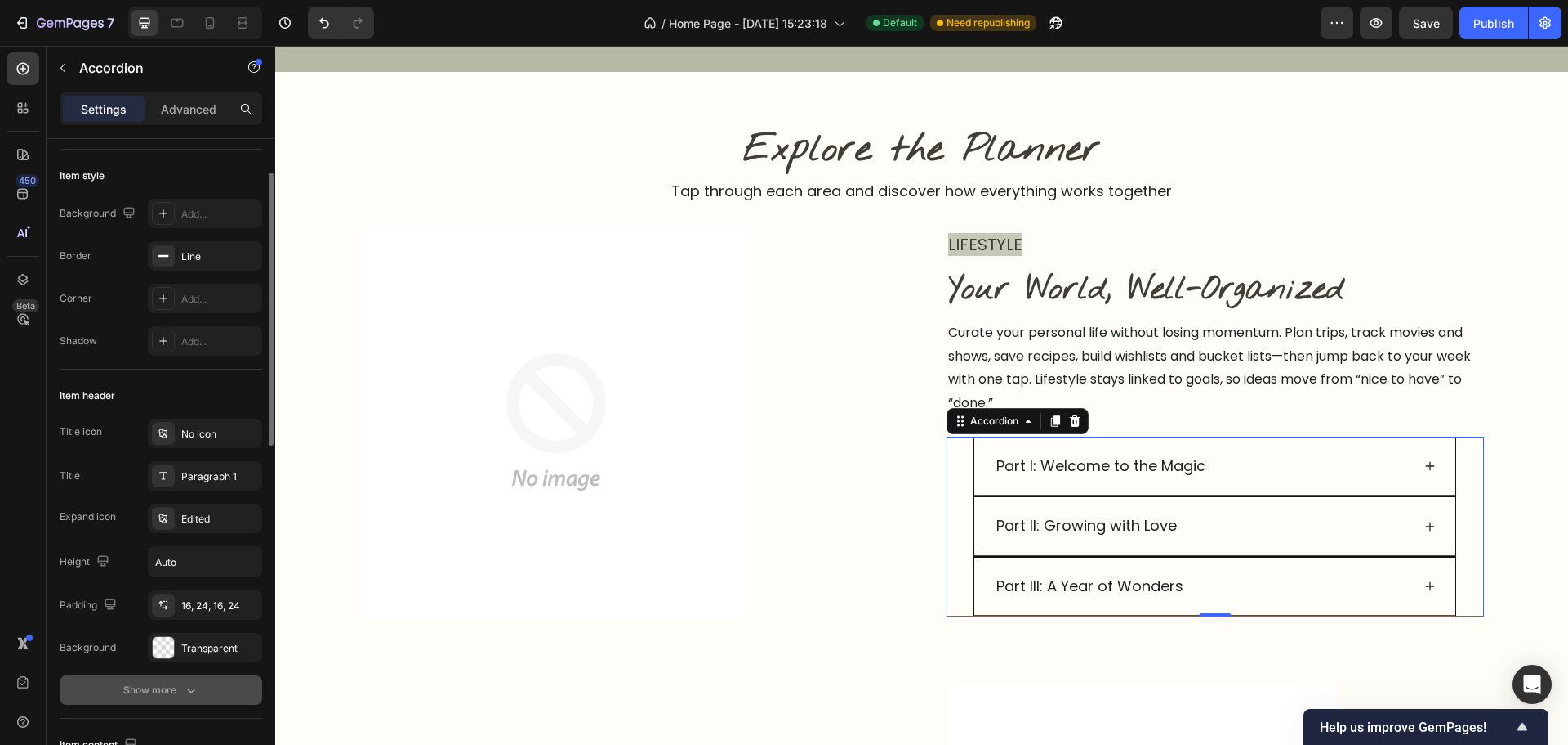
click at [190, 689] on icon "button" at bounding box center [191, 689] width 16 height 16
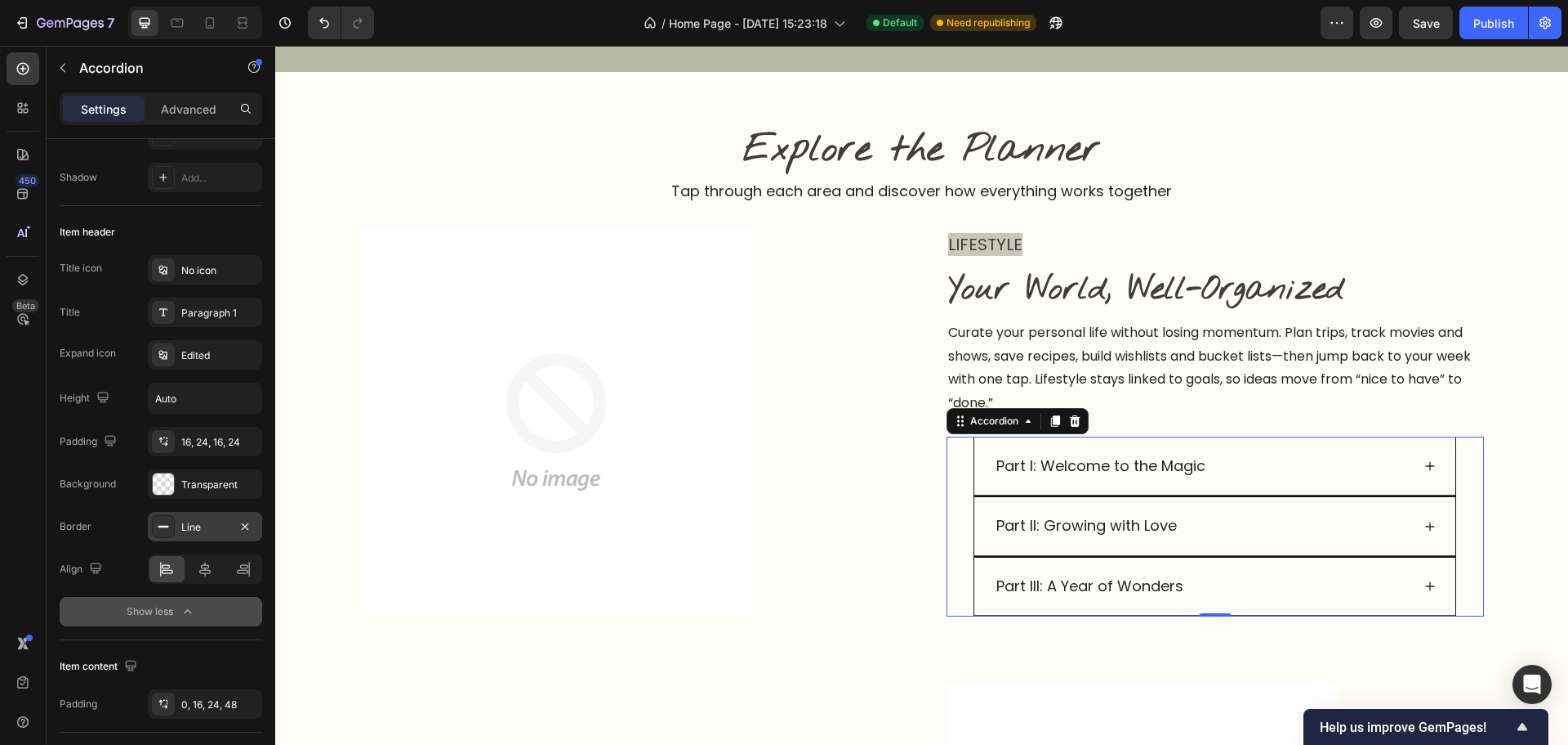
click at [203, 528] on div "Line" at bounding box center [205, 527] width 48 height 14
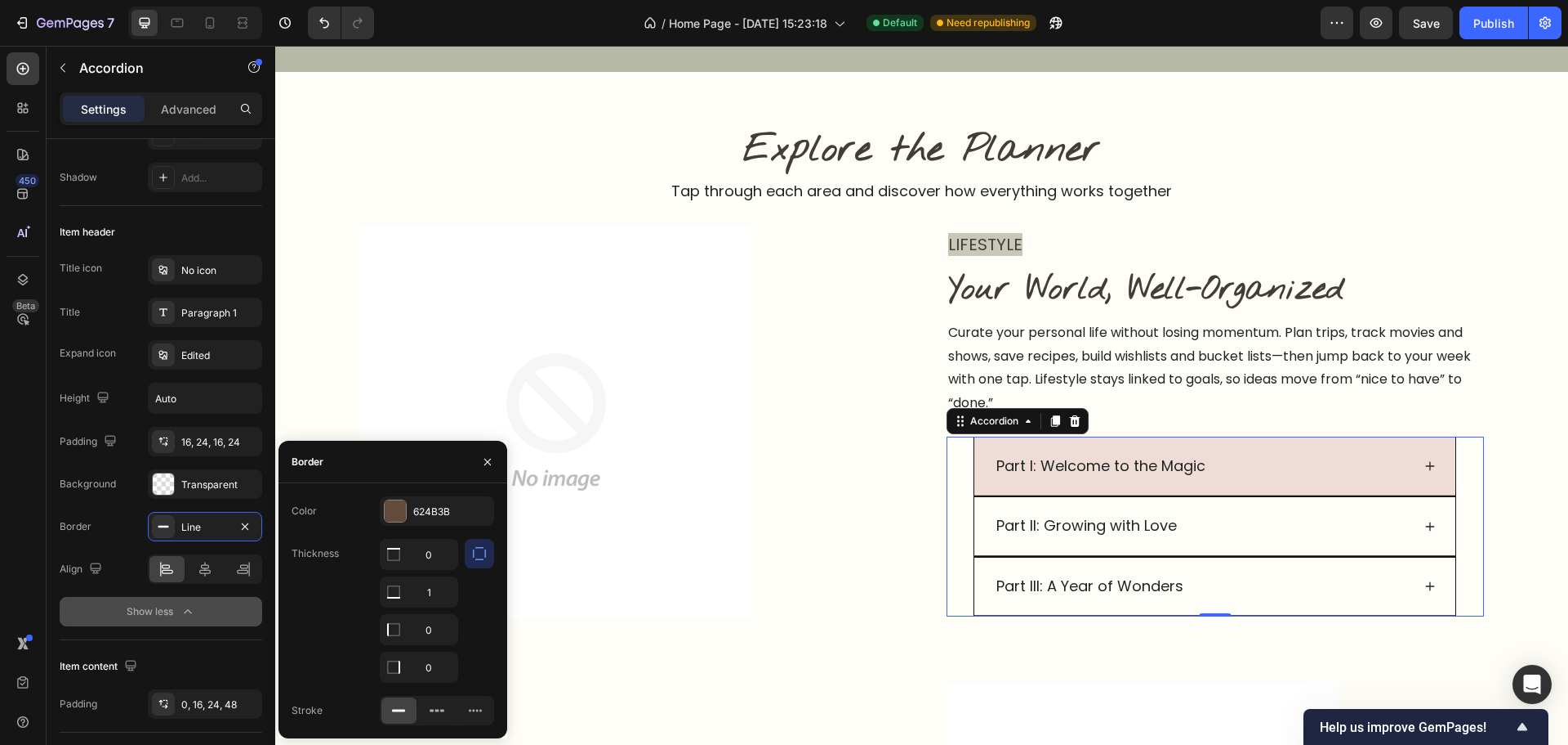
click at [1435, 471] on div "Part I: Welcome to the Magic" at bounding box center [1214, 466] width 480 height 58
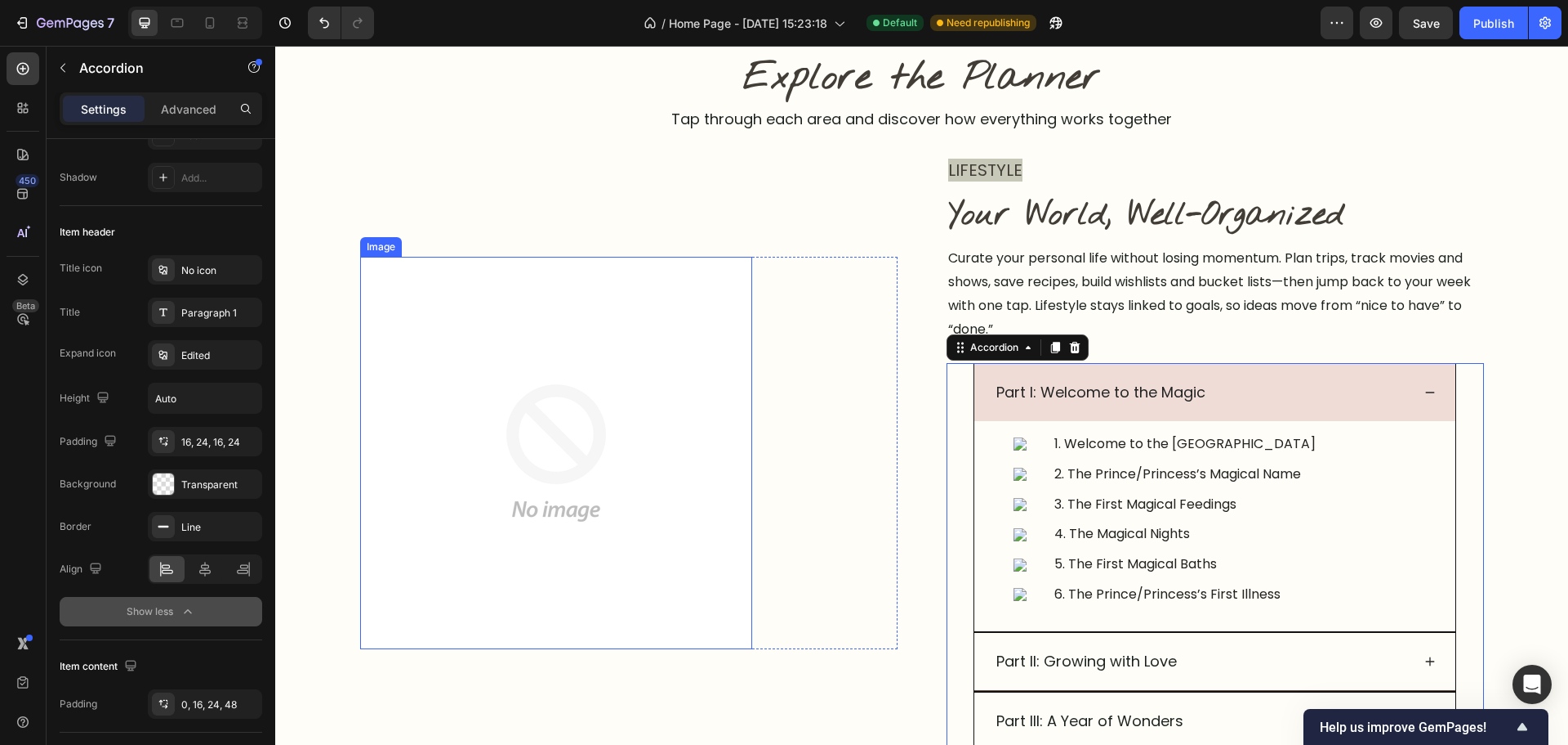
scroll to position [986, 0]
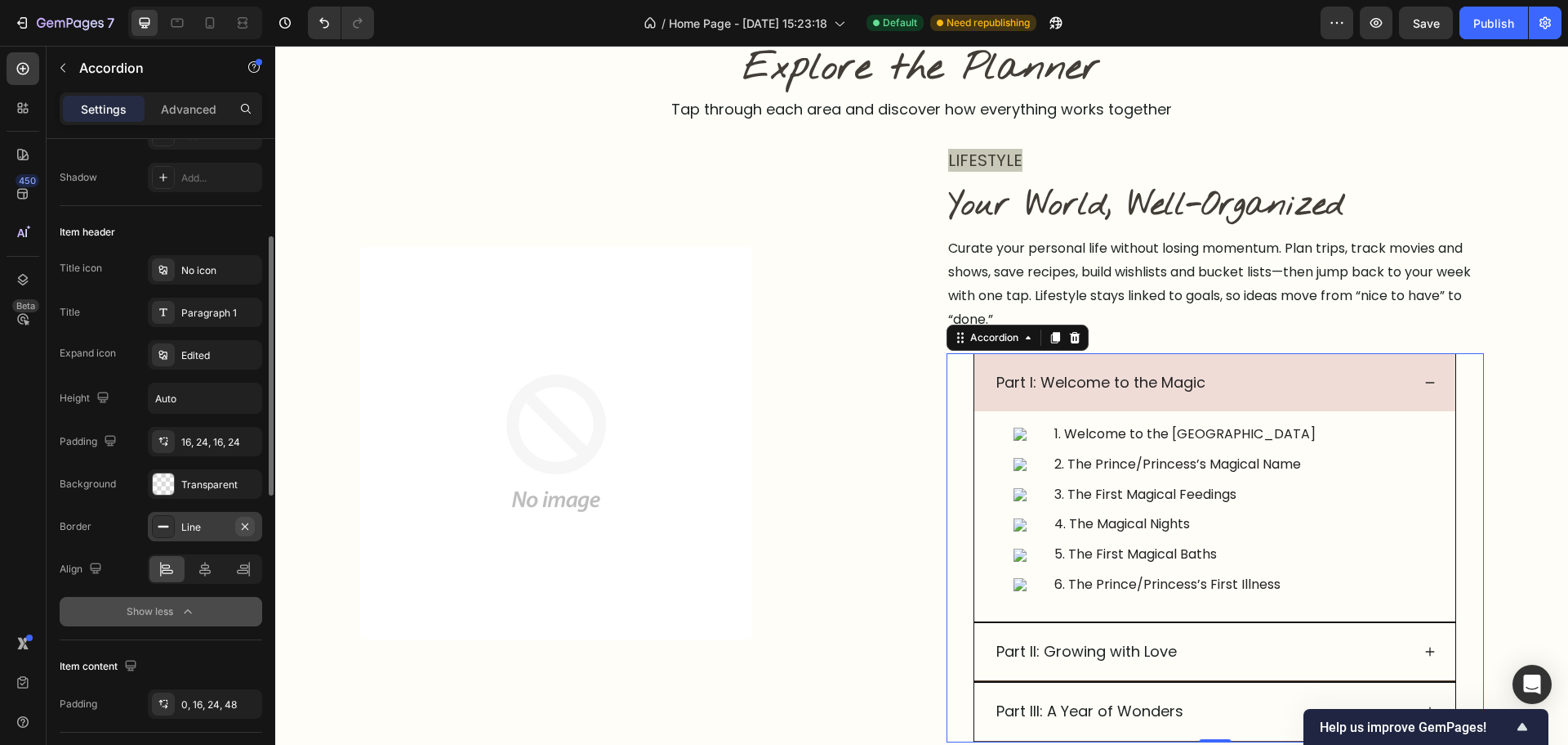
click at [244, 526] on icon "button" at bounding box center [245, 525] width 6 height 6
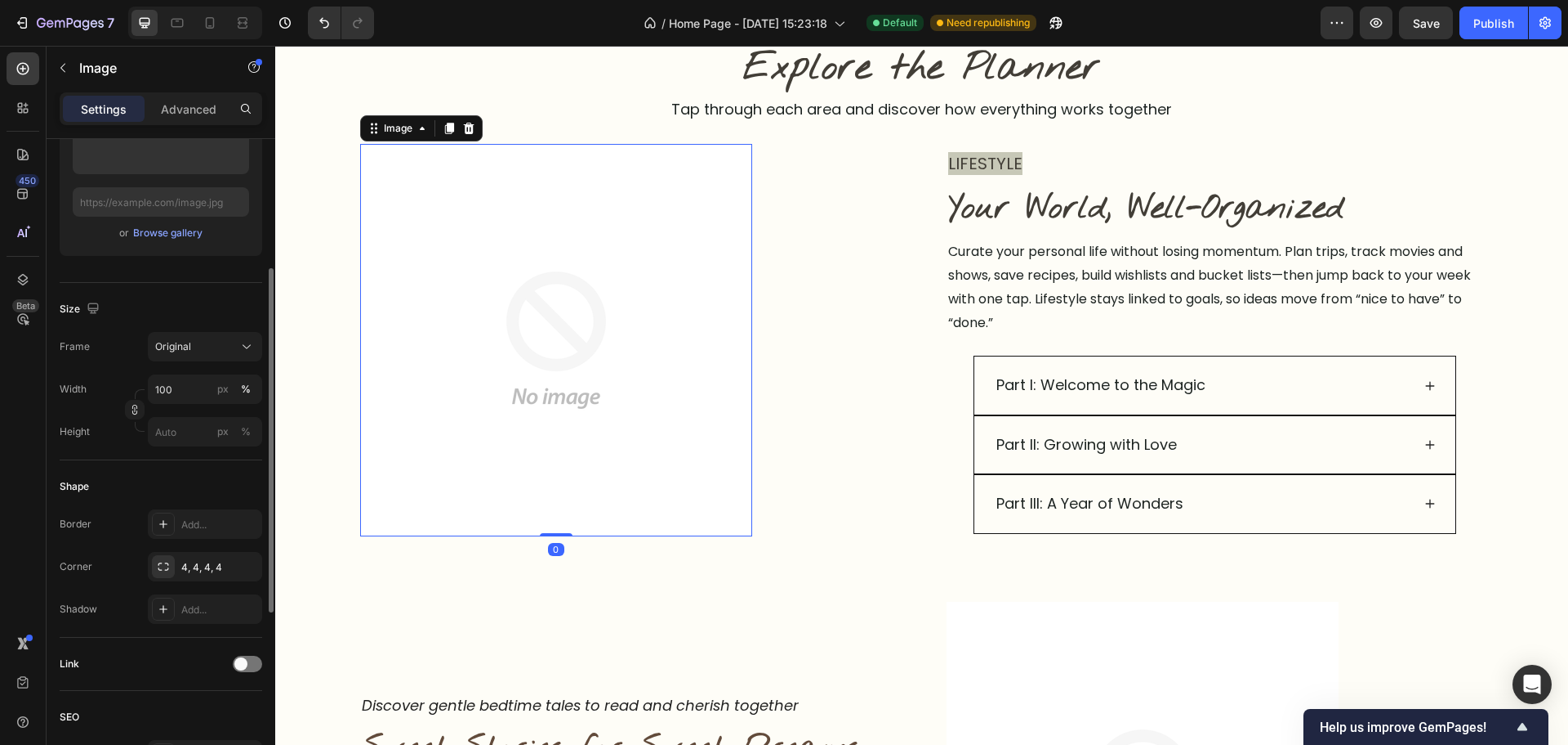
click at [727, 535] on img at bounding box center [556, 339] width 392 height 392
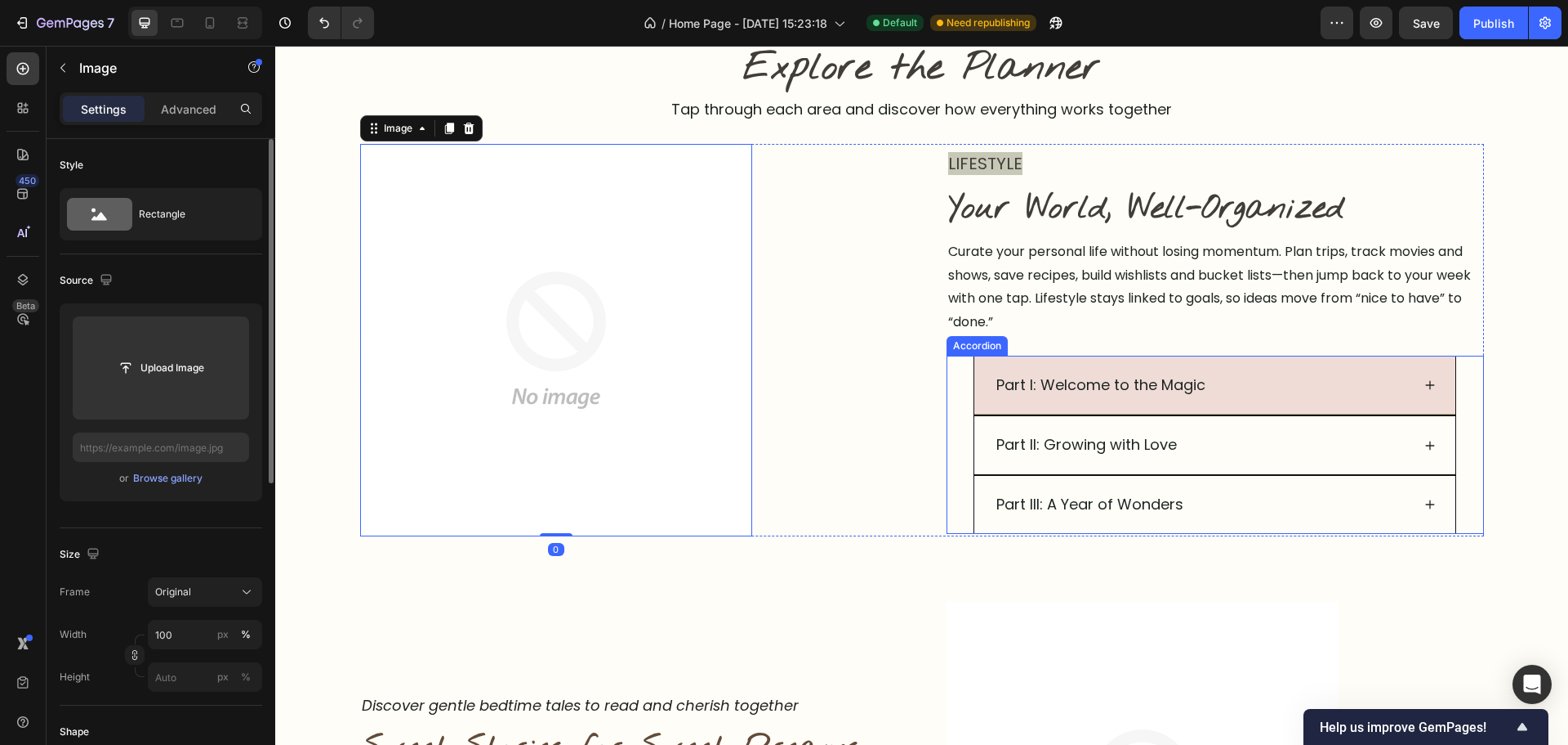
click at [1448, 362] on div "Part I: Welcome to the Magic" at bounding box center [1214, 385] width 480 height 58
